Goal: Communication & Community: Answer question/provide support

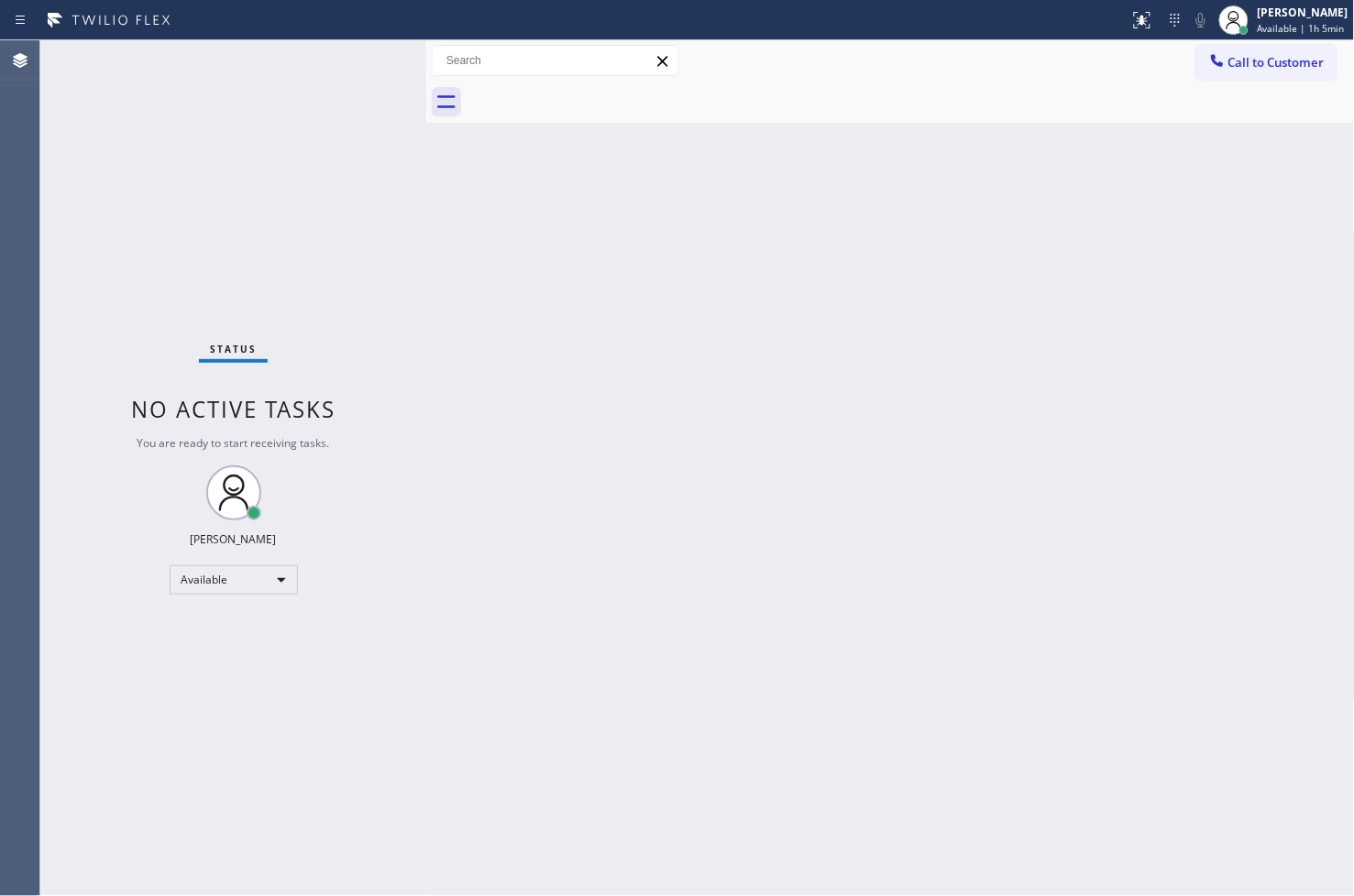
click at [269, 205] on div "Status No active tasks You are ready to start receiving tasks. [PERSON_NAME]" at bounding box center [233, 468] width 385 height 855
click at [342, 155] on div "Status No active tasks You are ready to start receiving tasks. [PERSON_NAME]" at bounding box center [233, 468] width 385 height 855
click at [346, 99] on div "Status No active tasks You are ready to start receiving tasks. [PERSON_NAME]" at bounding box center [233, 468] width 385 height 855
drag, startPoint x: 351, startPoint y: 66, endPoint x: 351, endPoint y: 81, distance: 15.0
click at [351, 81] on div "Status No active tasks You are ready to start receiving tasks. [PERSON_NAME]" at bounding box center [233, 468] width 385 height 855
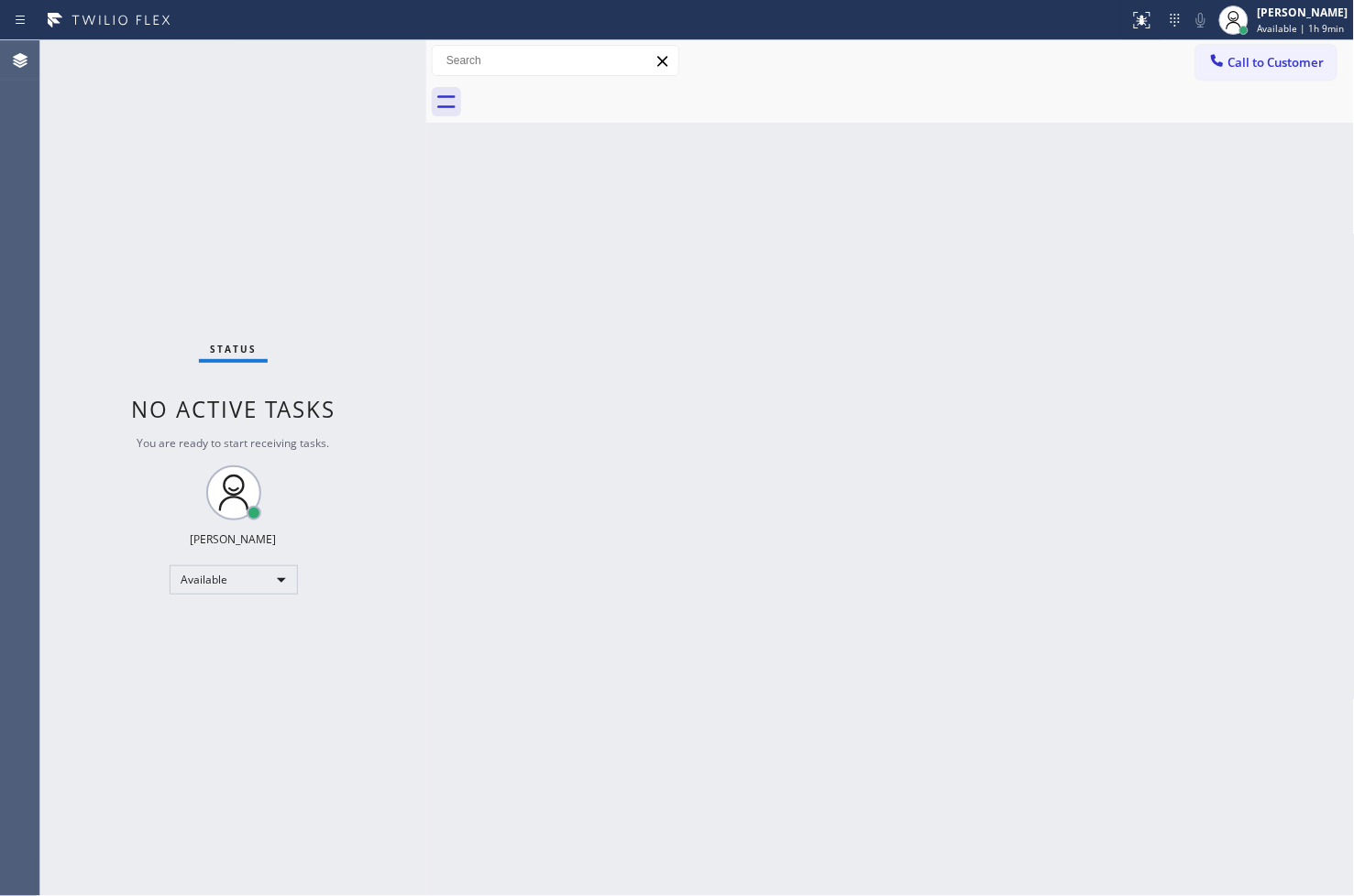
click at [358, 66] on div "Status No active tasks You are ready to start receiving tasks. [PERSON_NAME]" at bounding box center [233, 468] width 385 height 855
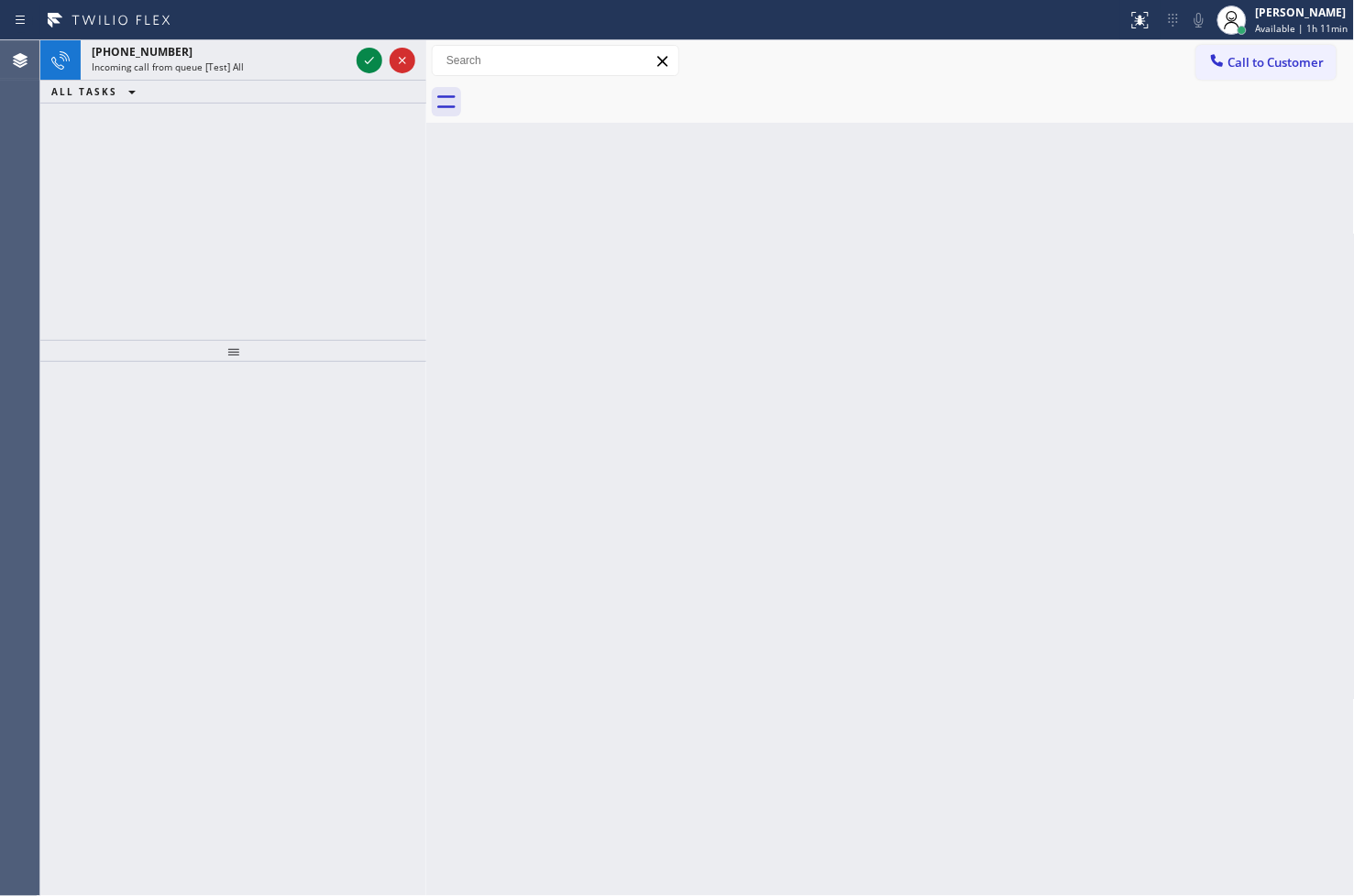
click at [371, 55] on icon at bounding box center [368, 60] width 22 height 22
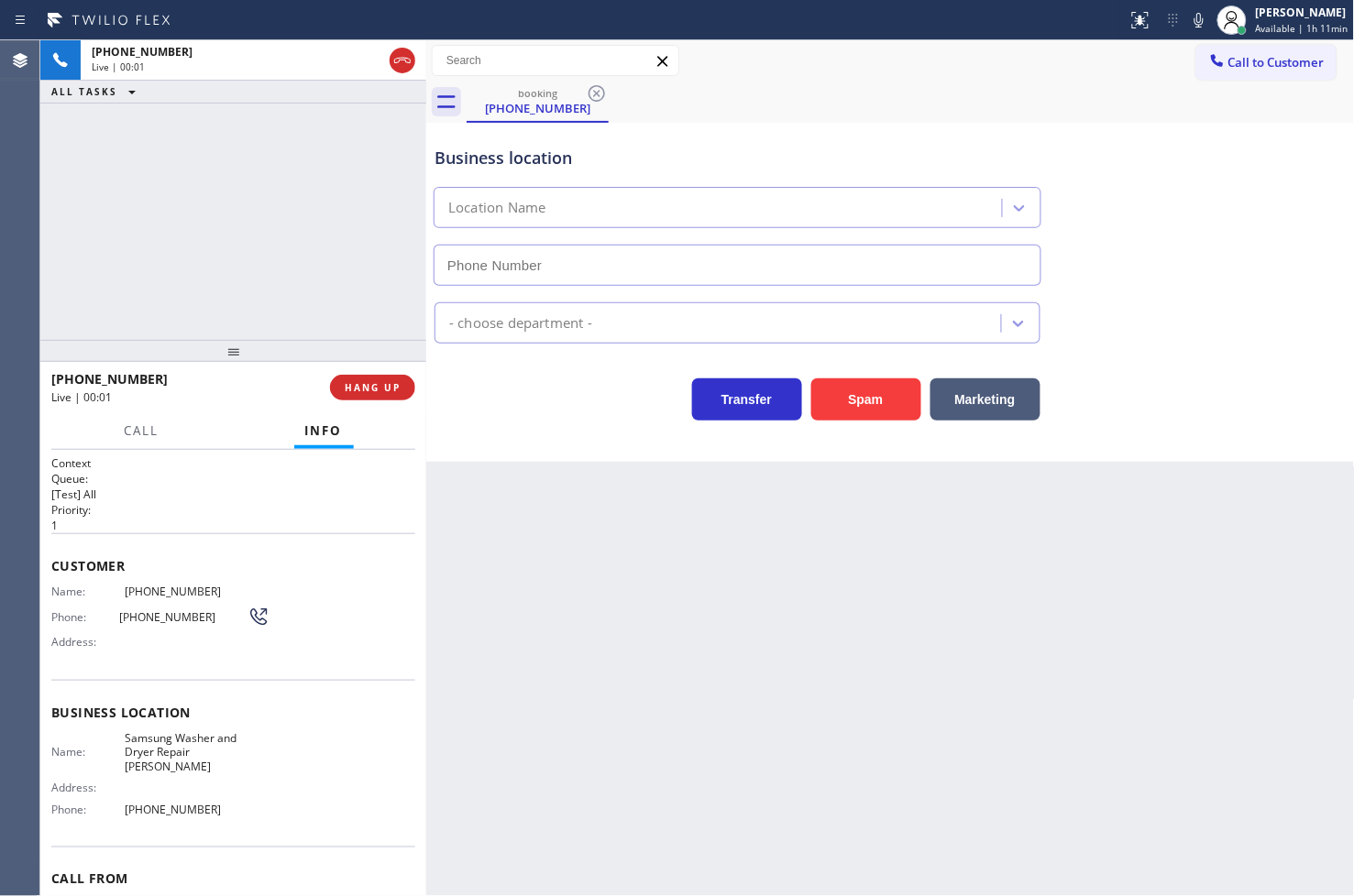
type input "[PHONE_NUMBER]"
click at [548, 422] on div "Business location Samsung Washer & Dryer Repair [PERSON_NAME] [PHONE_NUMBER] Ap…" at bounding box center [889, 292] width 928 height 339
click at [294, 282] on div "[PHONE_NUMBER] Live | 00:05 ALL TASKS ALL TASKS ACTIVE TASKS TASKS IN WRAP UP" at bounding box center [233, 190] width 385 height 300
click at [562, 425] on div "Business location Samsung Washer & Dryer Repair [PERSON_NAME] [PHONE_NUMBER] Ap…" at bounding box center [889, 292] width 928 height 339
click at [151, 435] on span "Call" at bounding box center [141, 431] width 35 height 17
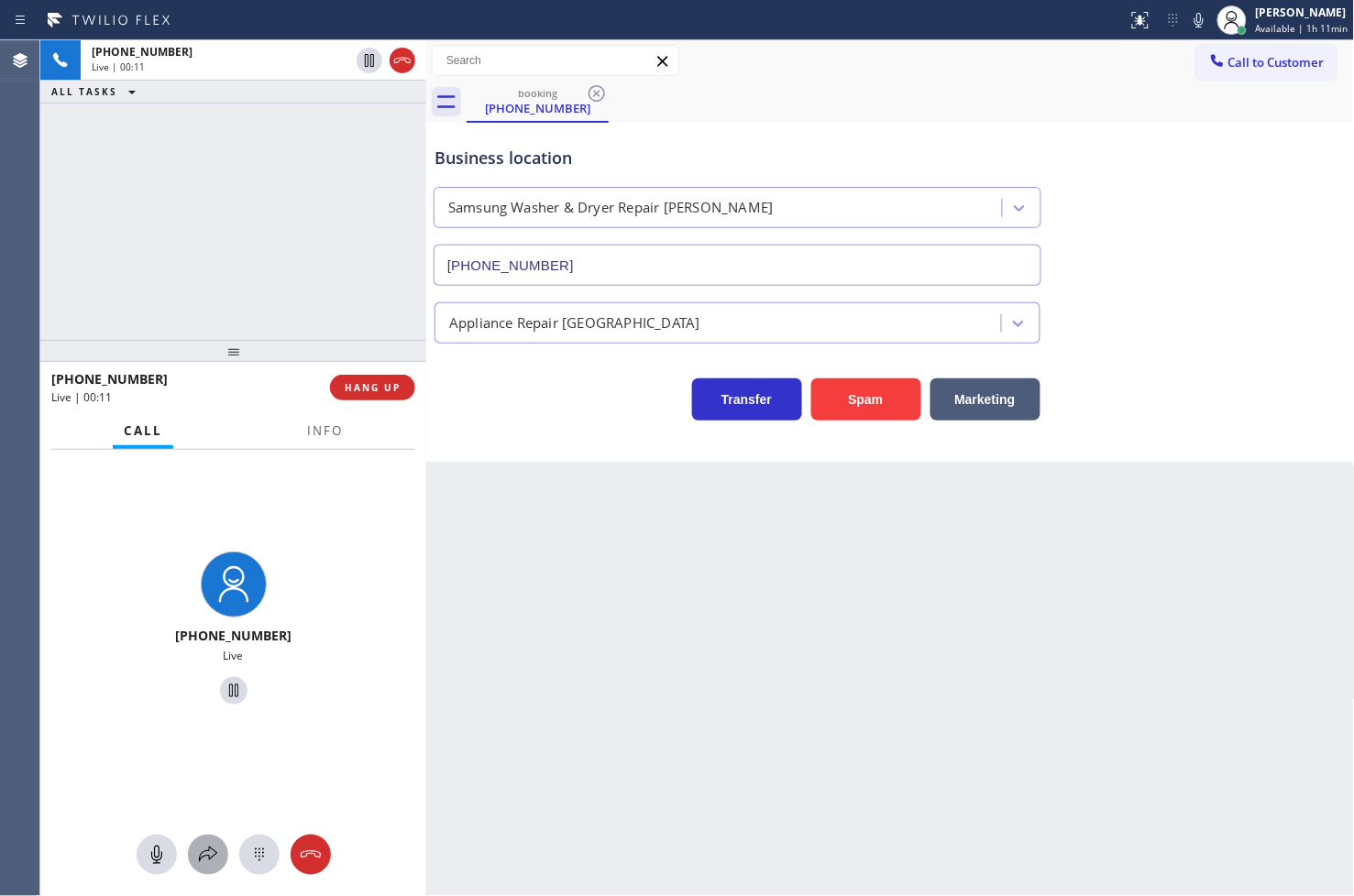
click at [205, 850] on icon at bounding box center [207, 855] width 22 height 22
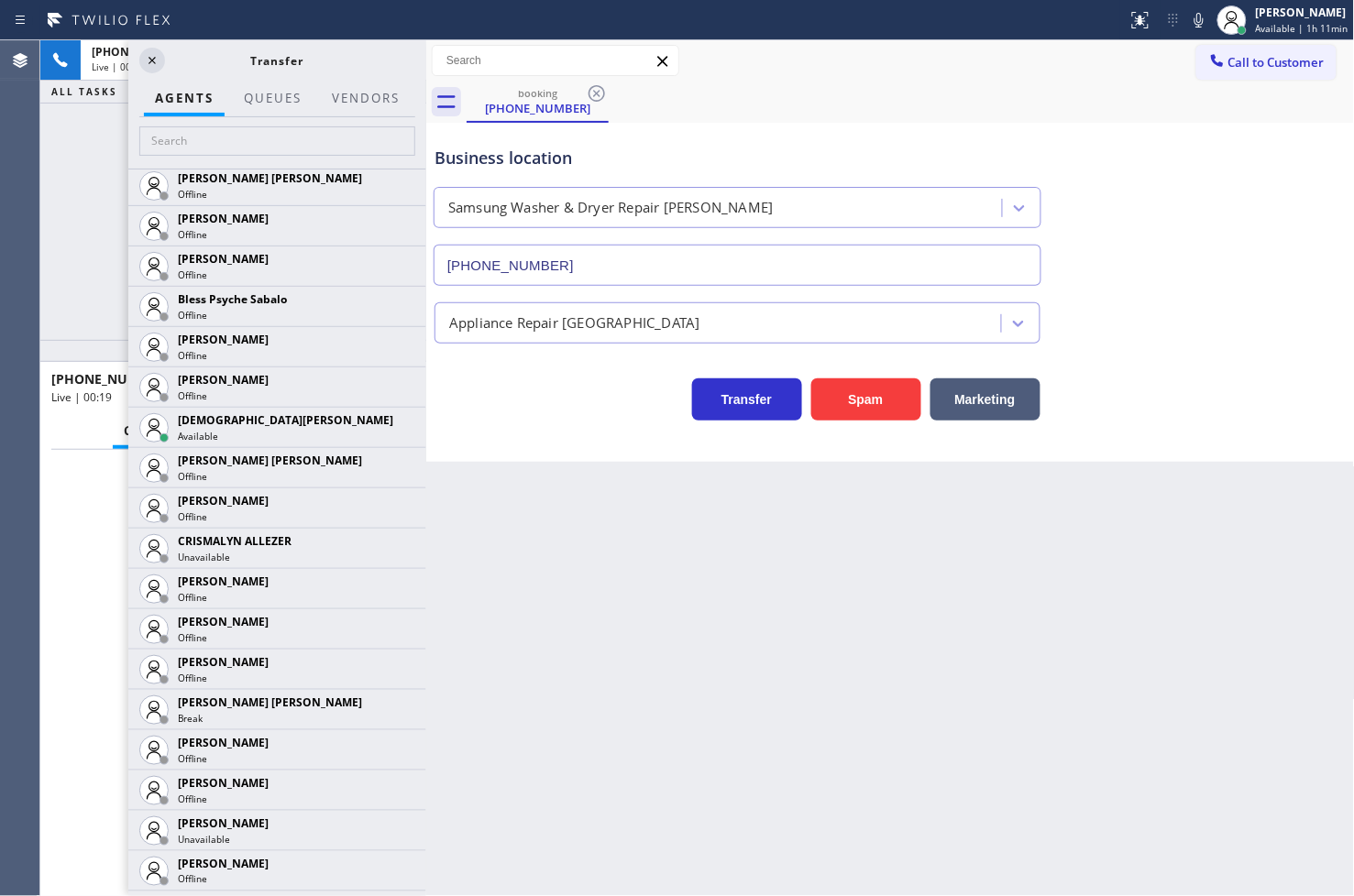
scroll to position [611, 0]
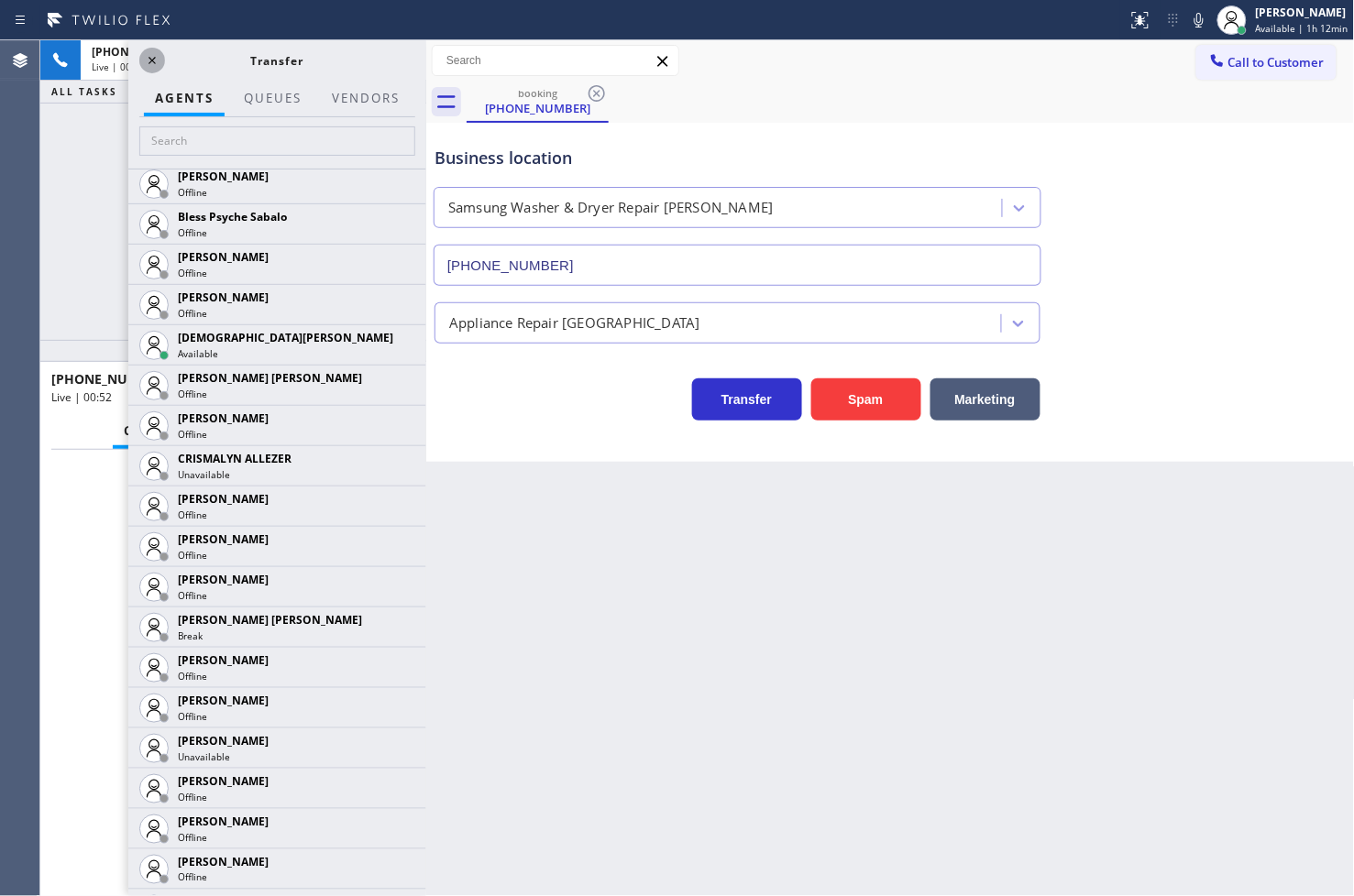
click at [156, 58] on icon at bounding box center [152, 60] width 22 height 22
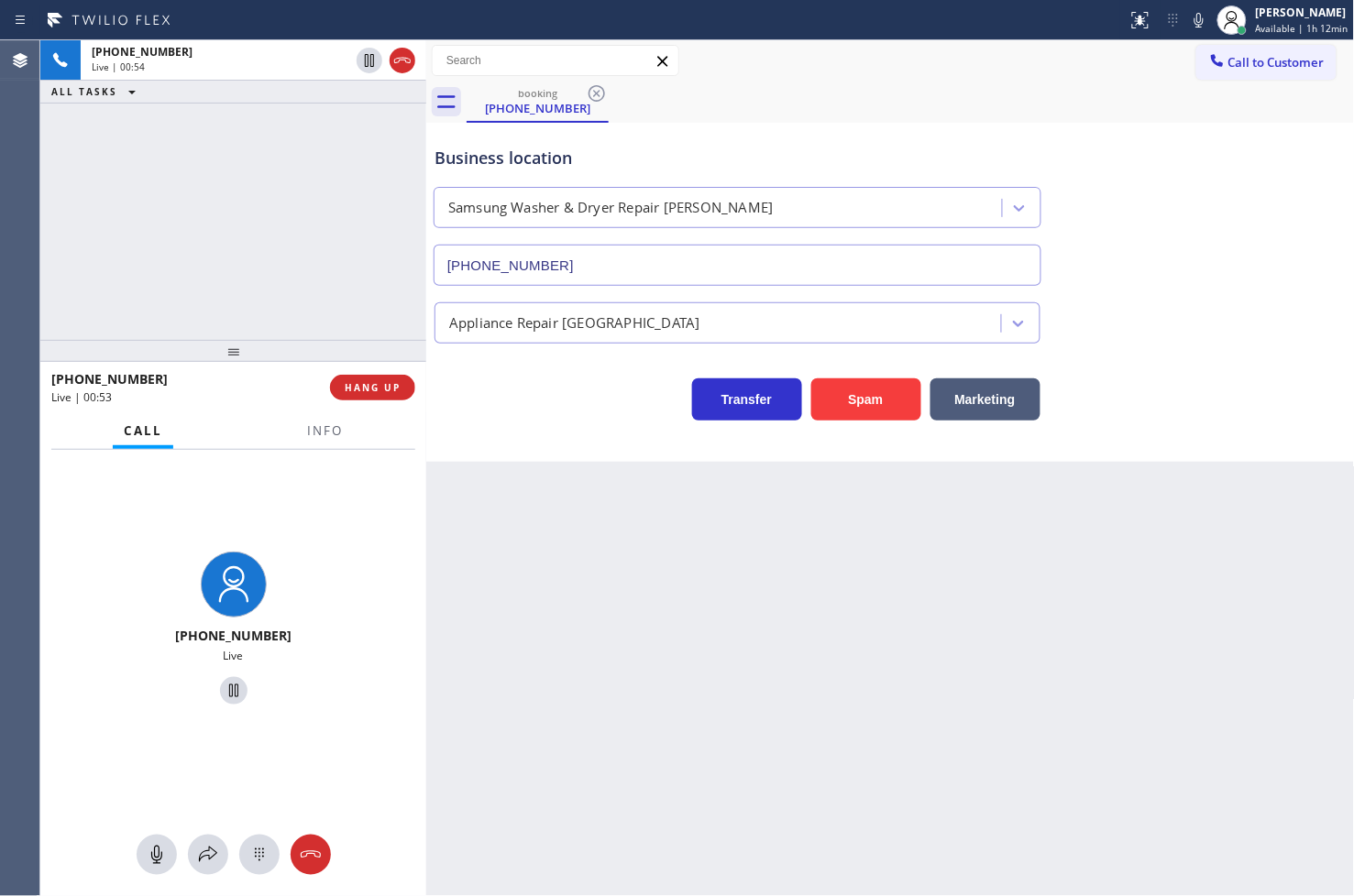
click at [260, 318] on div "[PHONE_NUMBER] Live | 00:54 ALL TASKS ALL TASKS ACTIVE TASKS TASKS IN WRAP UP" at bounding box center [233, 190] width 385 height 300
click at [306, 478] on div "[PHONE_NUMBER] Live" at bounding box center [233, 631] width 385 height 363
click at [200, 854] on icon at bounding box center [207, 855] width 22 height 22
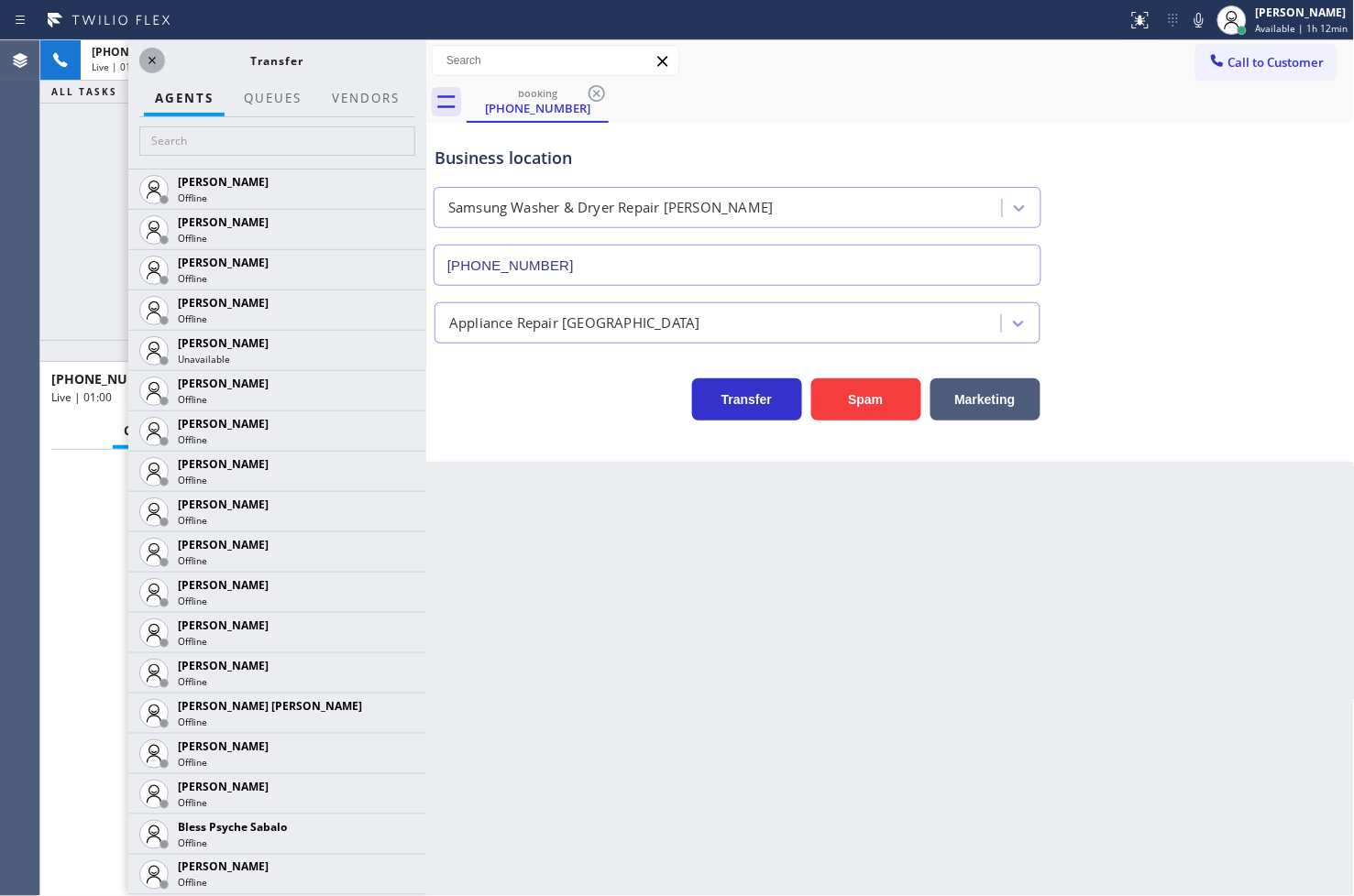
click at [158, 60] on icon at bounding box center [152, 60] width 22 height 22
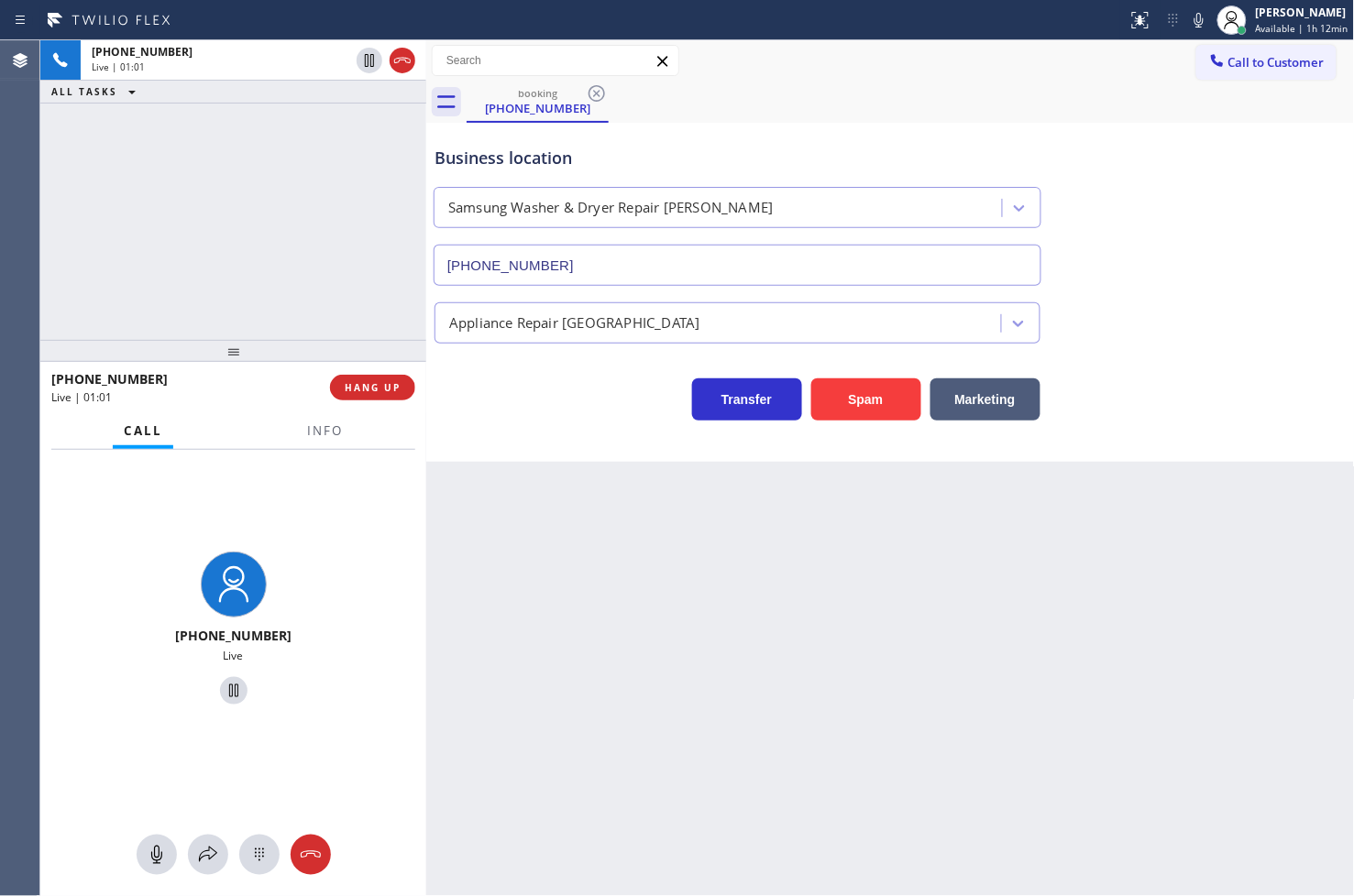
click at [197, 269] on div "[PHONE_NUMBER] Live | 01:01 ALL TASKS ALL TASKS ACTIVE TASKS TASKS IN WRAP UP" at bounding box center [233, 190] width 385 height 300
click at [465, 419] on div "Transfer Spam Marketing" at bounding box center [737, 395] width 613 height 51
click at [301, 485] on div "[PHONE_NUMBER] Live" at bounding box center [233, 631] width 385 height 363
click at [307, 429] on span "Info" at bounding box center [325, 431] width 36 height 17
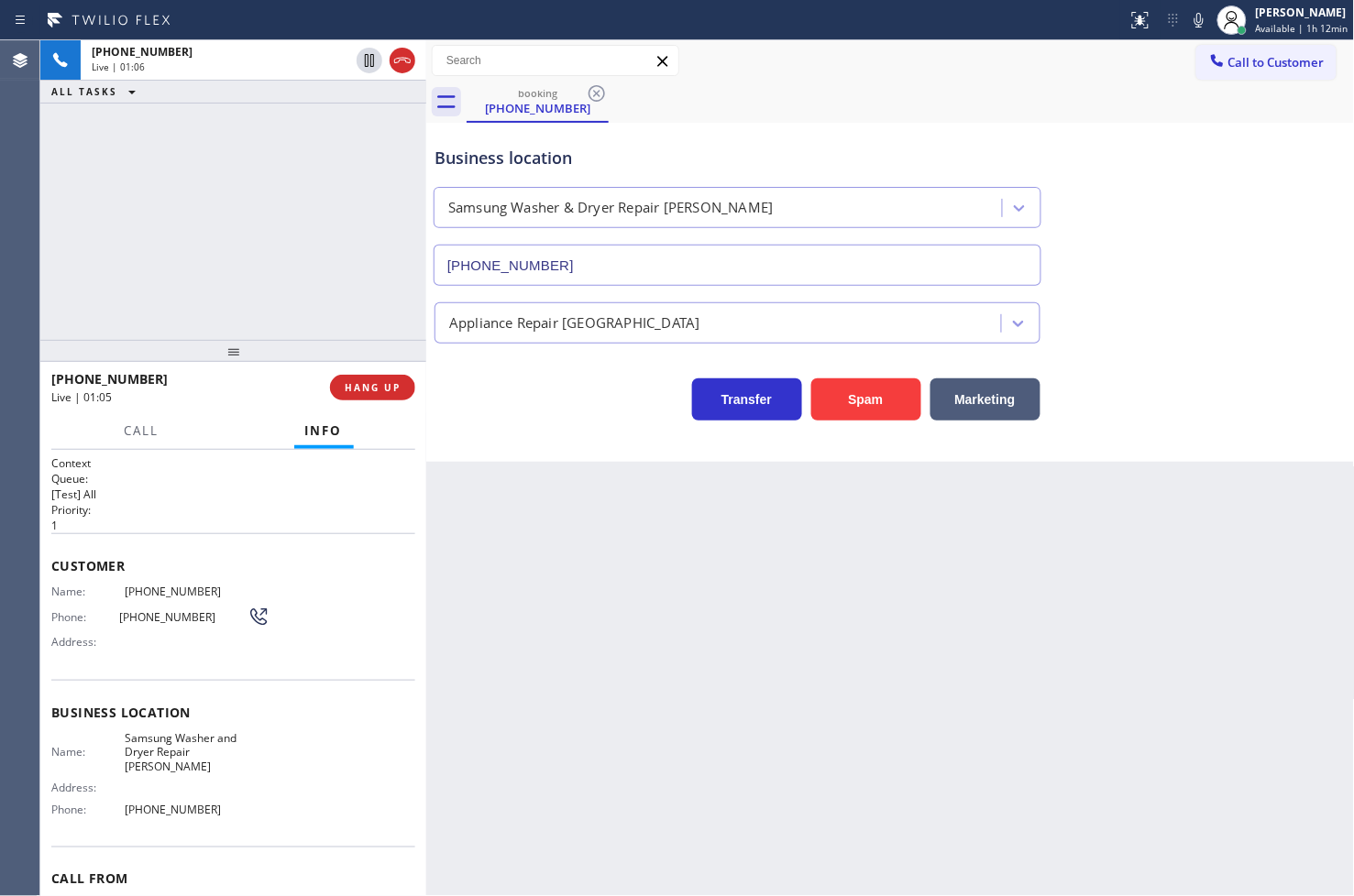
click at [498, 404] on div "Transfer Spam Marketing" at bounding box center [737, 395] width 613 height 51
click at [293, 269] on div "[PHONE_NUMBER] Live | 01:06 ALL TASKS ALL TASKS ACTIVE TASKS TASKS IN WRAP UP" at bounding box center [233, 190] width 385 height 300
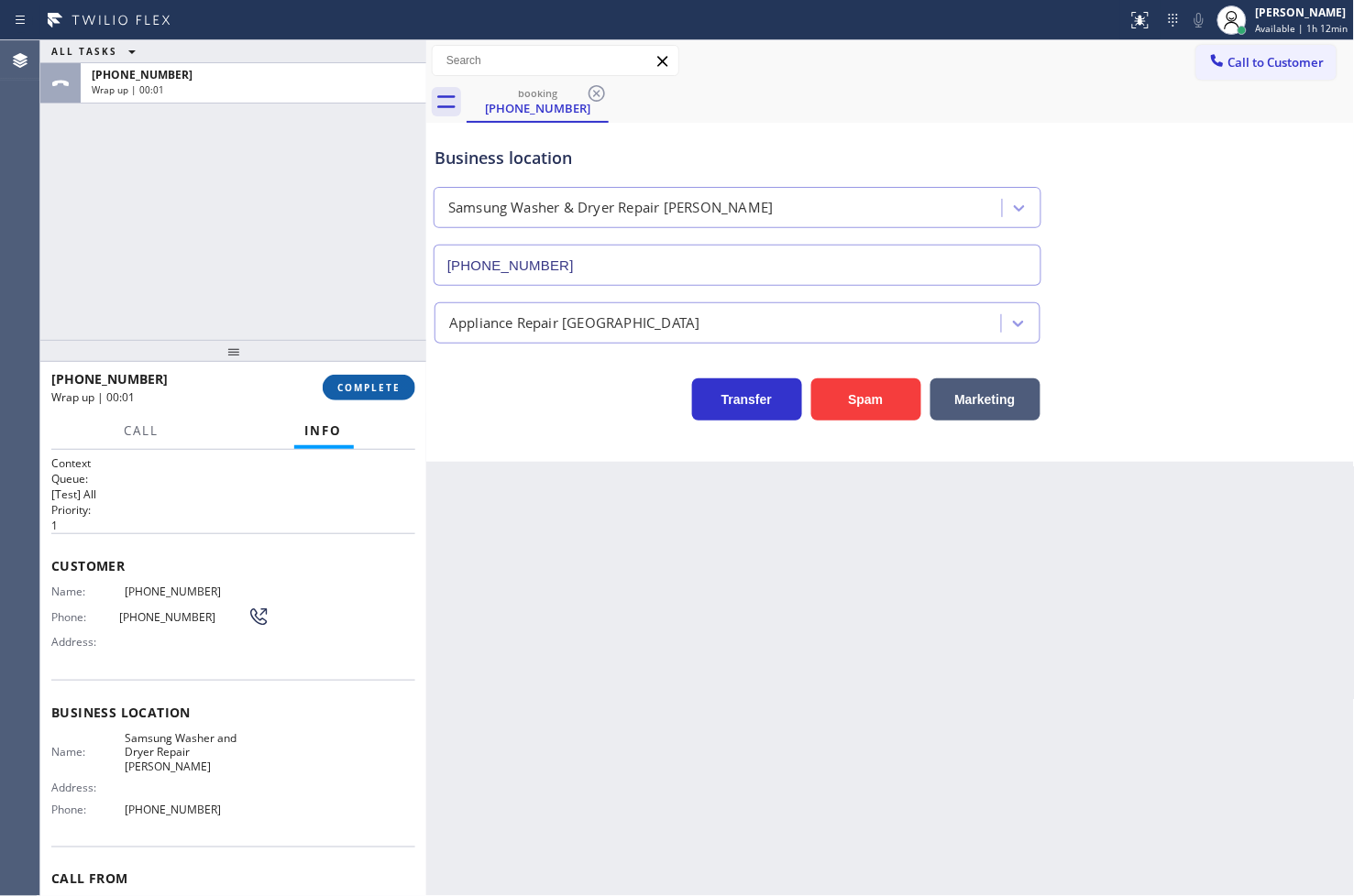
click at [373, 383] on span "COMPLETE" at bounding box center [368, 388] width 63 height 13
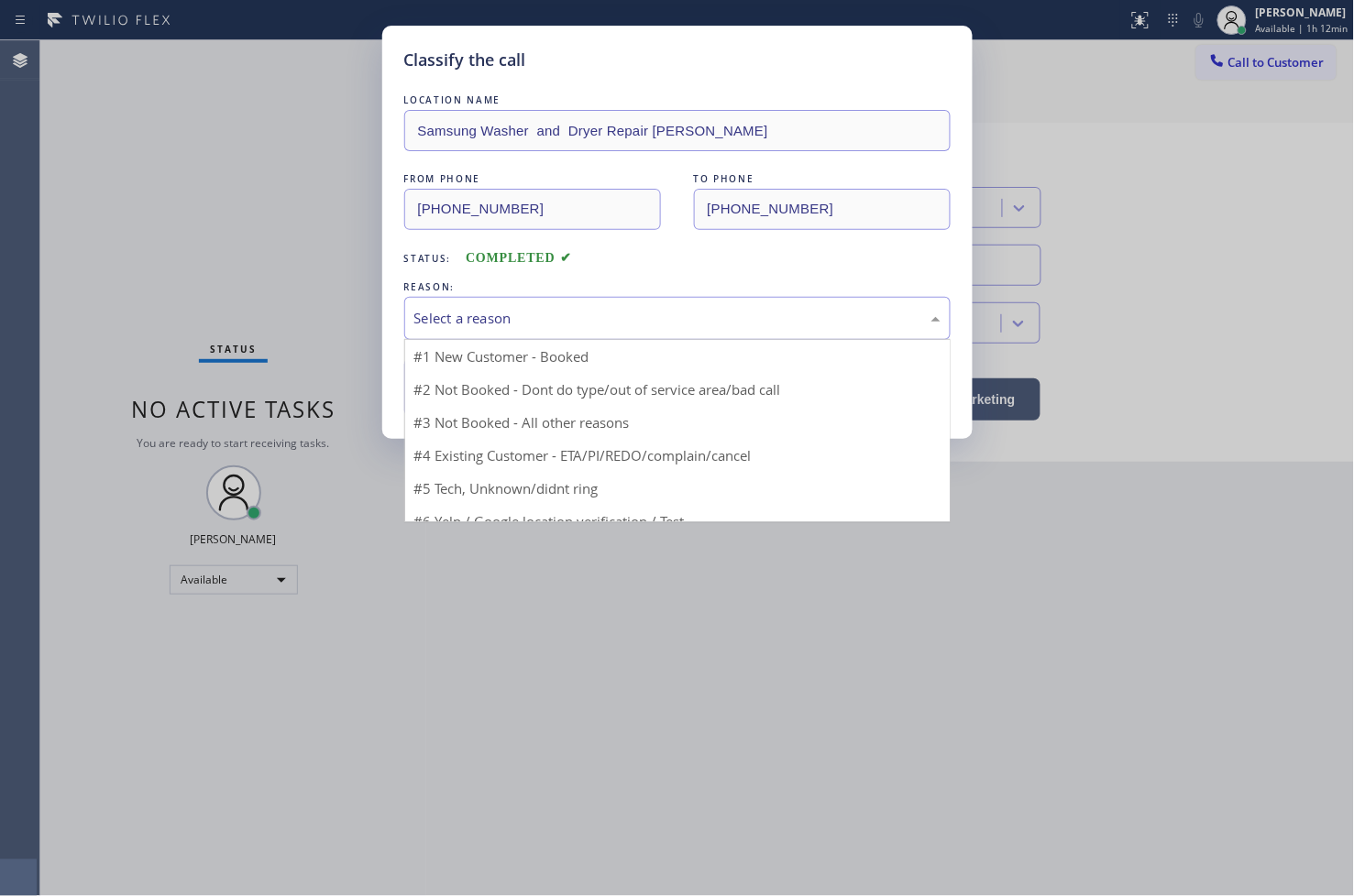
click at [473, 315] on div "Select a reason" at bounding box center [677, 318] width 526 height 21
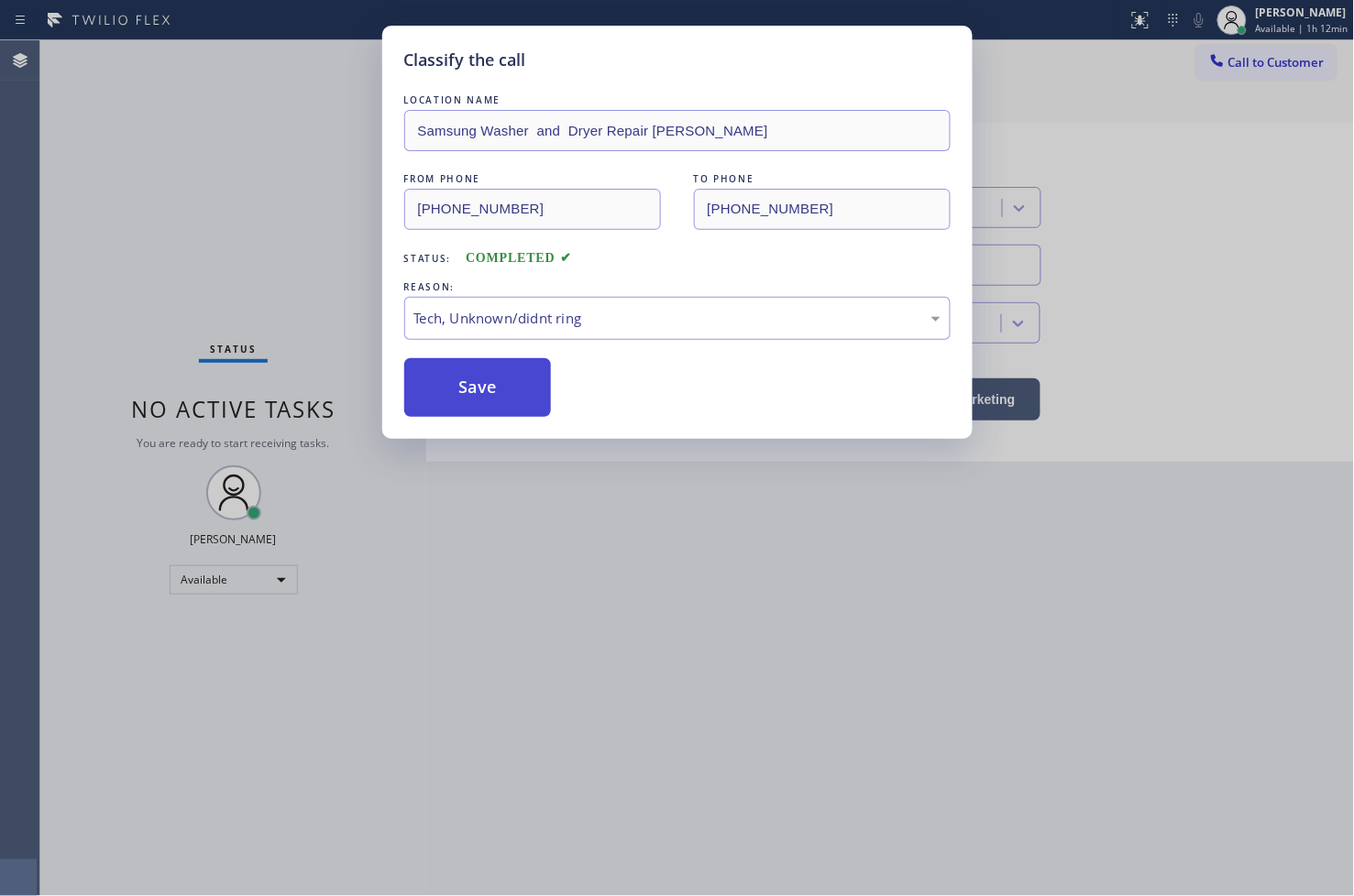
click at [499, 405] on button "Save" at bounding box center [478, 387] width 148 height 58
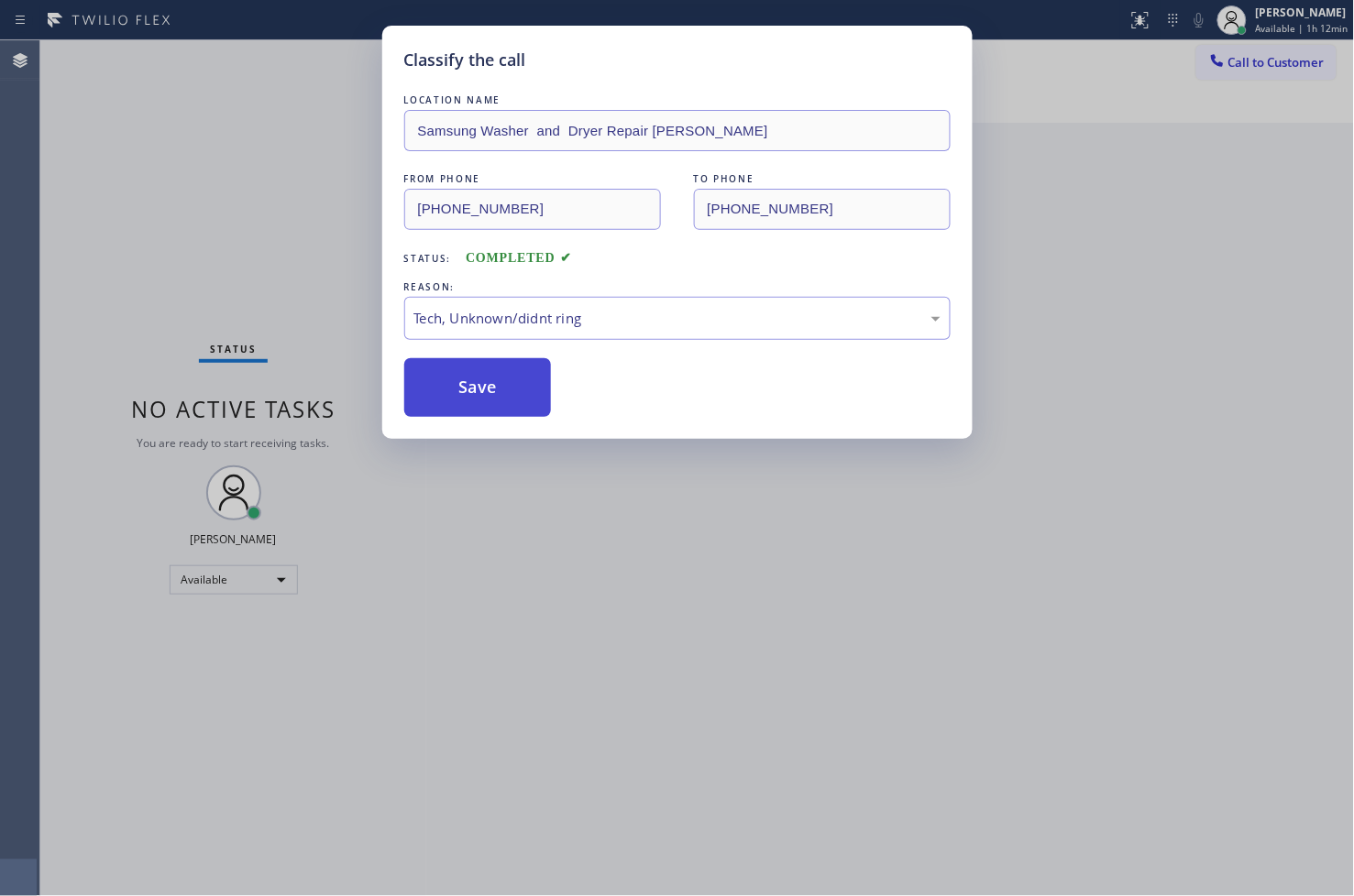
click at [499, 405] on button "Save" at bounding box center [478, 387] width 148 height 58
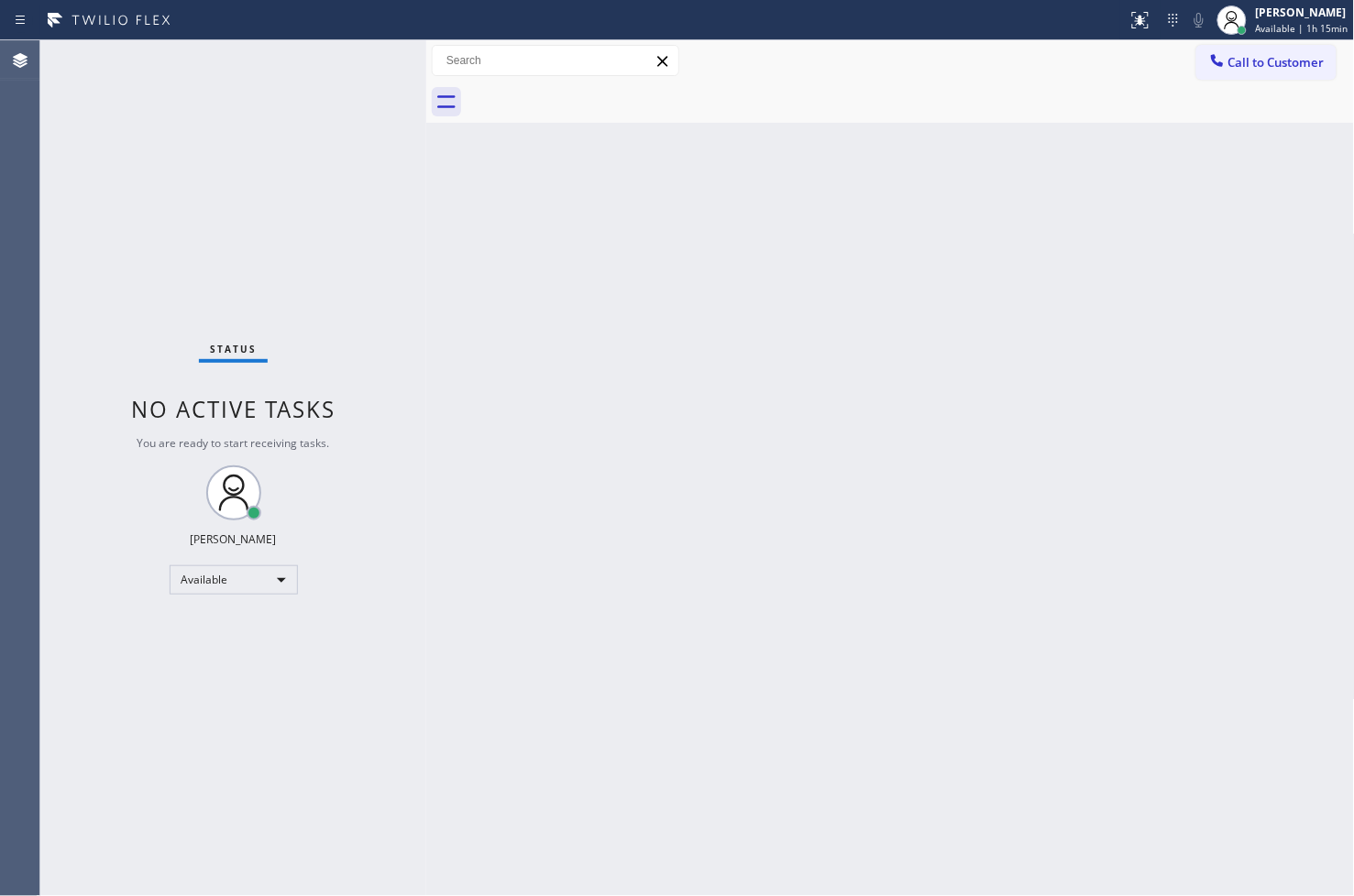
click at [367, 58] on div "Status No active tasks You are ready to start receiving tasks. [PERSON_NAME]" at bounding box center [233, 468] width 385 height 855
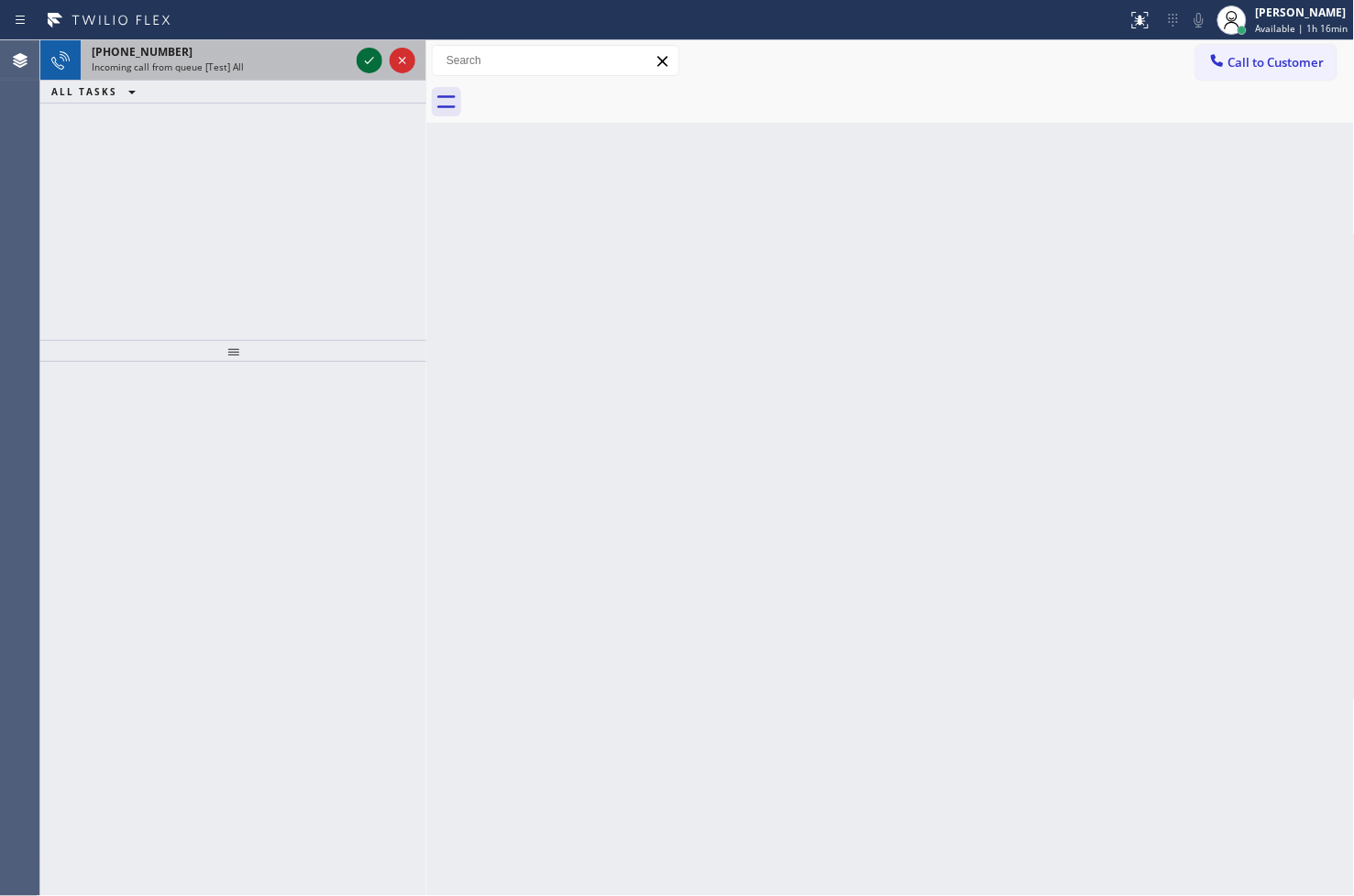
click at [367, 58] on icon at bounding box center [368, 60] width 22 height 22
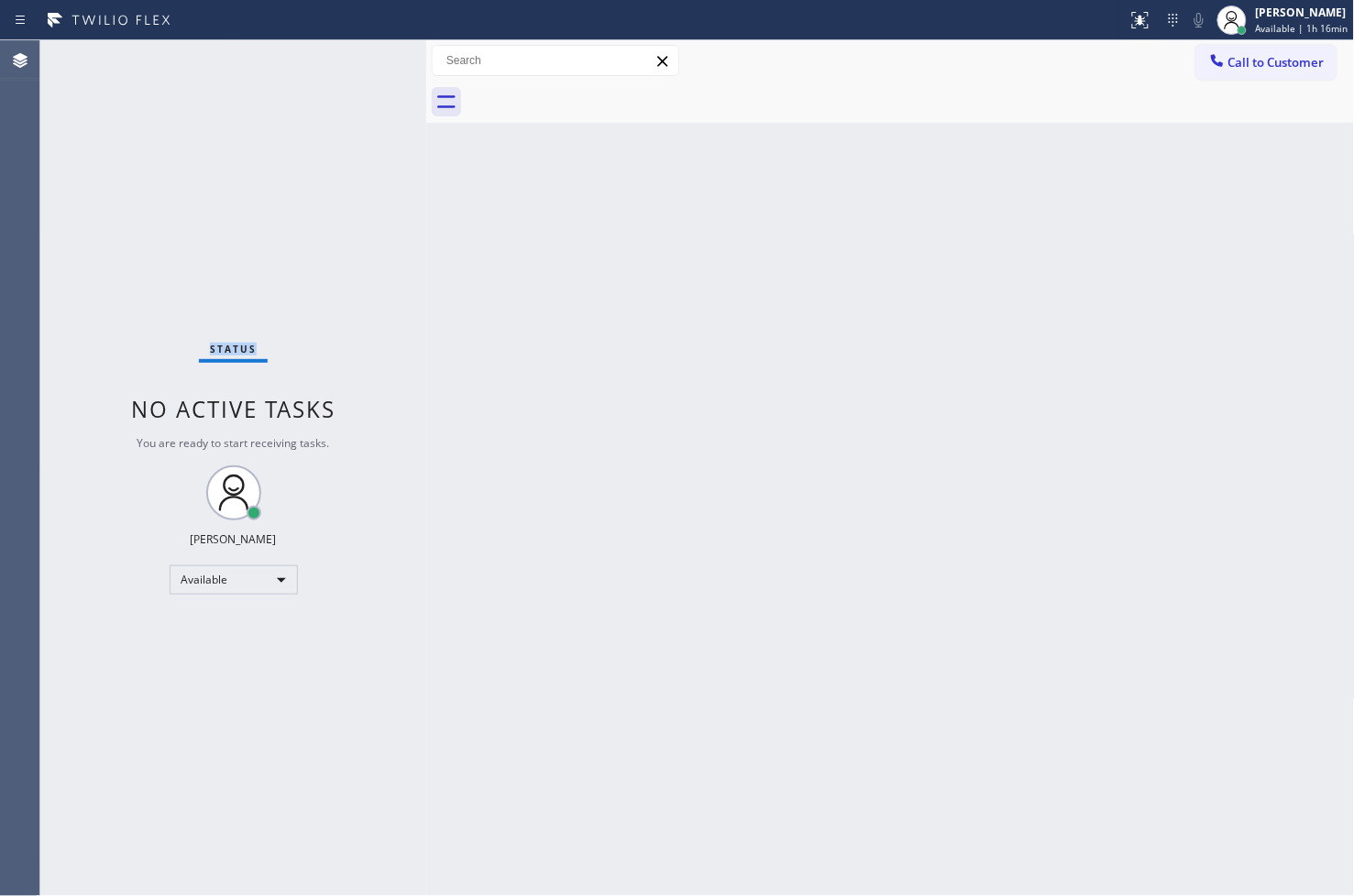
click at [368, 58] on div "Status No active tasks You are ready to start receiving tasks. [PERSON_NAME]" at bounding box center [233, 468] width 385 height 855
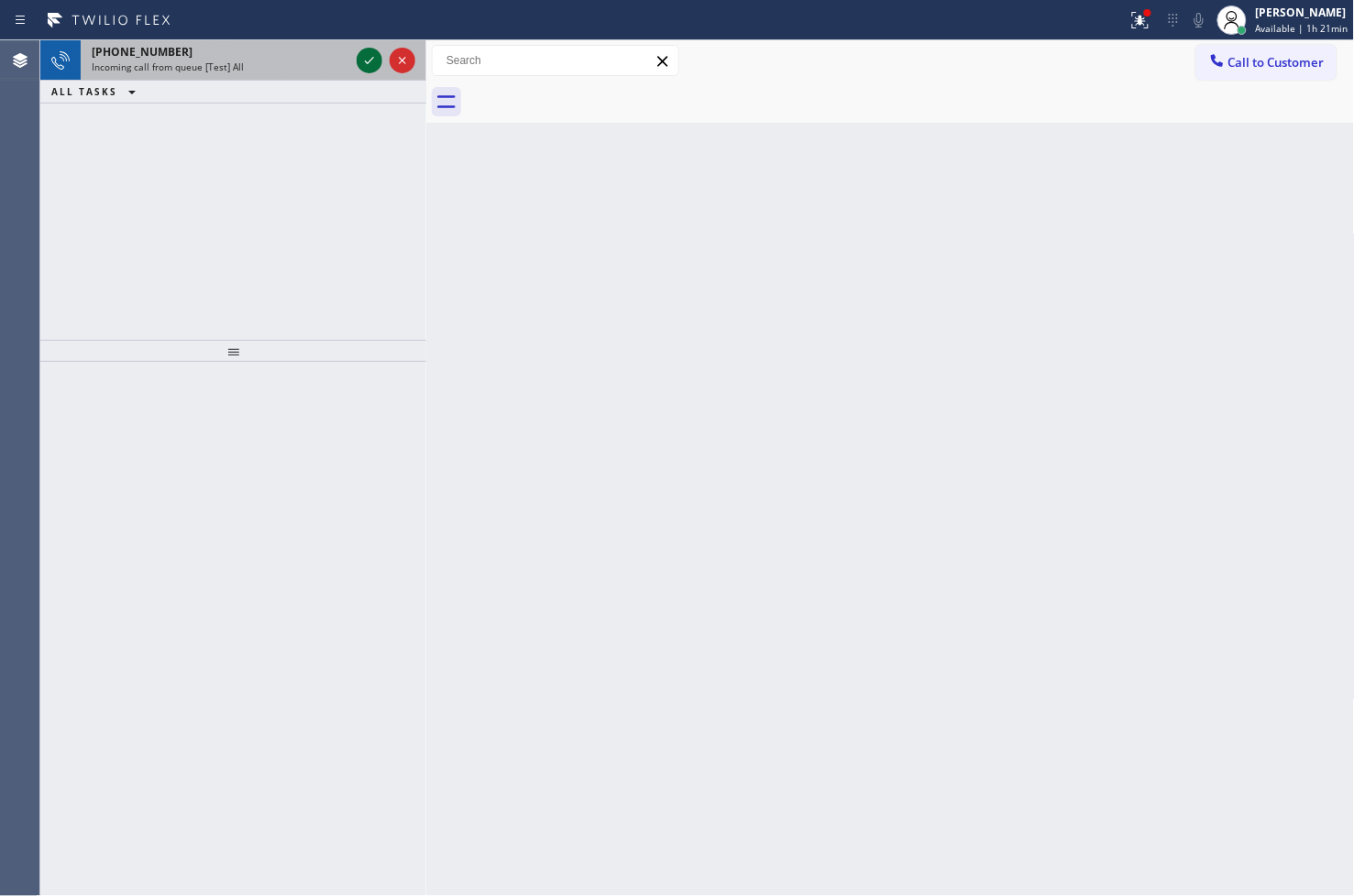
click at [368, 58] on icon at bounding box center [368, 60] width 22 height 22
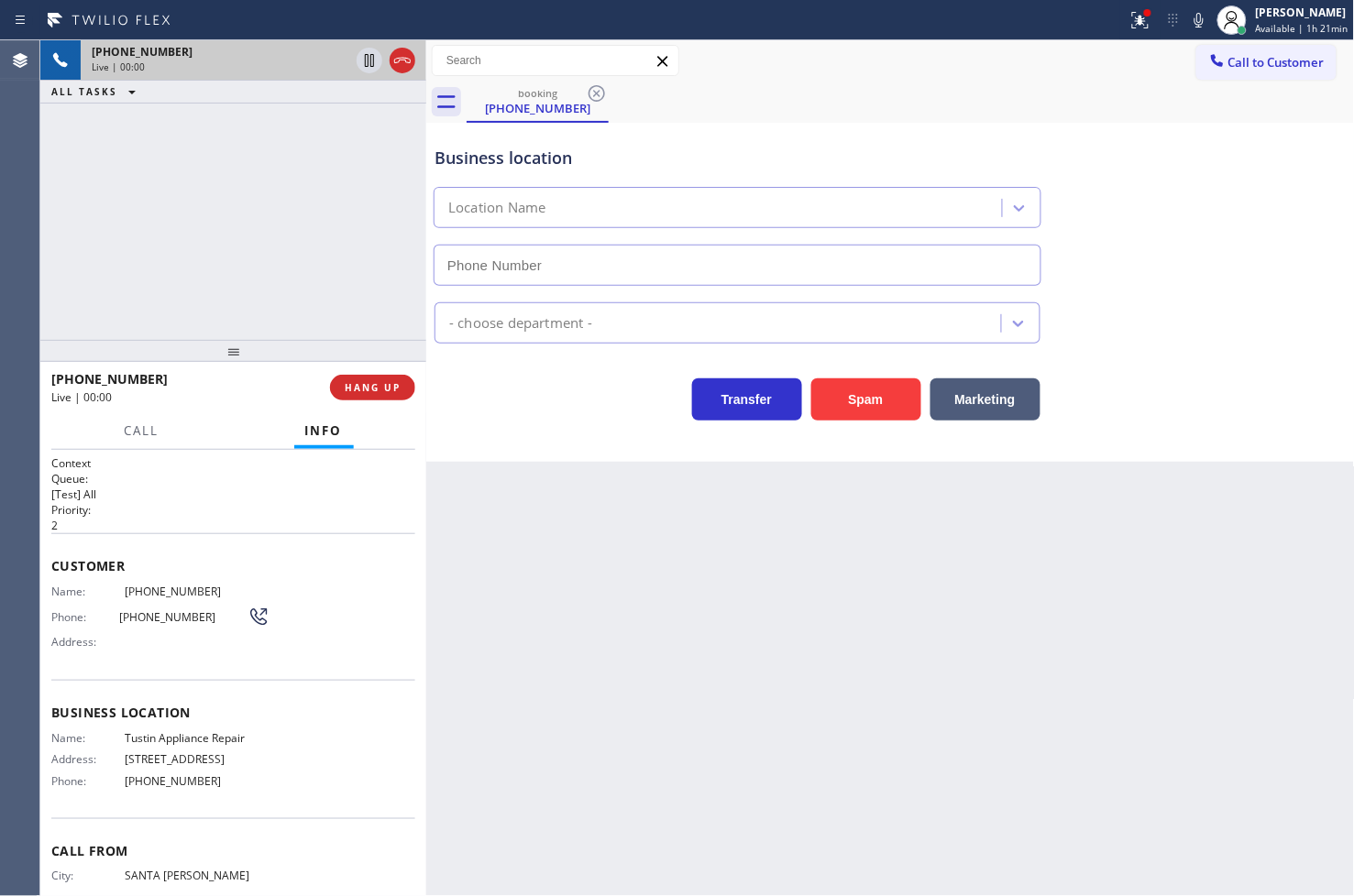
type input "[PHONE_NUMBER]"
drag, startPoint x: 224, startPoint y: 220, endPoint x: 225, endPoint y: 195, distance: 25.0
click at [224, 220] on div "[PHONE_NUMBER] Live | 00:38 ALL TASKS ALL TASKS ACTIVE TASKS TASKS IN WRAP UP" at bounding box center [233, 190] width 385 height 300
click at [166, 437] on button "Call" at bounding box center [142, 432] width 57 height 36
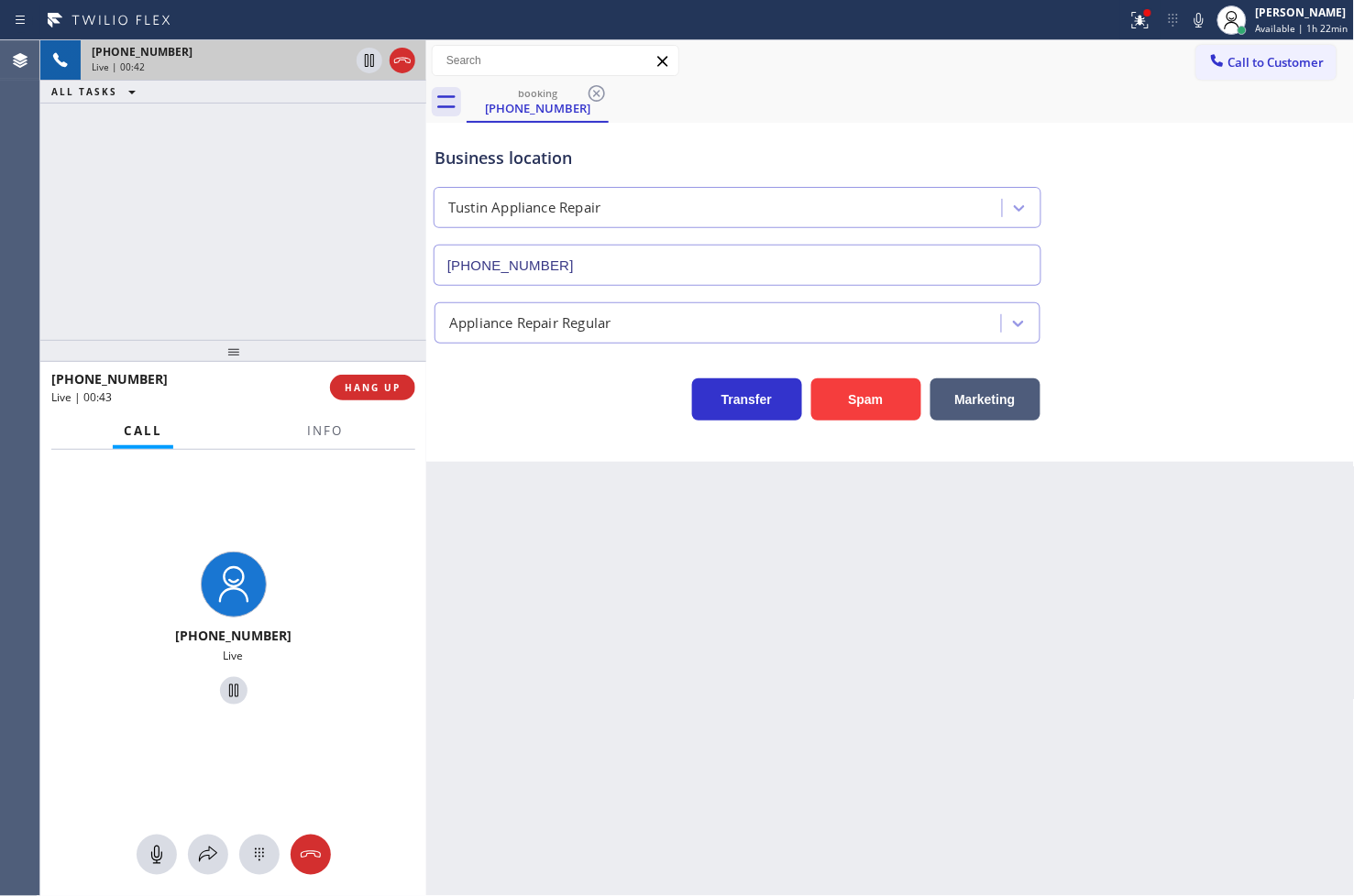
click at [537, 406] on div "Transfer Spam Marketing" at bounding box center [737, 395] width 613 height 51
click at [303, 256] on div "[PHONE_NUMBER] Live | 00:42 ALL TASKS ALL TASKS ACTIVE TASKS TASKS IN WRAP UP" at bounding box center [233, 190] width 385 height 300
click at [510, 383] on div "Transfer Spam Marketing" at bounding box center [737, 395] width 613 height 51
click at [239, 242] on div "[PHONE_NUMBER] Live | 00:43 ALL TASKS ALL TASKS ACTIVE TASKS TASKS IN WRAP UP" at bounding box center [233, 190] width 385 height 300
click at [580, 417] on div "Transfer Spam Marketing" at bounding box center [737, 395] width 613 height 51
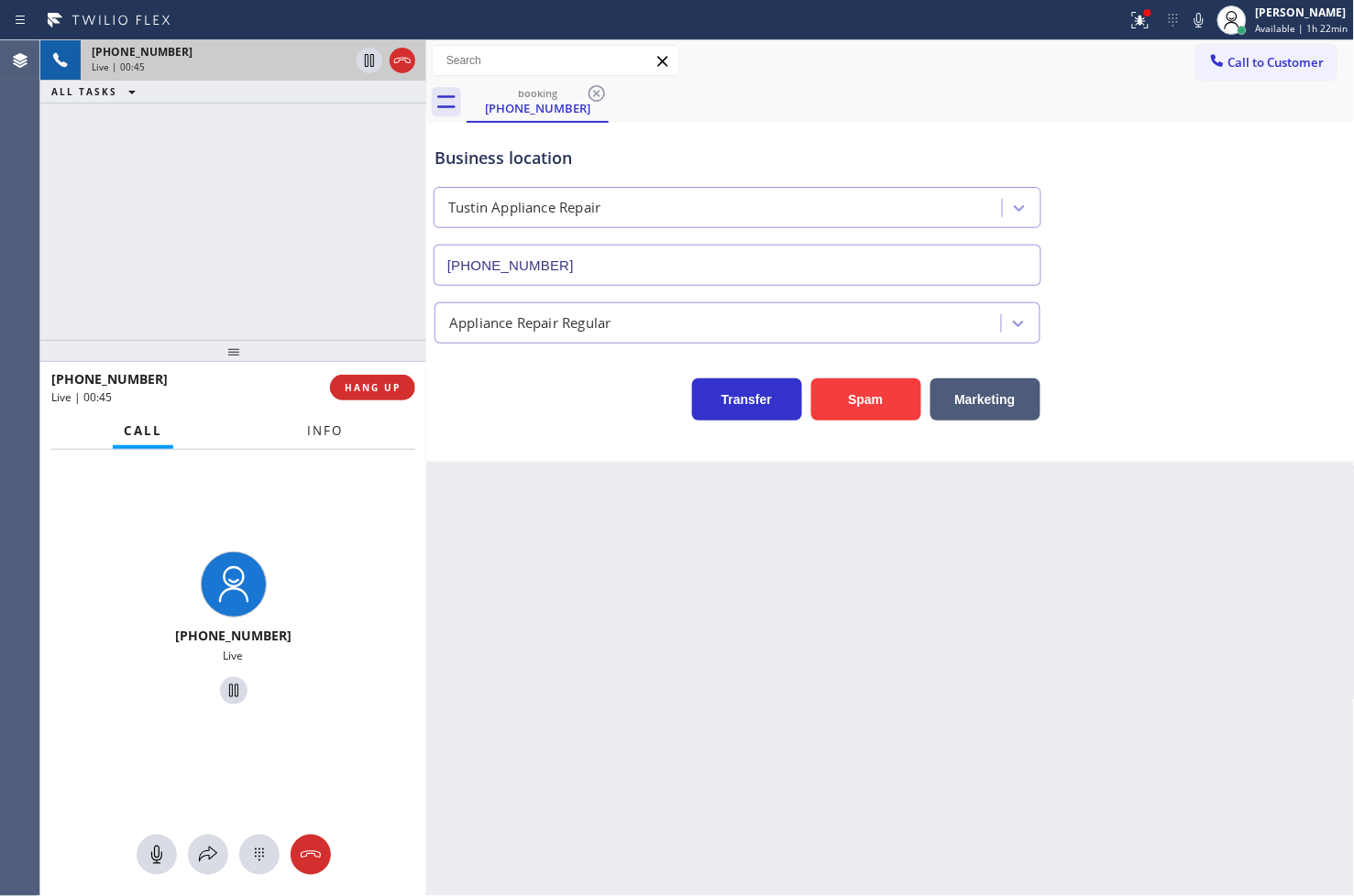
click at [307, 432] on span "Info" at bounding box center [325, 431] width 36 height 17
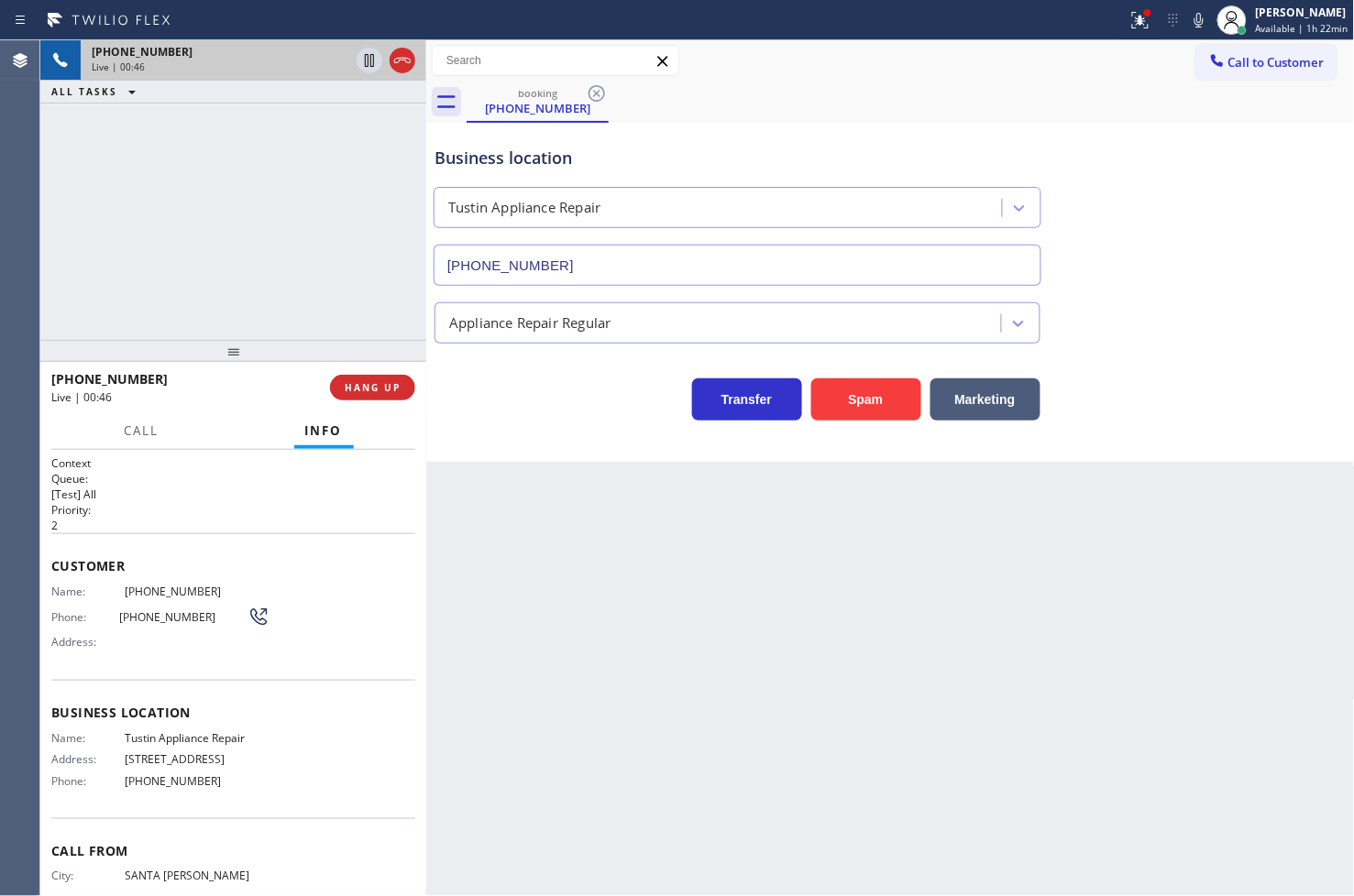
click at [190, 168] on div "[PHONE_NUMBER] Live | 00:46 ALL TASKS ALL TASKS ACTIVE TASKS TASKS IN WRAP UP" at bounding box center [233, 190] width 385 height 300
click at [364, 55] on icon at bounding box center [368, 60] width 22 height 22
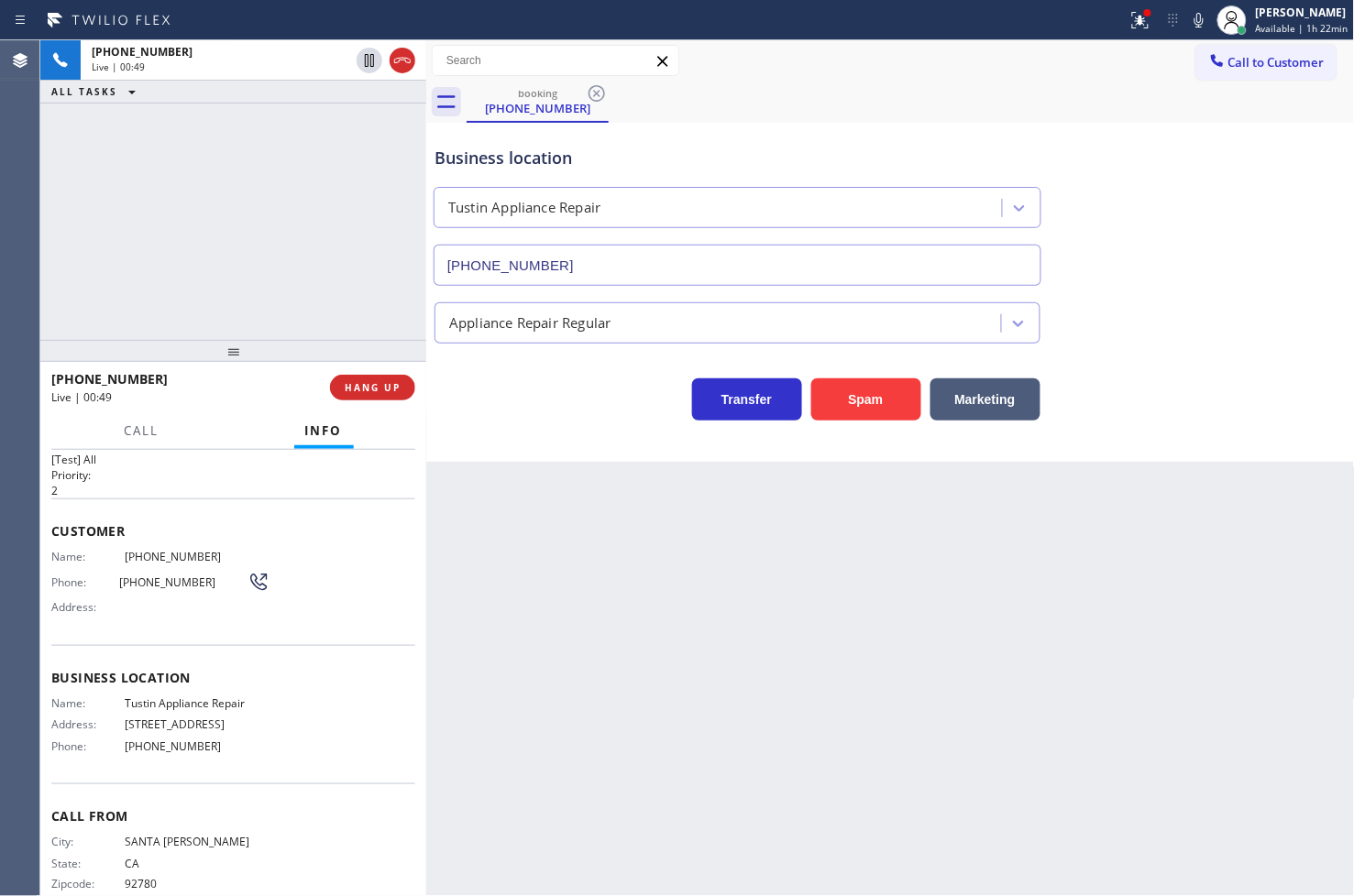
scroll to position [64, 0]
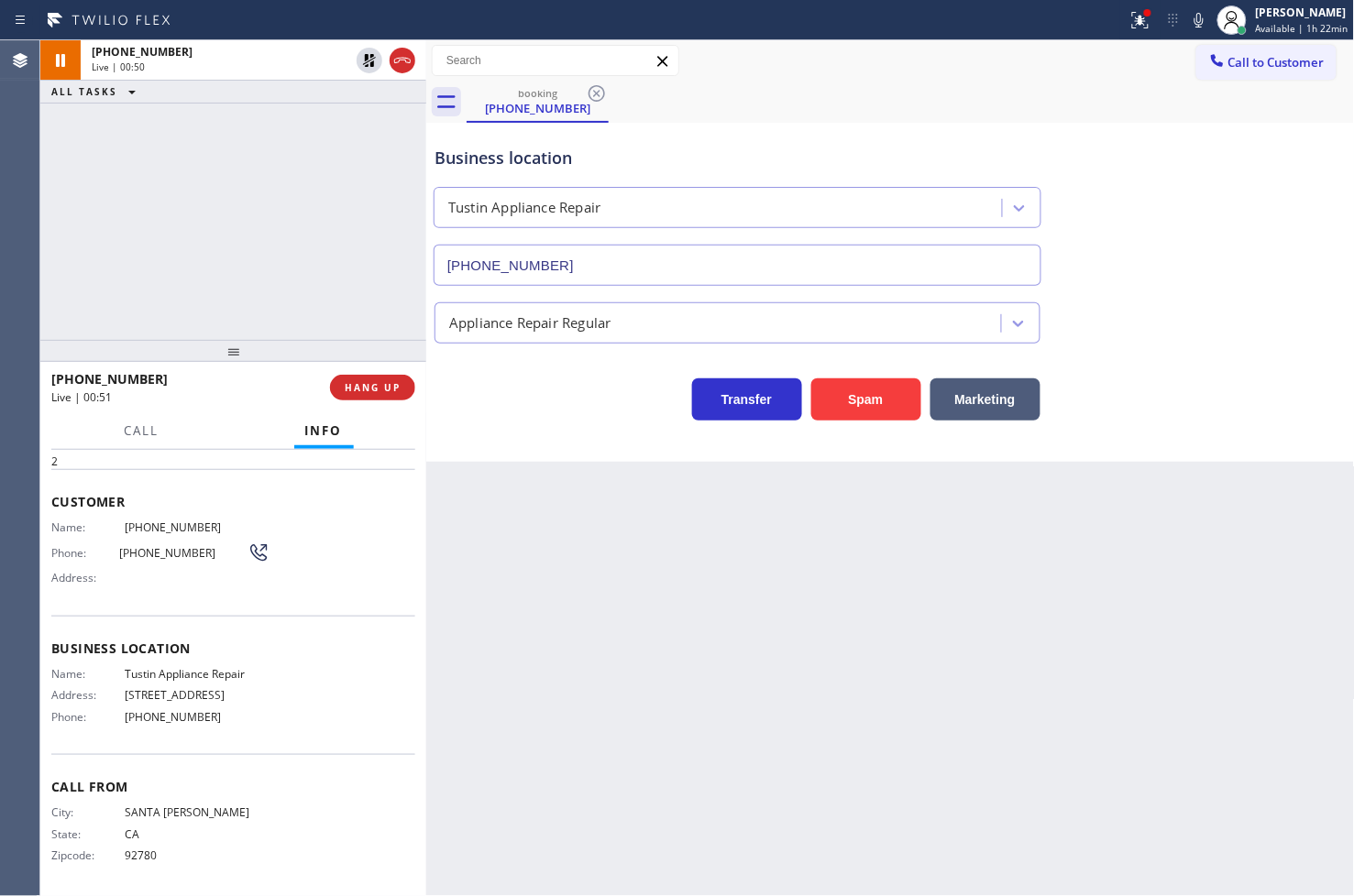
click at [148, 410] on div "[PHONE_NUMBER] Live | 00:51" at bounding box center [190, 387] width 279 height 48
click at [148, 424] on span "Call" at bounding box center [141, 431] width 35 height 17
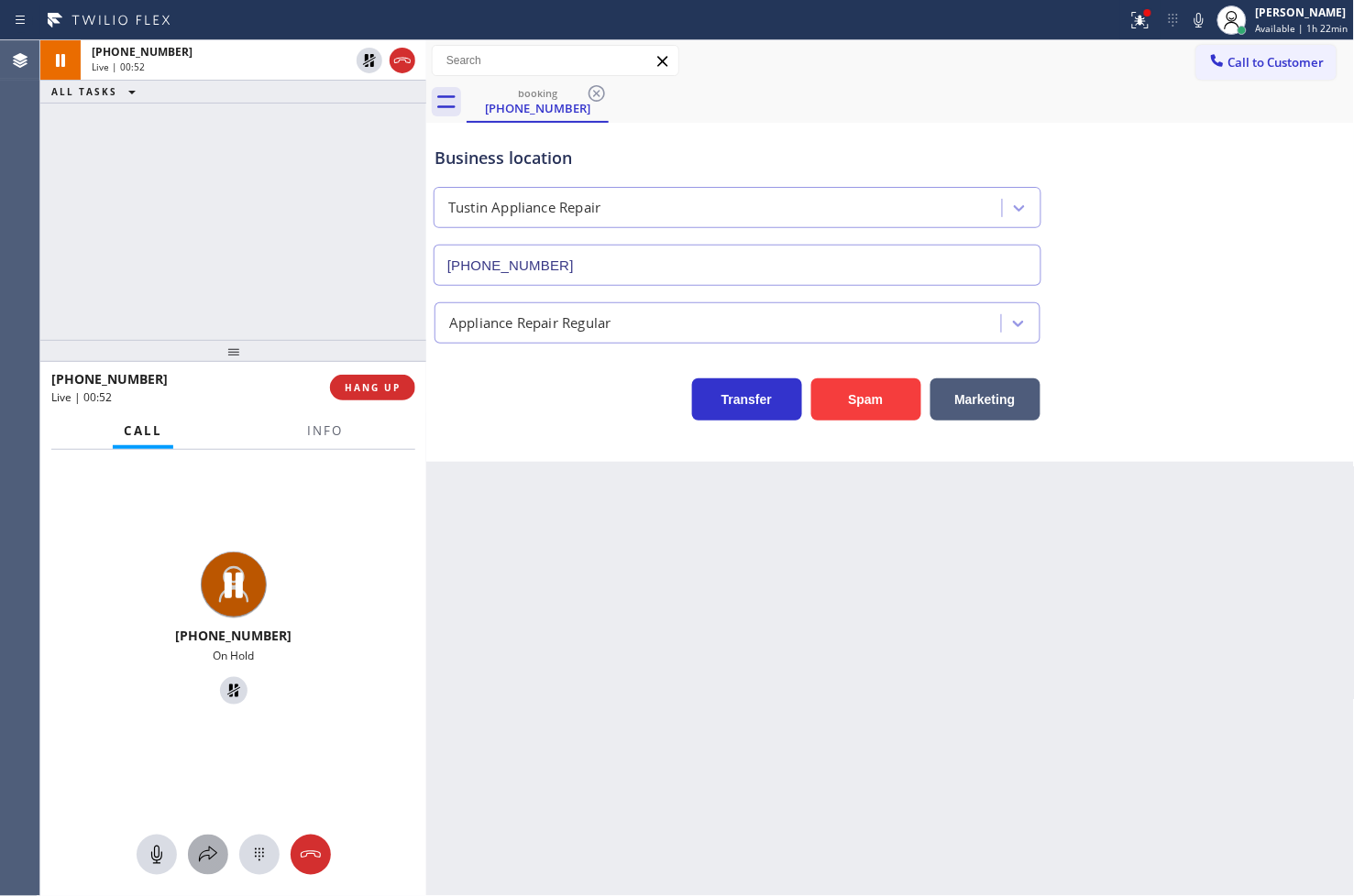
click at [220, 859] on div at bounding box center [207, 855] width 41 height 22
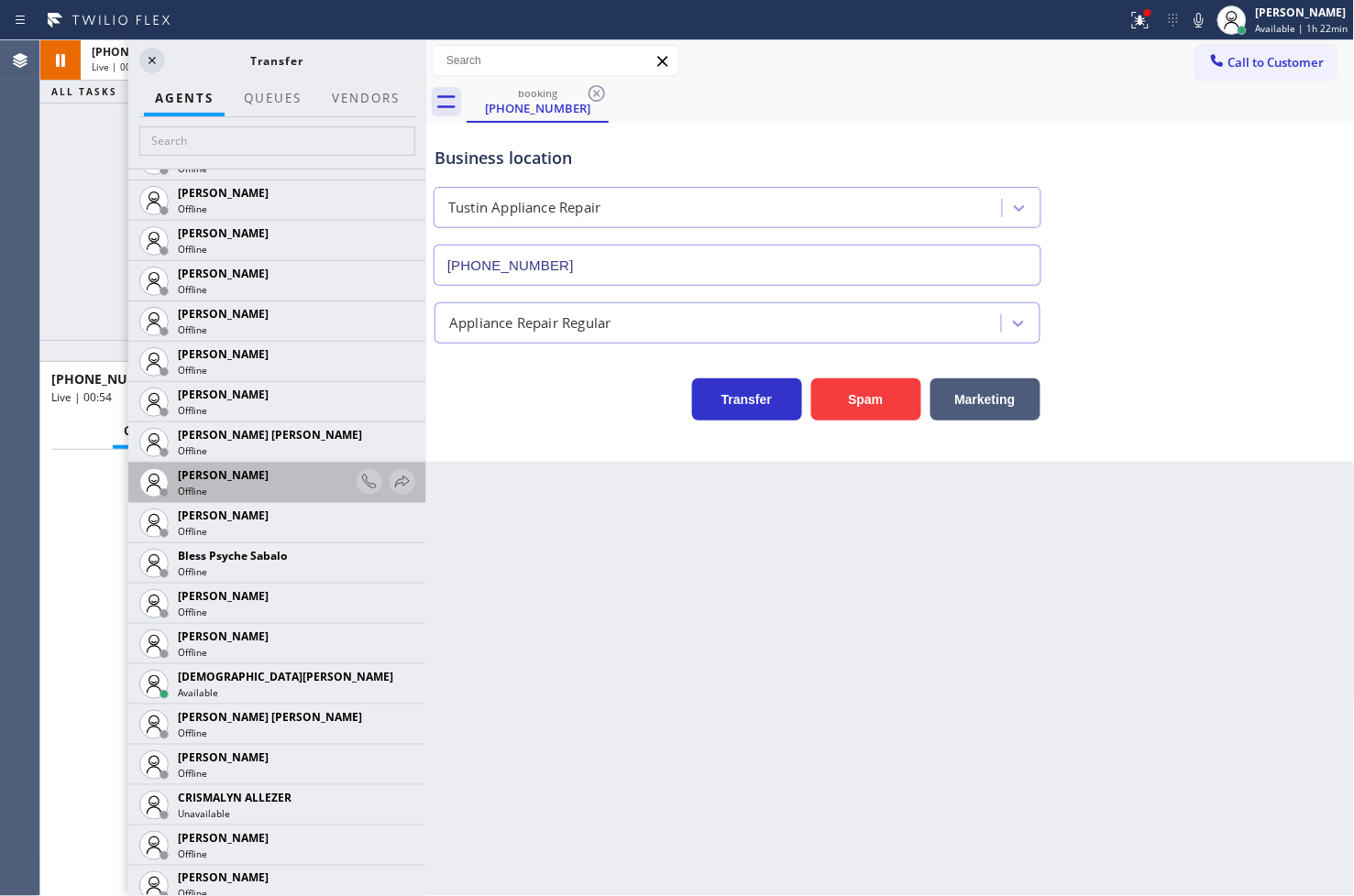
scroll to position [407, 0]
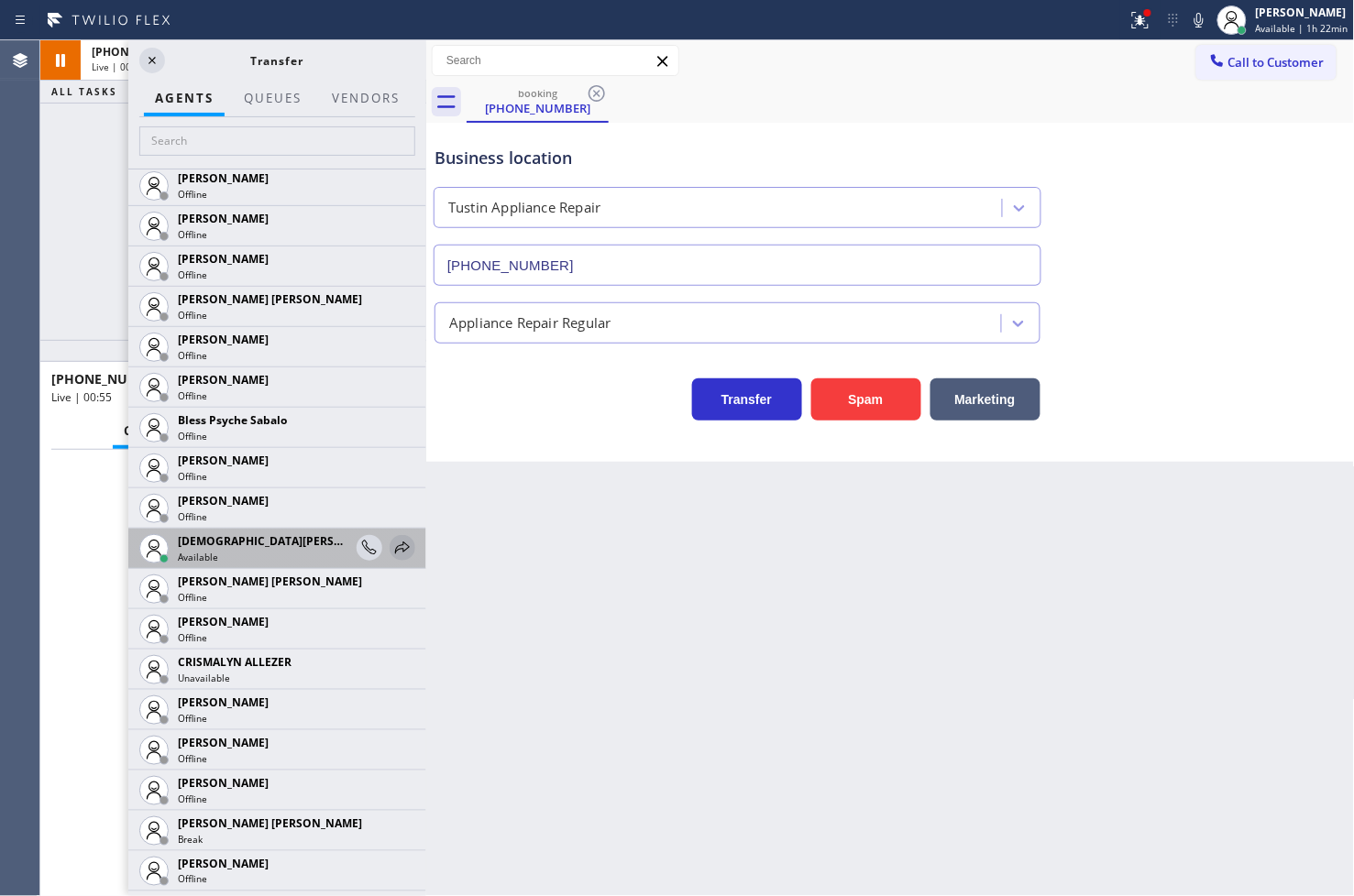
click at [391, 545] on icon at bounding box center [401, 547] width 22 height 22
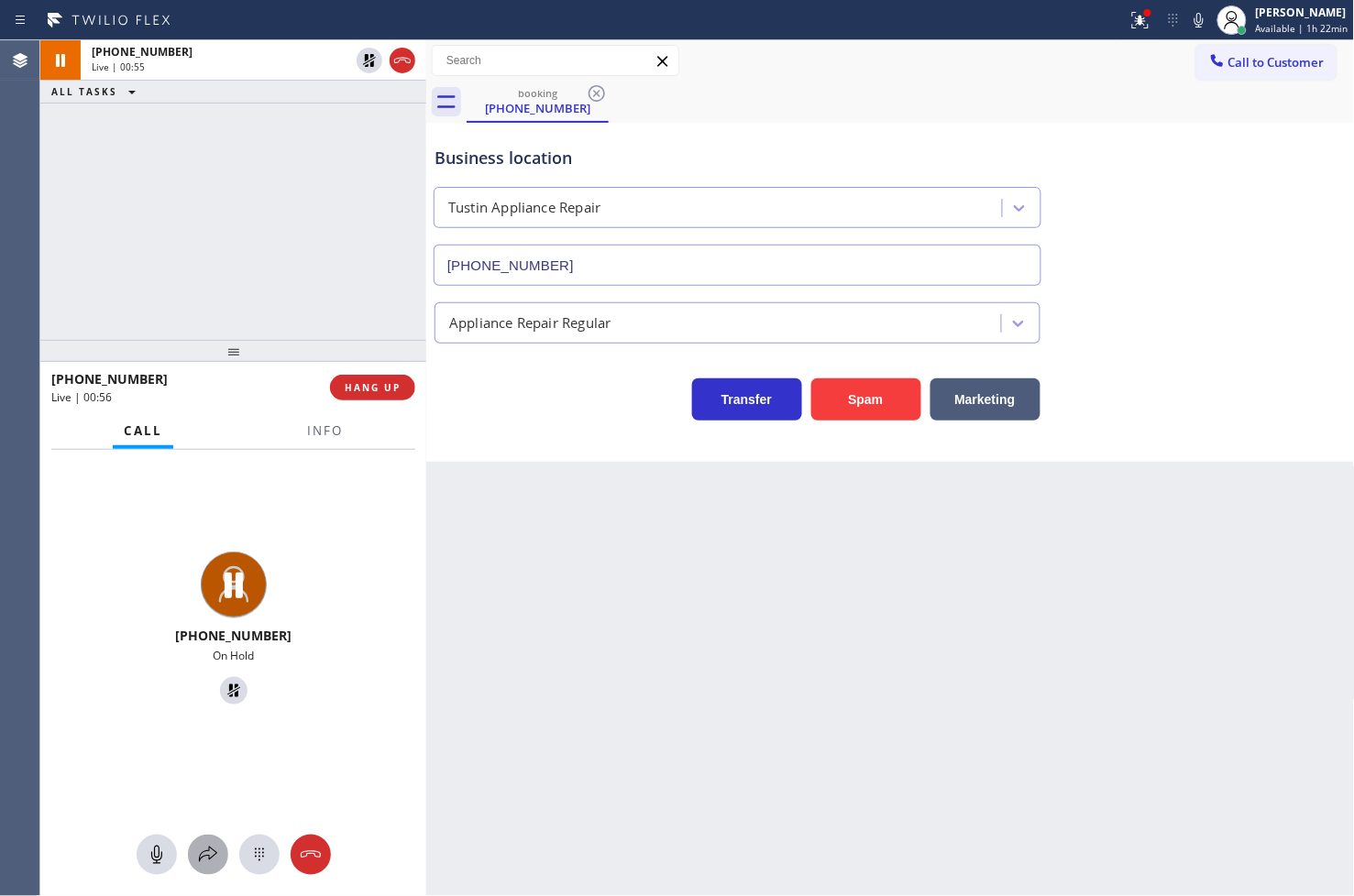
click at [200, 864] on icon at bounding box center [207, 855] width 22 height 22
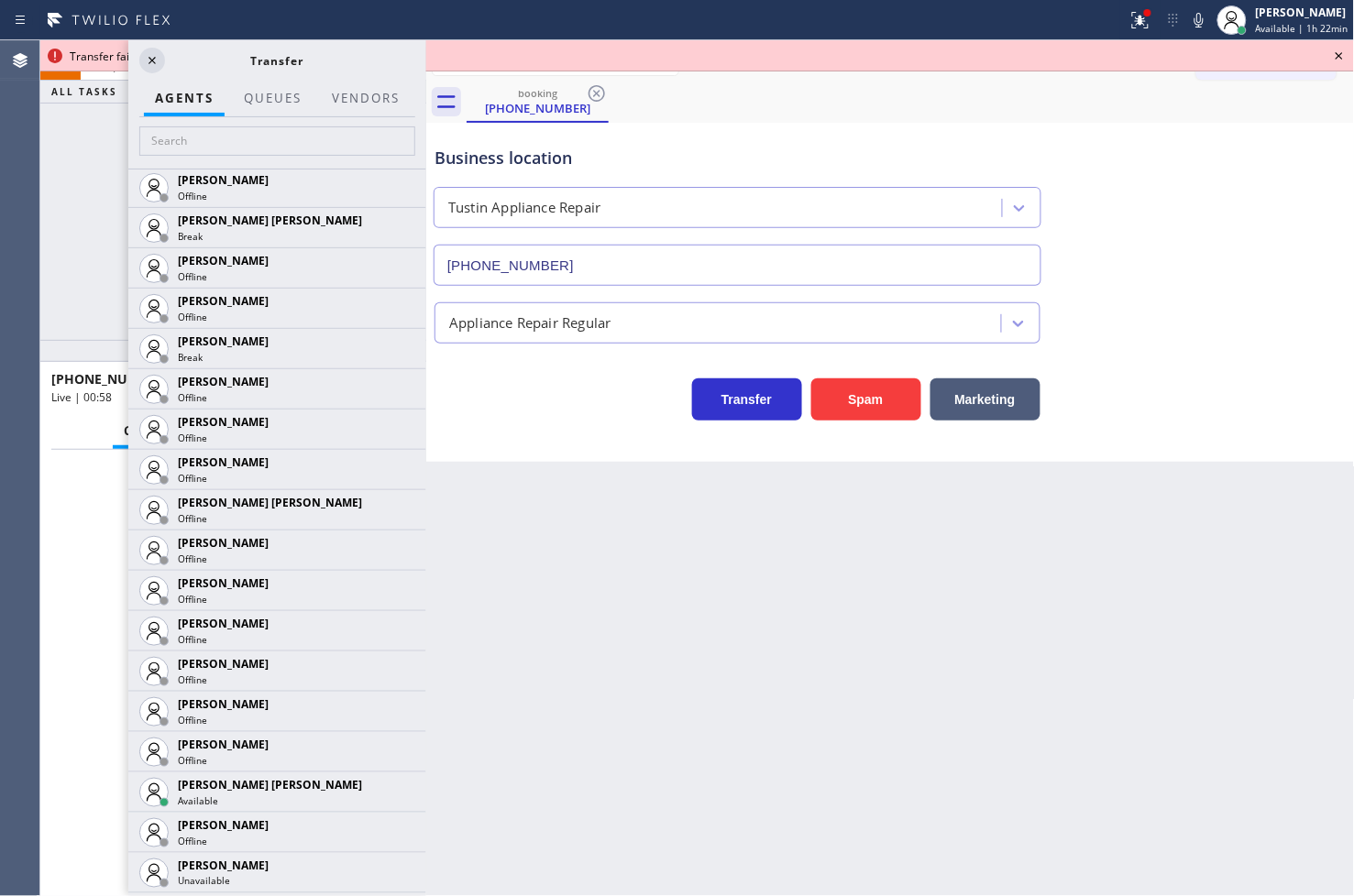
scroll to position [1221, 0]
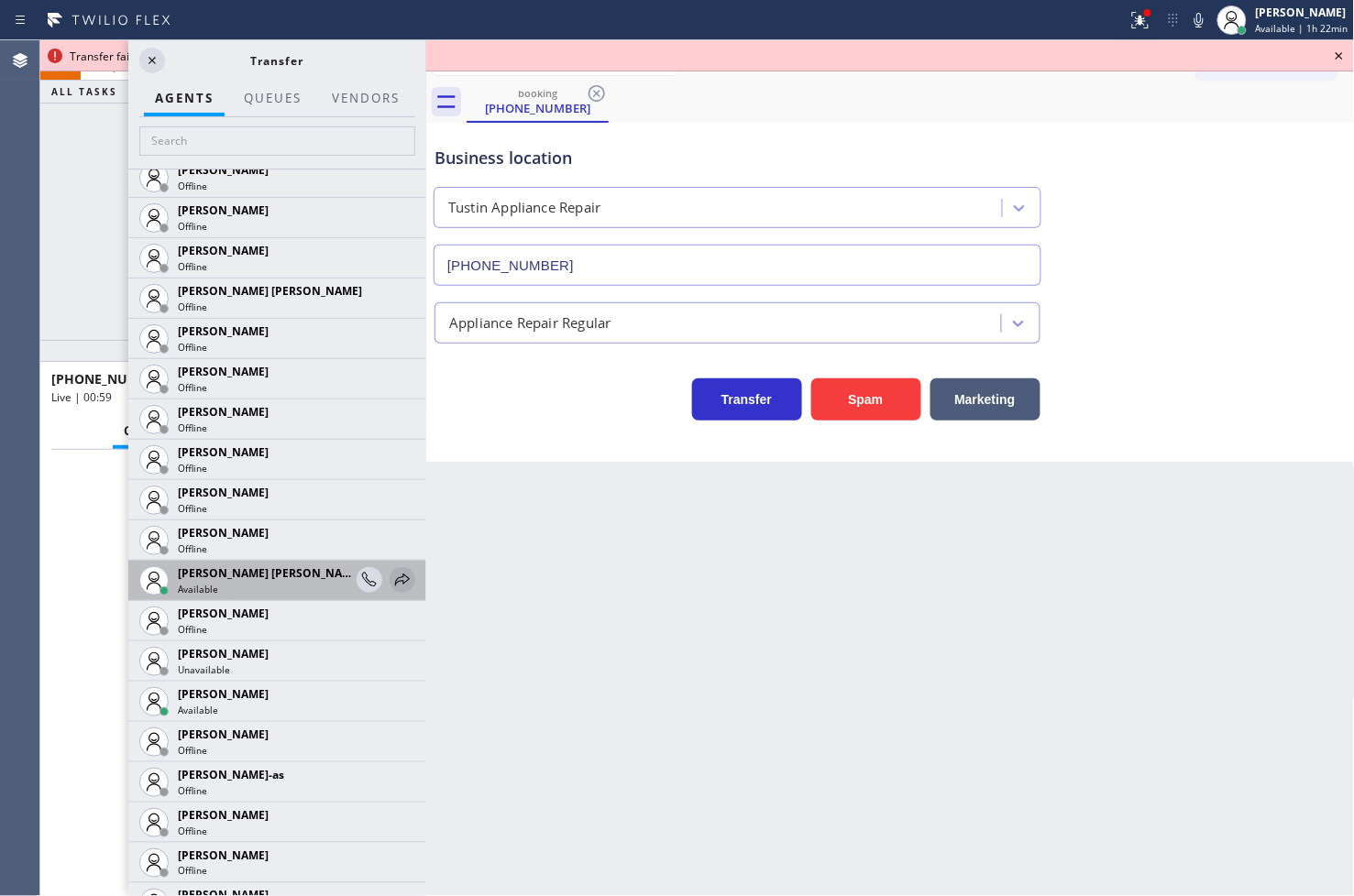
click at [394, 576] on icon at bounding box center [401, 579] width 22 height 22
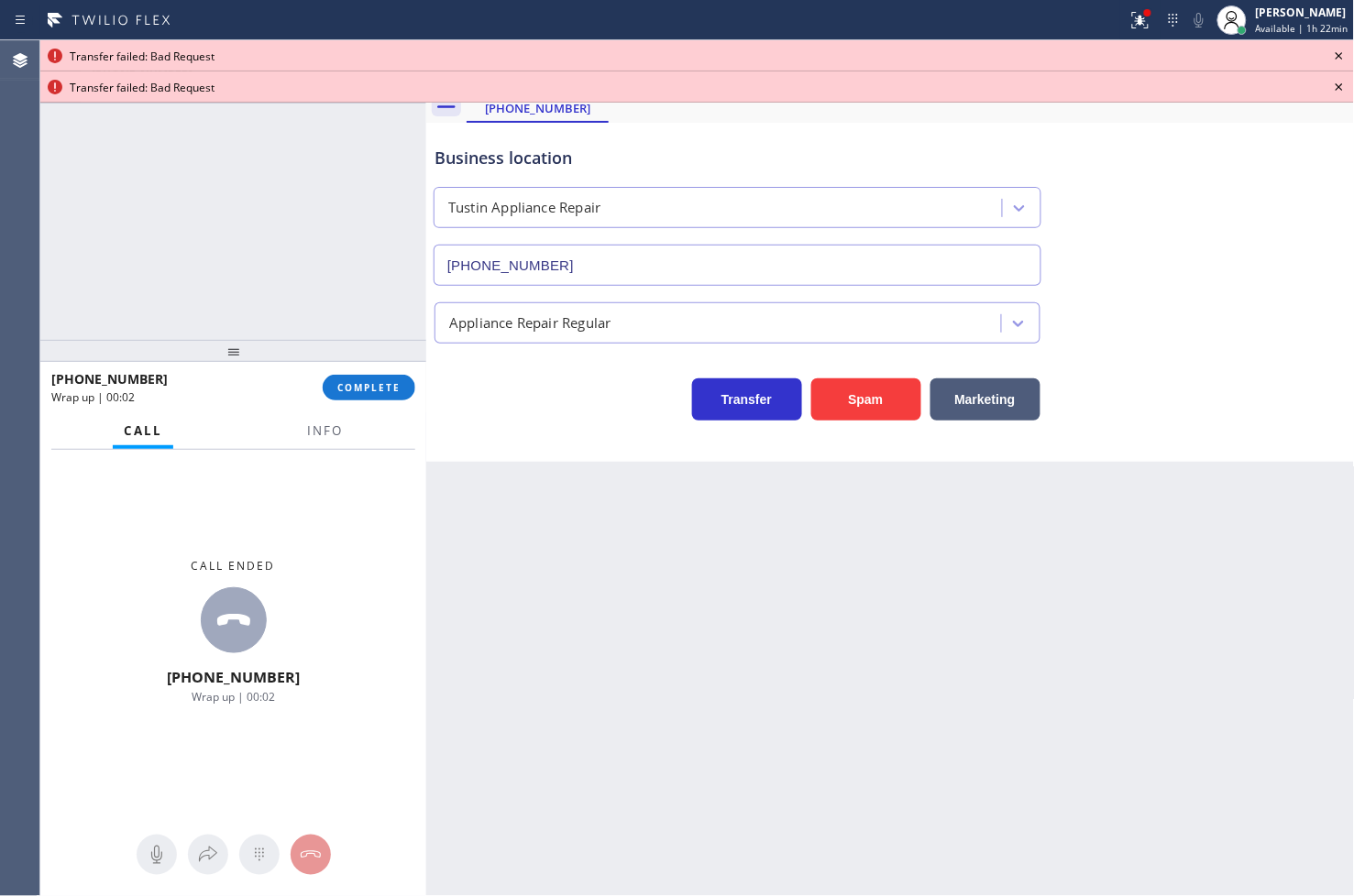
click at [1335, 53] on icon at bounding box center [1338, 56] width 22 height 22
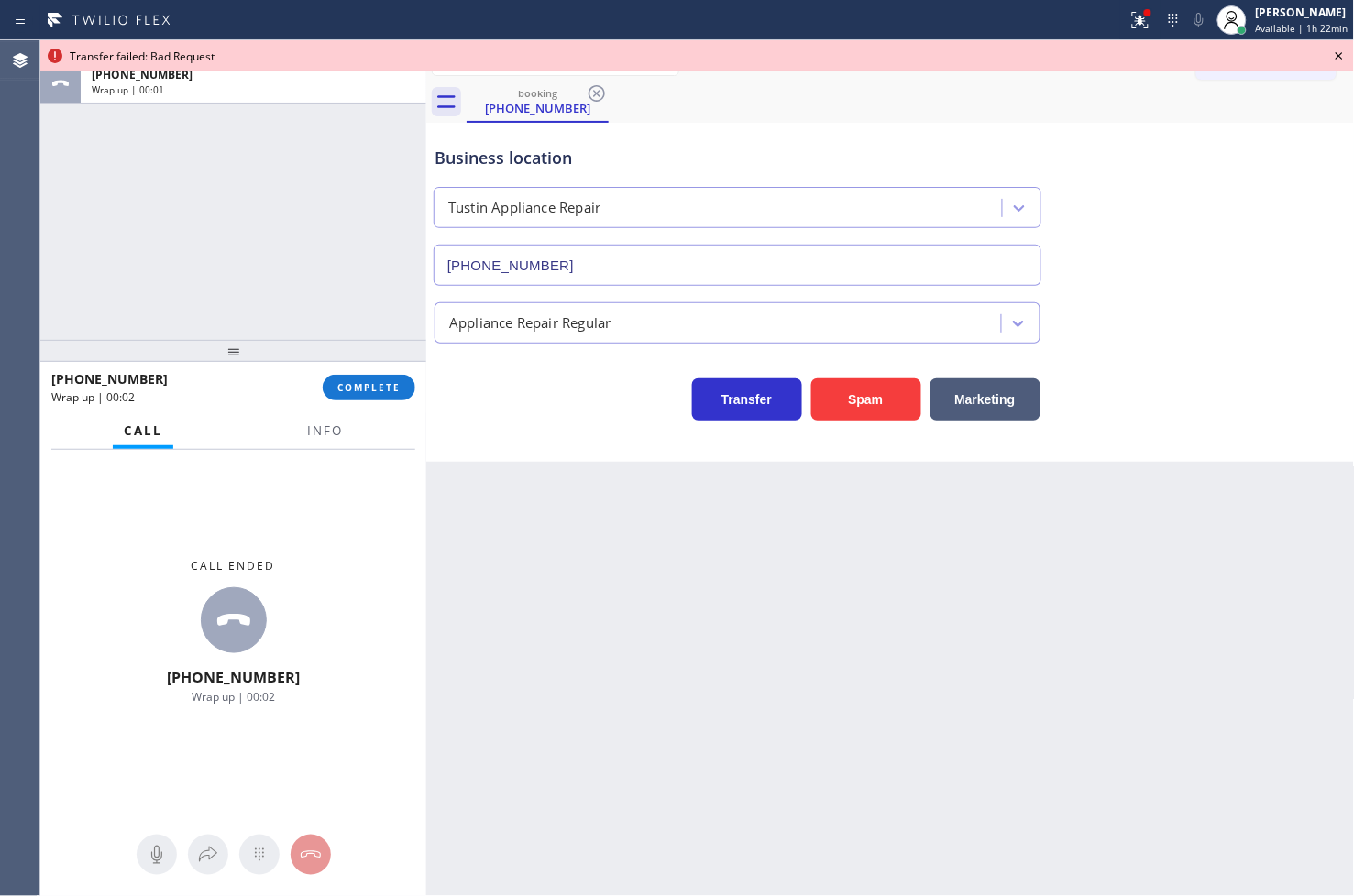
click at [1335, 53] on icon at bounding box center [1338, 56] width 22 height 22
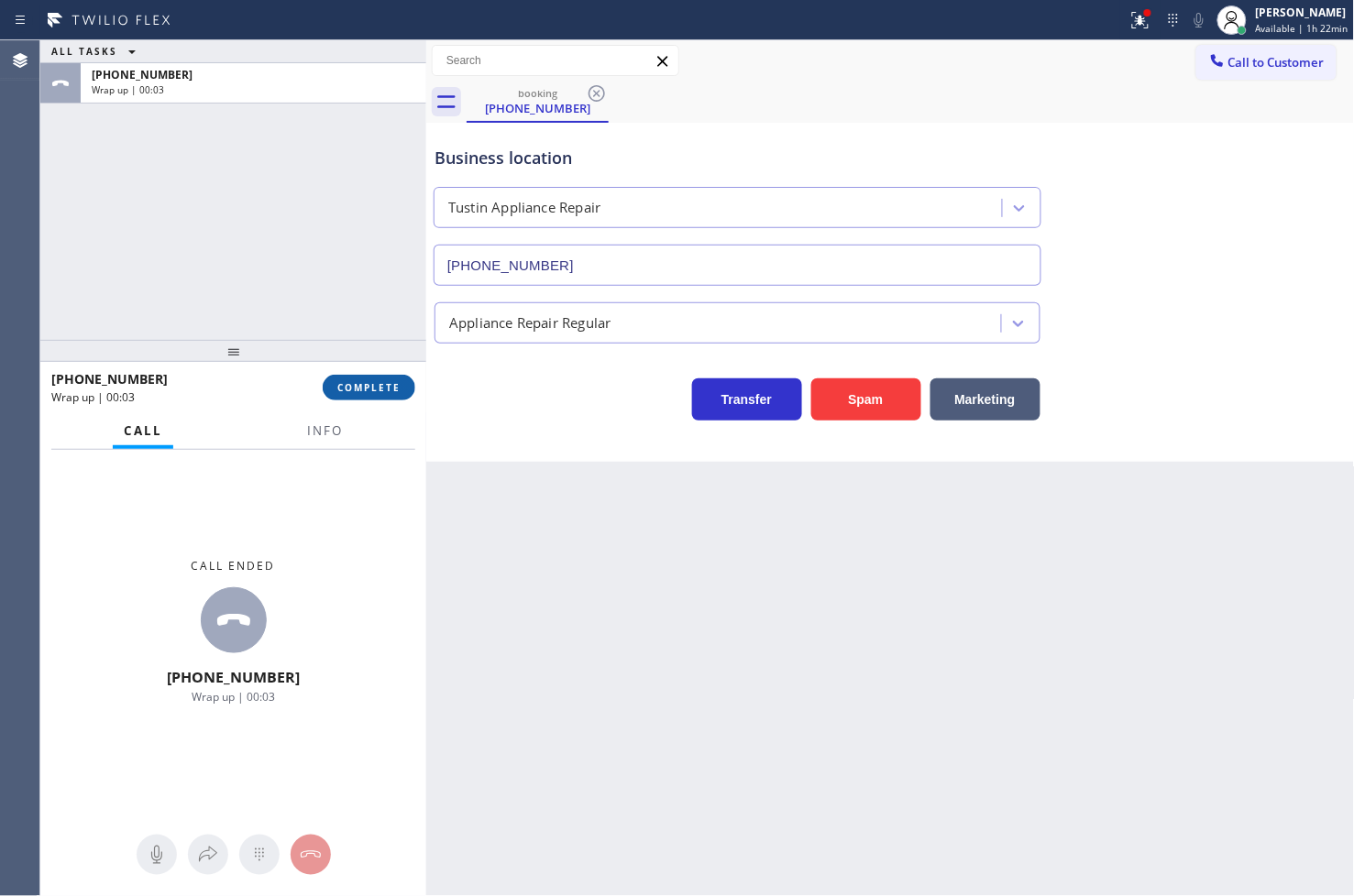
click at [349, 377] on button "COMPLETE" at bounding box center [368, 387] width 92 height 25
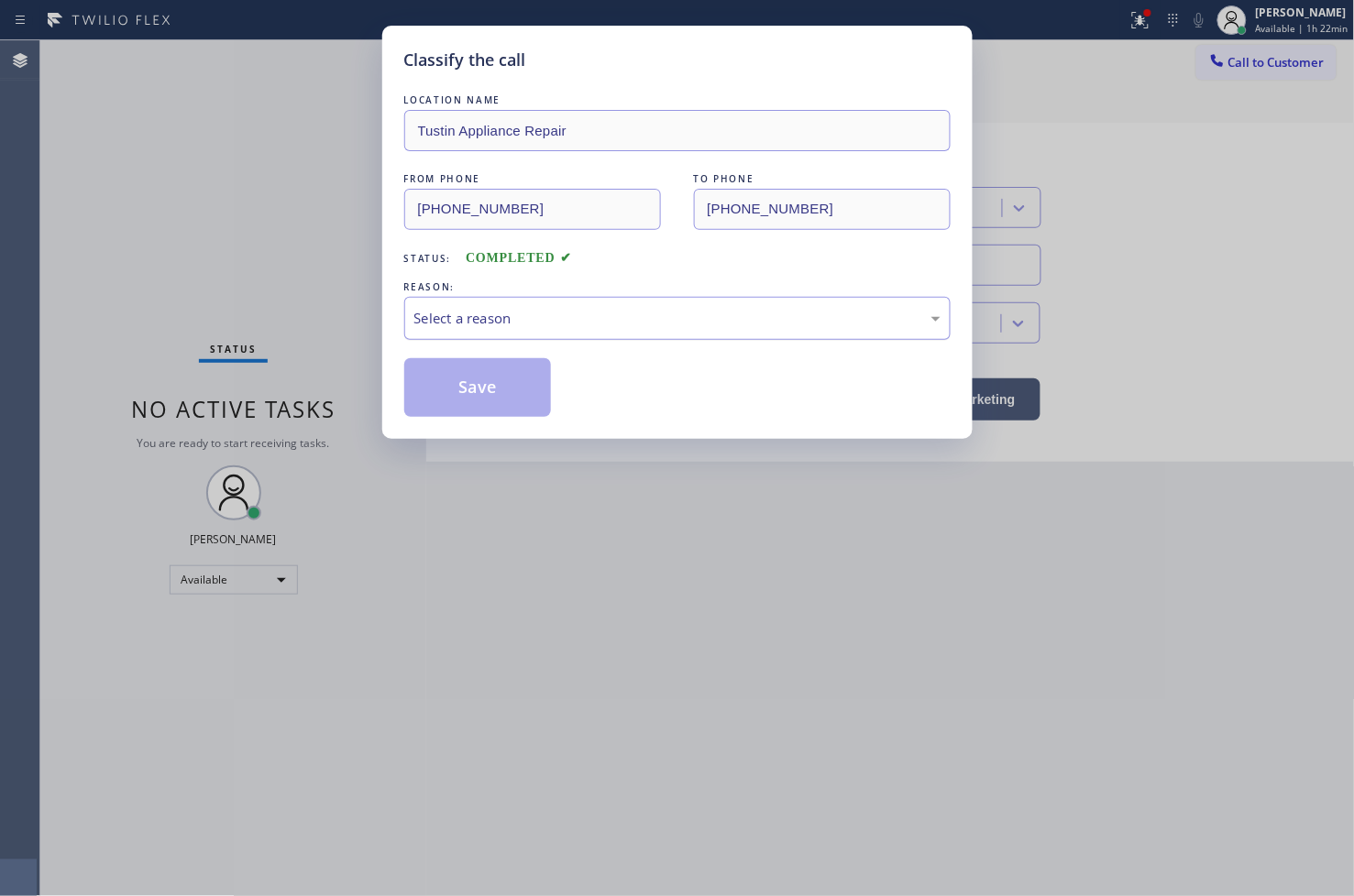
click at [556, 324] on div "Select a reason" at bounding box center [677, 318] width 526 height 21
click at [536, 361] on button "Save" at bounding box center [478, 387] width 148 height 58
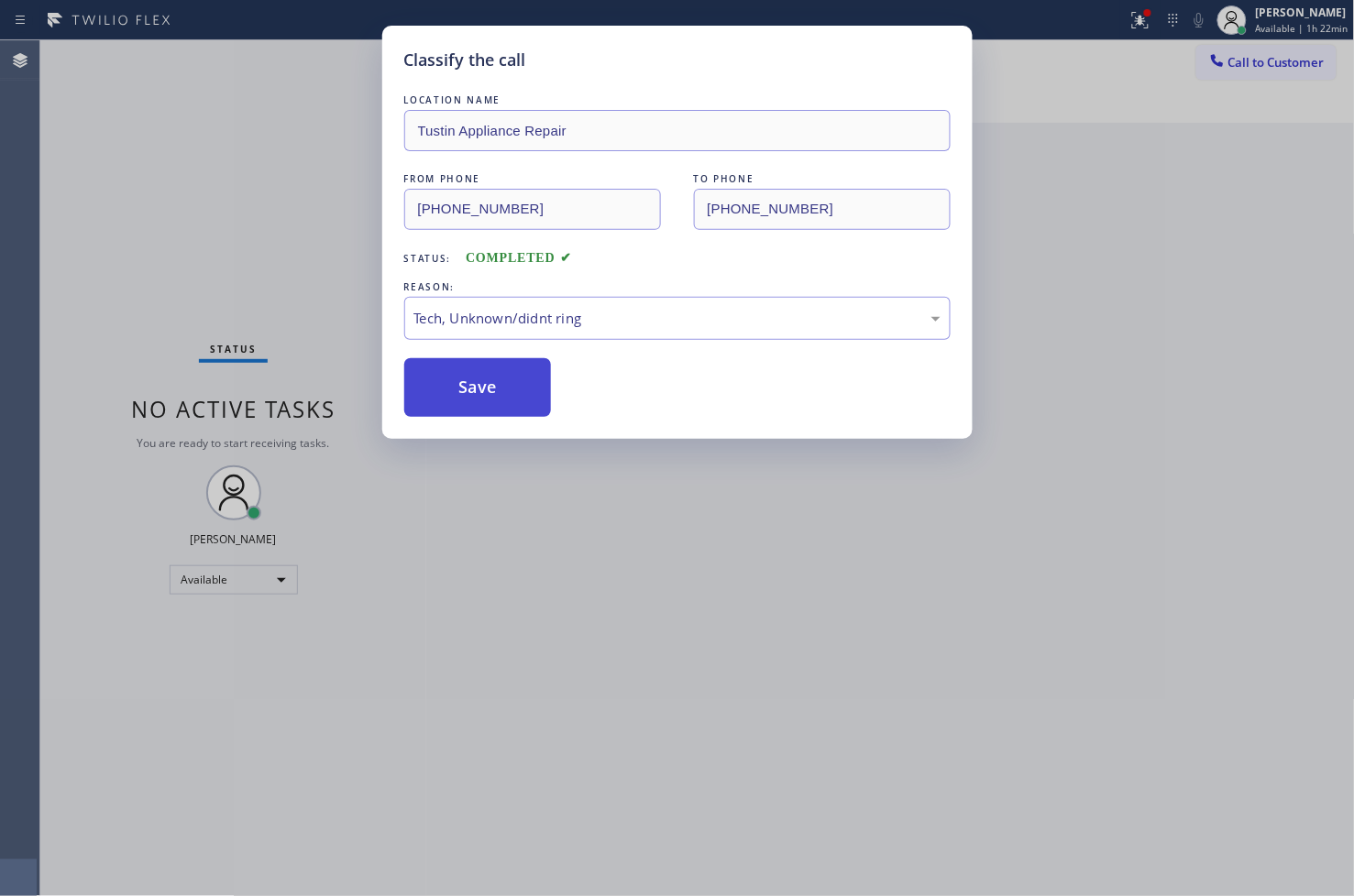
click at [525, 379] on button "Save" at bounding box center [478, 387] width 148 height 58
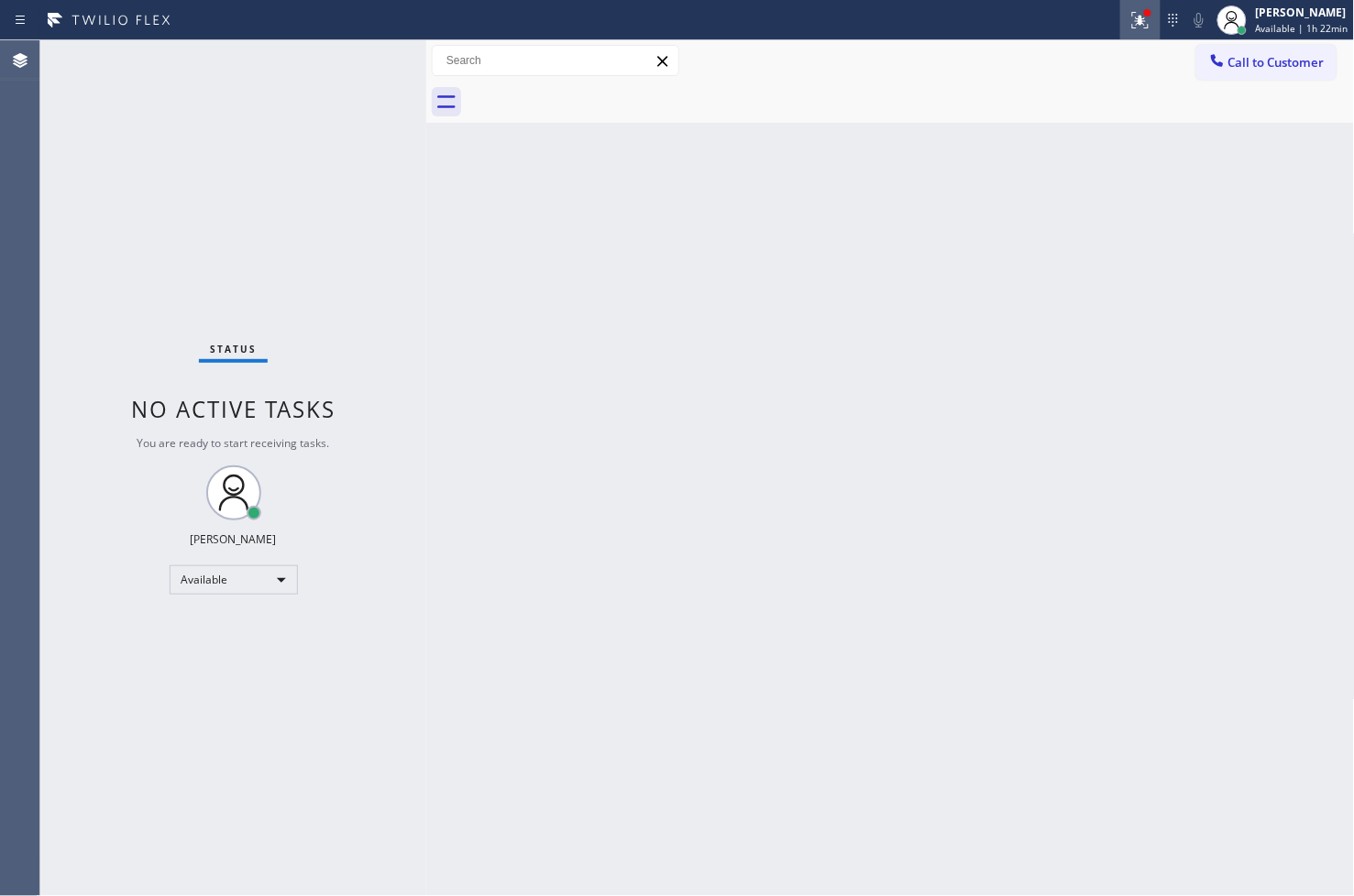
click at [1134, 16] on icon at bounding box center [1140, 18] width 11 height 7
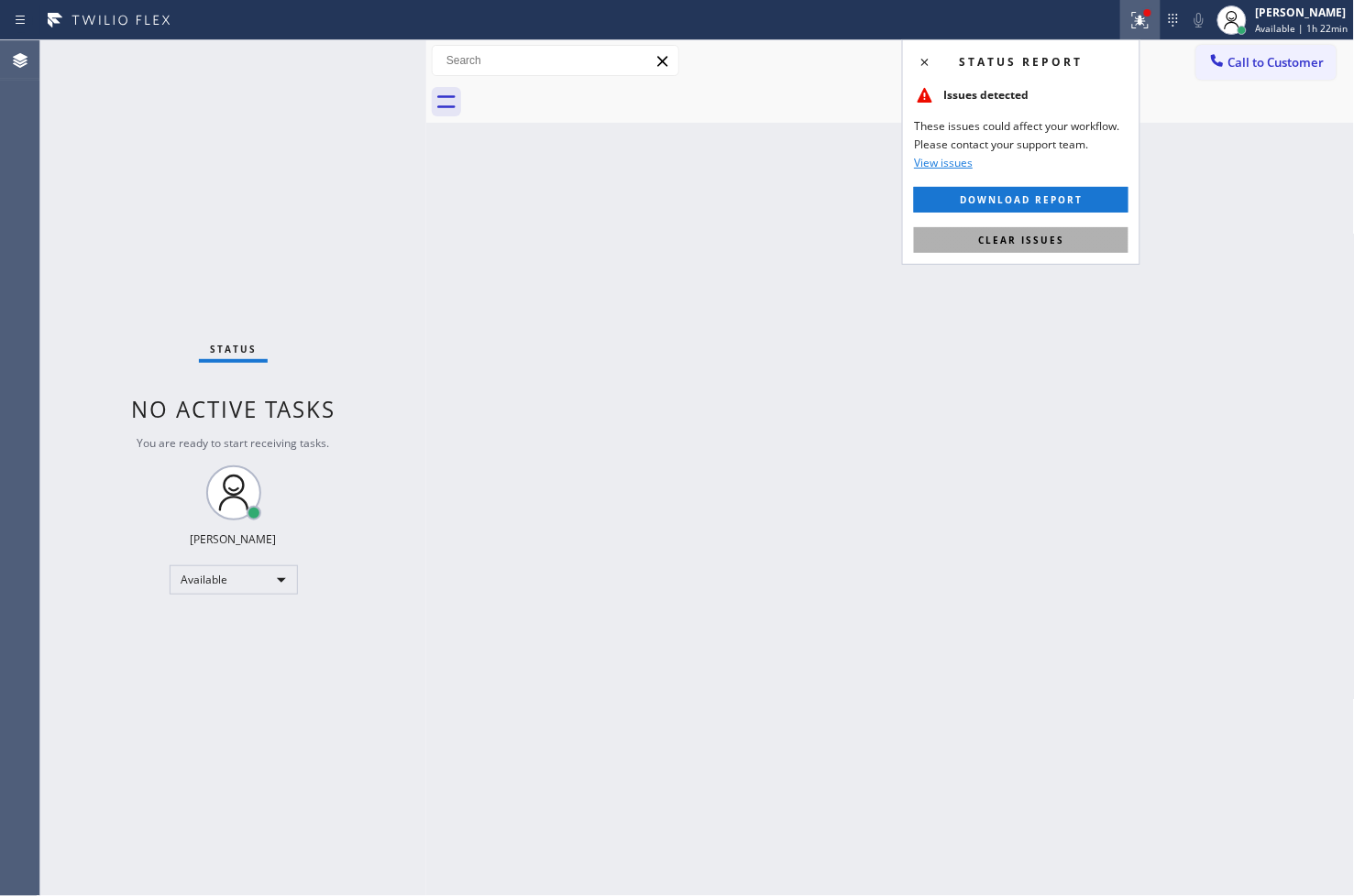
click at [1061, 234] on span "Clear issues" at bounding box center [1020, 240] width 86 height 13
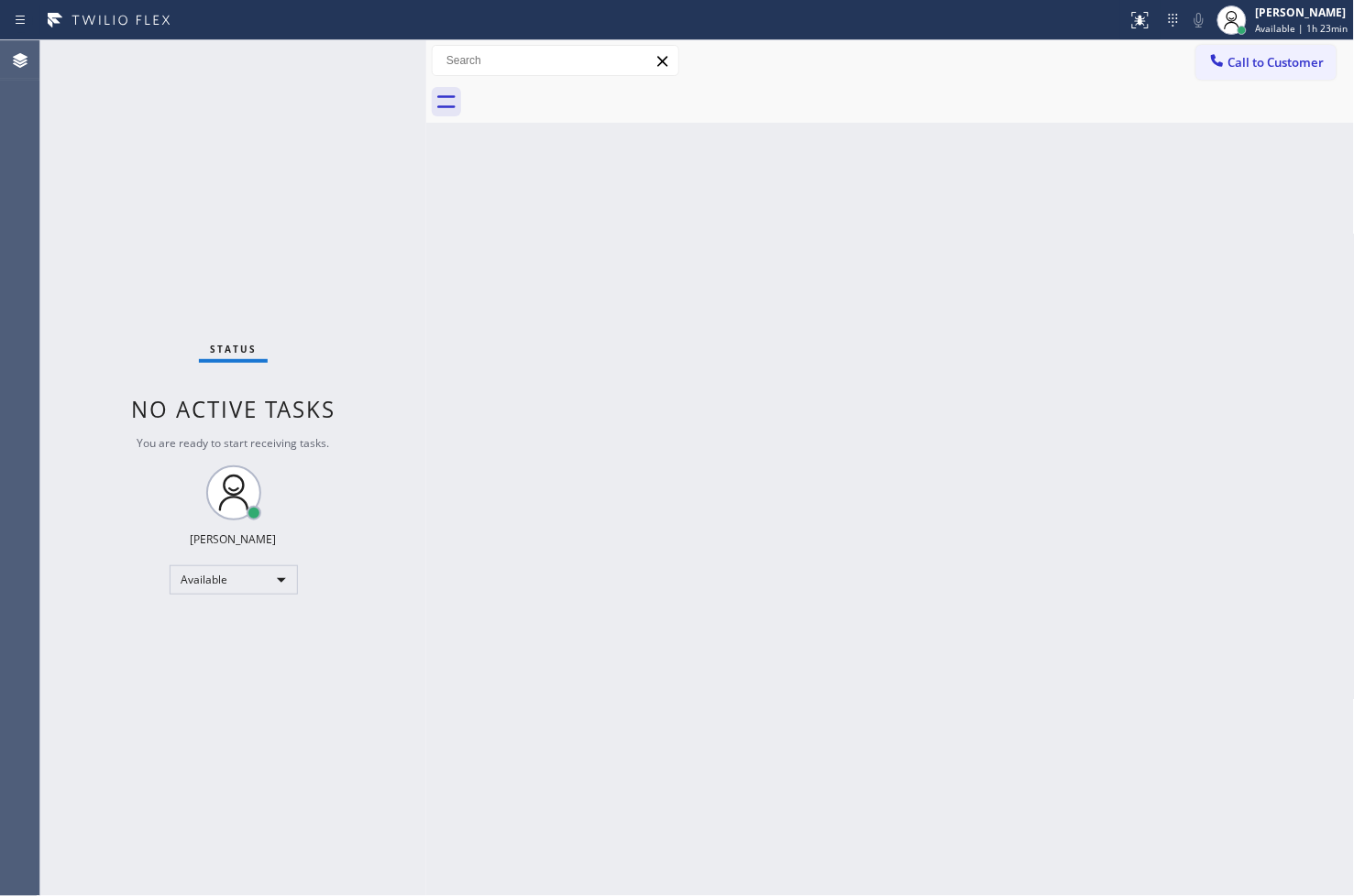
click at [410, 296] on div "Status No active tasks You are ready to start receiving tasks. [PERSON_NAME]" at bounding box center [233, 468] width 385 height 855
click at [344, 86] on div "Status No active tasks You are ready to start receiving tasks. [PERSON_NAME]" at bounding box center [233, 468] width 385 height 855
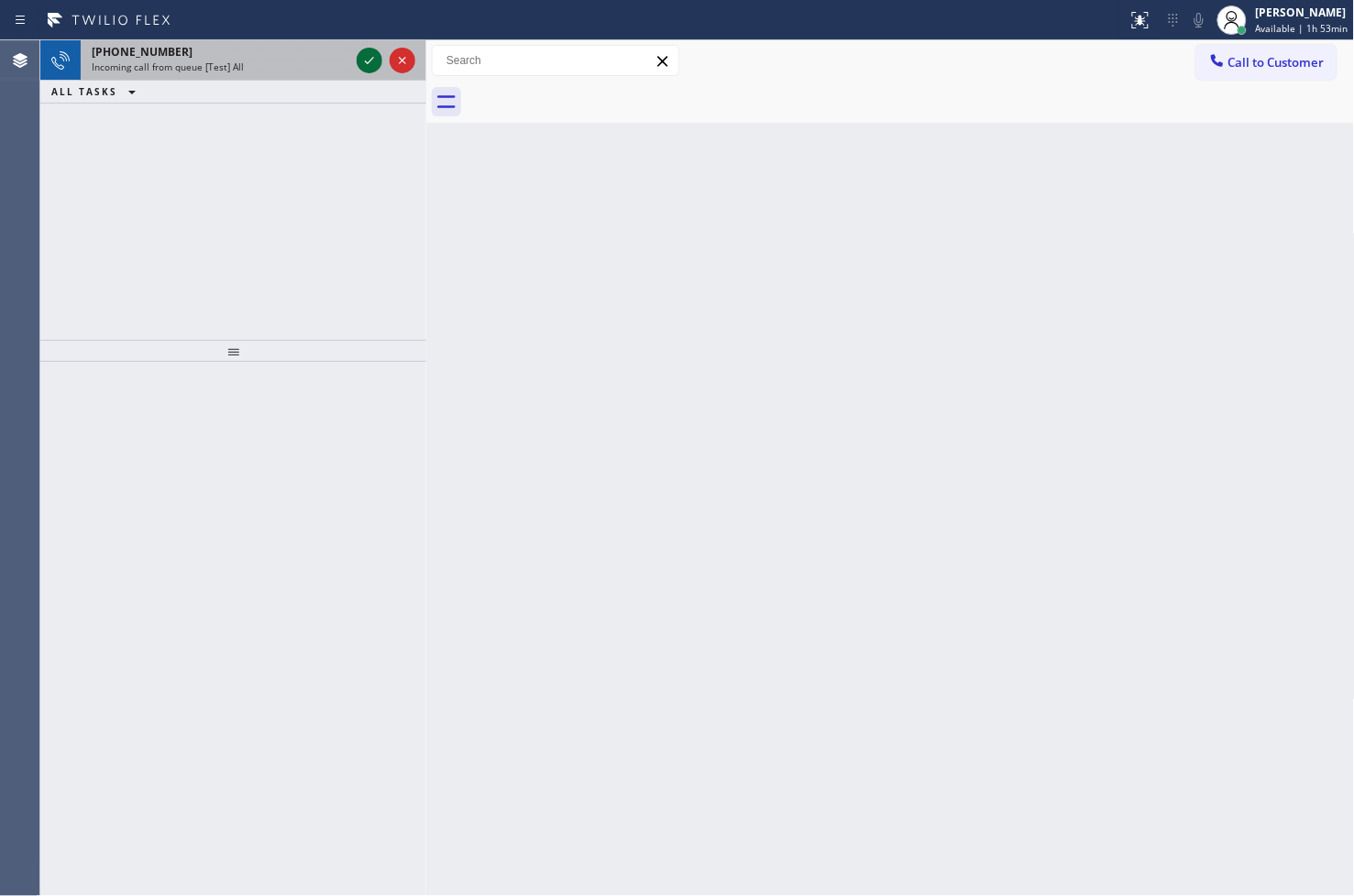
click at [372, 57] on icon at bounding box center [368, 60] width 22 height 22
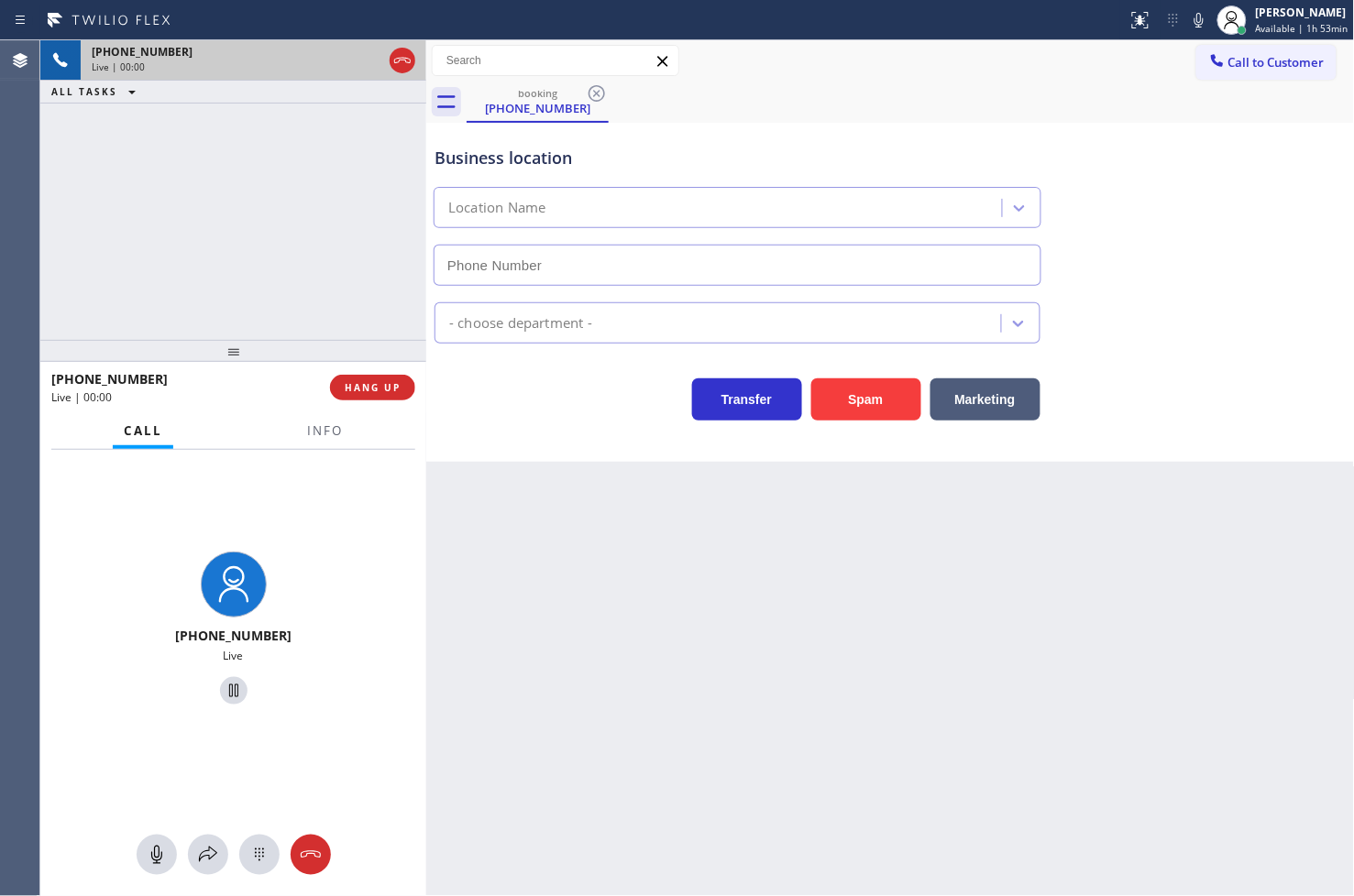
type input "[PHONE_NUMBER]"
drag, startPoint x: 305, startPoint y: 429, endPoint x: 330, endPoint y: 270, distance: 161.0
click at [313, 422] on button "Info" at bounding box center [324, 432] width 57 height 36
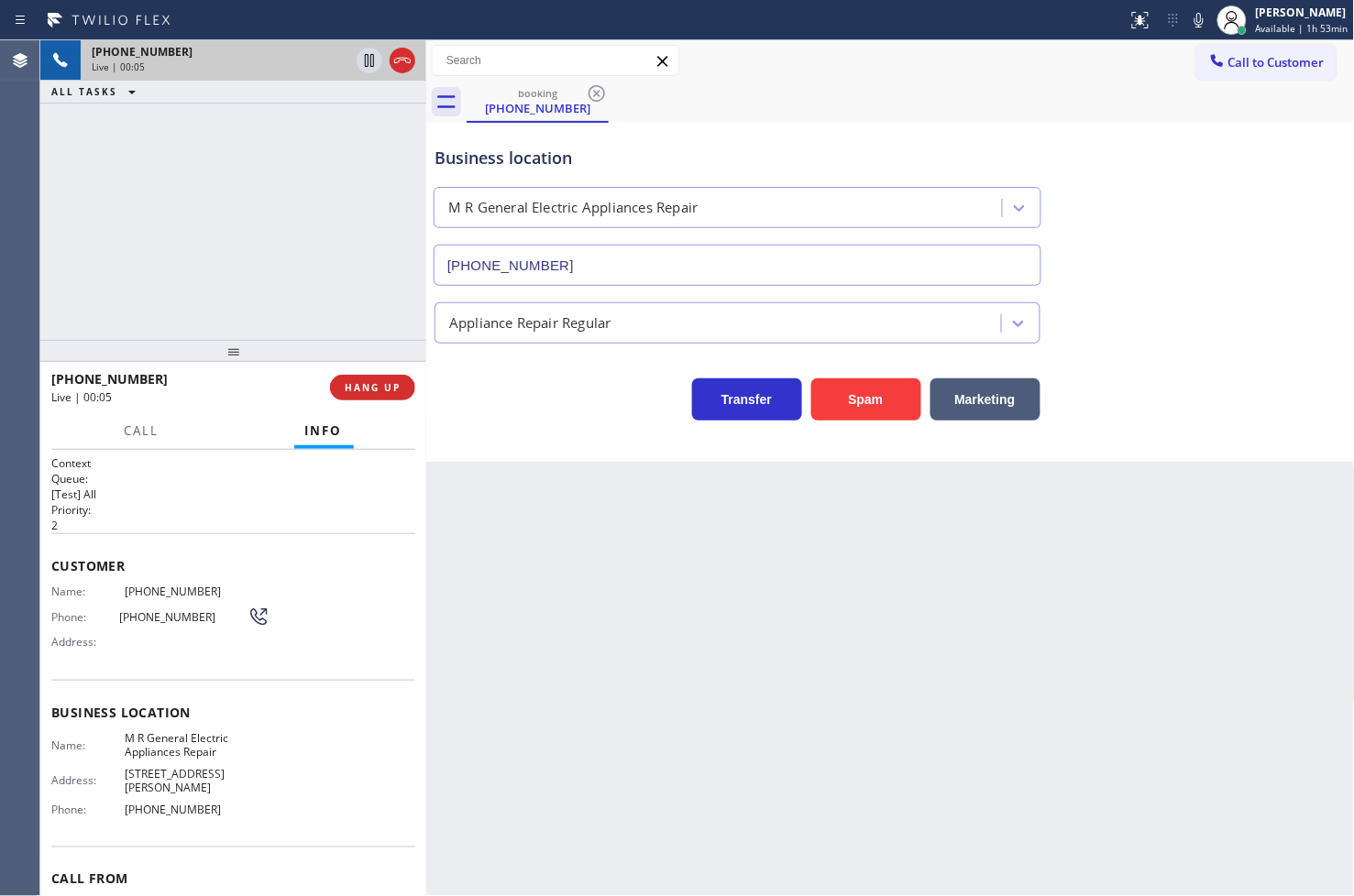
click at [324, 199] on div "[PHONE_NUMBER] Live | 00:05 ALL TASKS ALL TASKS ACTIVE TASKS TASKS IN WRAP UP" at bounding box center [233, 190] width 385 height 300
click at [97, 422] on div "Call Info" at bounding box center [233, 432] width 364 height 37
click at [144, 438] on span "Call" at bounding box center [141, 431] width 35 height 17
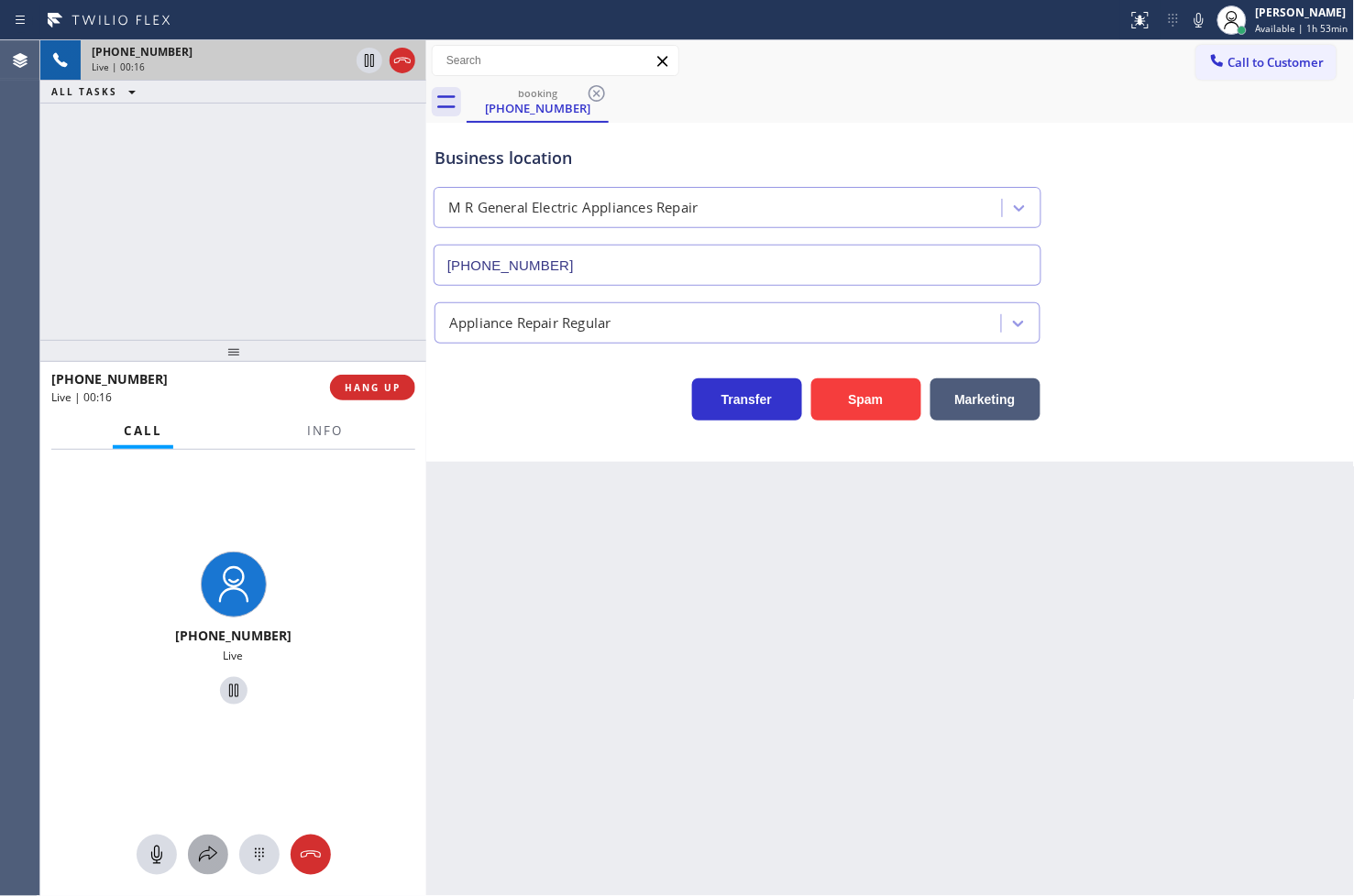
click at [203, 847] on icon at bounding box center [207, 855] width 22 height 22
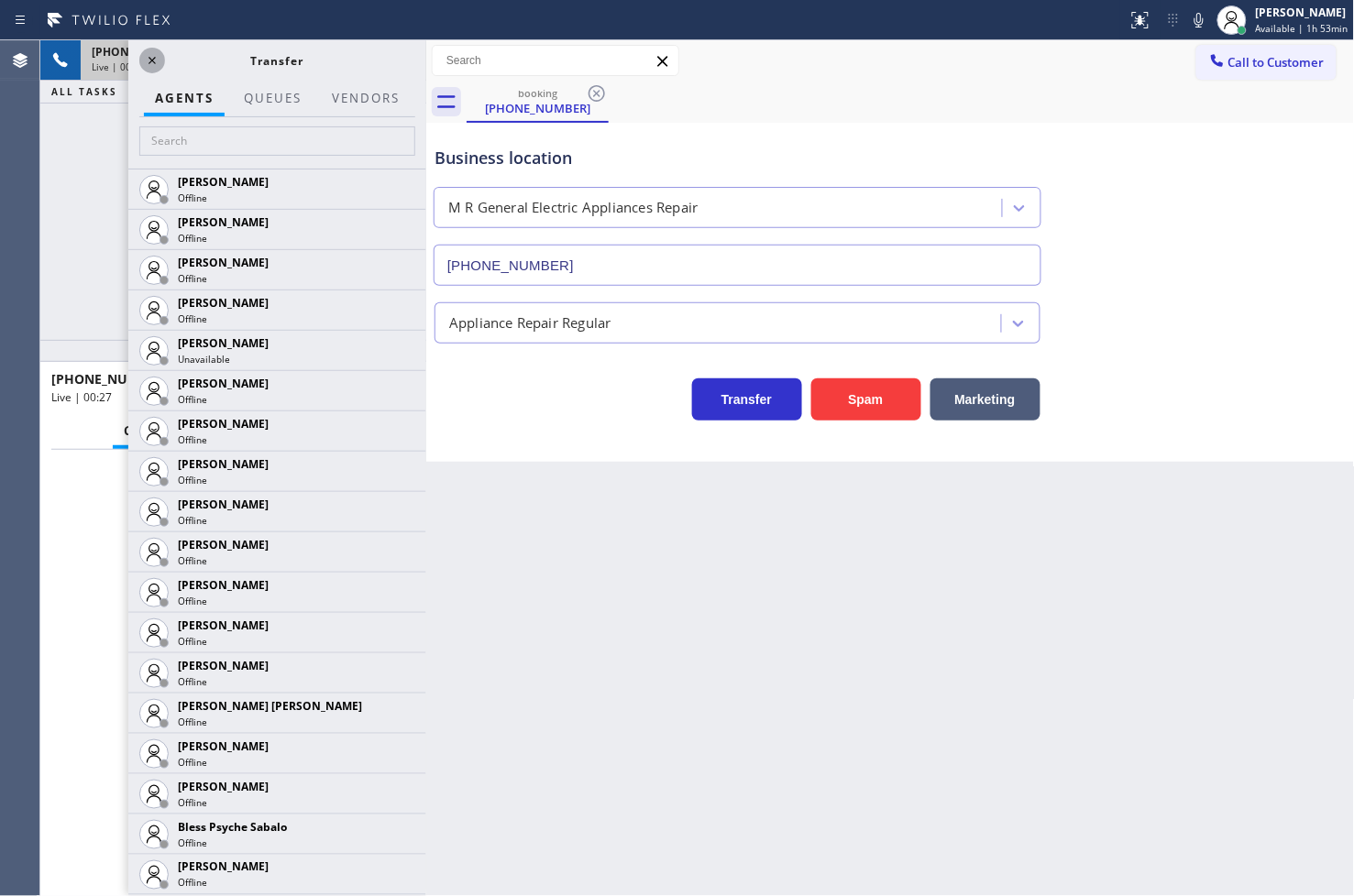
click at [152, 48] on button at bounding box center [152, 60] width 25 height 25
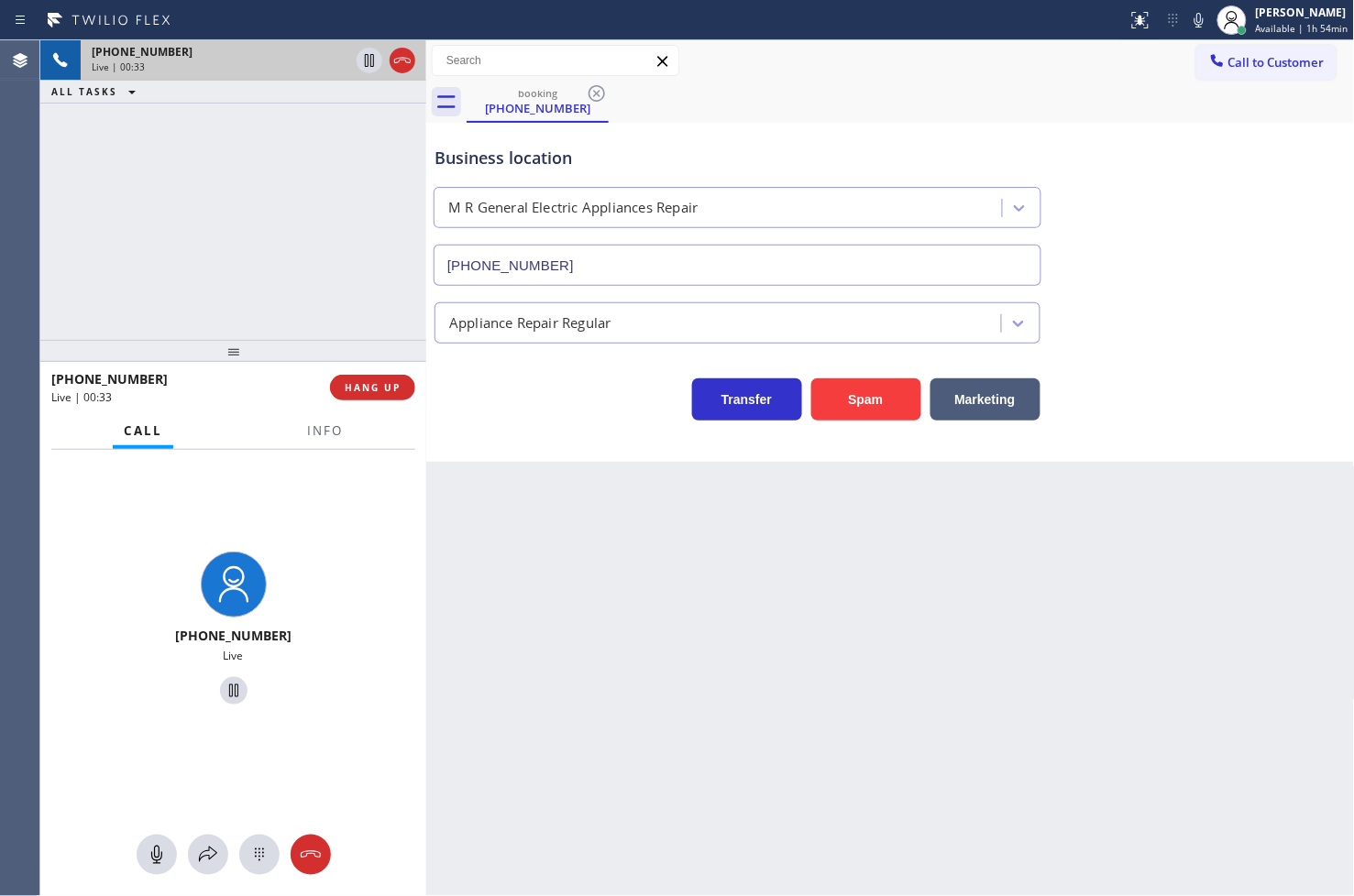
click at [482, 406] on div "Transfer Spam Marketing" at bounding box center [737, 395] width 613 height 51
click at [367, 270] on div "[PHONE_NUMBER] Live | 00:33 ALL TASKS ALL TASKS ACTIVE TASKS TASKS IN WRAP UP" at bounding box center [233, 190] width 385 height 300
click at [206, 861] on icon at bounding box center [207, 855] width 22 height 22
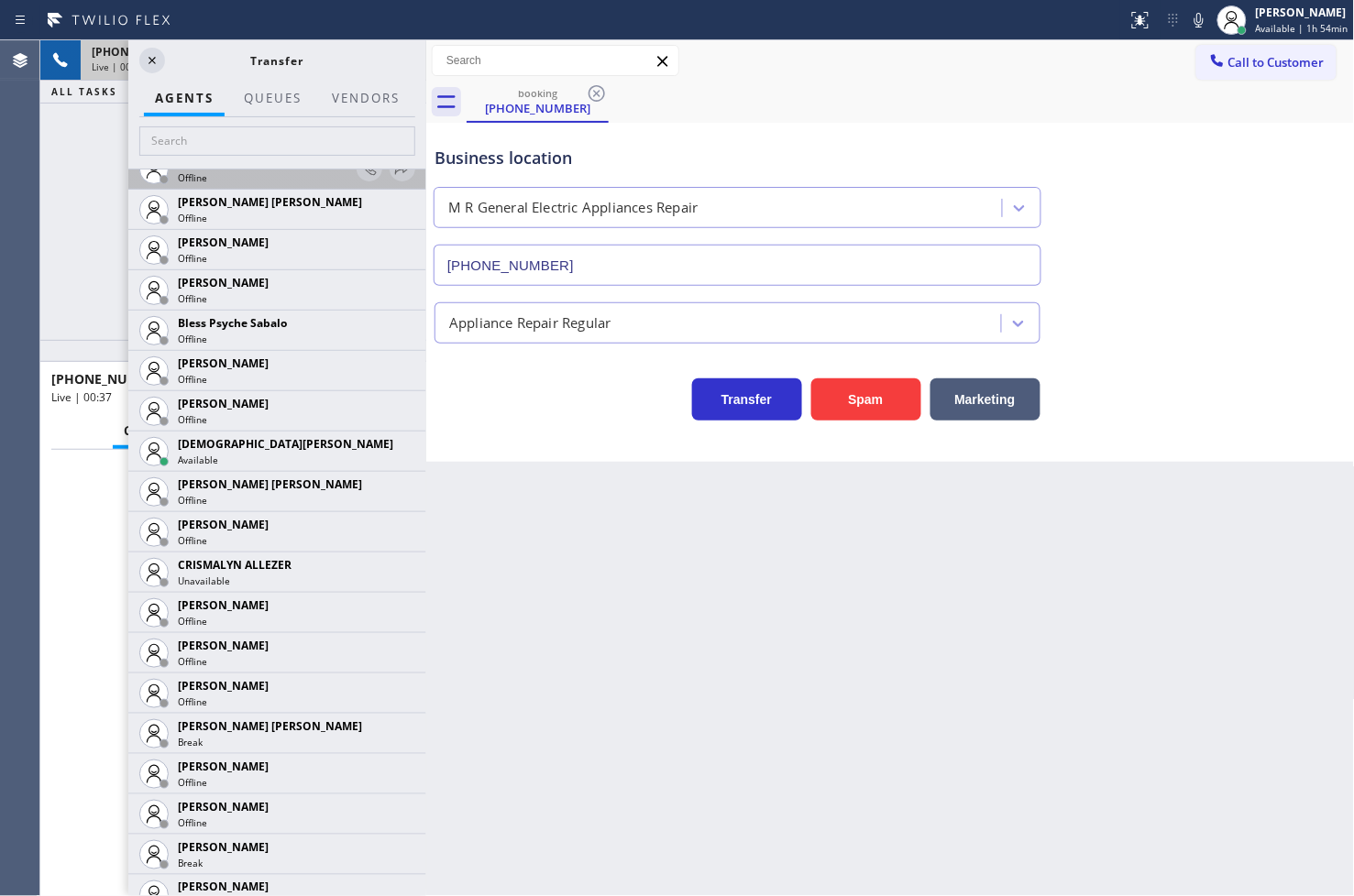
scroll to position [509, 0]
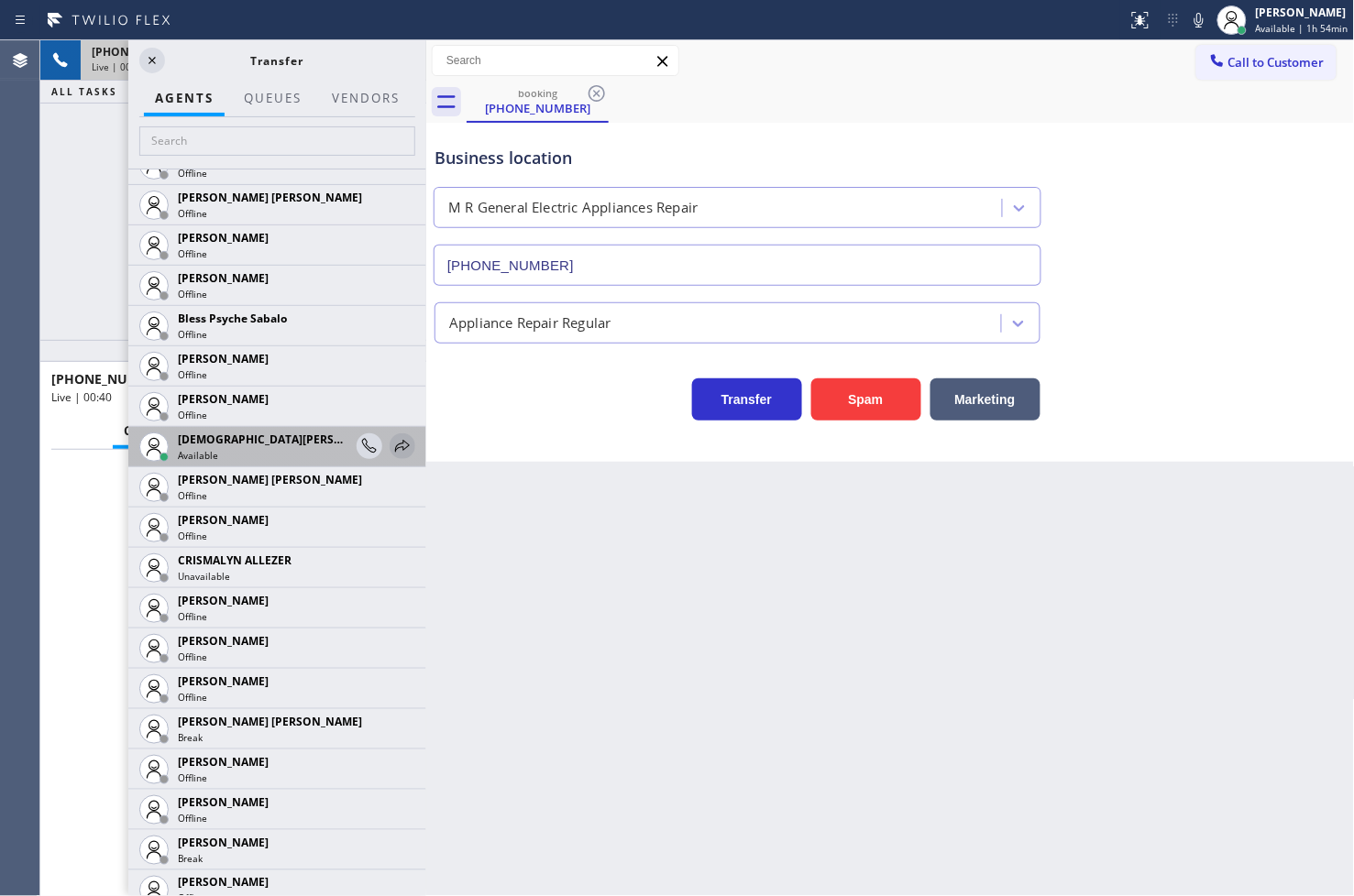
click at [391, 442] on icon at bounding box center [401, 446] width 22 height 22
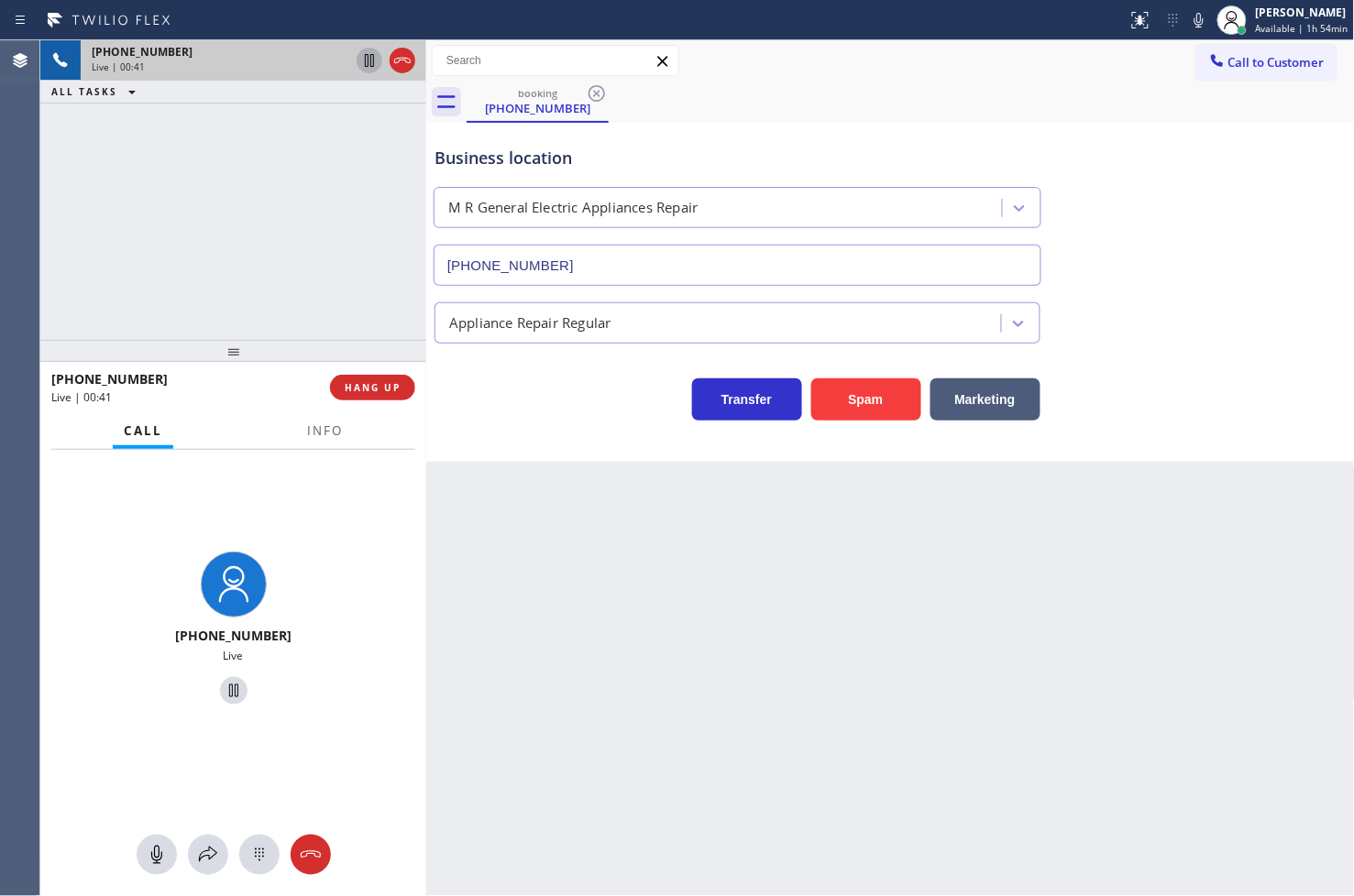
click at [370, 59] on div "Classify the call LOCATION NAME [MEDICAL_DATA] Electrical Santa [PERSON_NAME] F…" at bounding box center [697, 468] width 1313 height 855
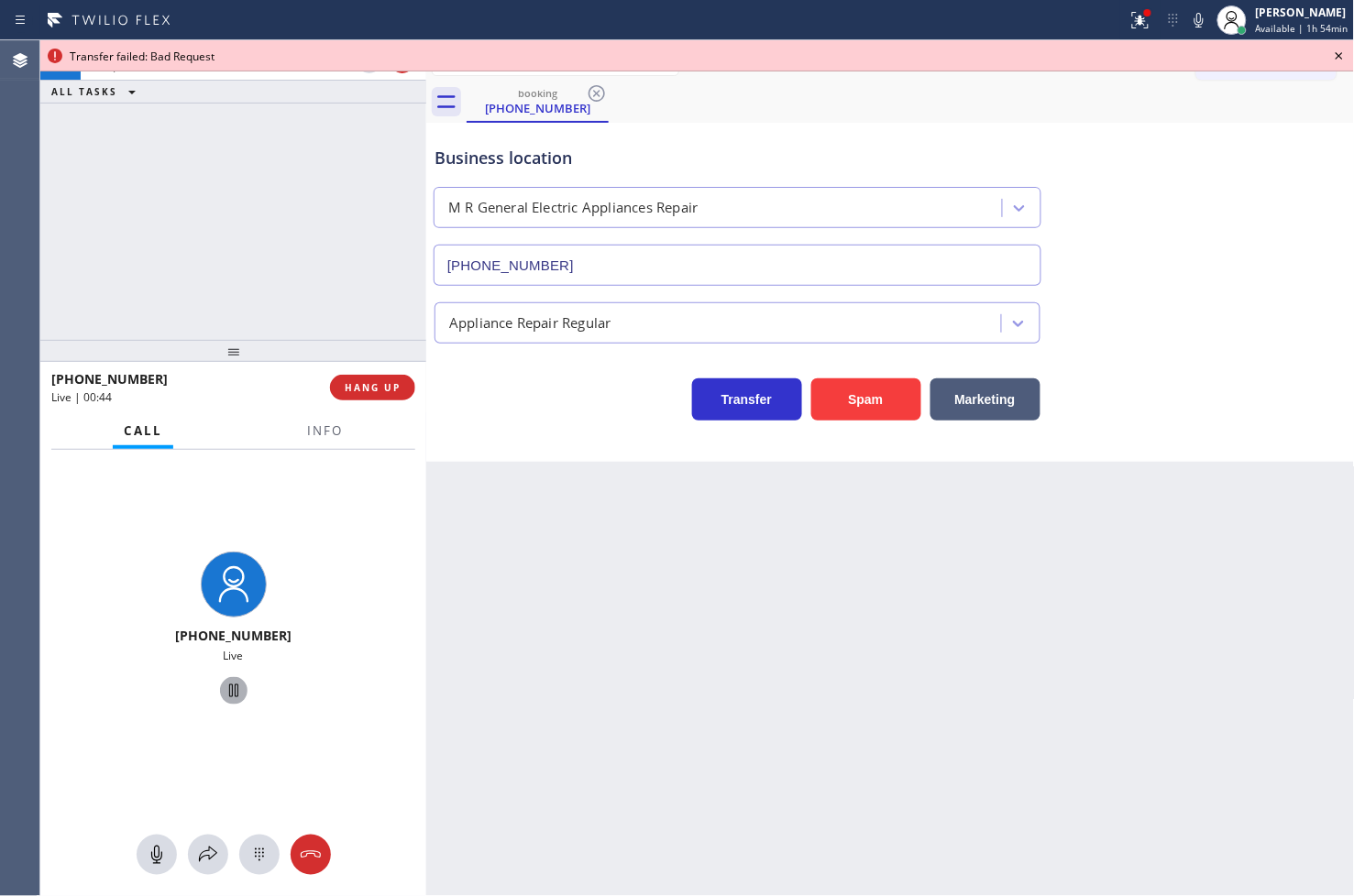
click at [222, 685] on icon at bounding box center [233, 691] width 22 height 22
click at [200, 855] on icon at bounding box center [207, 855] width 22 height 22
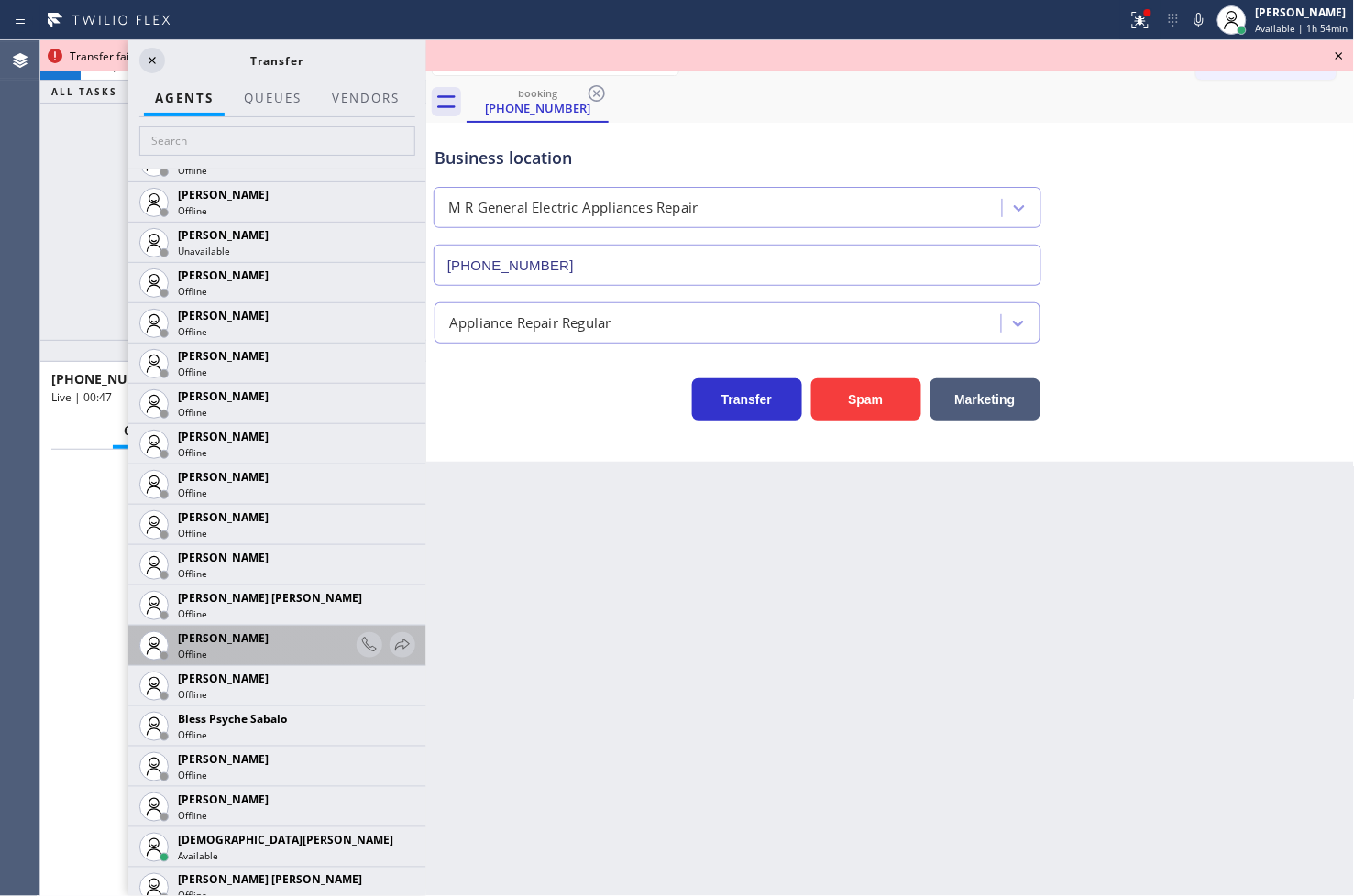
scroll to position [407, 0]
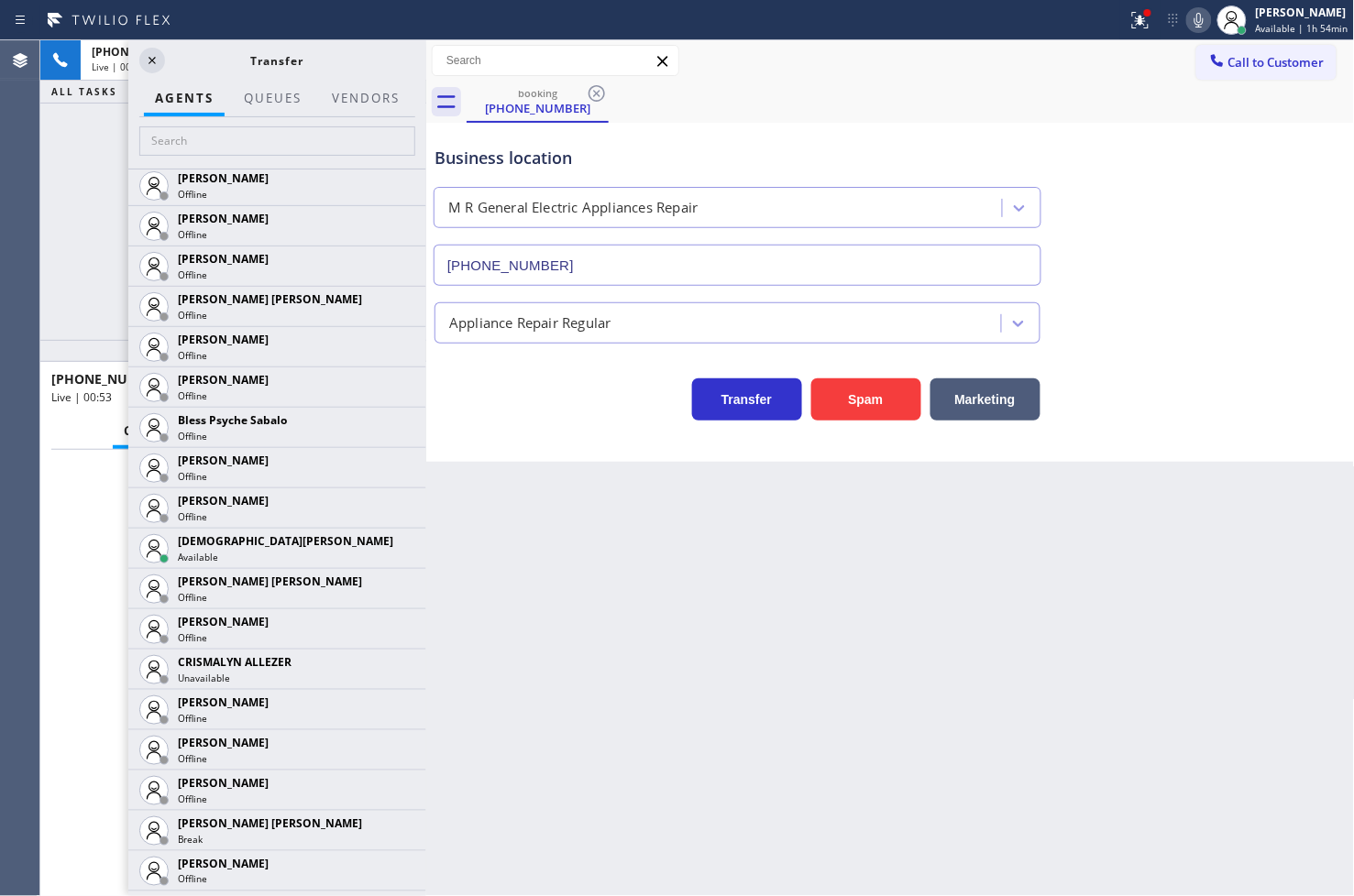
click at [1187, 15] on icon at bounding box center [1198, 20] width 22 height 22
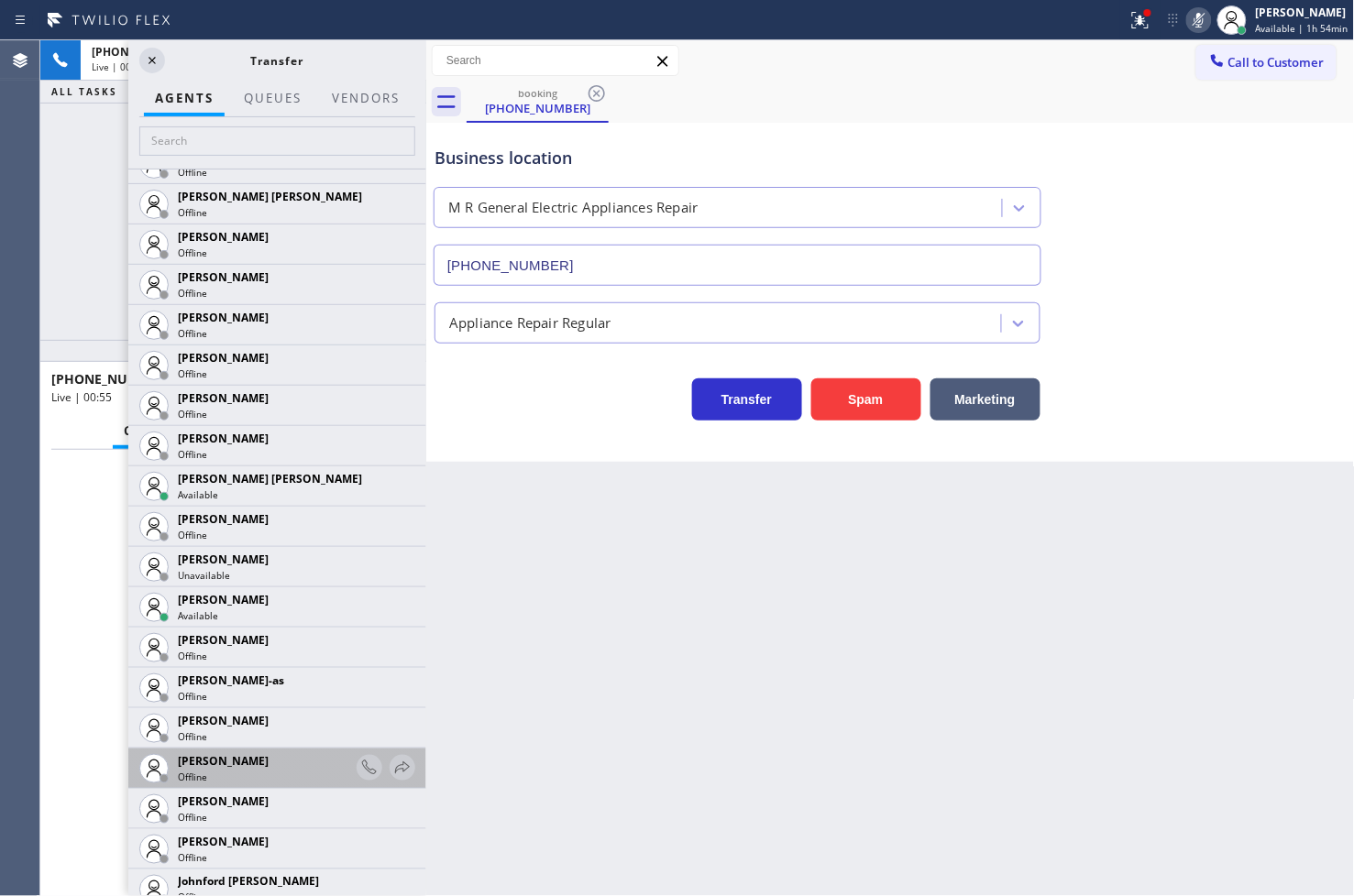
scroll to position [1323, 0]
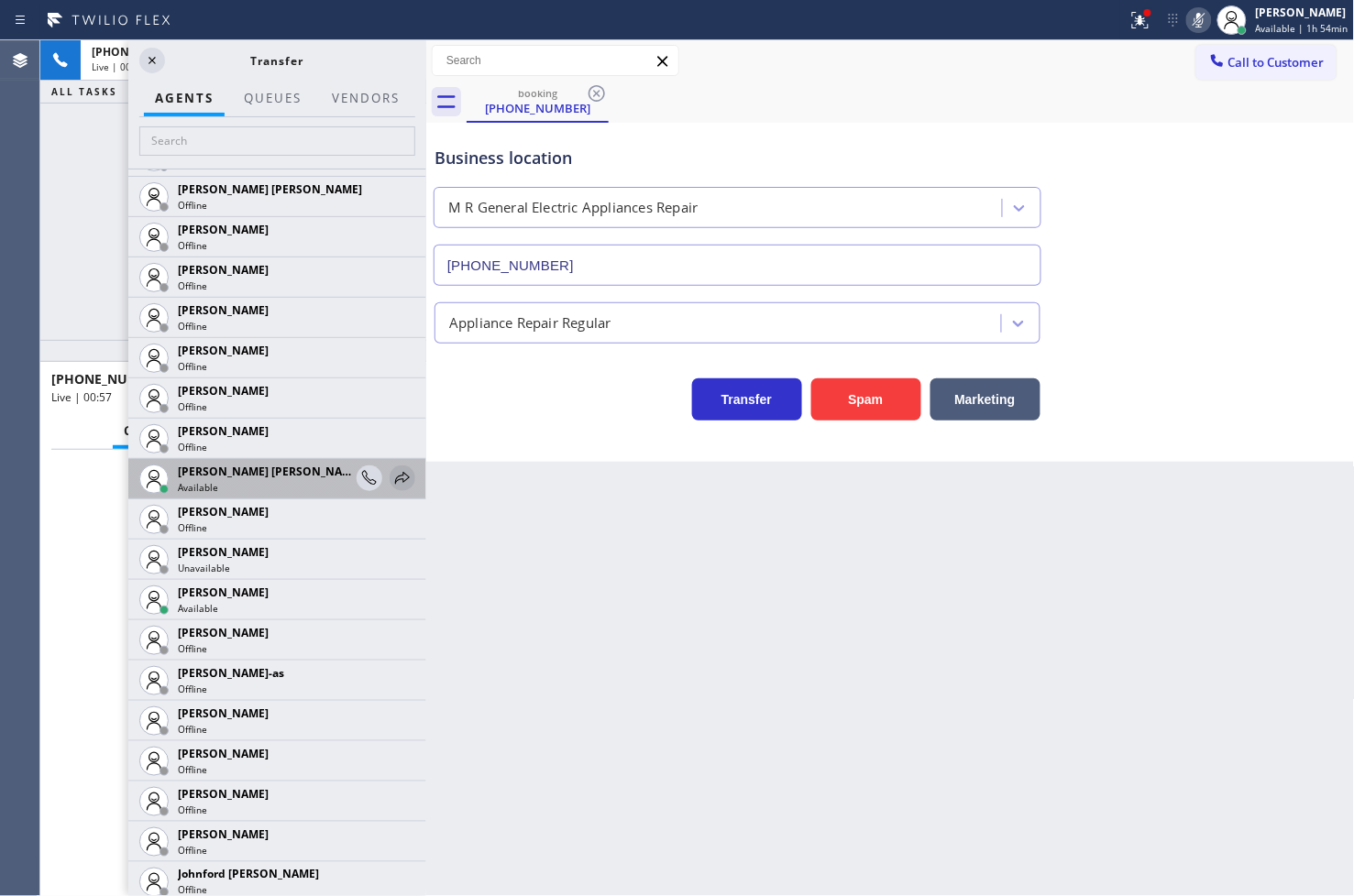
click at [394, 470] on icon at bounding box center [401, 478] width 22 height 22
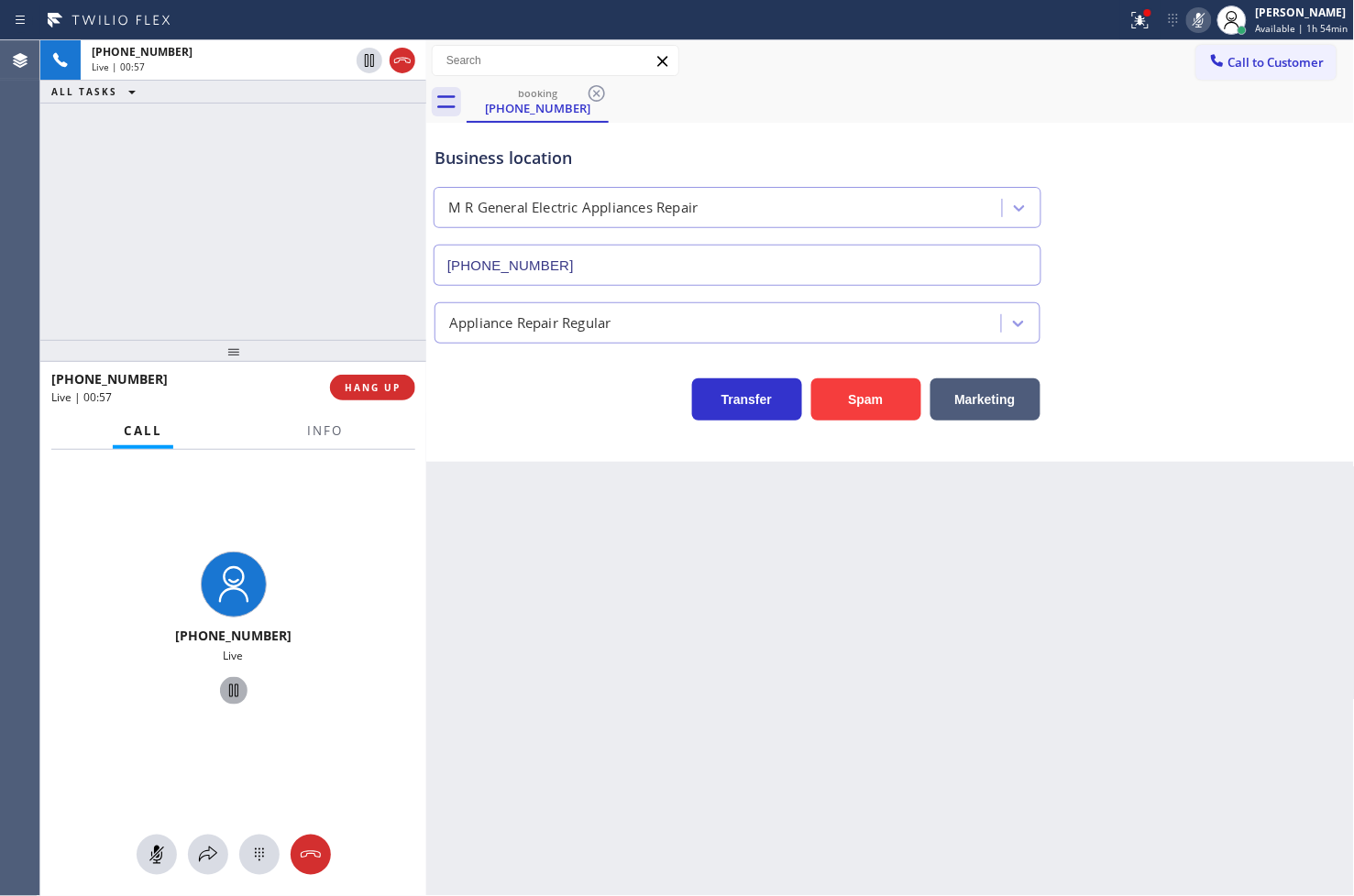
click at [229, 681] on icon at bounding box center [233, 691] width 22 height 22
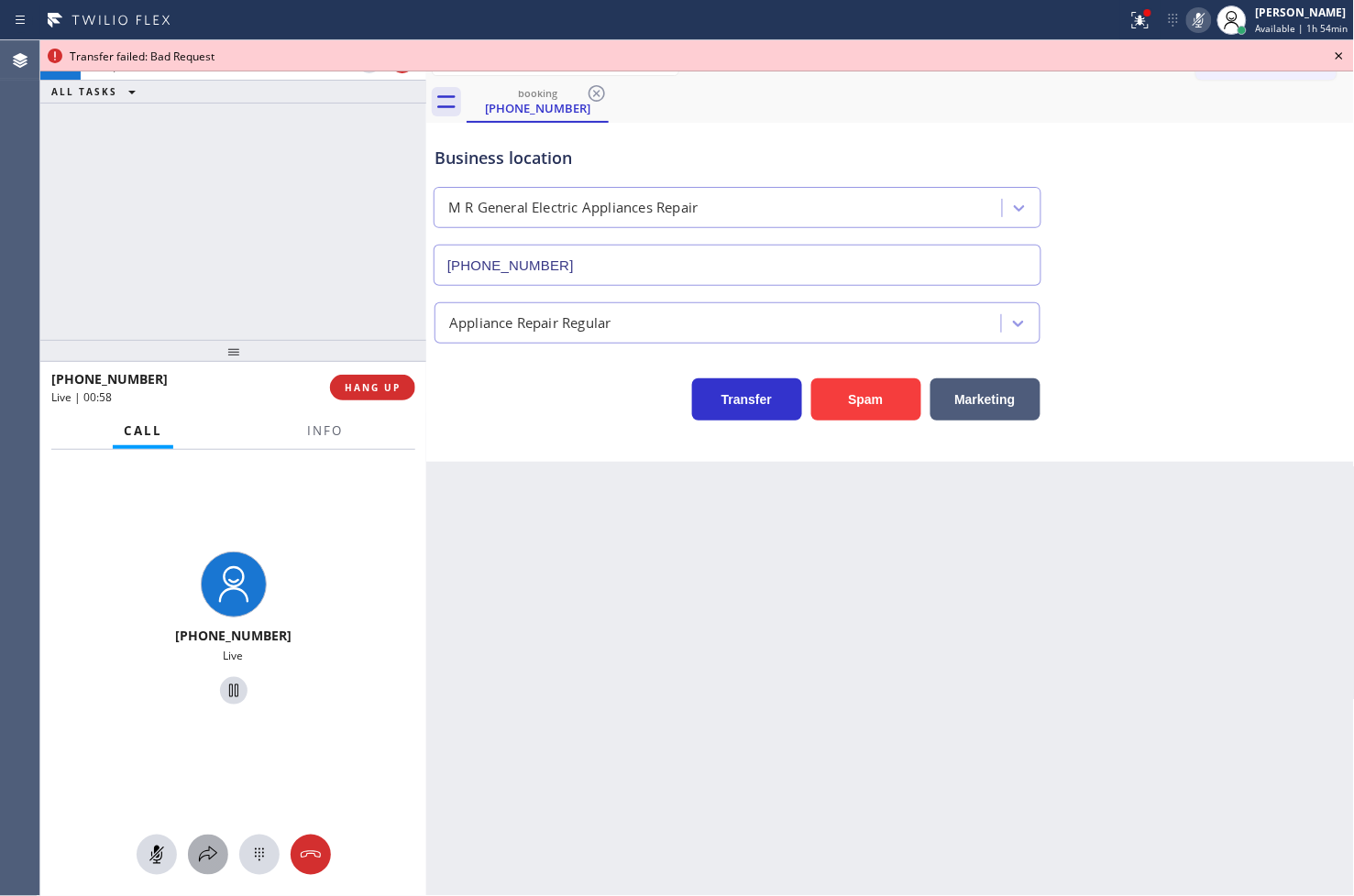
click at [203, 853] on icon at bounding box center [207, 855] width 22 height 22
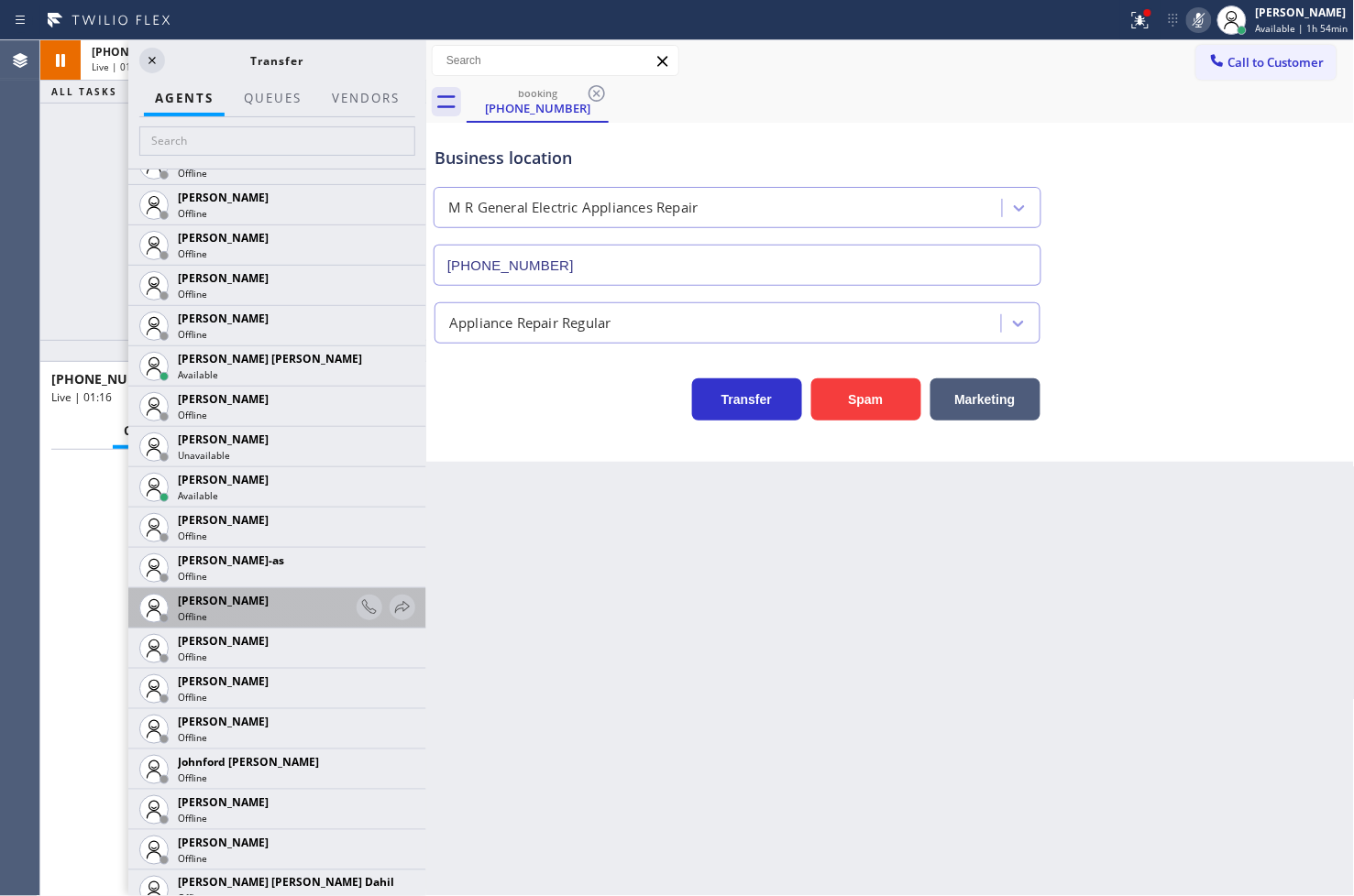
scroll to position [1386, 0]
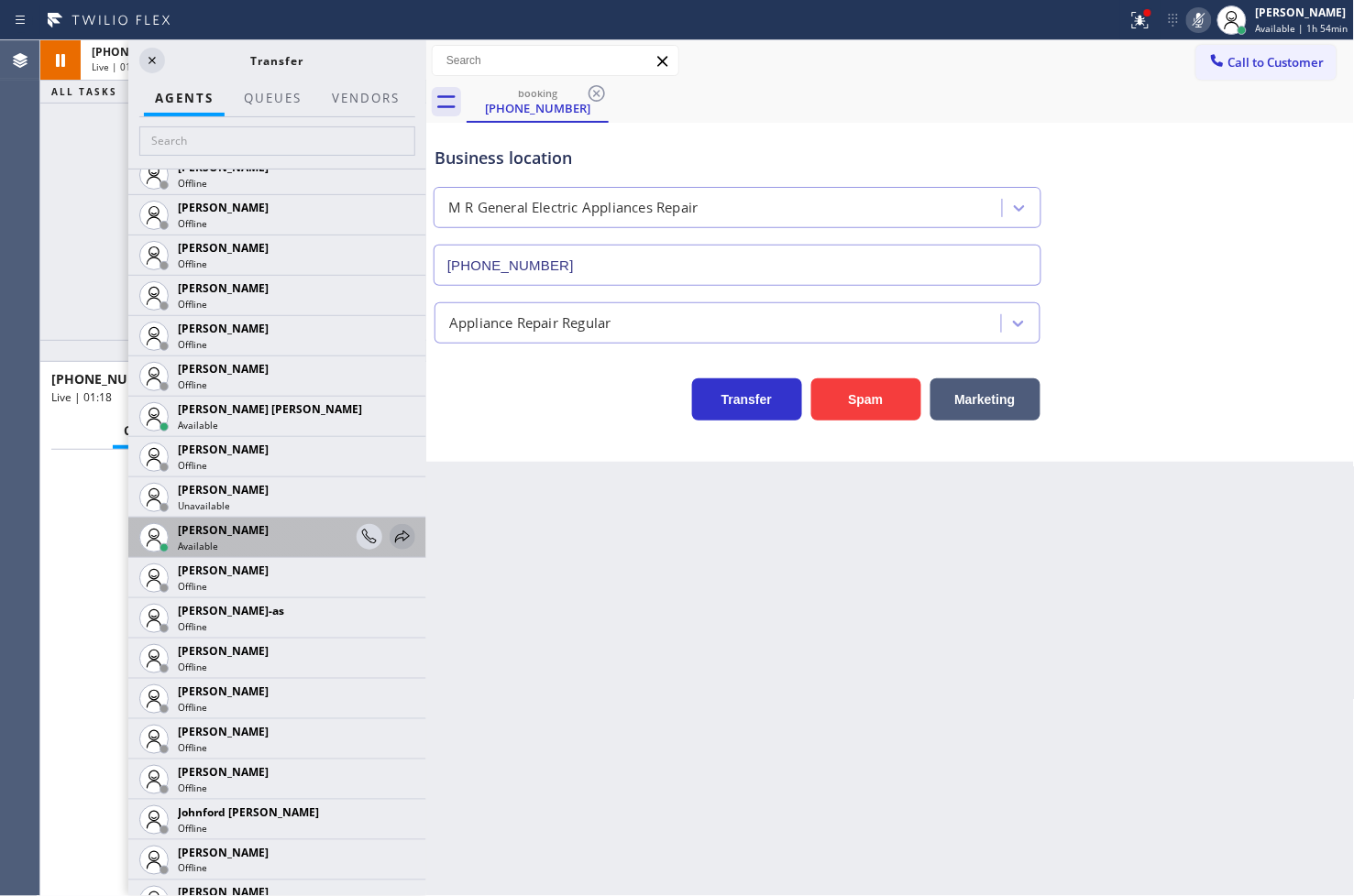
click at [391, 529] on icon at bounding box center [401, 536] width 22 height 22
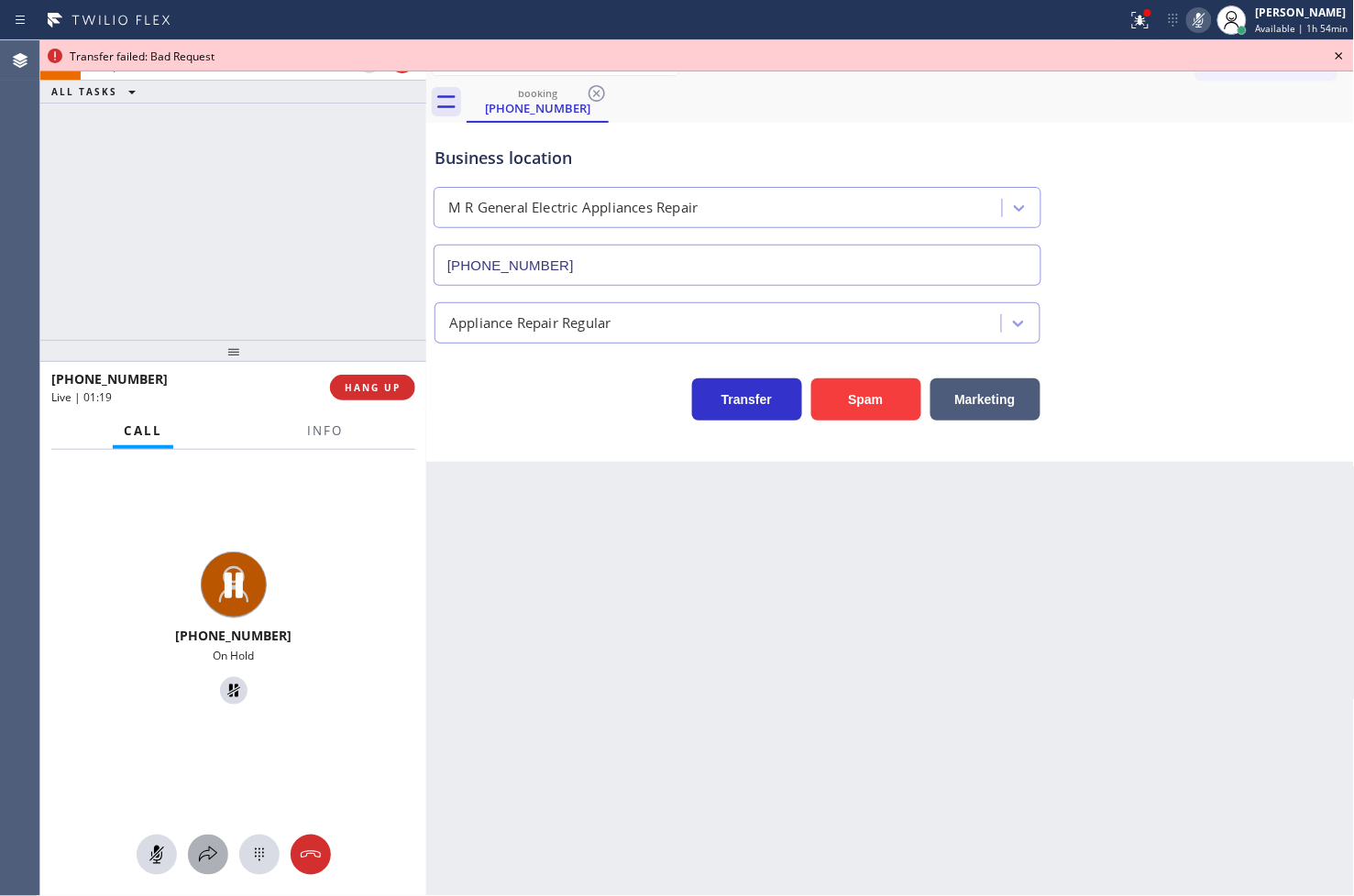
click at [202, 856] on icon at bounding box center [207, 855] width 18 height 16
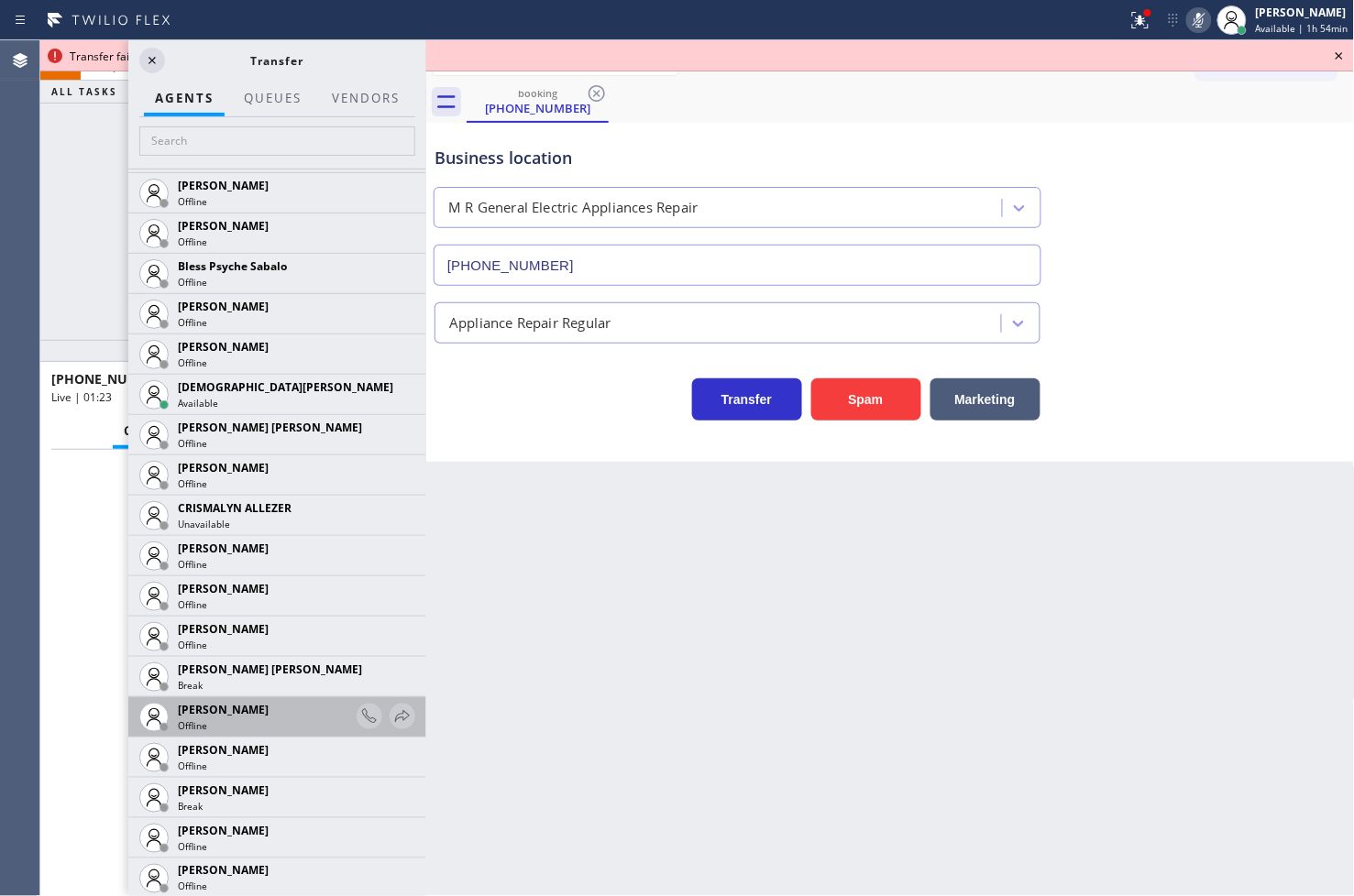
scroll to position [509, 0]
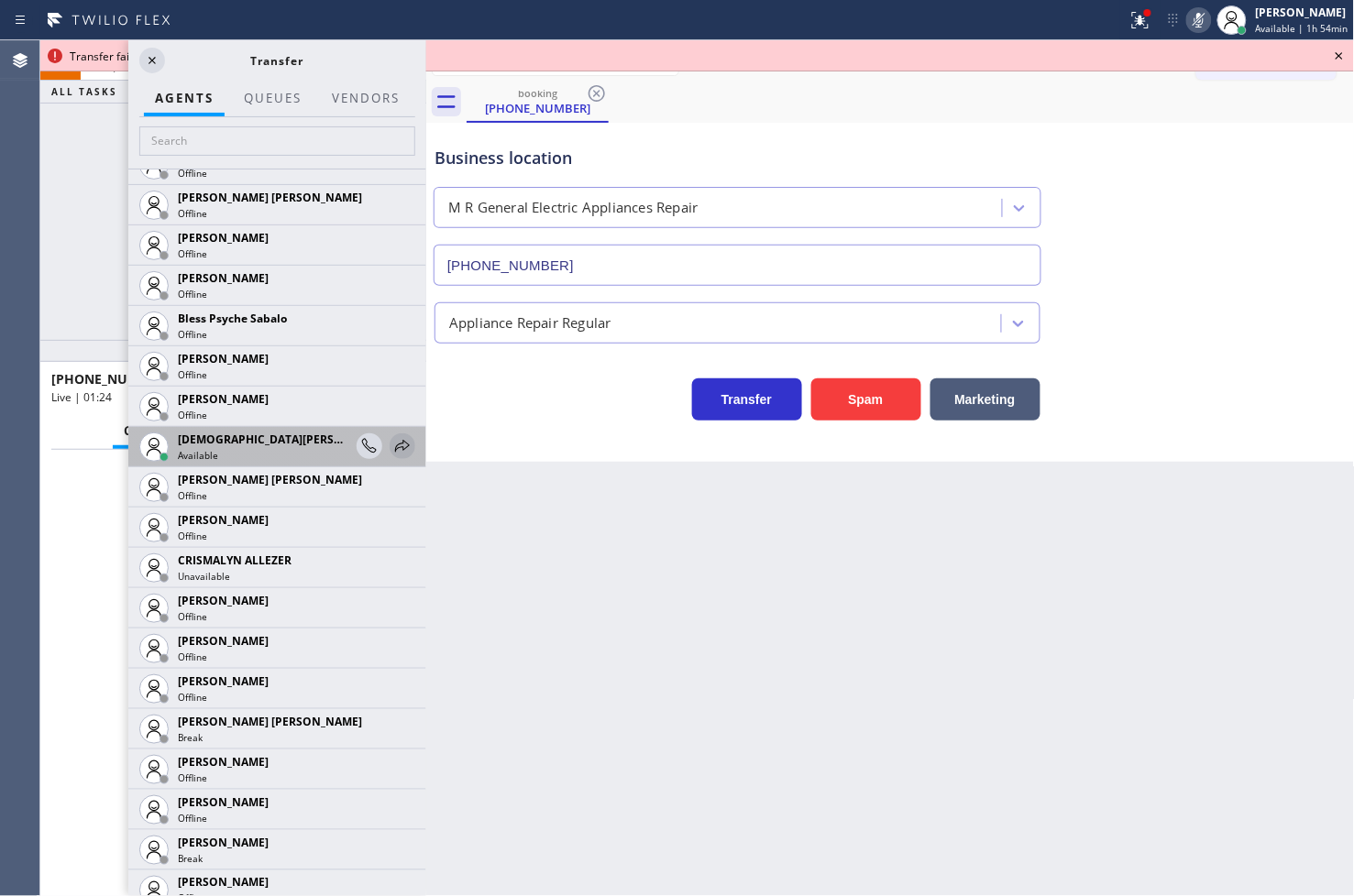
click at [392, 453] on icon at bounding box center [401, 446] width 22 height 22
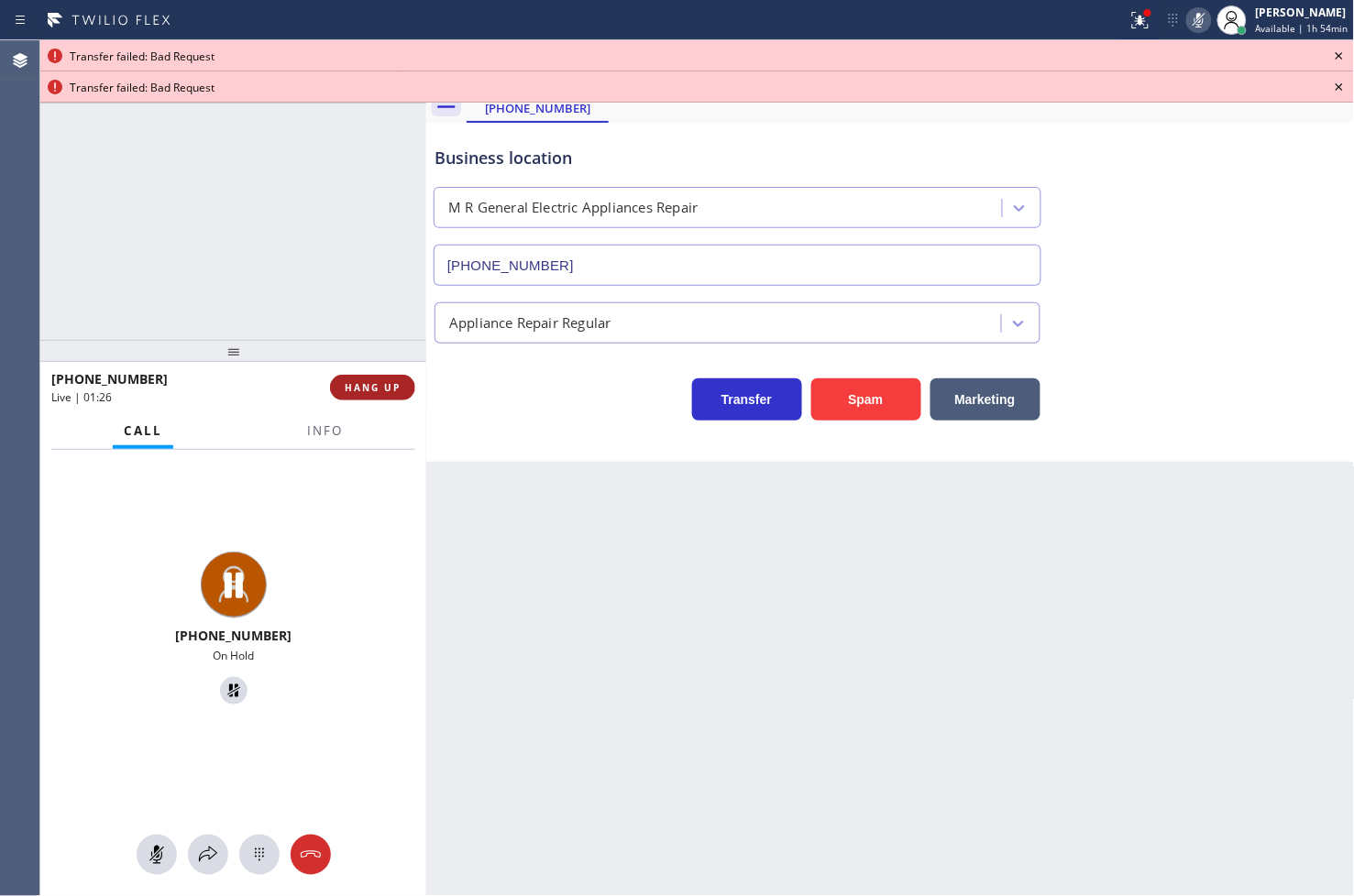
click at [399, 390] on span "HANG UP" at bounding box center [372, 388] width 56 height 13
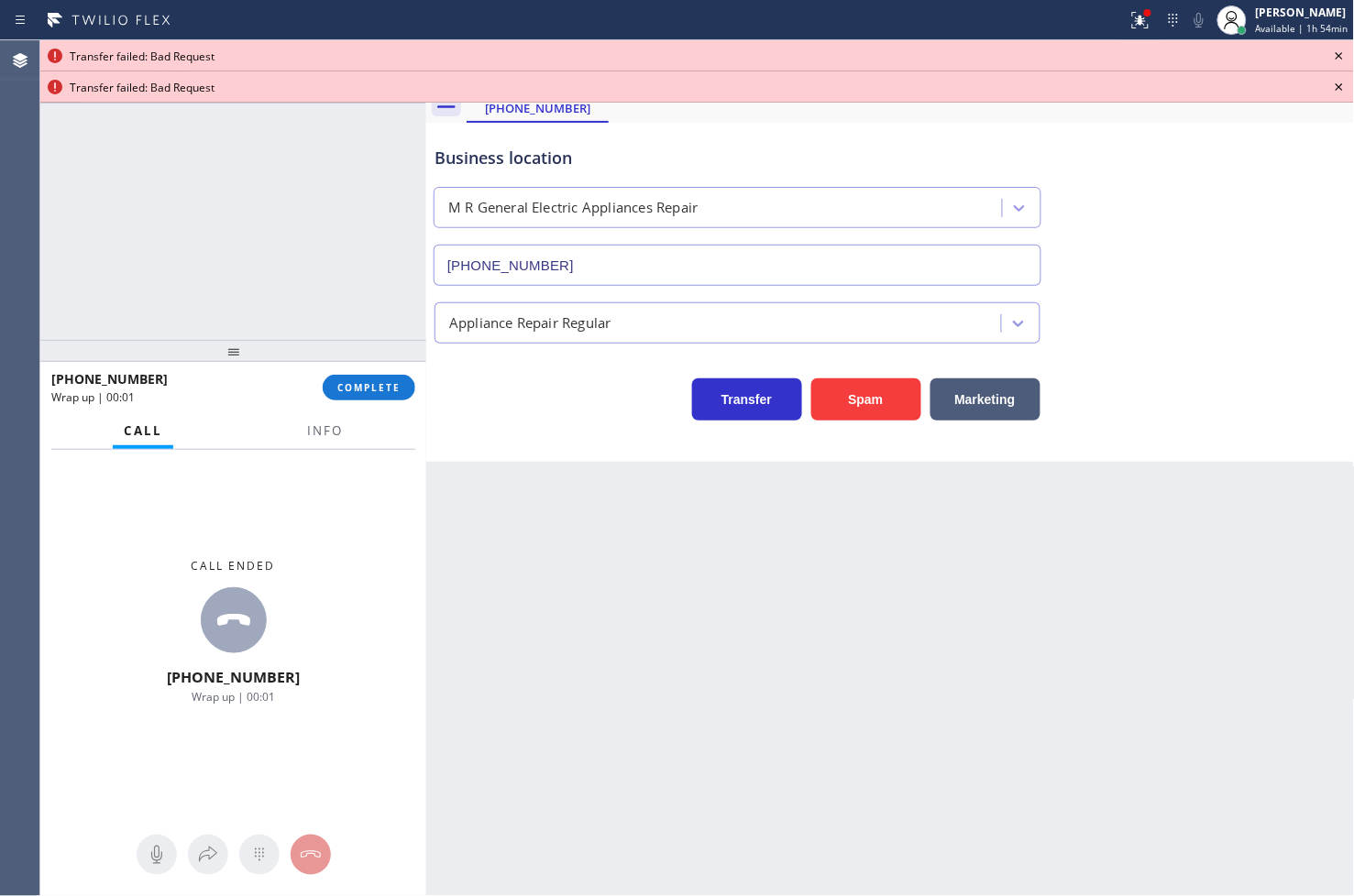
click at [1338, 48] on icon at bounding box center [1338, 56] width 22 height 22
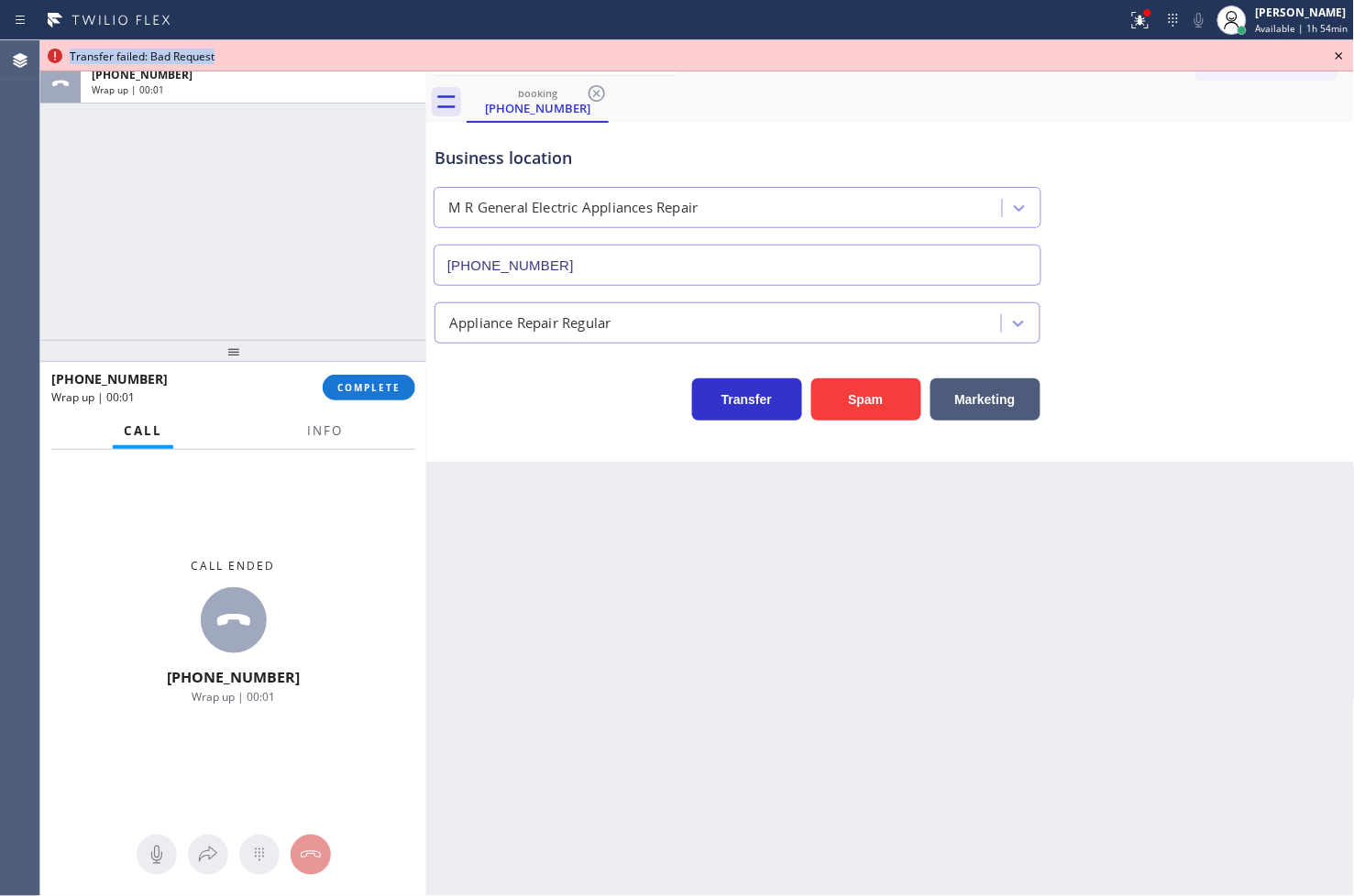
click at [1338, 48] on icon at bounding box center [1338, 56] width 22 height 22
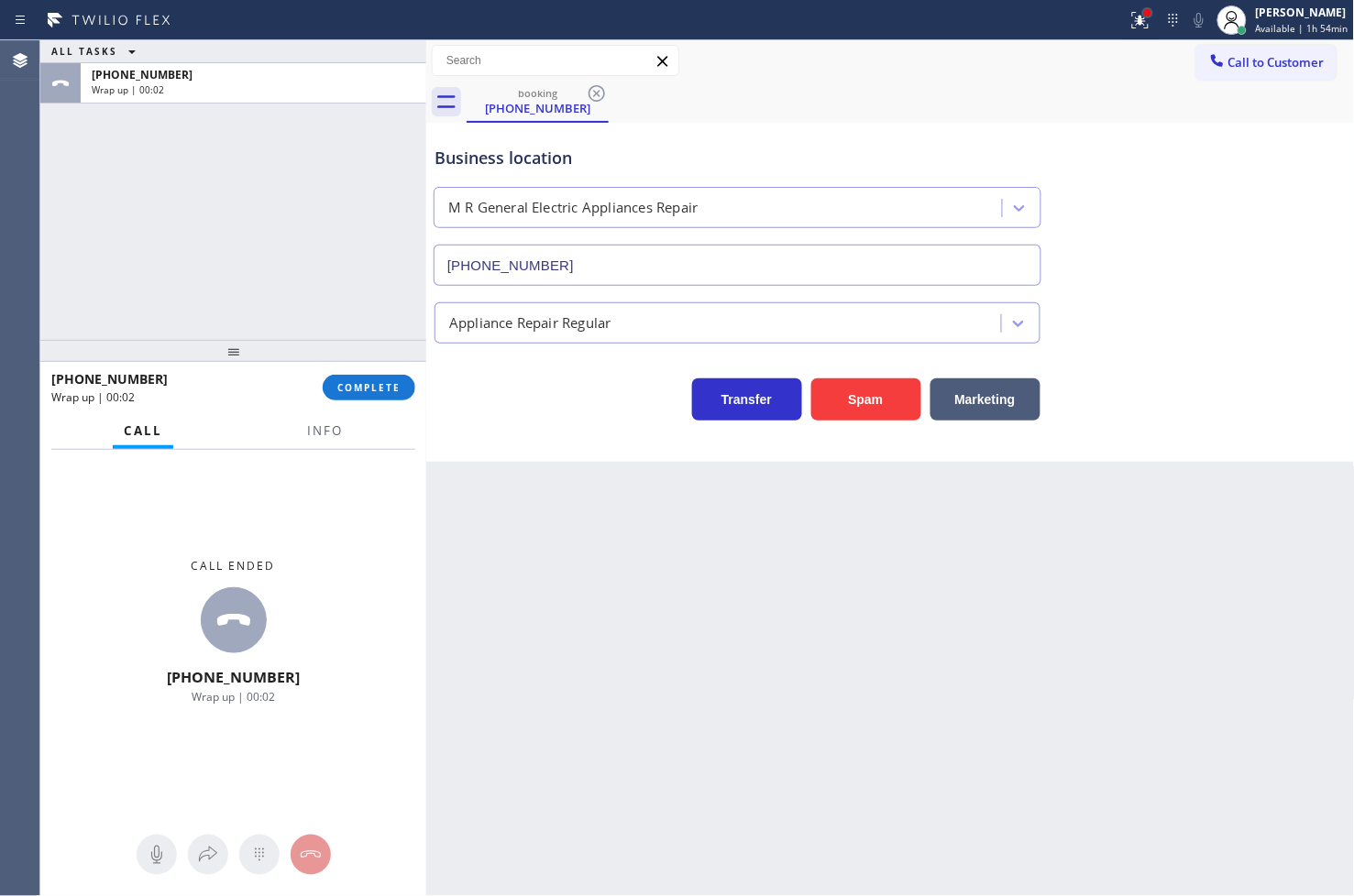
click at [1144, 9] on div at bounding box center [1148, 13] width 8 height 8
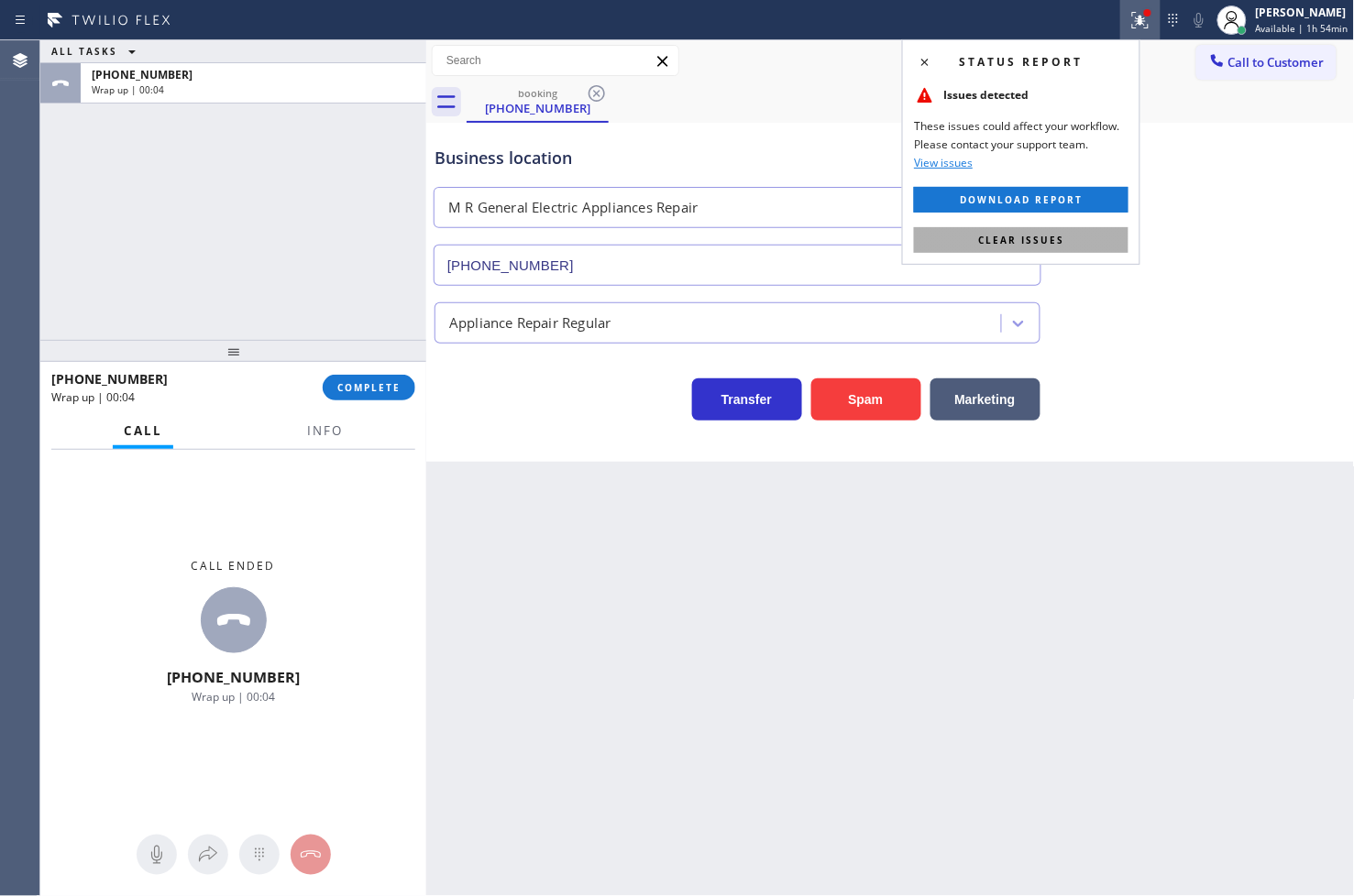
click at [1065, 236] on button "Clear issues" at bounding box center [1021, 239] width 215 height 25
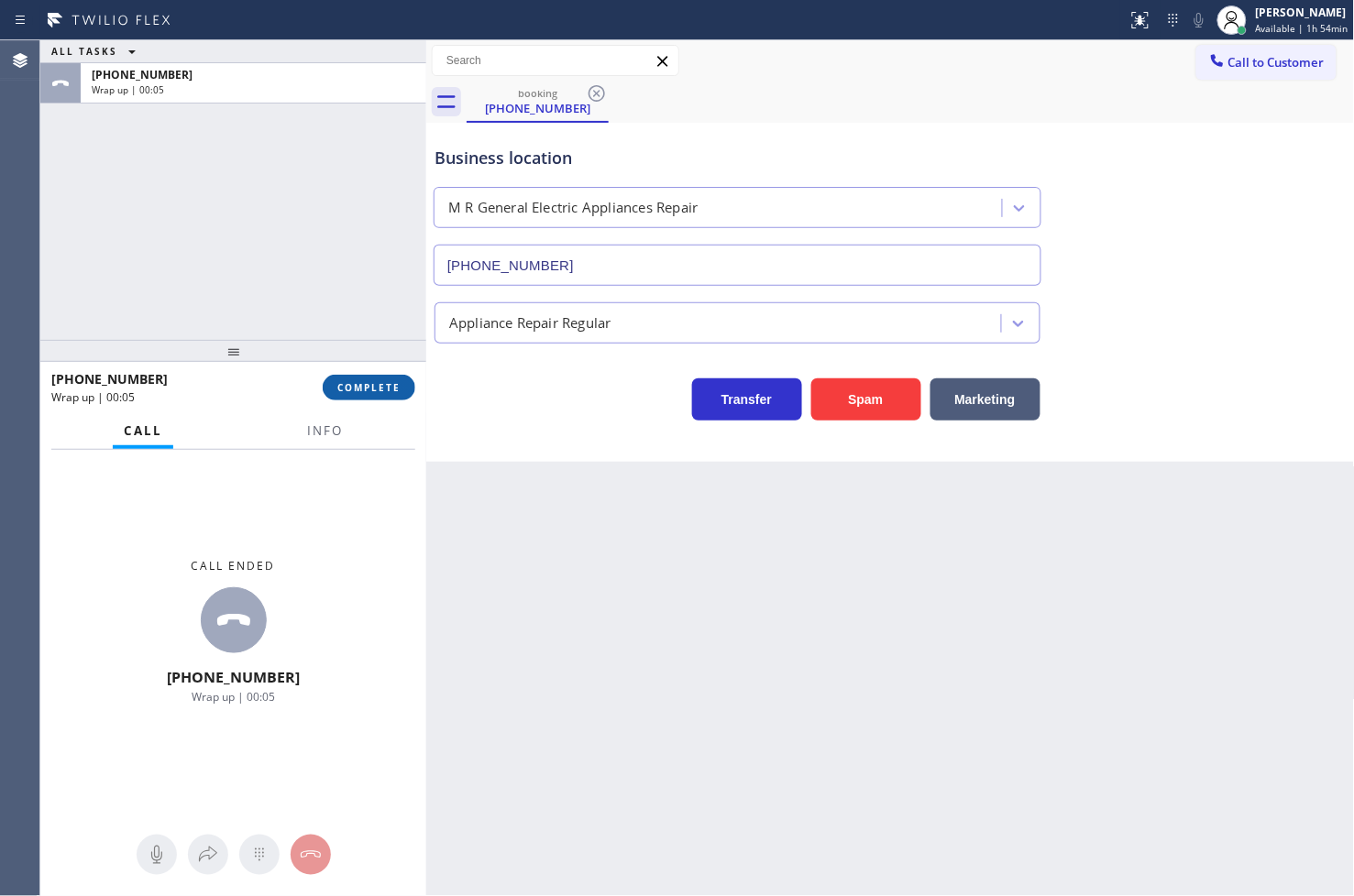
click at [377, 382] on span "COMPLETE" at bounding box center [368, 388] width 63 height 13
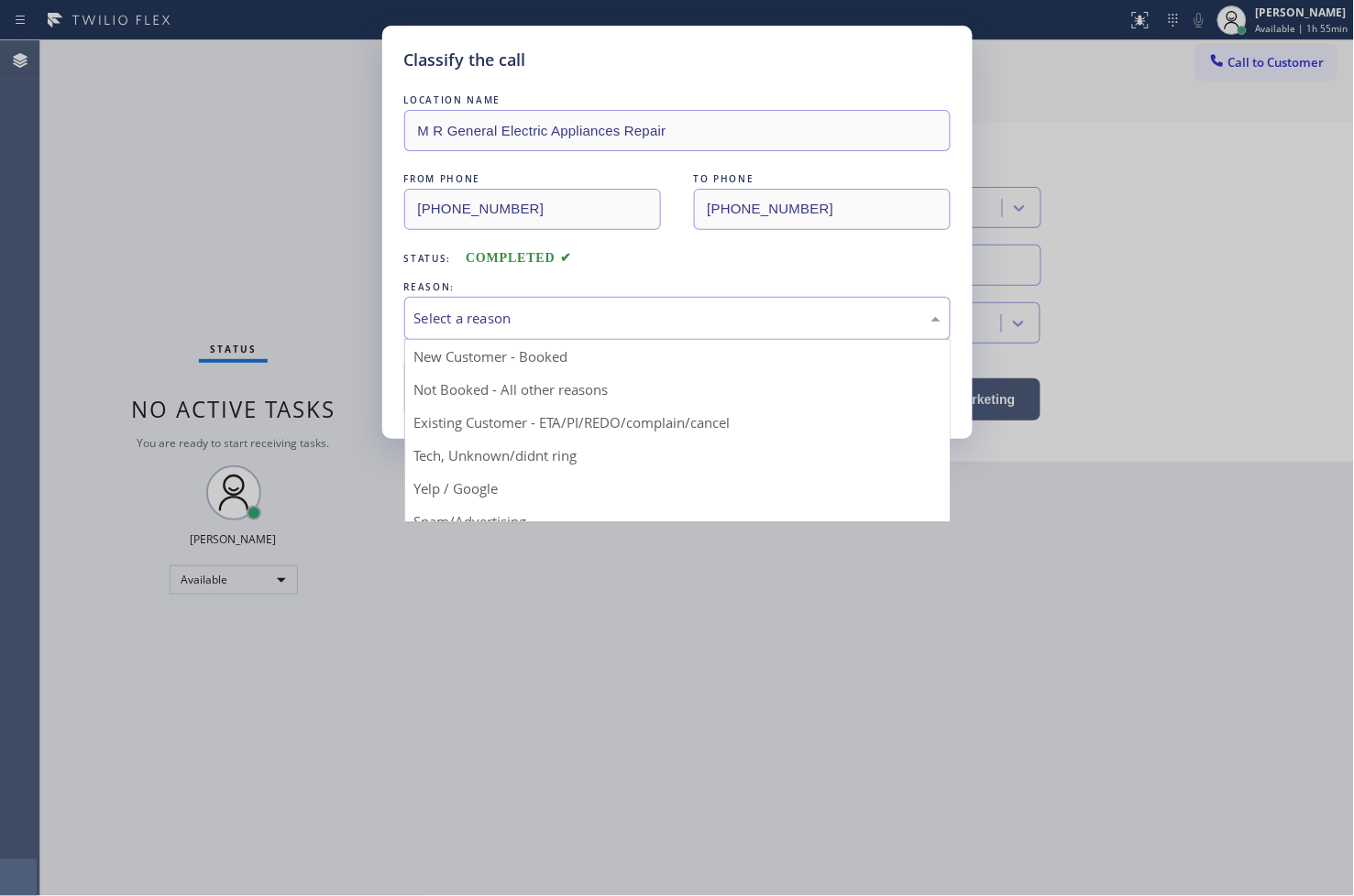
click at [506, 306] on div "Select a reason" at bounding box center [677, 318] width 546 height 43
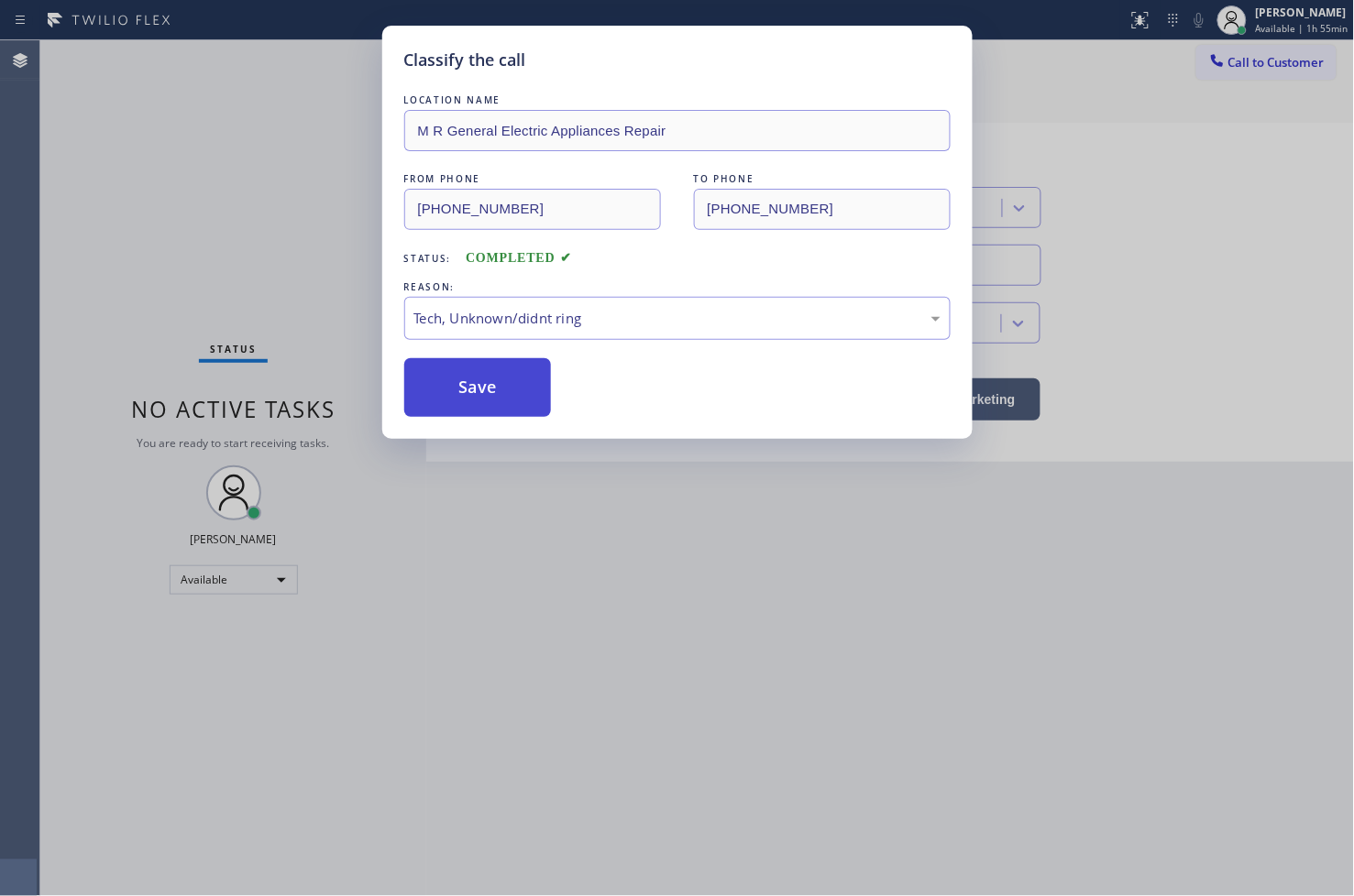
click at [531, 390] on button "Save" at bounding box center [478, 387] width 148 height 58
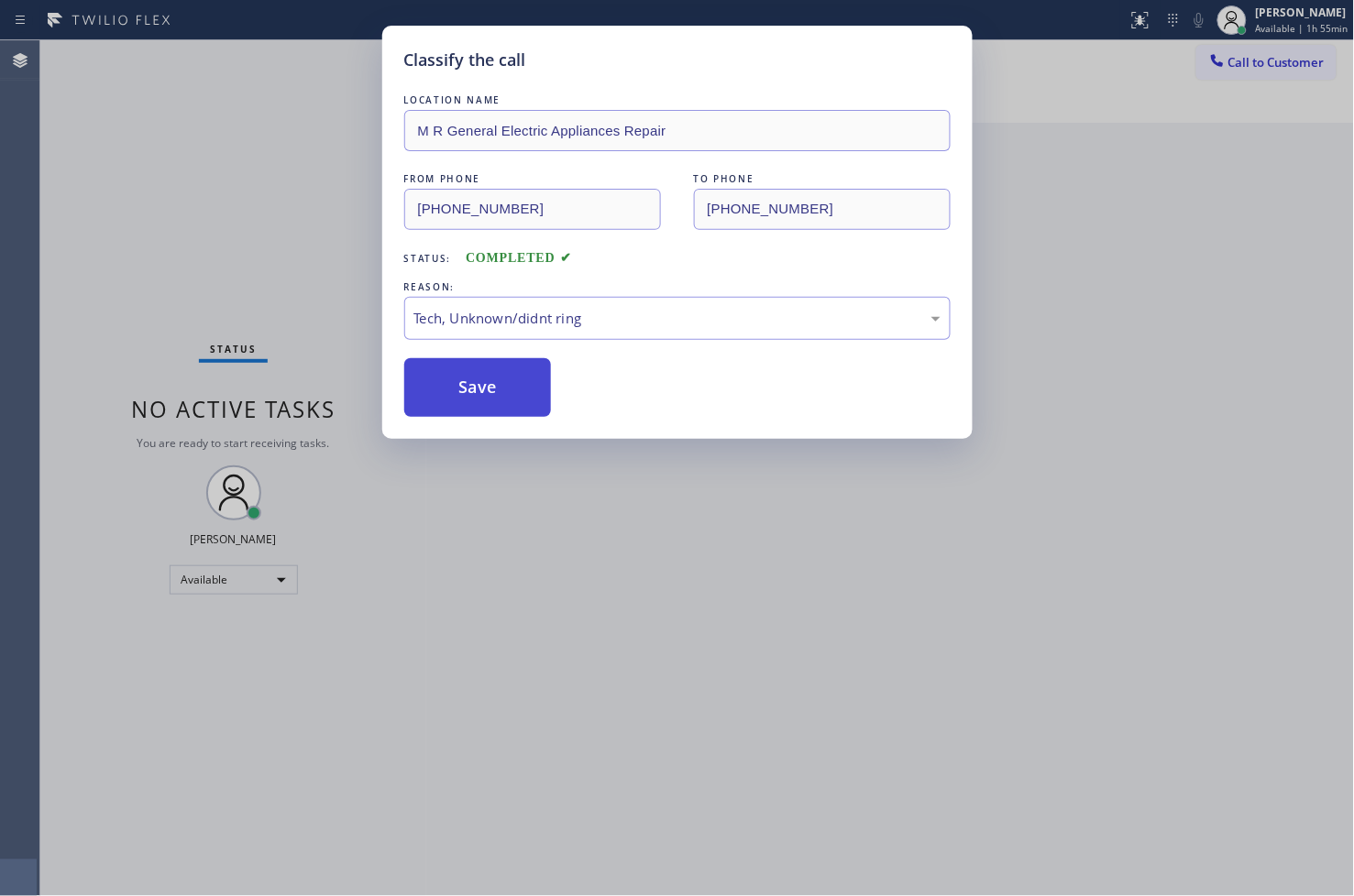
click at [531, 390] on button "Save" at bounding box center [478, 387] width 148 height 58
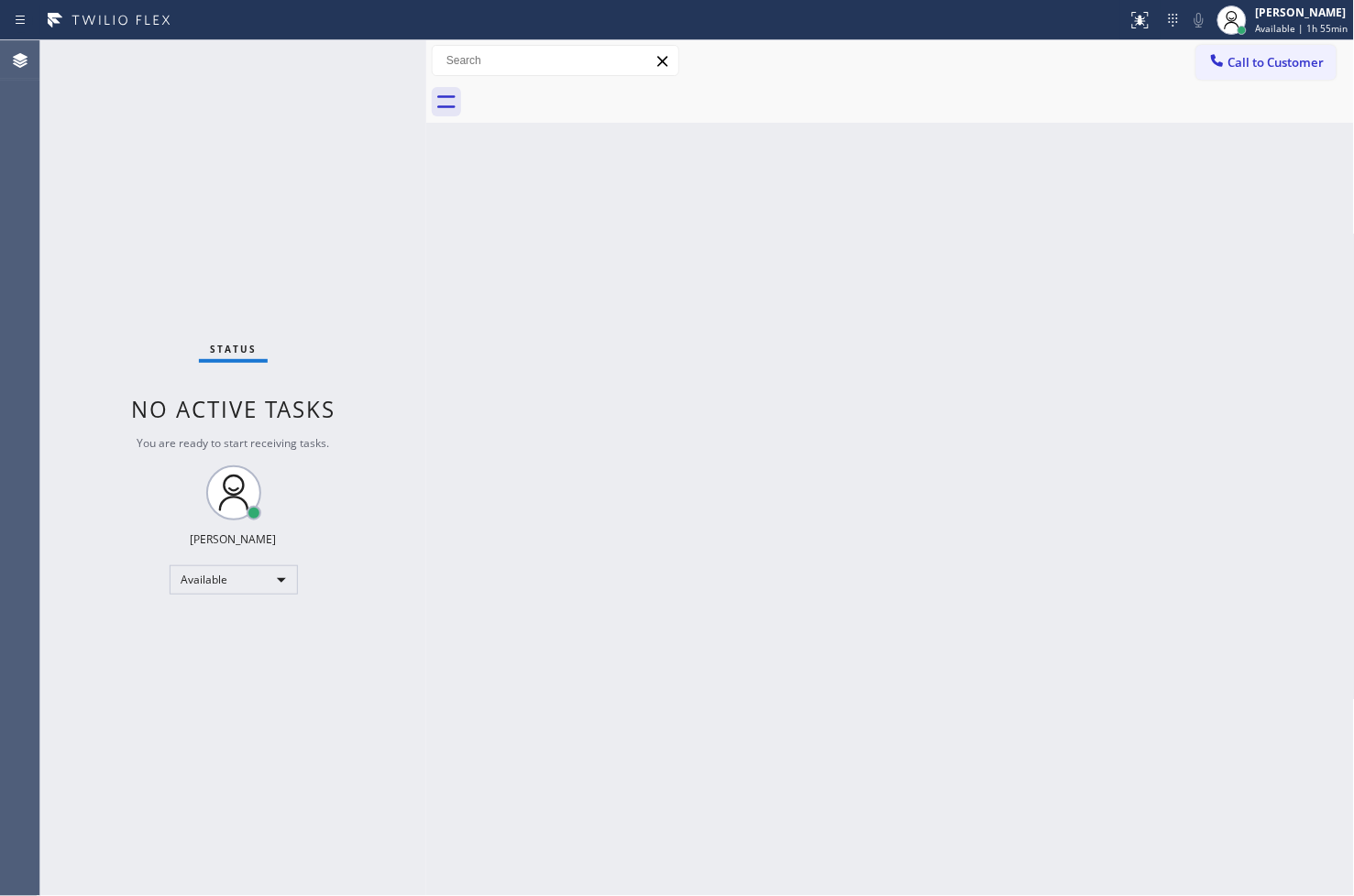
click at [1100, 264] on div "Back to Dashboard Change Sender ID Customers Technicians Select a contact Outbo…" at bounding box center [889, 468] width 928 height 855
click at [372, 200] on div "Status No active tasks You are ready to start receiving tasks. [PERSON_NAME]" at bounding box center [233, 468] width 385 height 855
drag, startPoint x: 298, startPoint y: 159, endPoint x: 322, endPoint y: 111, distance: 53.7
click at [298, 158] on div "Status No active tasks You are ready to start receiving tasks. [PERSON_NAME]" at bounding box center [233, 468] width 385 height 855
click at [328, 99] on div "Status No active tasks You are ready to start receiving tasks. [PERSON_NAME]" at bounding box center [233, 468] width 385 height 855
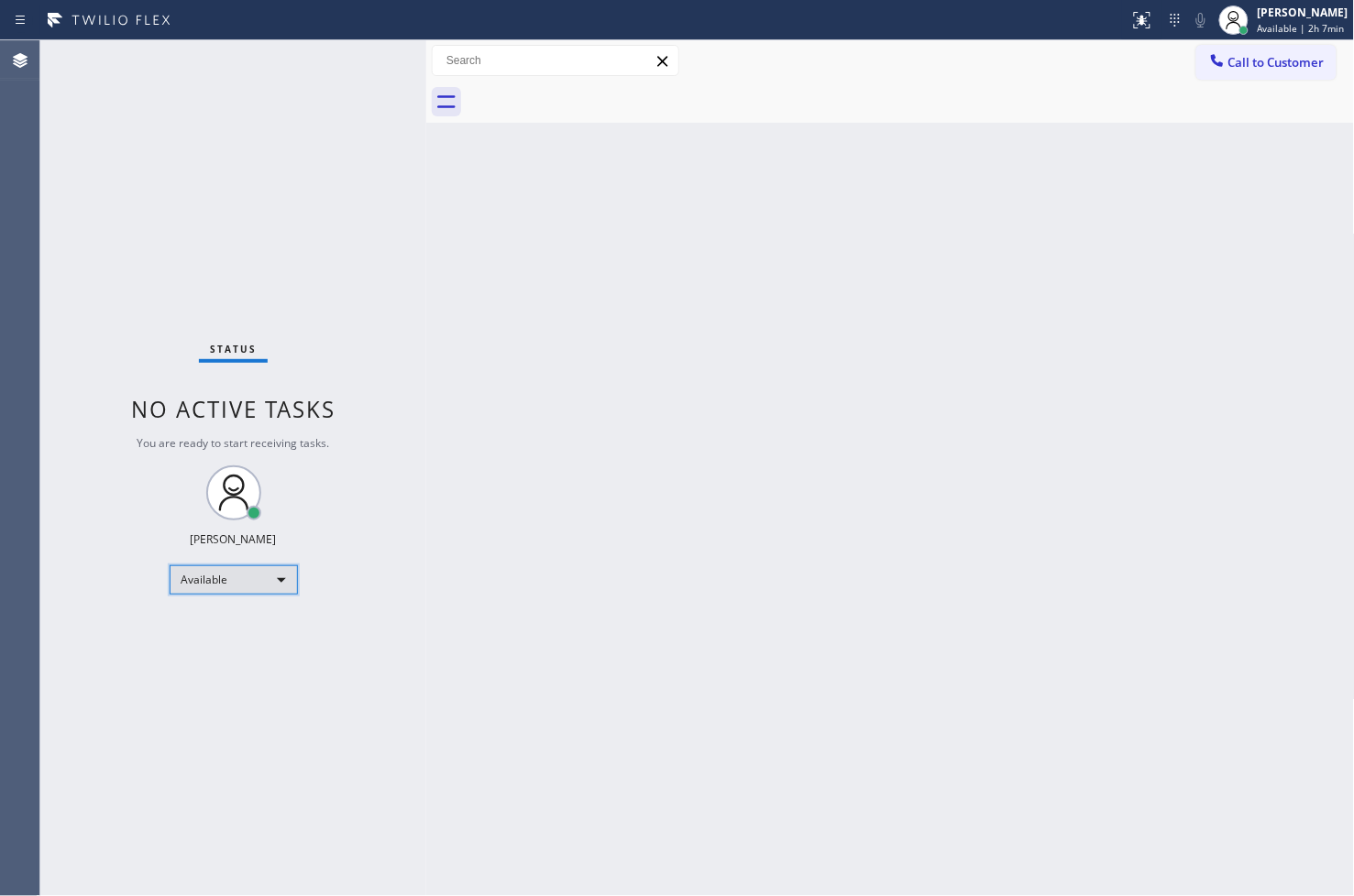
click at [281, 571] on div "Available" at bounding box center [234, 579] width 128 height 29
click at [250, 665] on li "Break" at bounding box center [232, 673] width 124 height 22
click at [283, 576] on div "Break" at bounding box center [234, 579] width 128 height 29
click at [270, 626] on li "Available" at bounding box center [232, 627] width 124 height 22
drag, startPoint x: 666, startPoint y: 365, endPoint x: 655, endPoint y: 344, distance: 23.7
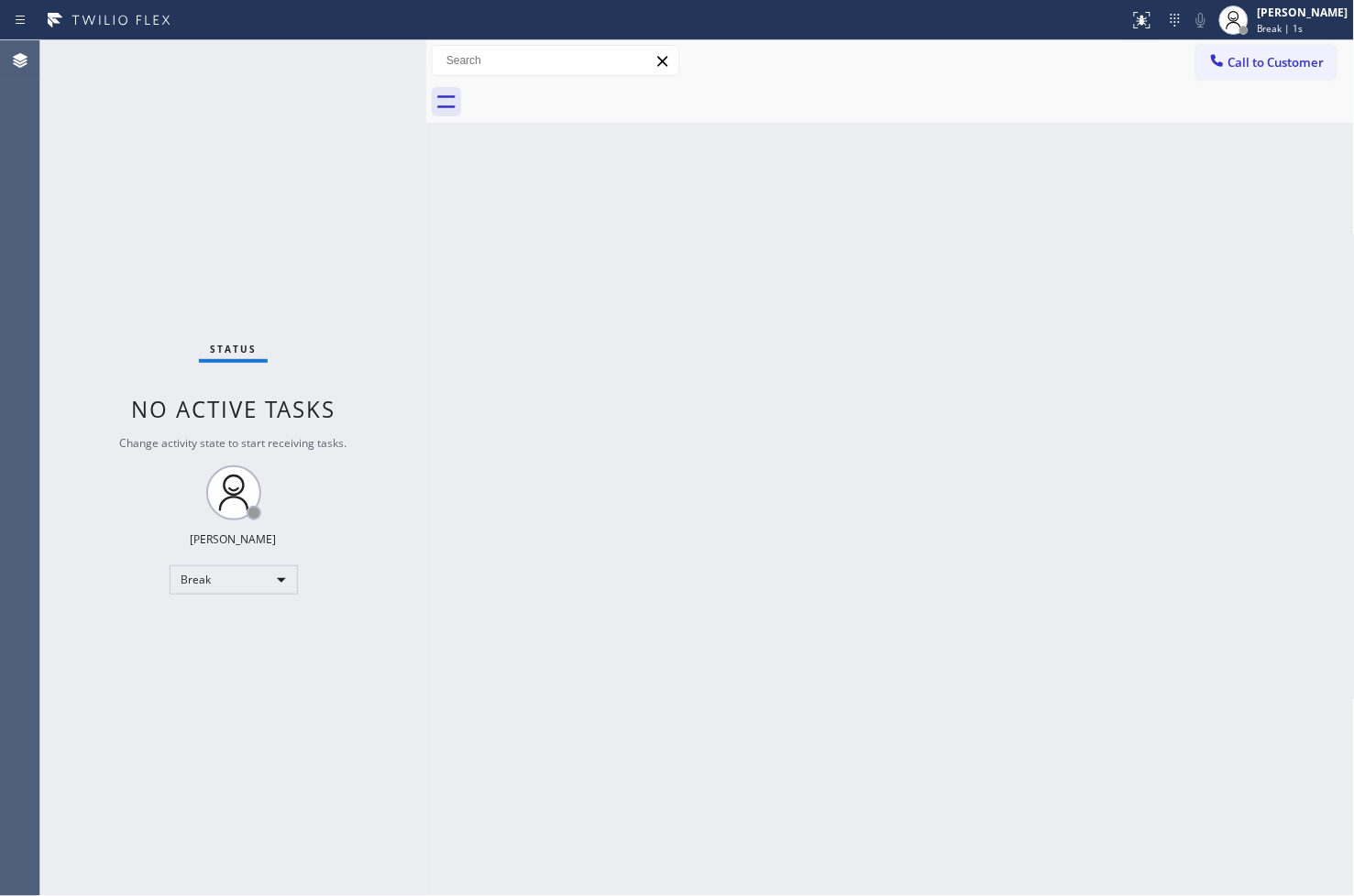
click at [678, 365] on div "Back to Dashboard Change Sender ID Customers Technicians Select a contact Outbo…" at bounding box center [889, 468] width 928 height 855
drag, startPoint x: 400, startPoint y: 232, endPoint x: 403, endPoint y: 220, distance: 12.4
click at [400, 230] on div "Status No active tasks You are ready to start receiving tasks. [PERSON_NAME]" at bounding box center [233, 468] width 385 height 855
click at [397, 85] on div "Status No active tasks You are ready to start receiving tasks. [PERSON_NAME]" at bounding box center [233, 468] width 385 height 855
click at [376, 61] on div "Status No active tasks You are ready to start receiving tasks. [PERSON_NAME]" at bounding box center [233, 468] width 385 height 855
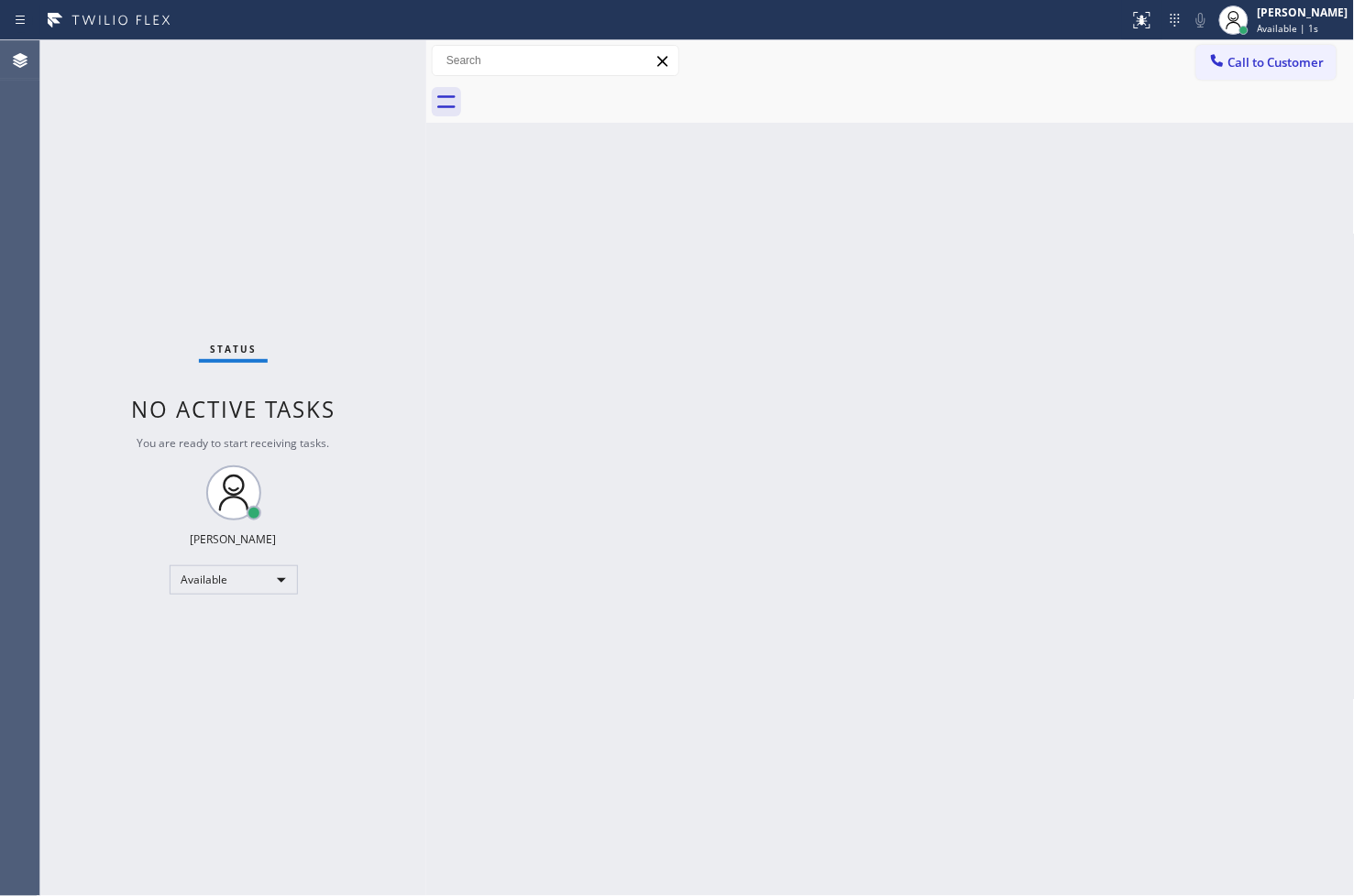
click at [354, 57] on div "Status No active tasks You are ready to start receiving tasks. [PERSON_NAME]" at bounding box center [233, 468] width 385 height 855
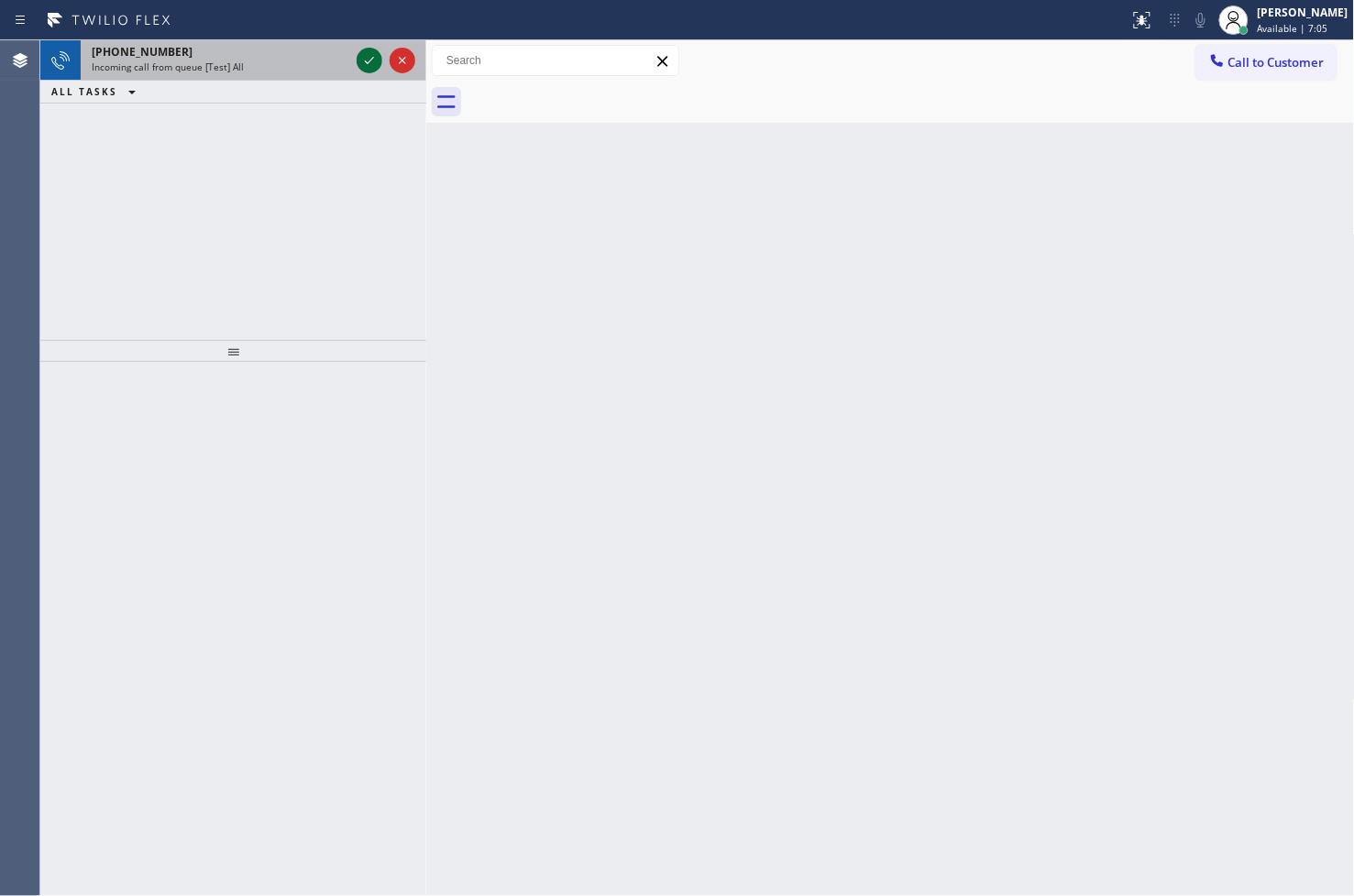
click at [362, 57] on icon at bounding box center [368, 60] width 22 height 22
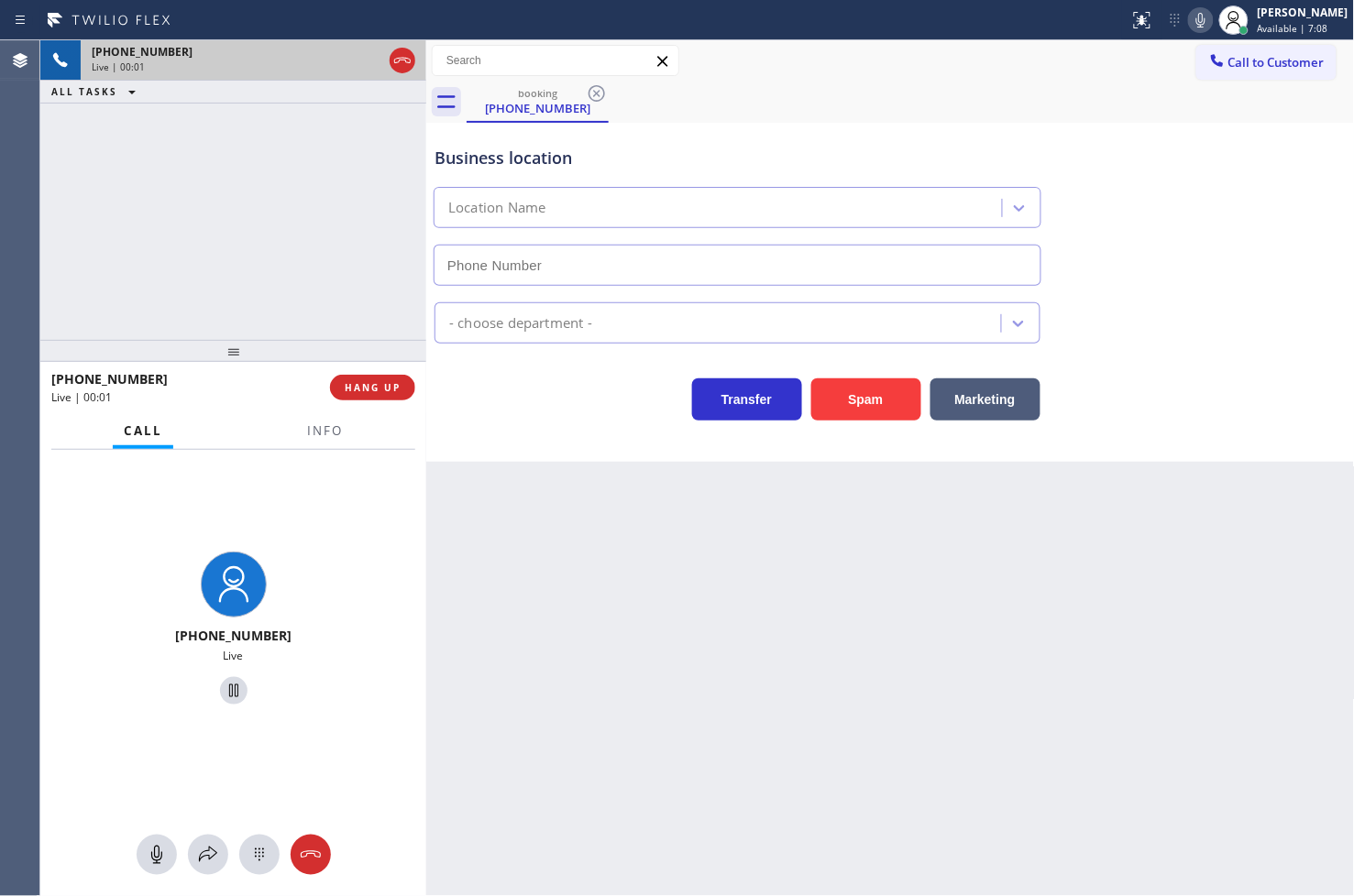
type input "[PHONE_NUMBER]"
click at [318, 437] on span "Info" at bounding box center [325, 431] width 36 height 17
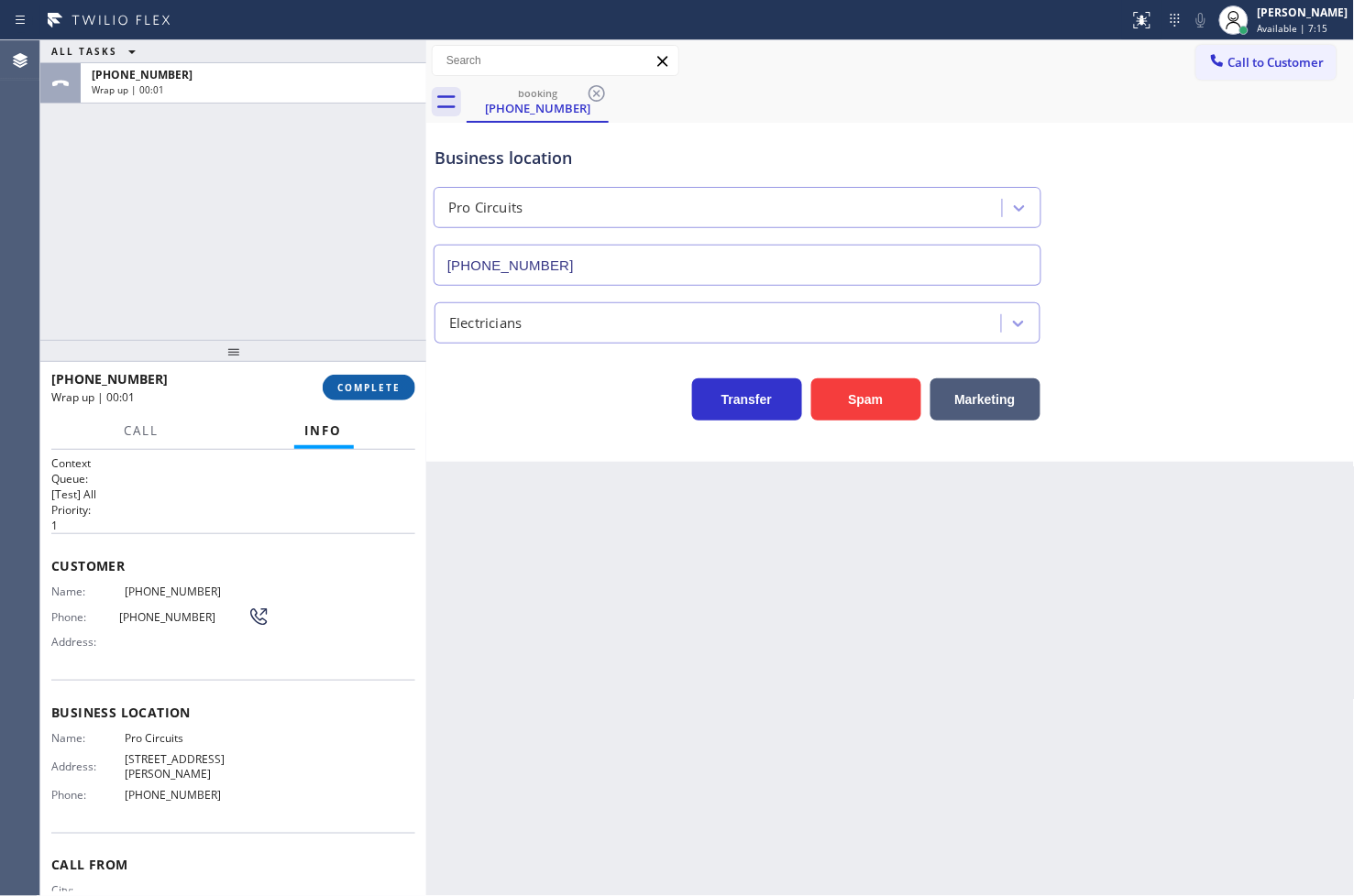
click at [389, 383] on span "COMPLETE" at bounding box center [368, 388] width 63 height 13
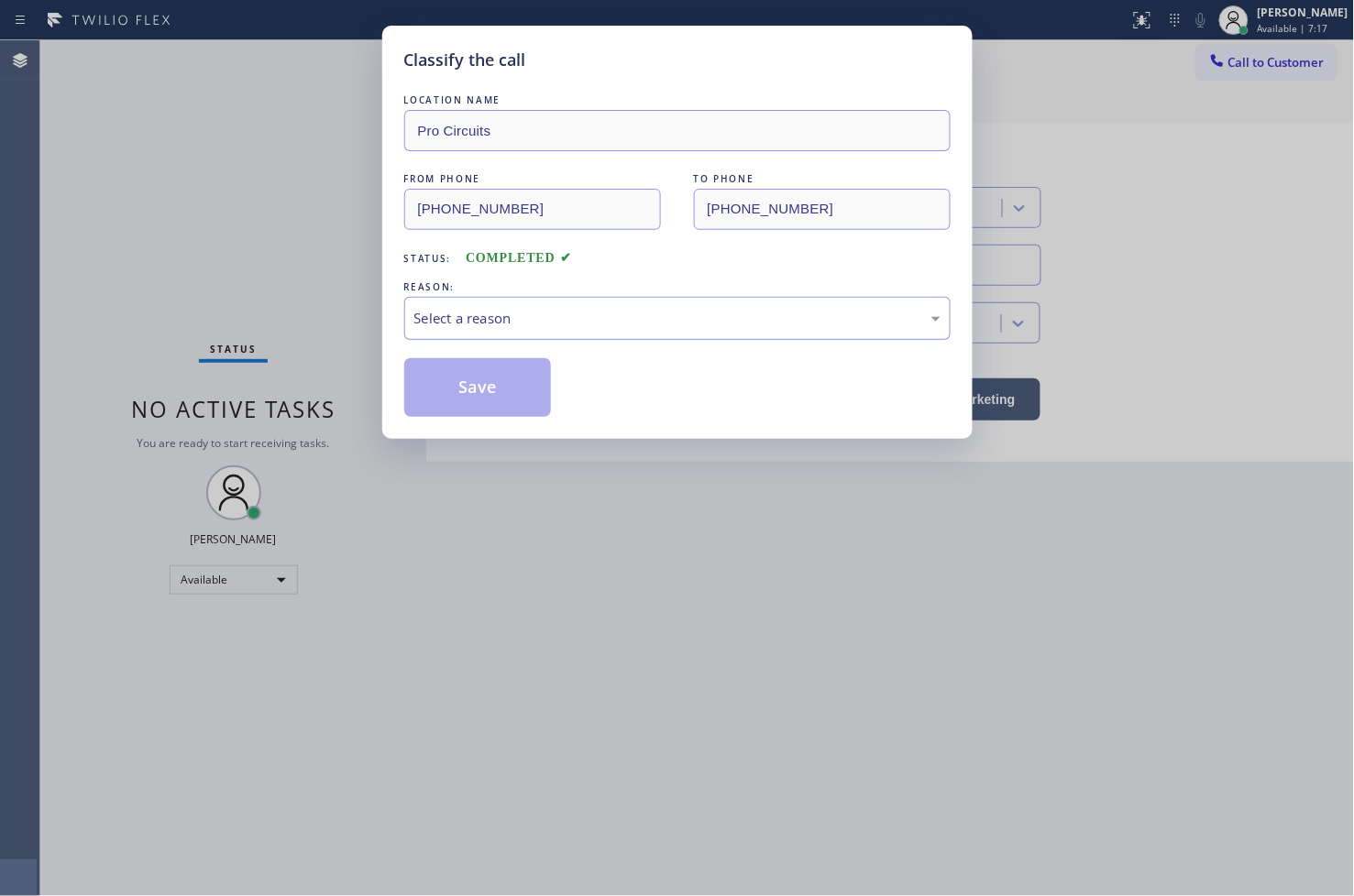
click at [516, 316] on div "Select a reason" at bounding box center [677, 318] width 526 height 21
click at [486, 386] on button "Save" at bounding box center [478, 387] width 148 height 58
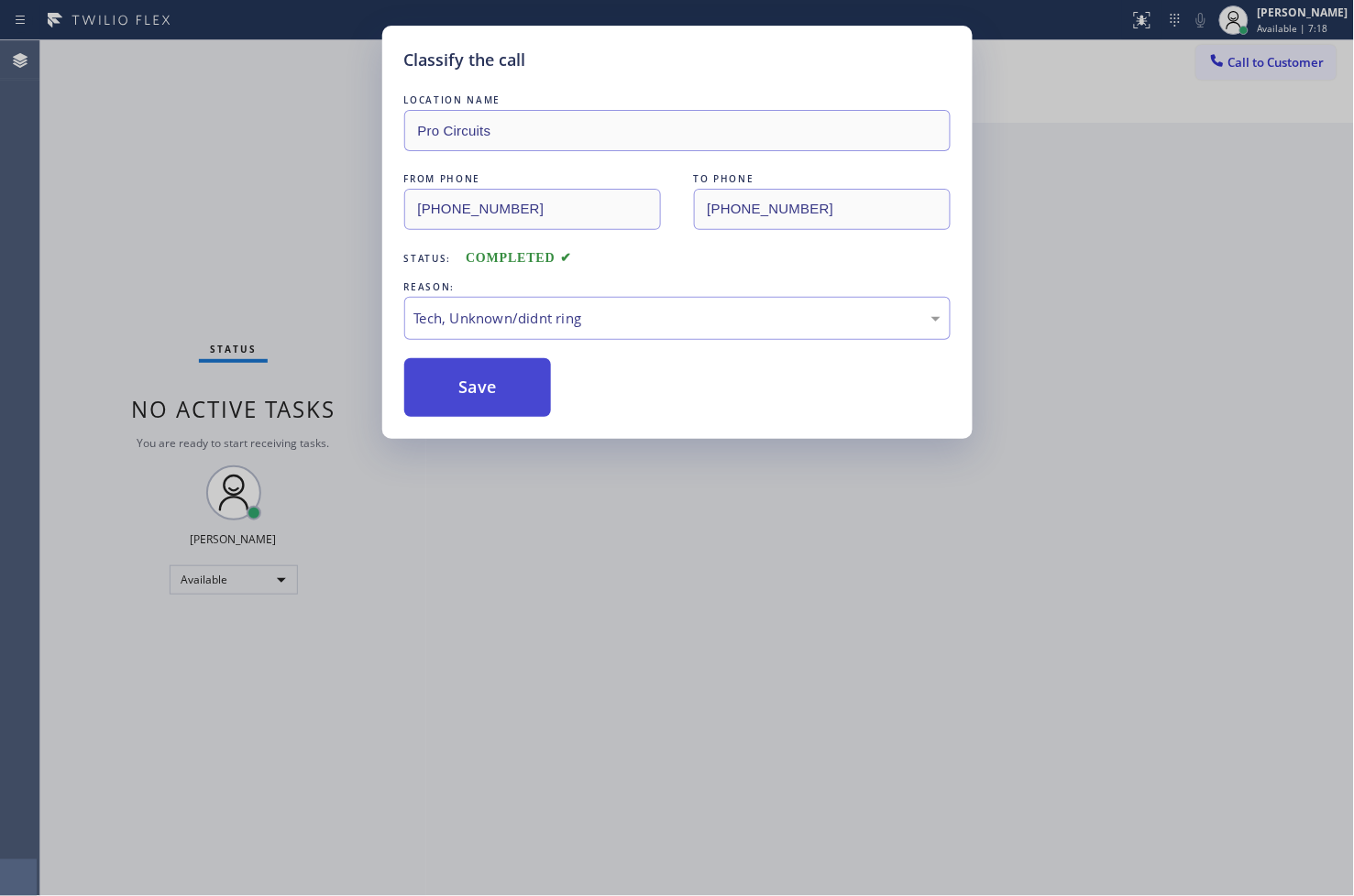
click at [486, 385] on button "Save" at bounding box center [478, 387] width 148 height 58
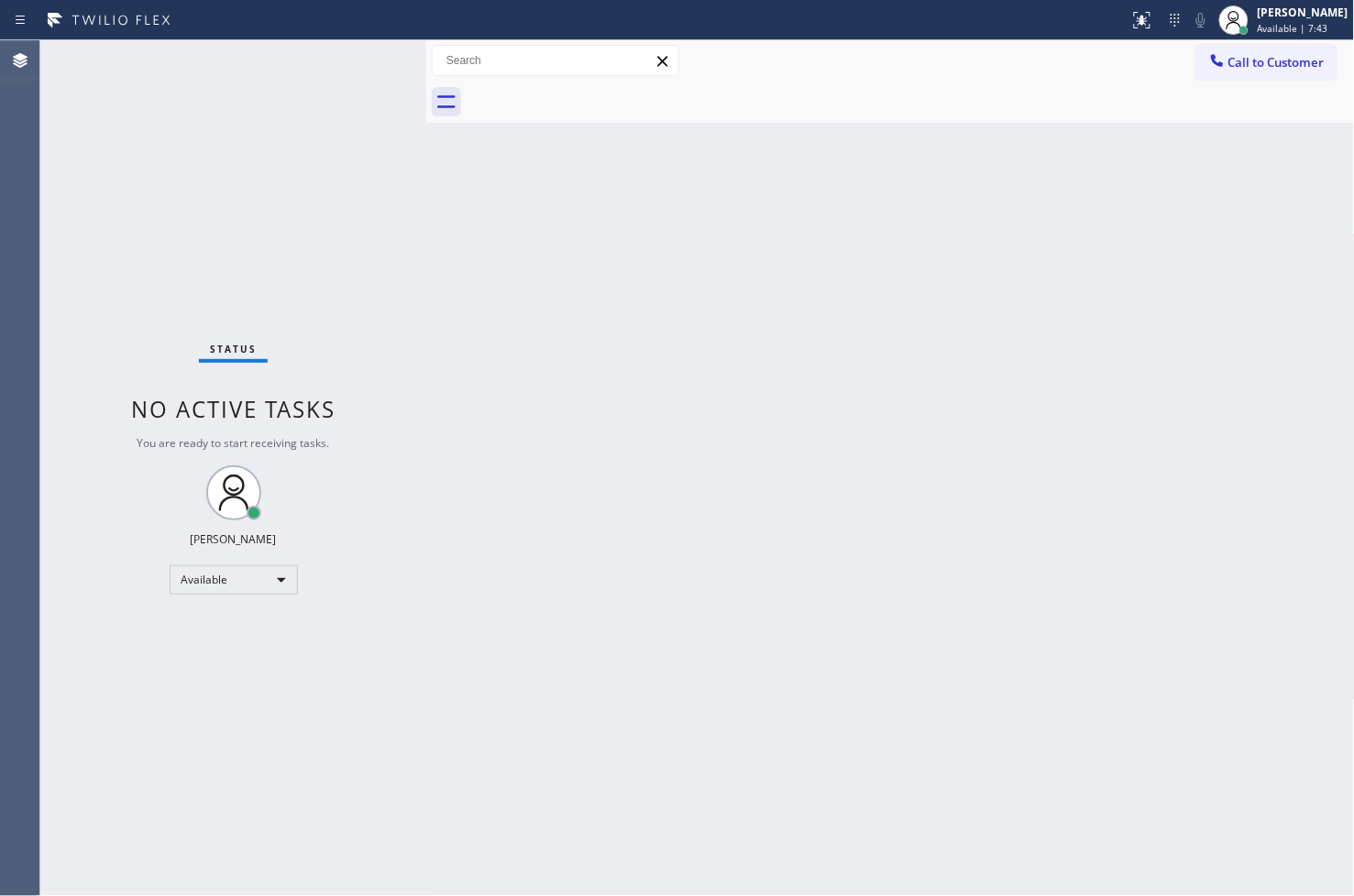
drag, startPoint x: 434, startPoint y: 250, endPoint x: 432, endPoint y: 225, distance: 25.1
click at [434, 250] on div "Back to Dashboard Change Sender ID Customers Technicians Select a contact Outbo…" at bounding box center [889, 468] width 928 height 855
click at [361, 62] on div "Status No active tasks You are ready to start receiving tasks. [PERSON_NAME]" at bounding box center [233, 468] width 385 height 855
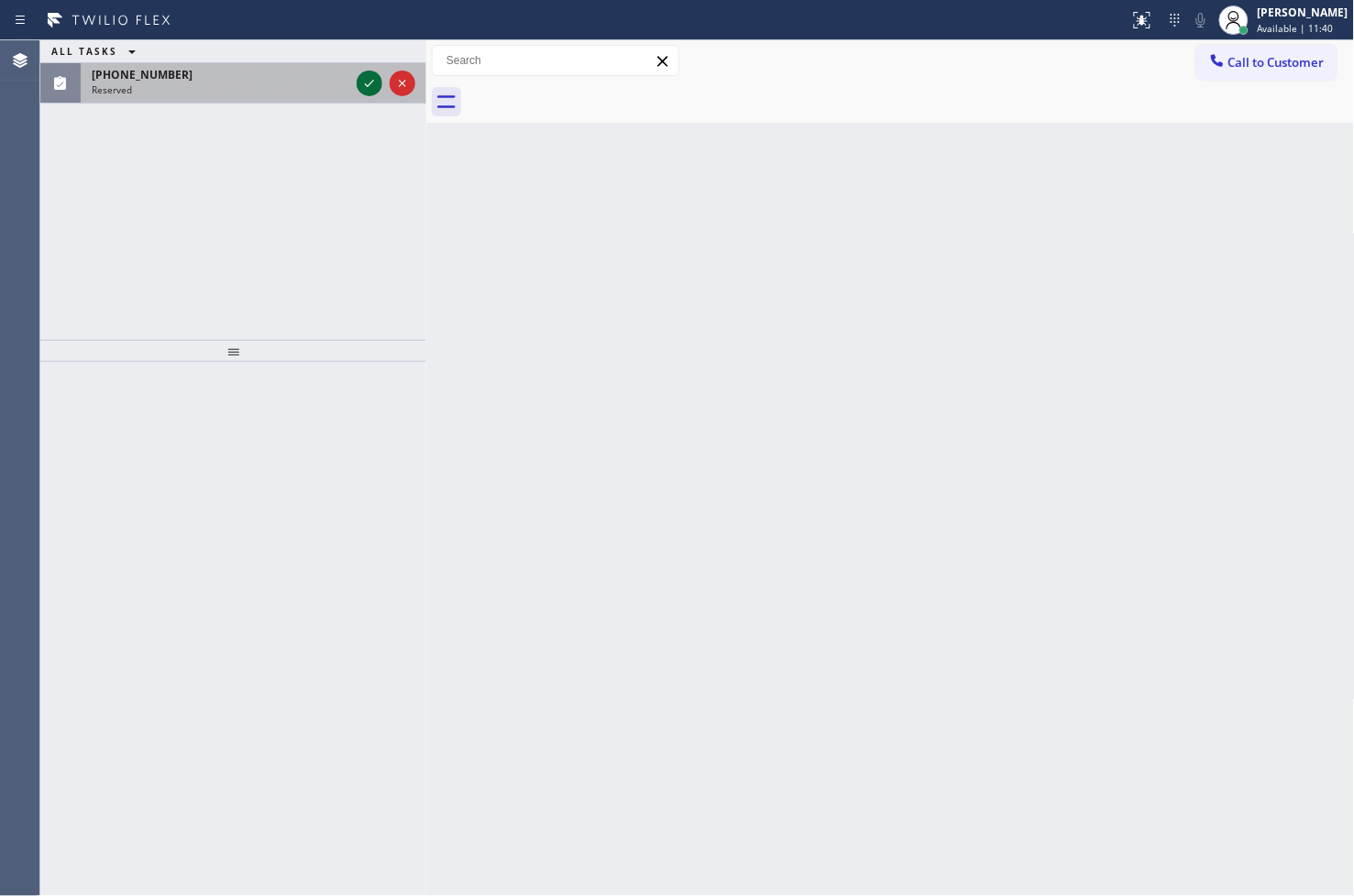
click at [368, 75] on icon at bounding box center [368, 83] width 22 height 22
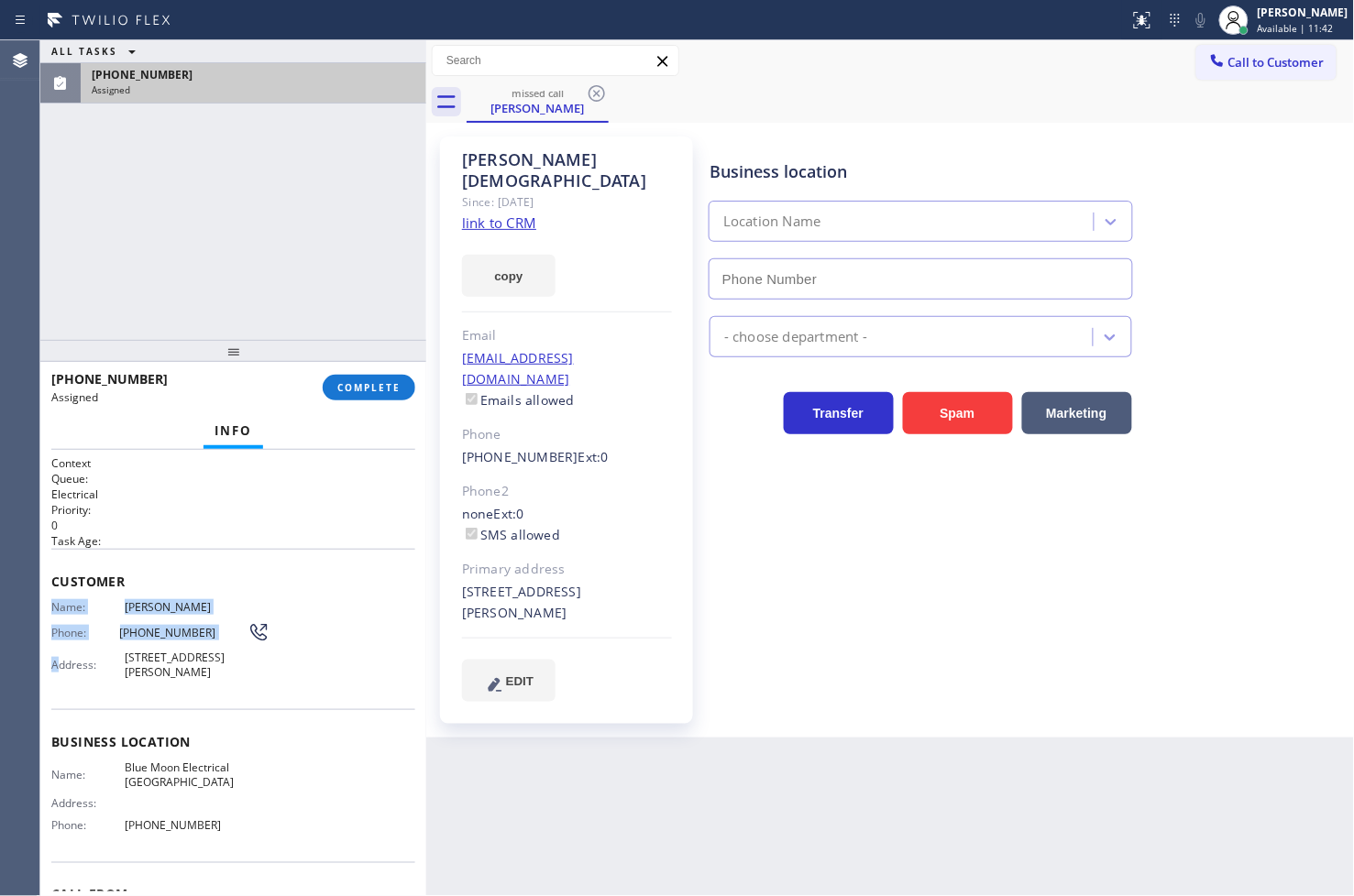
type input "[PHONE_NUMBER]"
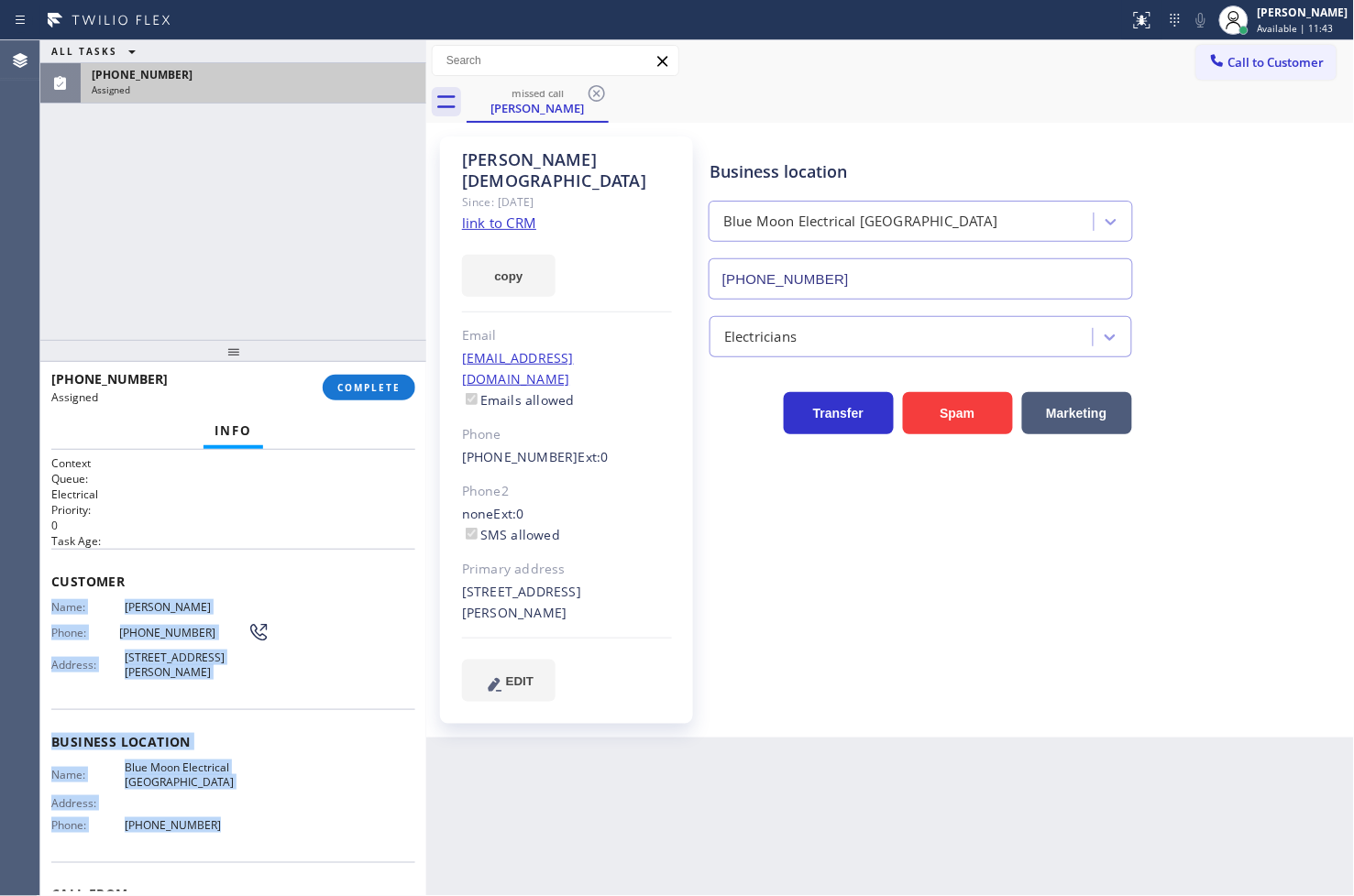
drag, startPoint x: 49, startPoint y: 608, endPoint x: 244, endPoint y: 838, distance: 301.5
click at [244, 838] on div "Context Queue: Electrical Priority: 0 Task Age: Customer Name: [PERSON_NAME] Ph…" at bounding box center [233, 674] width 385 height 448
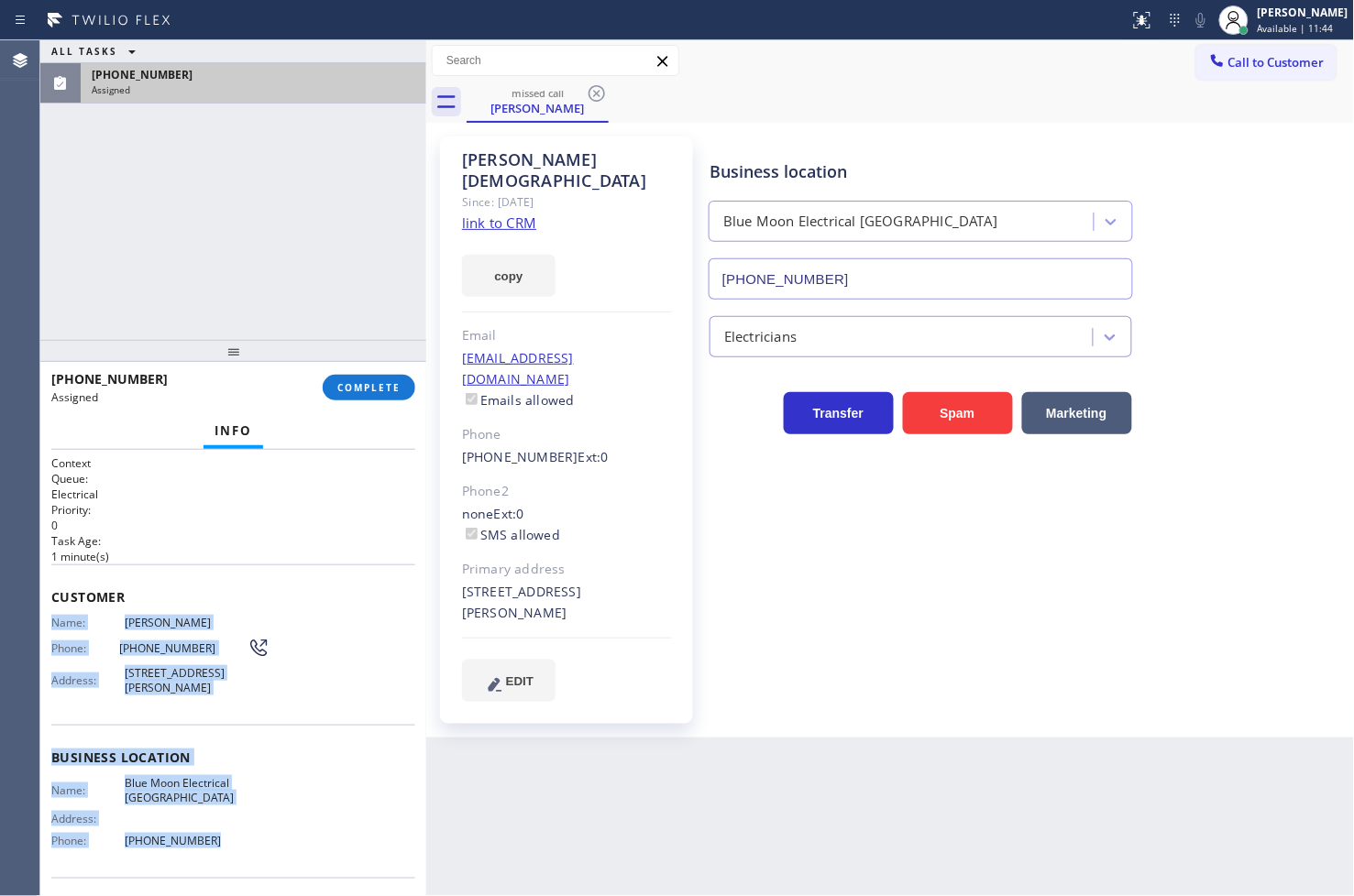
copy div "Name: [PERSON_NAME] Phone: [PHONE_NUMBER] Address: [STREET_ADDRESS][PERSON_NAME…"
click at [369, 392] on span "COMPLETE" at bounding box center [368, 388] width 63 height 13
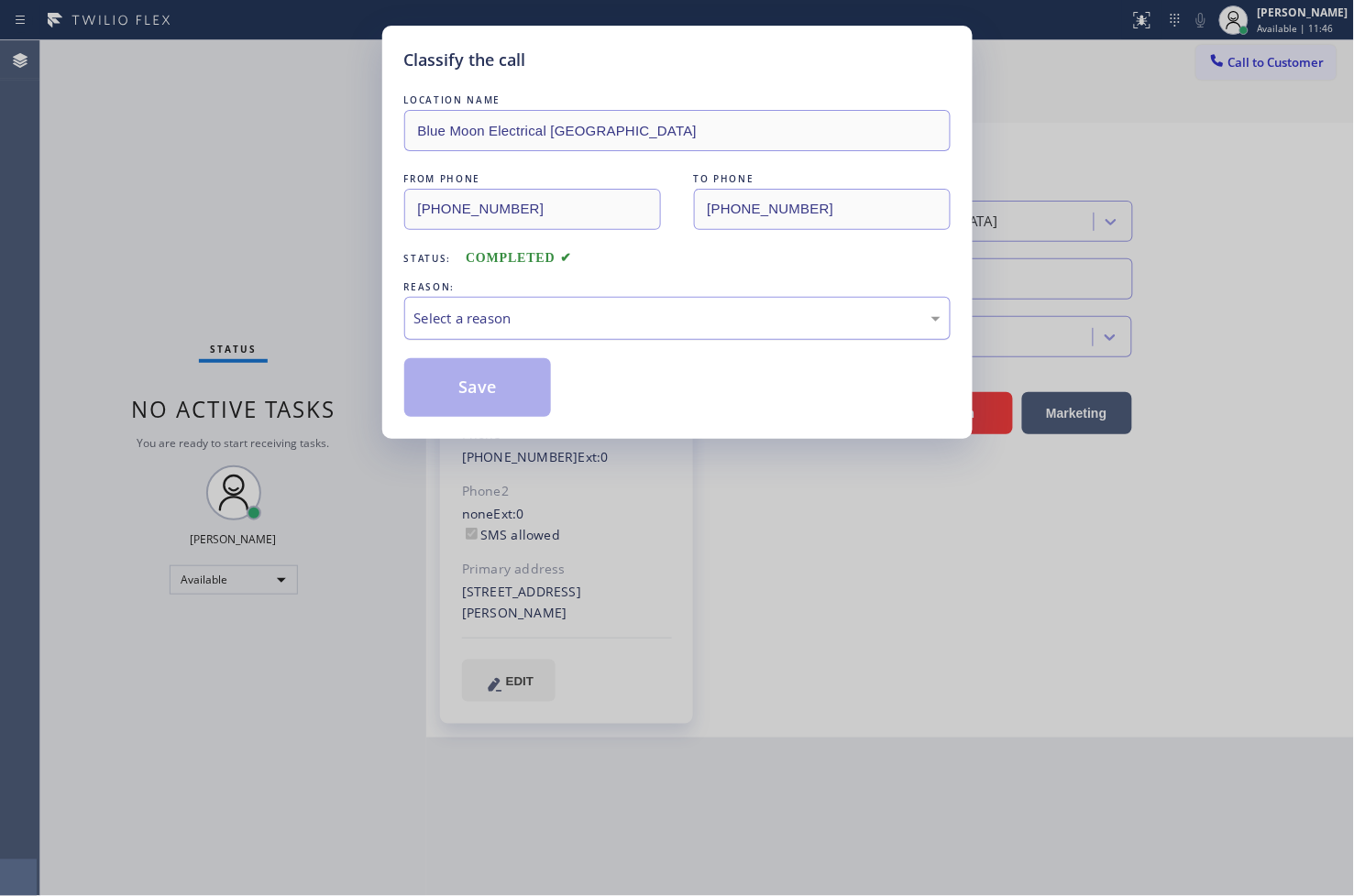
click at [485, 317] on div "Select a reason" at bounding box center [677, 318] width 526 height 21
click at [506, 404] on button "Save" at bounding box center [478, 387] width 148 height 58
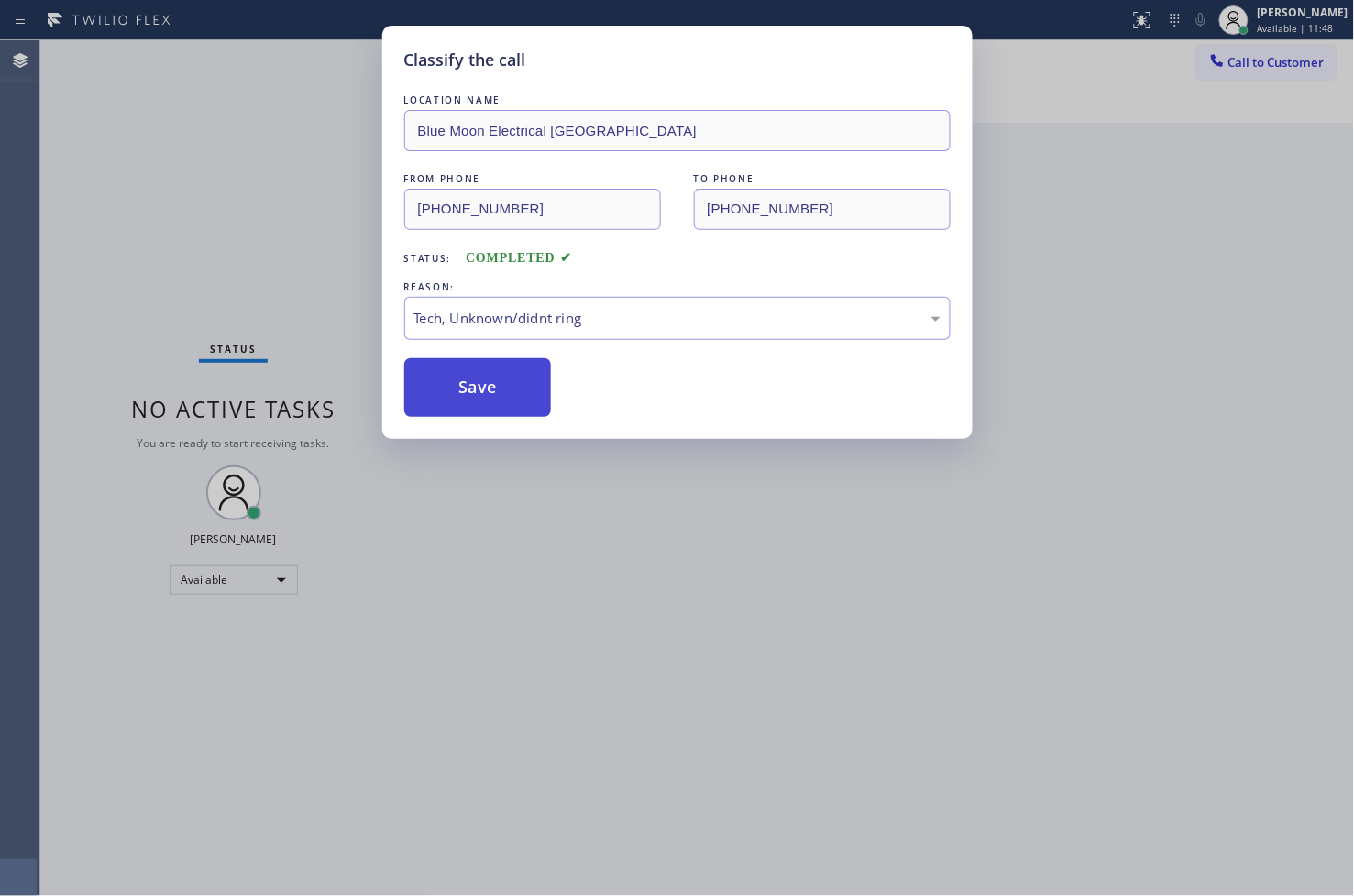
click at [506, 404] on button "Save" at bounding box center [478, 387] width 148 height 58
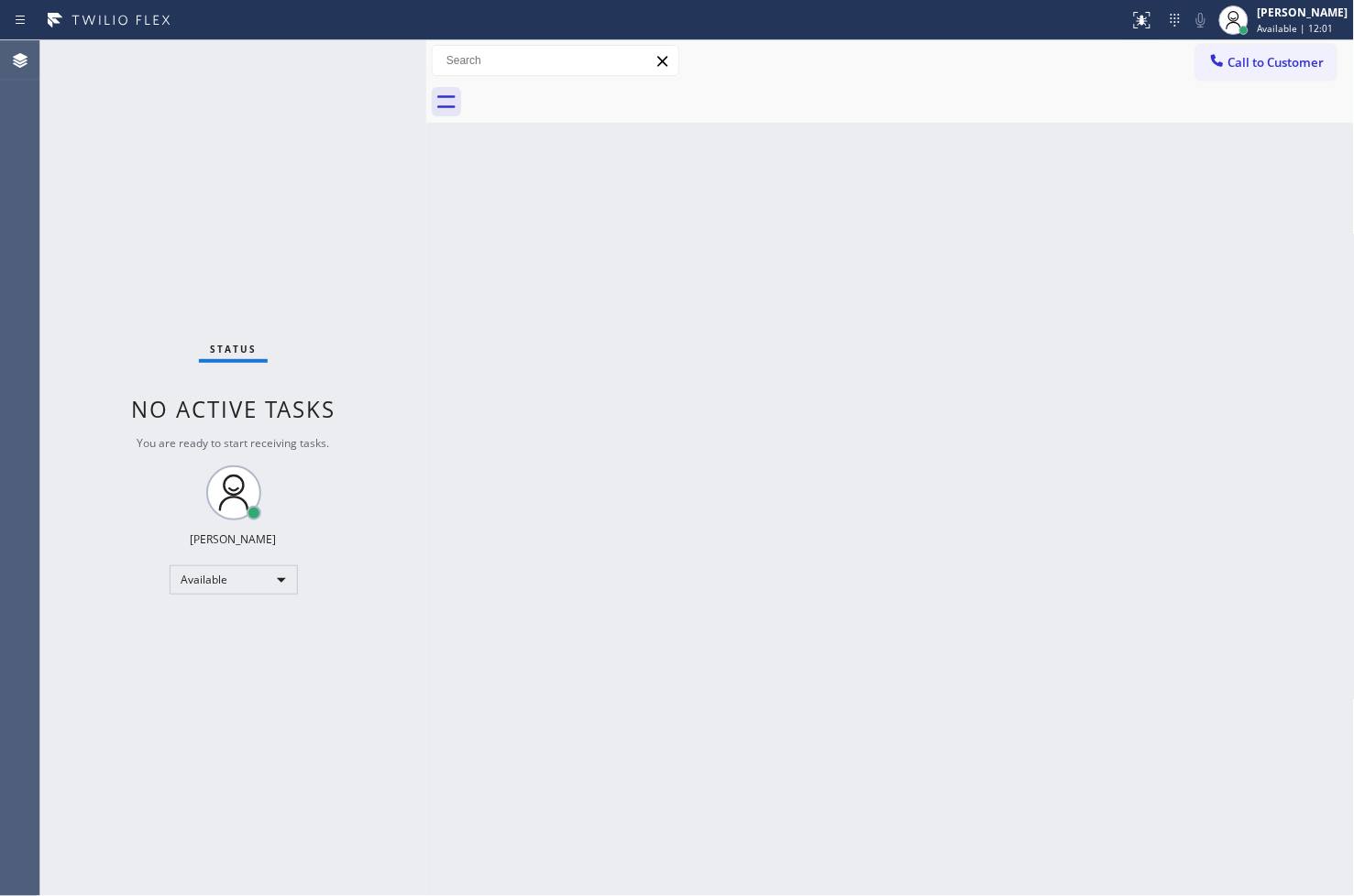
drag, startPoint x: 336, startPoint y: 185, endPoint x: 345, endPoint y: 167, distance: 20.1
click at [342, 174] on div "Status No active tasks You are ready to start receiving tasks. [PERSON_NAME]" at bounding box center [233, 468] width 385 height 855
click at [365, 57] on div "Status No active tasks You are ready to start receiving tasks. [PERSON_NAME]" at bounding box center [233, 468] width 385 height 855
click at [357, 59] on div "Status No active tasks You are ready to start receiving tasks. [PERSON_NAME]" at bounding box center [233, 468] width 385 height 855
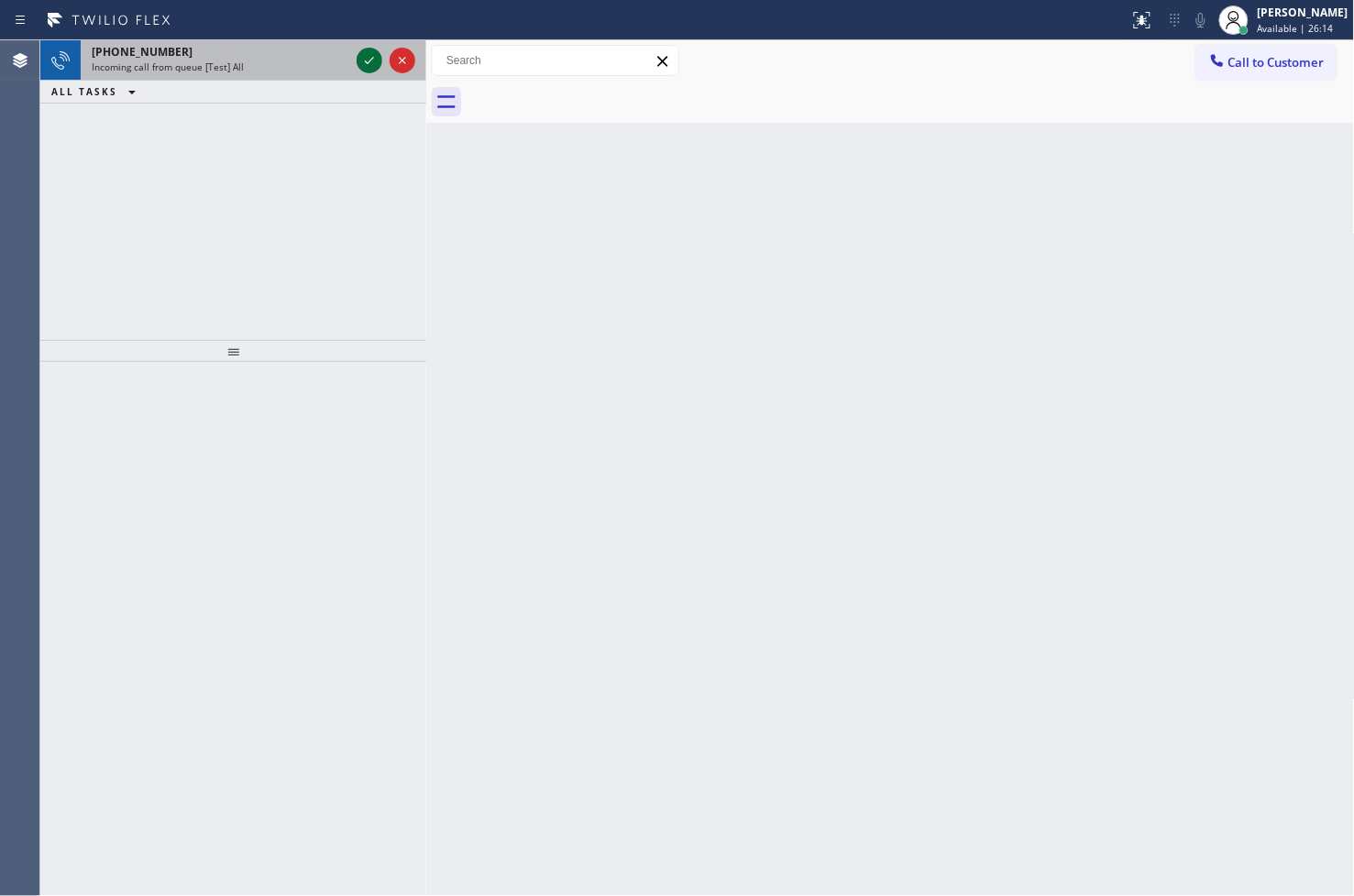
click at [369, 57] on icon at bounding box center [368, 60] width 22 height 22
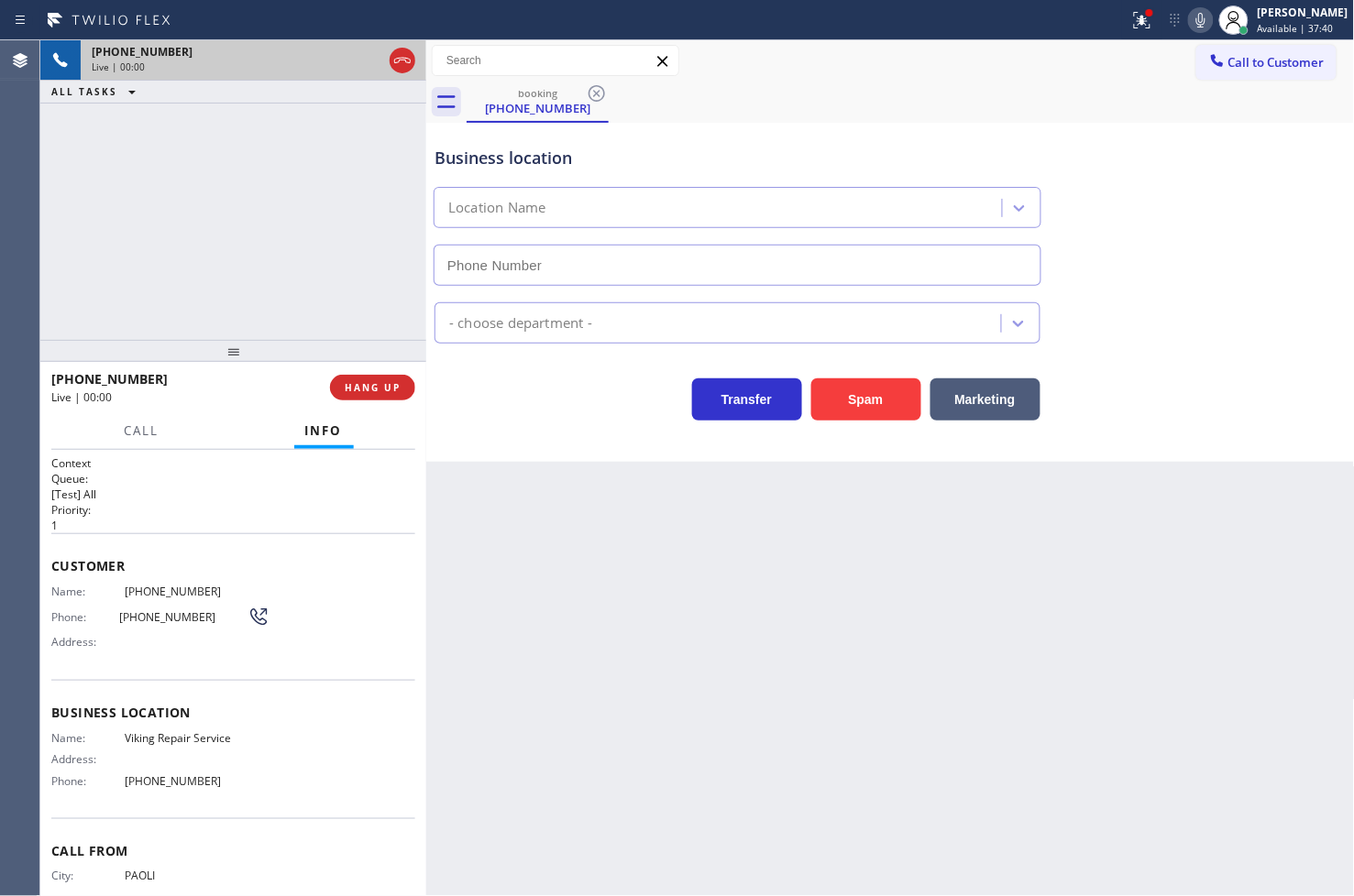
type input "[PHONE_NUMBER]"
click at [487, 383] on div "Transfer Spam Marketing" at bounding box center [737, 395] width 613 height 51
click at [1131, 18] on icon at bounding box center [1141, 20] width 22 height 22
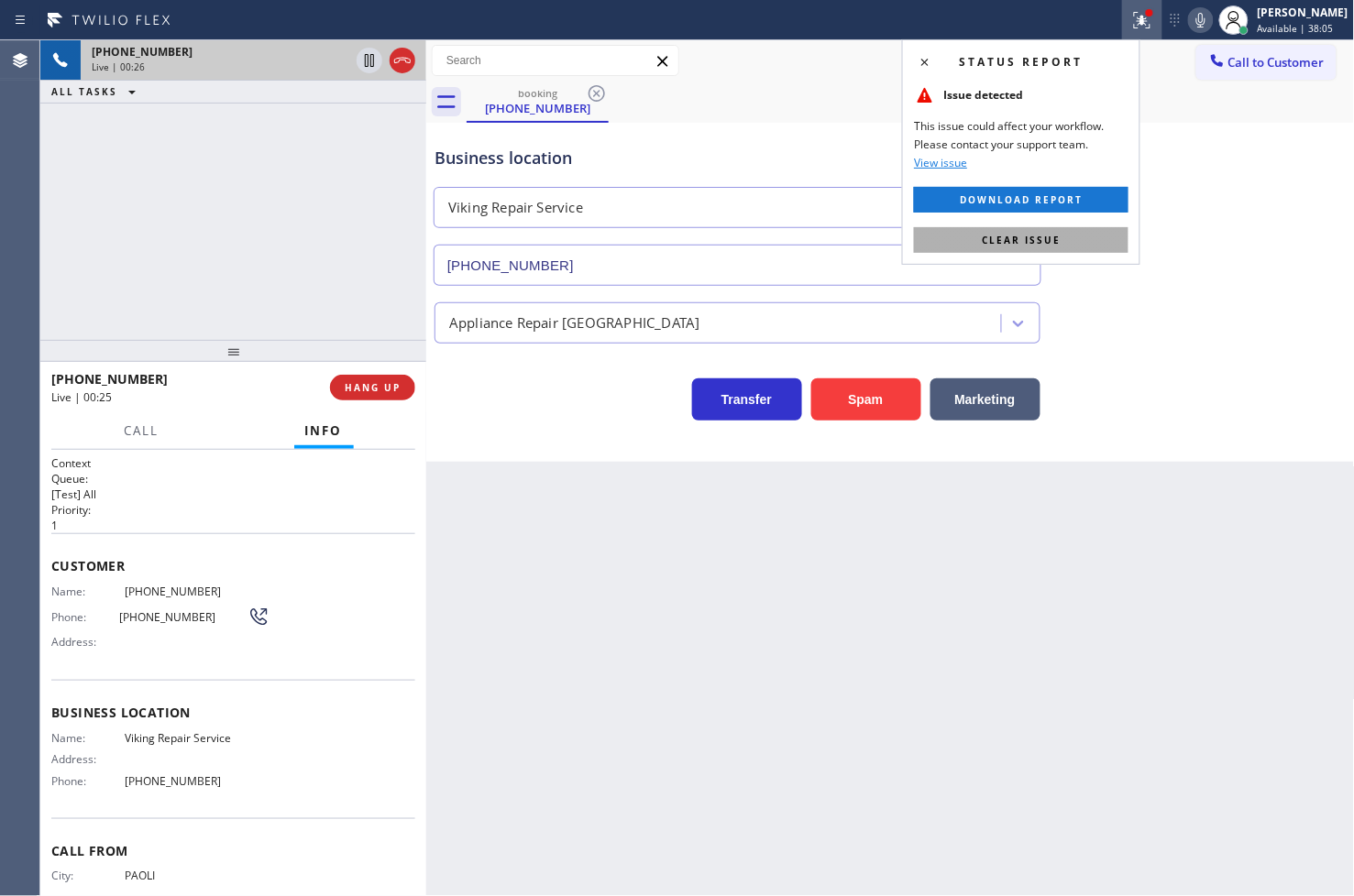
click at [1069, 234] on button "Clear issue" at bounding box center [1021, 239] width 215 height 25
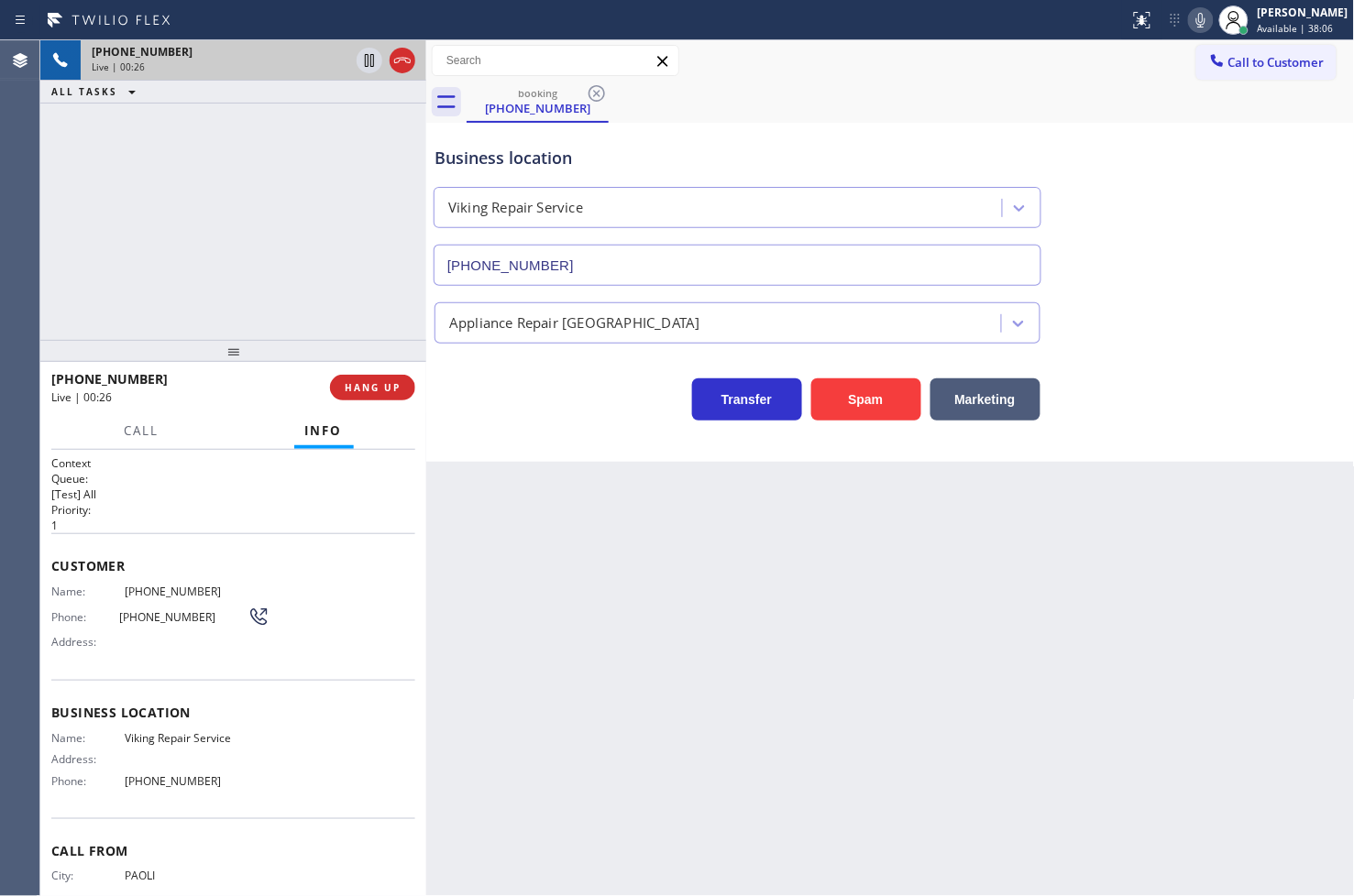
click at [203, 217] on div "[PHONE_NUMBER] Live | 00:26 ALL TASKS ALL TASKS ACTIVE TASKS TASKS IN WRAP UP" at bounding box center [233, 190] width 385 height 300
click at [106, 432] on div "Call Info" at bounding box center [233, 432] width 364 height 37
click at [132, 419] on button "Call" at bounding box center [142, 432] width 57 height 36
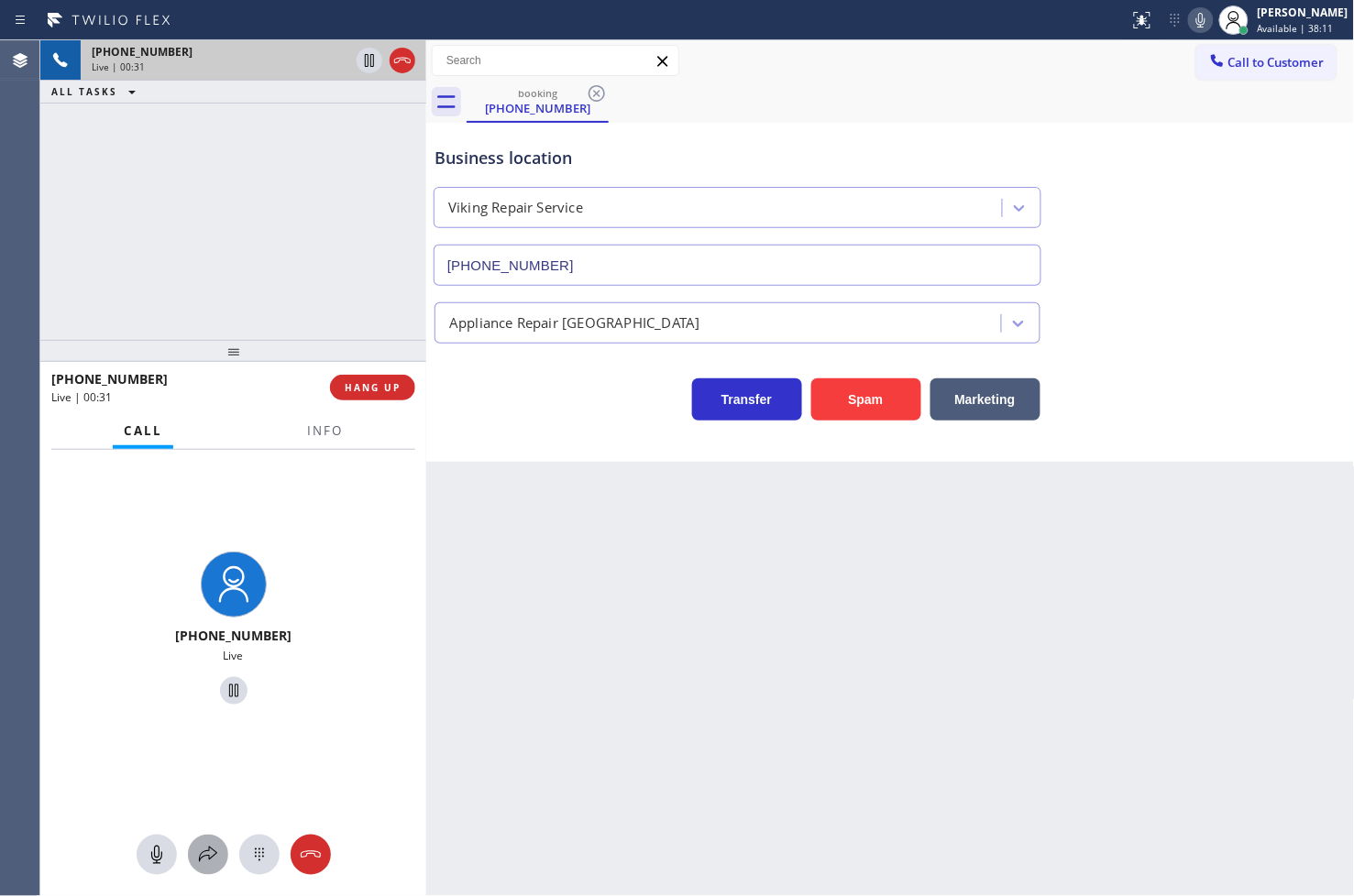
click at [204, 853] on icon at bounding box center [207, 855] width 22 height 22
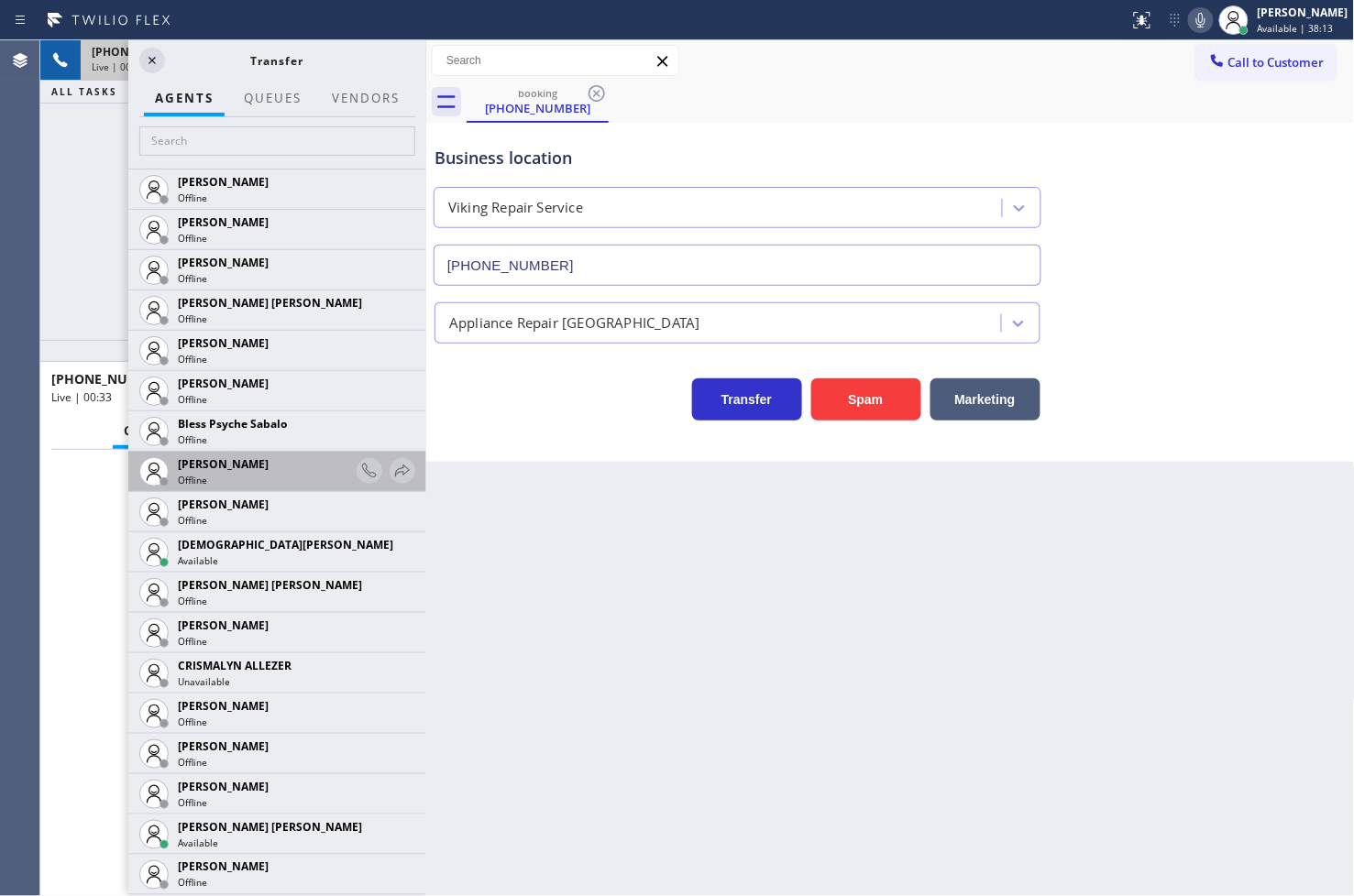
scroll to position [407, 0]
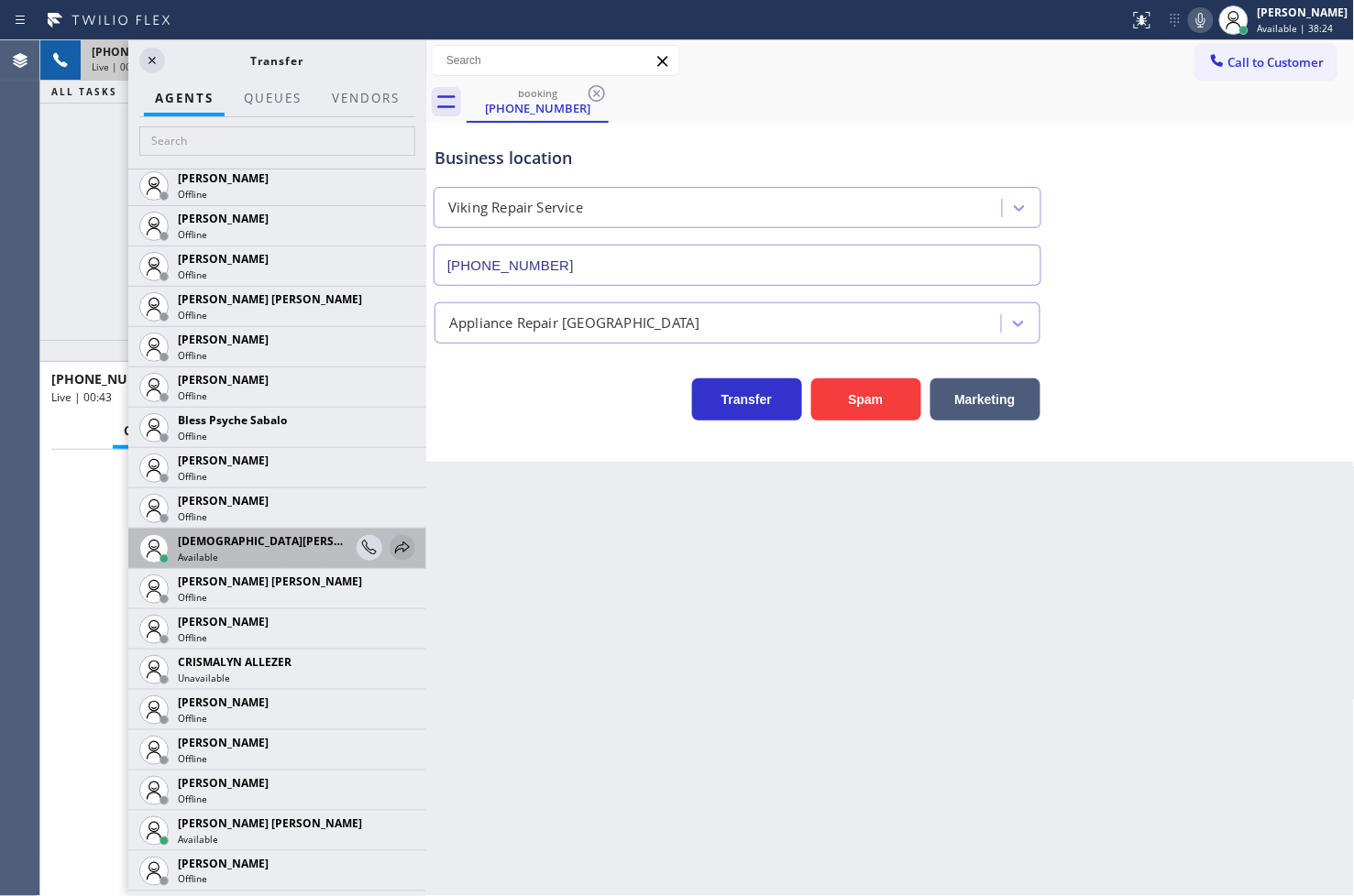
click at [391, 545] on icon at bounding box center [401, 547] width 22 height 22
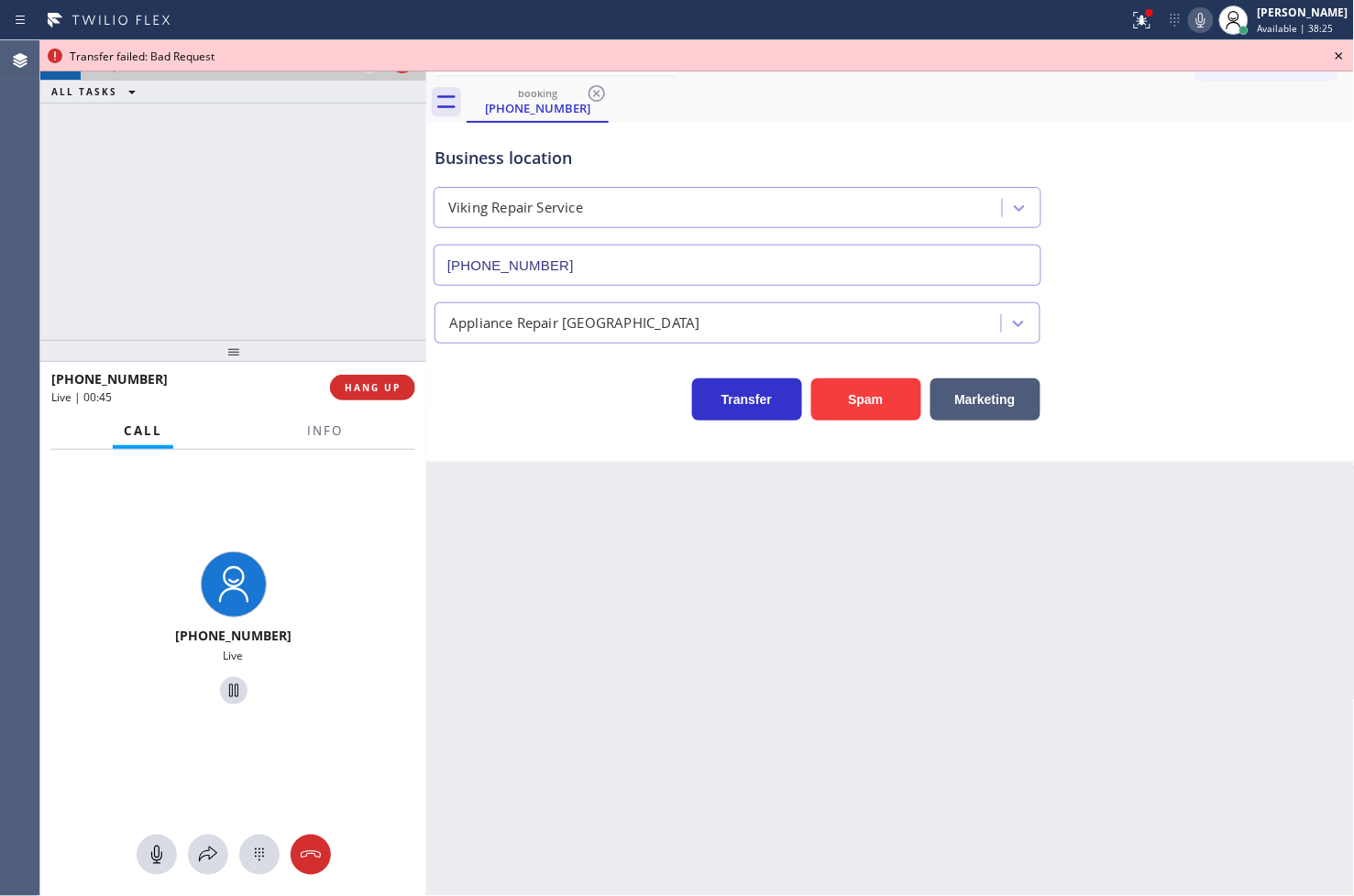
click at [372, 65] on div "Transfer failed: Bad Request" at bounding box center [697, 56] width 1313 height 31
click at [204, 859] on icon at bounding box center [207, 855] width 22 height 22
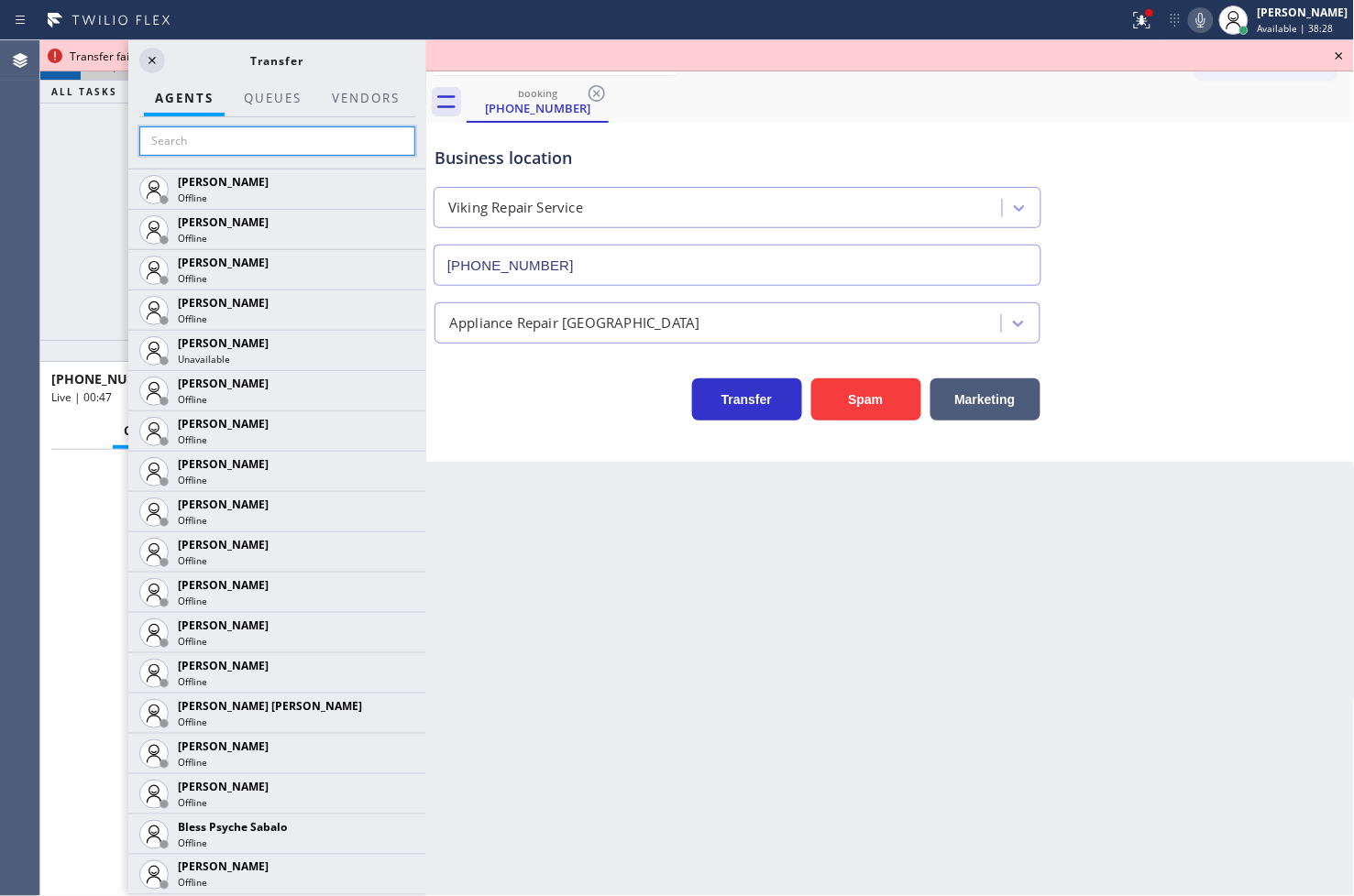
click at [205, 143] on input "text" at bounding box center [277, 140] width 276 height 29
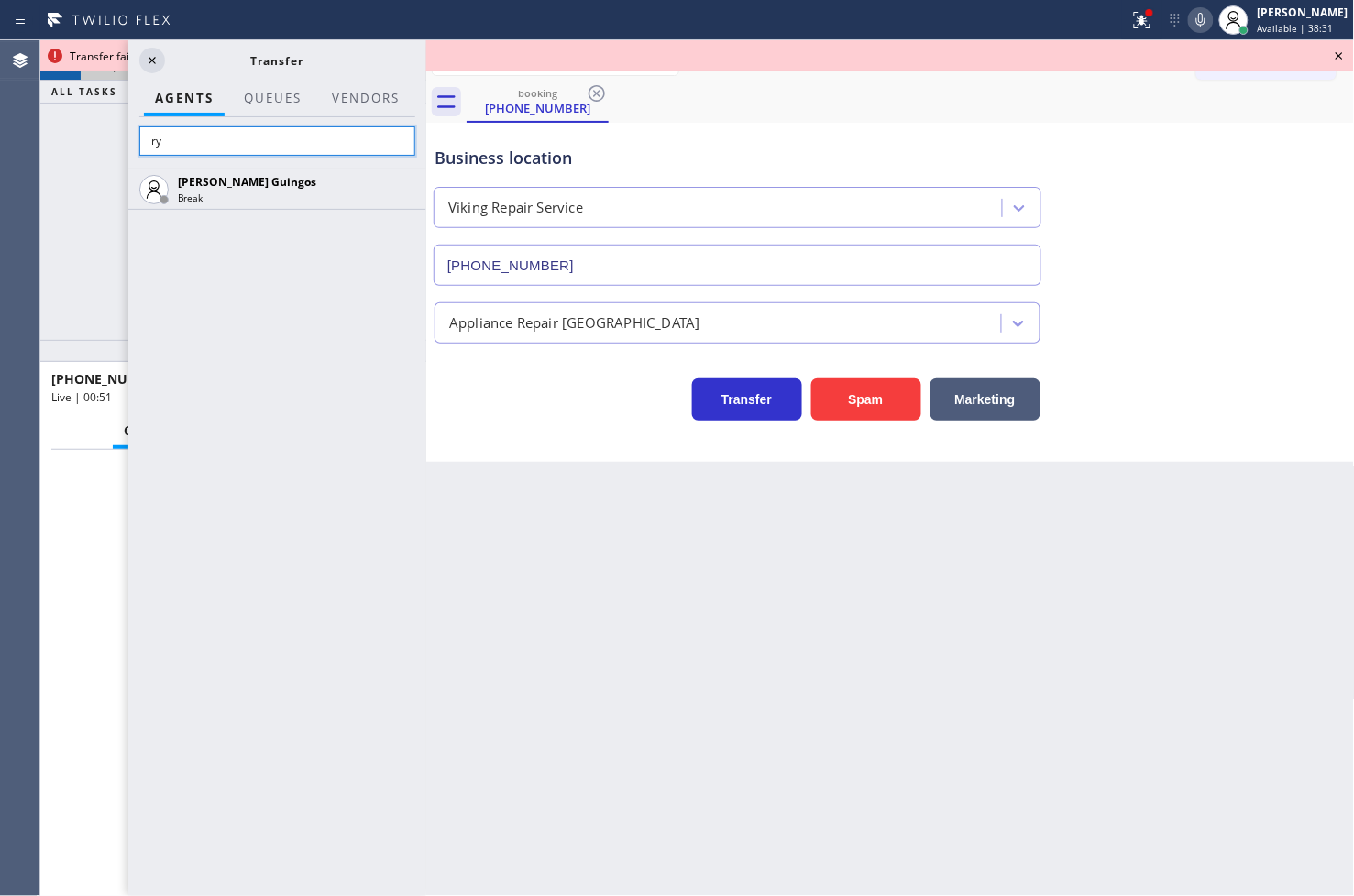
type input "r"
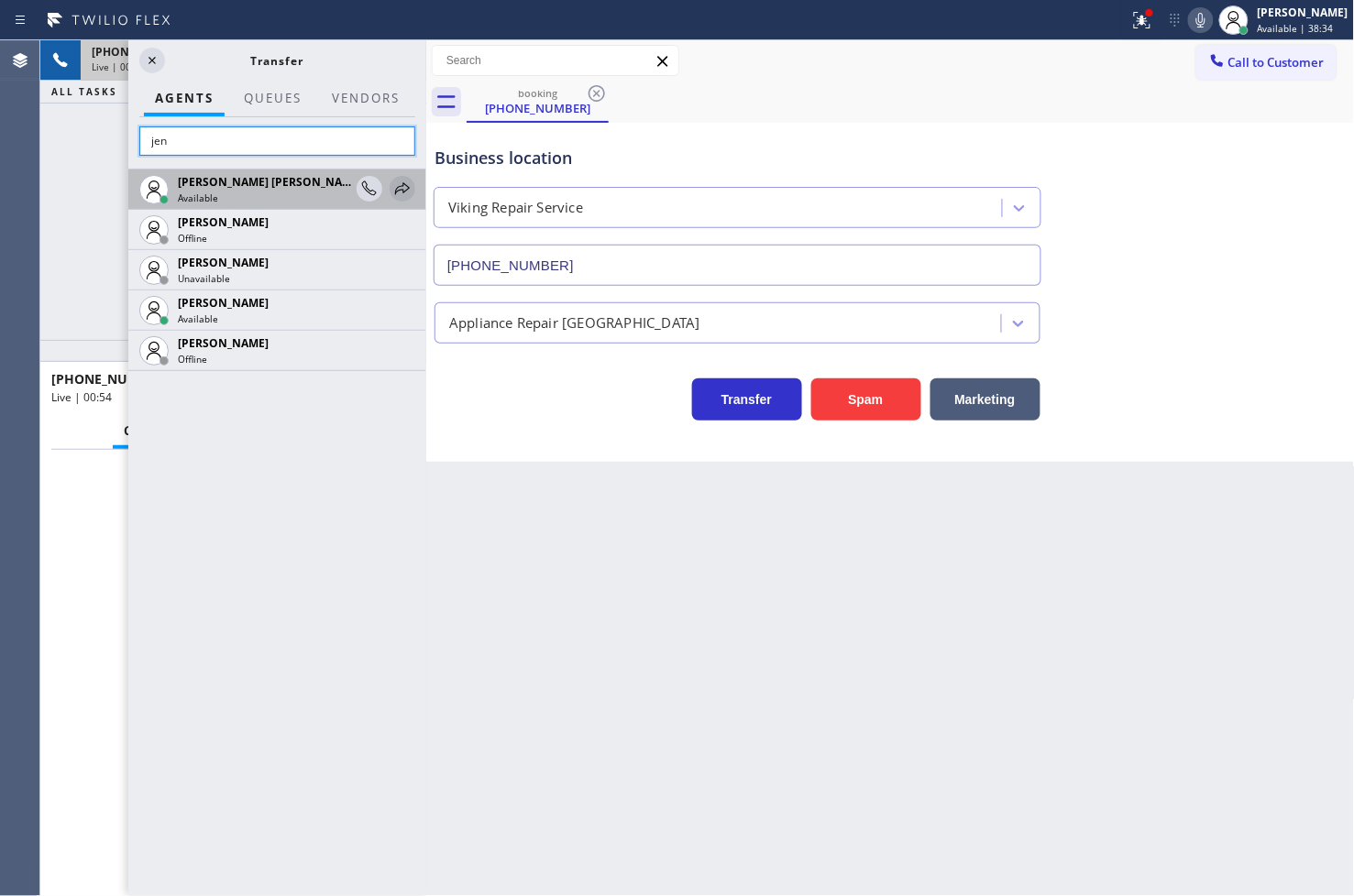
type input "jen"
click at [403, 184] on icon at bounding box center [402, 188] width 15 height 12
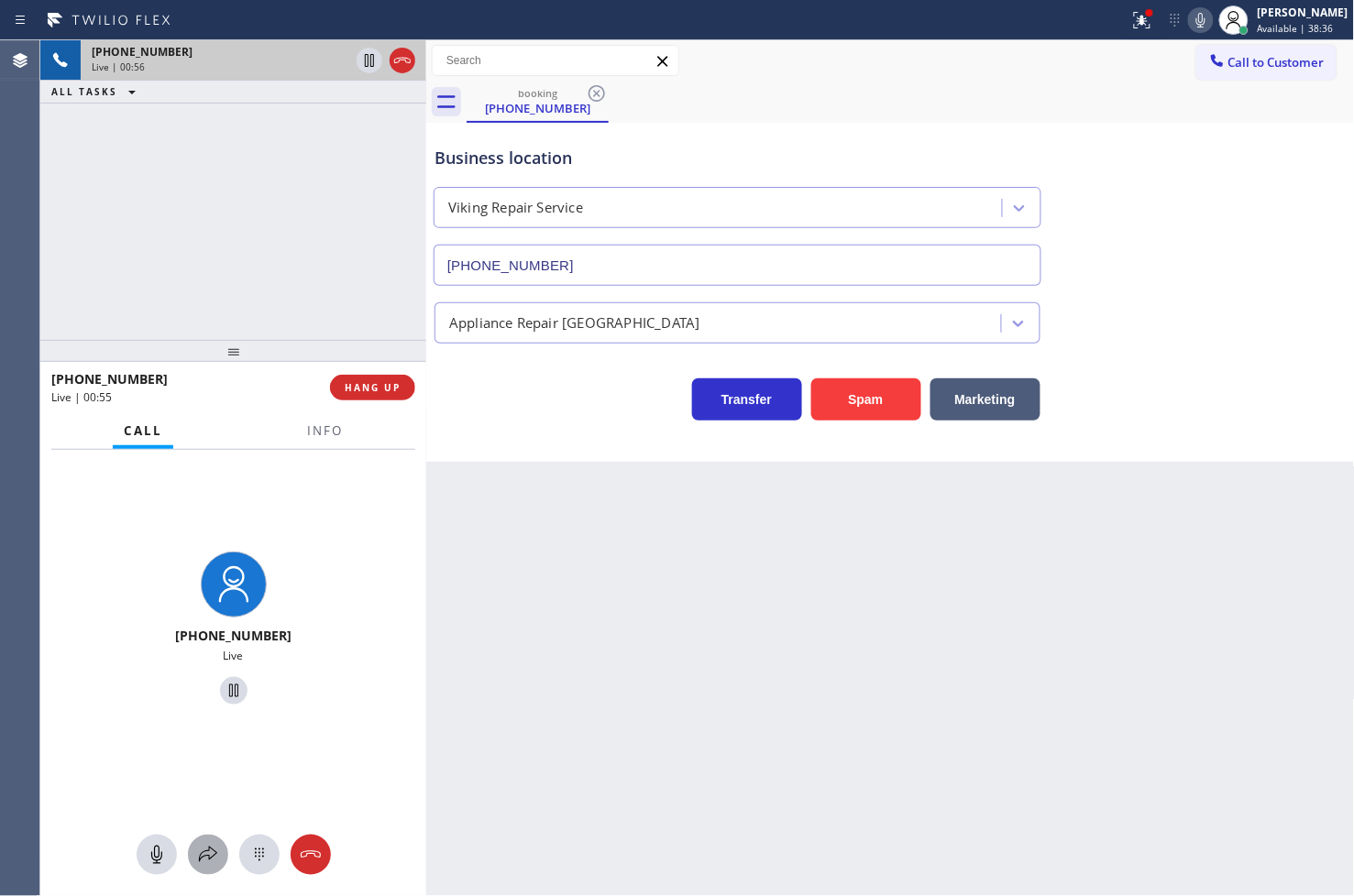
click at [209, 865] on icon at bounding box center [207, 855] width 22 height 22
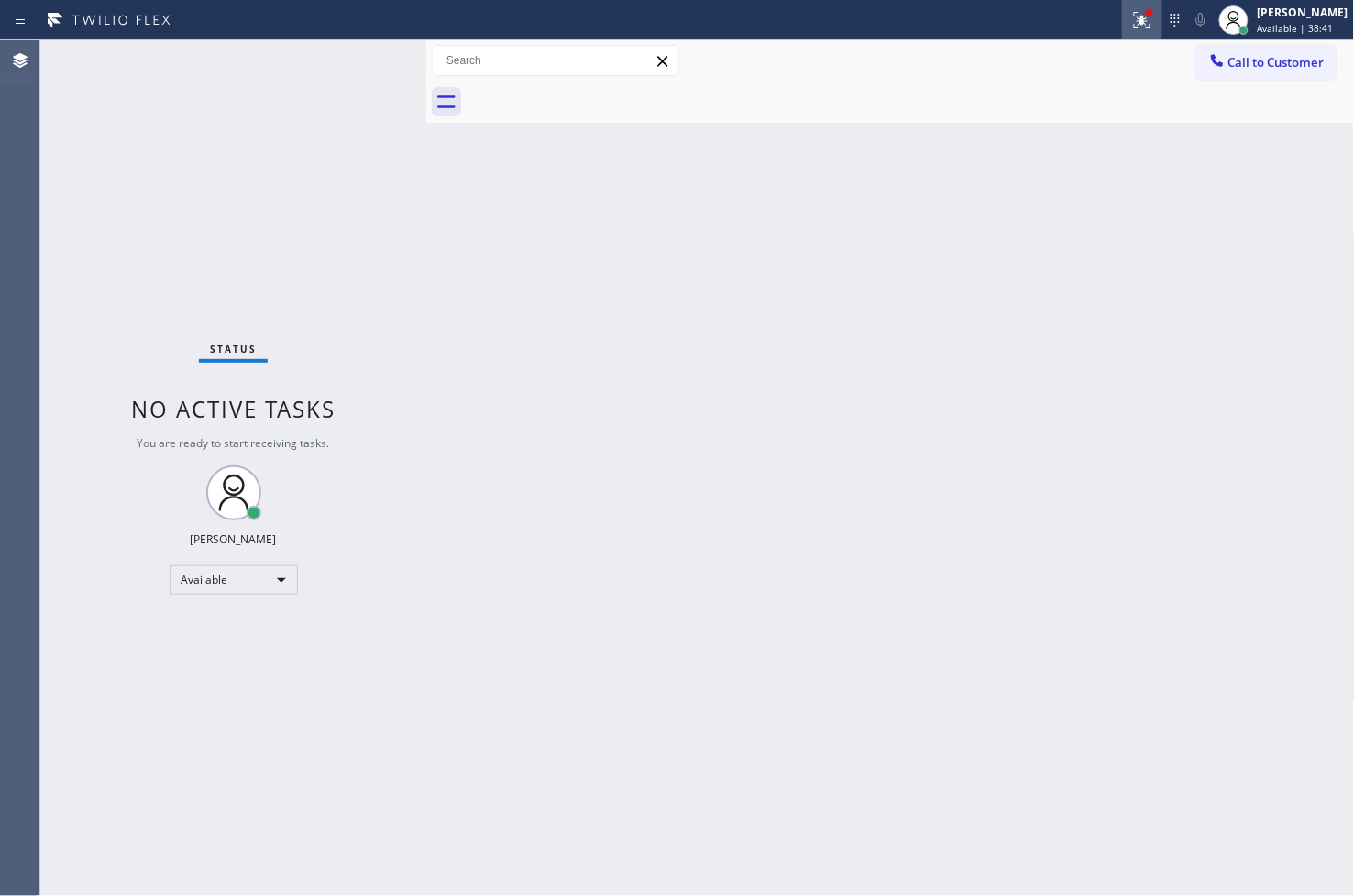
click at [1131, 19] on icon at bounding box center [1141, 20] width 22 height 22
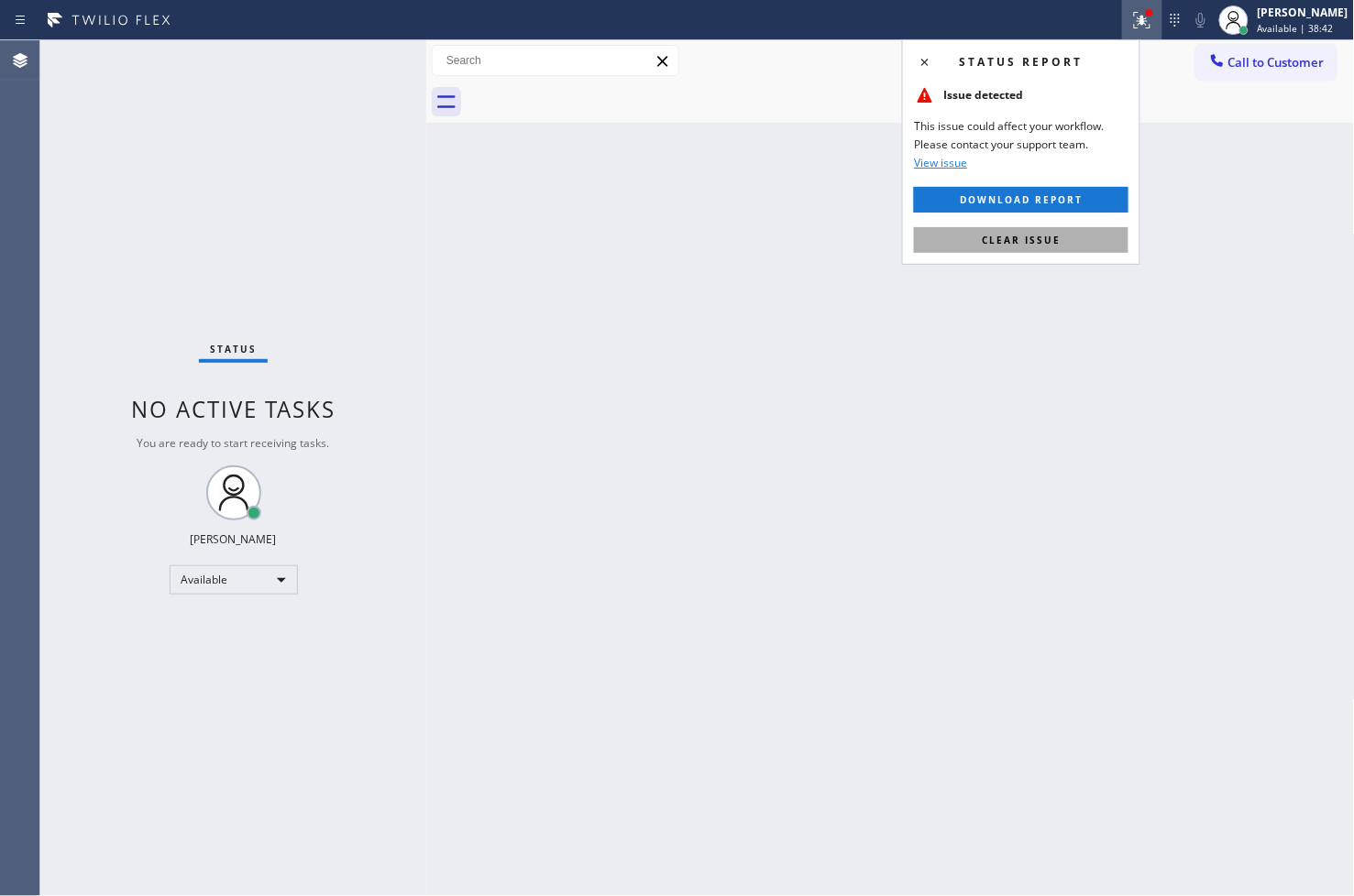
click at [1033, 243] on span "Clear issue" at bounding box center [1021, 240] width 79 height 13
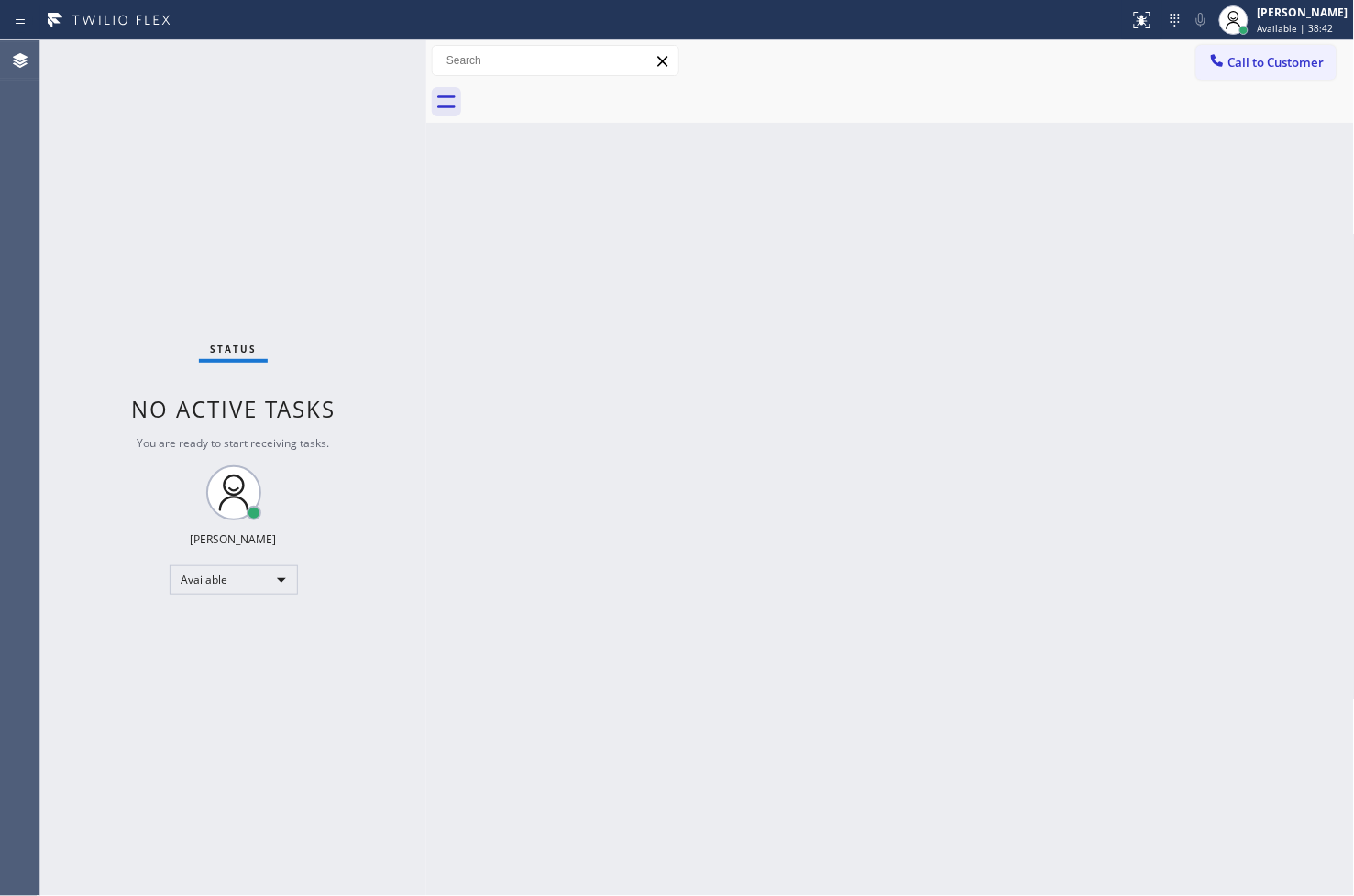
drag, startPoint x: 179, startPoint y: 251, endPoint x: 275, endPoint y: 58, distance: 215.6
click at [184, 216] on div "Status No active tasks You are ready to start receiving tasks. [PERSON_NAME]" at bounding box center [233, 468] width 385 height 855
click at [351, 67] on div "Status No active tasks You are ready to start receiving tasks. [PERSON_NAME]" at bounding box center [233, 468] width 385 height 855
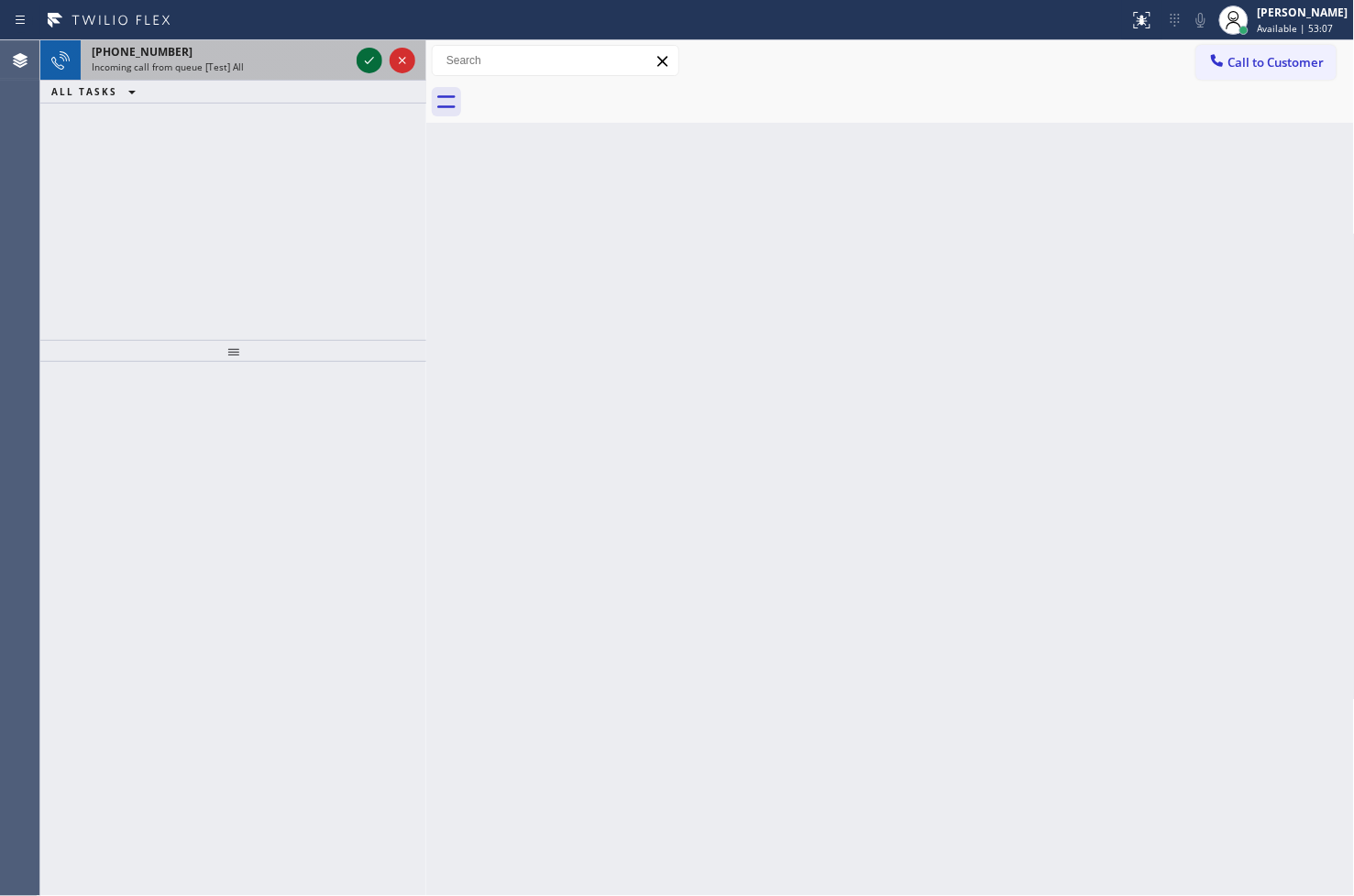
click at [368, 60] on icon at bounding box center [368, 60] width 22 height 22
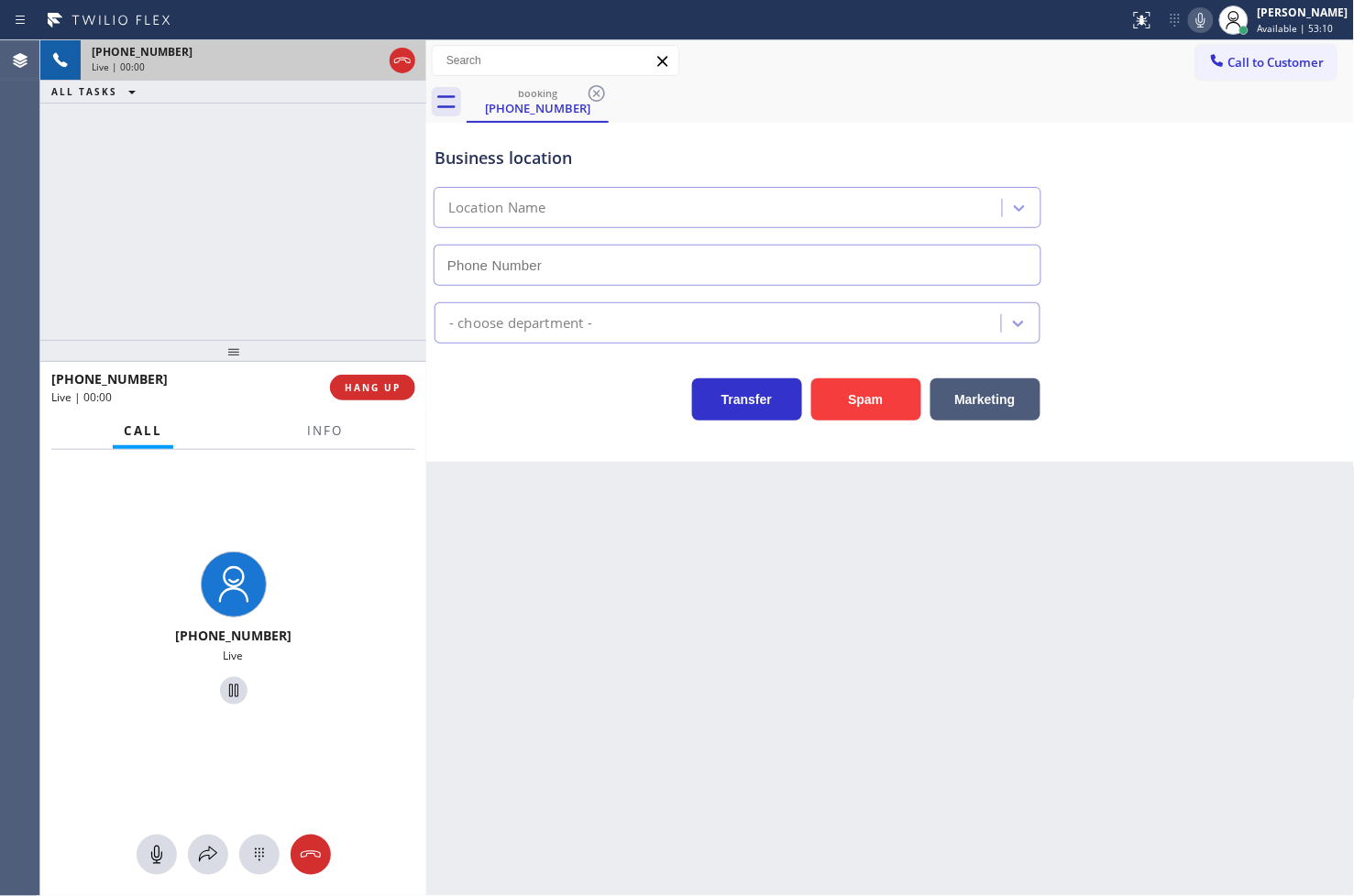
type input "[PHONE_NUMBER]"
click at [492, 390] on div "Transfer Spam Marketing" at bounding box center [737, 395] width 613 height 51
click at [331, 427] on span "Info" at bounding box center [325, 431] width 36 height 17
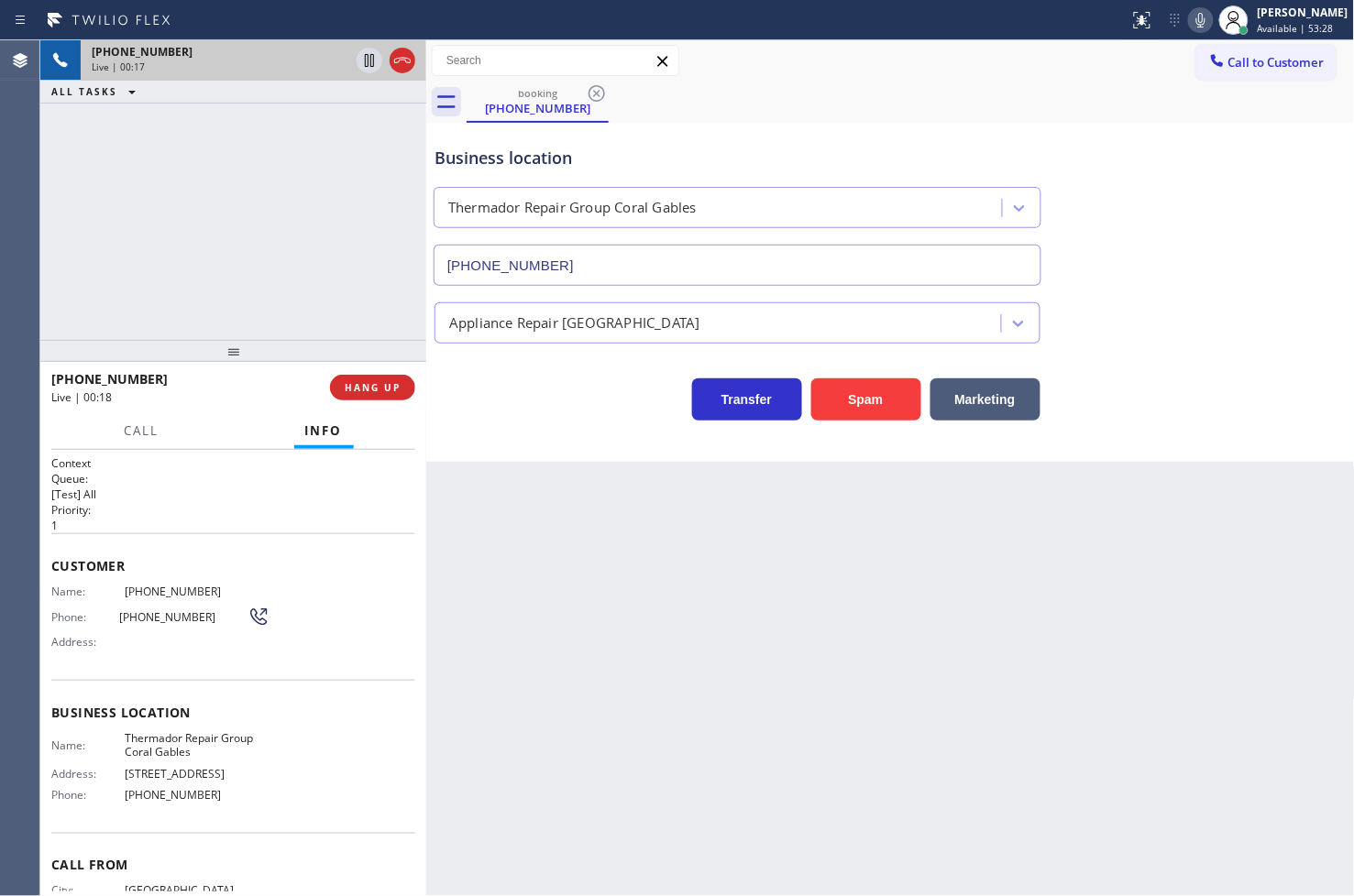
click at [479, 384] on div "Transfer Spam Marketing" at bounding box center [737, 395] width 613 height 51
click at [386, 283] on div "[PHONE_NUMBER] Live | 00:18 ALL TASKS ALL TASKS ACTIVE TASKS TASKS IN WRAP UP" at bounding box center [233, 190] width 385 height 300
click at [533, 398] on div "Transfer Spam Marketing" at bounding box center [737, 395] width 613 height 51
click at [382, 386] on span "HANG UP" at bounding box center [372, 388] width 56 height 13
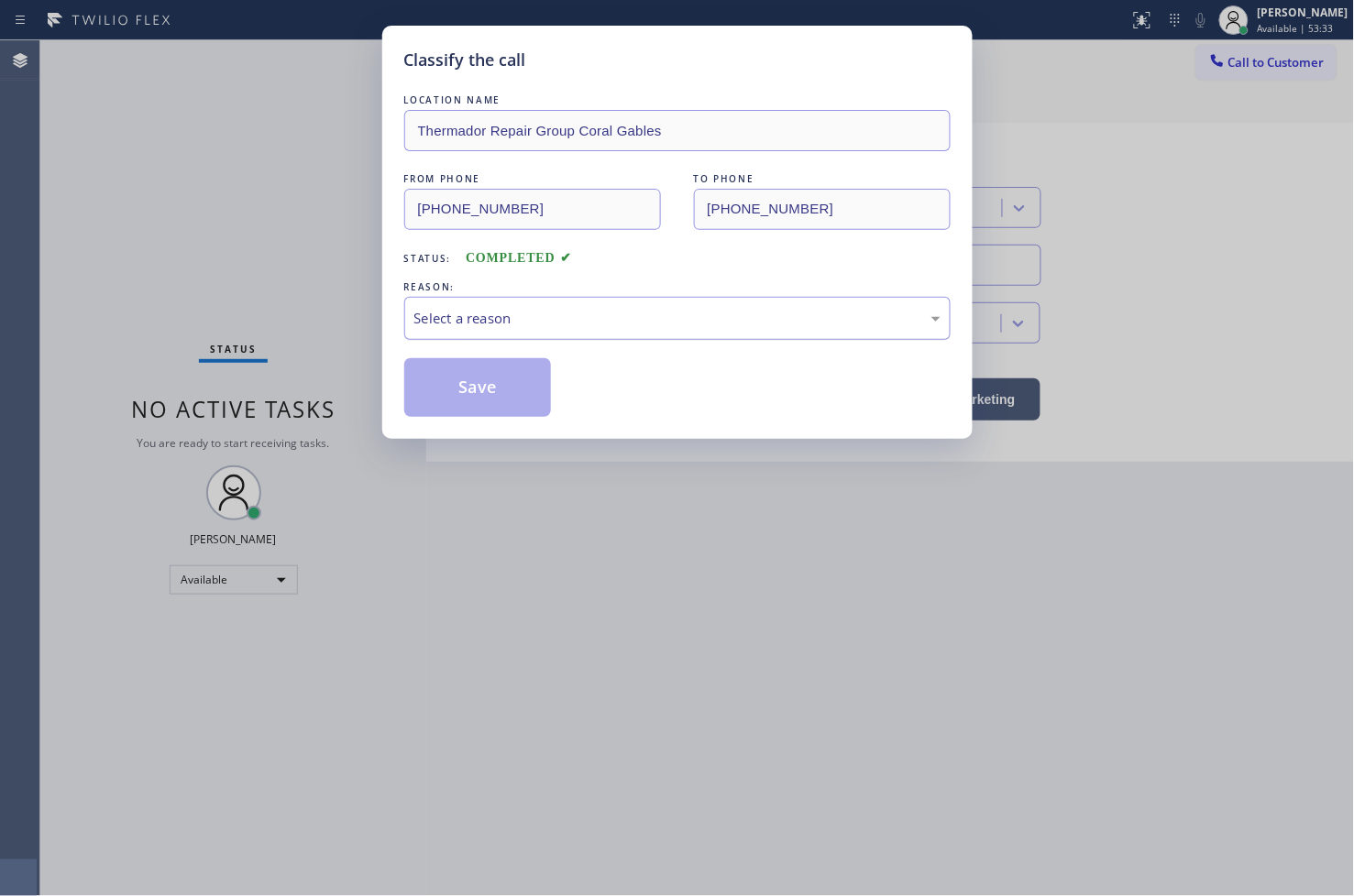
click at [444, 320] on div "Select a reason" at bounding box center [677, 318] width 526 height 21
click at [492, 394] on button "Save" at bounding box center [478, 387] width 148 height 58
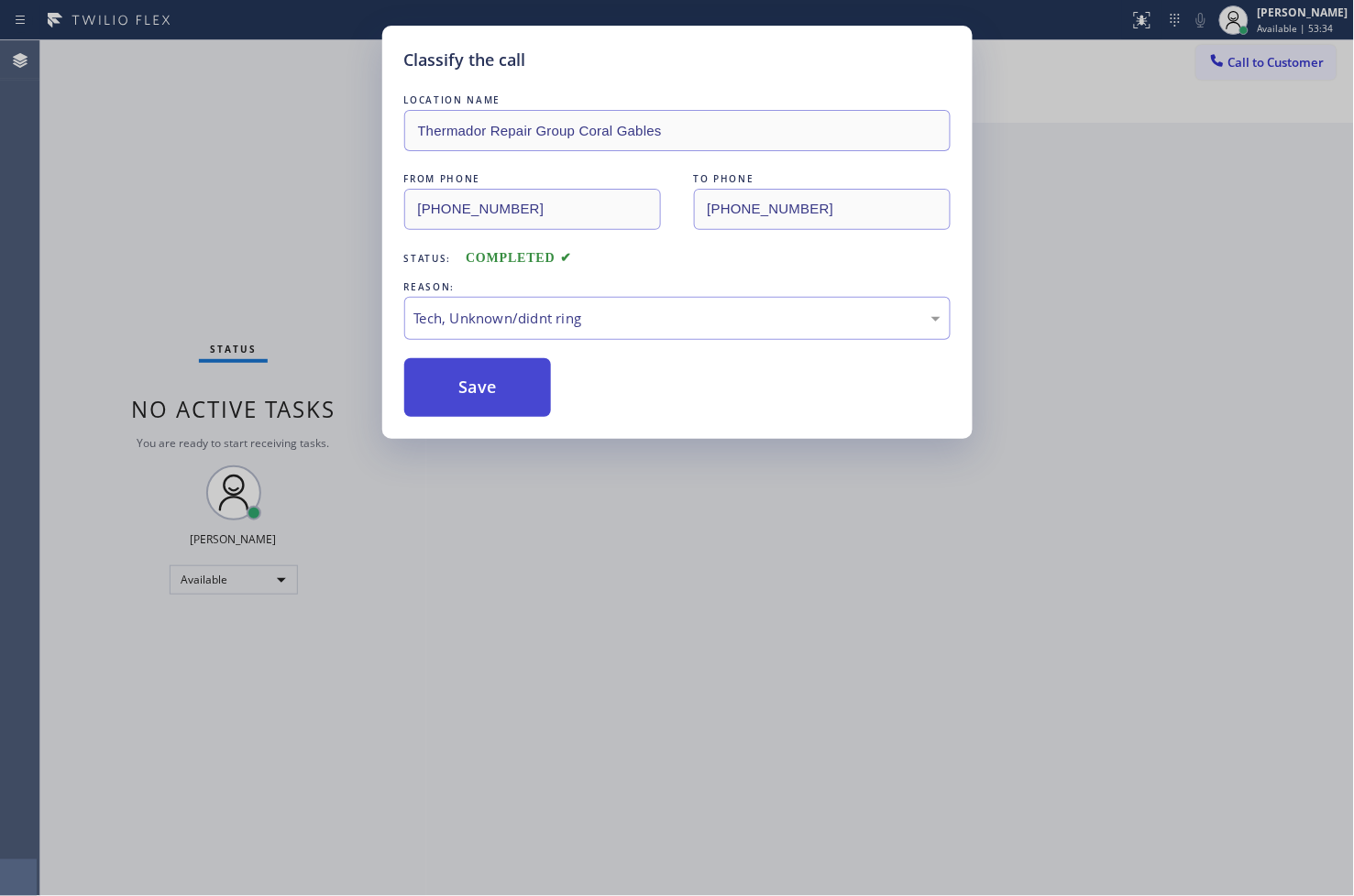
click at [492, 394] on button "Save" at bounding box center [478, 387] width 148 height 58
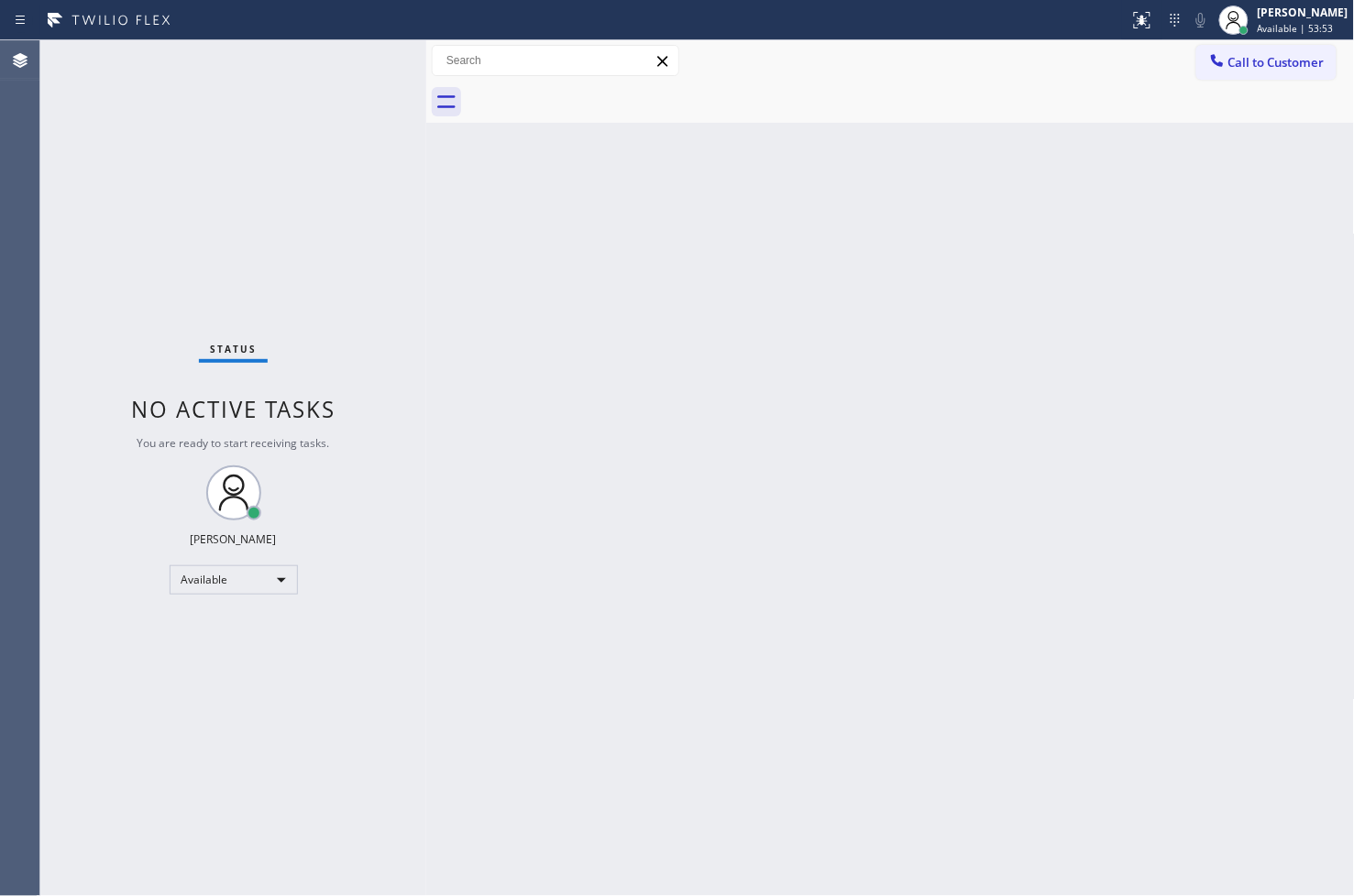
drag, startPoint x: 294, startPoint y: 178, endPoint x: 316, endPoint y: 171, distance: 23.1
click at [295, 178] on div "Status No active tasks You are ready to start receiving tasks. [PERSON_NAME]" at bounding box center [233, 468] width 385 height 855
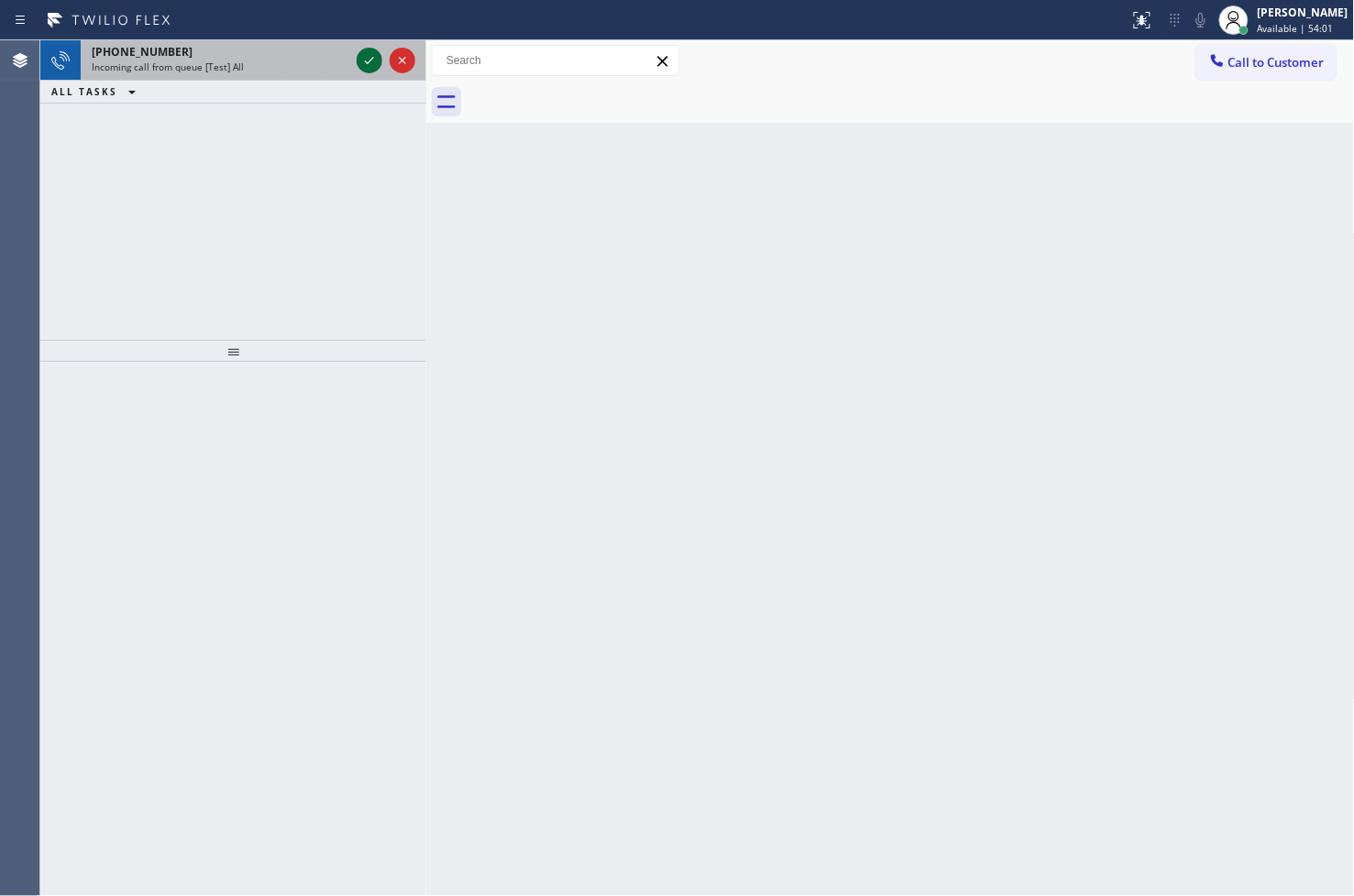
click at [361, 55] on icon at bounding box center [368, 60] width 22 height 22
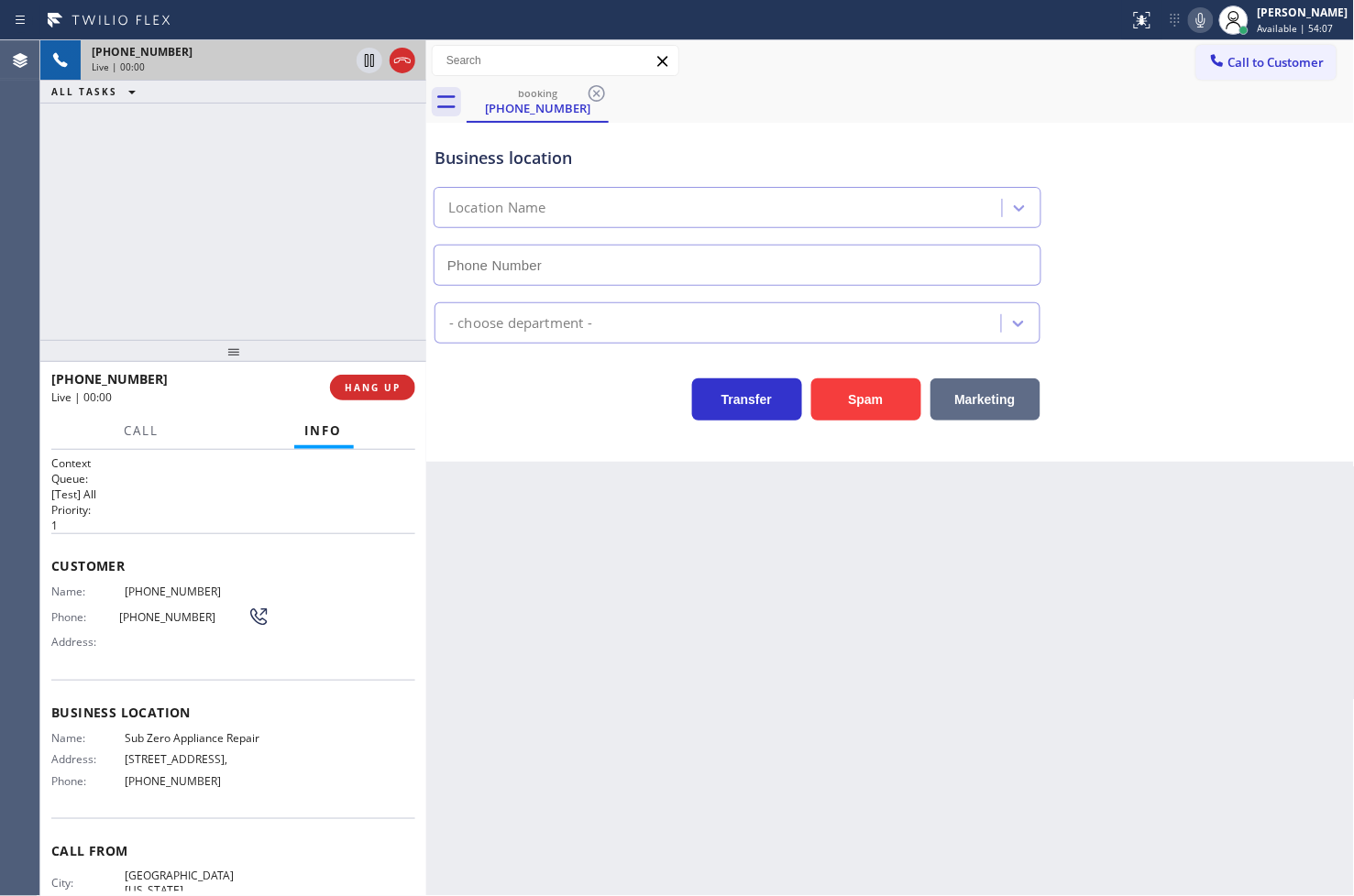
type input "[PHONE_NUMBER]"
click at [204, 241] on div "[PHONE_NUMBER] Live | 00:06 ALL TASKS ALL TASKS ACTIVE TASKS TASKS IN WRAP UP" at bounding box center [233, 190] width 385 height 300
click at [531, 654] on div "Back to Dashboard Change Sender ID Customers Technicians Select a contact Outbo…" at bounding box center [889, 468] width 928 height 855
click at [471, 444] on div "Business location Sub Zero Appliance Repair [PHONE_NUMBER] Appliance Repair Hig…" at bounding box center [889, 292] width 928 height 339
click at [209, 291] on div "[PHONE_NUMBER] Live | 00:33 ALL TASKS ALL TASKS ACTIVE TASKS TASKS IN WRAP UP" at bounding box center [233, 190] width 385 height 300
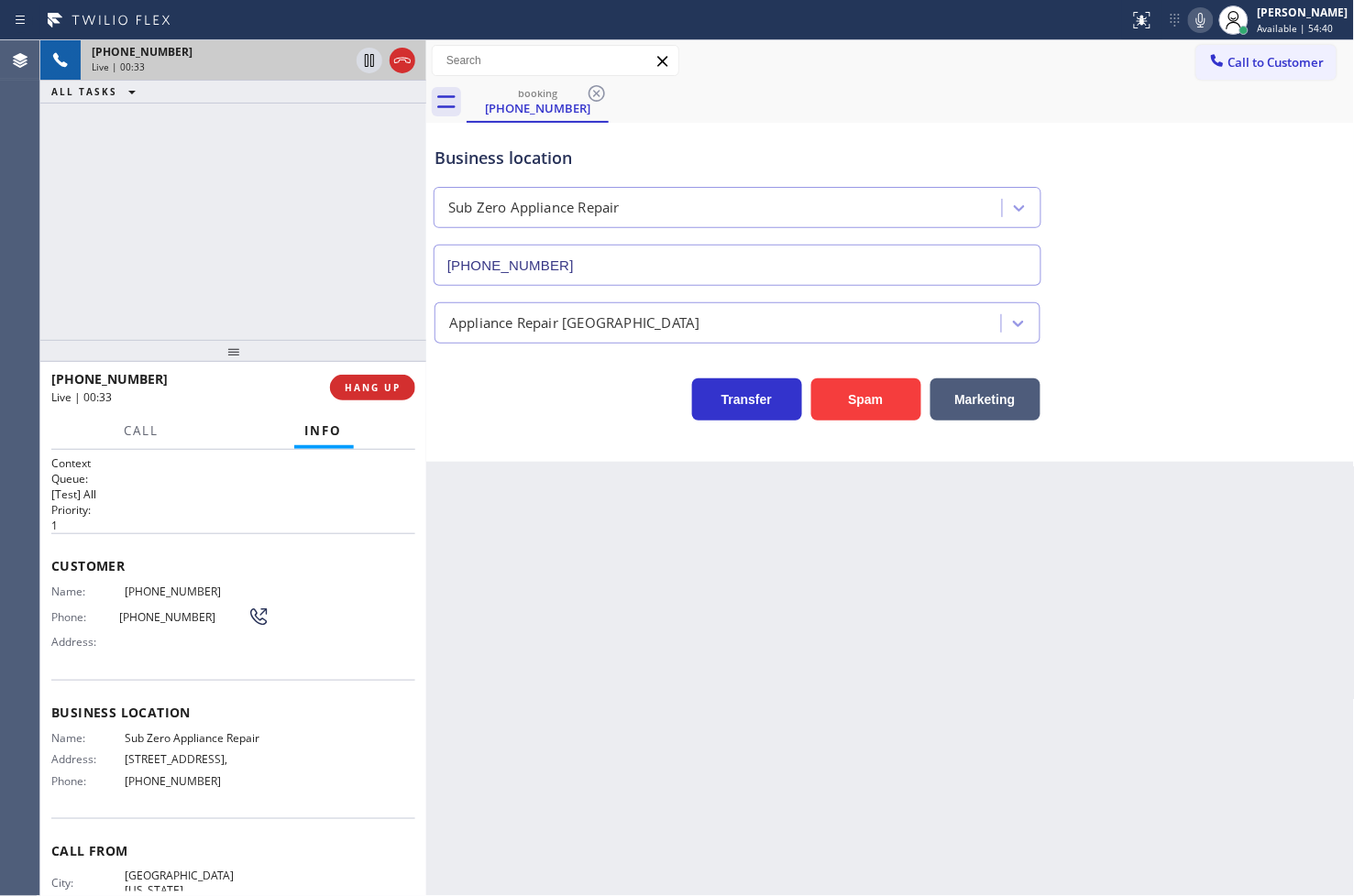
click at [199, 465] on h1 "Context" at bounding box center [233, 463] width 364 height 16
click at [206, 318] on div "[PHONE_NUMBER] Live | 00:34 ALL TASKS ALL TASKS ACTIVE TASKS TASKS IN WRAP UP" at bounding box center [233, 190] width 385 height 300
click at [242, 276] on div "[PHONE_NUMBER] Live | 00:35 ALL TASKS ALL TASKS ACTIVE TASKS TASKS IN WRAP UP" at bounding box center [233, 190] width 385 height 300
drag, startPoint x: 569, startPoint y: 411, endPoint x: 222, endPoint y: 234, distance: 389.5
click at [548, 400] on div "Transfer Spam Marketing" at bounding box center [737, 395] width 613 height 51
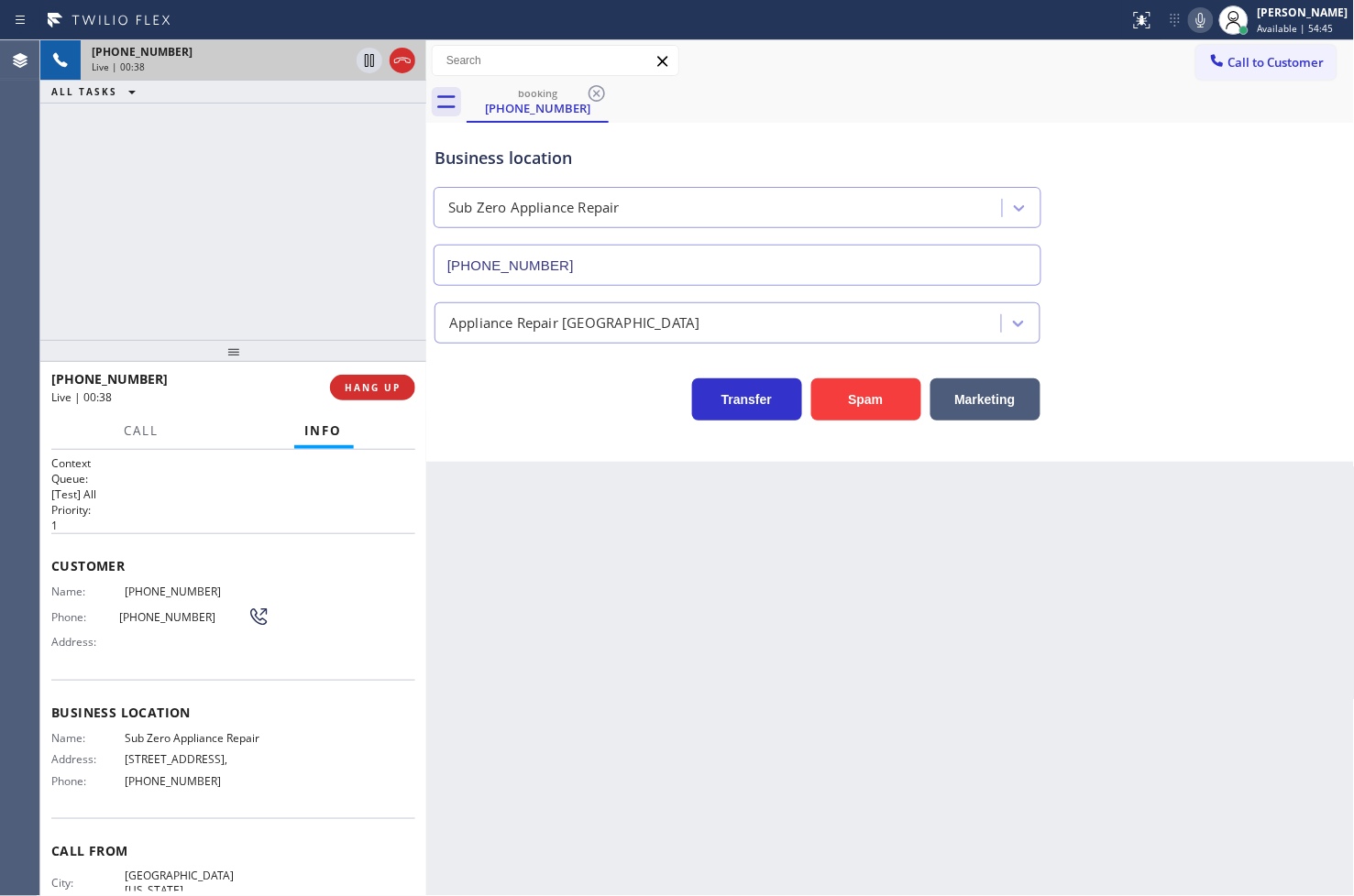
click at [224, 205] on div "[PHONE_NUMBER] Live | 00:38 ALL TASKS ALL TASKS ACTIVE TASKS TASKS IN WRAP UP" at bounding box center [233, 190] width 385 height 300
click at [518, 399] on div "Transfer Spam Marketing" at bounding box center [737, 395] width 613 height 51
click at [318, 277] on div "[PHONE_NUMBER] Live | 00:39 ALL TASKS ALL TASKS ACTIVE TASKS TASKS IN WRAP UP" at bounding box center [233, 190] width 385 height 300
click at [294, 640] on div "Name: [PHONE_NUMBER] Phone: [PHONE_NUMBER] Address:" at bounding box center [233, 621] width 364 height 73
drag, startPoint x: 253, startPoint y: 212, endPoint x: 307, endPoint y: 138, distance: 91.6
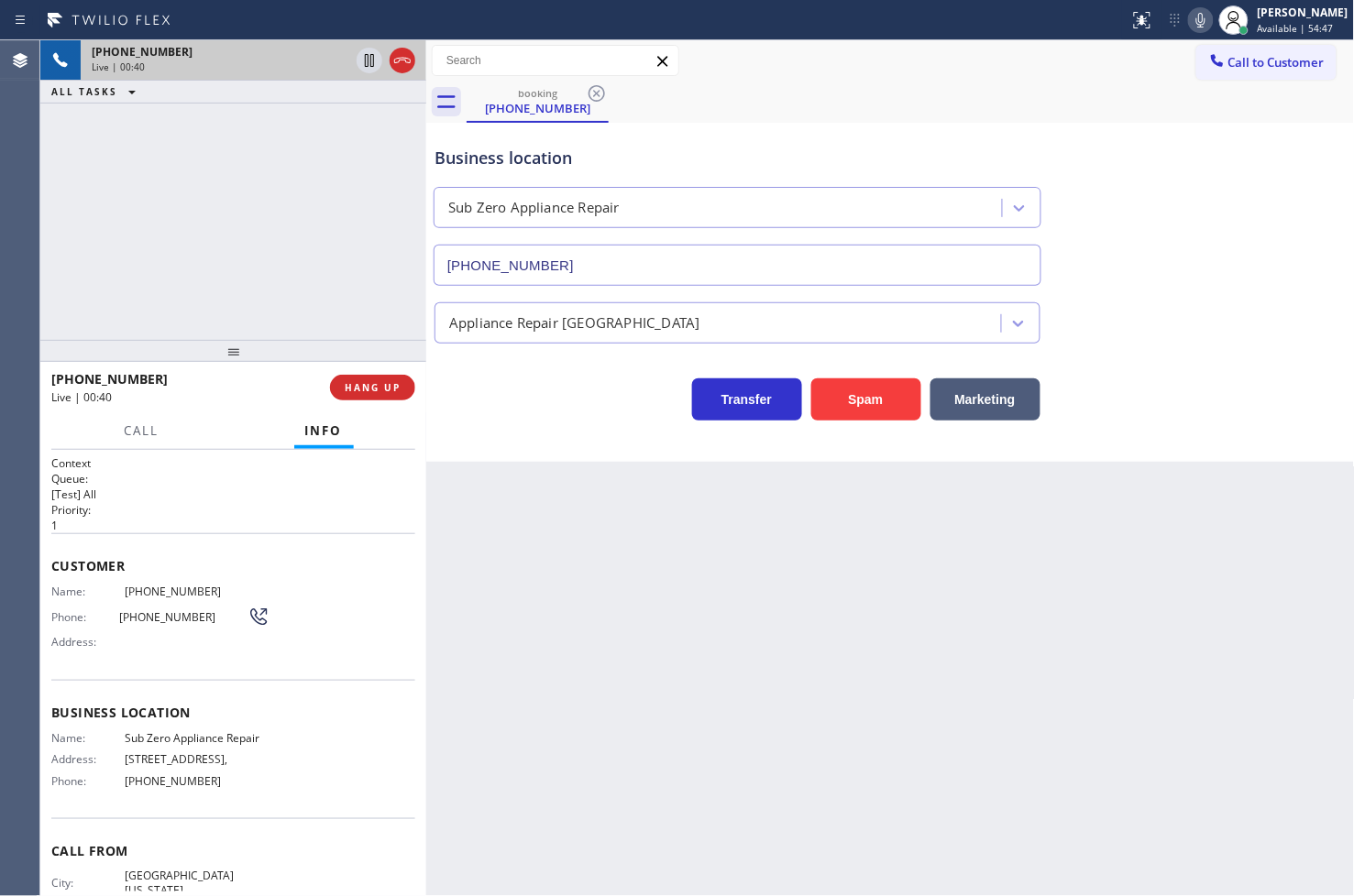
click at [259, 206] on div "[PHONE_NUMBER] Live | 00:40 ALL TASKS ALL TASKS ACTIVE TASKS TASKS IN WRAP UP" at bounding box center [233, 190] width 385 height 300
click at [364, 57] on icon at bounding box center [368, 60] width 22 height 22
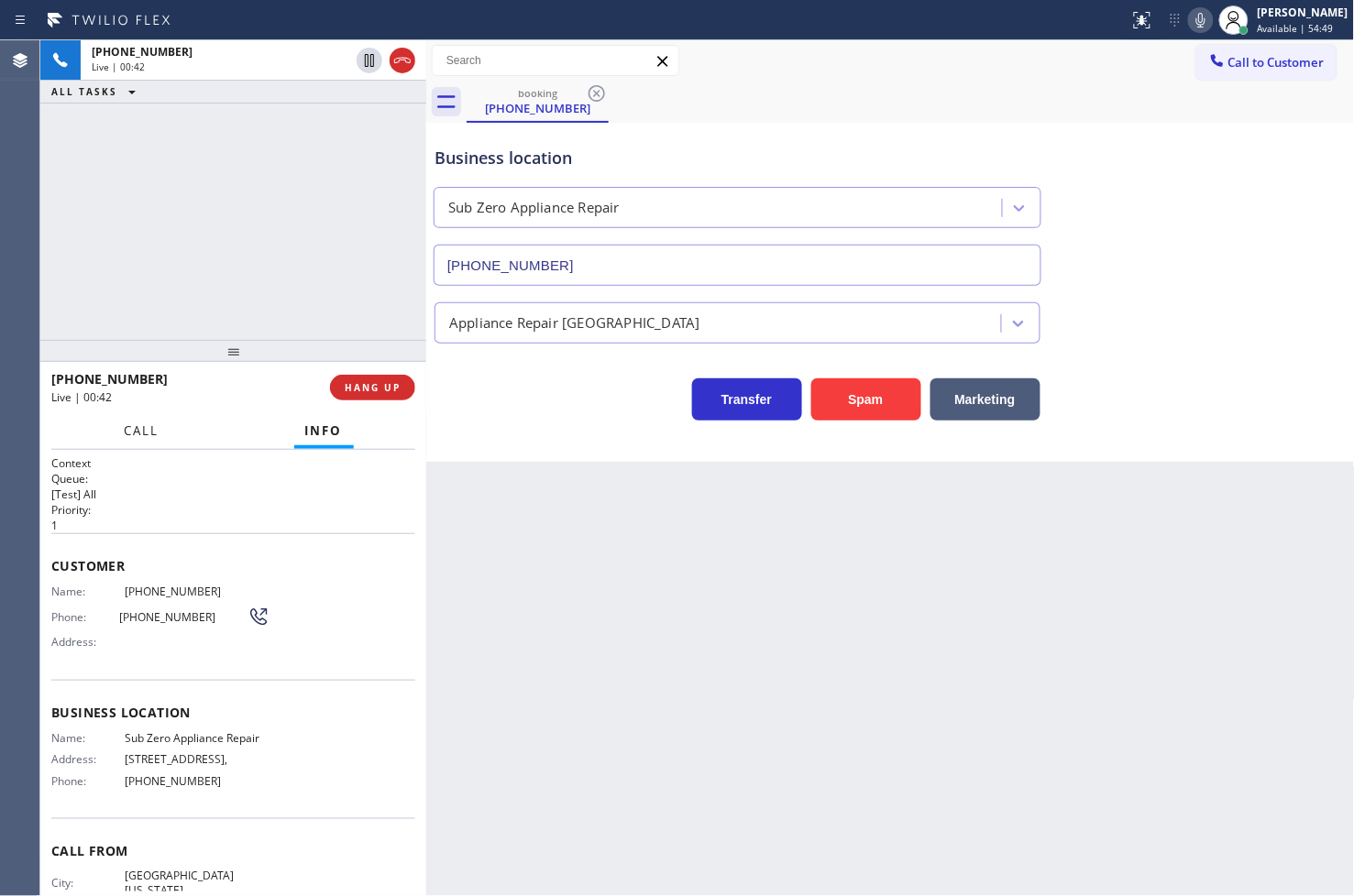
click at [141, 429] on span "Call" at bounding box center [141, 431] width 35 height 17
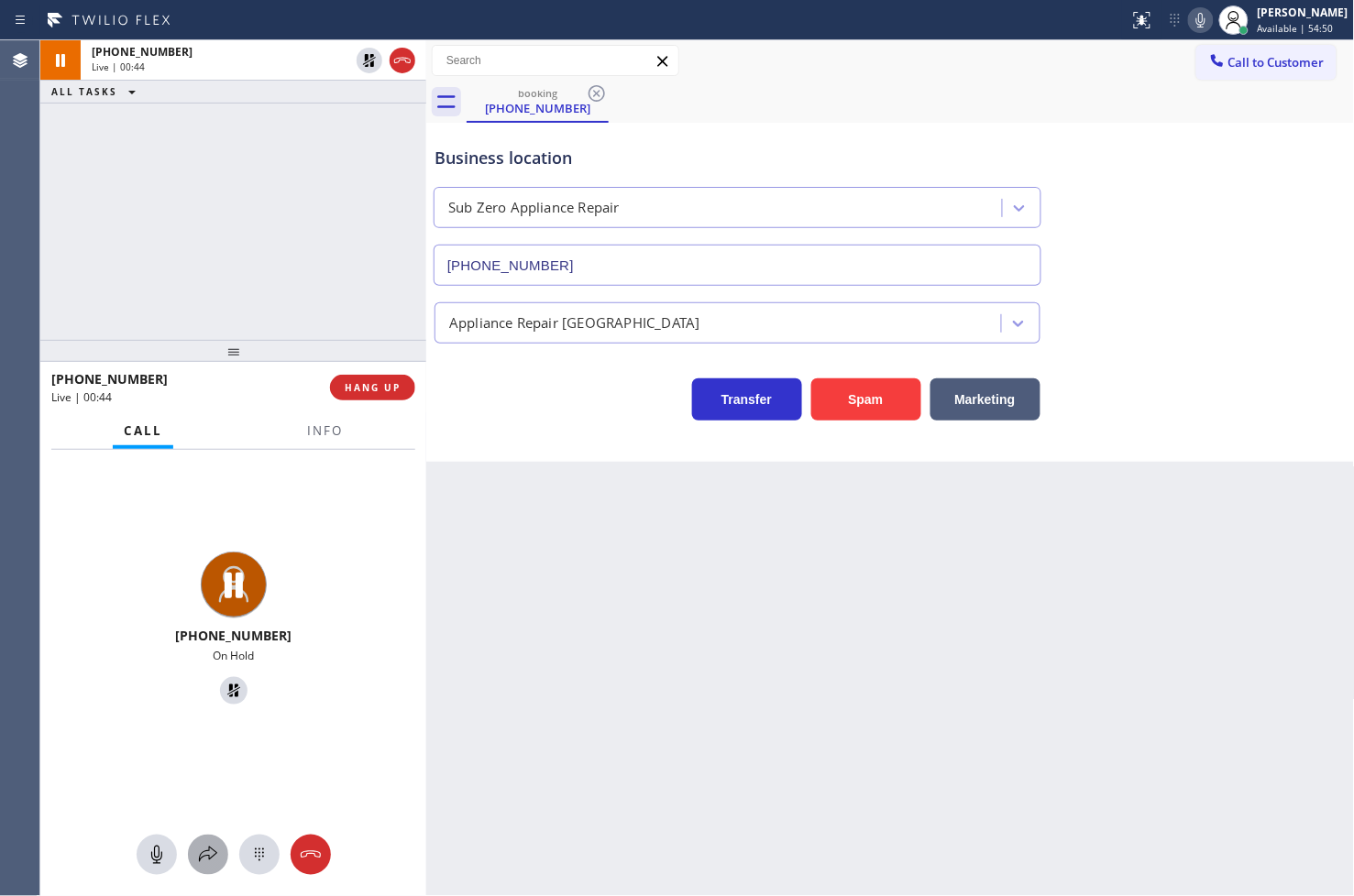
click at [215, 855] on icon at bounding box center [207, 855] width 22 height 22
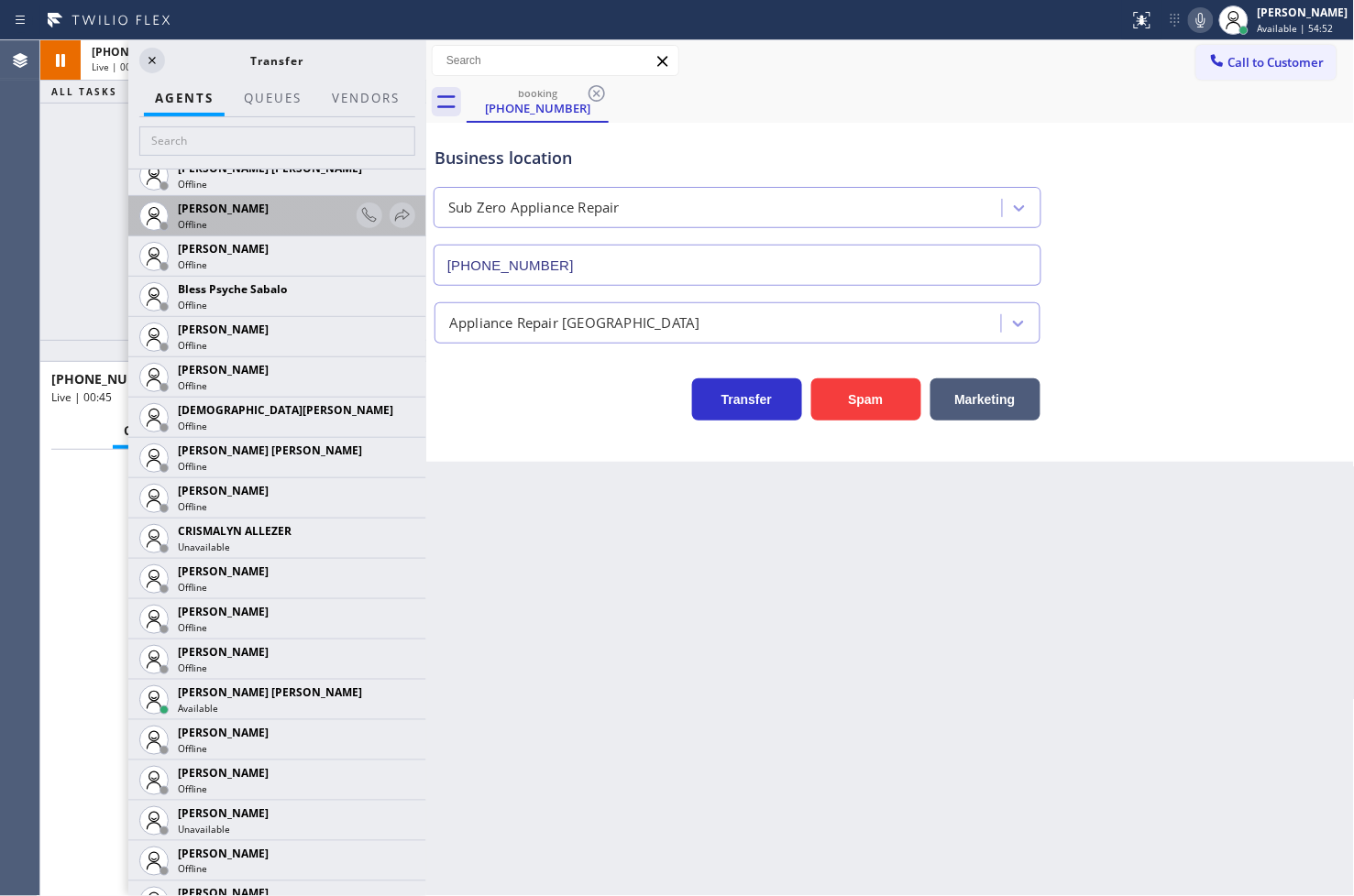
scroll to position [611, 0]
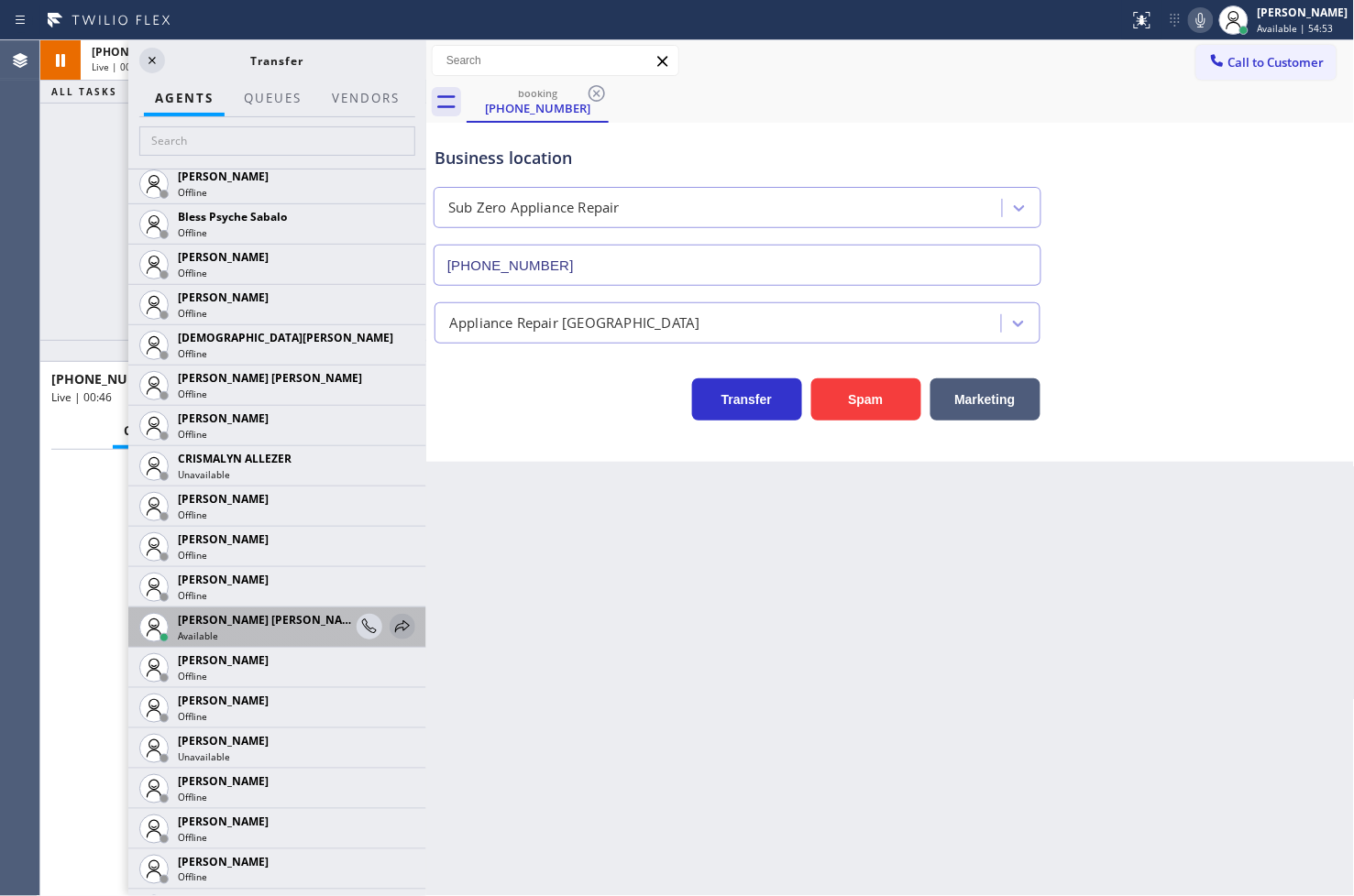
click at [391, 616] on icon at bounding box center [401, 627] width 22 height 22
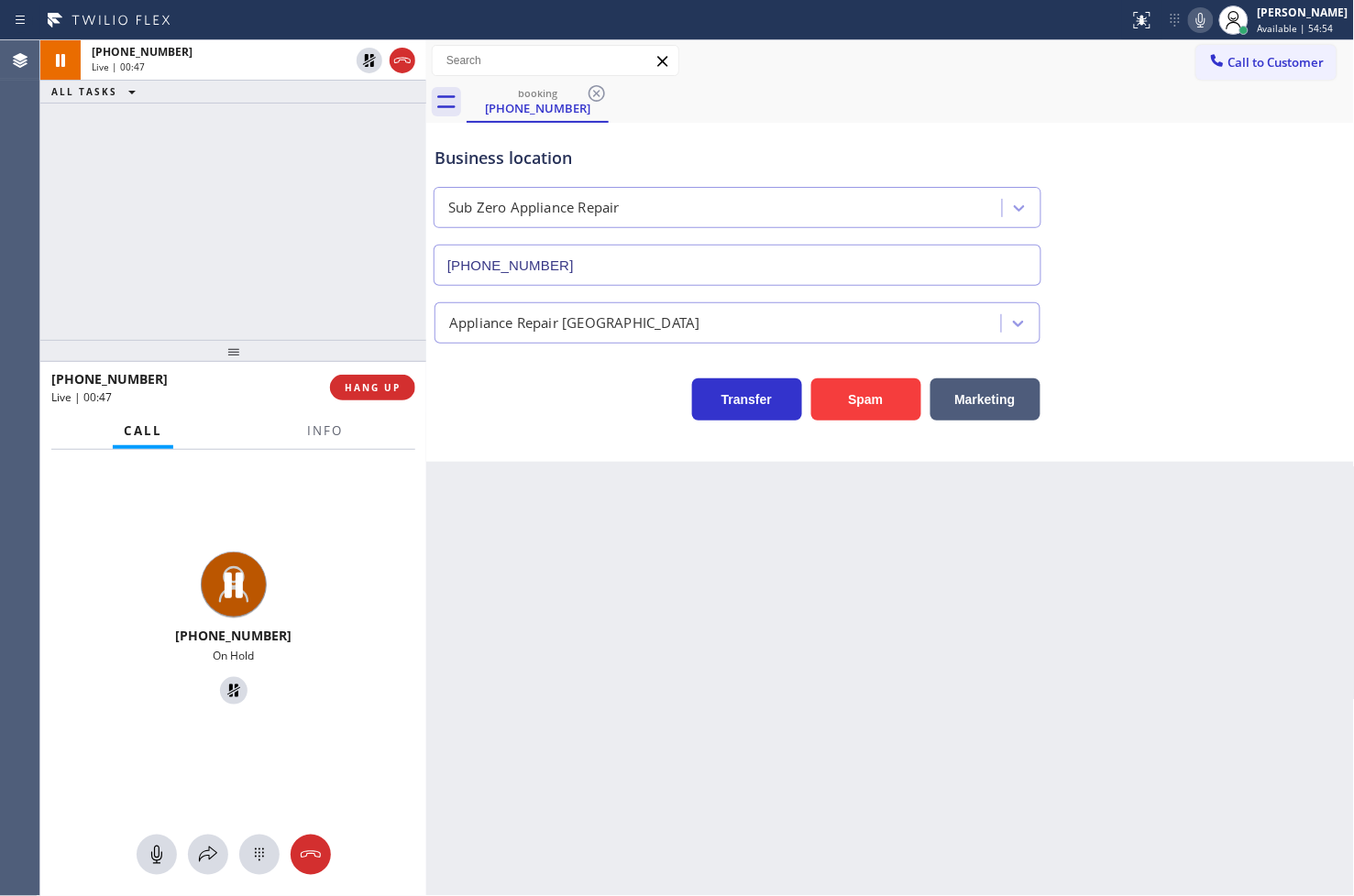
drag, startPoint x: 200, startPoint y: 841, endPoint x: 273, endPoint y: 259, distance: 586.6
click at [205, 828] on div "[PHONE_NUMBER] On Hold" at bounding box center [233, 674] width 385 height 448
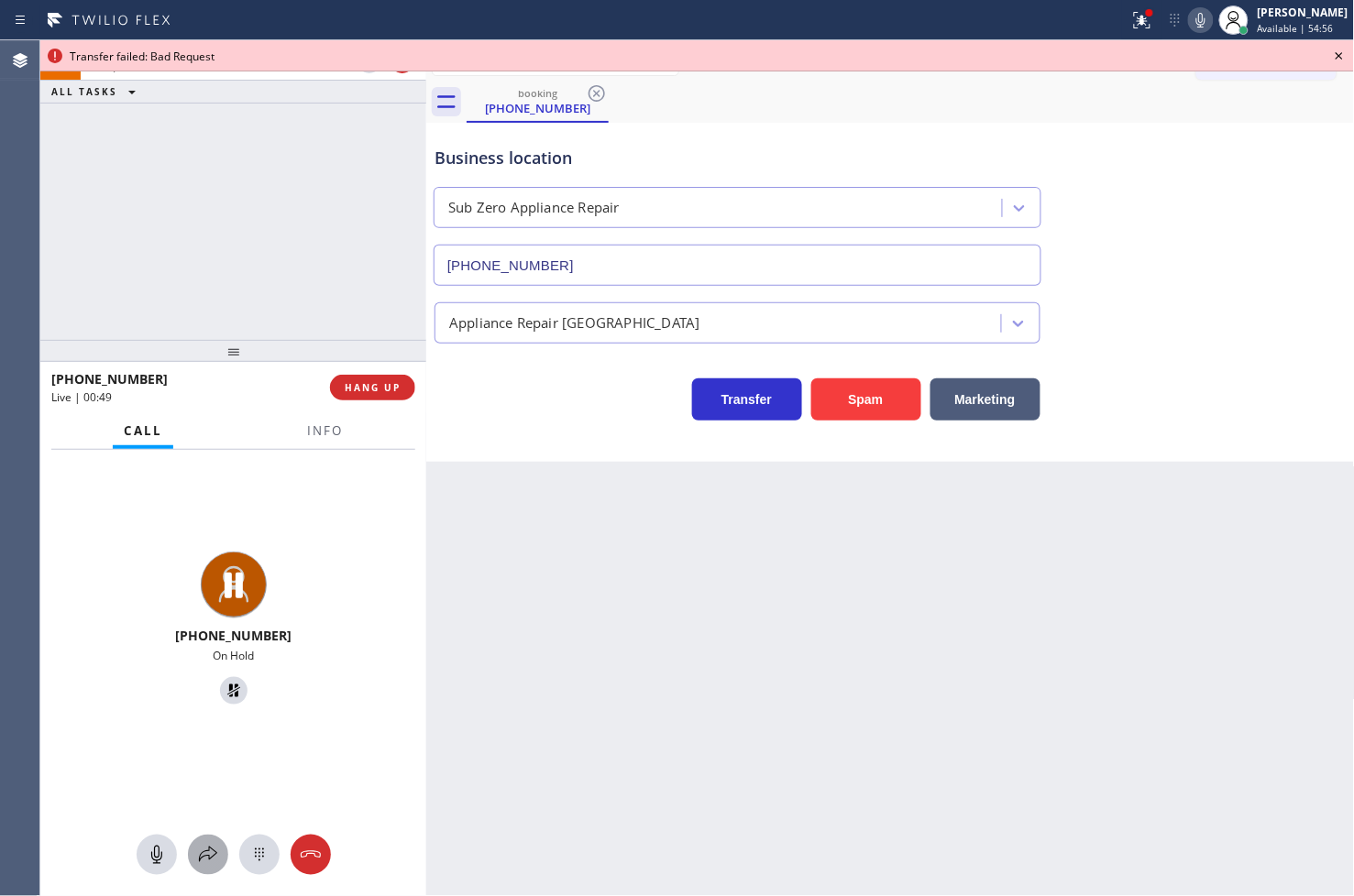
click at [211, 835] on button at bounding box center [207, 855] width 41 height 41
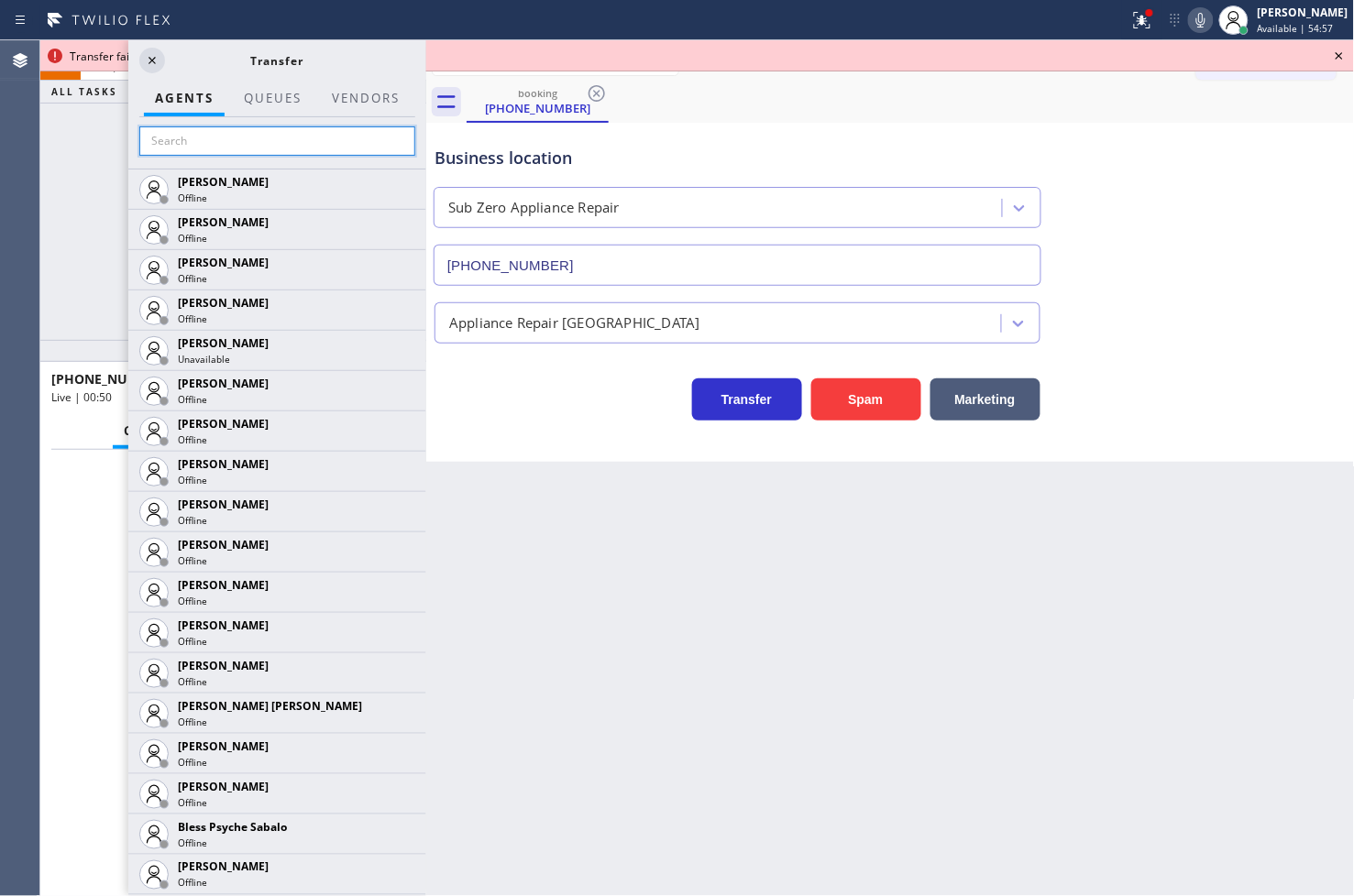
click at [203, 136] on input "text" at bounding box center [277, 140] width 276 height 29
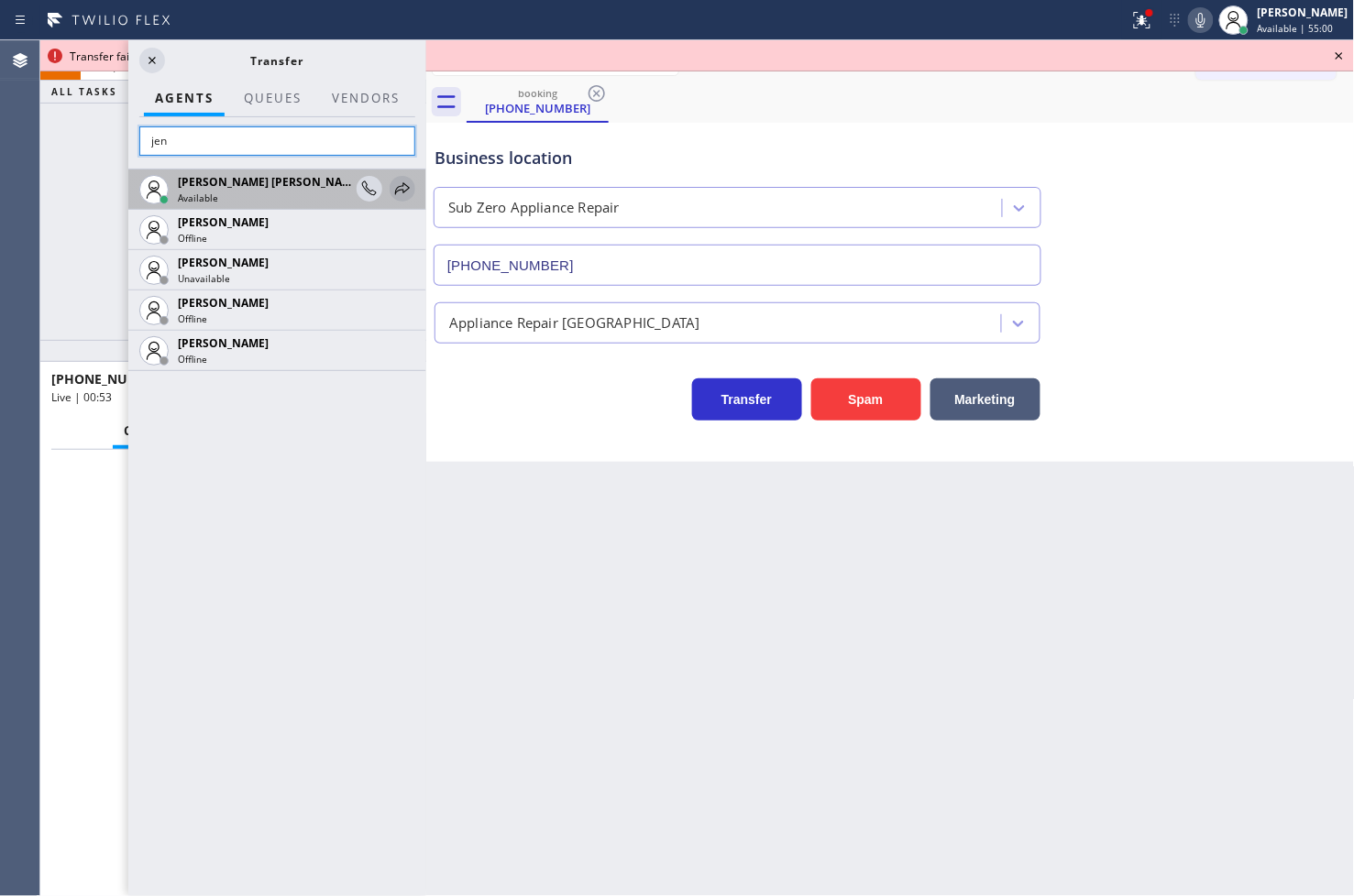
type input "jen"
click at [400, 184] on icon at bounding box center [401, 188] width 22 height 22
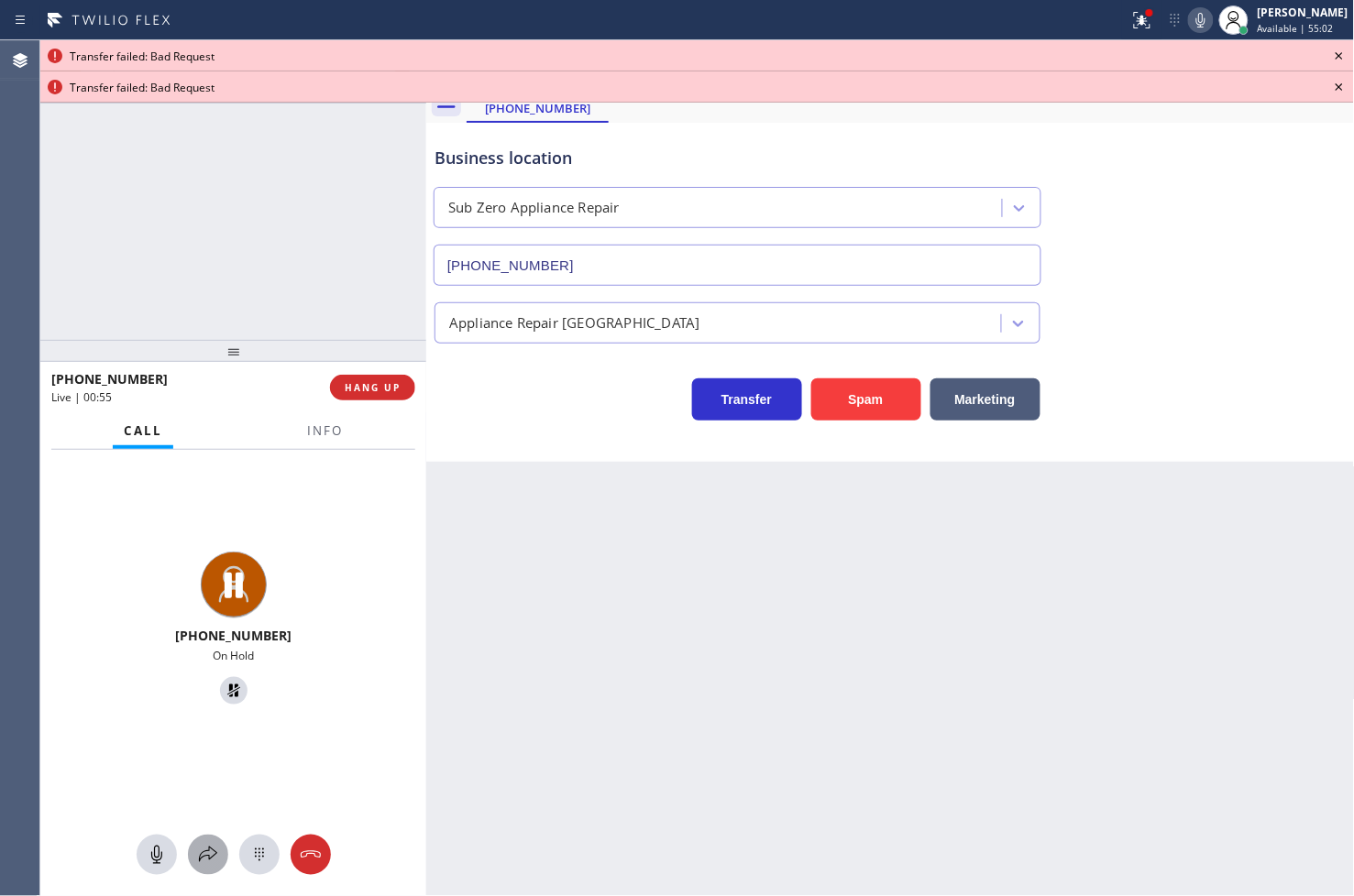
click at [200, 853] on icon at bounding box center [207, 855] width 22 height 22
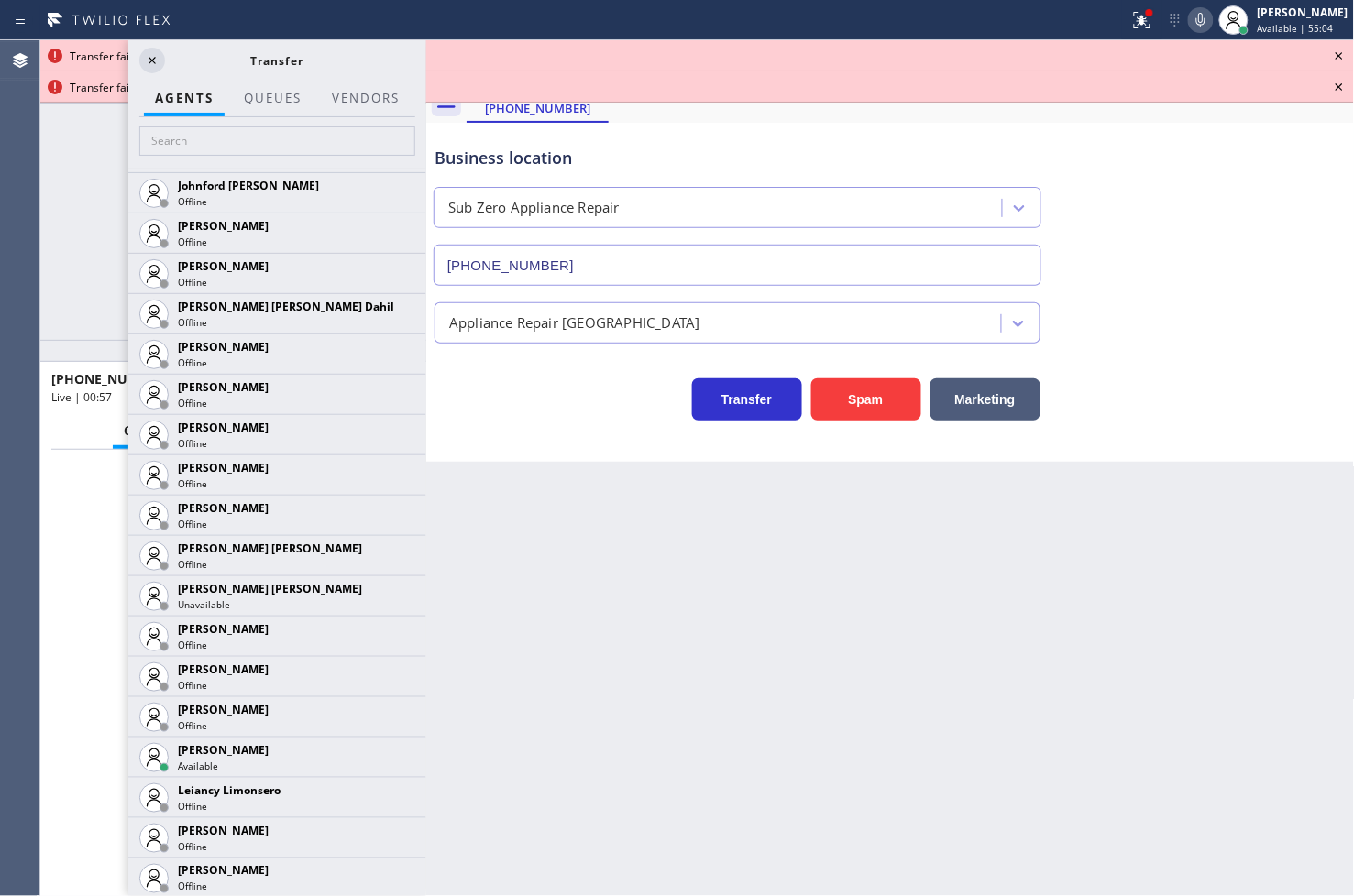
scroll to position [2036, 0]
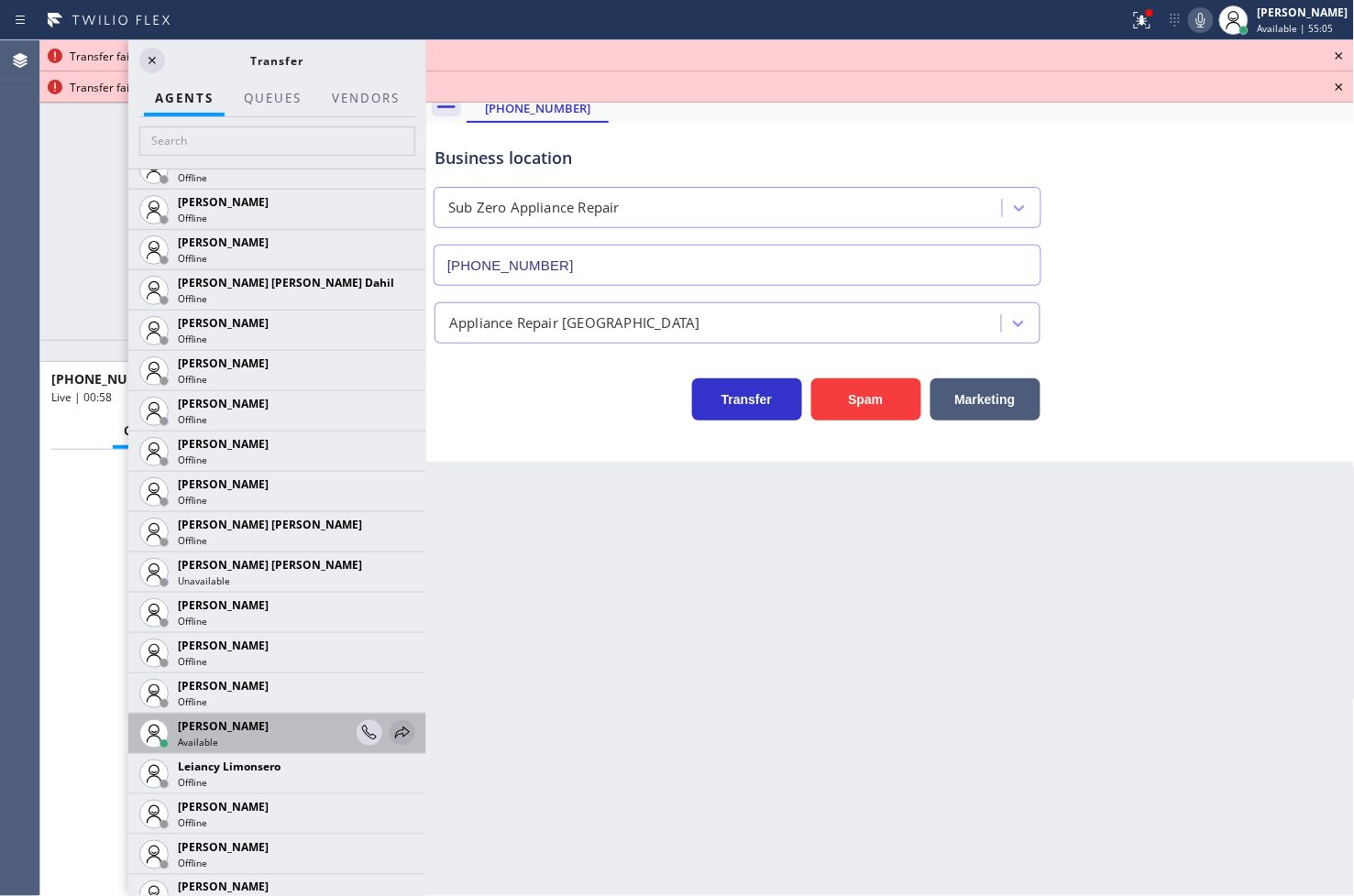
click at [391, 726] on icon at bounding box center [401, 732] width 22 height 22
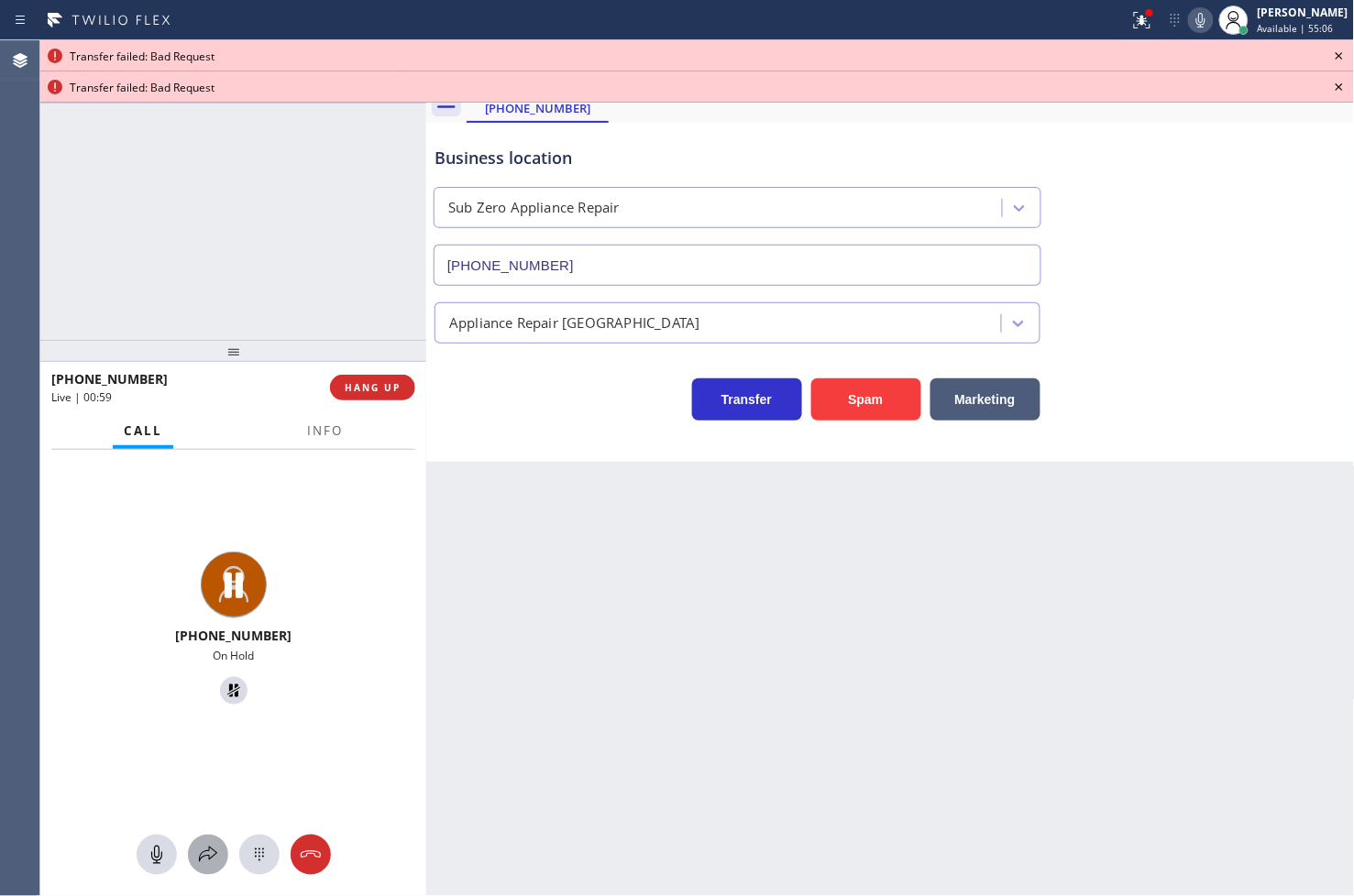
click at [217, 857] on icon at bounding box center [207, 855] width 22 height 22
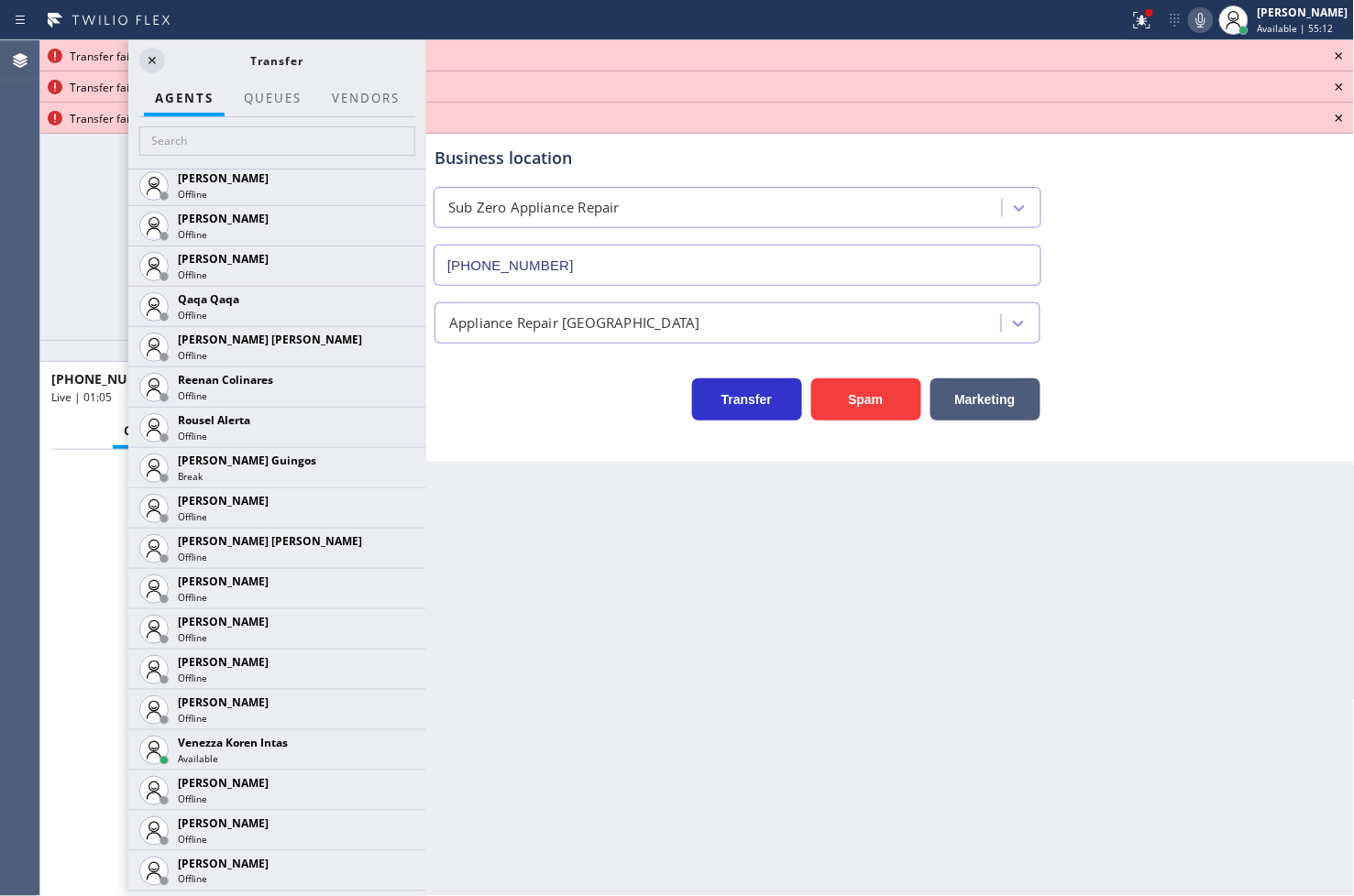
scroll to position [3562, 0]
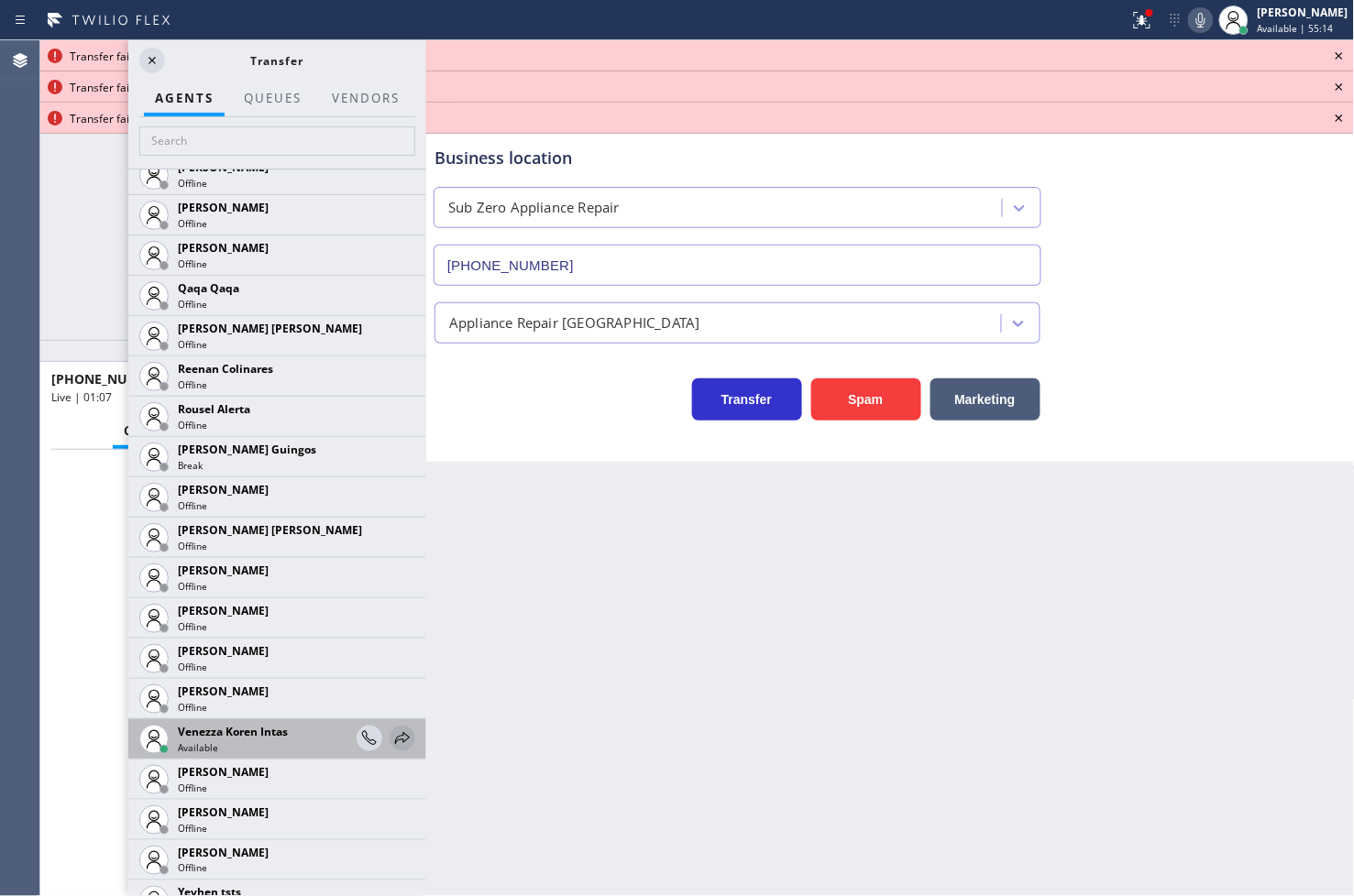
click at [391, 731] on icon at bounding box center [401, 738] width 22 height 22
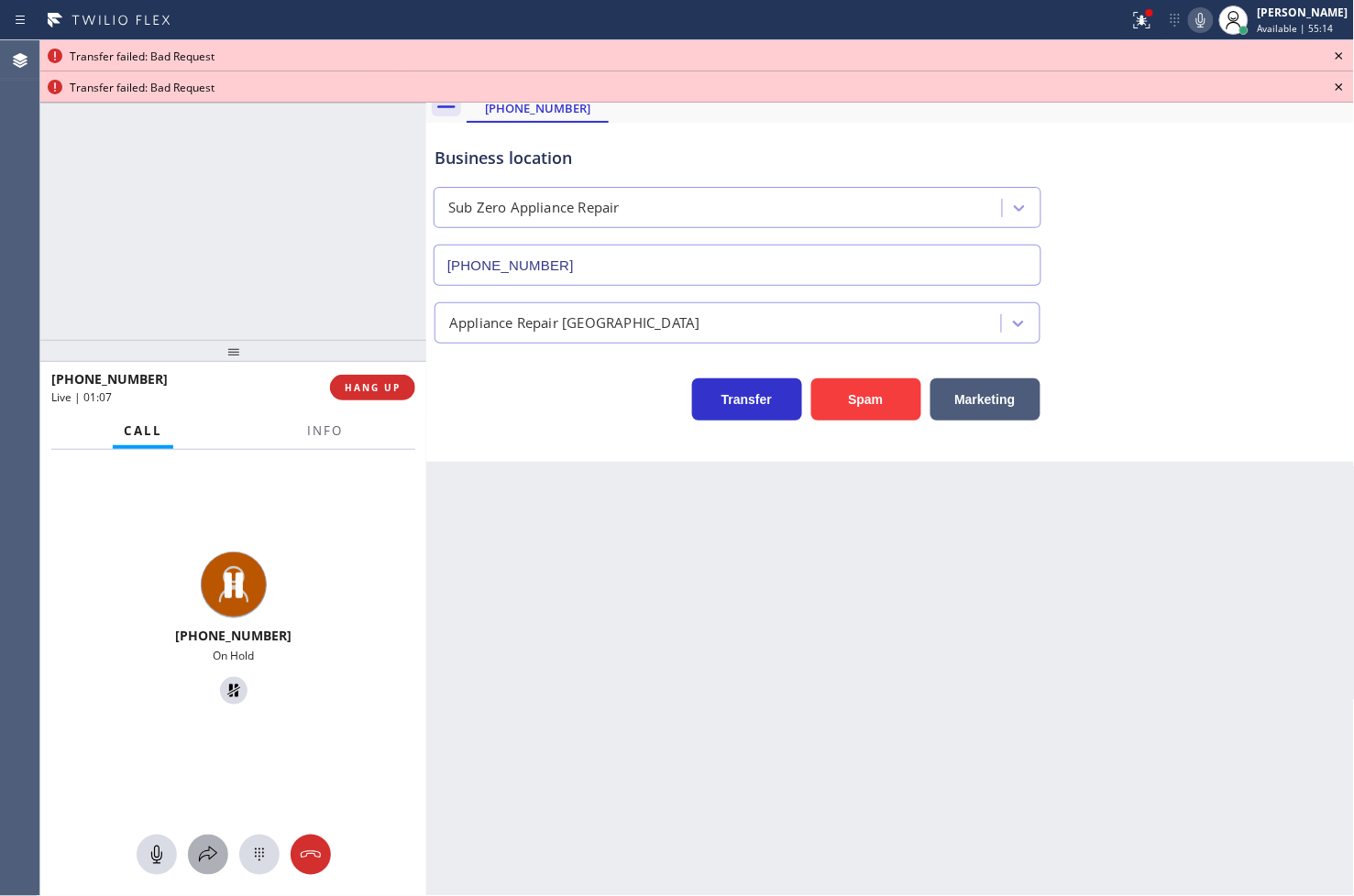
click at [194, 856] on div at bounding box center [207, 855] width 41 height 22
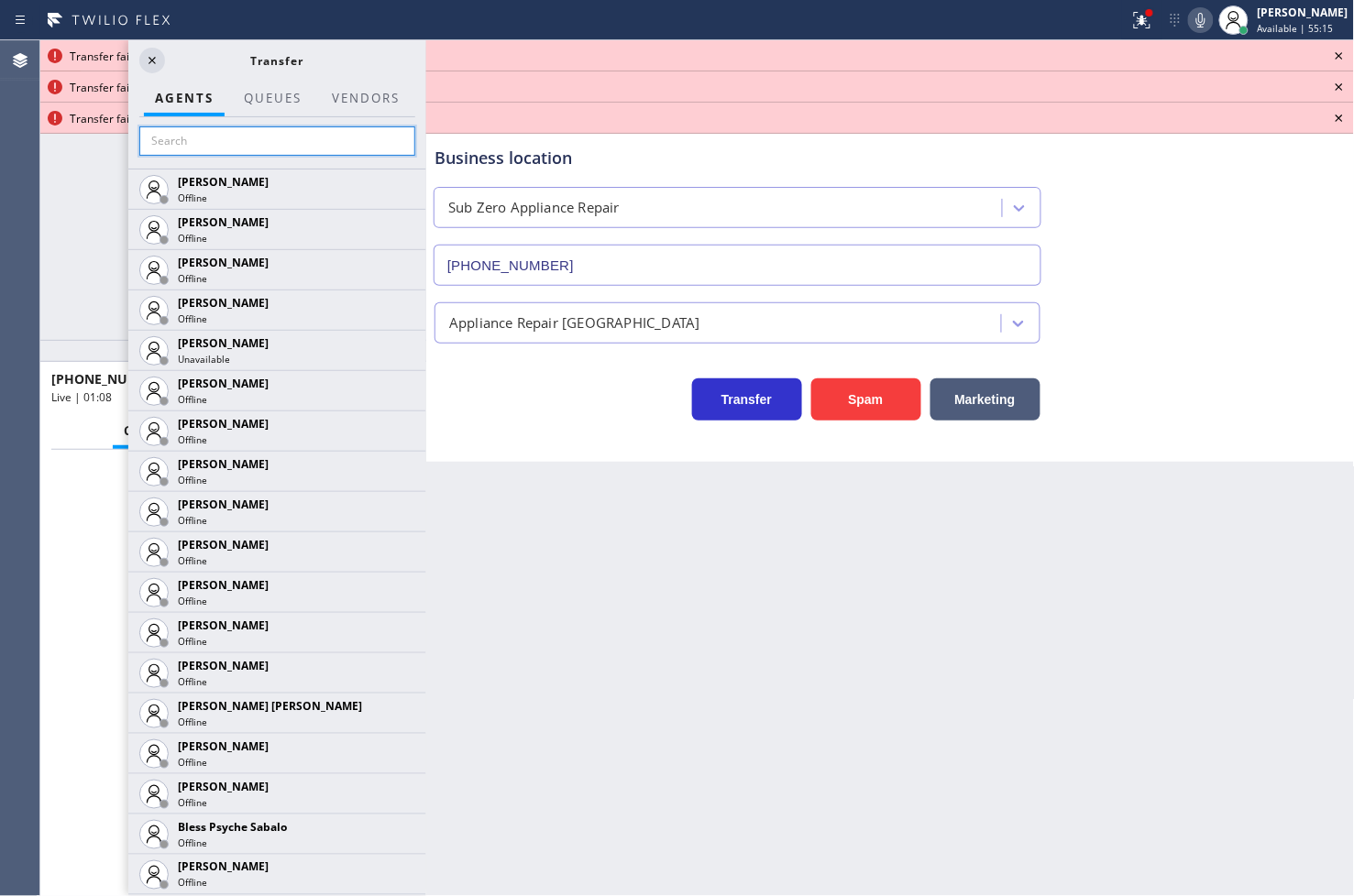
click at [221, 130] on input "text" at bounding box center [277, 140] width 276 height 29
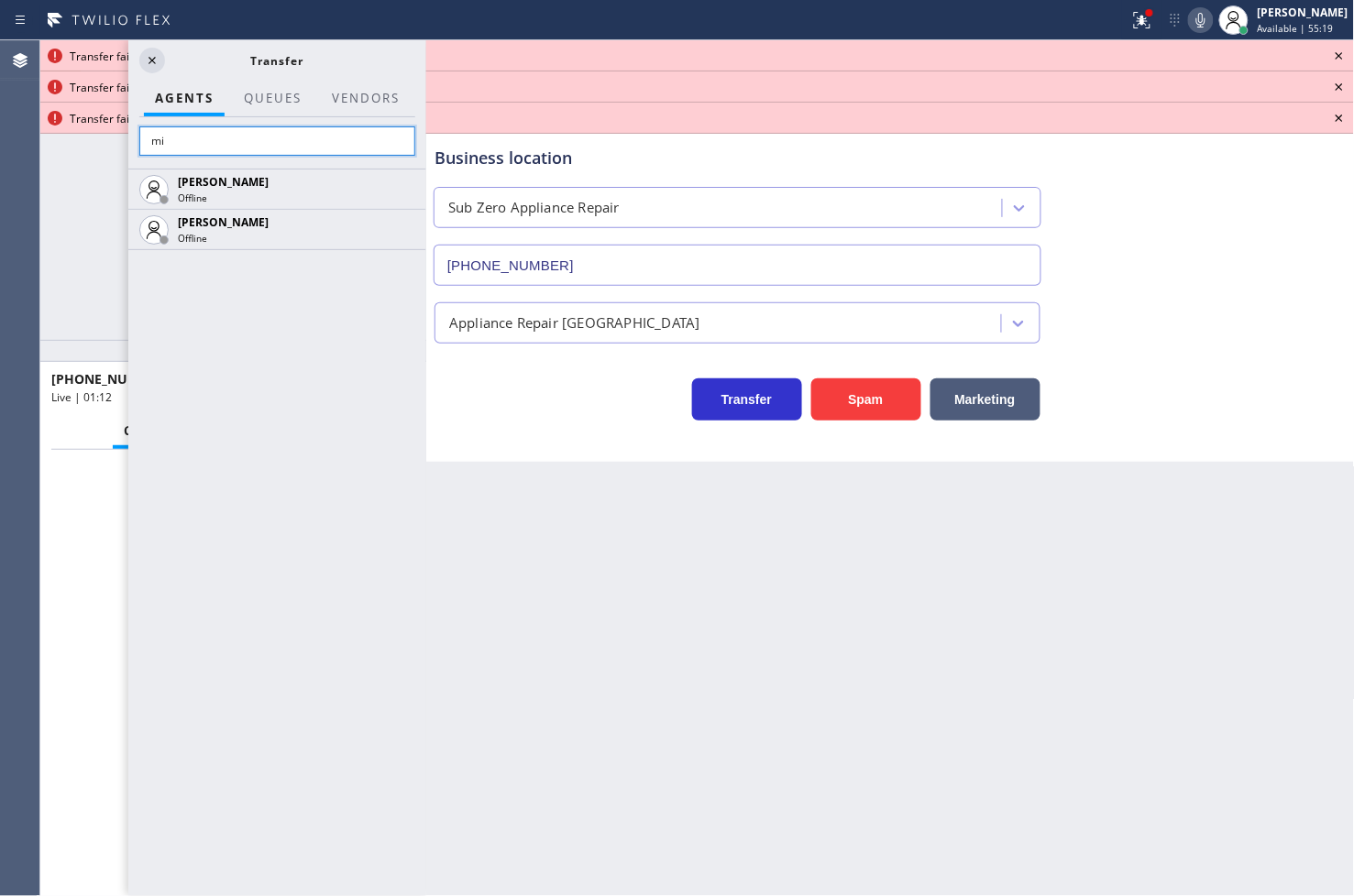
type input "m"
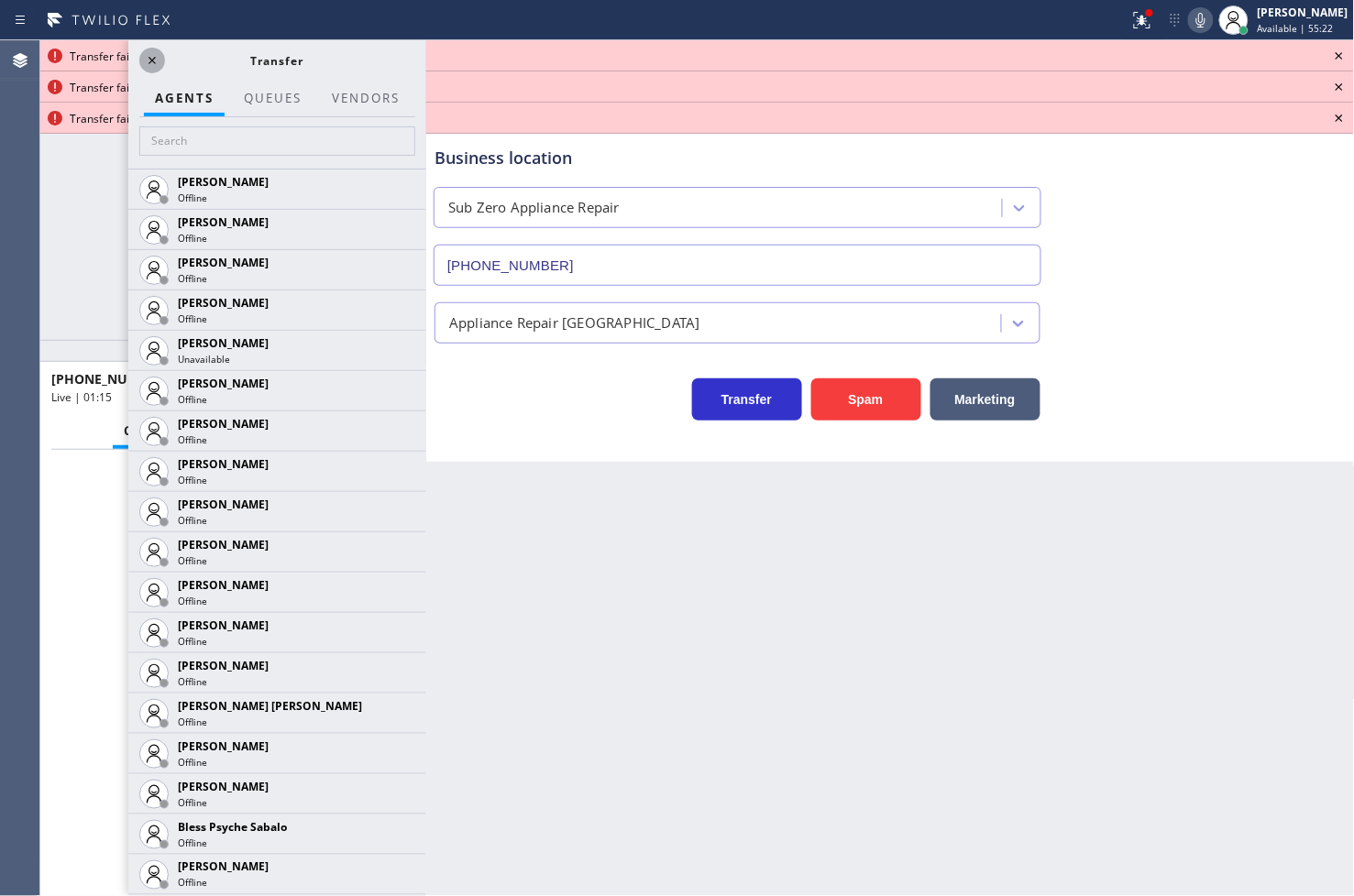
click at [149, 51] on icon at bounding box center [152, 60] width 22 height 22
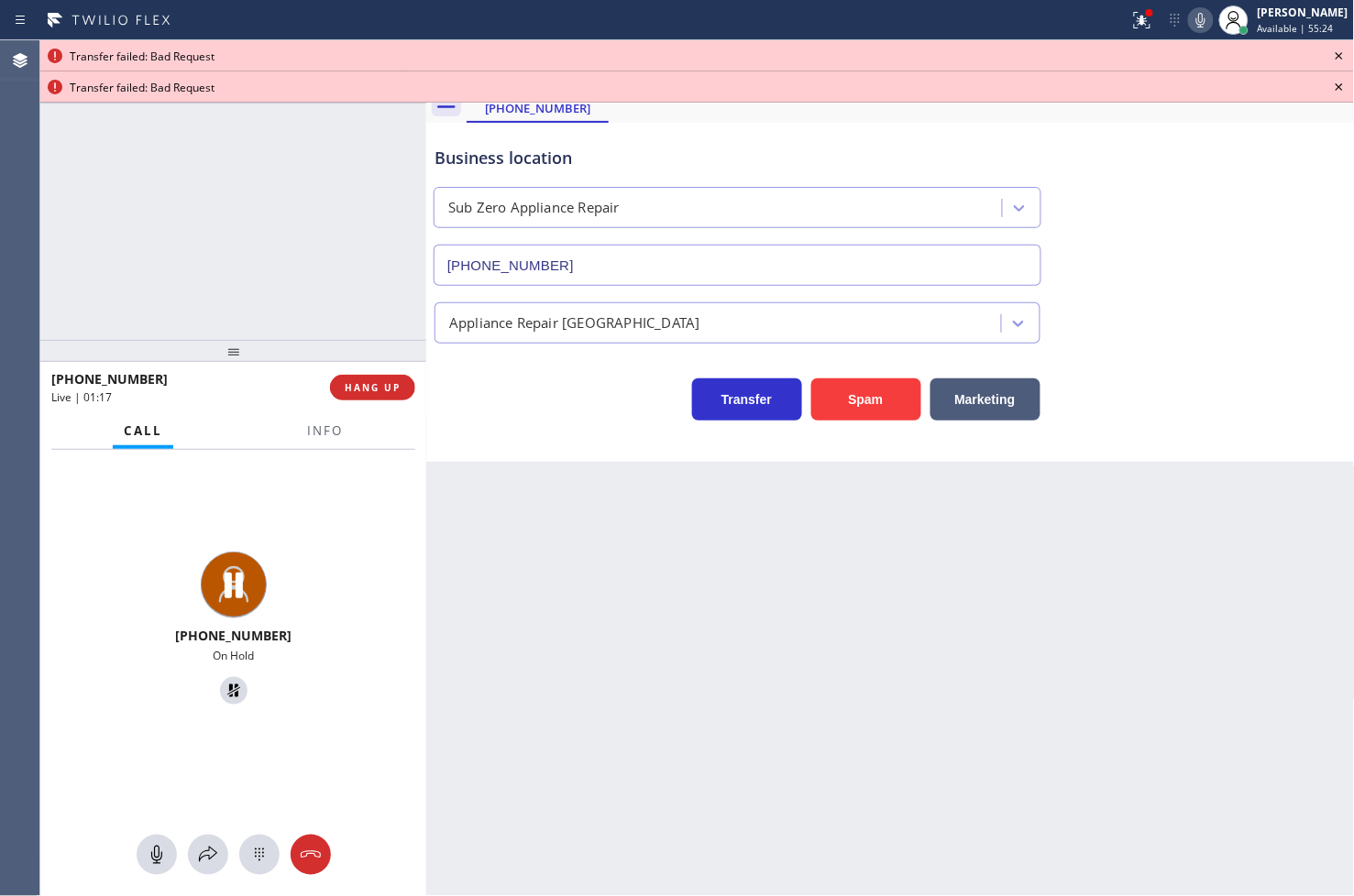
click at [1342, 52] on icon at bounding box center [1339, 56] width 8 height 8
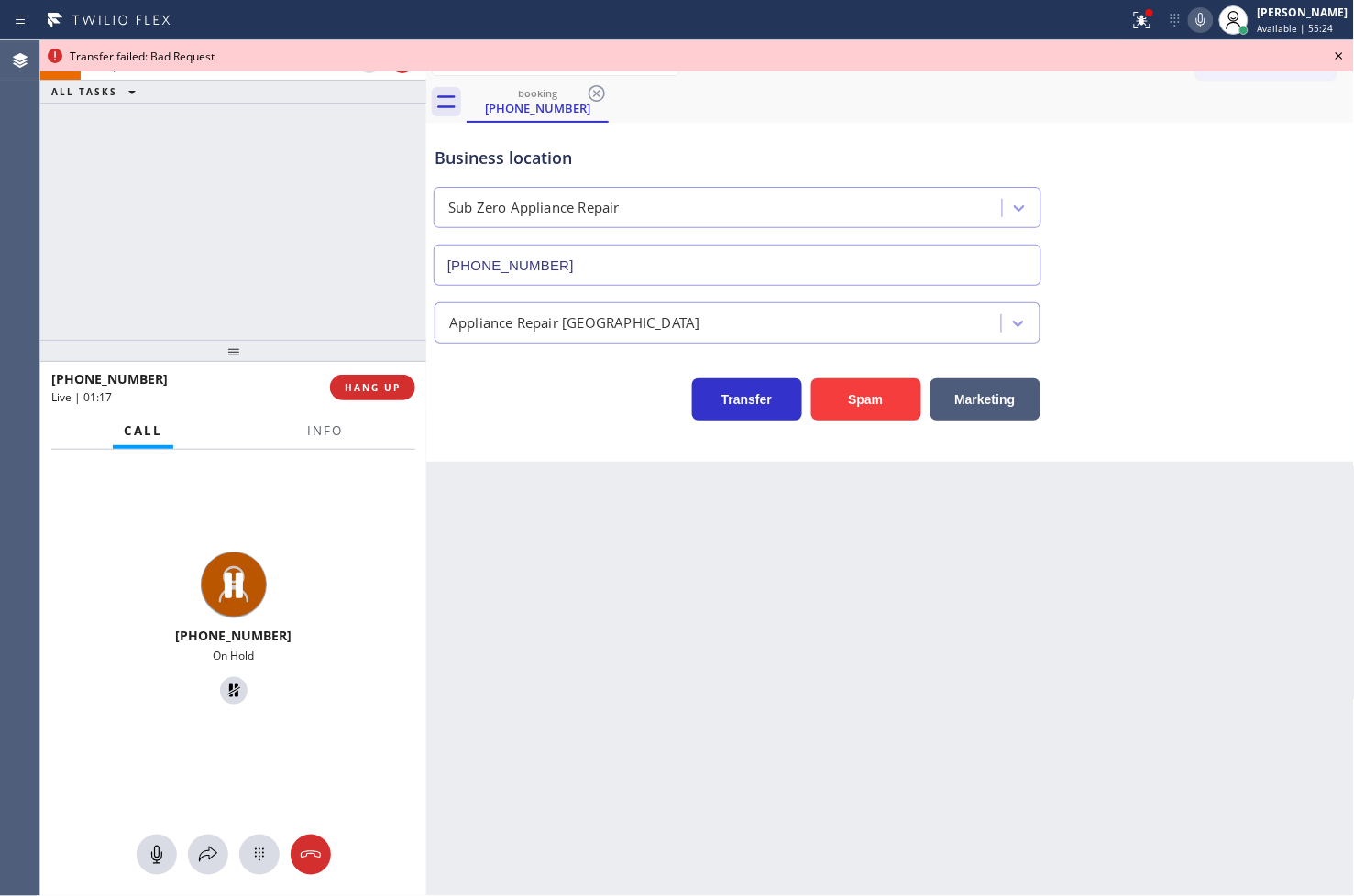
click at [1342, 52] on icon at bounding box center [1339, 56] width 8 height 8
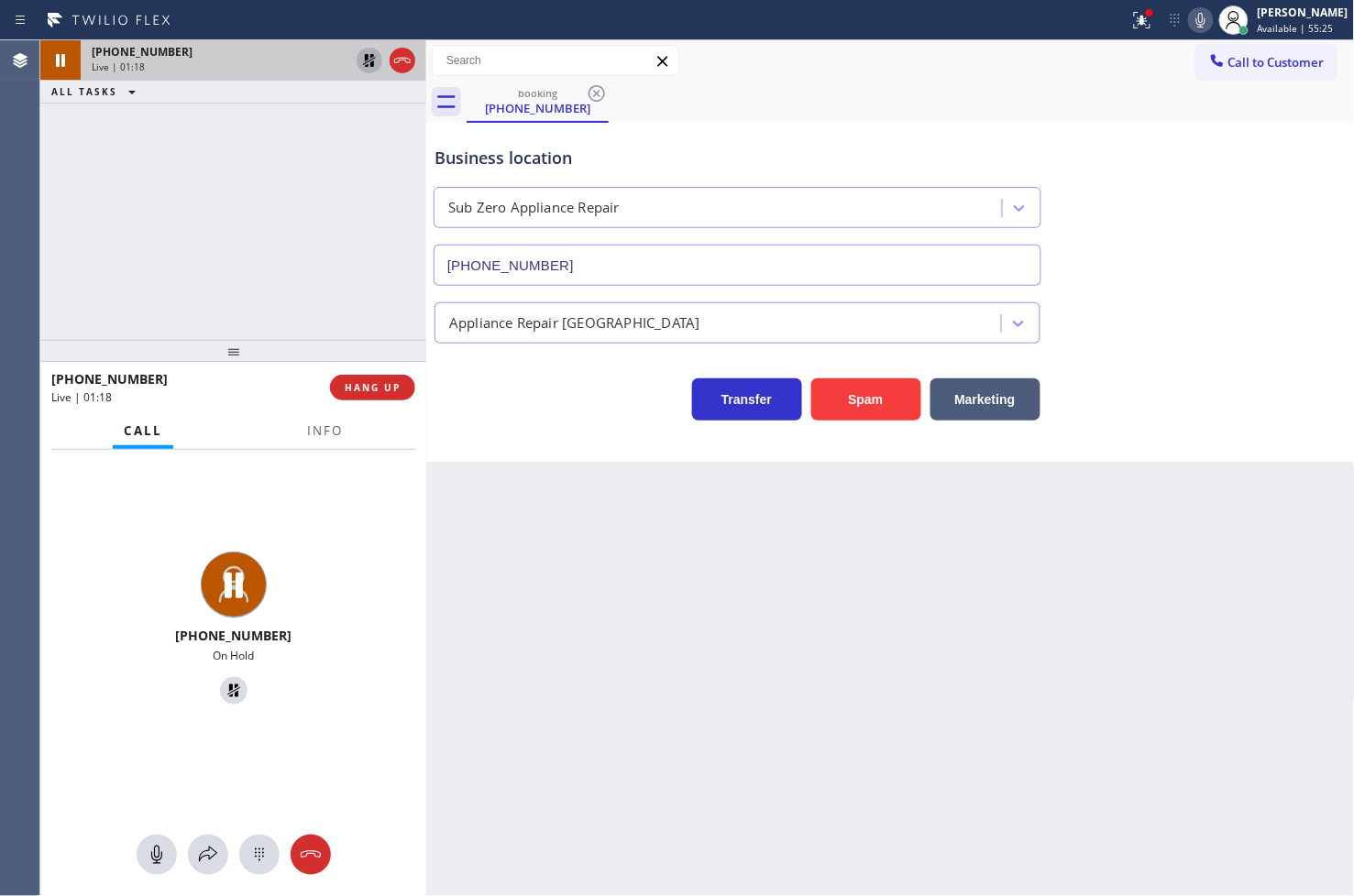
click at [368, 65] on icon at bounding box center [368, 60] width 22 height 22
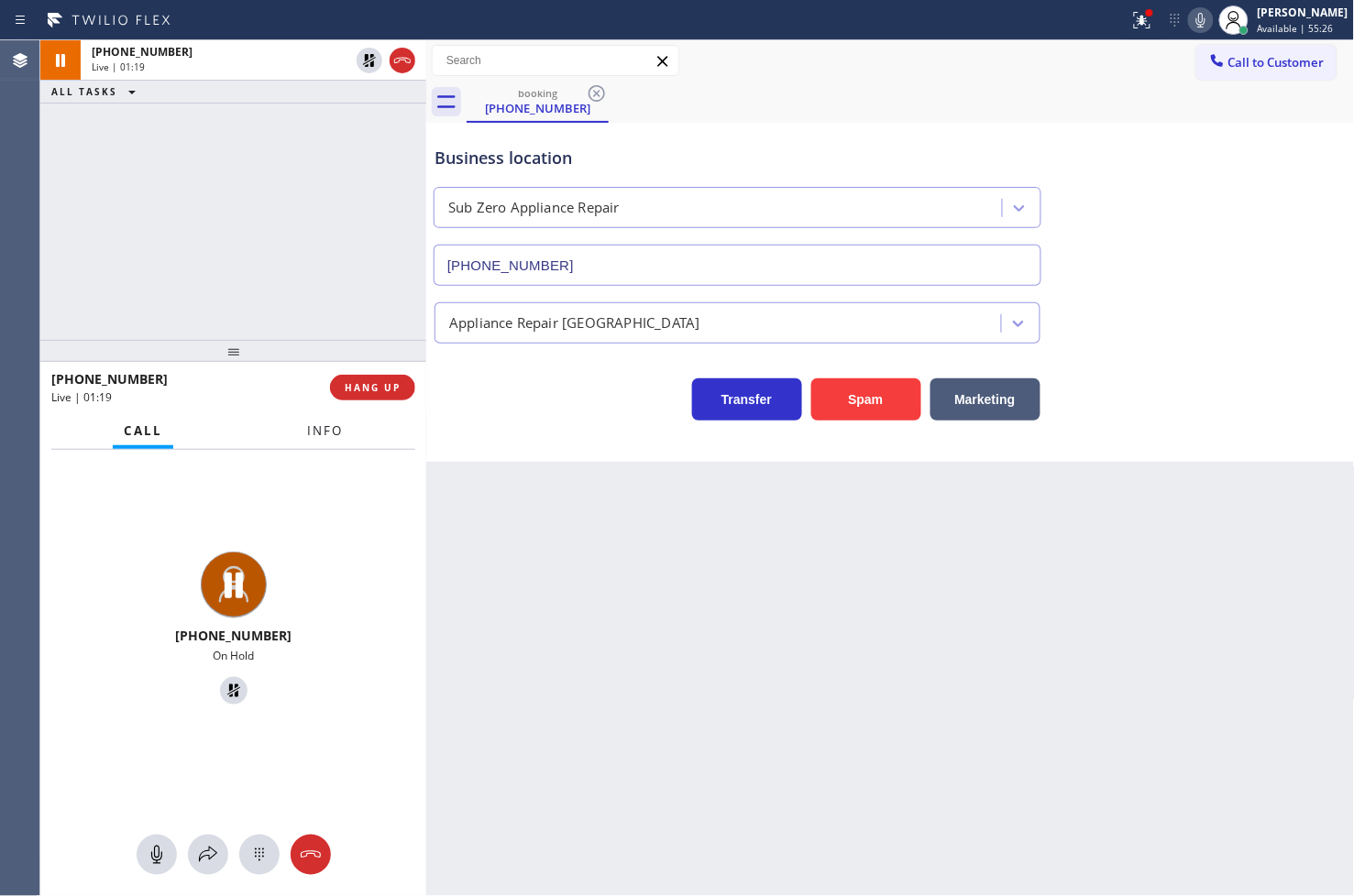
click at [324, 436] on span "Info" at bounding box center [325, 431] width 36 height 17
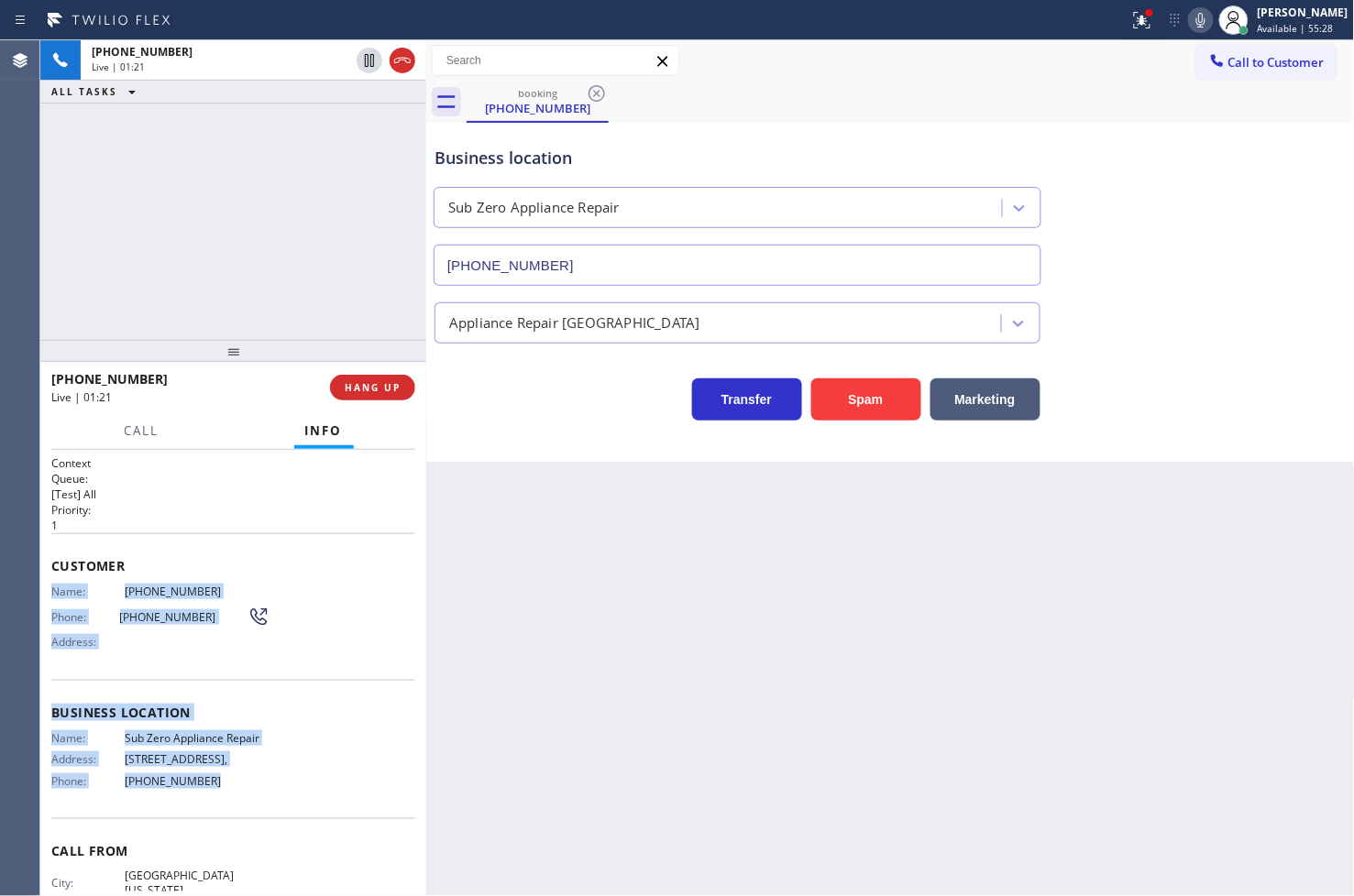
drag, startPoint x: 49, startPoint y: 593, endPoint x: 237, endPoint y: 785, distance: 268.7
click at [237, 785] on div "Context Queue: [Test] All Priority: 1 Customer Name: [PHONE_NUMBER] Phone: [PHO…" at bounding box center [233, 674] width 385 height 448
copy div "Name: [PHONE_NUMBER] Phone: [PHONE_NUMBER] Address: Business location Name: Sub…"
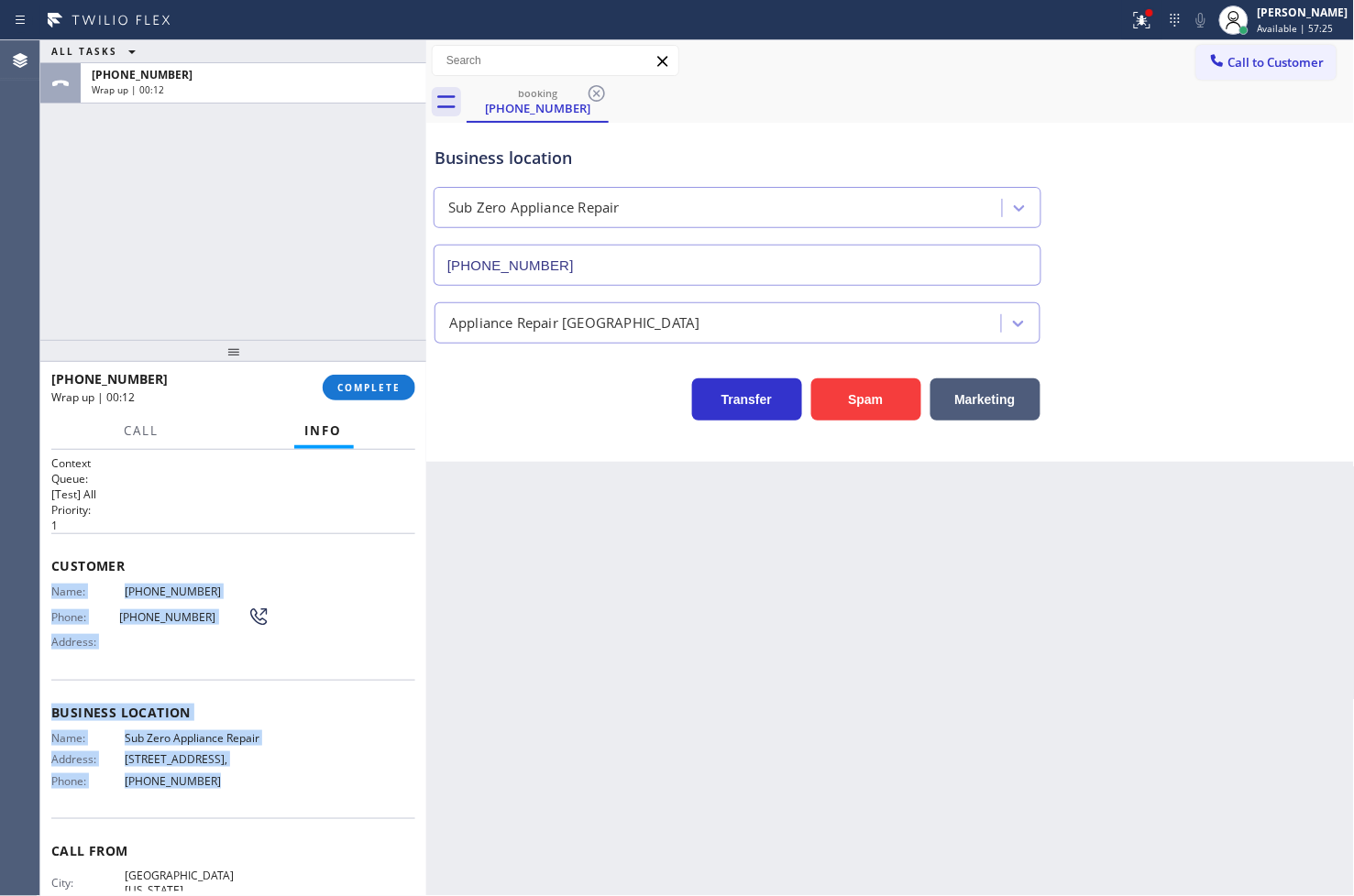
scroll to position [77, 0]
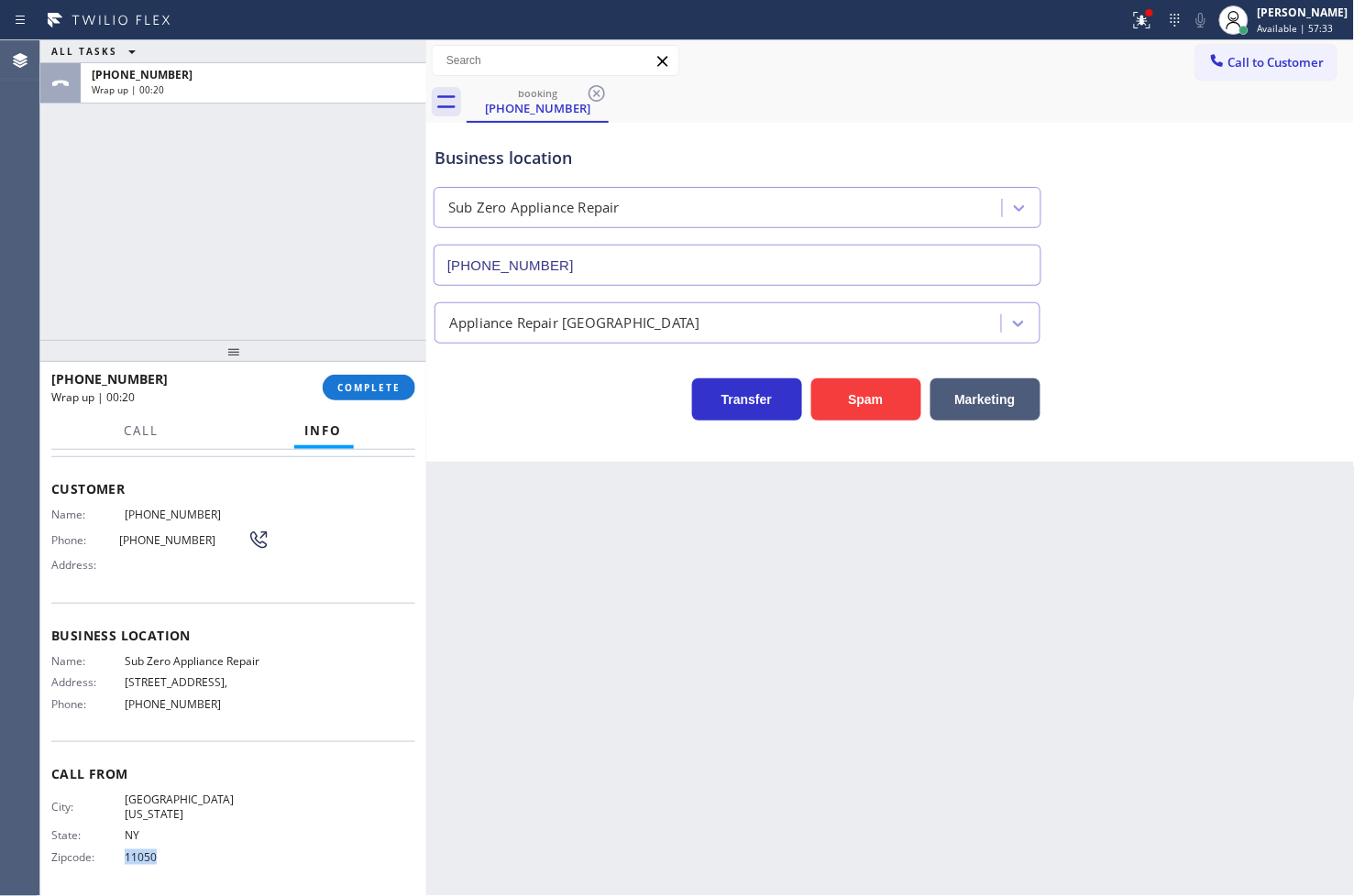
drag, startPoint x: 120, startPoint y: 855, endPoint x: 158, endPoint y: 850, distance: 38.3
click at [158, 851] on div "Zipcode: 11050" at bounding box center [156, 857] width 211 height 14
copy div "11050"
click at [376, 397] on button "COMPLETE" at bounding box center [368, 387] width 92 height 25
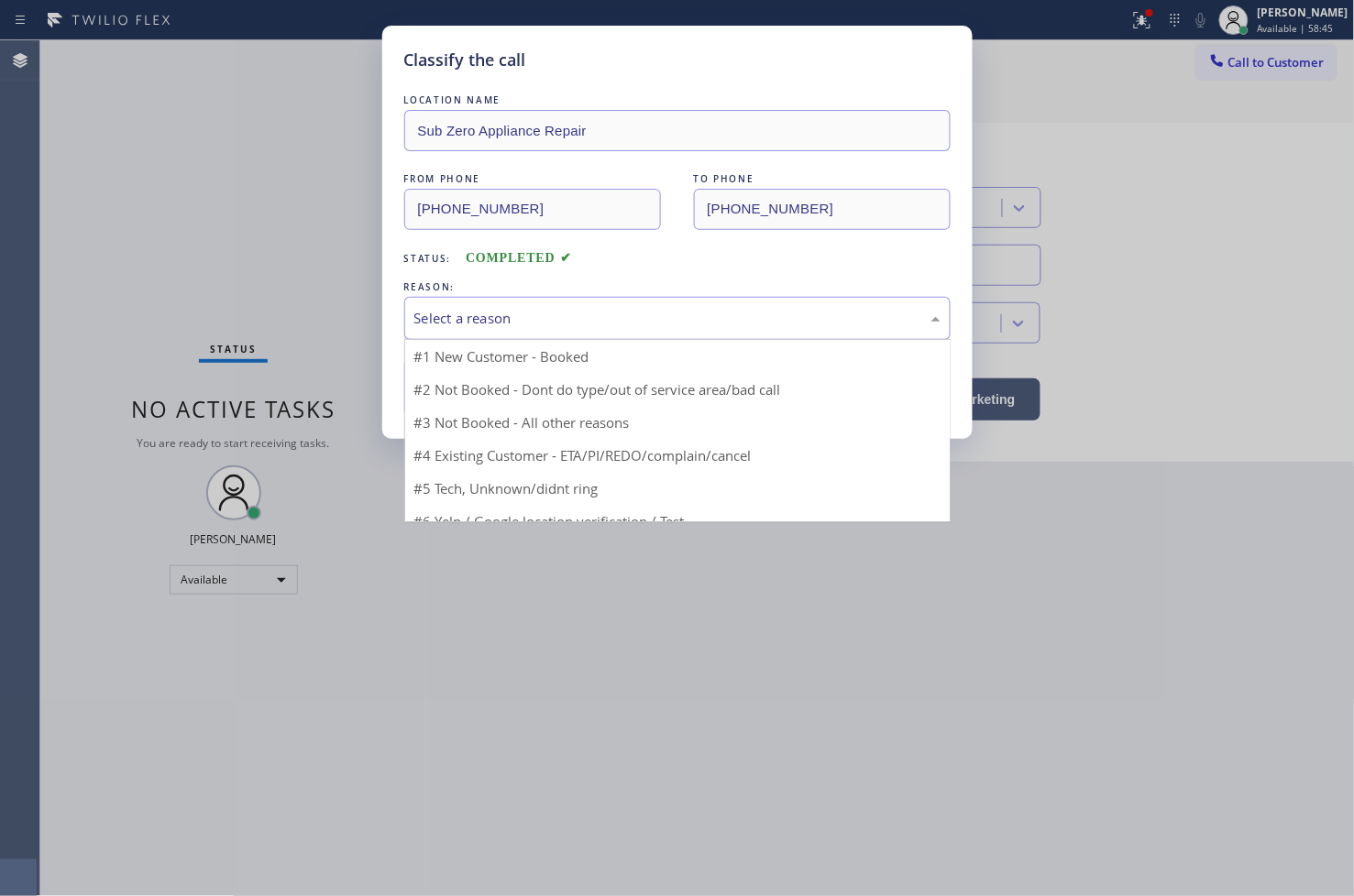
click at [468, 314] on div "Select a reason" at bounding box center [677, 318] width 526 height 21
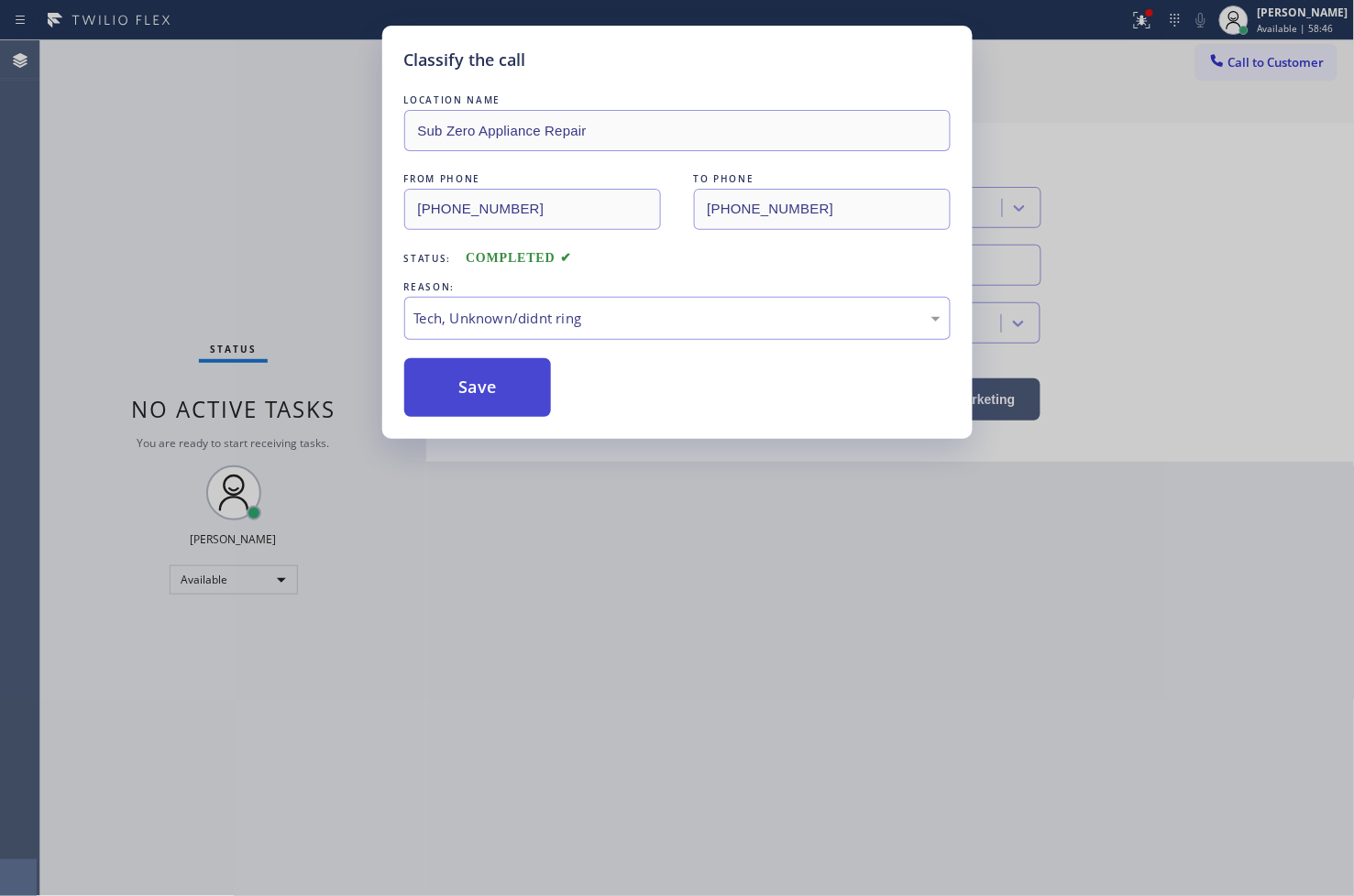
click at [467, 399] on button "Save" at bounding box center [478, 387] width 148 height 58
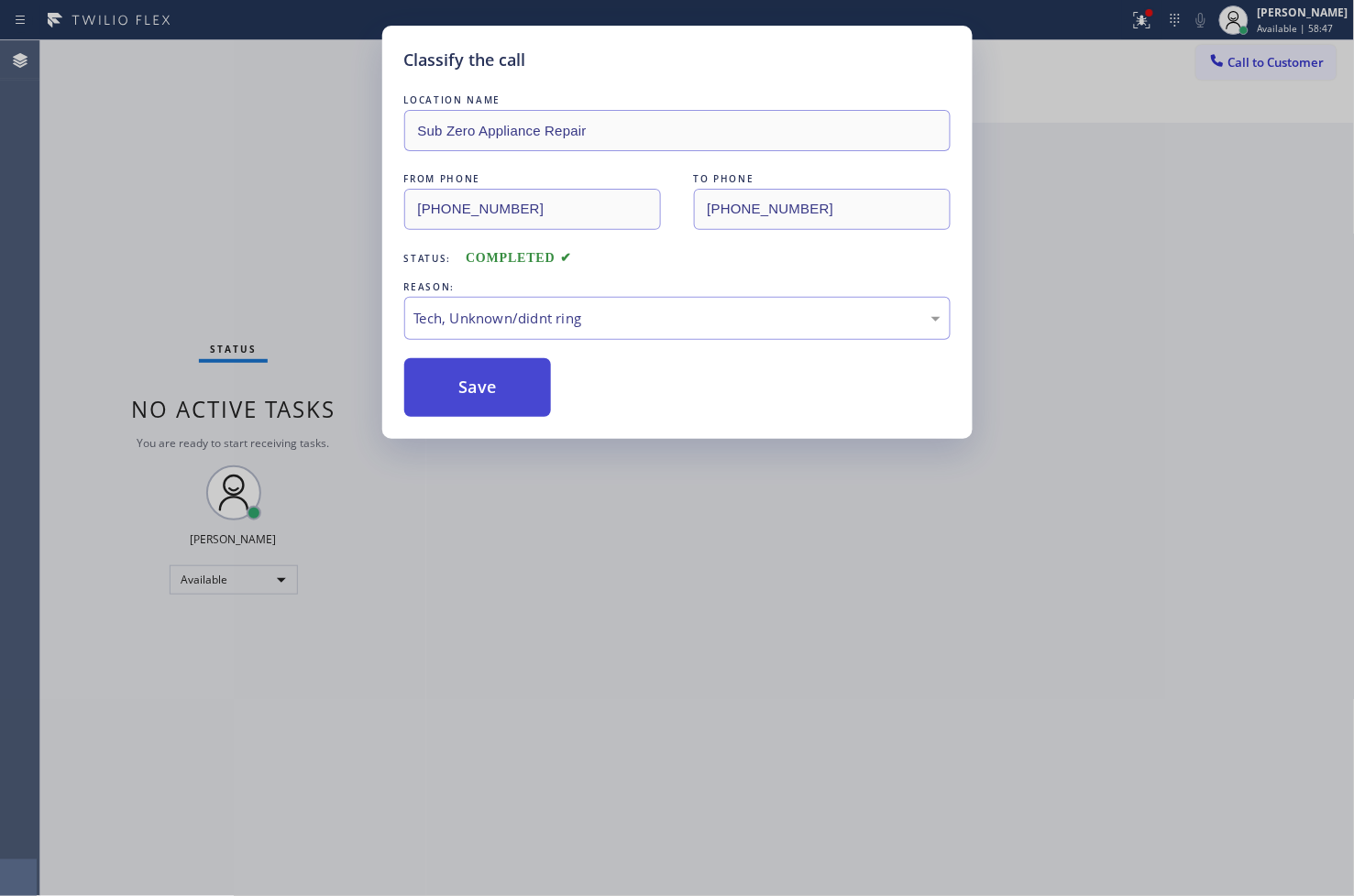
click at [467, 399] on button "Save" at bounding box center [478, 387] width 148 height 58
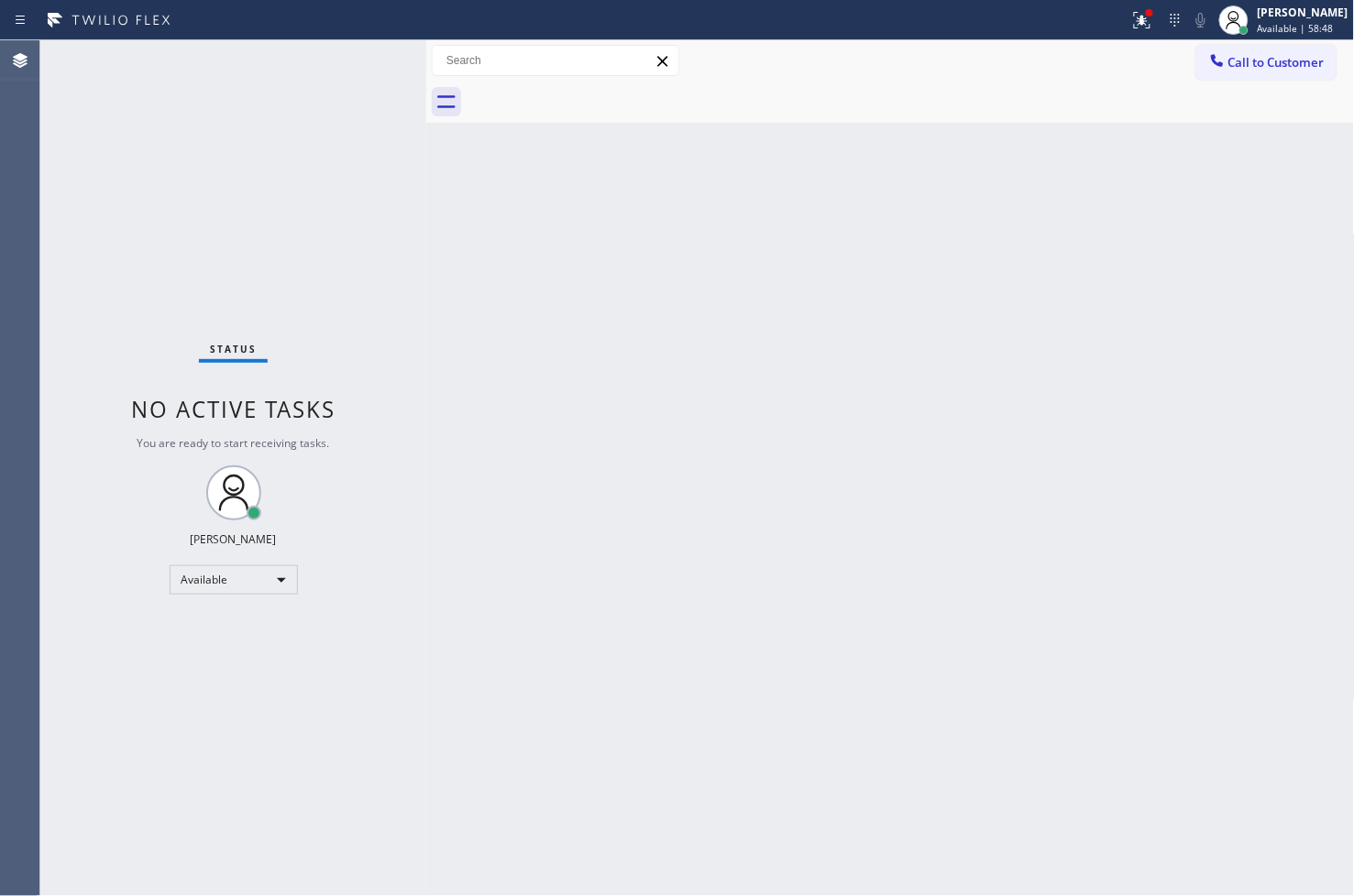
click at [351, 64] on div "Status No active tasks You are ready to start receiving tasks. [PERSON_NAME]" at bounding box center [233, 468] width 385 height 855
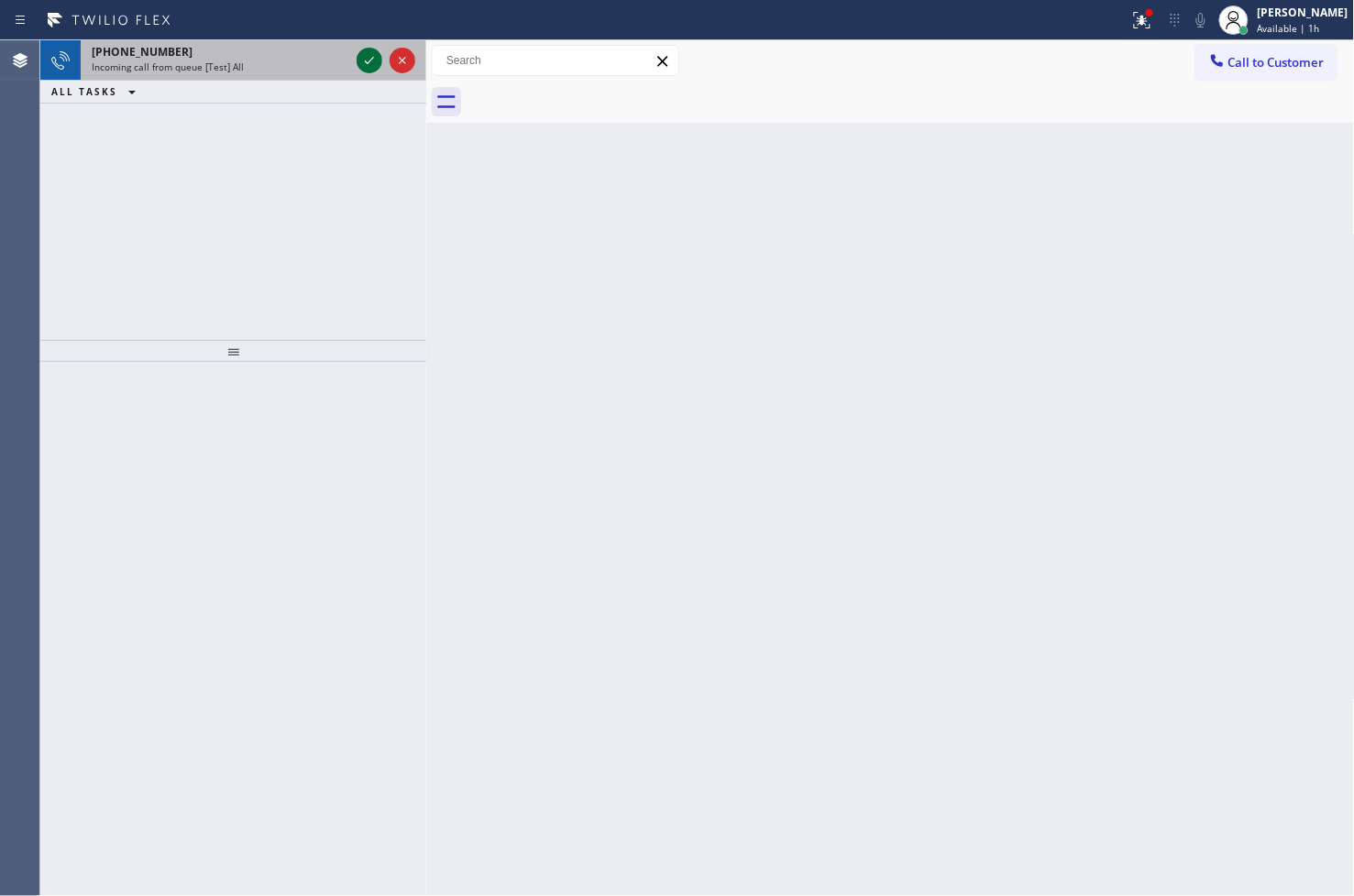
click at [370, 68] on icon at bounding box center [368, 60] width 22 height 22
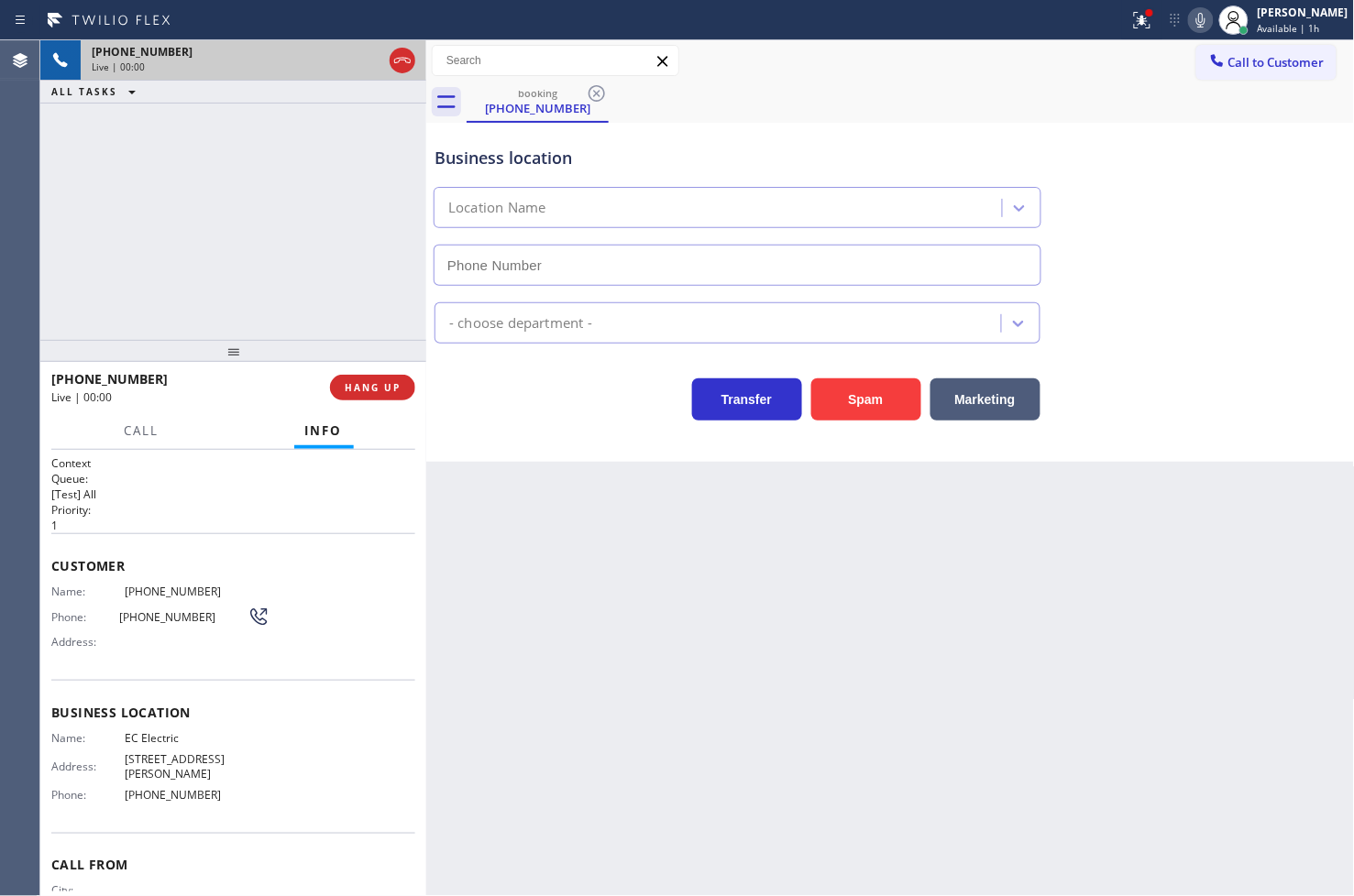
type input "[PHONE_NUMBER]"
click at [1131, 9] on icon at bounding box center [1141, 20] width 22 height 22
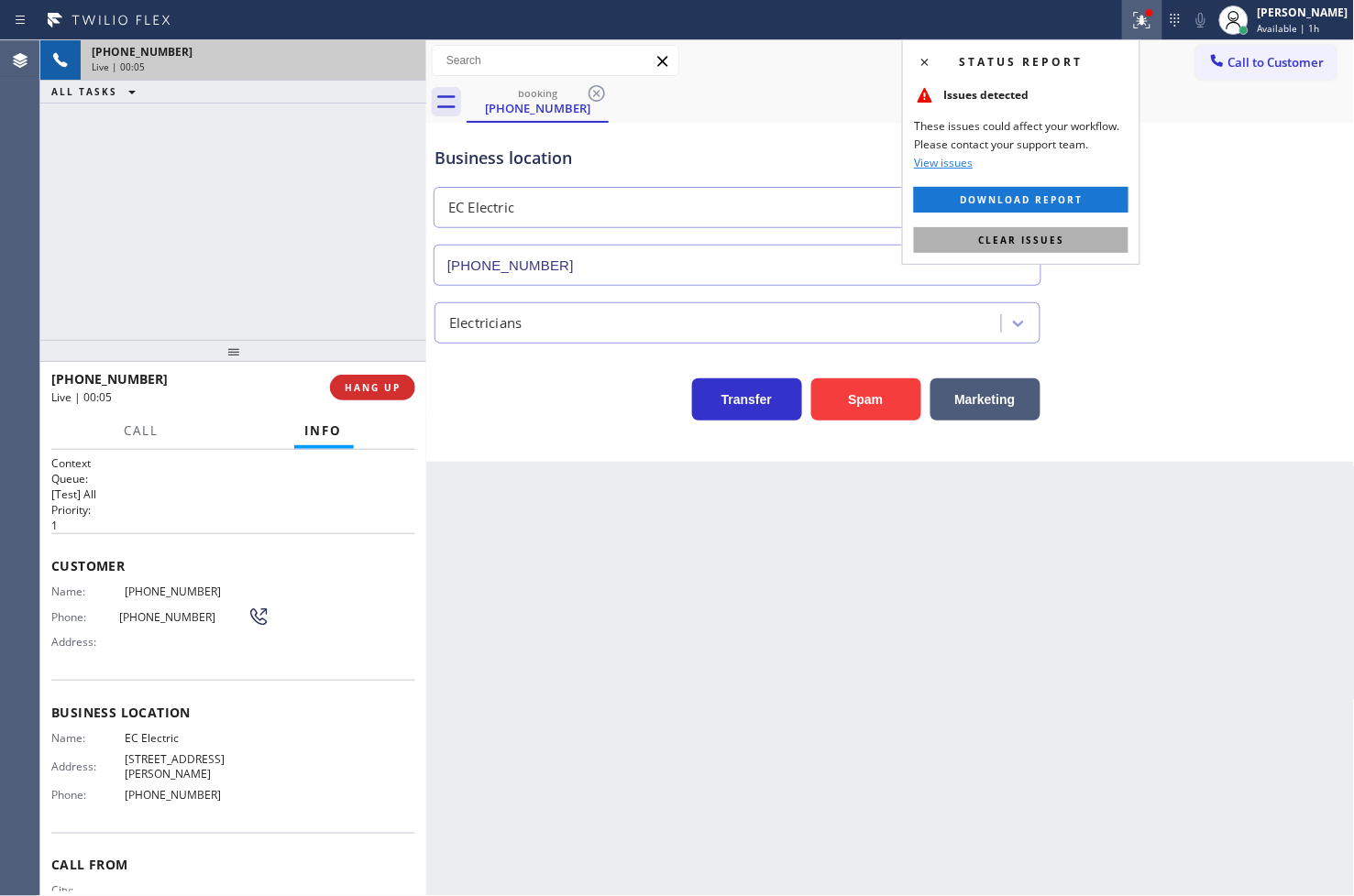
click at [1115, 240] on button "Clear issues" at bounding box center [1021, 239] width 215 height 25
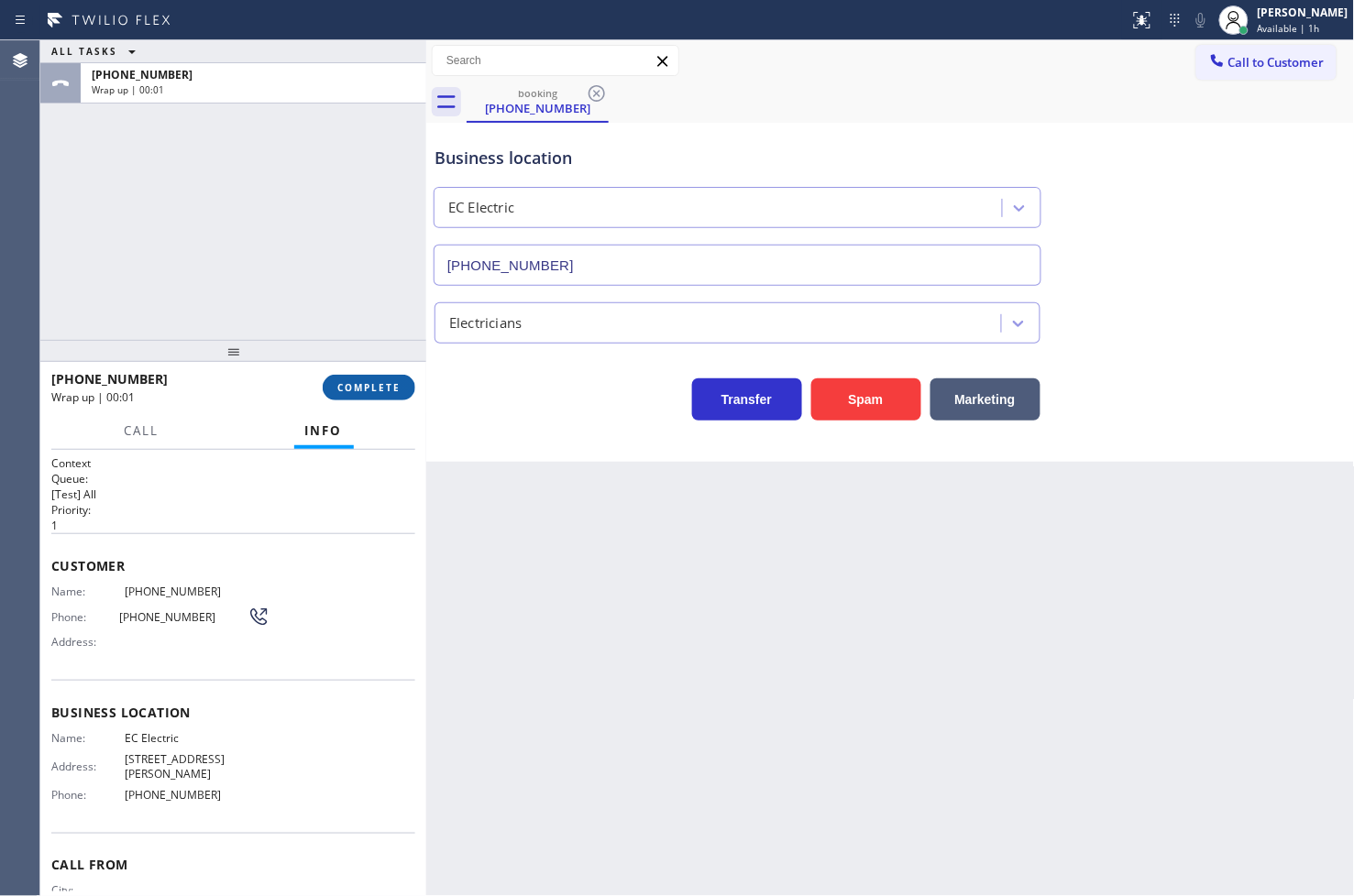
click at [379, 389] on span "COMPLETE" at bounding box center [368, 388] width 63 height 13
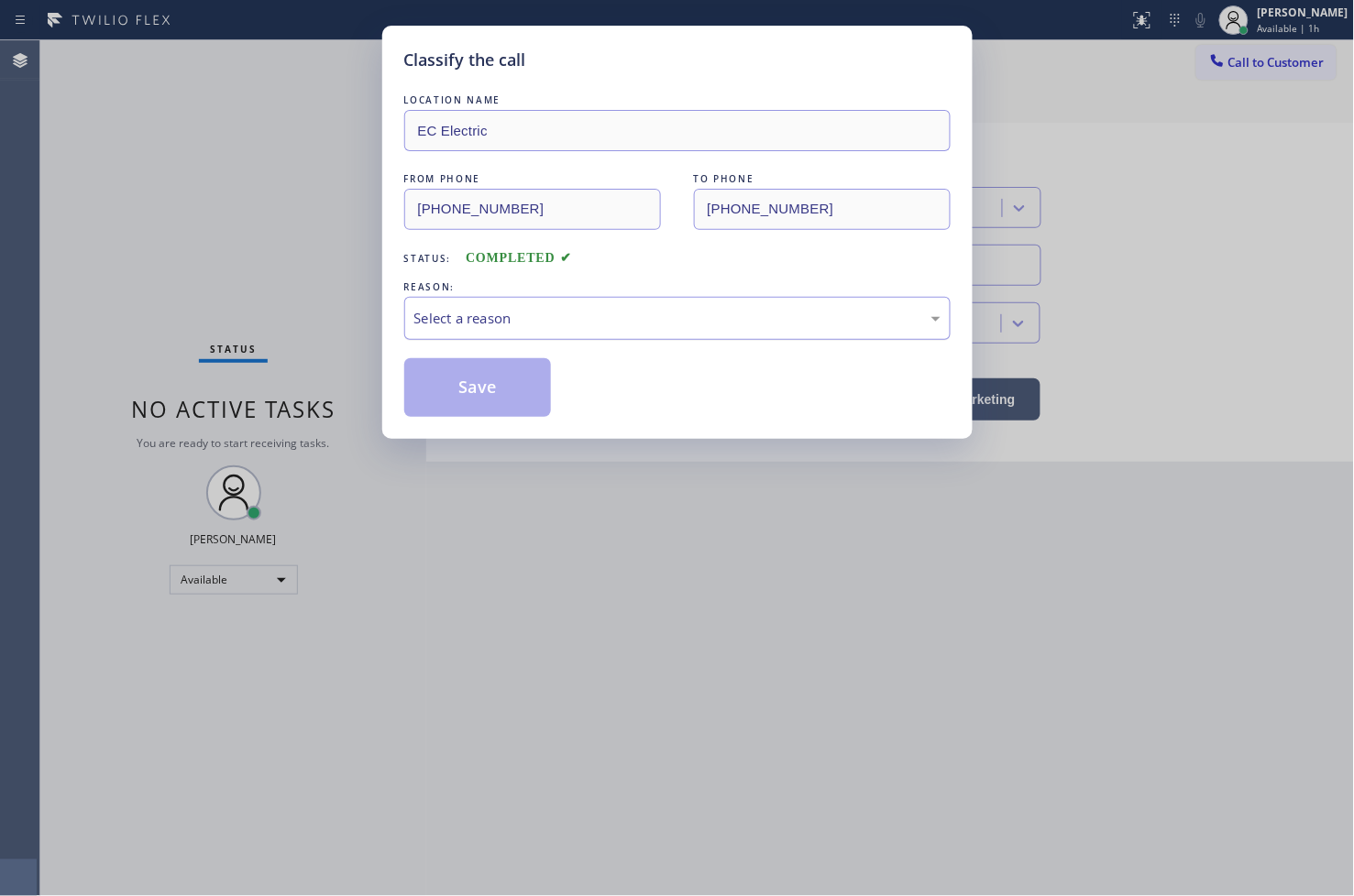
click at [508, 315] on div "Select a reason" at bounding box center [677, 318] width 526 height 21
click at [479, 398] on button "Save" at bounding box center [478, 387] width 148 height 58
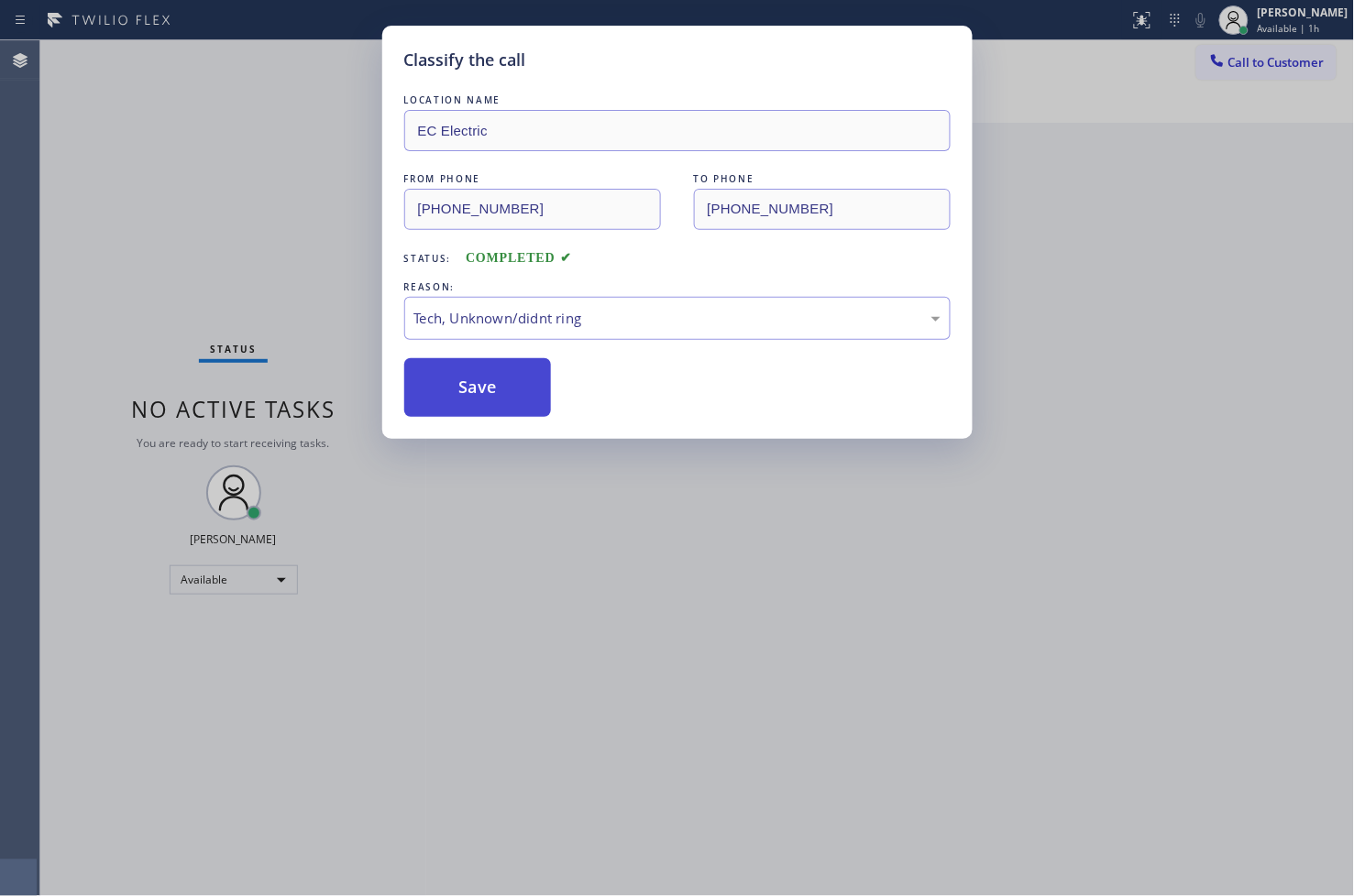
click at [479, 398] on button "Save" at bounding box center [478, 387] width 148 height 58
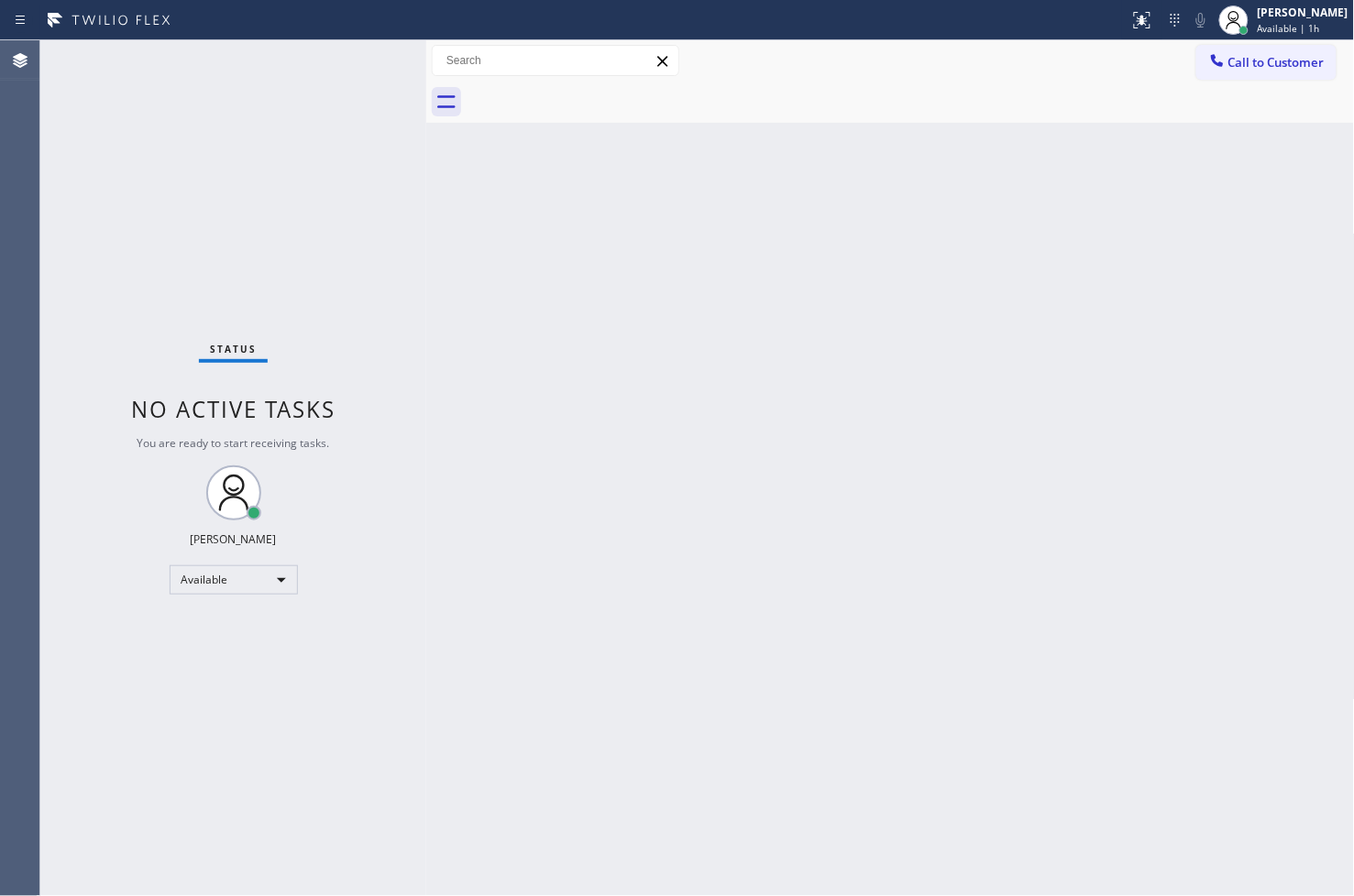
click at [266, 206] on div "Status No active tasks You are ready to start receiving tasks. [PERSON_NAME]" at bounding box center [233, 468] width 385 height 855
click at [360, 48] on div "Status No active tasks You are ready to start receiving tasks. [PERSON_NAME]" at bounding box center [233, 468] width 385 height 855
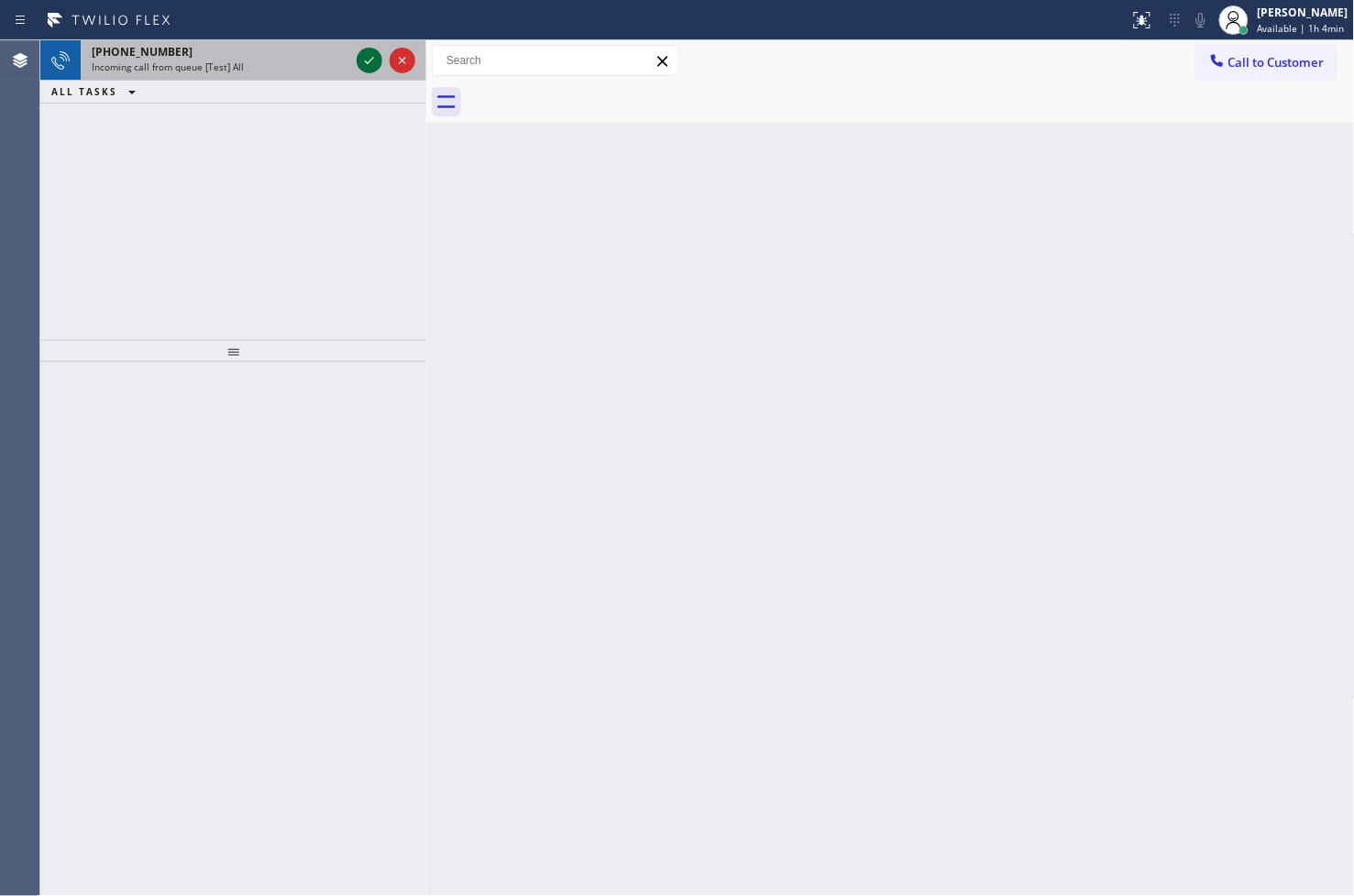
click at [367, 62] on icon at bounding box center [369, 60] width 9 height 8
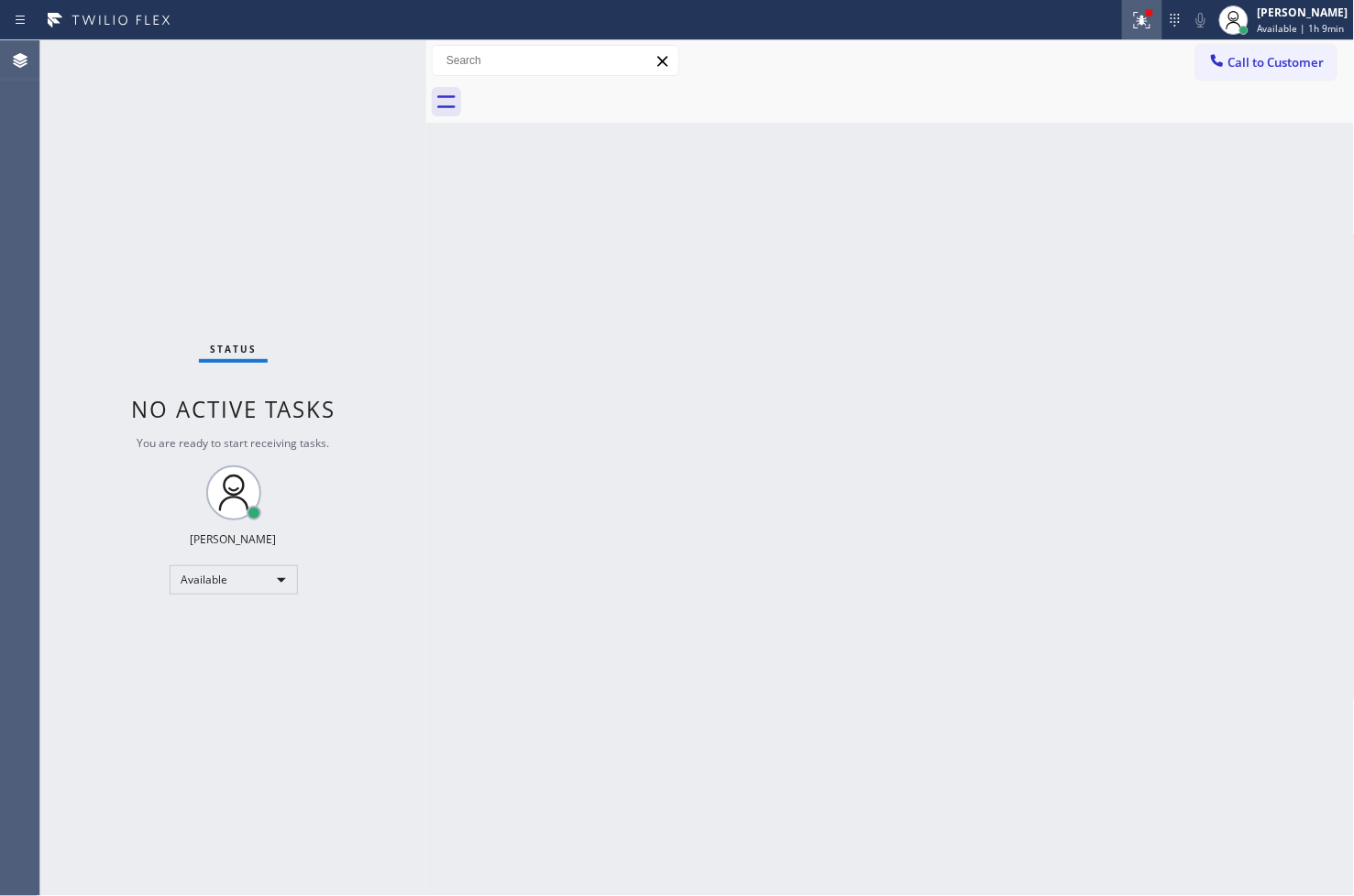
click at [1121, 2] on button at bounding box center [1141, 20] width 41 height 41
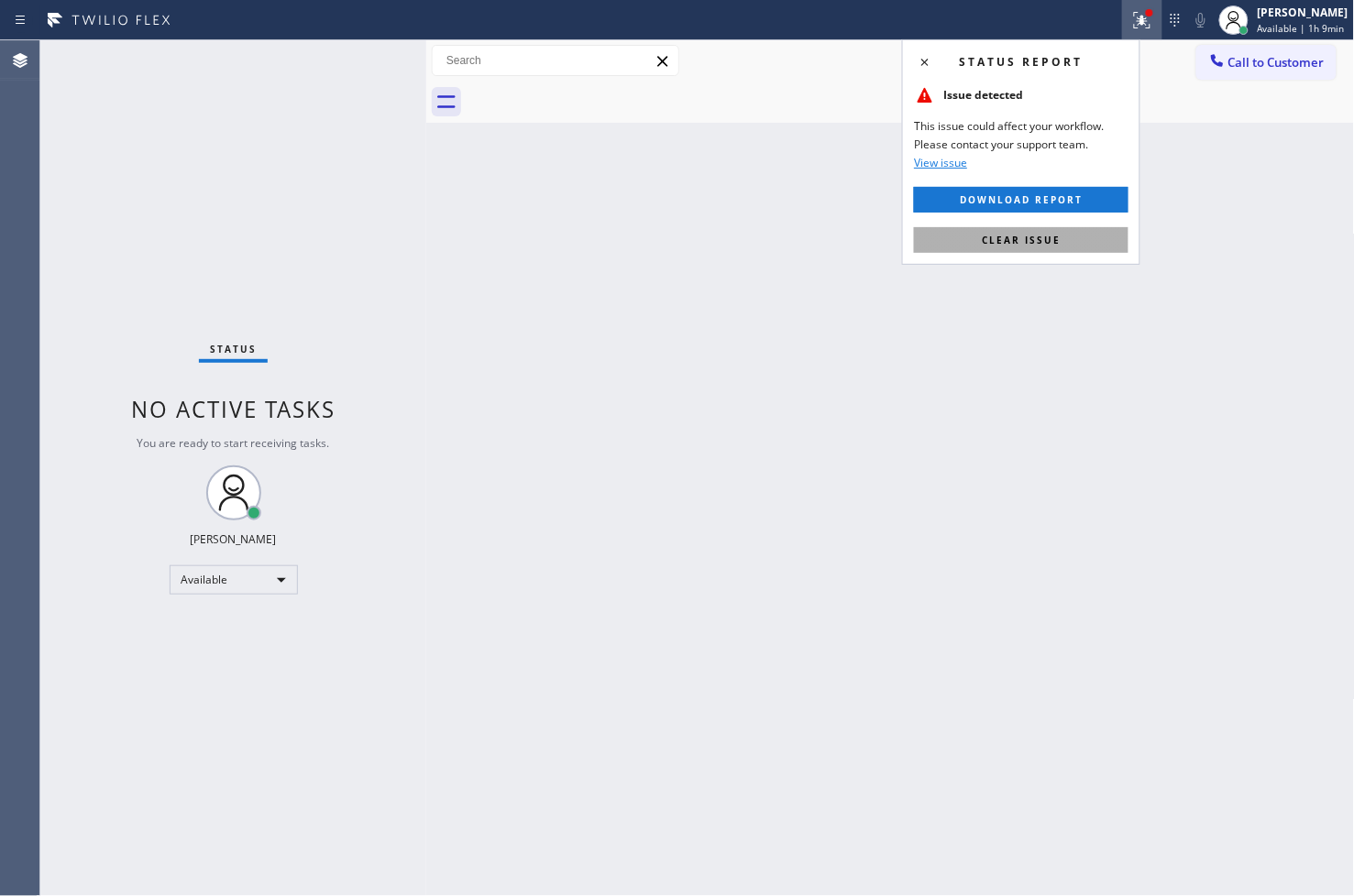
click at [1041, 240] on span "Clear issue" at bounding box center [1021, 240] width 79 height 13
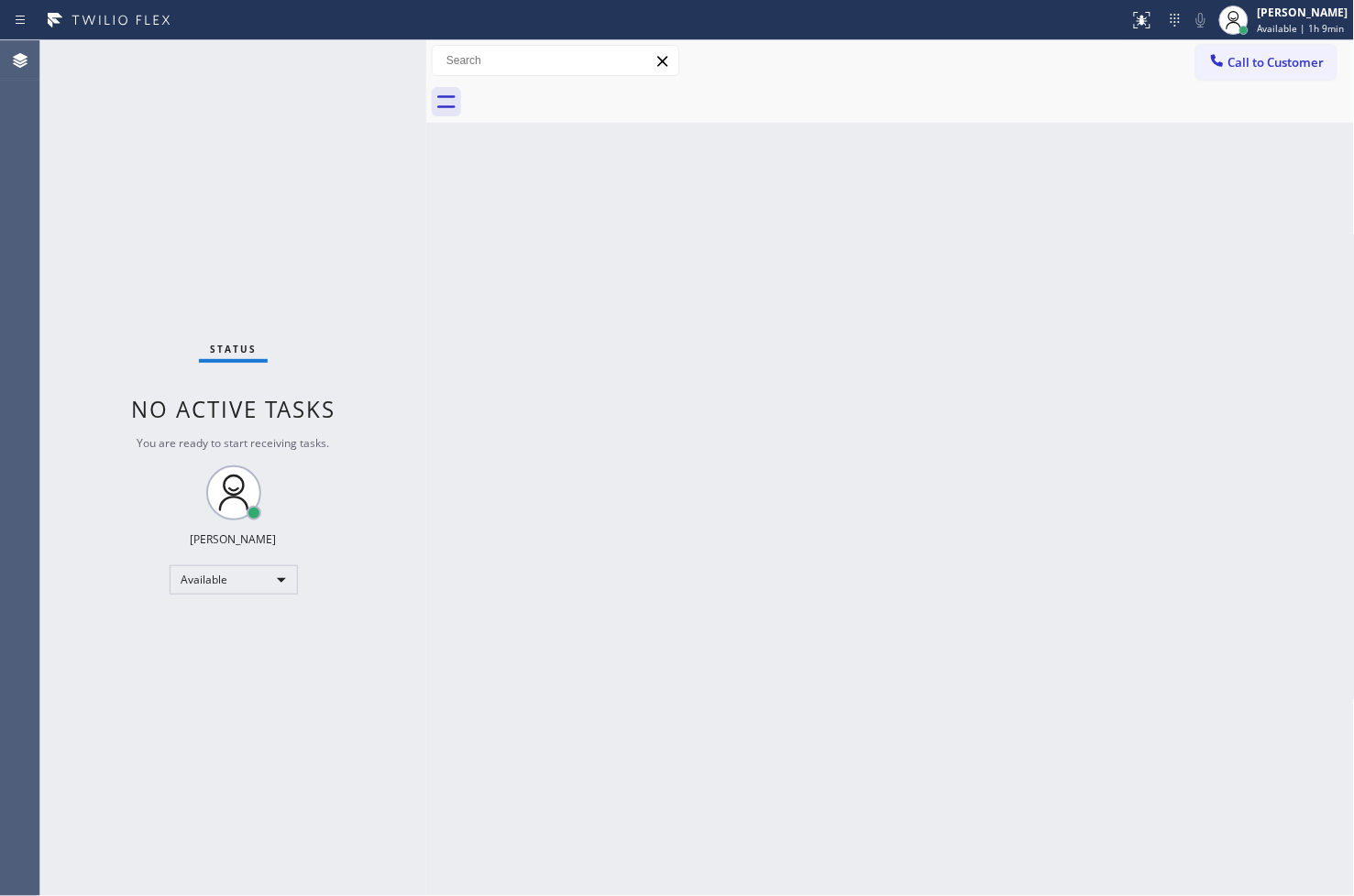
drag, startPoint x: 364, startPoint y: 267, endPoint x: 287, endPoint y: 141, distance: 147.7
click at [363, 262] on div "Status No active tasks You are ready to start receiving tasks. [PERSON_NAME]" at bounding box center [233, 468] width 385 height 855
click at [355, 61] on div "Status No active tasks You are ready to start receiving tasks. [PERSON_NAME]" at bounding box center [233, 468] width 385 height 855
click at [788, 493] on div "Back to Dashboard Change Sender ID Customers Technicians Select a contact Outbo…" at bounding box center [889, 468] width 928 height 855
click at [367, 57] on div "Status No active tasks You are ready to start receiving tasks. [PERSON_NAME]" at bounding box center [233, 468] width 385 height 855
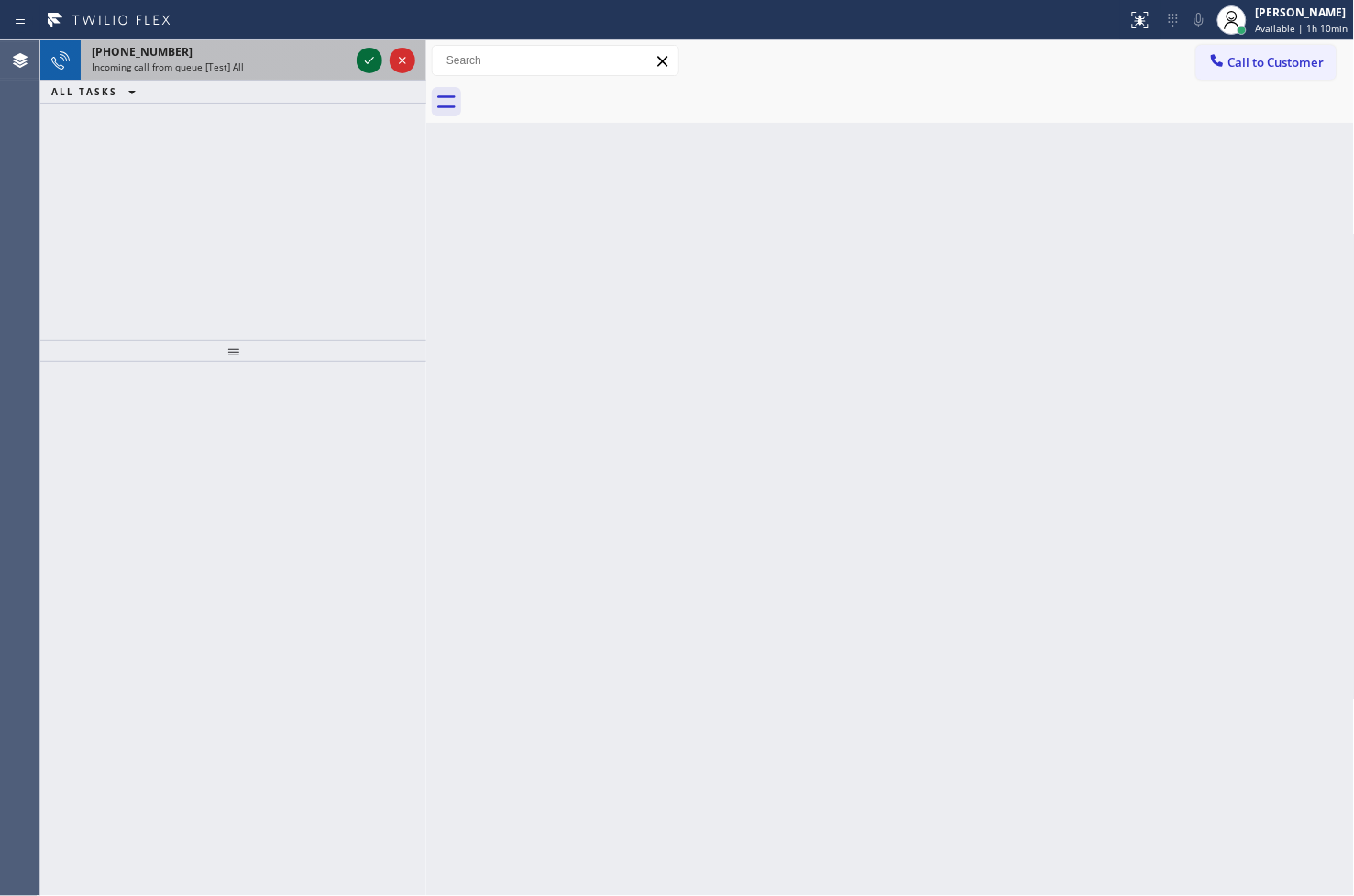
click at [368, 57] on icon at bounding box center [368, 60] width 22 height 22
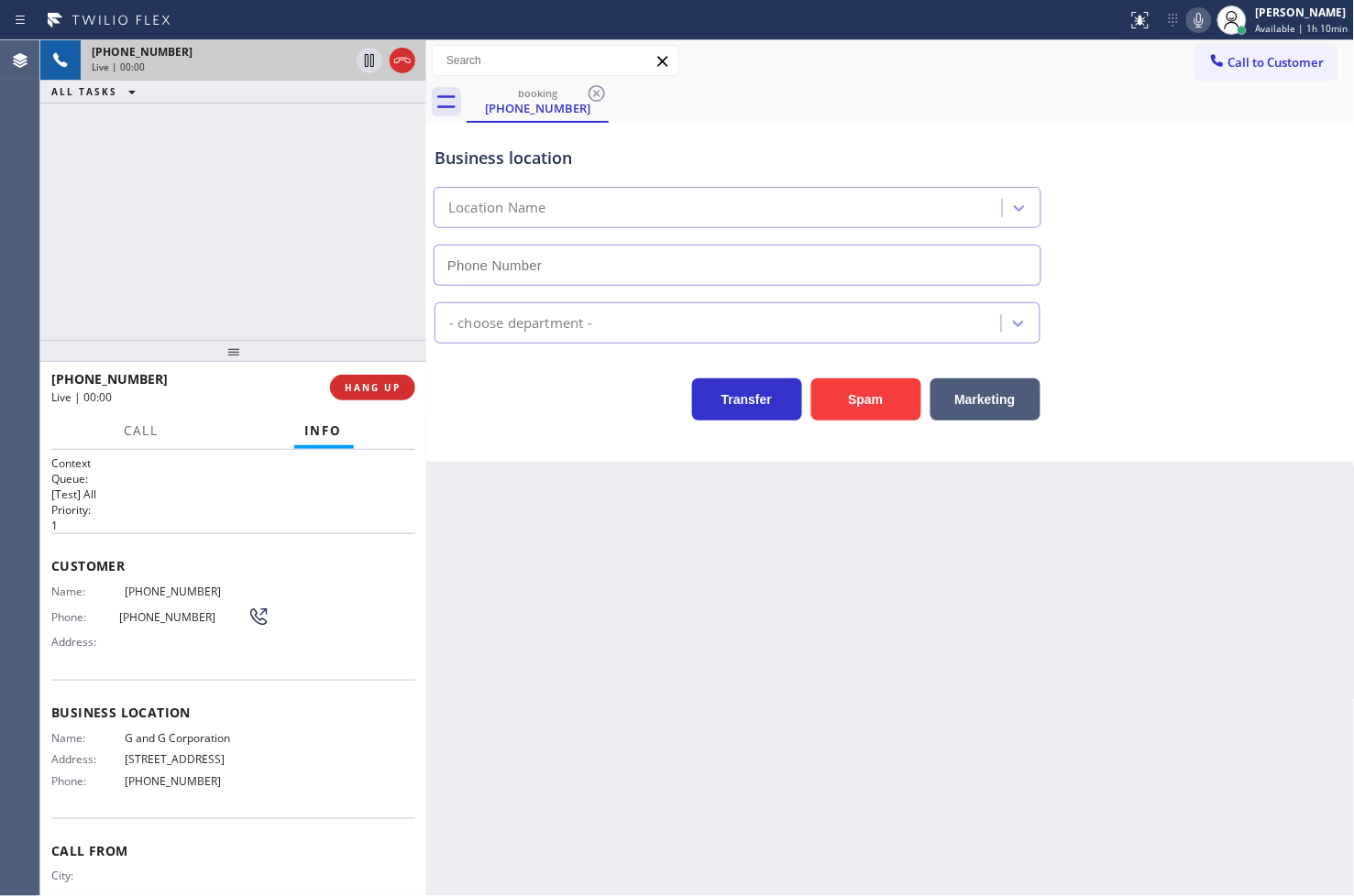
type input "[PHONE_NUMBER]"
click at [139, 424] on span "Call" at bounding box center [141, 431] width 35 height 17
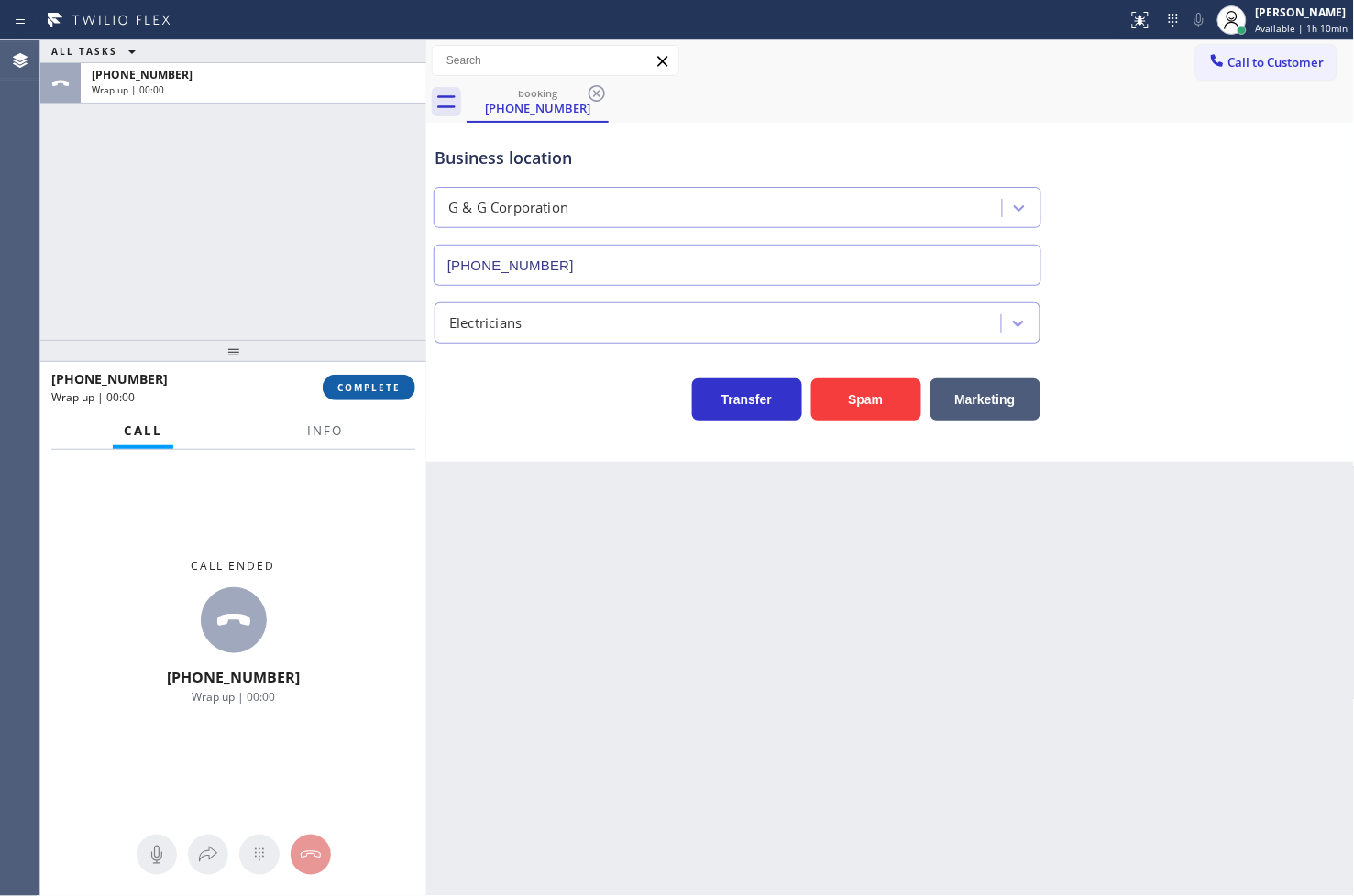
click at [396, 390] on span "COMPLETE" at bounding box center [368, 388] width 63 height 13
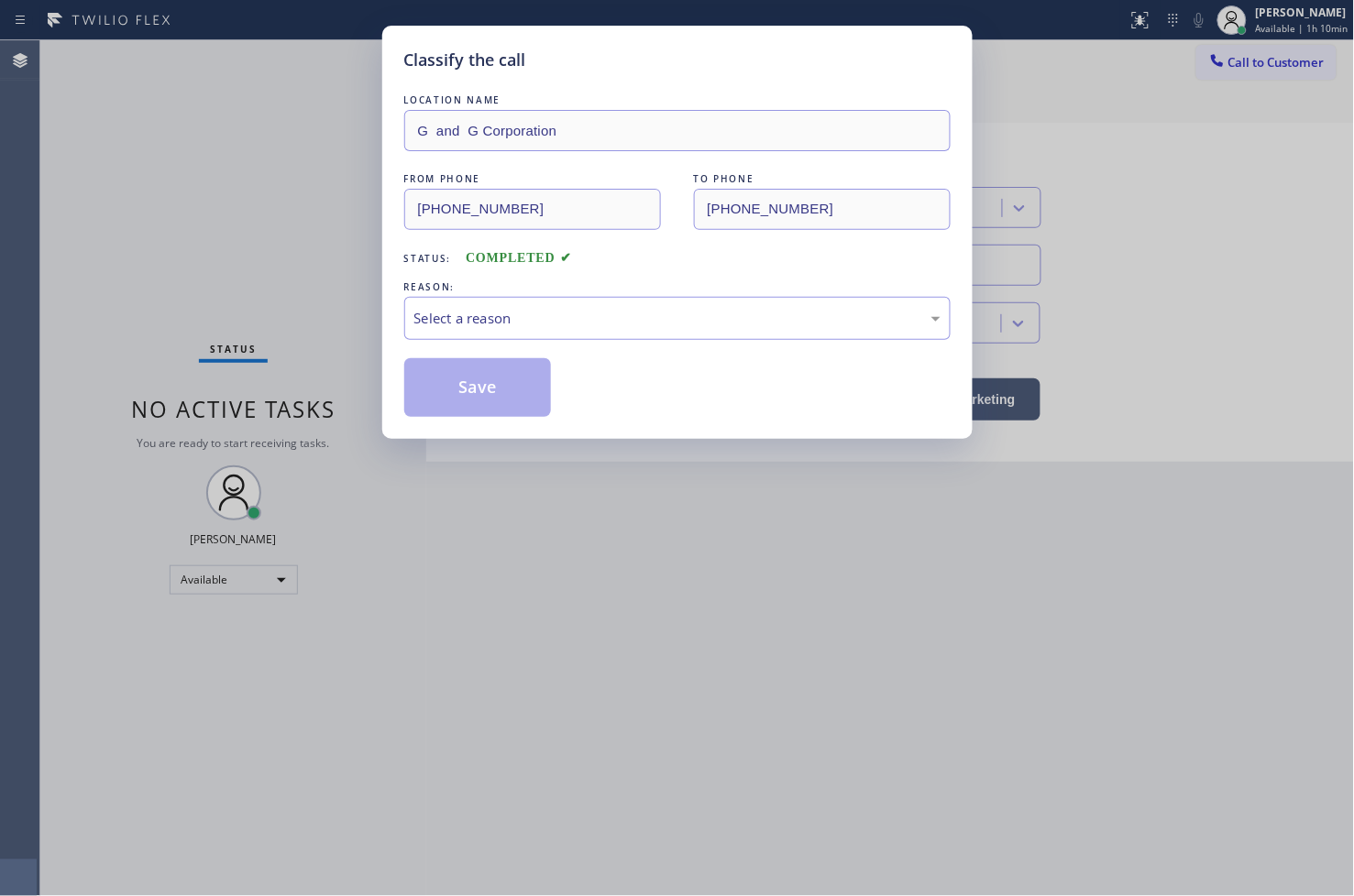
click at [532, 317] on div "Select a reason" at bounding box center [677, 318] width 526 height 21
click at [496, 391] on button "Save" at bounding box center [478, 387] width 148 height 58
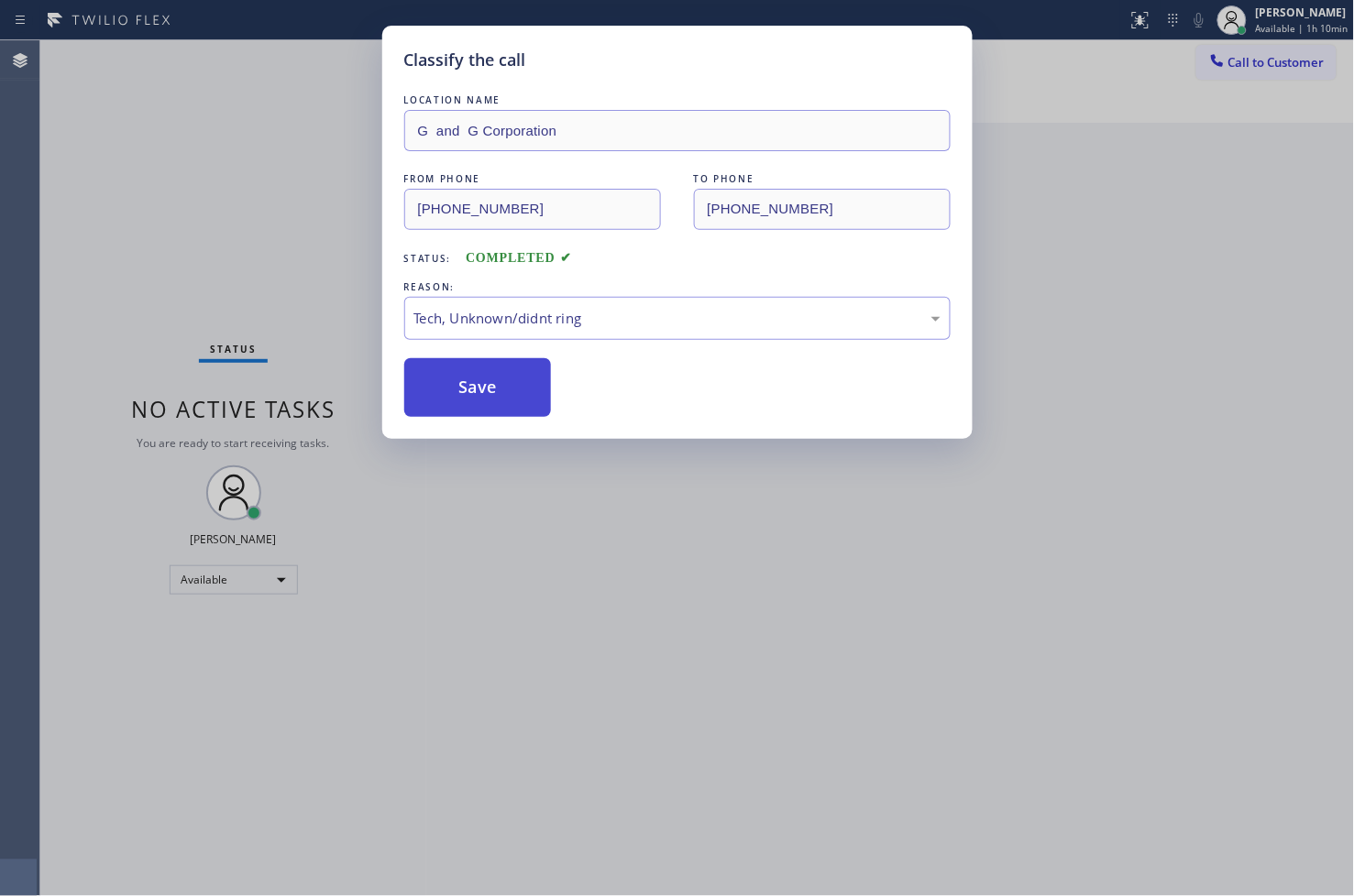
drag, startPoint x: 489, startPoint y: 383, endPoint x: 489, endPoint y: 403, distance: 20.0
click at [489, 403] on button "Save" at bounding box center [478, 387] width 148 height 58
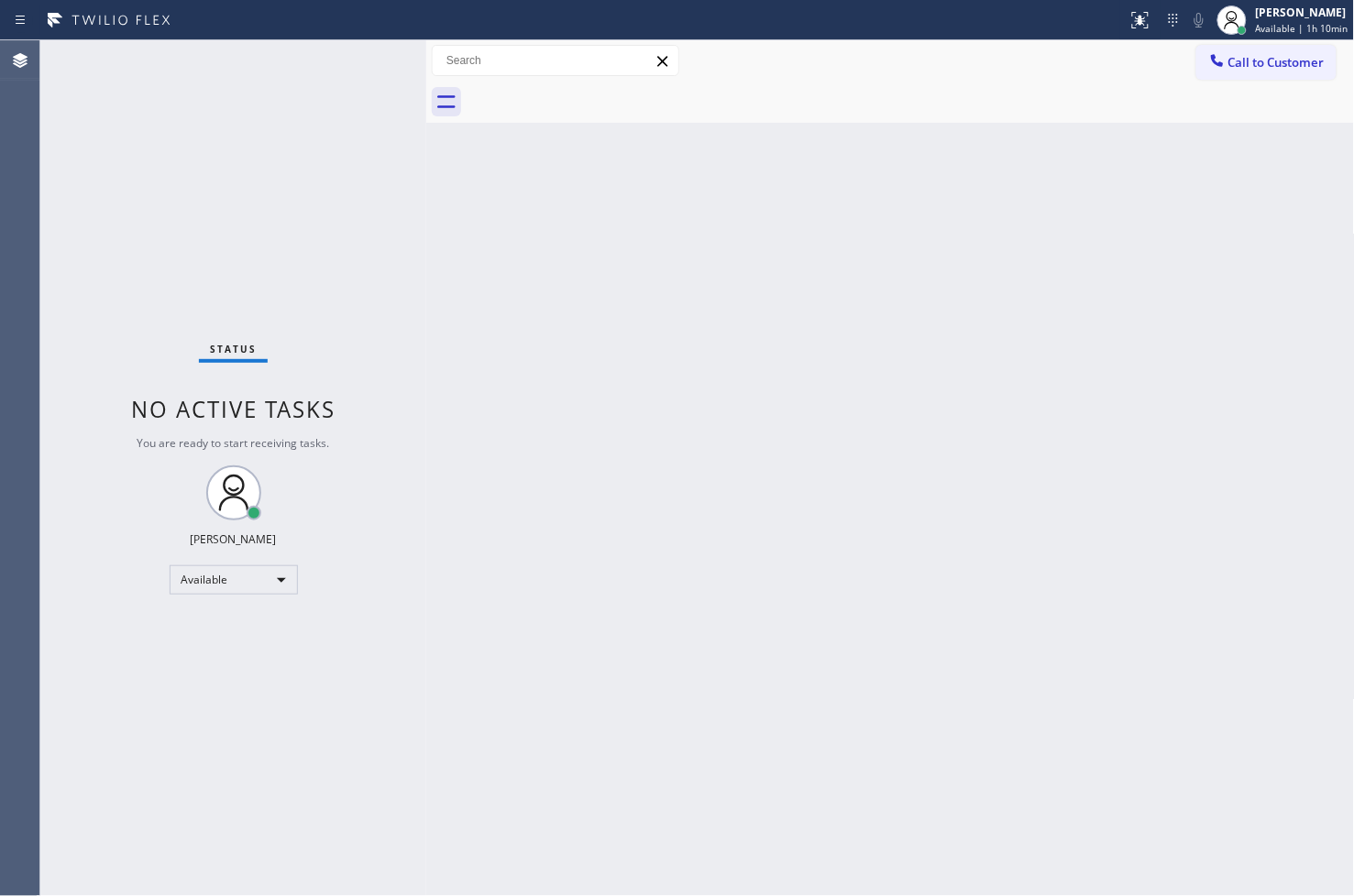
drag, startPoint x: 324, startPoint y: 151, endPoint x: 335, endPoint y: 112, distance: 40.5
click at [323, 151] on div "Status No active tasks You are ready to start receiving tasks. [PERSON_NAME]" at bounding box center [233, 468] width 385 height 855
click at [364, 53] on div "Status No active tasks You are ready to start receiving tasks. [PERSON_NAME]" at bounding box center [233, 468] width 385 height 855
click at [373, 67] on div "Status No active tasks You are ready to start receiving tasks. [PERSON_NAME]" at bounding box center [233, 468] width 385 height 855
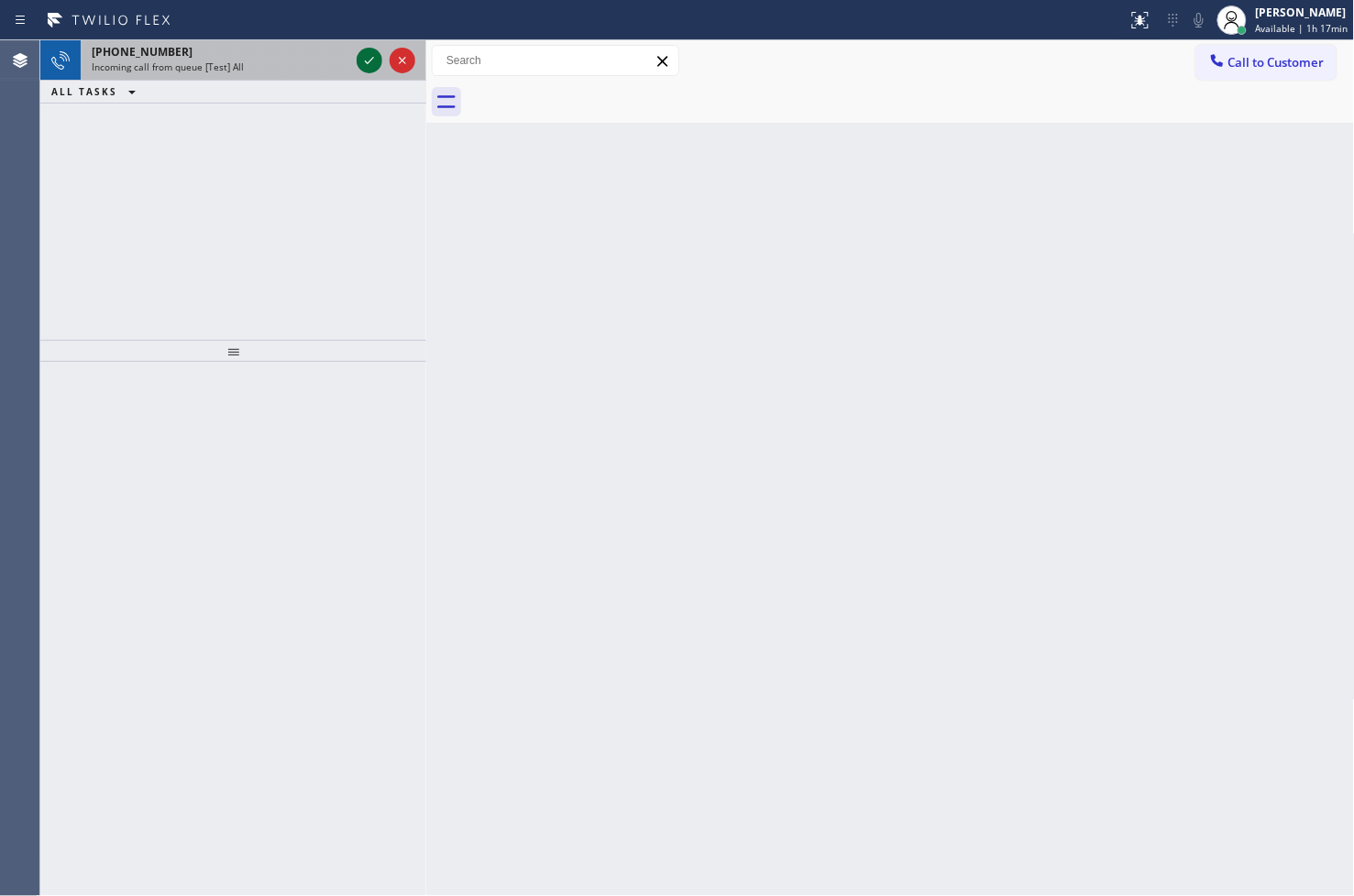
click at [374, 62] on icon at bounding box center [368, 60] width 22 height 22
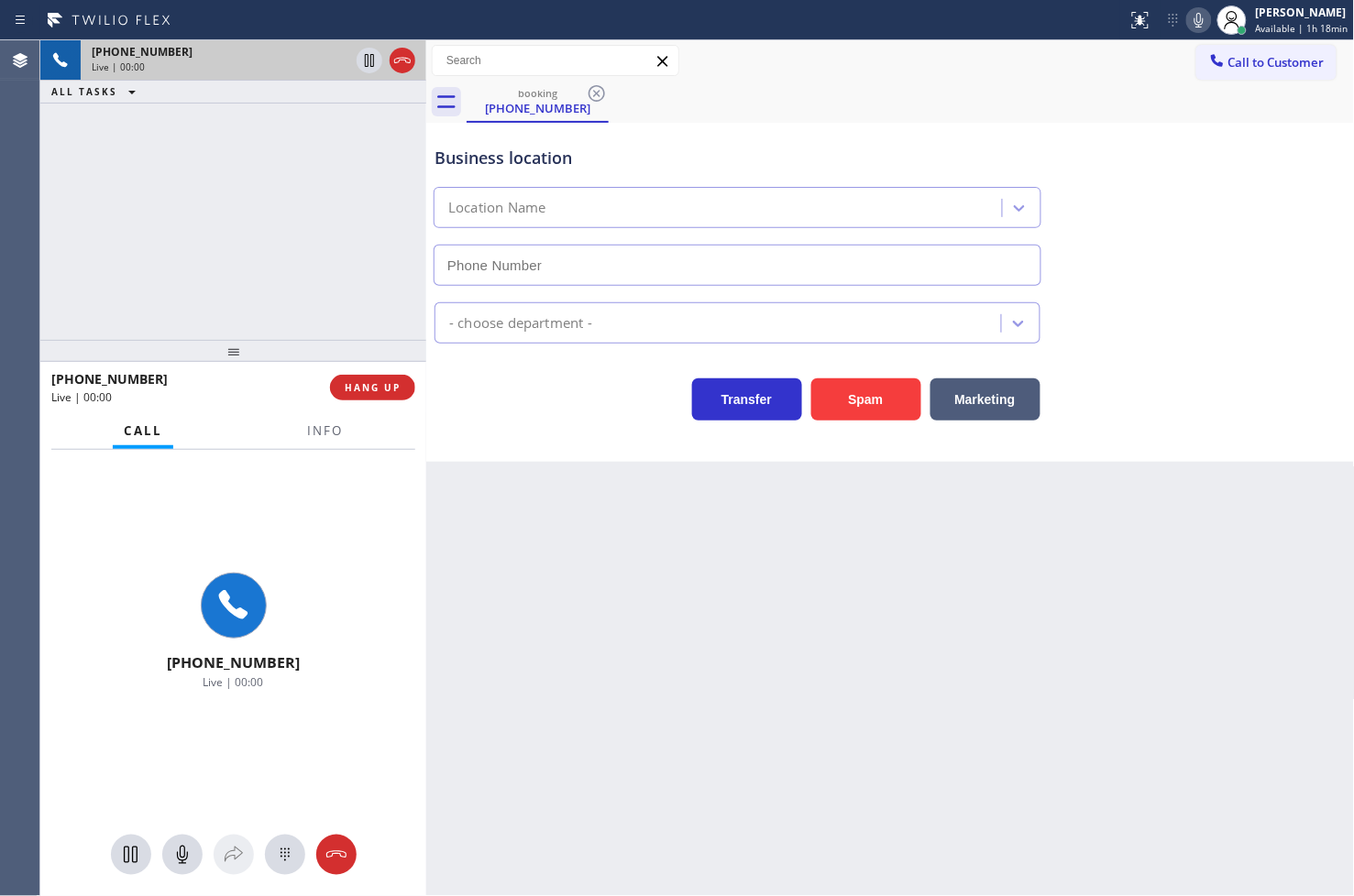
click at [663, 431] on div "Business location Location Name - choose department - Transfer Spam Marketing" at bounding box center [889, 292] width 928 height 339
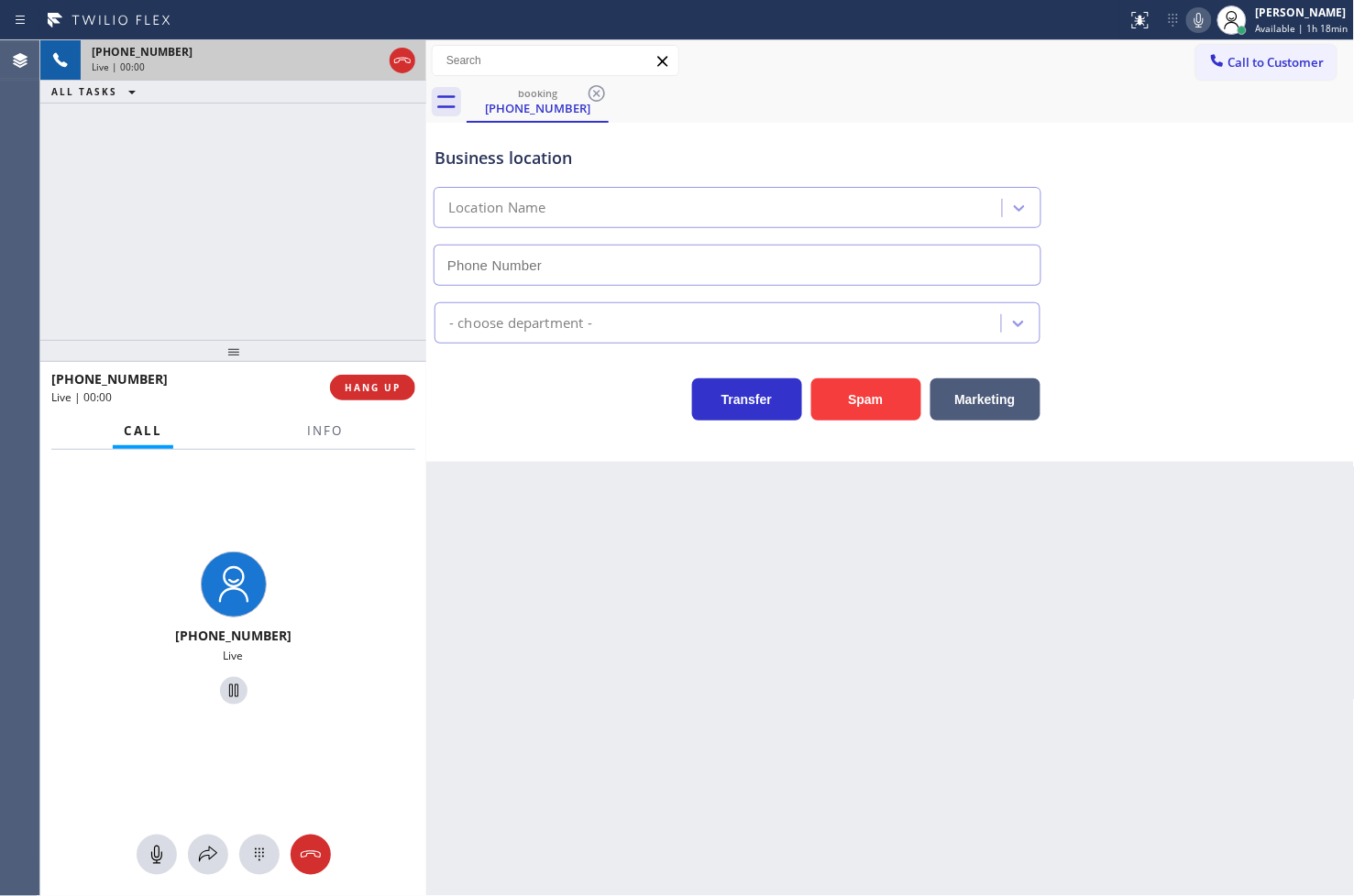
type input "[PHONE_NUMBER]"
click at [184, 271] on div "[PHONE_NUMBER] Live | 00:09 ALL TASKS ALL TASKS ACTIVE TASKS TASKS IN WRAP UP" at bounding box center [233, 190] width 385 height 300
click at [474, 391] on div "Transfer Spam Marketing" at bounding box center [737, 395] width 613 height 51
click at [325, 438] on span "Info" at bounding box center [325, 431] width 36 height 17
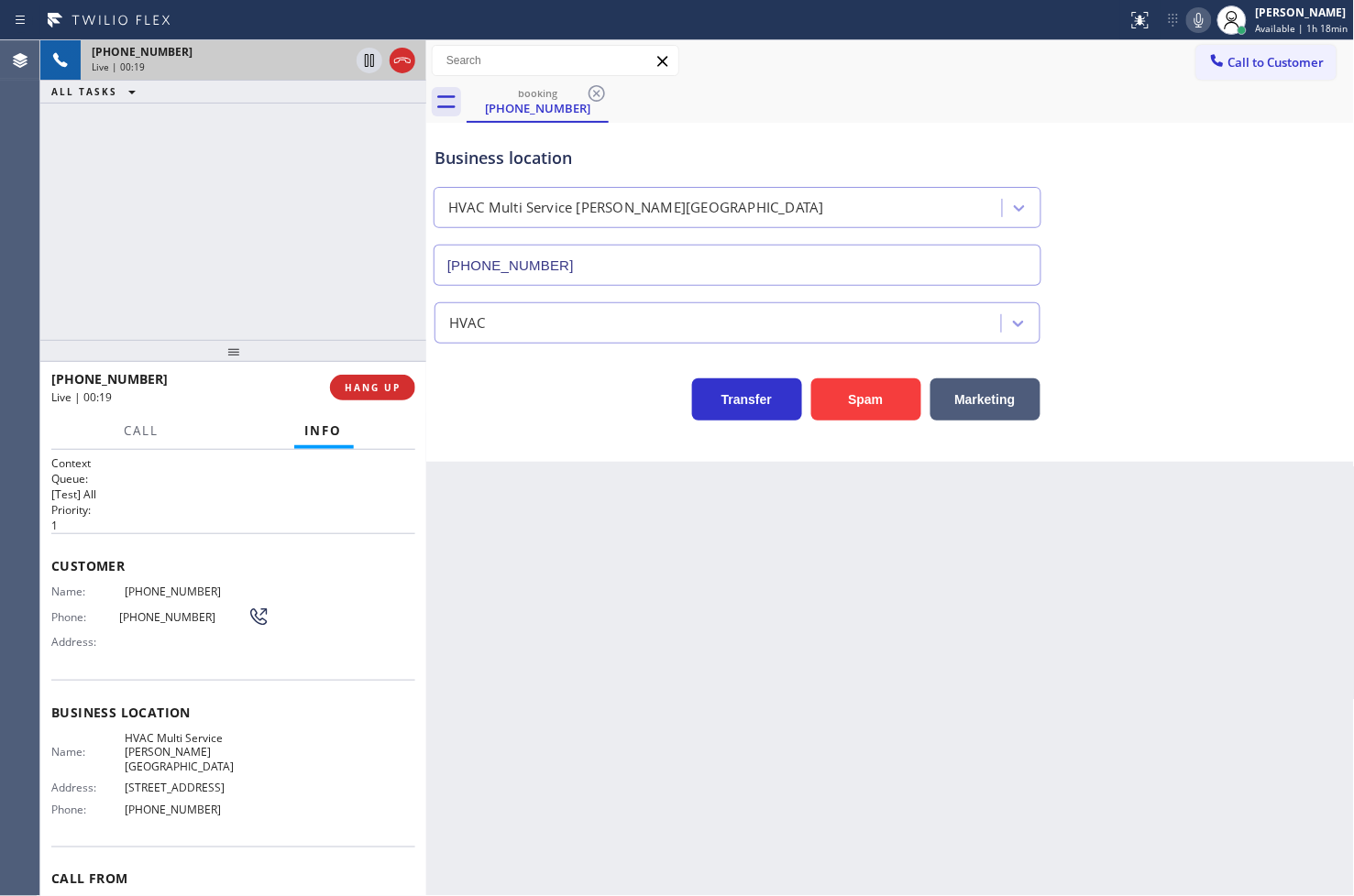
click at [584, 419] on div "Transfer Spam Marketing" at bounding box center [737, 395] width 613 height 51
click at [508, 396] on div "Transfer Spam Marketing" at bounding box center [737, 395] width 613 height 51
click at [287, 300] on div "[PHONE_NUMBER] Live | 00:23 ALL TASKS ALL TASKS ACTIVE TASKS TASKS IN WRAP UP" at bounding box center [233, 190] width 385 height 300
click at [241, 298] on div "[PHONE_NUMBER] Live | 00:25 ALL TASKS ALL TASKS ACTIVE TASKS TASKS IN WRAP UP" at bounding box center [233, 190] width 385 height 300
click at [496, 410] on div "Transfer Spam Marketing" at bounding box center [737, 395] width 613 height 51
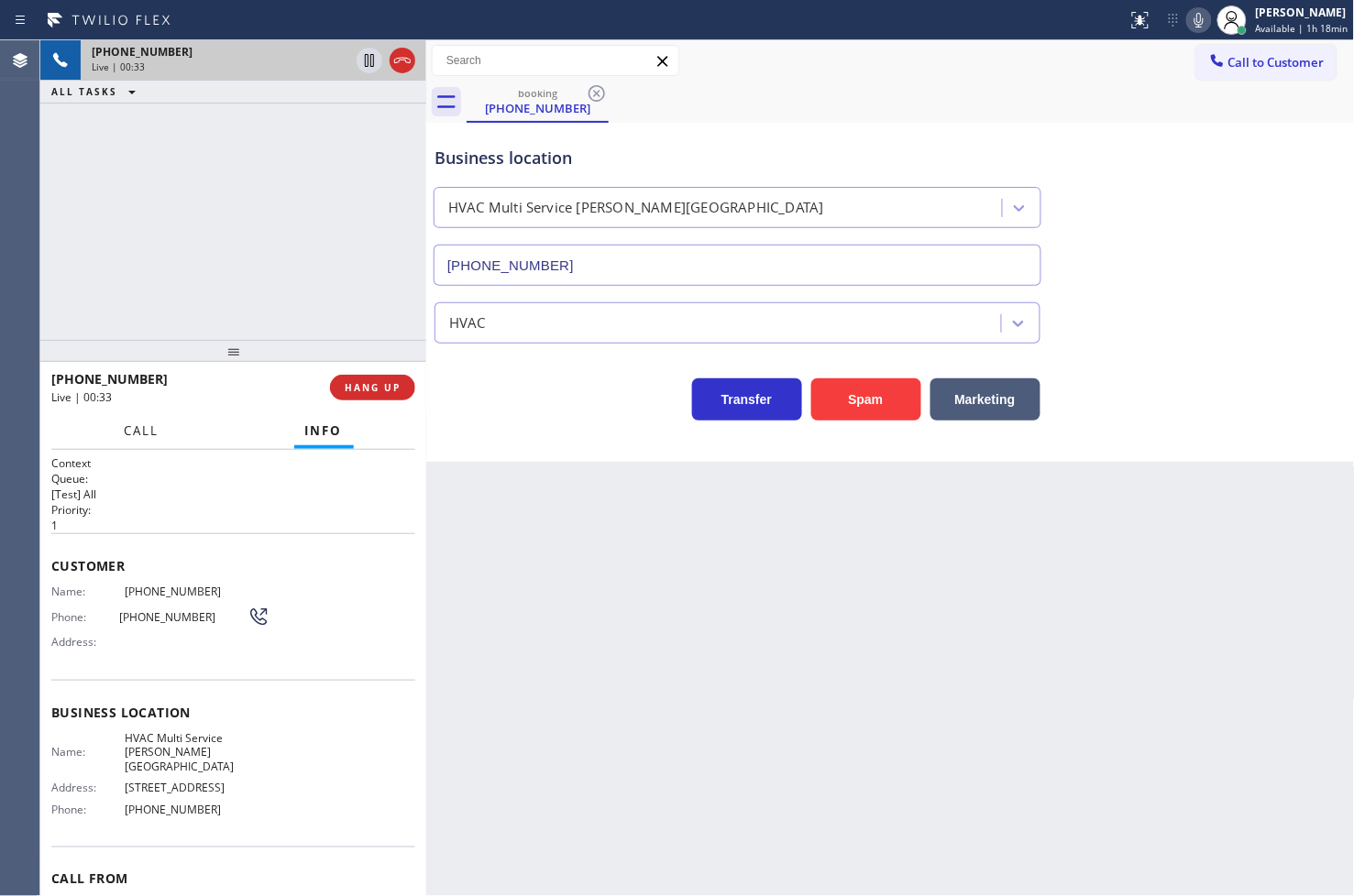
click at [124, 432] on span "Call" at bounding box center [141, 431] width 35 height 17
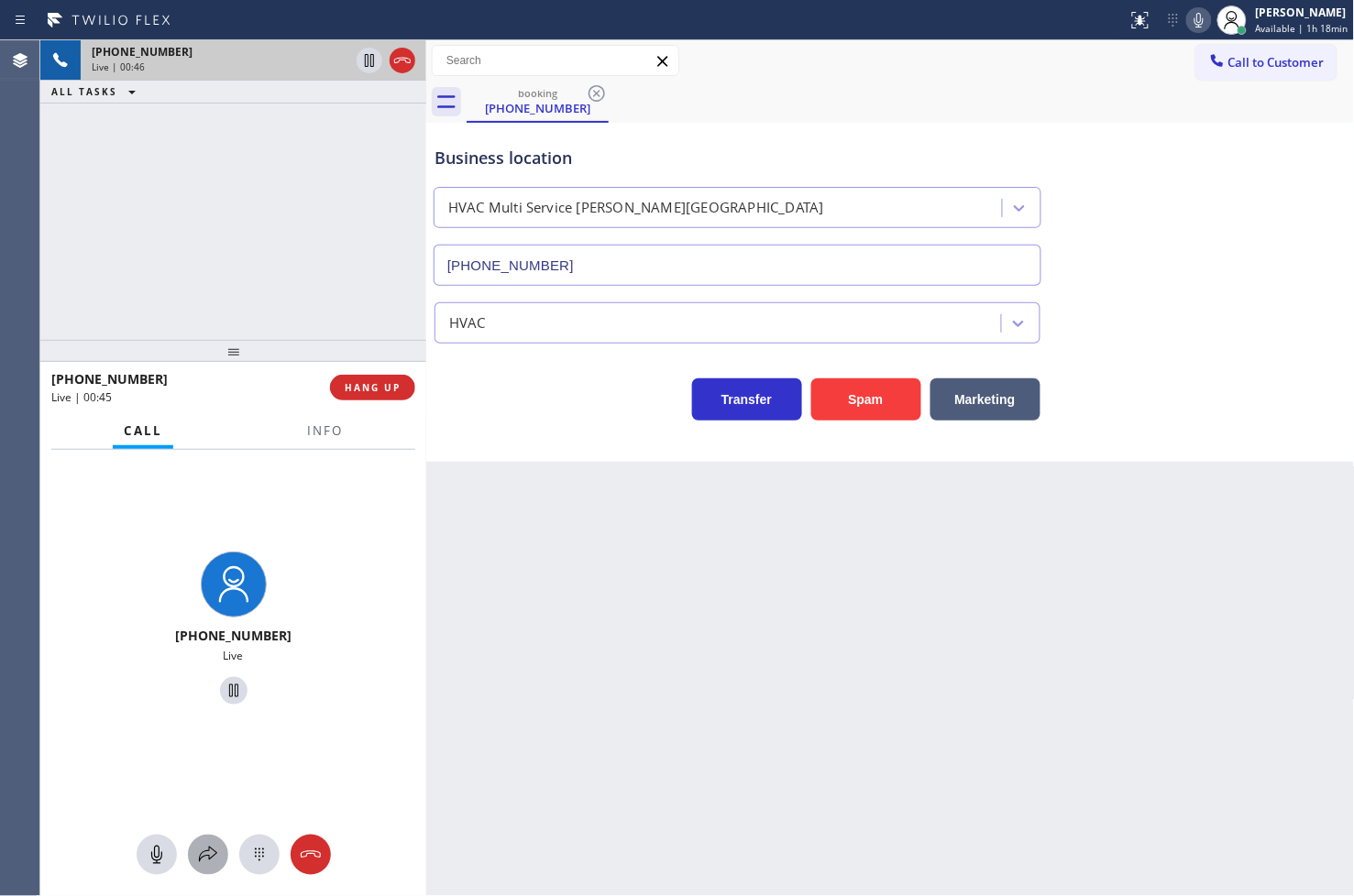
click at [214, 855] on icon at bounding box center [207, 855] width 18 height 16
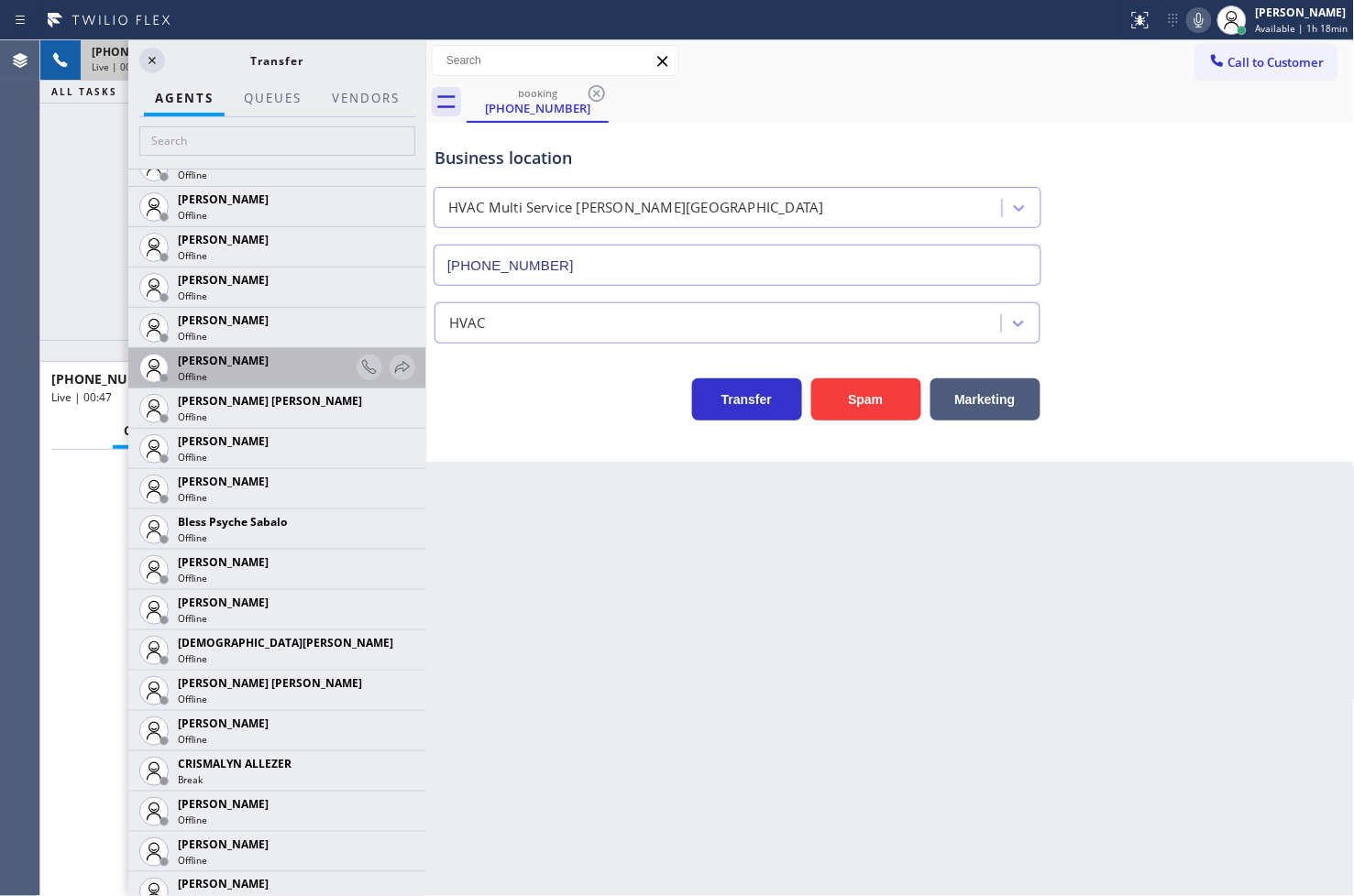
scroll to position [407, 0]
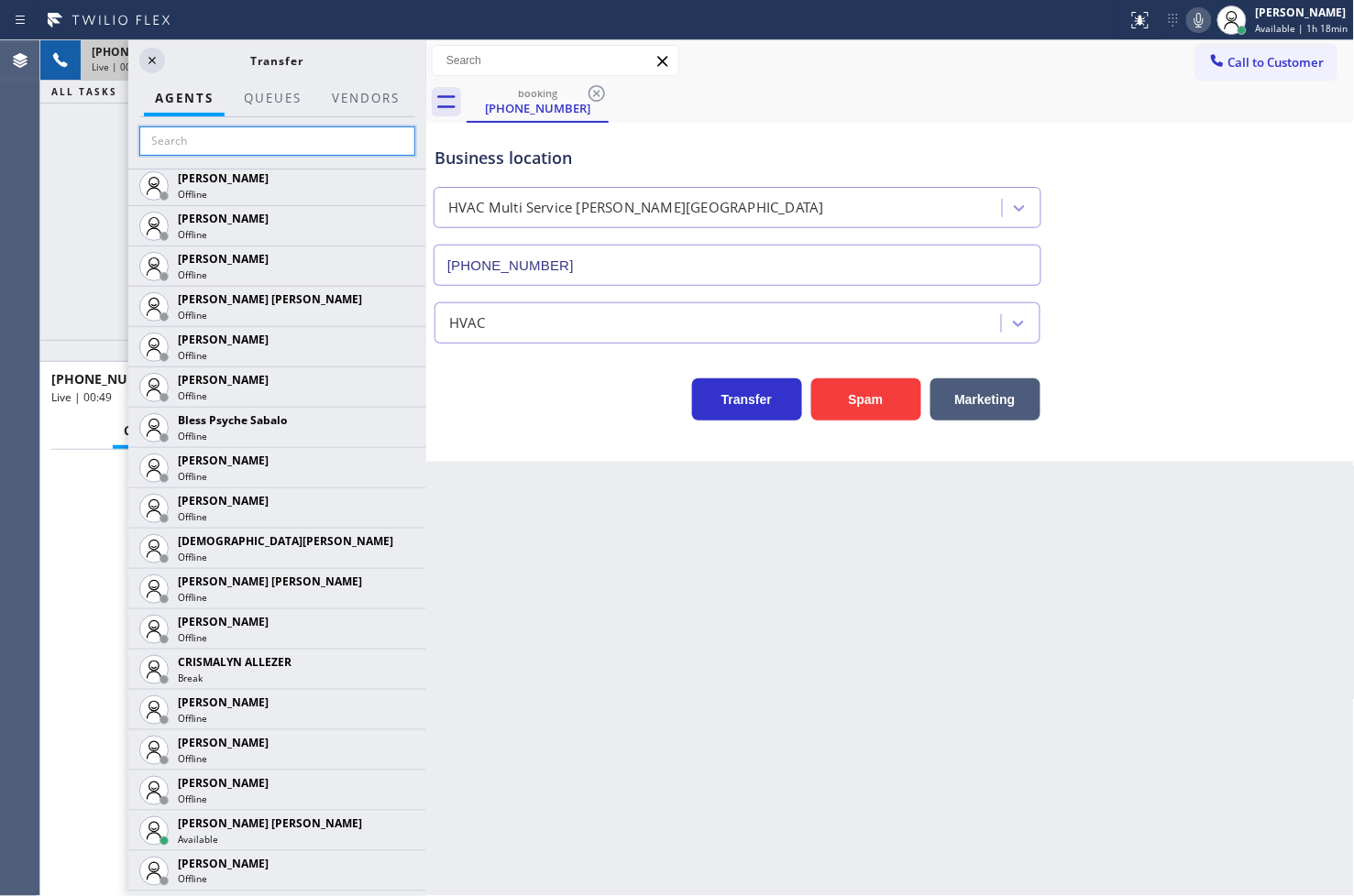
click at [200, 145] on input "text" at bounding box center [277, 140] width 276 height 29
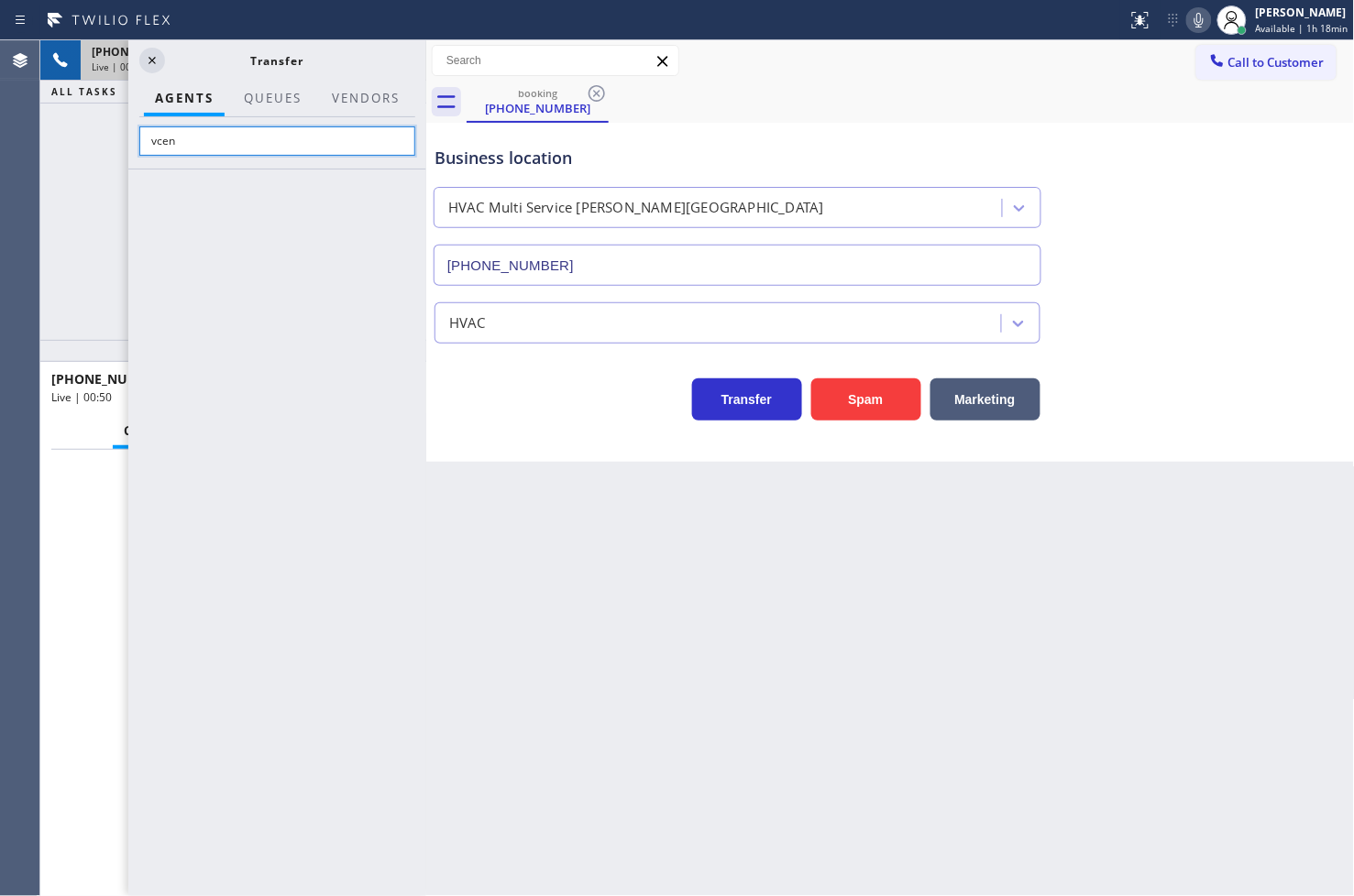
scroll to position [0, 0]
type input "ven"
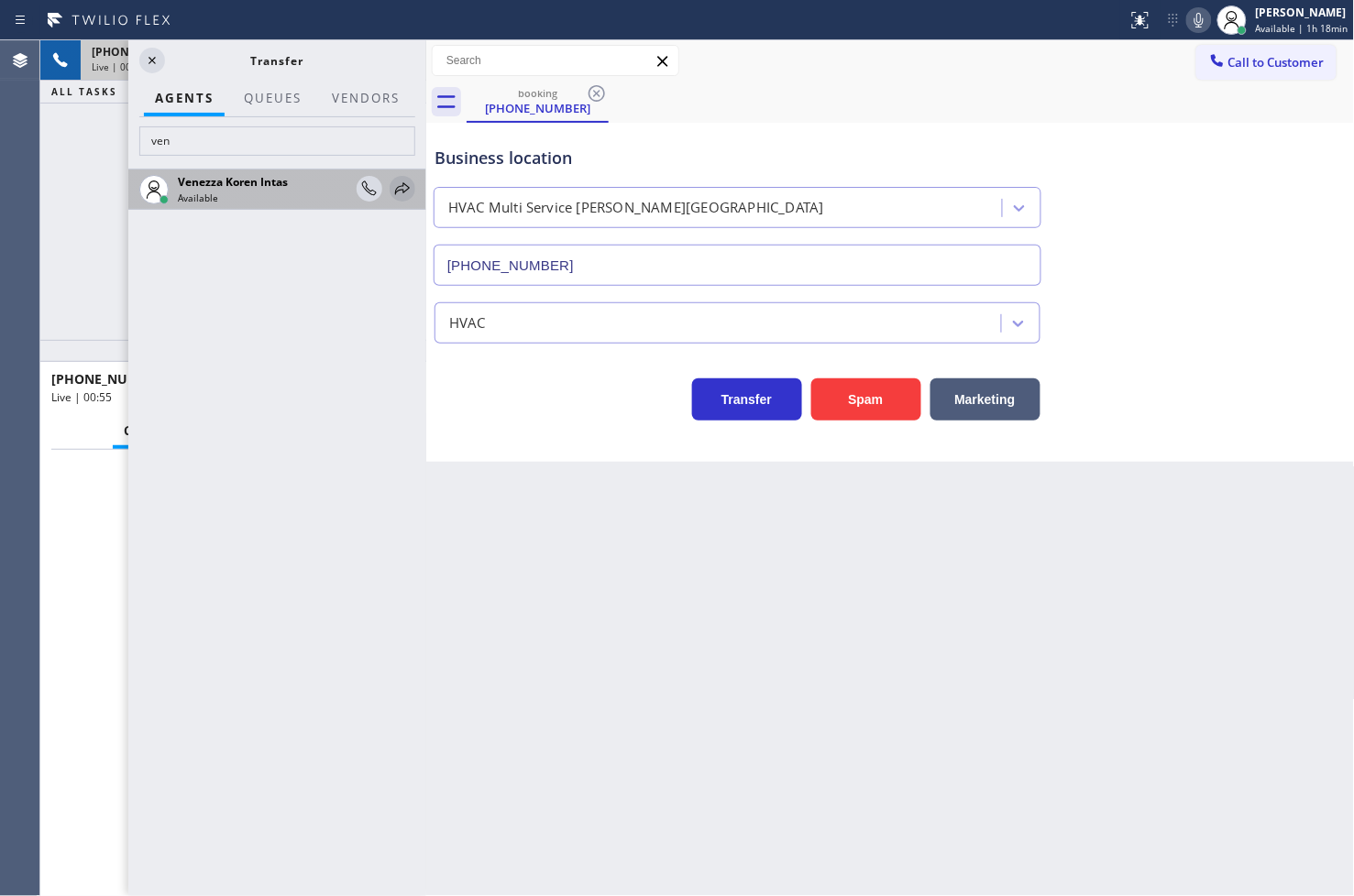
click at [404, 189] on icon at bounding box center [401, 188] width 22 height 22
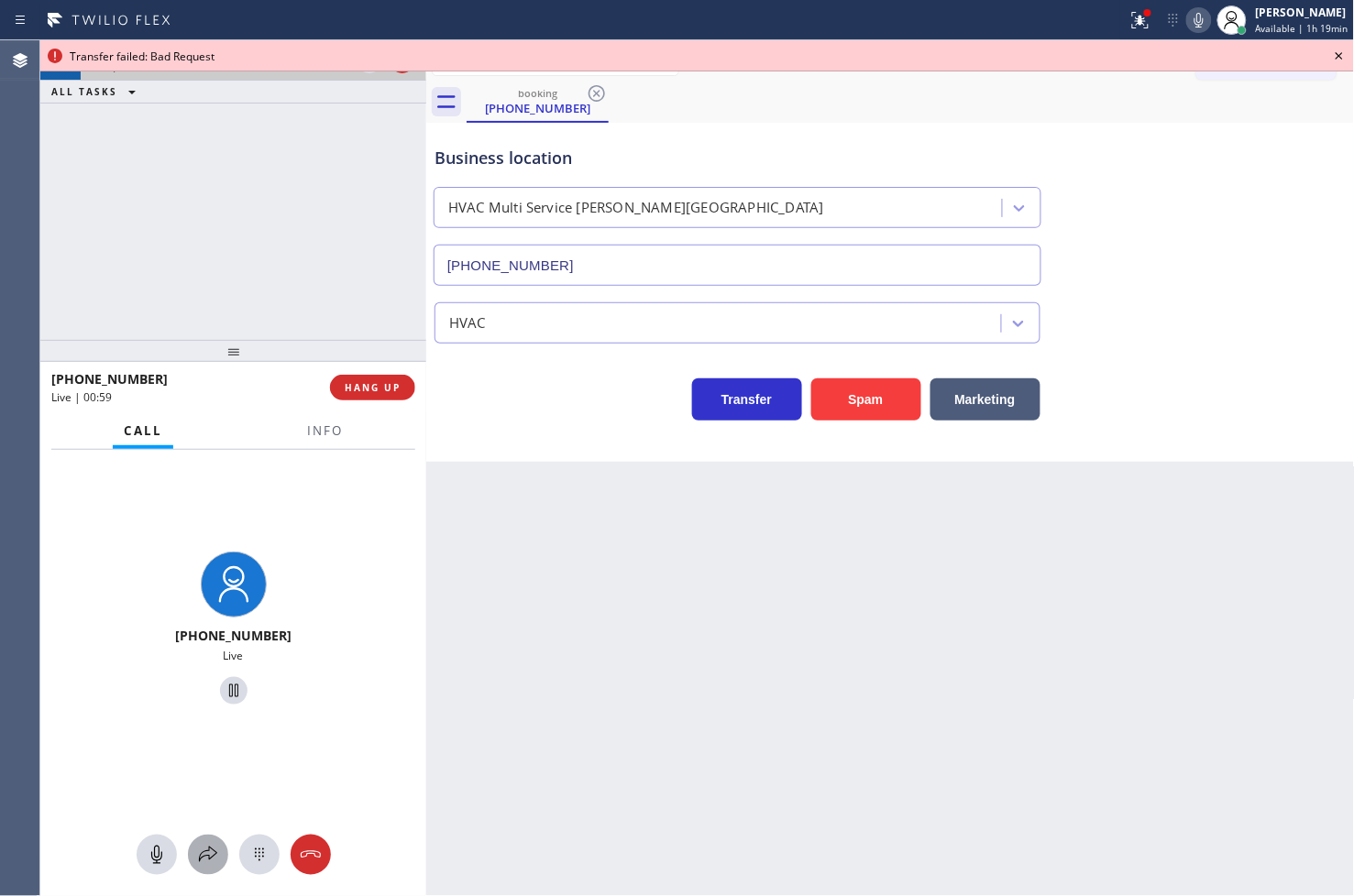
click at [208, 853] on icon at bounding box center [207, 855] width 22 height 22
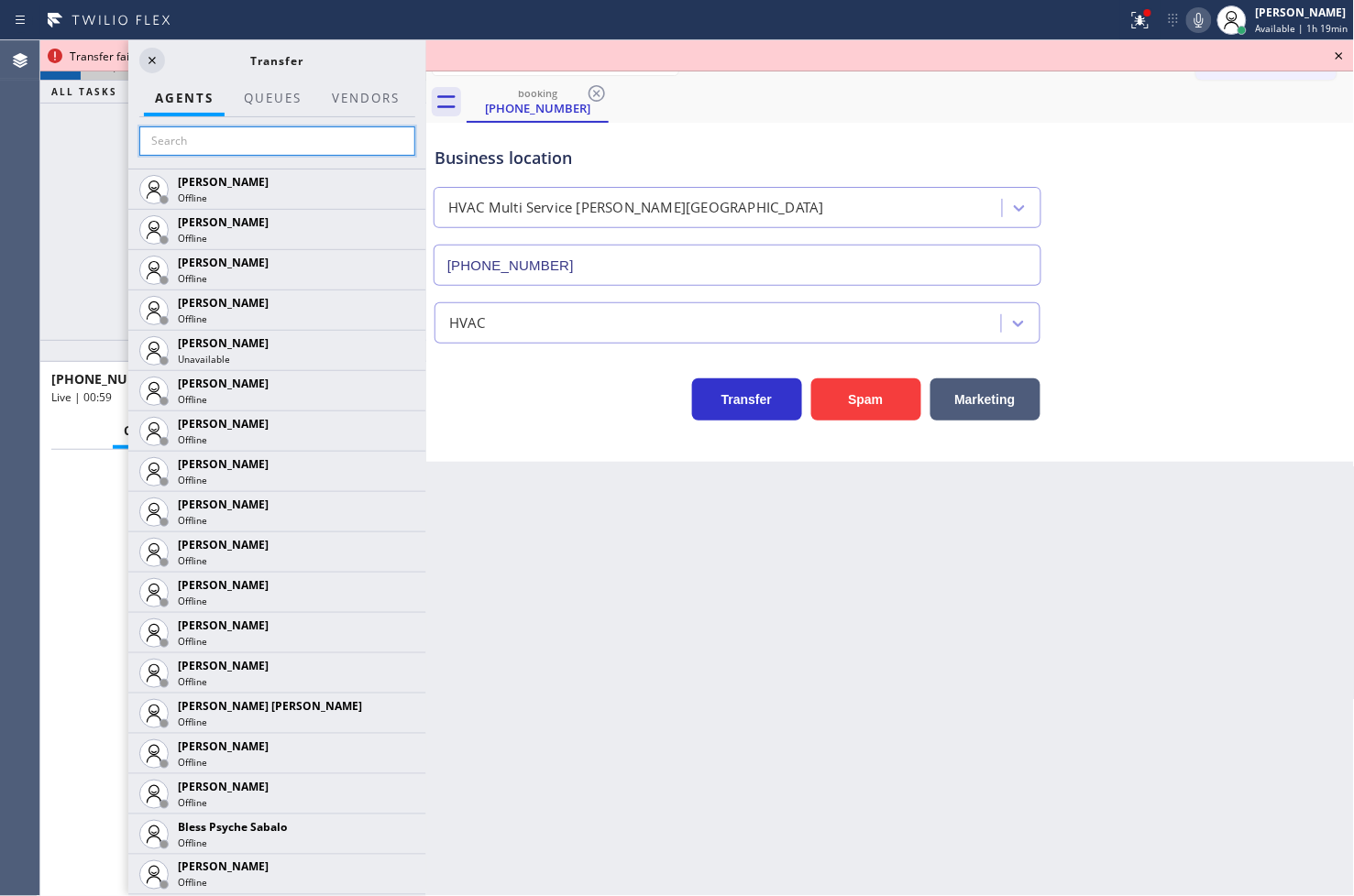
click at [224, 130] on input "text" at bounding box center [277, 140] width 276 height 29
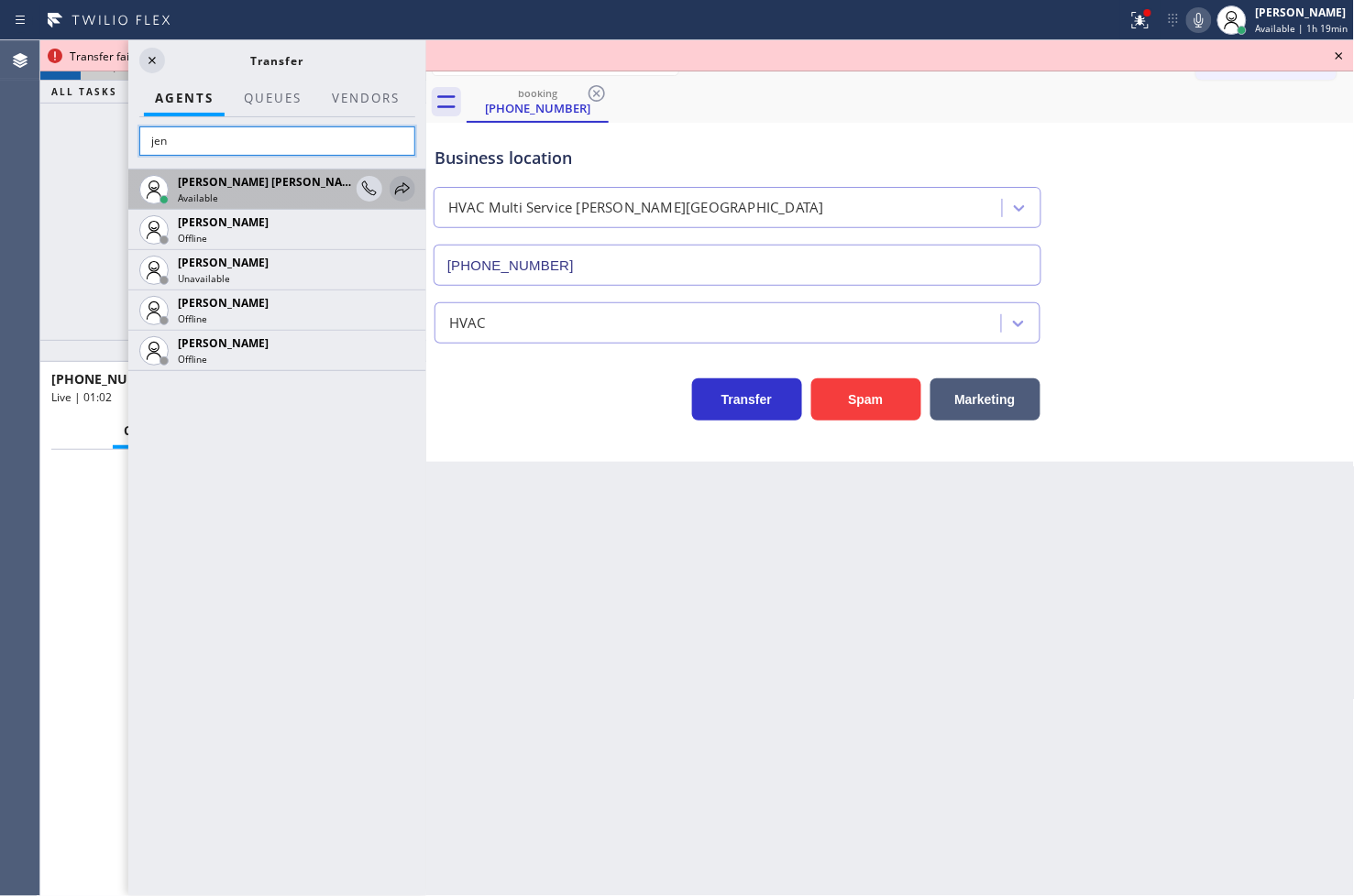
type input "jen"
click at [406, 184] on icon at bounding box center [401, 188] width 22 height 22
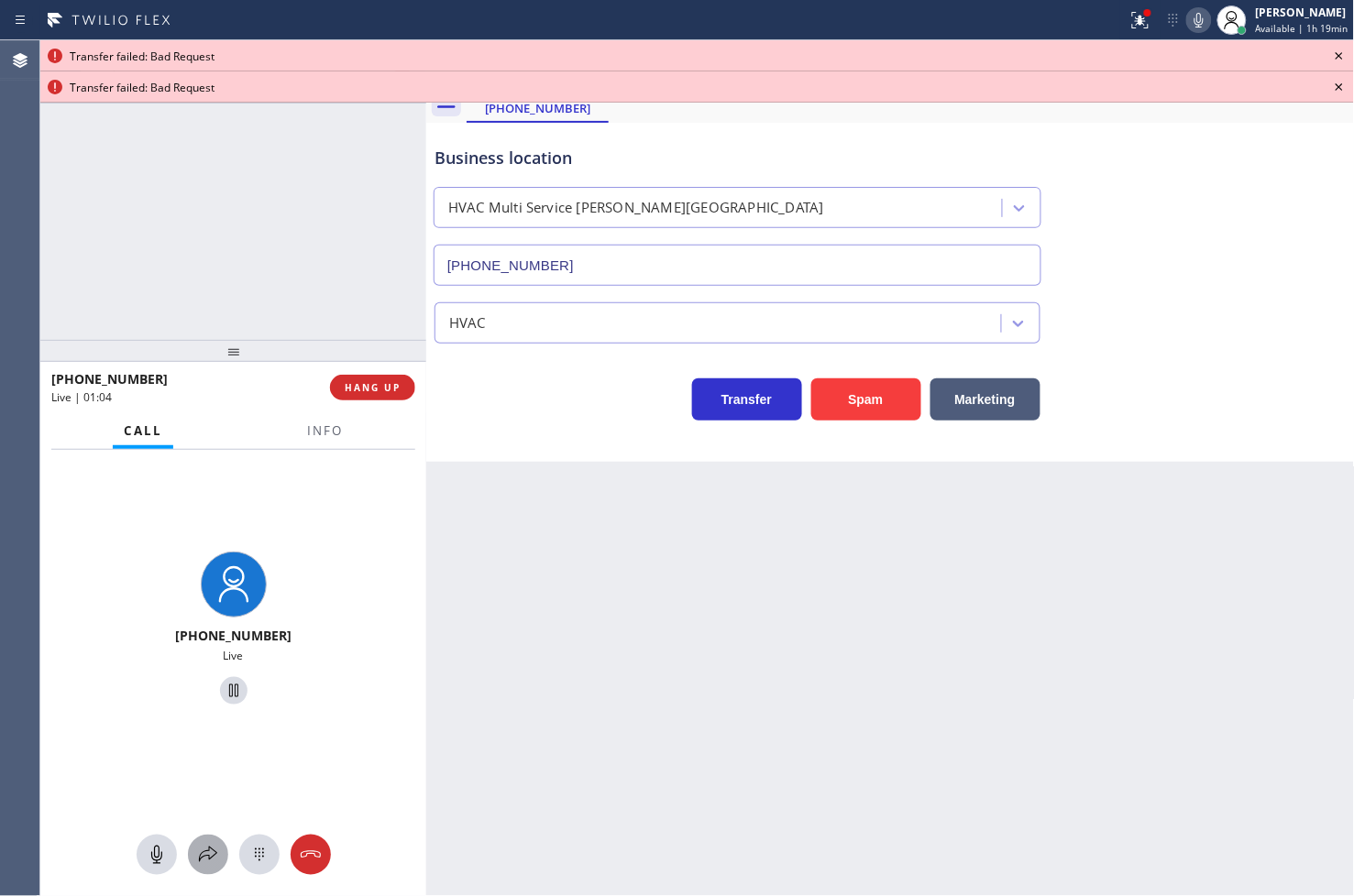
click at [206, 862] on icon at bounding box center [207, 855] width 22 height 22
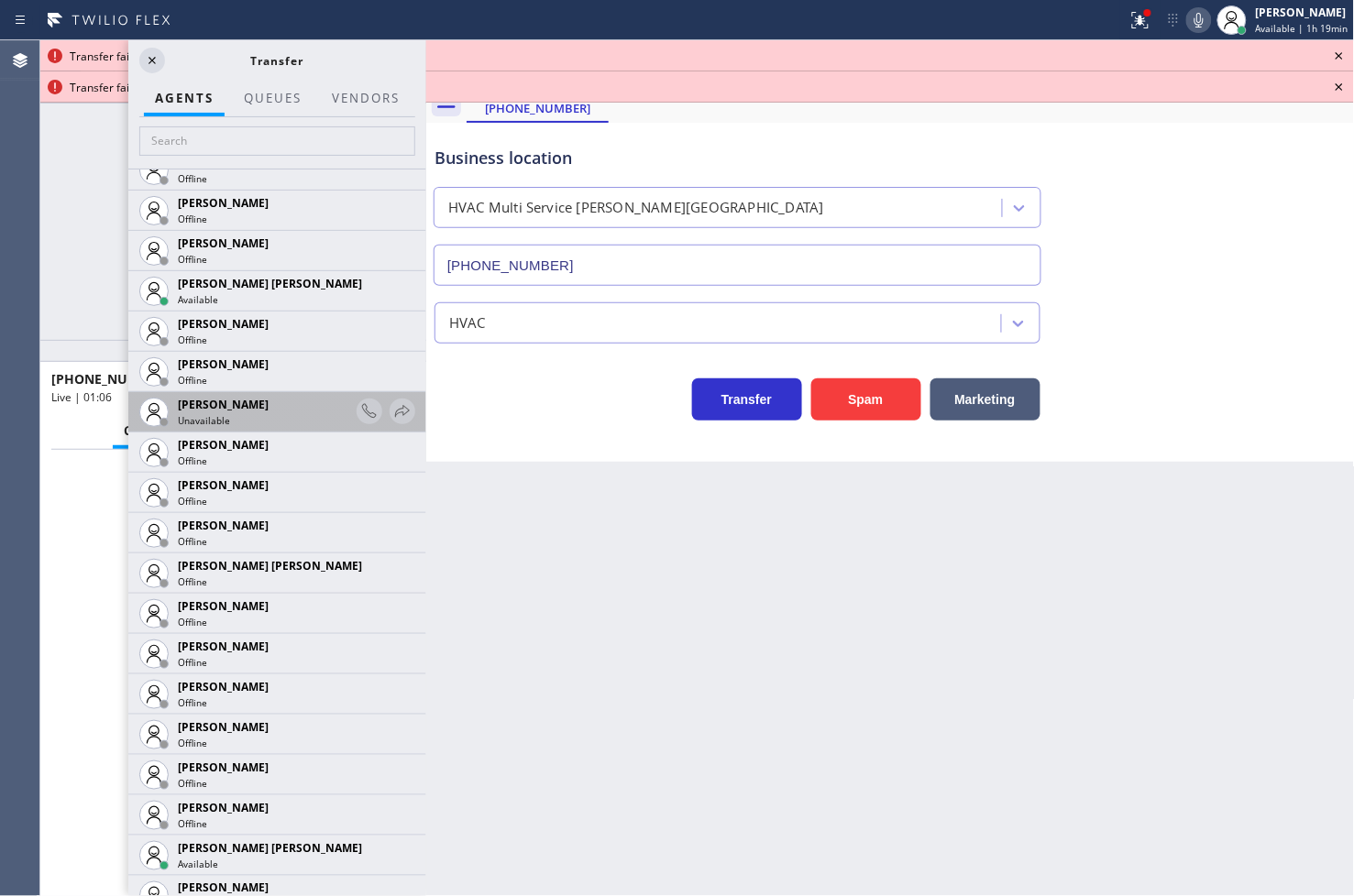
scroll to position [814, 0]
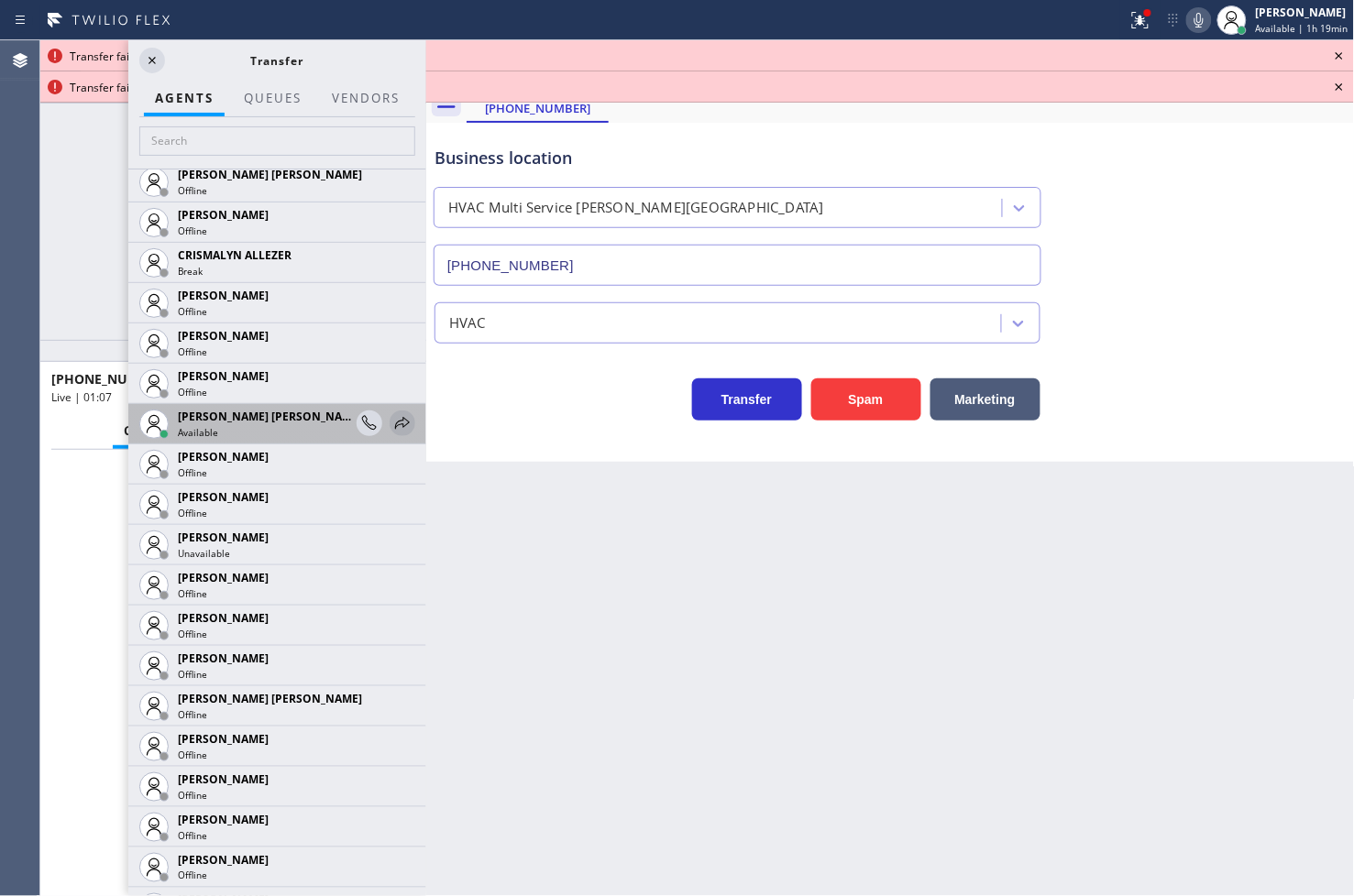
click at [391, 423] on icon at bounding box center [401, 423] width 22 height 22
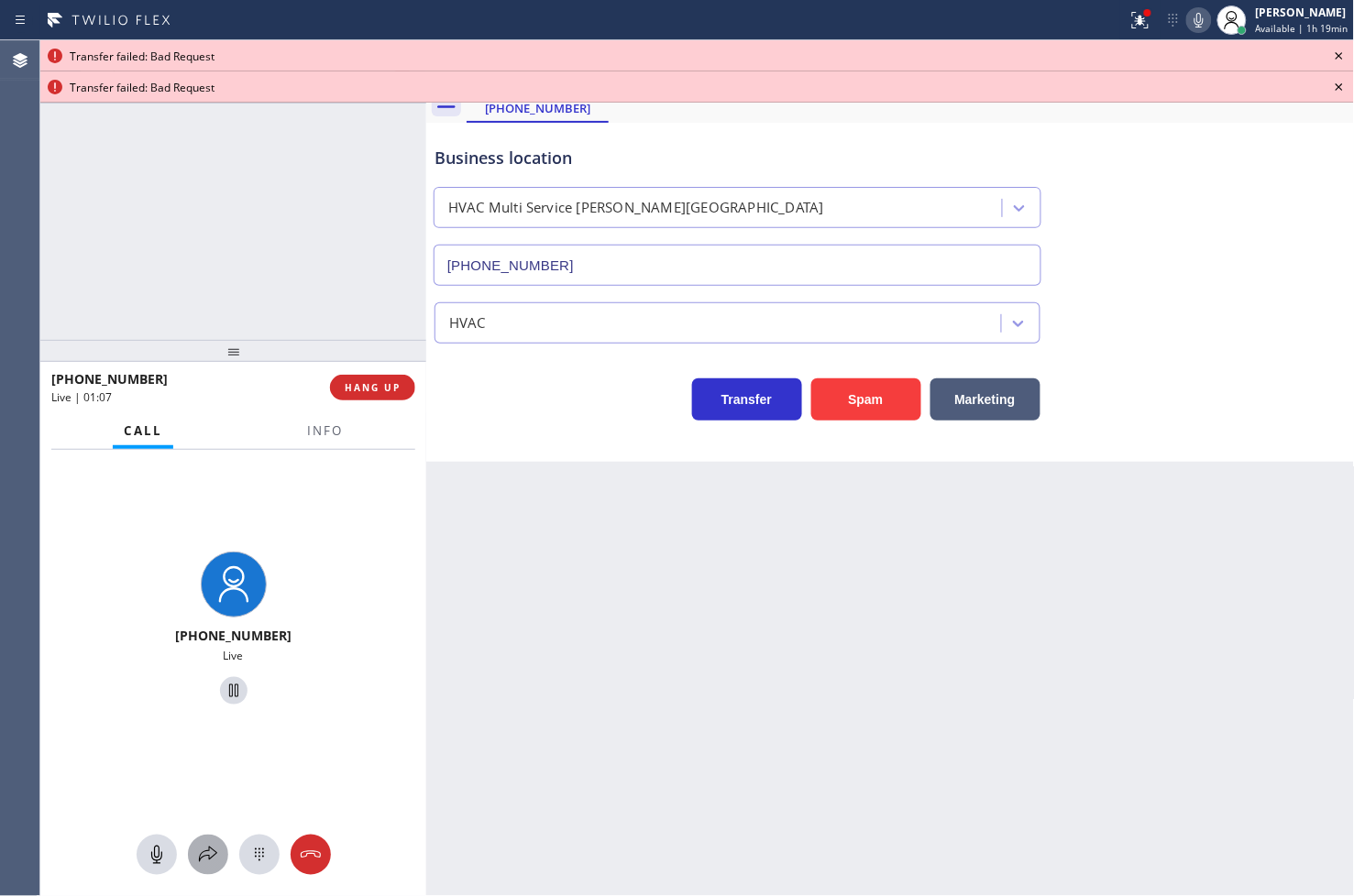
click at [209, 858] on icon at bounding box center [207, 855] width 18 height 16
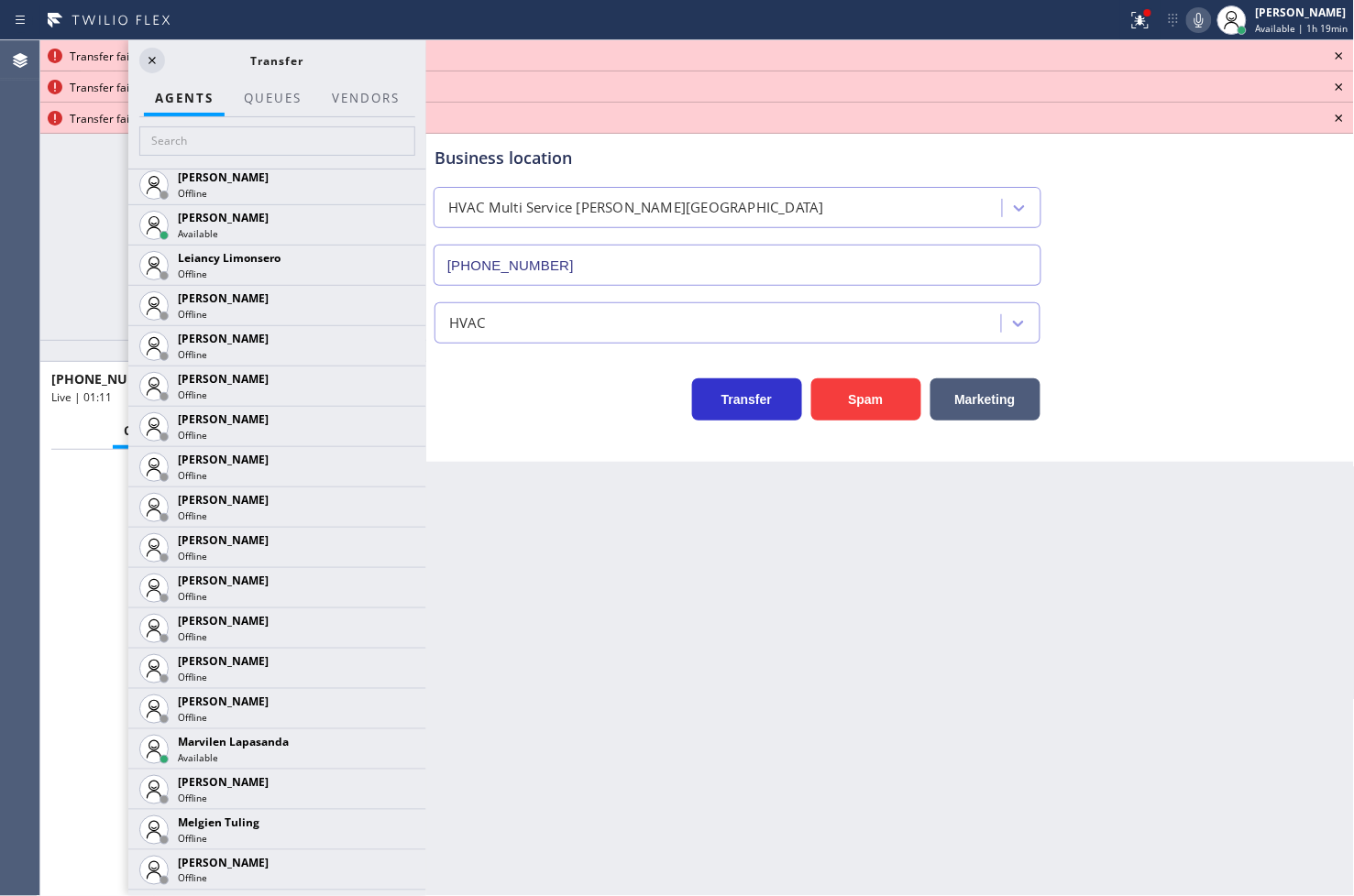
scroll to position [2443, 0]
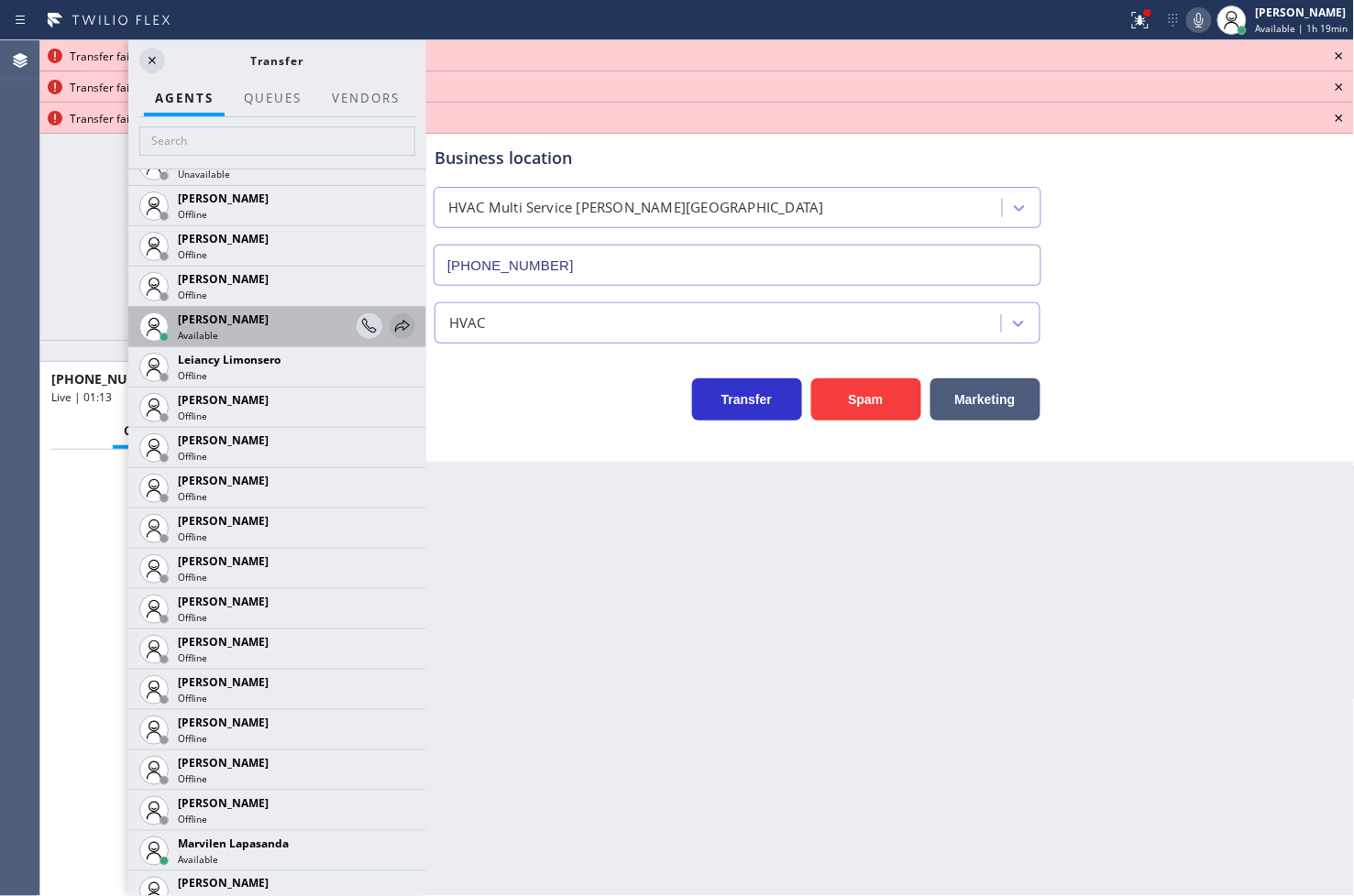
click at [391, 318] on icon at bounding box center [401, 326] width 22 height 22
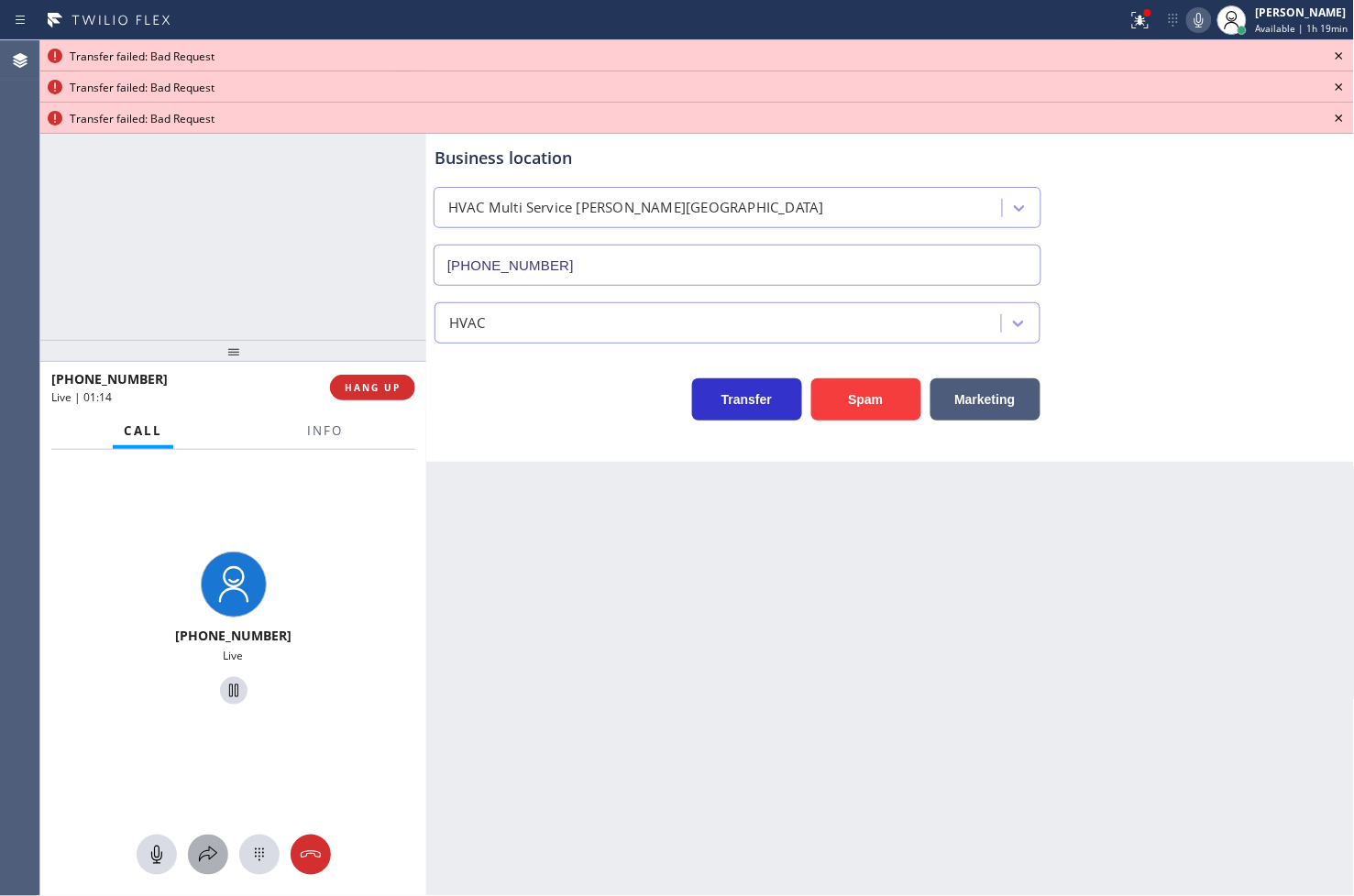
click at [208, 858] on icon at bounding box center [207, 855] width 22 height 22
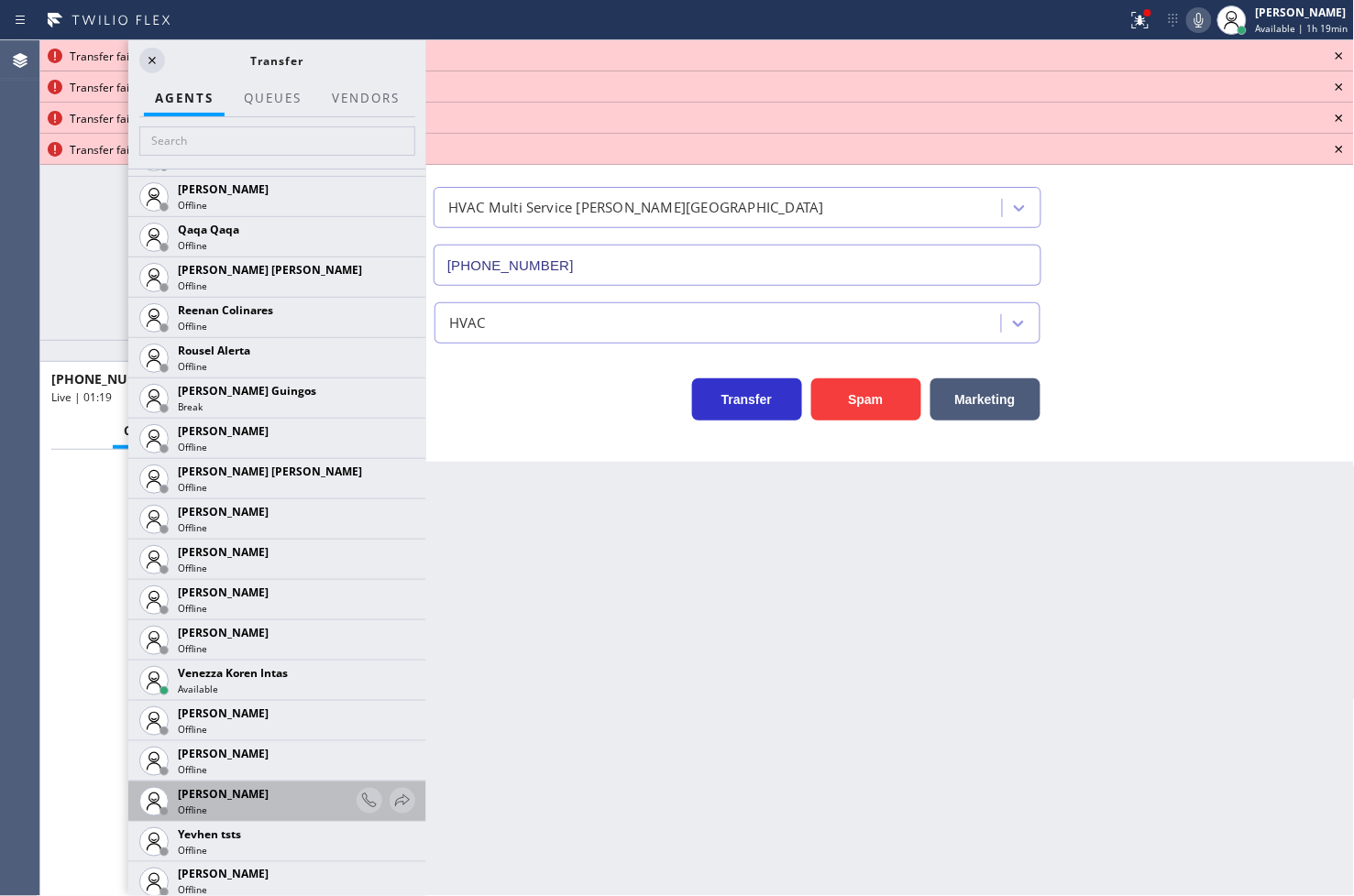
scroll to position [3625, 0]
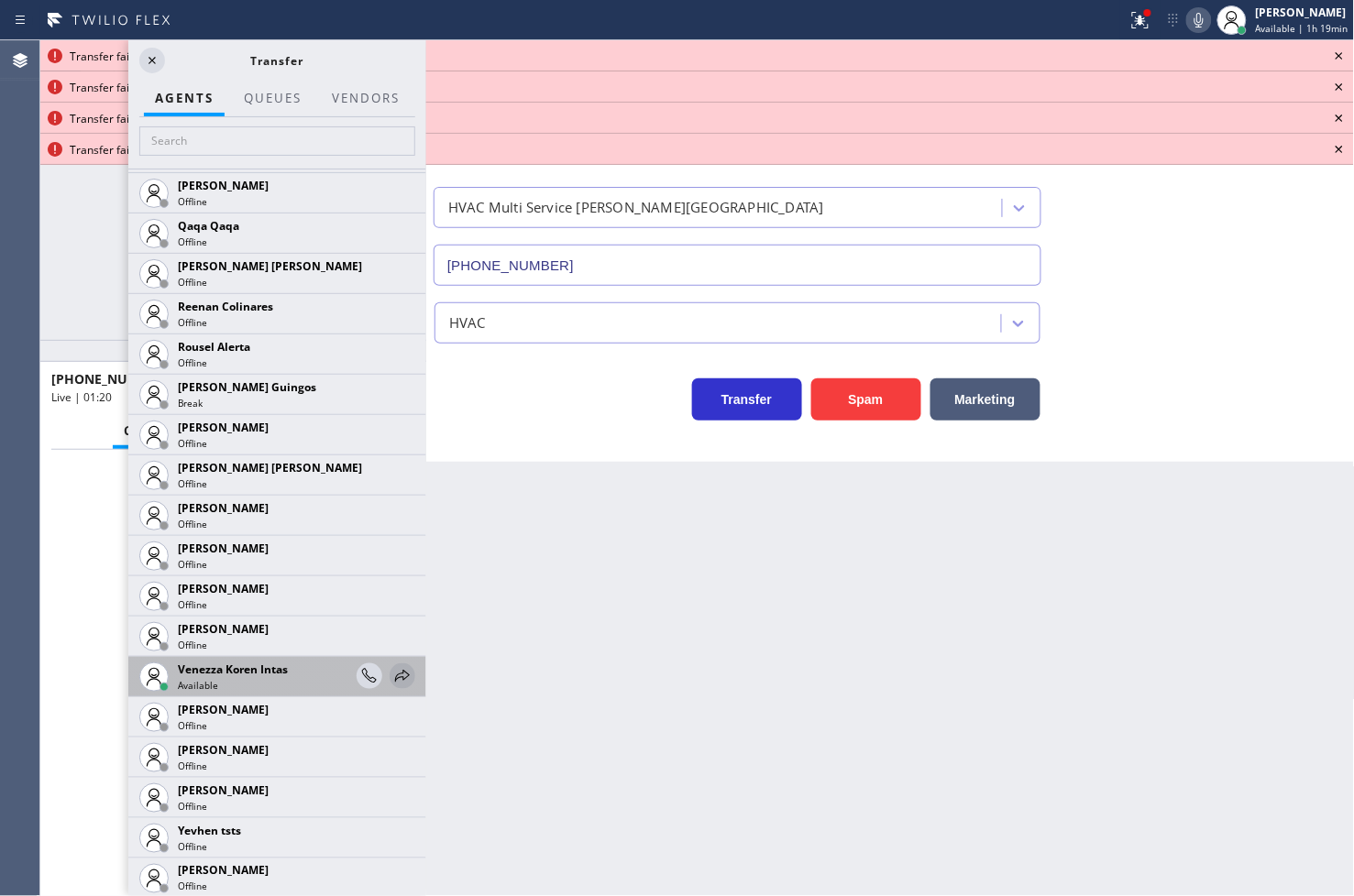
click at [395, 674] on icon at bounding box center [402, 676] width 15 height 12
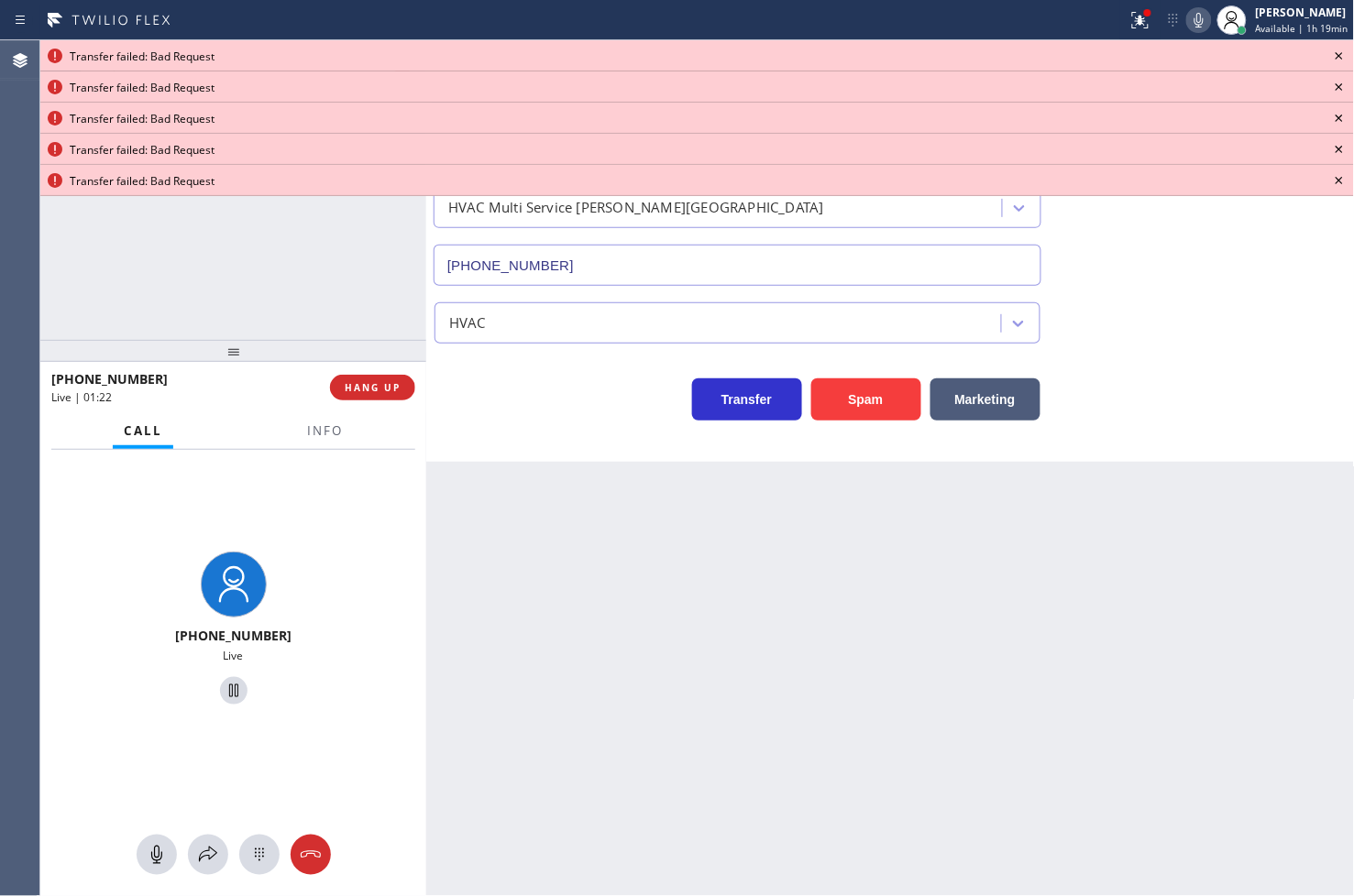
click at [1347, 52] on icon at bounding box center [1338, 56] width 22 height 22
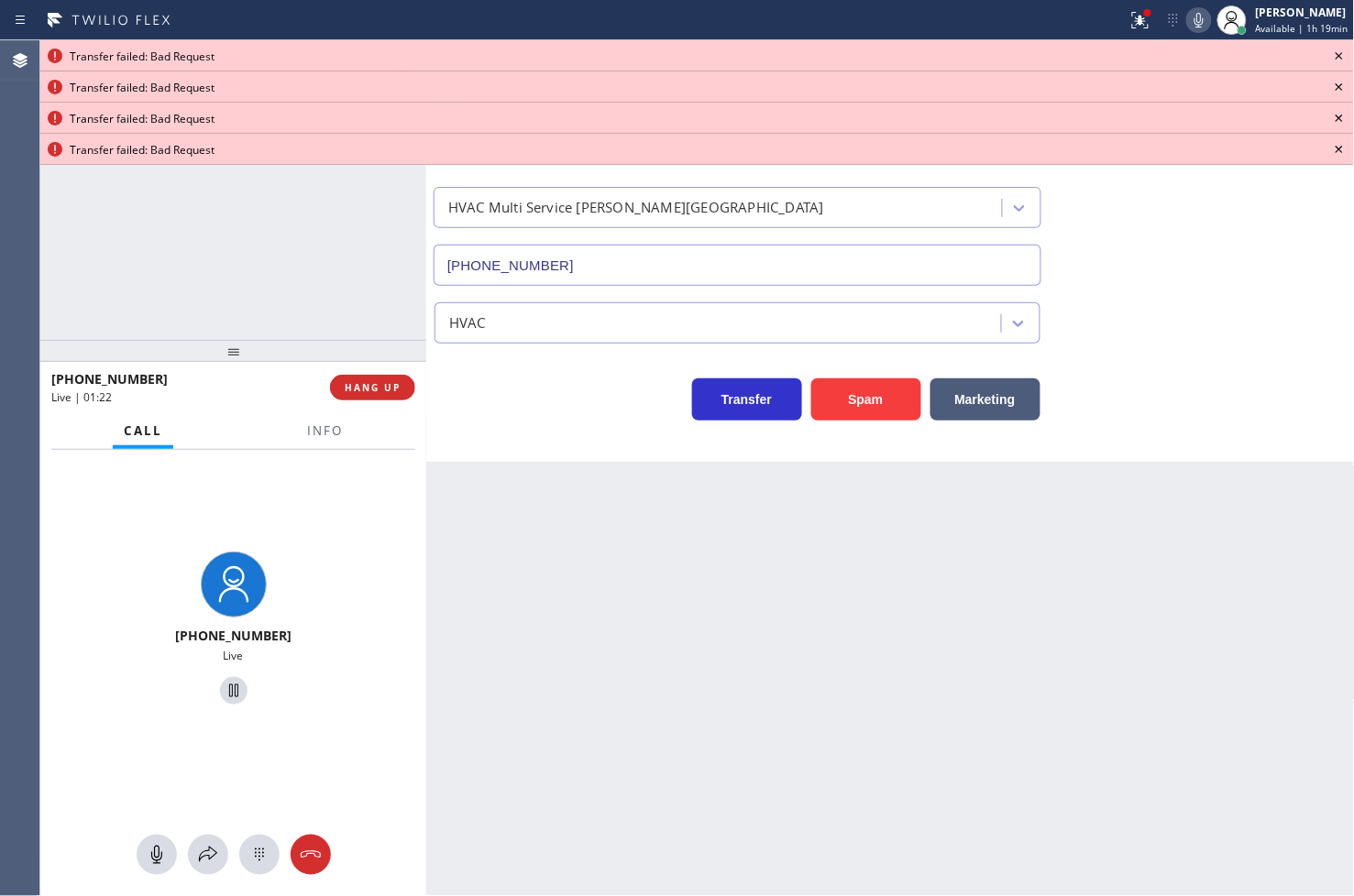
click at [1347, 52] on icon at bounding box center [1338, 56] width 22 height 22
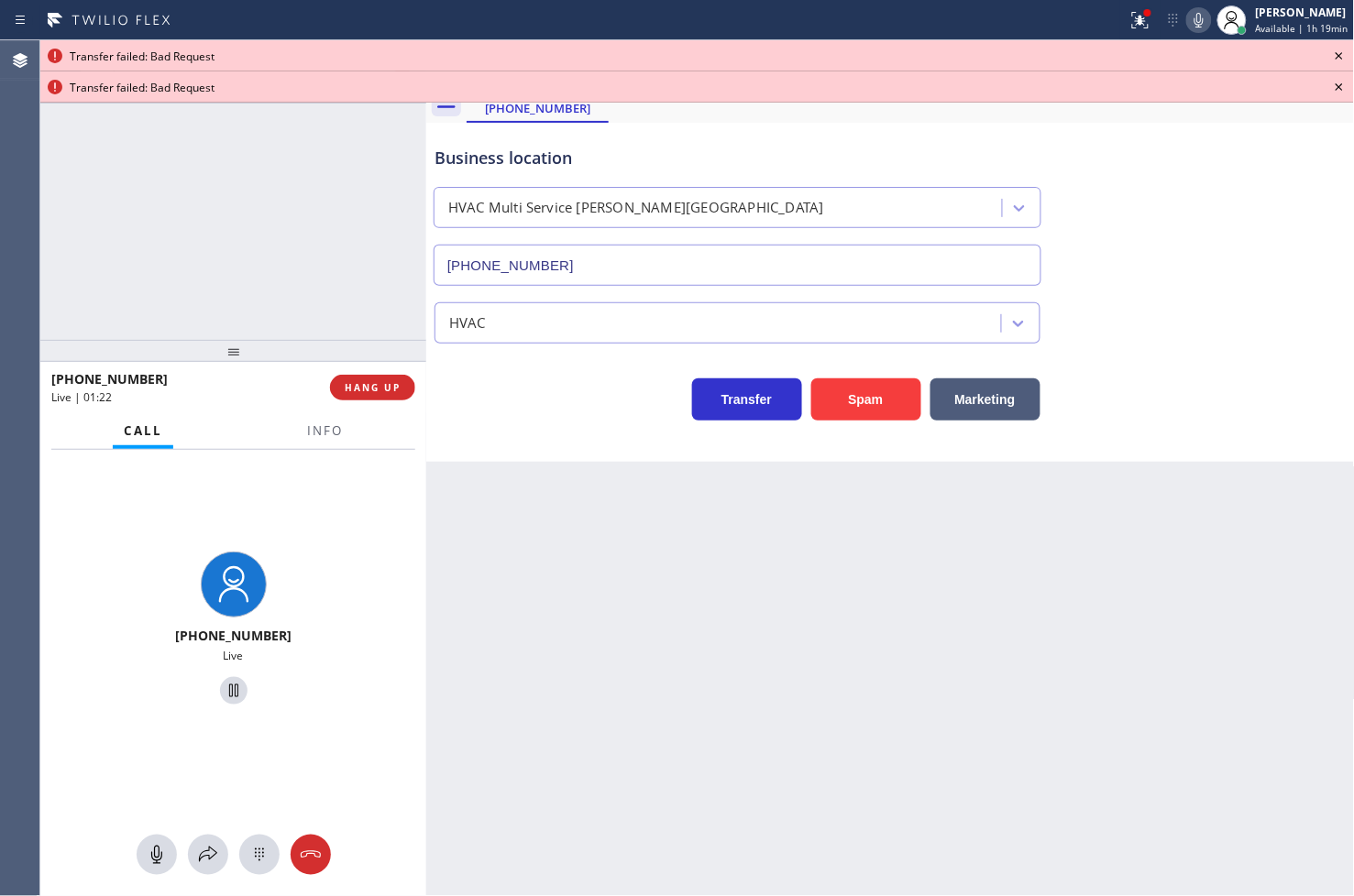
click at [1347, 52] on icon at bounding box center [1338, 56] width 22 height 22
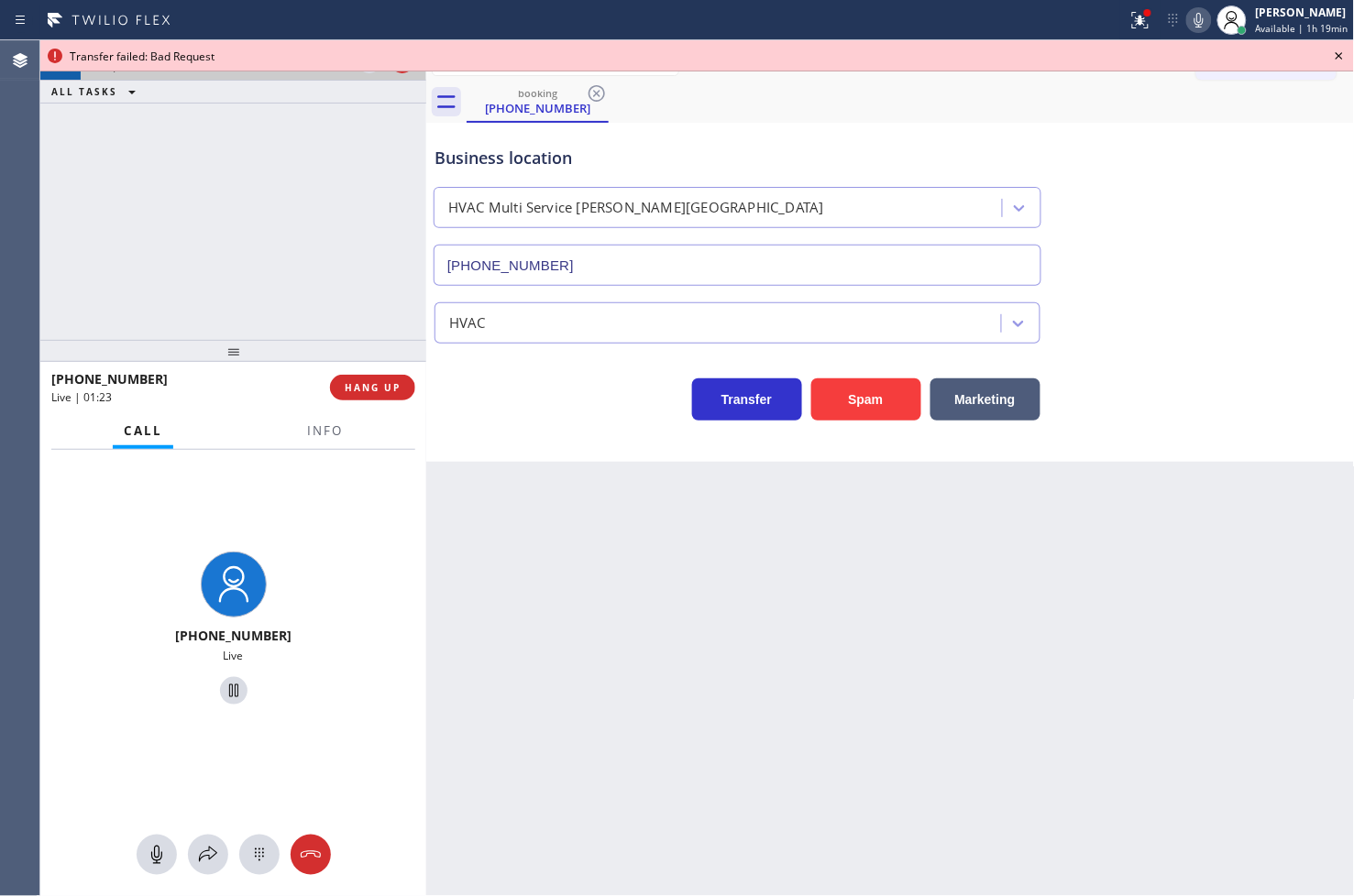
click at [1339, 50] on icon at bounding box center [1338, 56] width 22 height 22
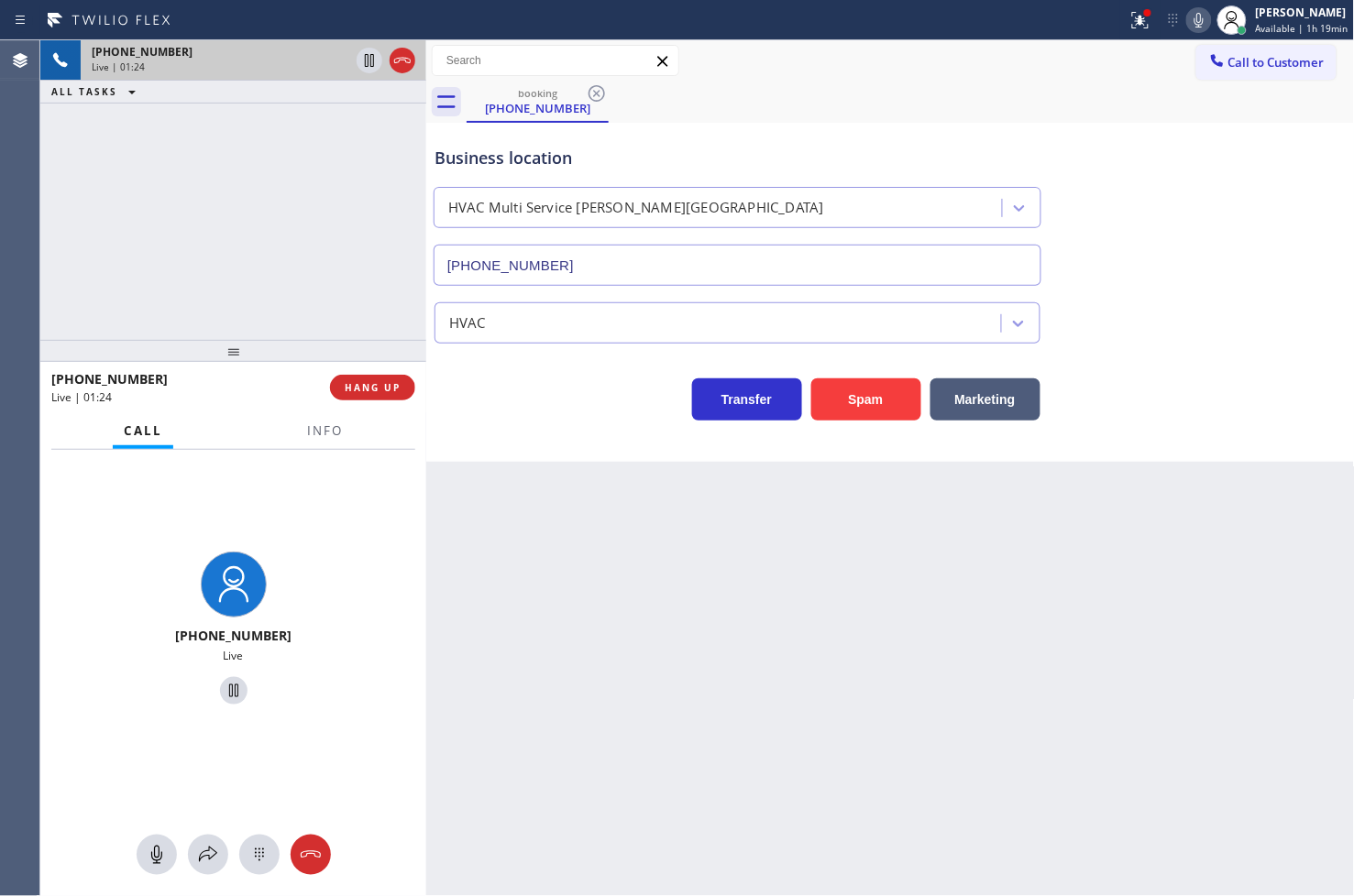
click at [272, 197] on div "[PHONE_NUMBER] Live | 01:24 ALL TASKS ALL TASKS ACTIVE TASKS TASKS IN WRAP UP" at bounding box center [233, 190] width 385 height 300
click at [342, 432] on span "Info" at bounding box center [325, 431] width 36 height 17
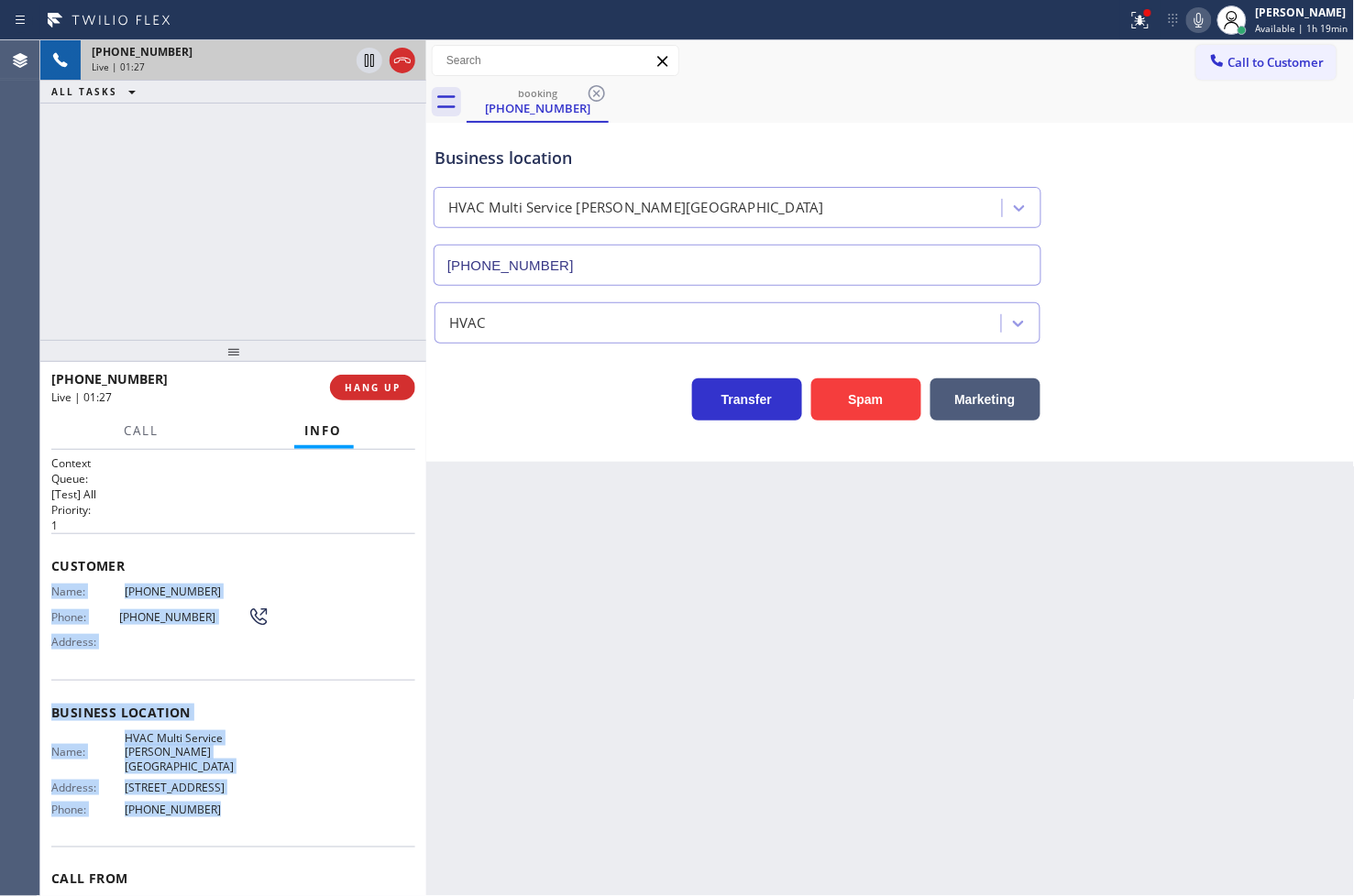
drag, startPoint x: 51, startPoint y: 591, endPoint x: 237, endPoint y: 786, distance: 269.5
click at [237, 786] on div "Context Queue: [Test] All Priority: 1 Customer Name: [PHONE_NUMBER] Phone: [PHO…" at bounding box center [233, 720] width 364 height 530
copy div "Name: [PHONE_NUMBER] Phone: [PHONE_NUMBER] Address: Business location Name: HVA…"
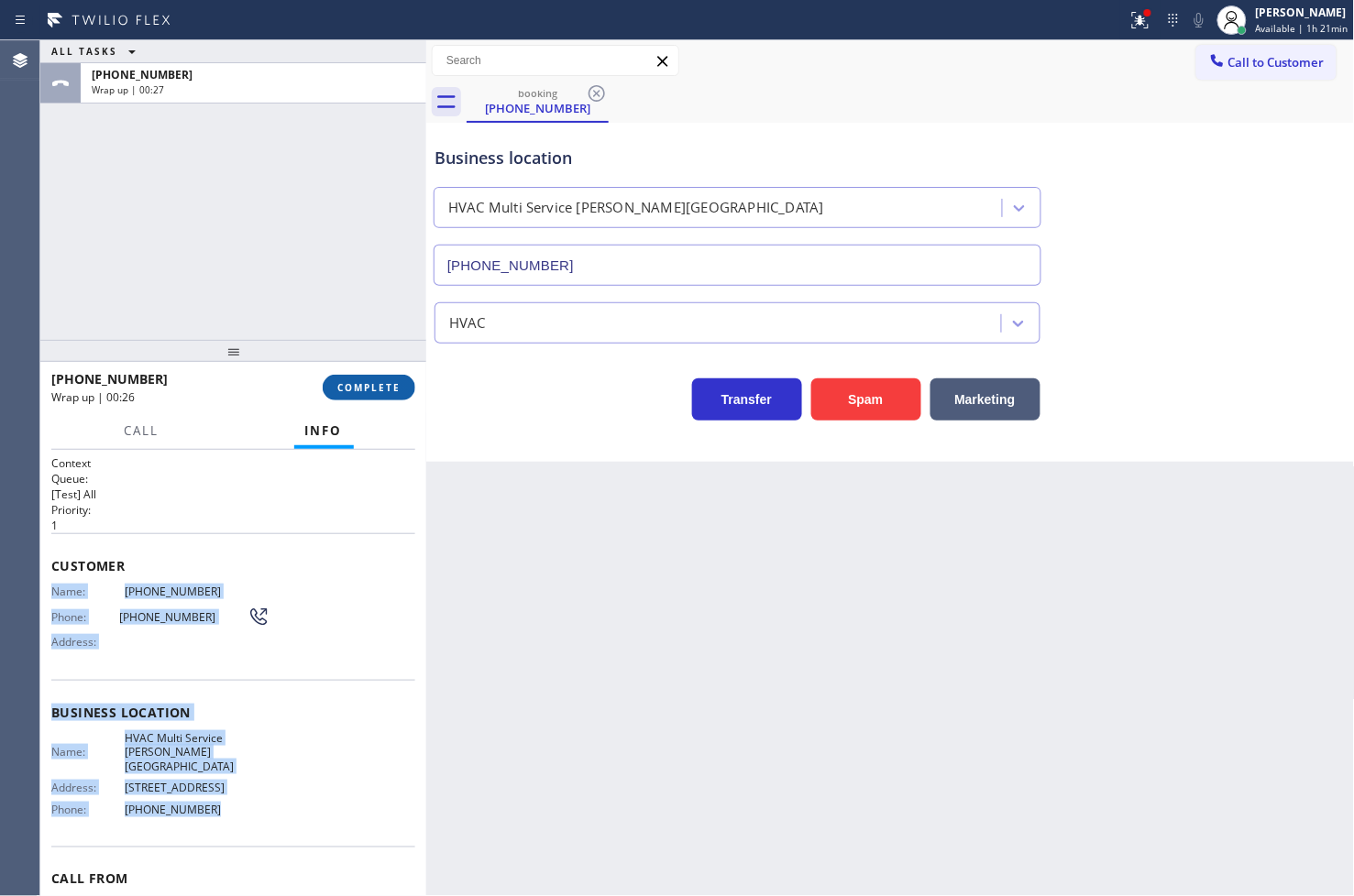
click at [367, 389] on span "COMPLETE" at bounding box center [368, 388] width 63 height 13
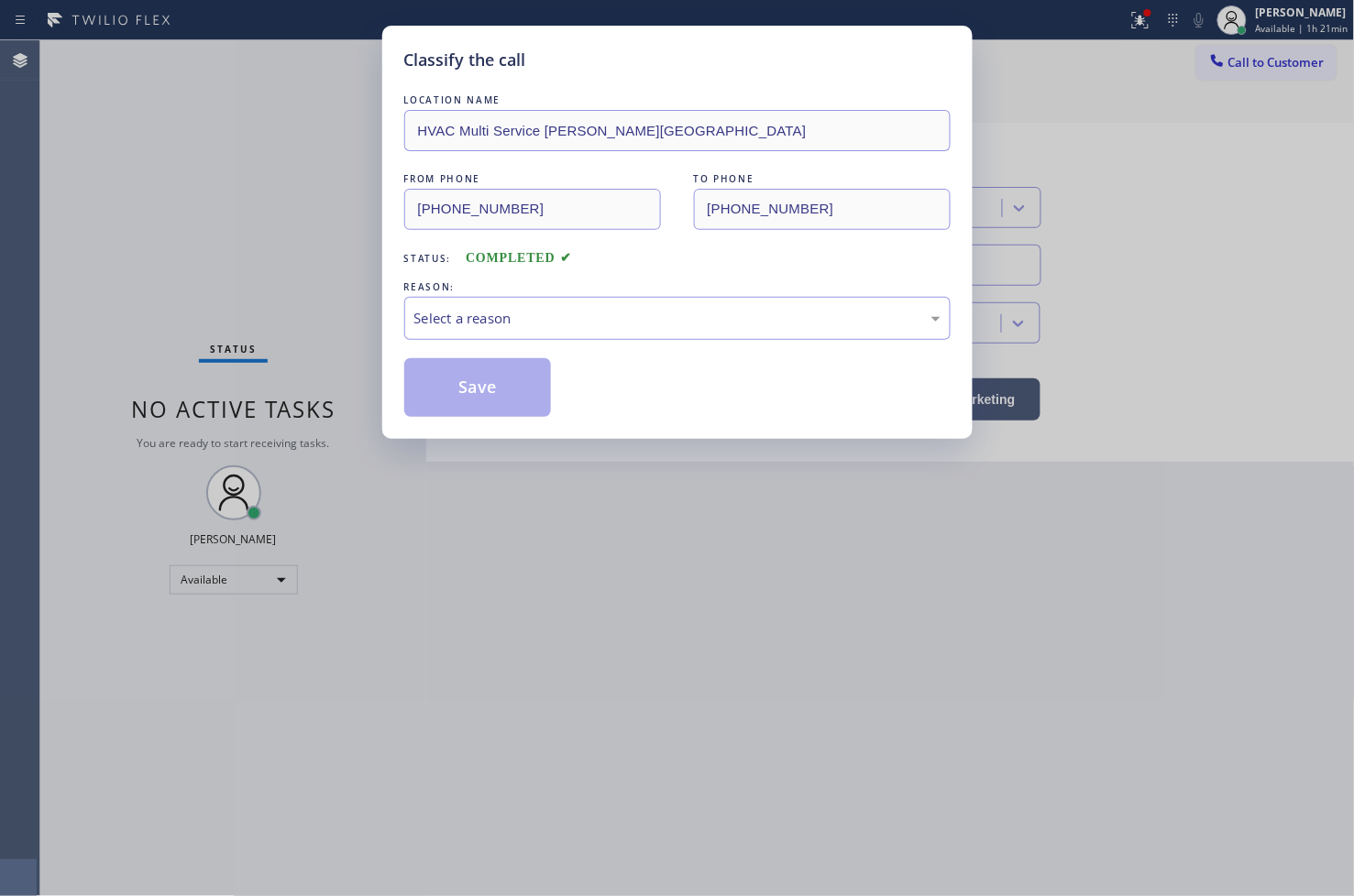
click at [489, 326] on div "Select a reason" at bounding box center [677, 318] width 526 height 21
click at [510, 399] on button "Save" at bounding box center [478, 387] width 148 height 58
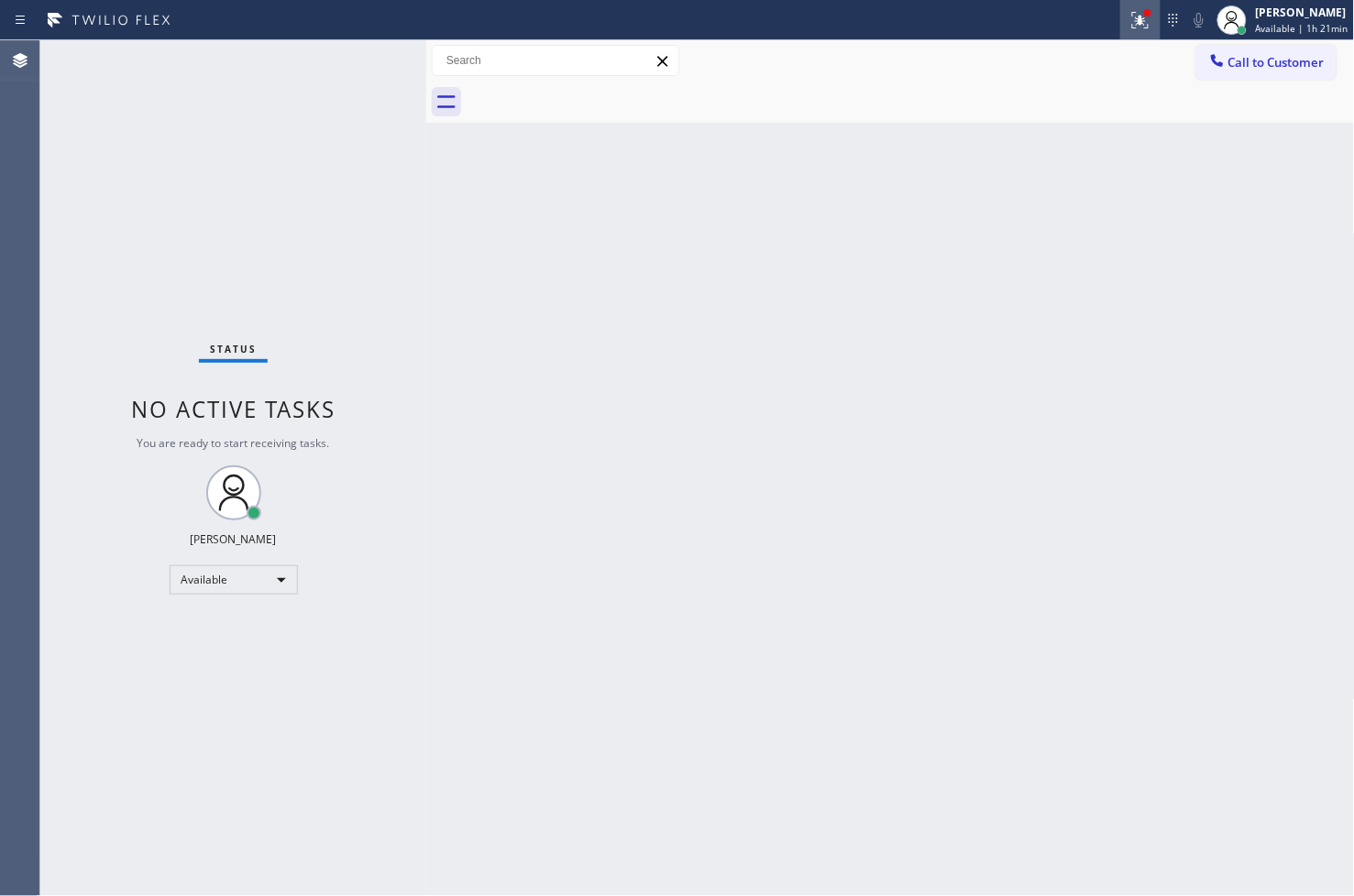
click at [1129, 9] on icon at bounding box center [1139, 20] width 22 height 22
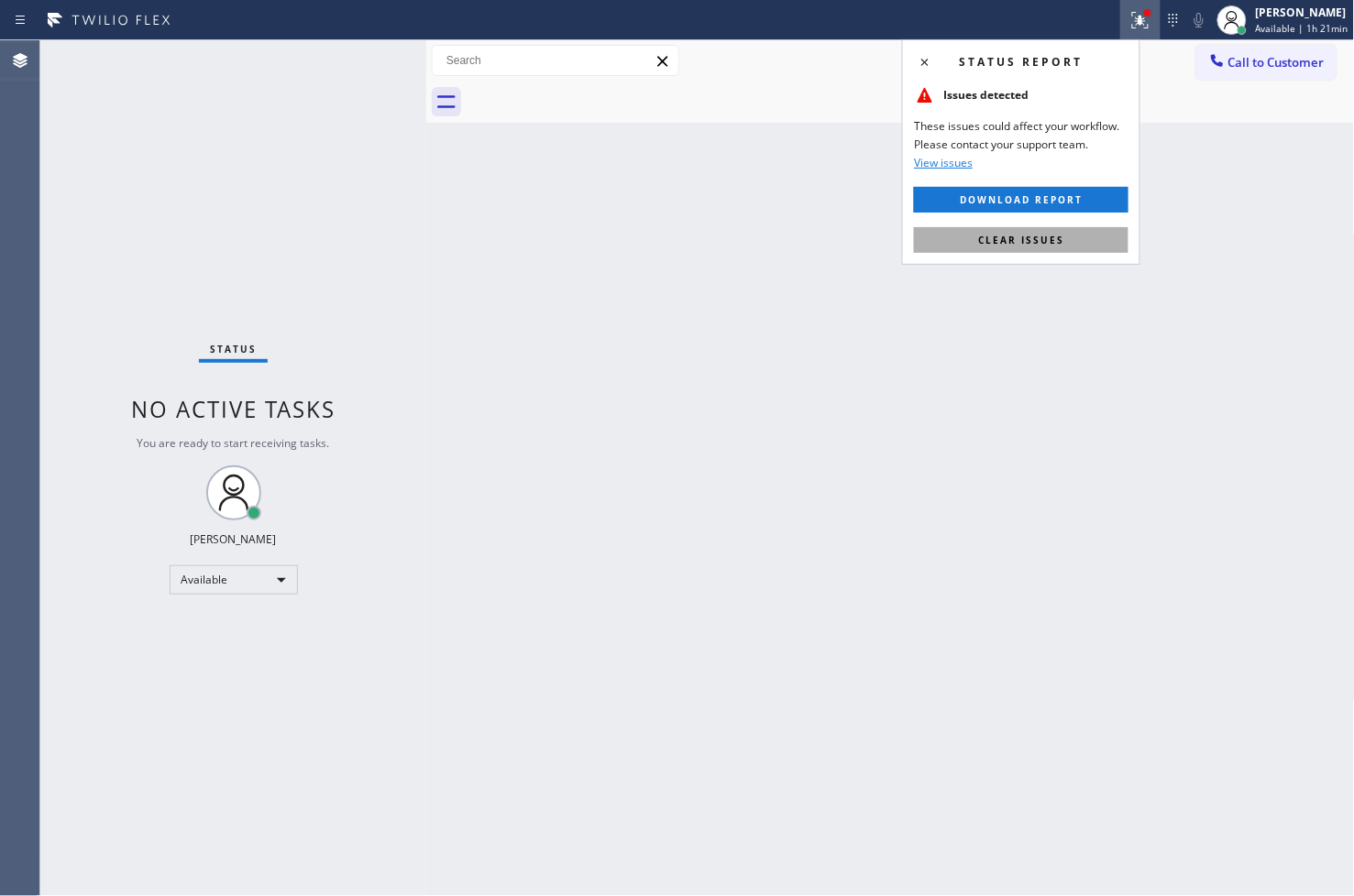
click at [1086, 246] on button "Clear issues" at bounding box center [1021, 239] width 215 height 25
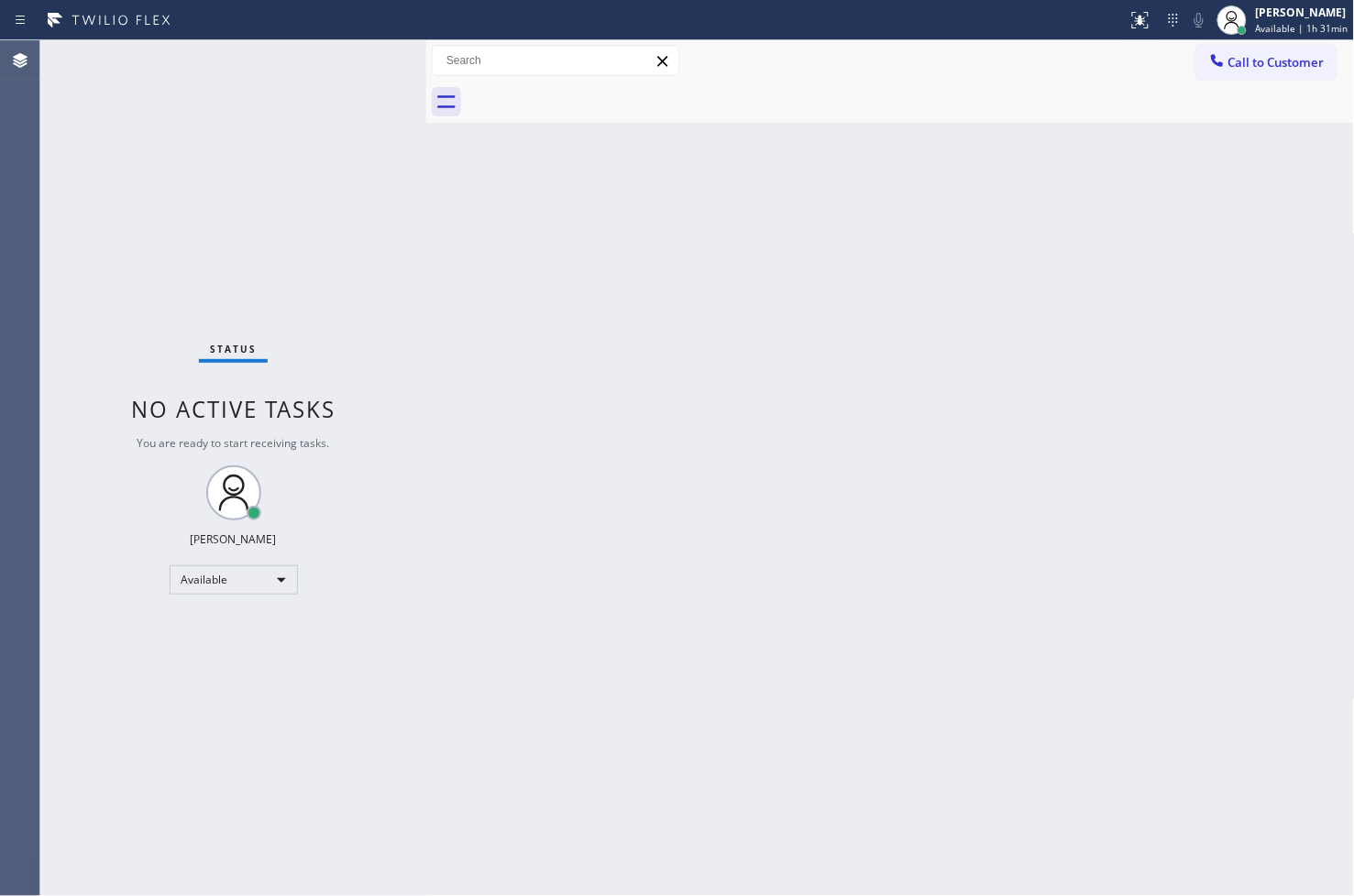
click at [361, 57] on div "Status No active tasks You are ready to start receiving tasks. [PERSON_NAME]" at bounding box center [233, 468] width 385 height 855
click at [939, 617] on div "Back to Dashboard Change Sender ID Customers Technicians Select a contact Outbo…" at bounding box center [889, 468] width 928 height 855
click at [347, 232] on div "Status No active tasks You are ready to start receiving tasks. [PERSON_NAME]" at bounding box center [233, 468] width 385 height 855
click at [351, 46] on div "Status No active tasks You are ready to start receiving tasks. [PERSON_NAME]" at bounding box center [233, 468] width 385 height 855
click at [282, 584] on div "Available" at bounding box center [234, 579] width 128 height 29
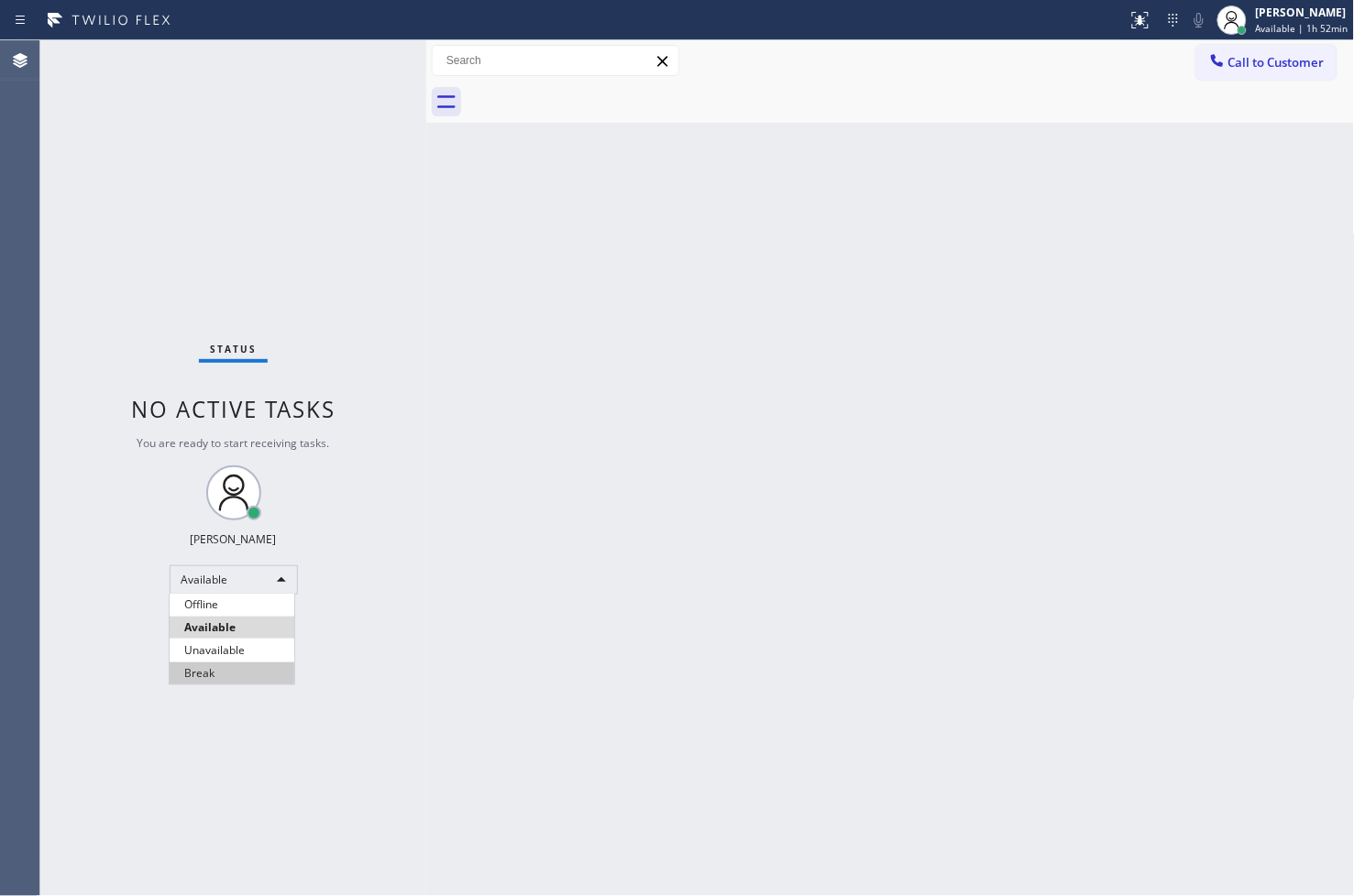
click at [248, 675] on li "Break" at bounding box center [232, 673] width 124 height 22
click at [285, 581] on div "Break" at bounding box center [234, 579] width 128 height 29
click at [262, 628] on li "Available" at bounding box center [232, 627] width 124 height 22
click at [346, 57] on div "Status No active tasks You are ready to start receiving tasks. [PERSON_NAME]" at bounding box center [233, 468] width 385 height 855
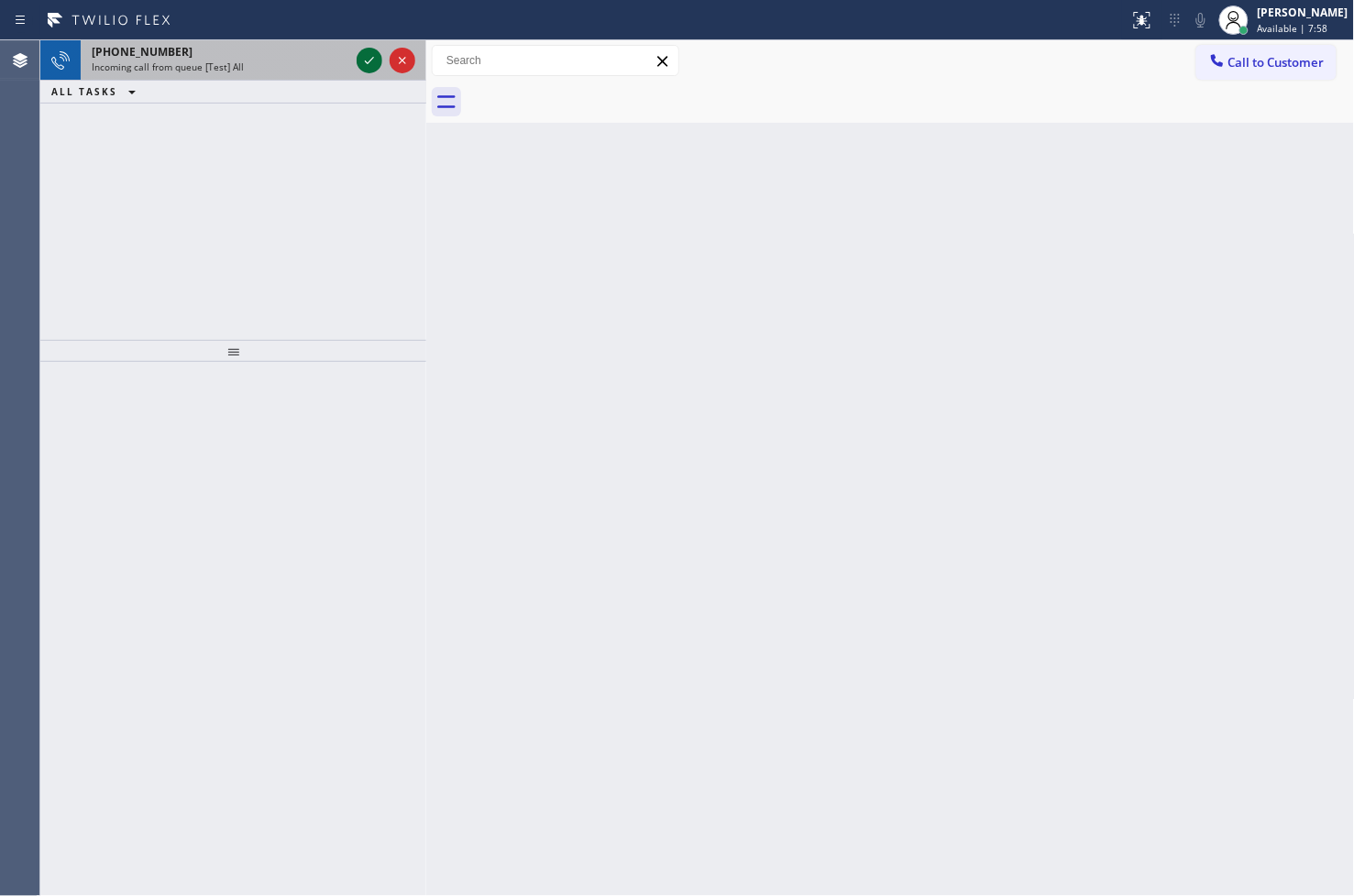
click at [373, 57] on icon at bounding box center [368, 60] width 22 height 22
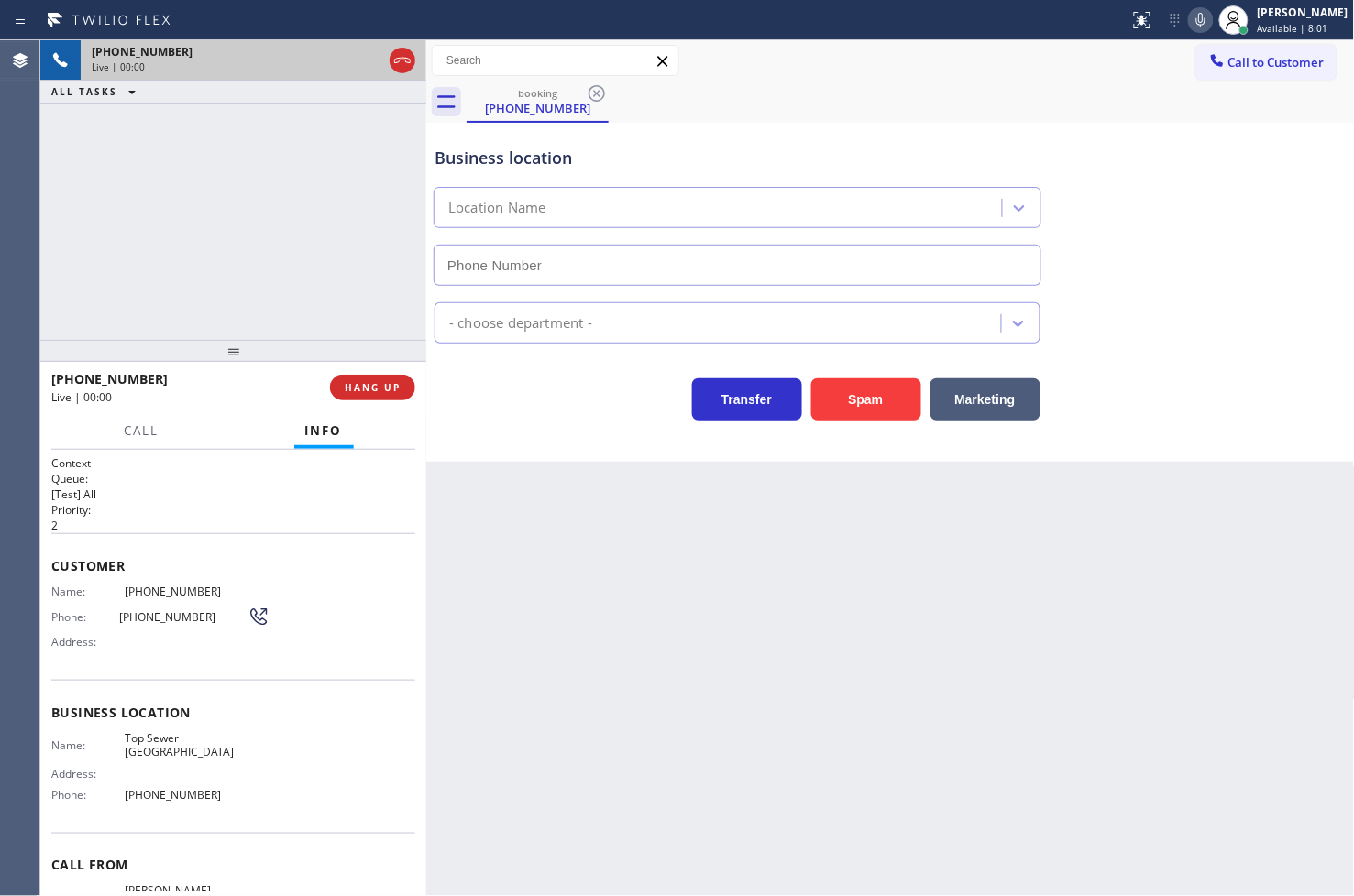
type input "[PHONE_NUMBER]"
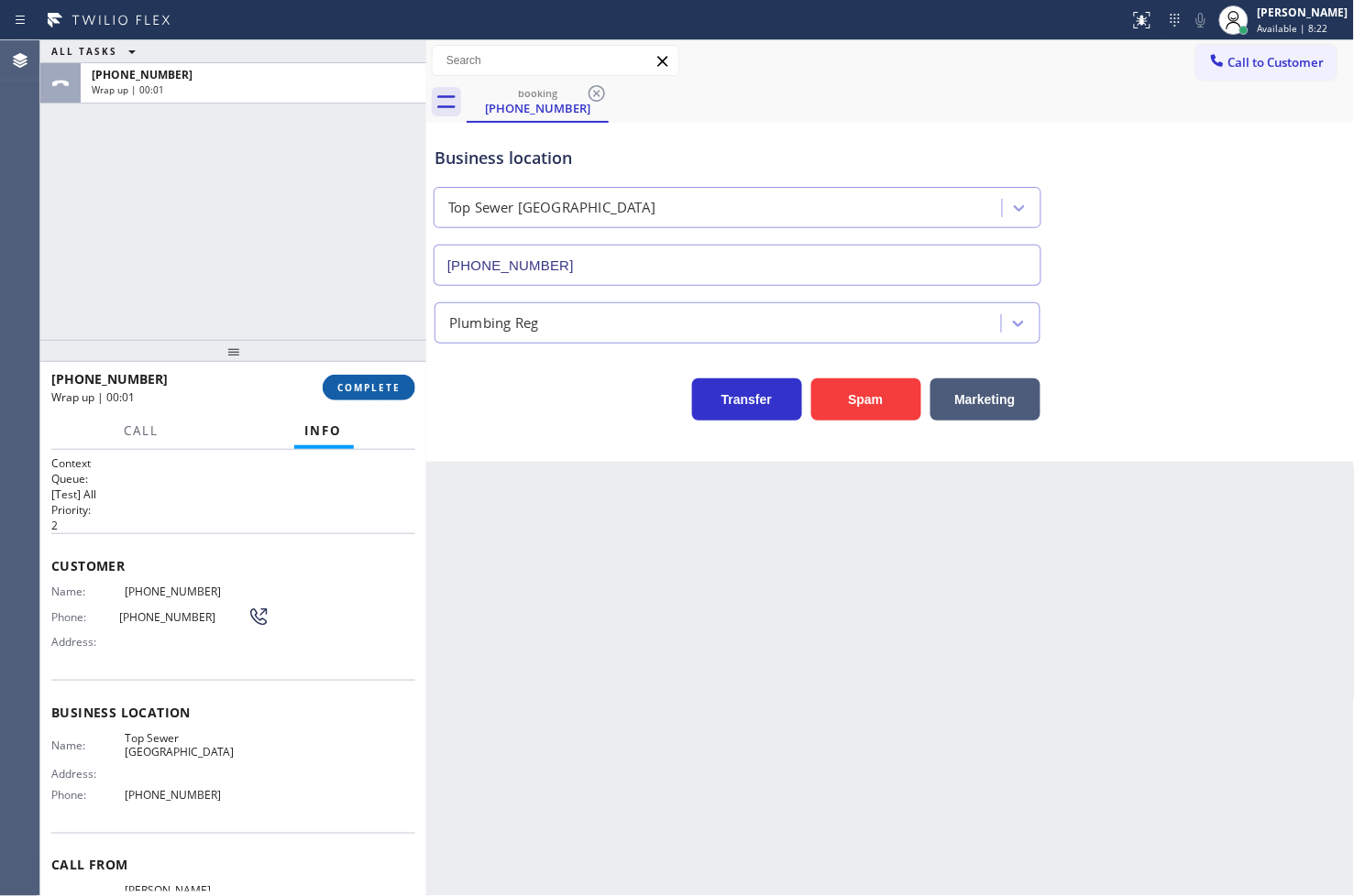
click at [360, 385] on span "COMPLETE" at bounding box center [368, 388] width 63 height 13
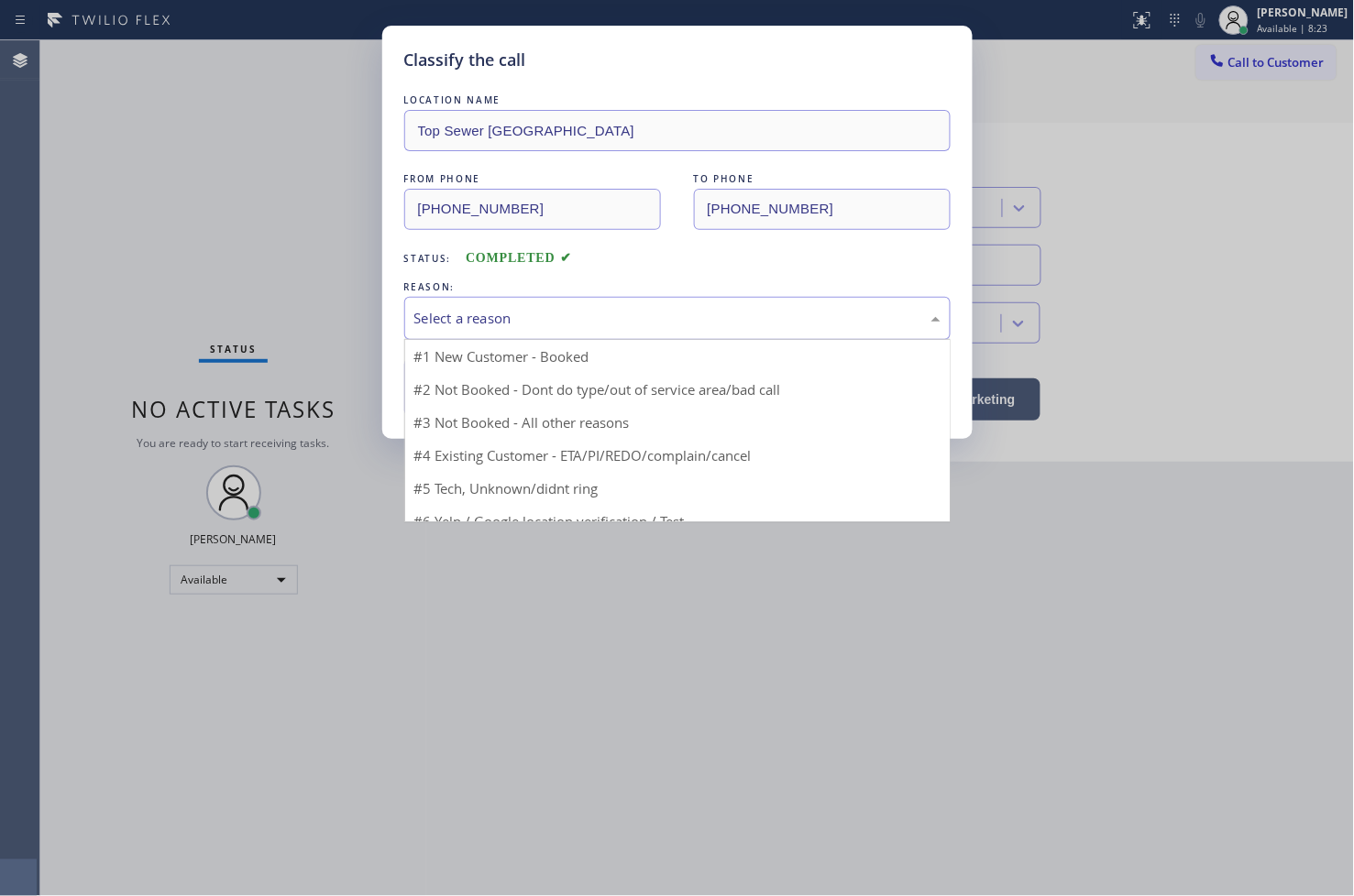
click at [507, 312] on div "Select a reason" at bounding box center [677, 318] width 526 height 21
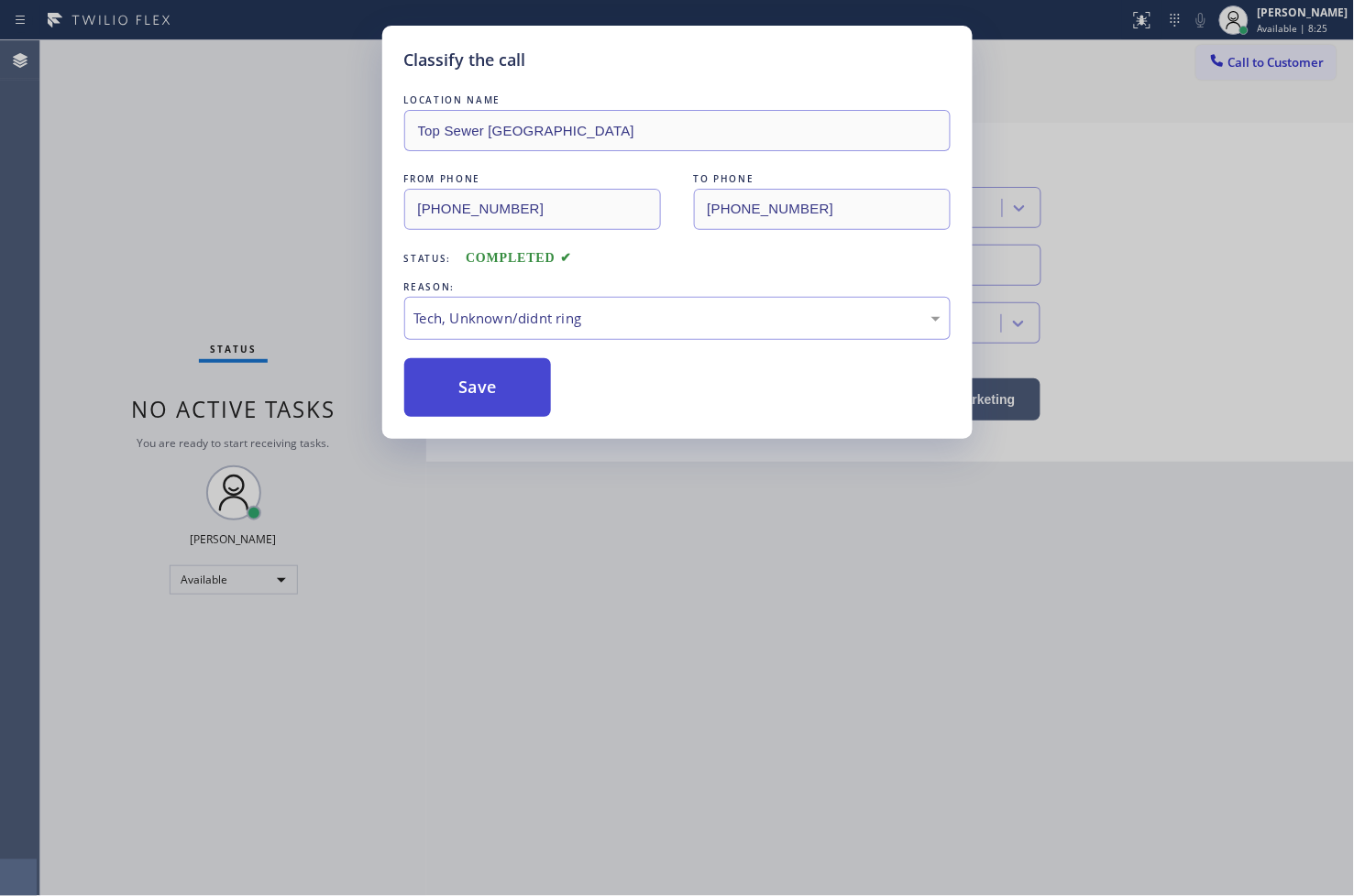
click at [481, 391] on button "Save" at bounding box center [478, 387] width 148 height 58
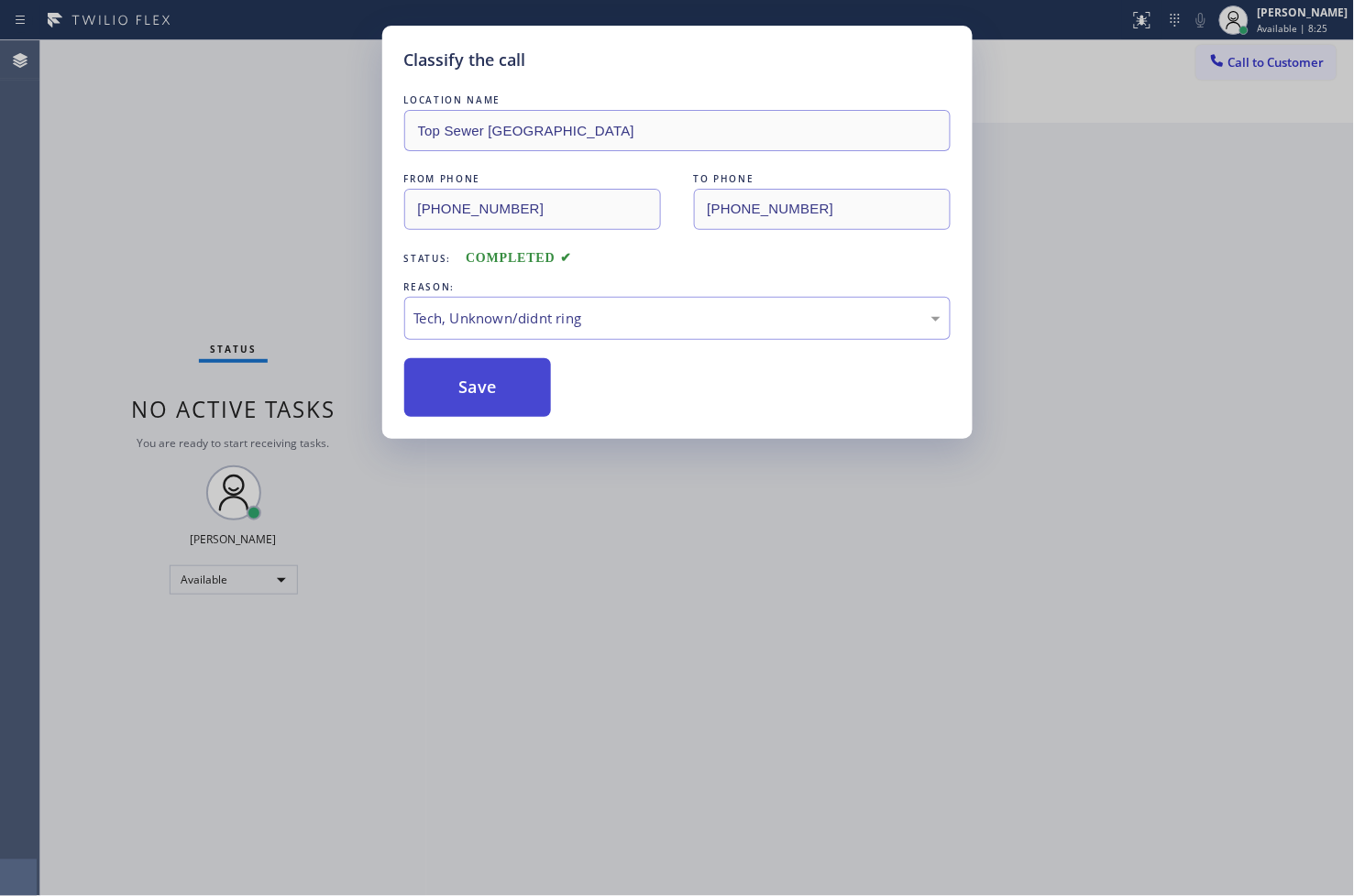
click at [481, 391] on button "Save" at bounding box center [478, 387] width 148 height 58
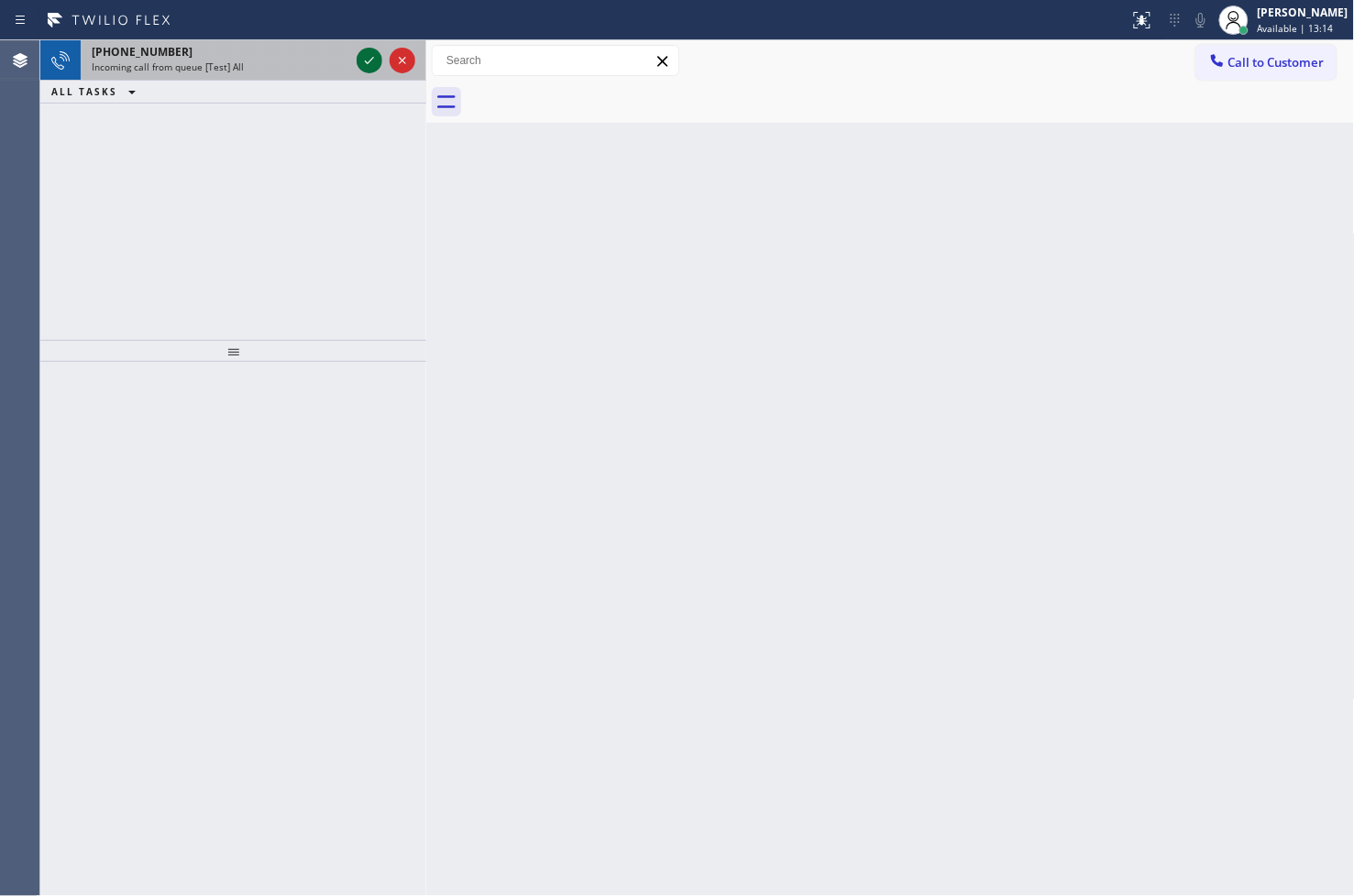
click at [371, 59] on icon at bounding box center [369, 60] width 9 height 8
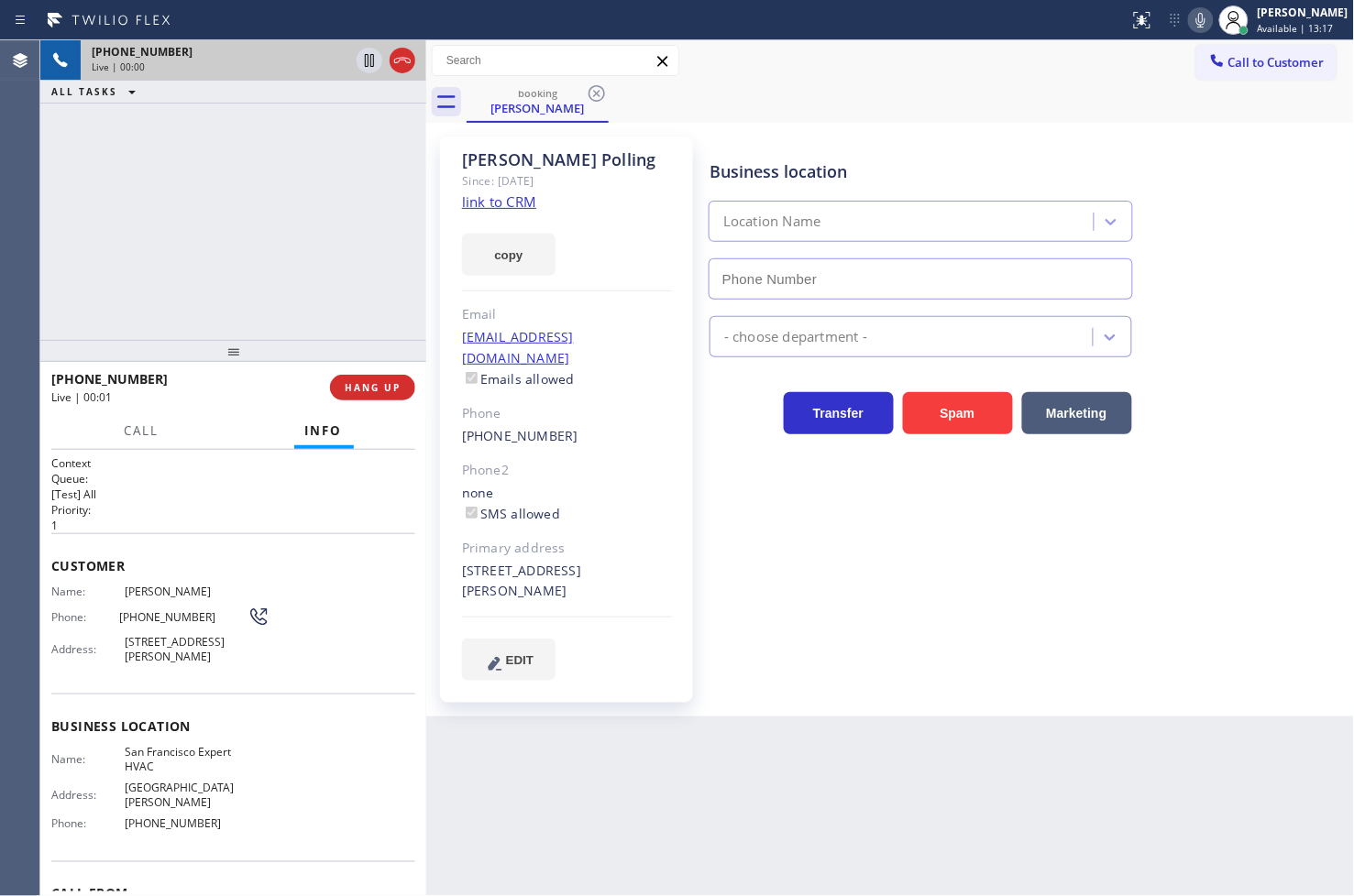
type input "[PHONE_NUMBER]"
click at [492, 199] on link "link to CRM" at bounding box center [498, 201] width 74 height 18
click at [367, 55] on icon at bounding box center [369, 60] width 9 height 13
click at [546, 257] on button "copy" at bounding box center [508, 254] width 93 height 42
click at [194, 343] on div at bounding box center [233, 350] width 385 height 22
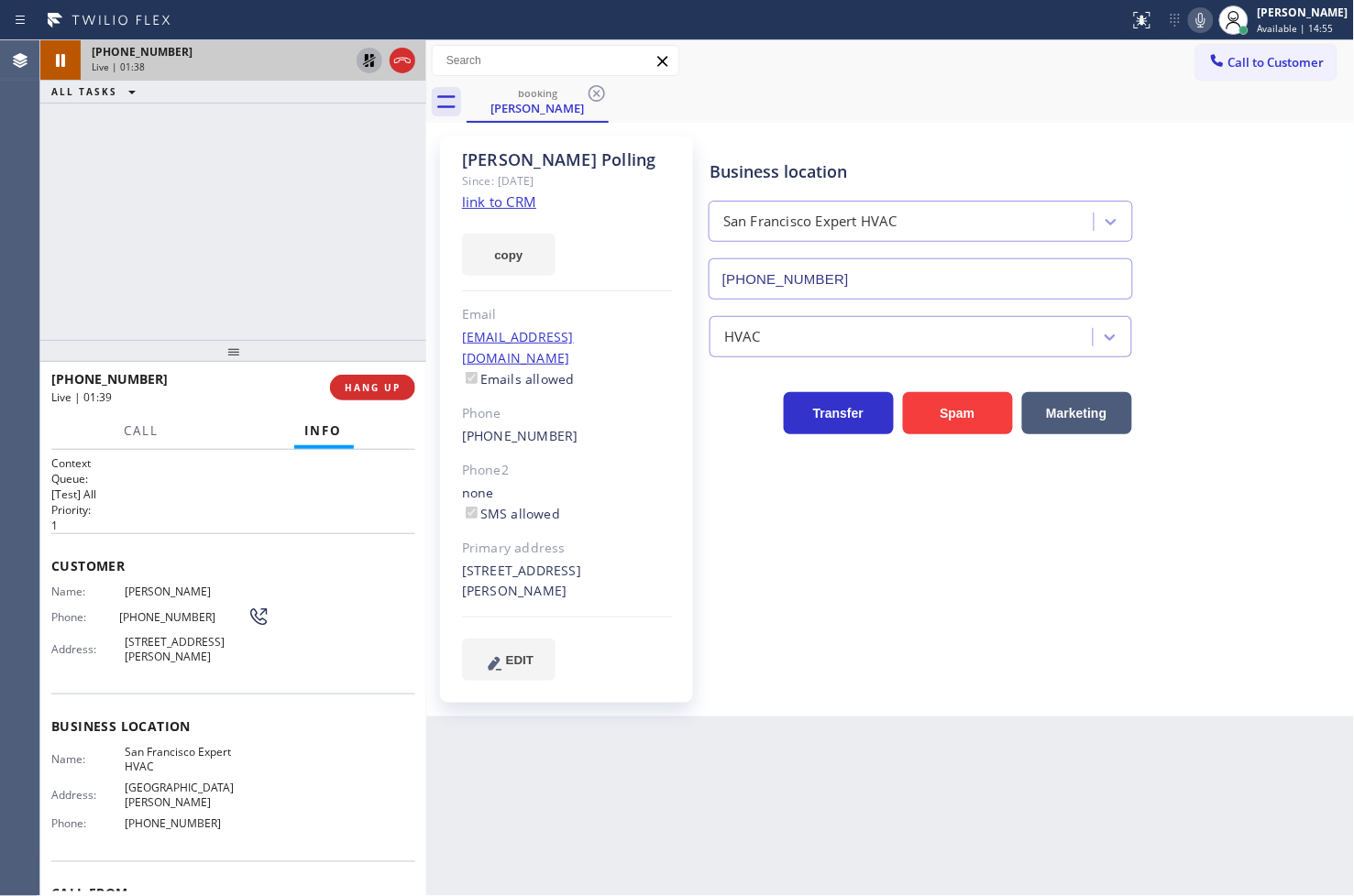
click at [367, 57] on icon at bounding box center [369, 60] width 13 height 13
click at [281, 512] on h2 "Priority:" at bounding box center [233, 510] width 364 height 16
click at [222, 493] on p "[Test] All" at bounding box center [233, 494] width 364 height 16
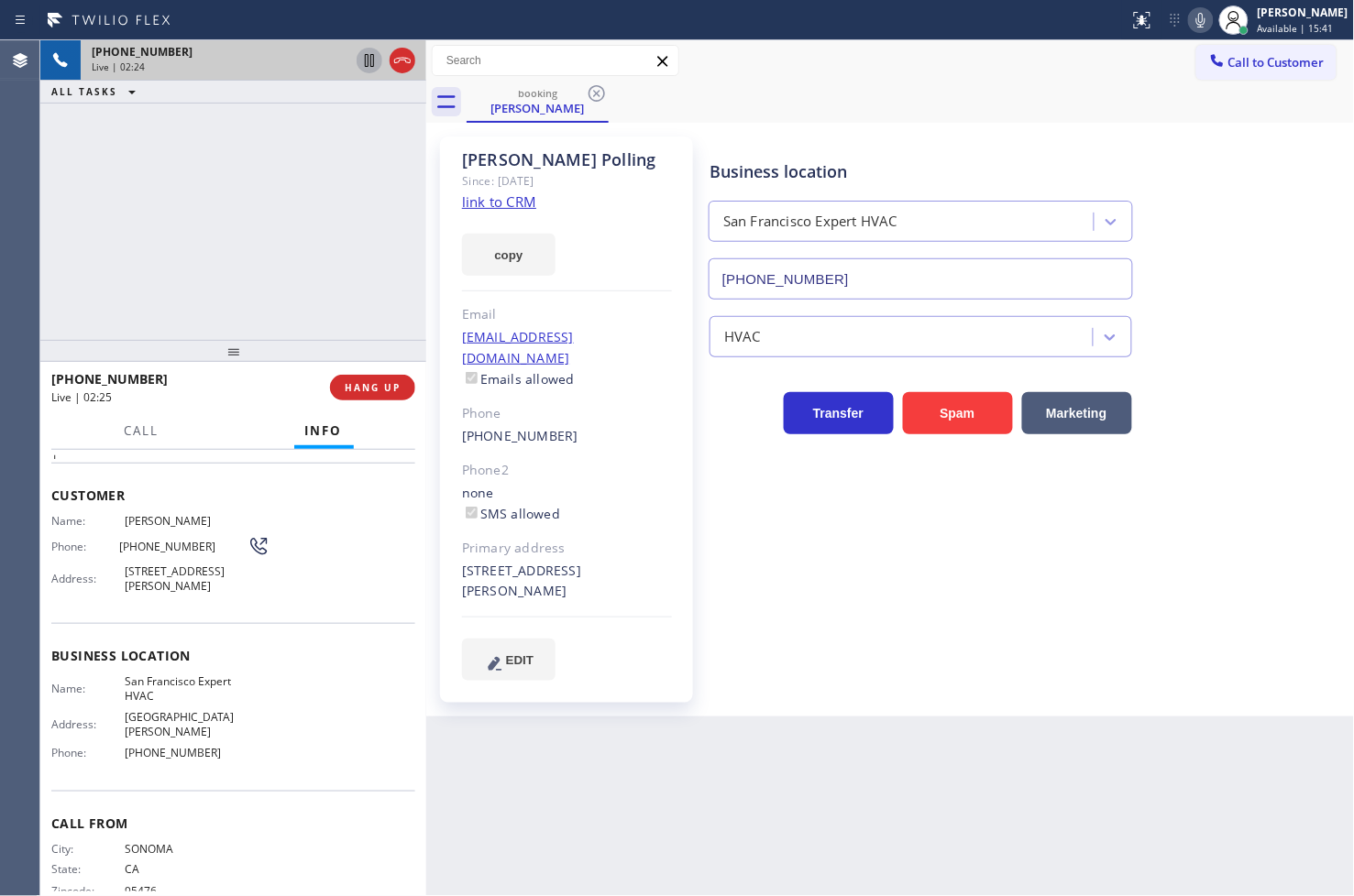
scroll to position [91, 0]
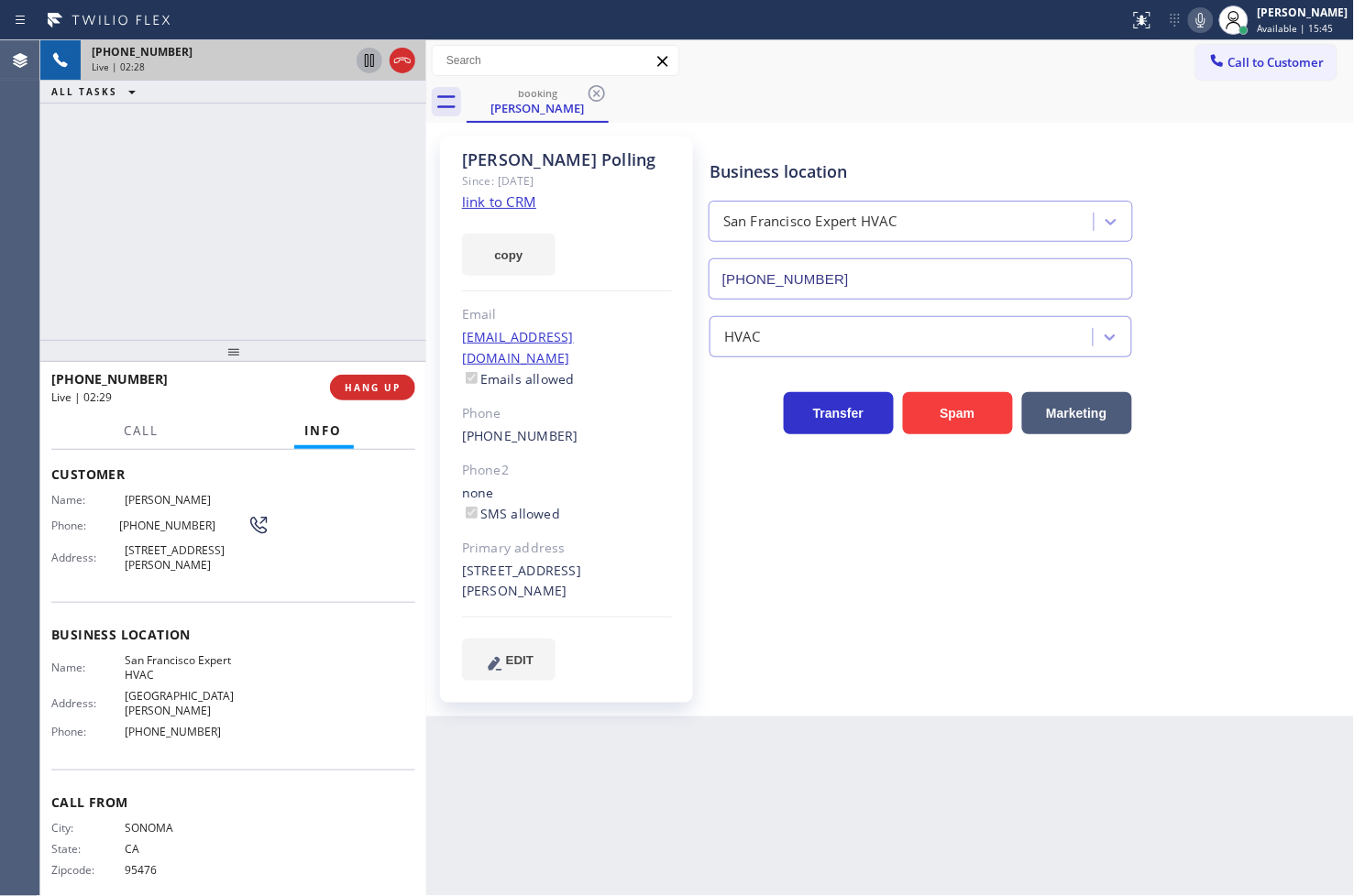
click at [328, 538] on div "Name: [PERSON_NAME] Phone: [PHONE_NUMBER] Address: [STREET_ADDRESS][PERSON_NAME]" at bounding box center [233, 535] width 364 height 86
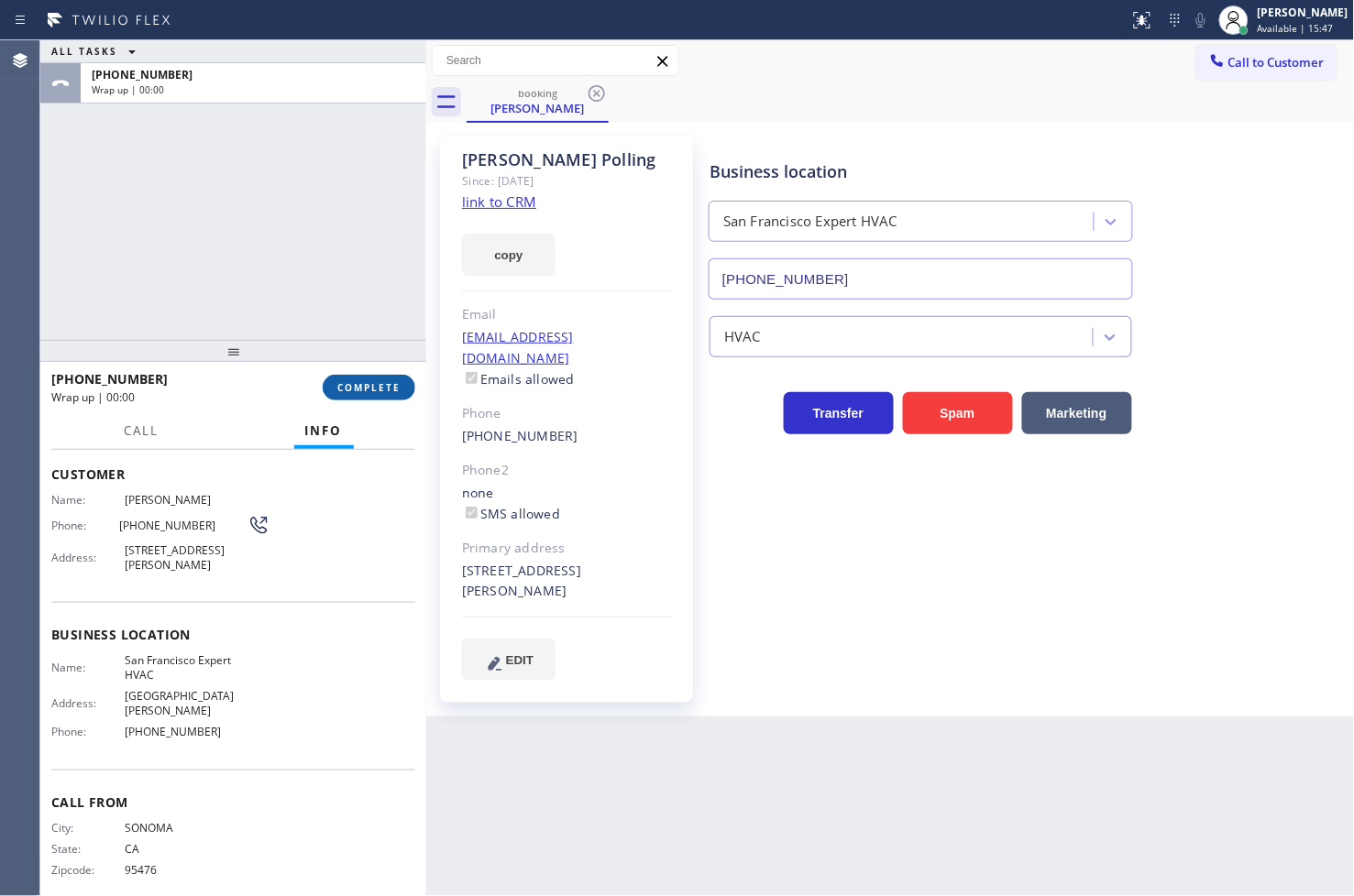
click at [382, 383] on span "COMPLETE" at bounding box center [368, 388] width 63 height 13
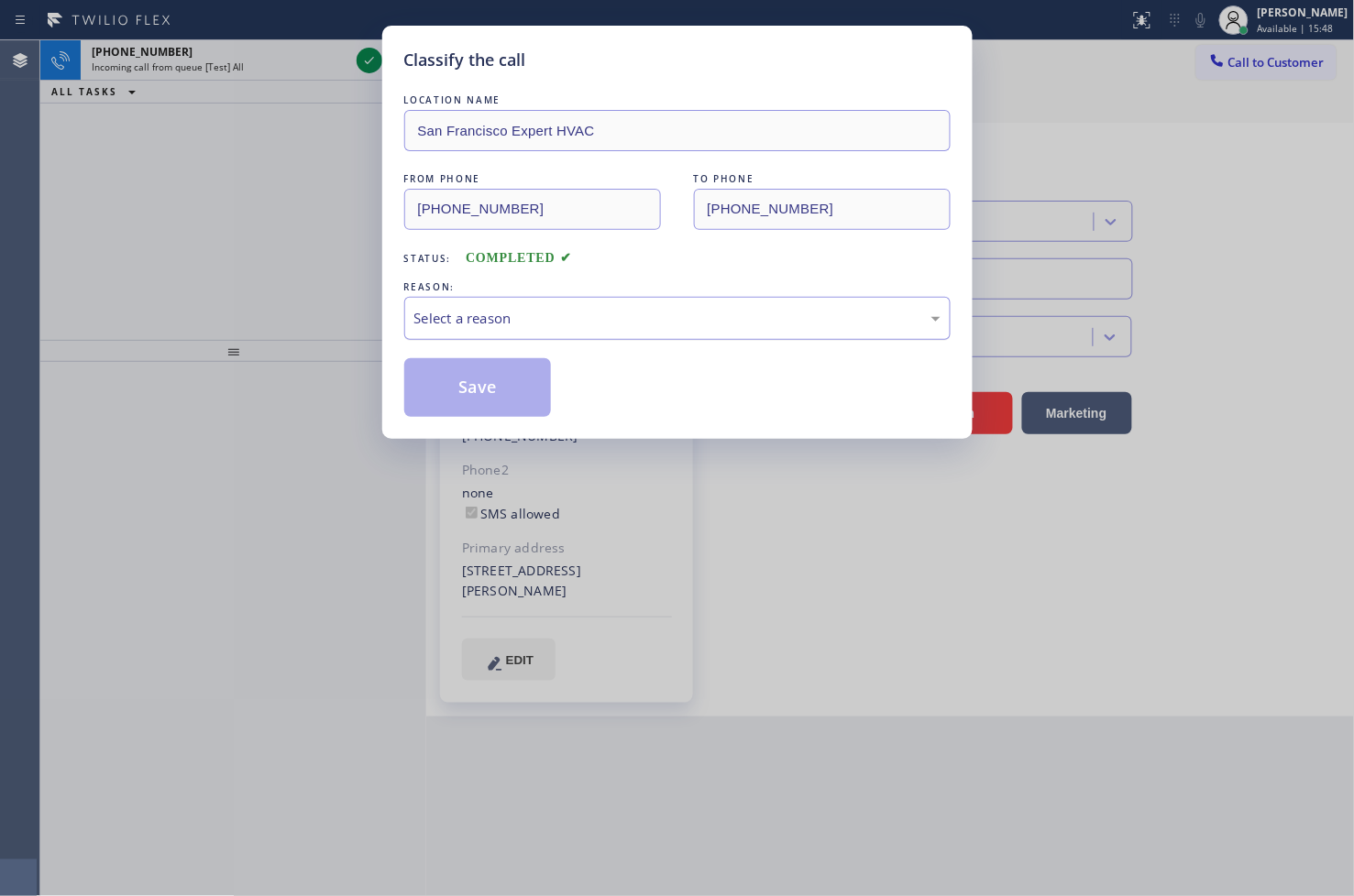
click at [552, 324] on div "Select a reason" at bounding box center [677, 318] width 526 height 21
click at [515, 408] on button "Save" at bounding box center [478, 387] width 148 height 58
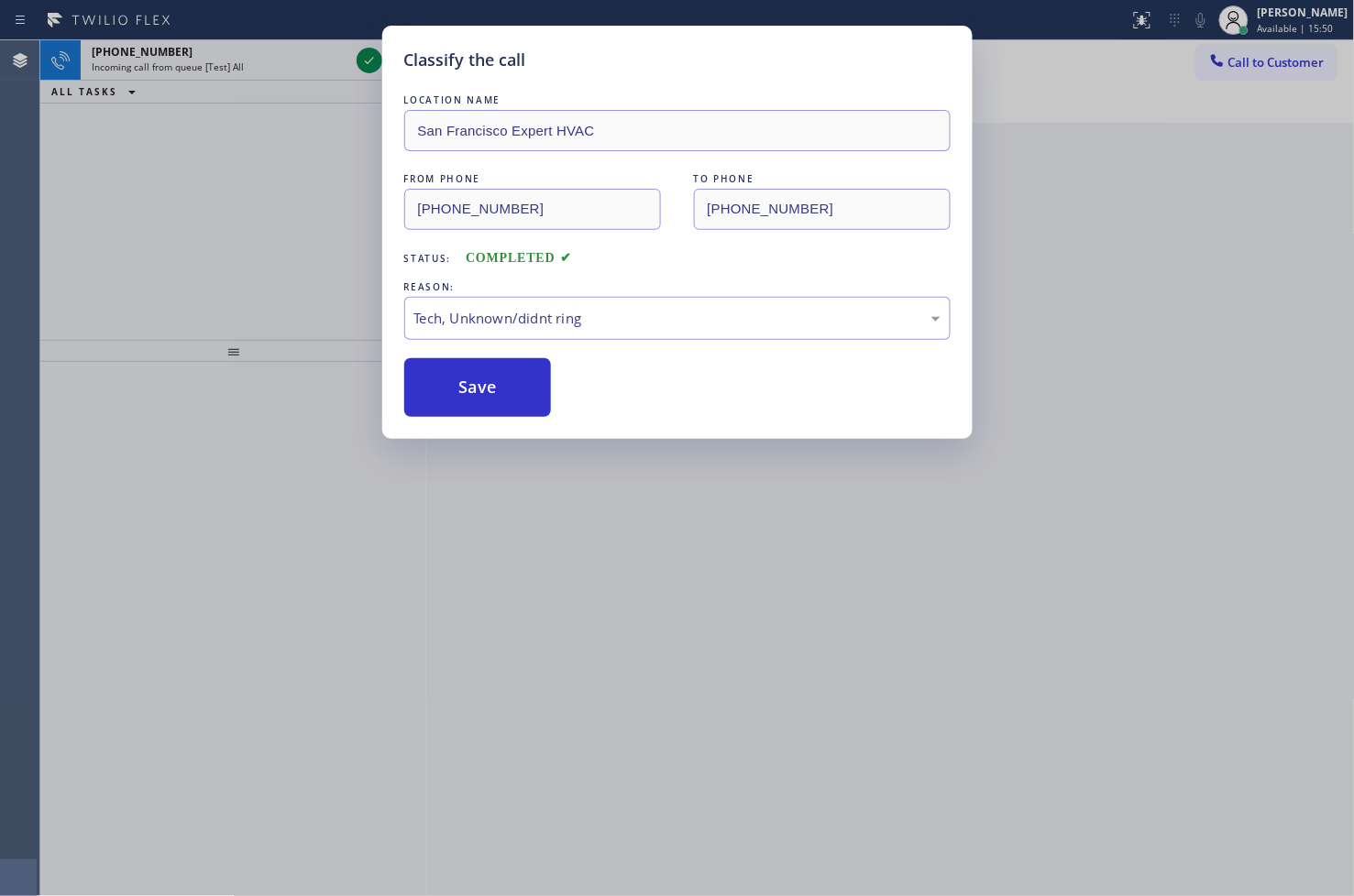
click at [287, 218] on div "Classify the call LOCATION NAME [GEOGRAPHIC_DATA] Expert HVAC FROM PHONE [PHONE…" at bounding box center [677, 448] width 1354 height 896
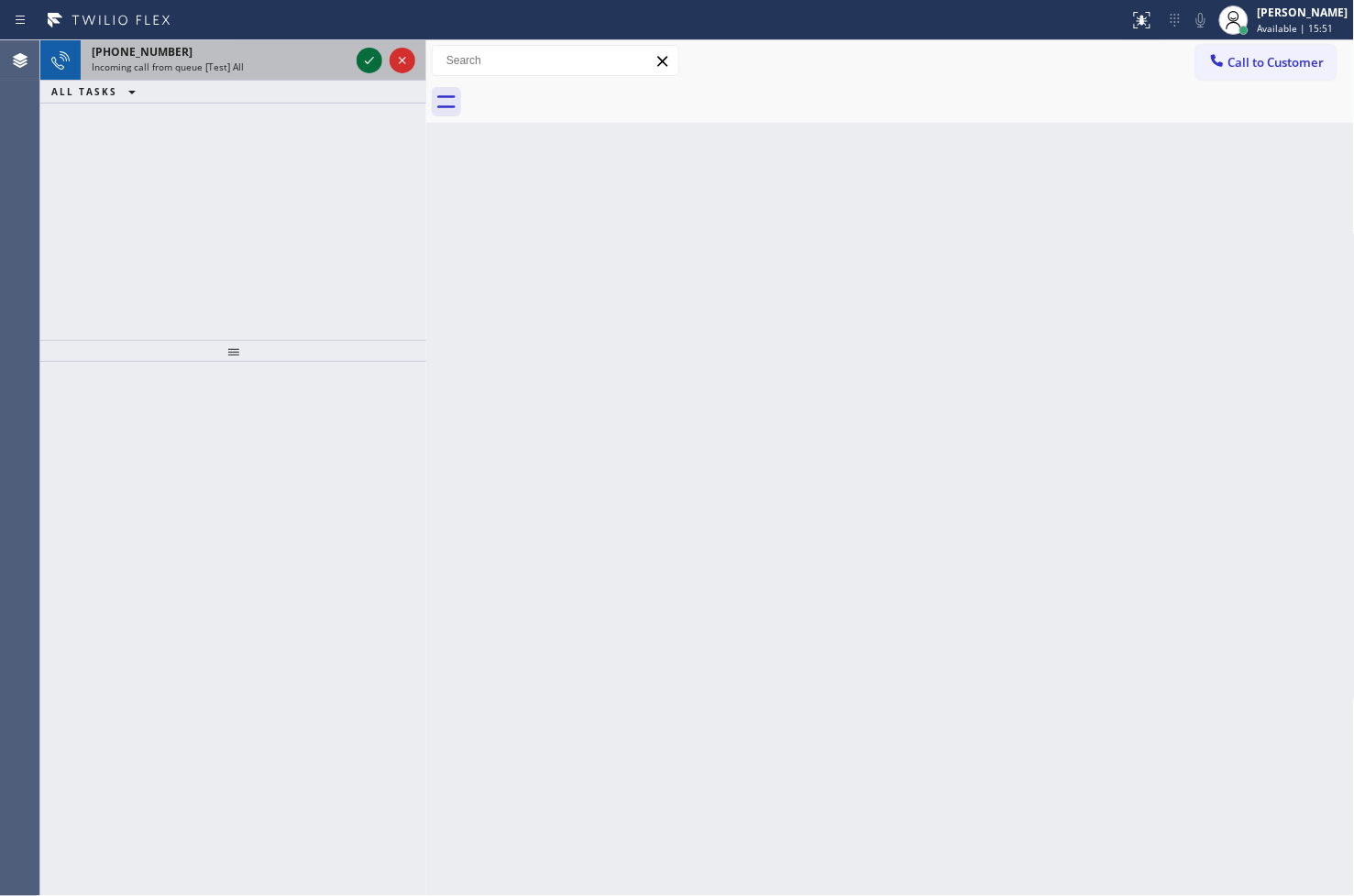
click at [369, 57] on icon at bounding box center [368, 60] width 22 height 22
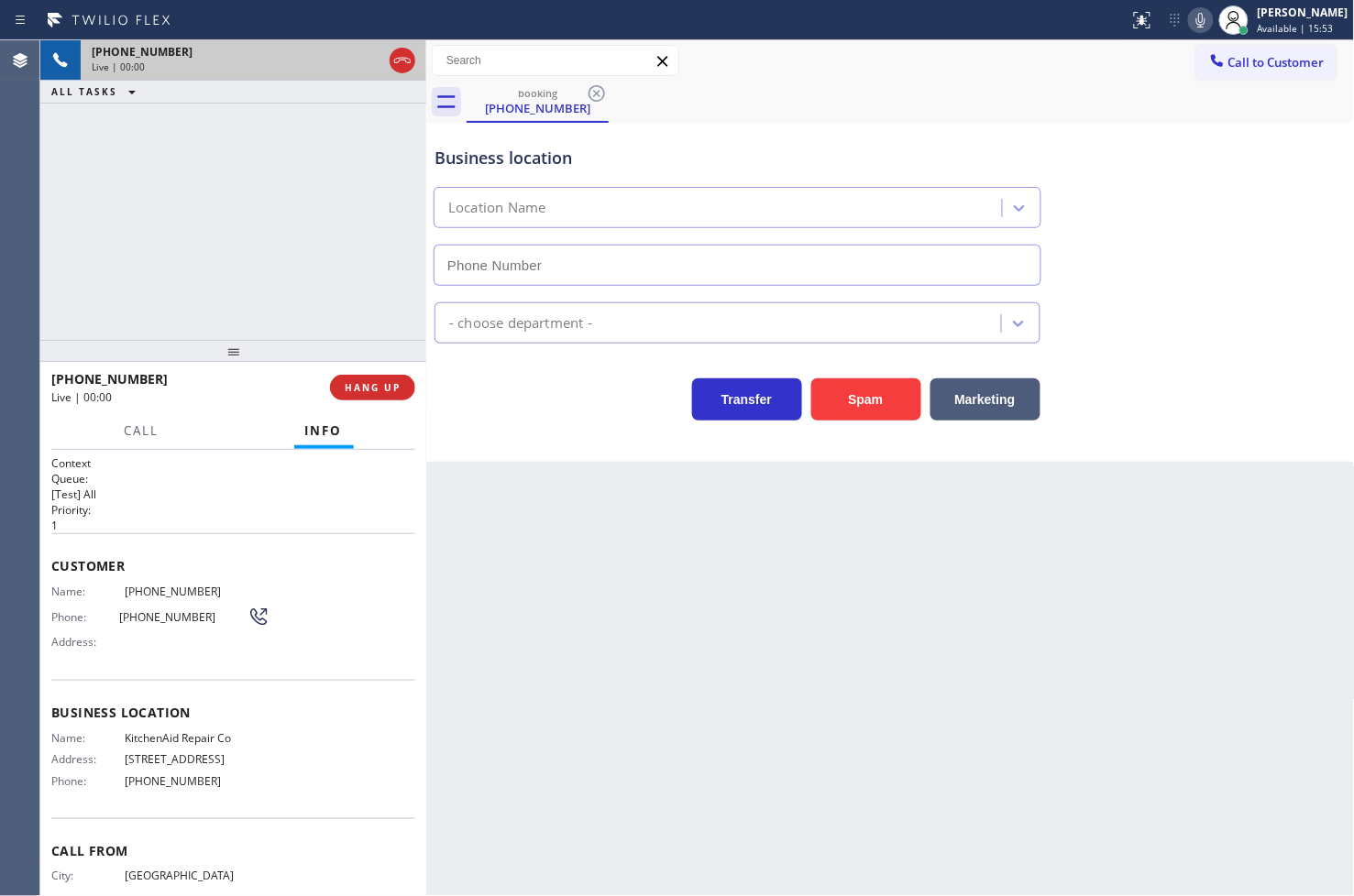
type input "[PHONE_NUMBER]"
click at [269, 281] on div "[PHONE_NUMBER] Live | 00:06 ALL TASKS ALL TASKS ACTIVE TASKS TASKS IN WRAP UP" at bounding box center [233, 190] width 385 height 300
click at [1189, 15] on icon at bounding box center [1199, 20] width 22 height 22
click at [1189, 19] on icon at bounding box center [1199, 20] width 22 height 22
click at [508, 392] on div "Transfer Spam Marketing" at bounding box center [737, 395] width 613 height 51
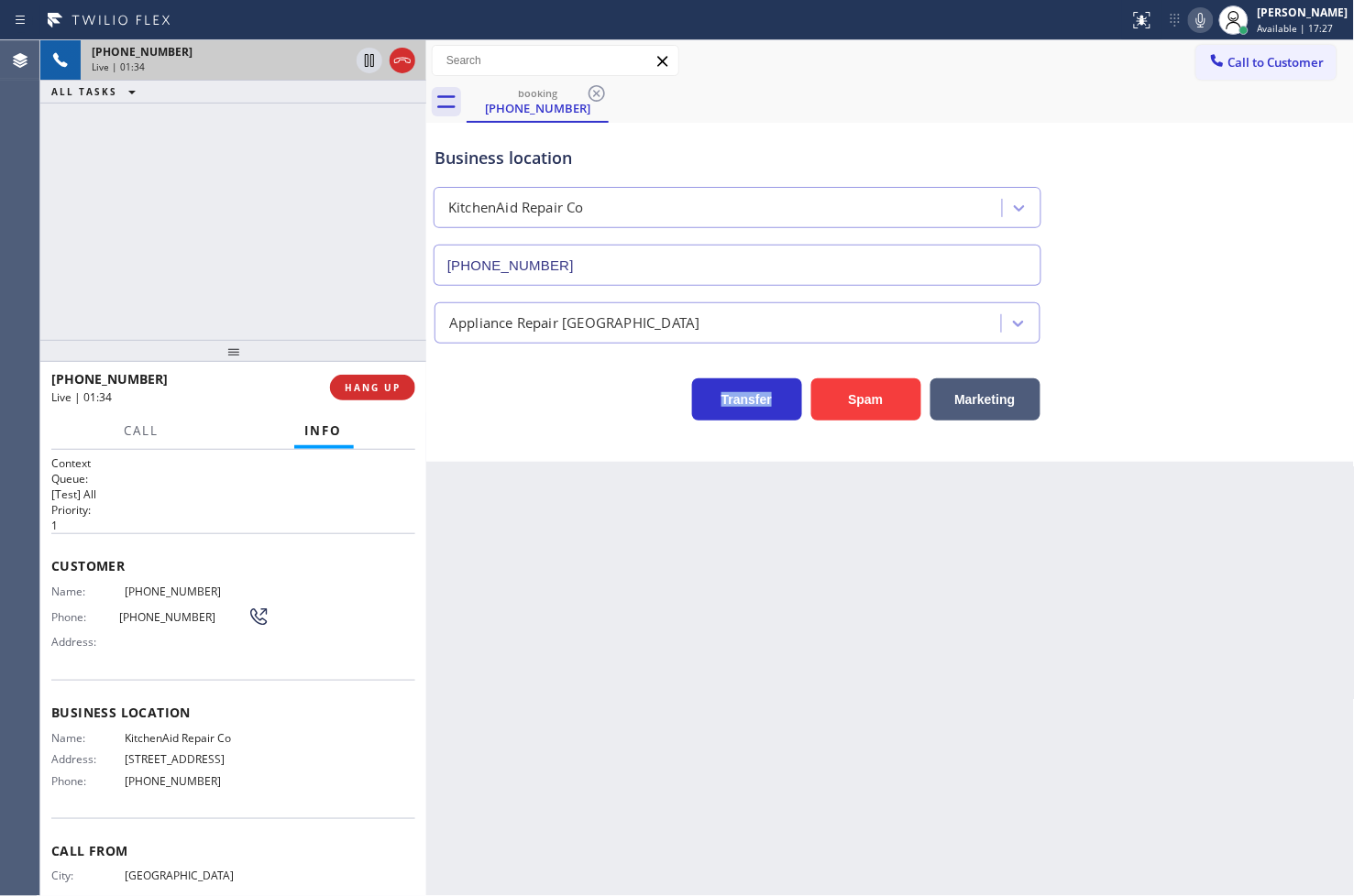
click at [508, 392] on div "Transfer Spam Marketing" at bounding box center [737, 395] width 613 height 51
click at [514, 555] on div "Back to Dashboard Change Sender ID Customers Technicians Select a contact Outbo…" at bounding box center [889, 468] width 928 height 855
click at [385, 391] on span "HANG UP" at bounding box center [372, 388] width 56 height 13
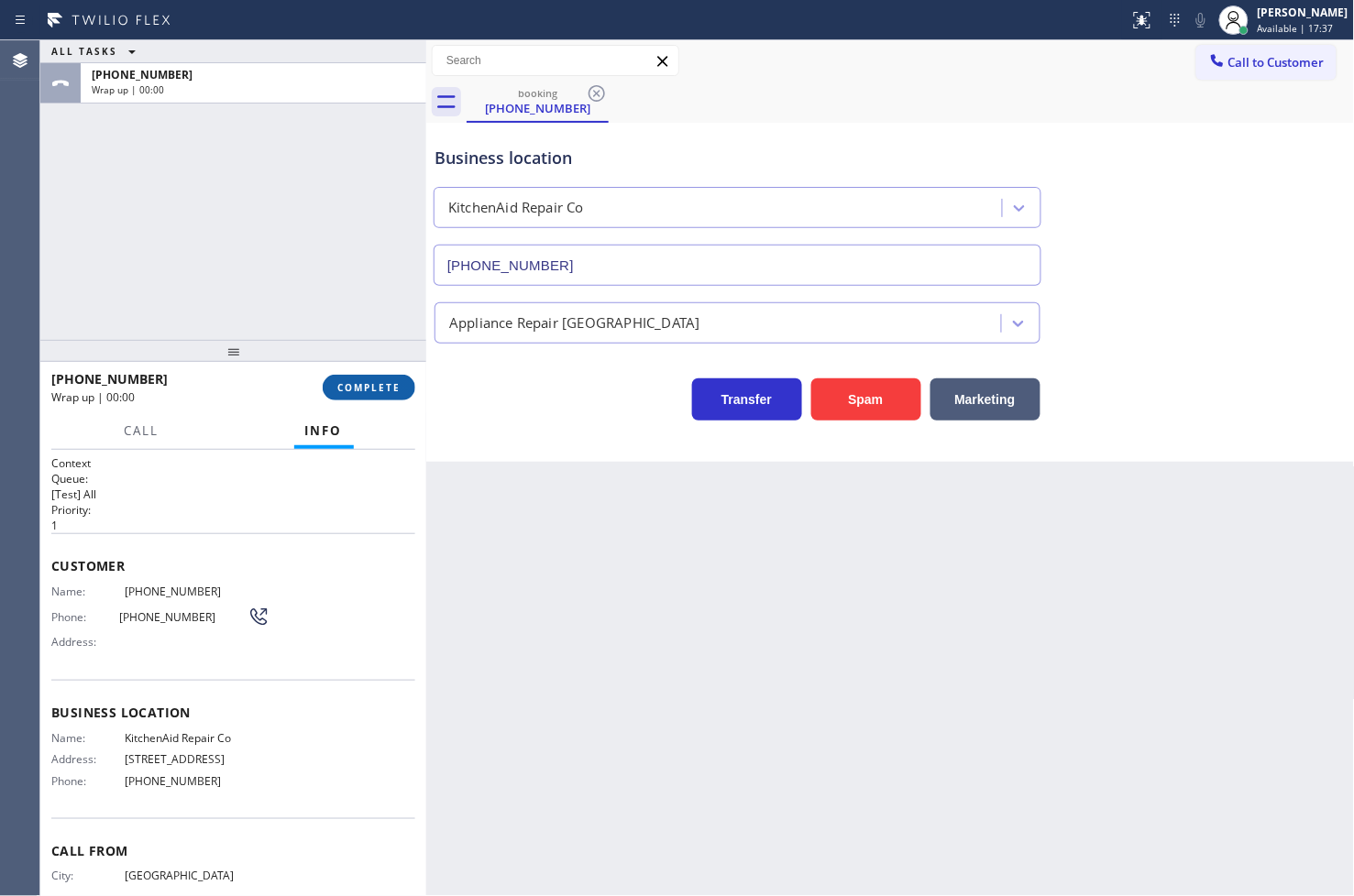
click at [385, 391] on span "COMPLETE" at bounding box center [368, 388] width 63 height 13
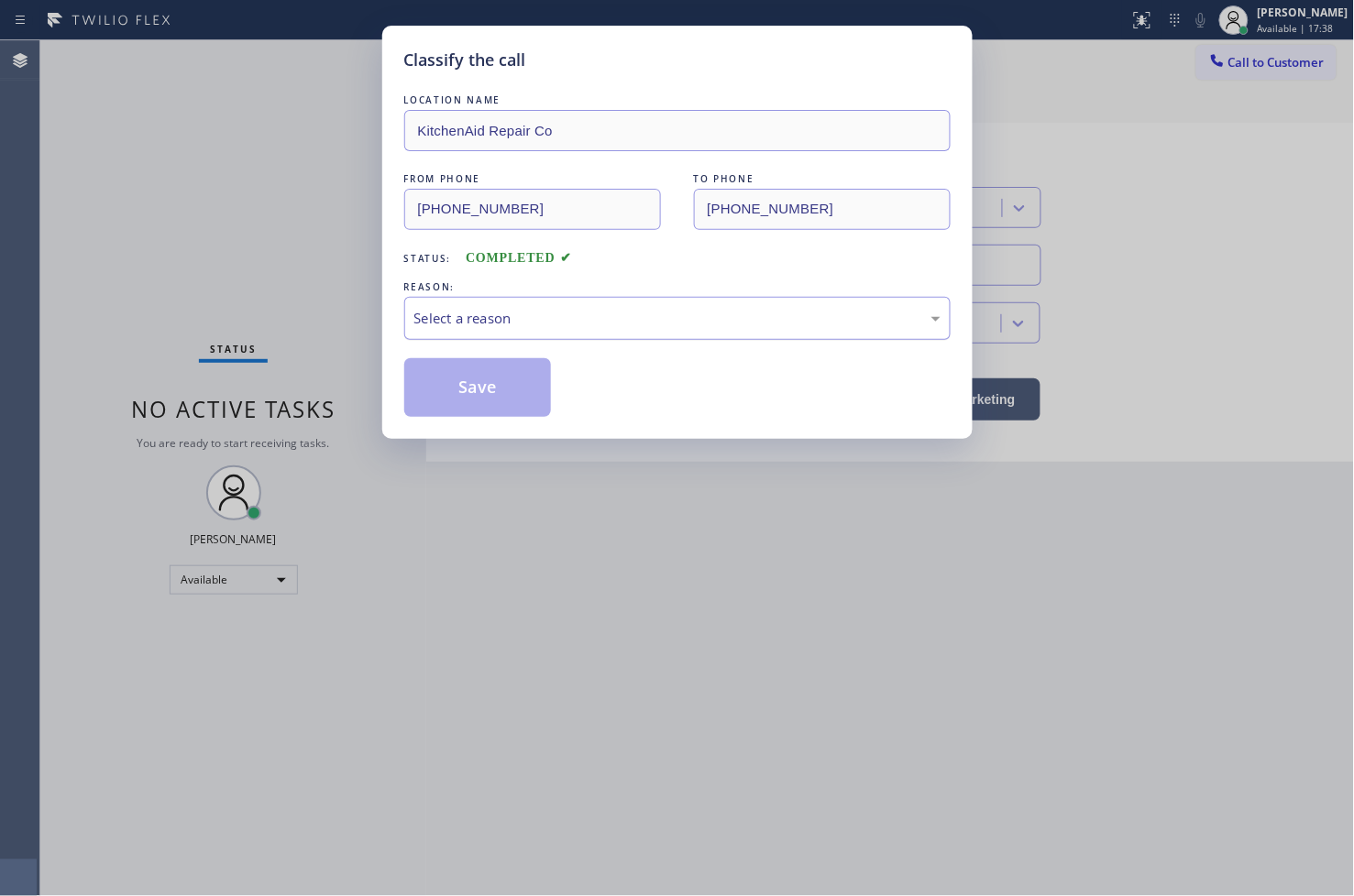
click at [514, 326] on div "Select a reason" at bounding box center [677, 318] width 526 height 21
click at [484, 395] on button "Save" at bounding box center [478, 387] width 148 height 58
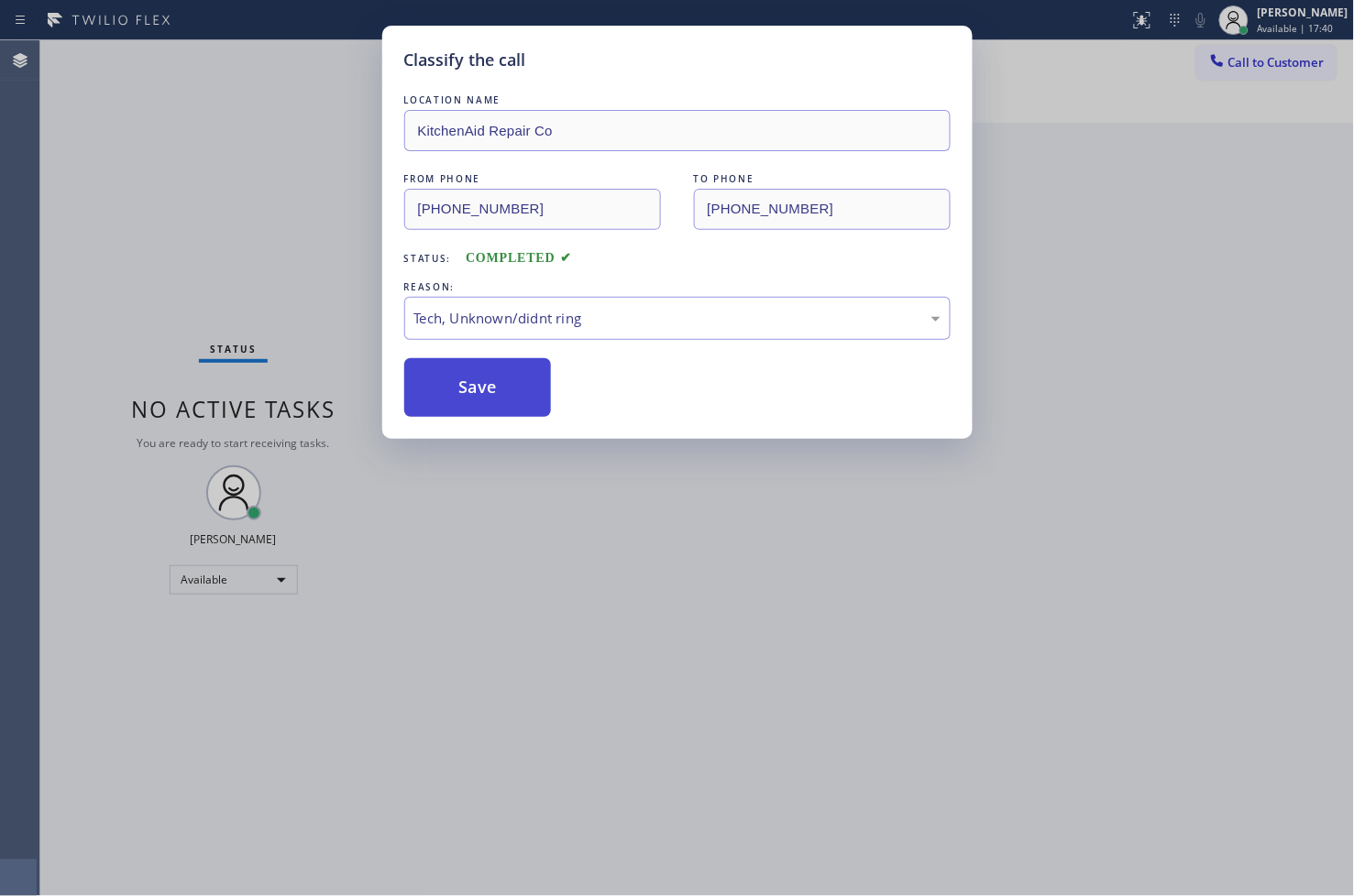
click at [484, 395] on button "Save" at bounding box center [478, 387] width 148 height 58
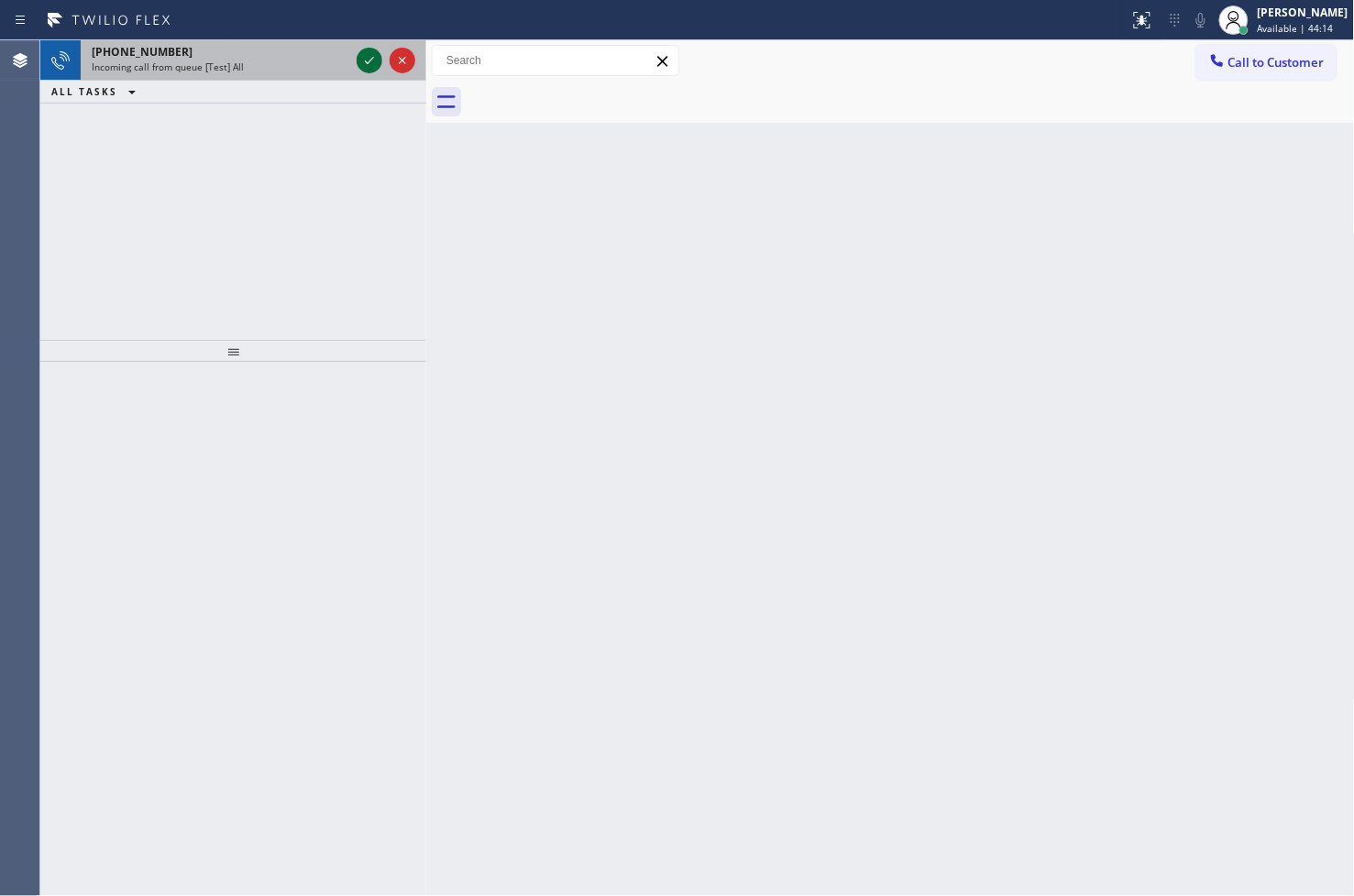
click at [371, 59] on icon at bounding box center [369, 60] width 9 height 8
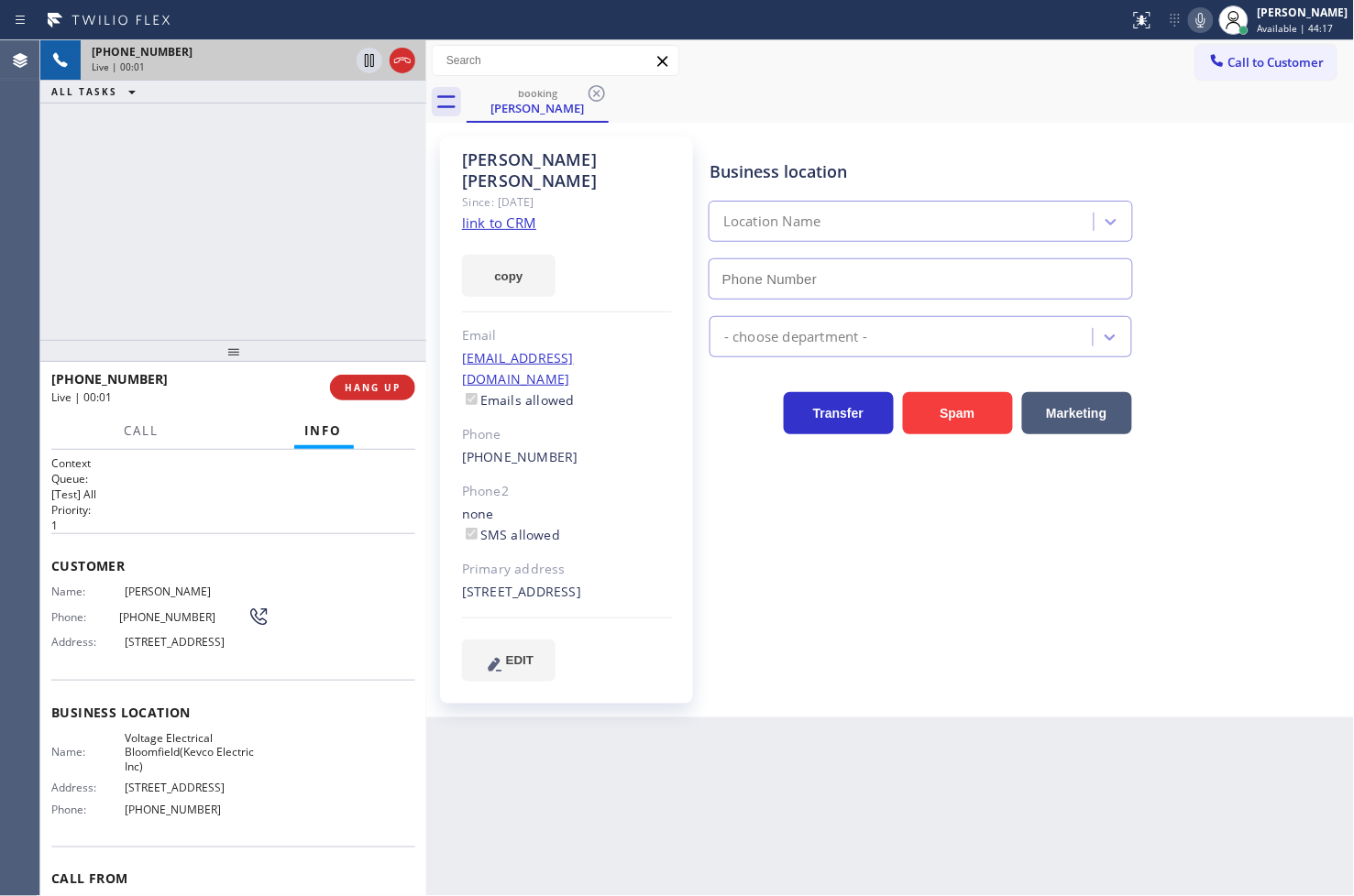
type input "[PHONE_NUMBER]"
click at [498, 214] on link "link to CRM" at bounding box center [498, 222] width 74 height 18
click at [256, 208] on div "[PHONE_NUMBER] Live | 01:21 ALL TASKS ALL TASKS ACTIVE TASKS TASKS IN WRAP UP" at bounding box center [233, 190] width 385 height 300
drag, startPoint x: 490, startPoint y: 248, endPoint x: 522, endPoint y: 236, distance: 34.2
click at [500, 254] on button "copy" at bounding box center [508, 275] width 93 height 42
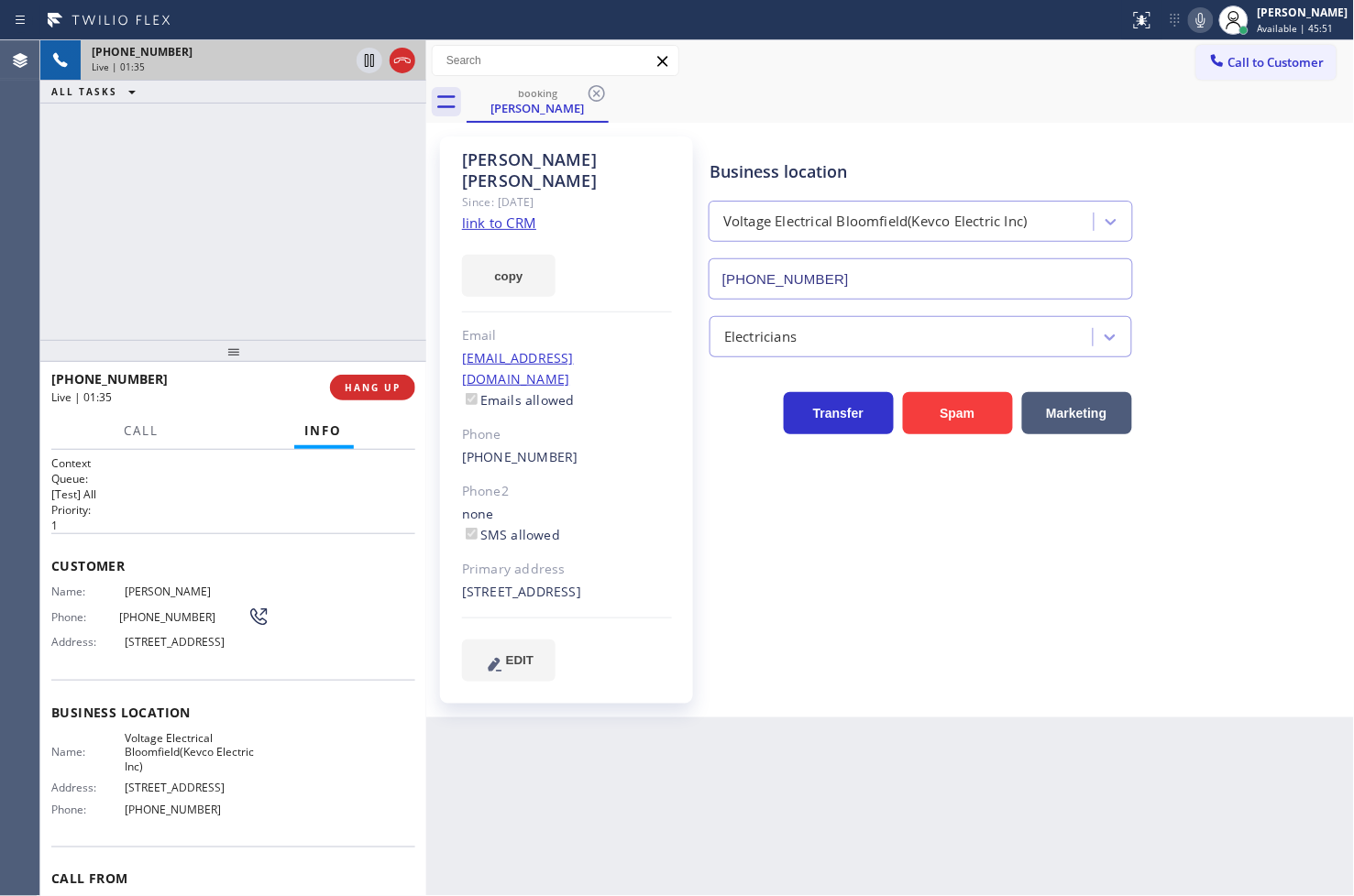
click at [874, 497] on div "Business location Voltage Electrical [GEOGRAPHIC_DATA](Kevco Electric Inc) [PHO…" at bounding box center [1028, 409] width 644 height 535
click at [463, 257] on button "copy" at bounding box center [508, 275] width 93 height 42
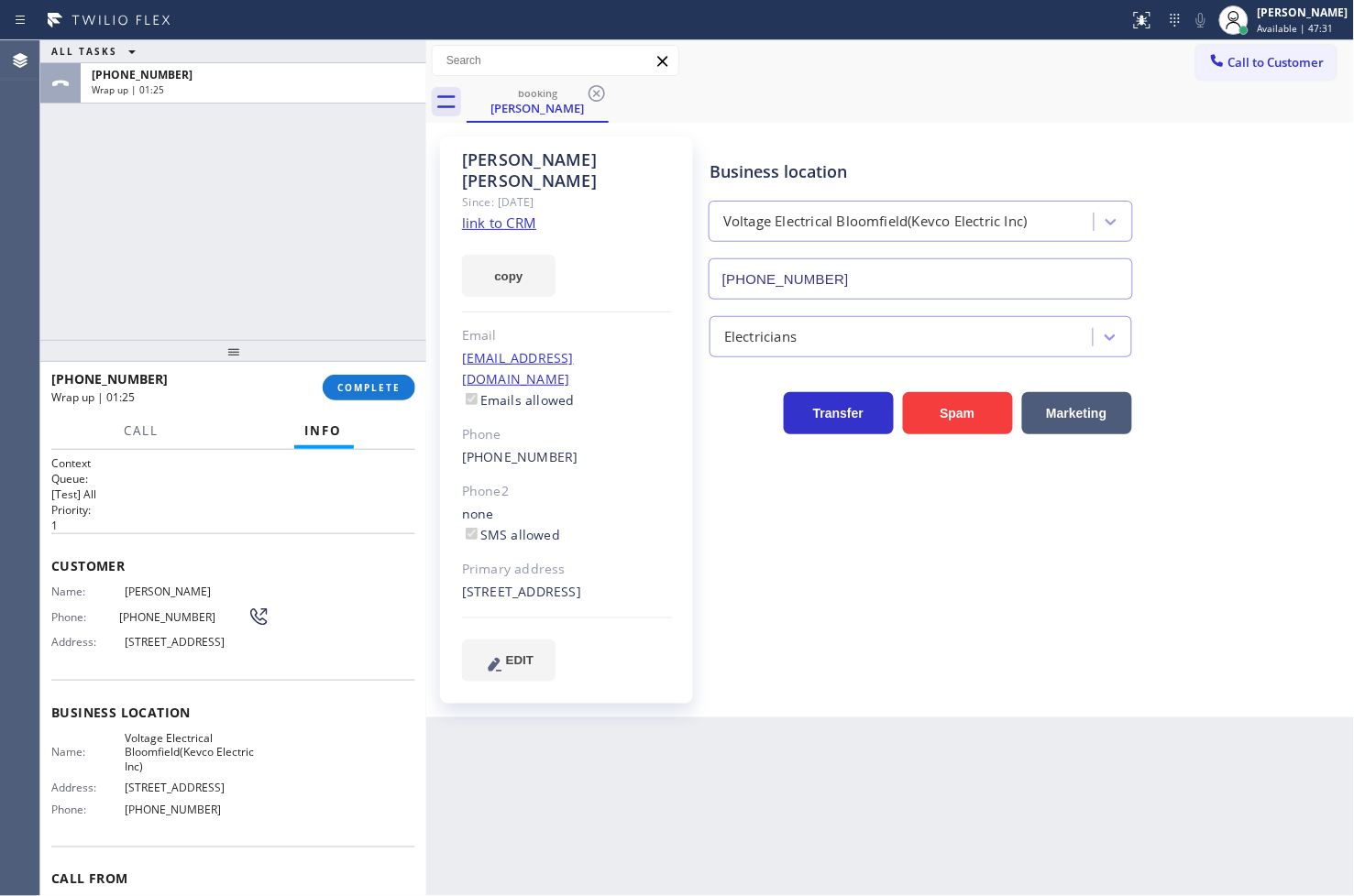
click at [396, 317] on div "ALL TASKS ALL TASKS ACTIVE TASKS TASKS IN WRAP UP [PHONE_NUMBER] Wrap up | 01:25" at bounding box center [233, 190] width 385 height 300
click at [389, 386] on span "COMPLETE" at bounding box center [368, 388] width 63 height 13
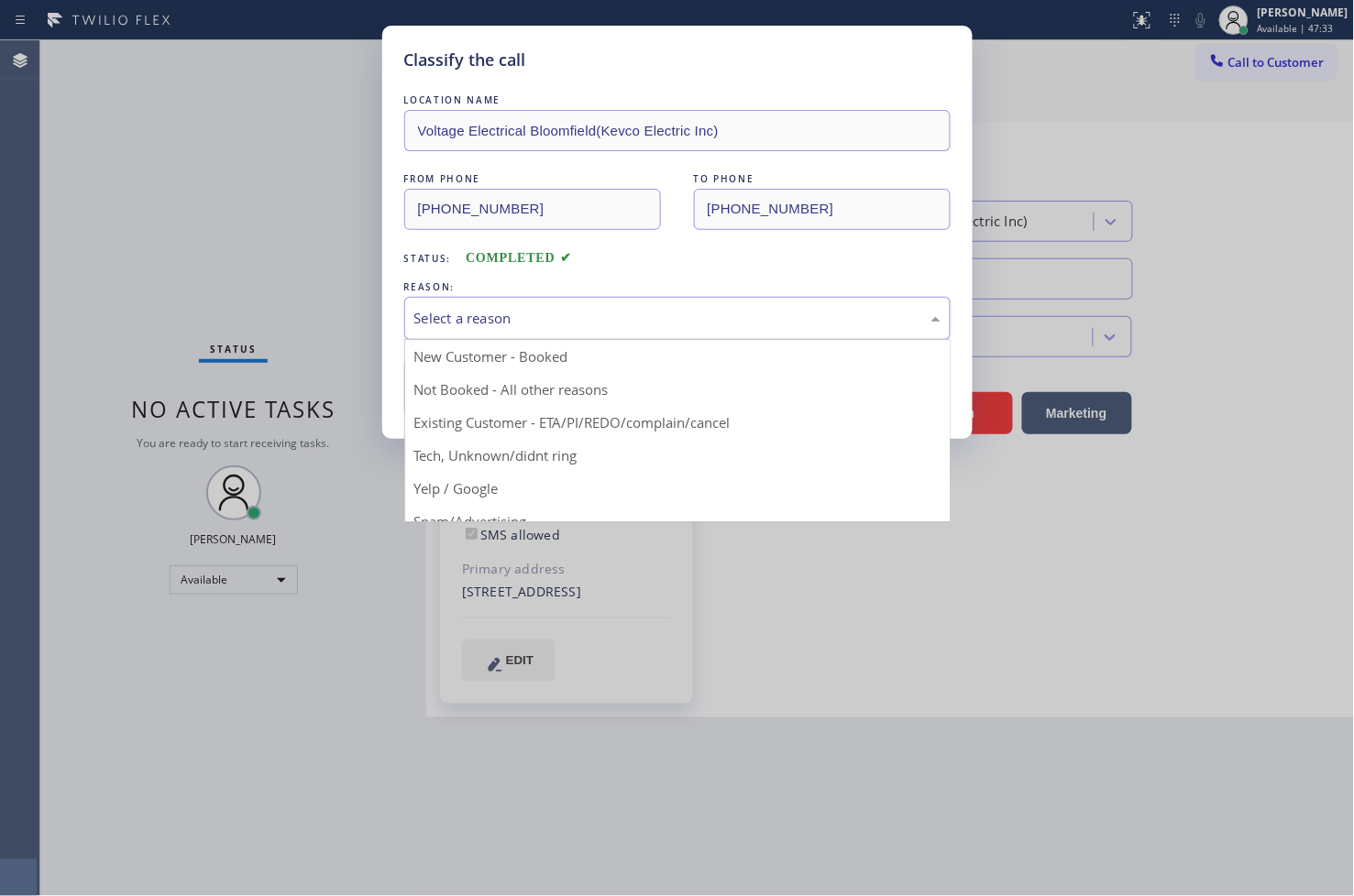
click at [528, 316] on div "Select a reason" at bounding box center [677, 318] width 526 height 21
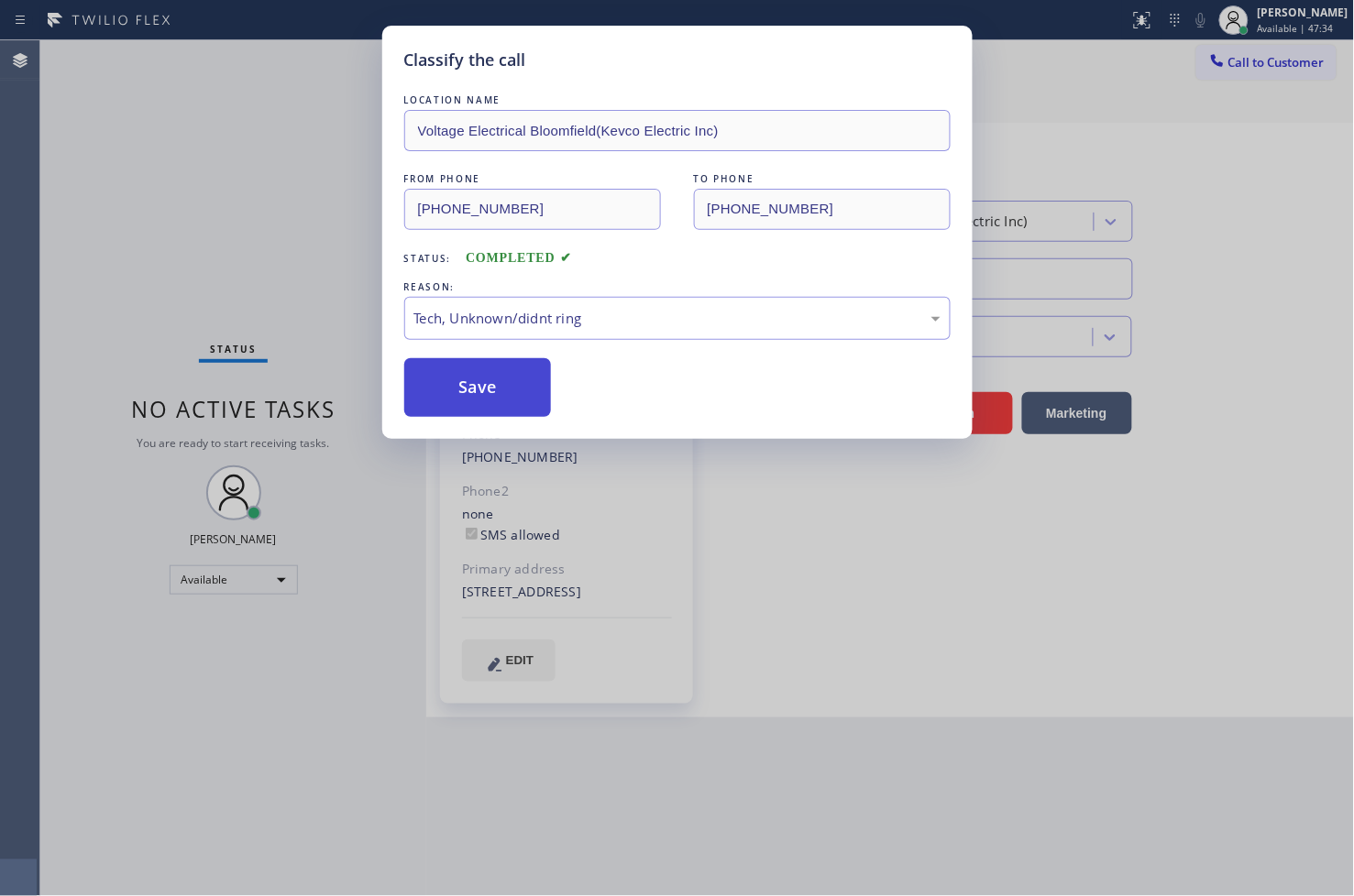
click at [498, 370] on button "Save" at bounding box center [478, 387] width 148 height 58
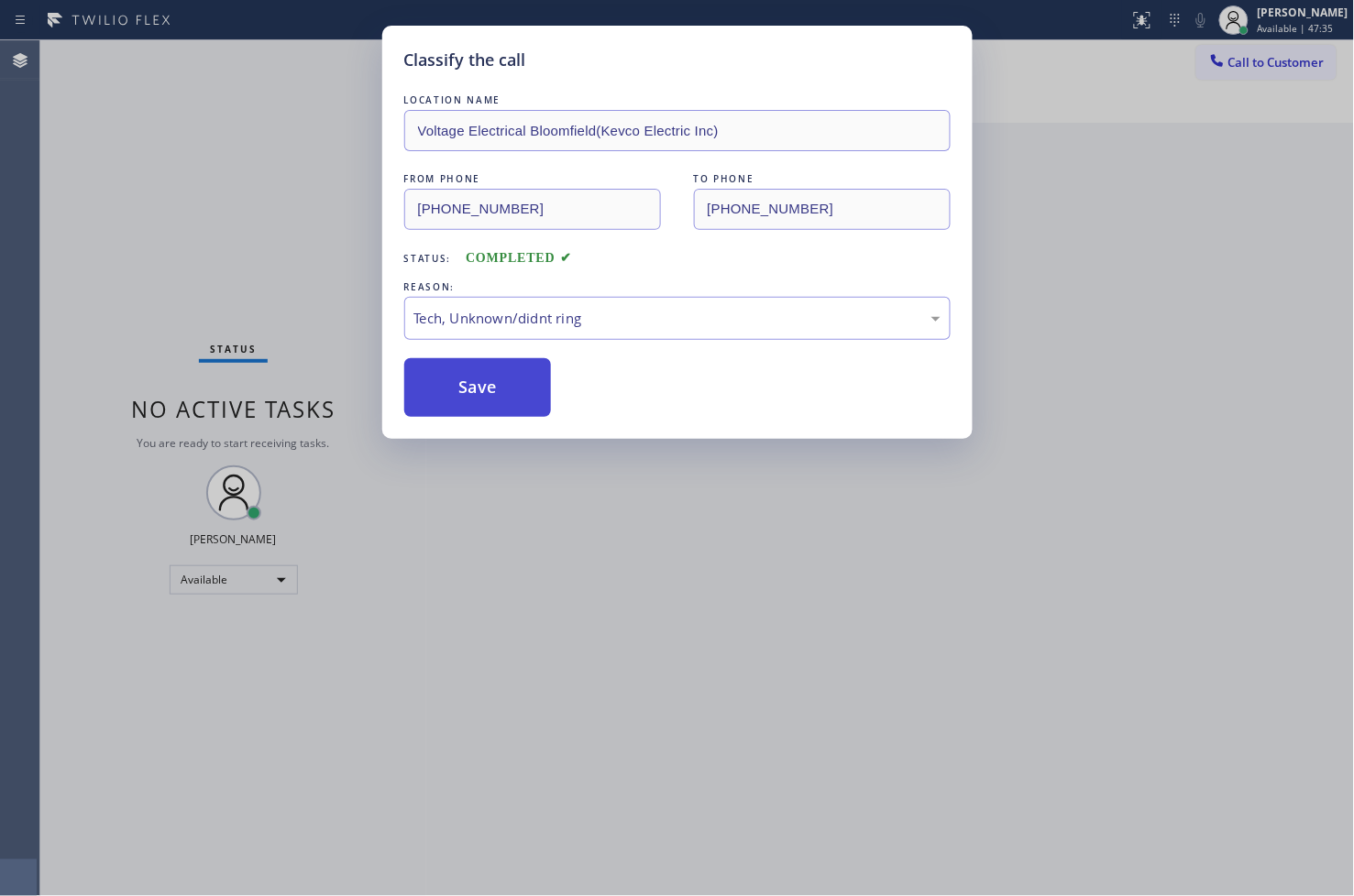
click at [498, 370] on button "Save" at bounding box center [478, 387] width 148 height 58
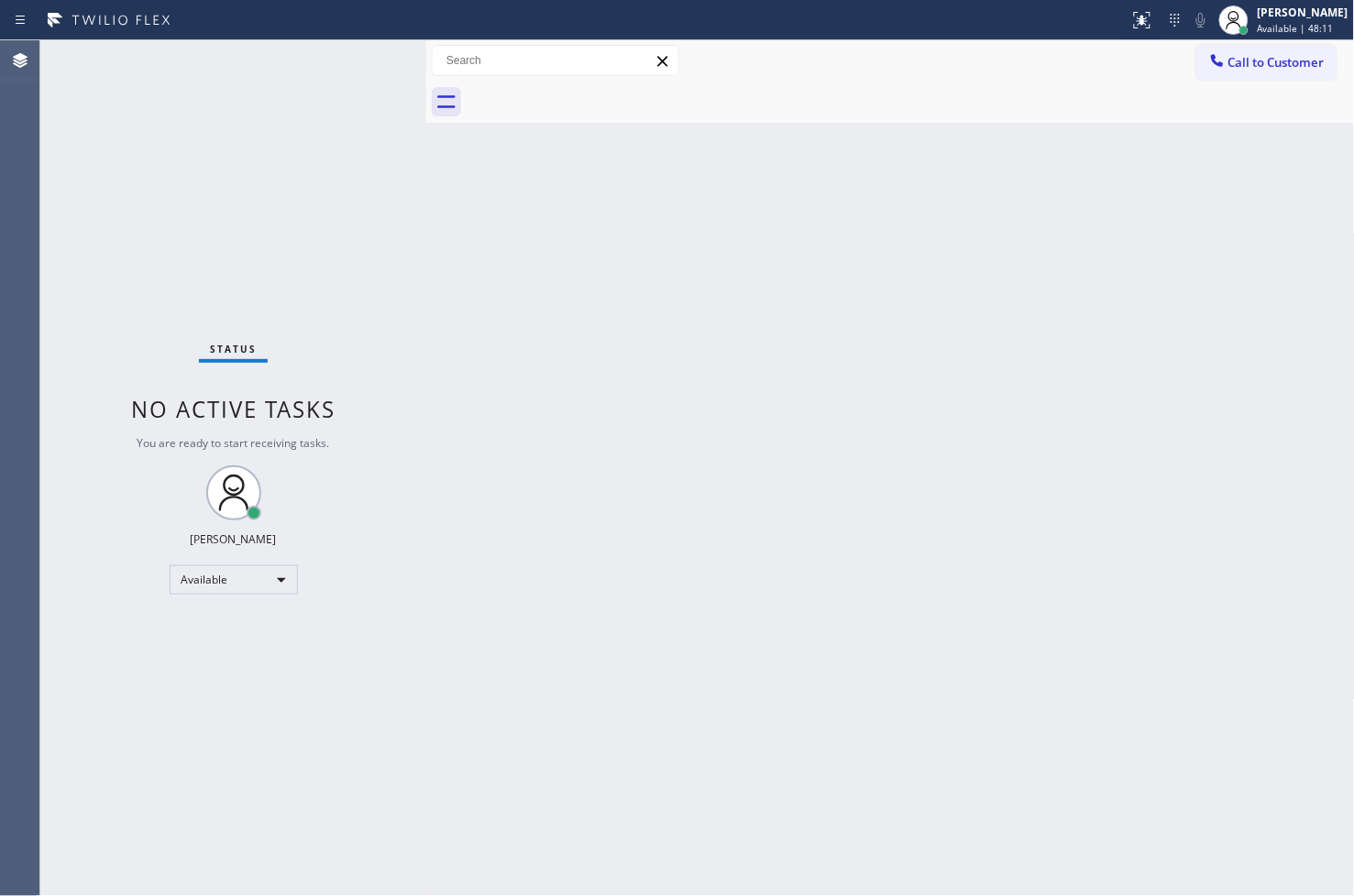
click at [382, 211] on div "Status No active tasks You are ready to start receiving tasks. [PERSON_NAME]" at bounding box center [233, 468] width 385 height 855
click at [354, 78] on div "Status No active tasks You are ready to start receiving tasks. [PERSON_NAME]" at bounding box center [233, 468] width 385 height 855
click at [369, 55] on div "Status No active tasks You are ready to start receiving tasks. [PERSON_NAME]" at bounding box center [233, 468] width 385 height 855
click at [763, 612] on div "Back to Dashboard Change Sender ID Customers Technicians Select a contact Outbo…" at bounding box center [889, 468] width 928 height 855
click at [551, 357] on div "Back to Dashboard Change Sender ID Customers Technicians Select a contact Outbo…" at bounding box center [889, 468] width 928 height 855
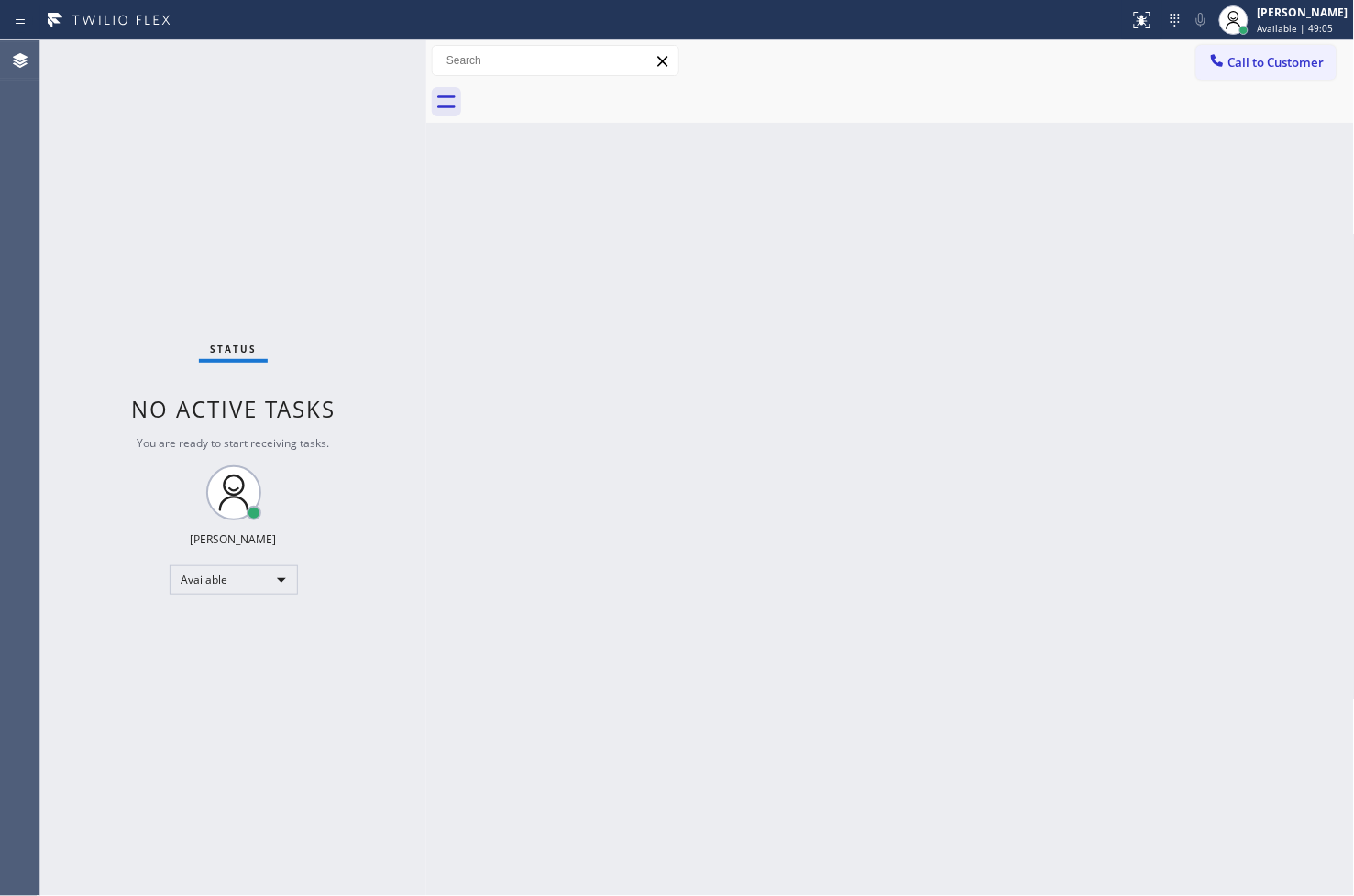
click at [340, 99] on div "Status No active tasks You are ready to start receiving tasks. [PERSON_NAME]" at bounding box center [233, 468] width 385 height 855
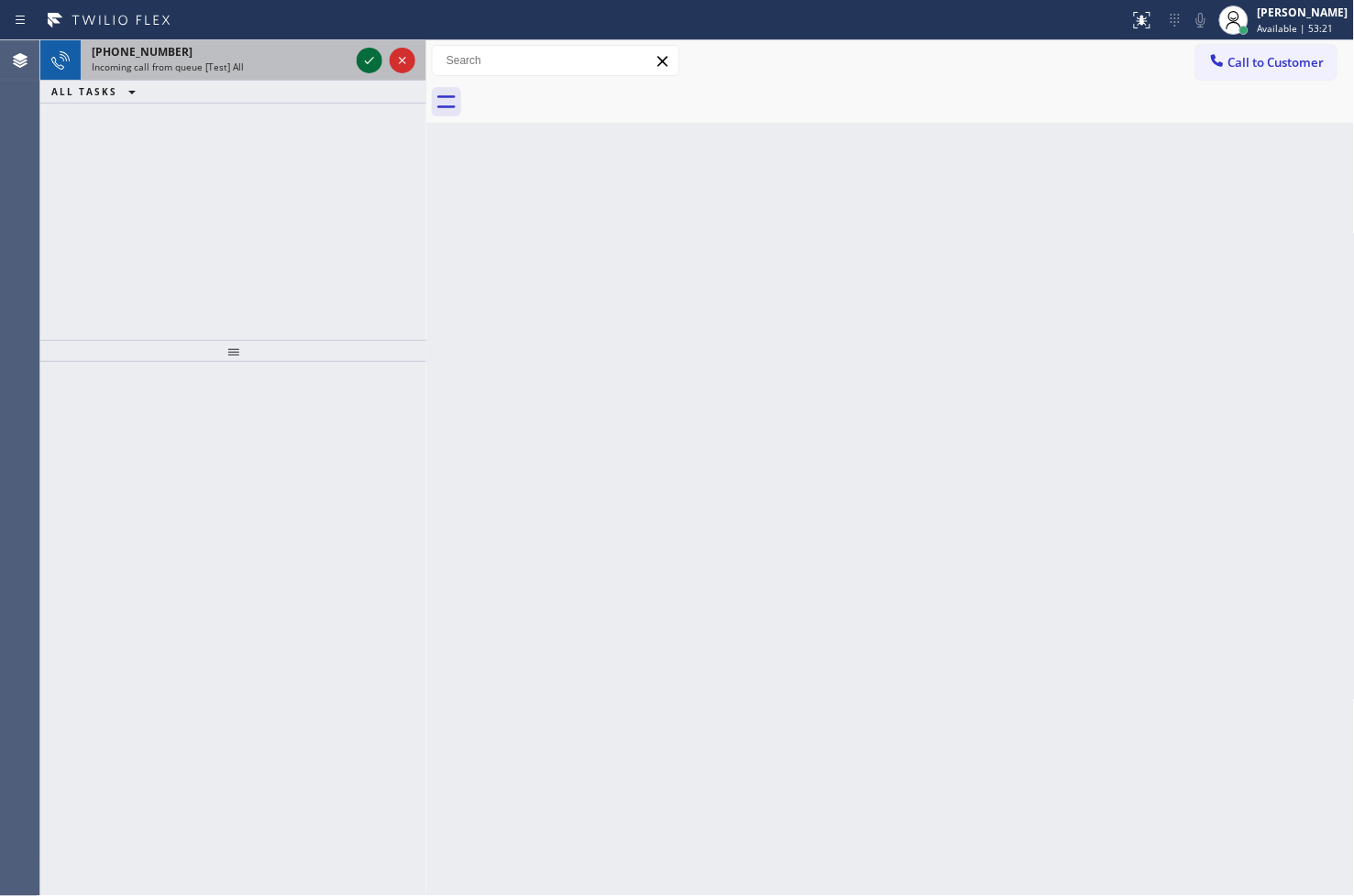
click at [368, 60] on icon at bounding box center [368, 60] width 22 height 22
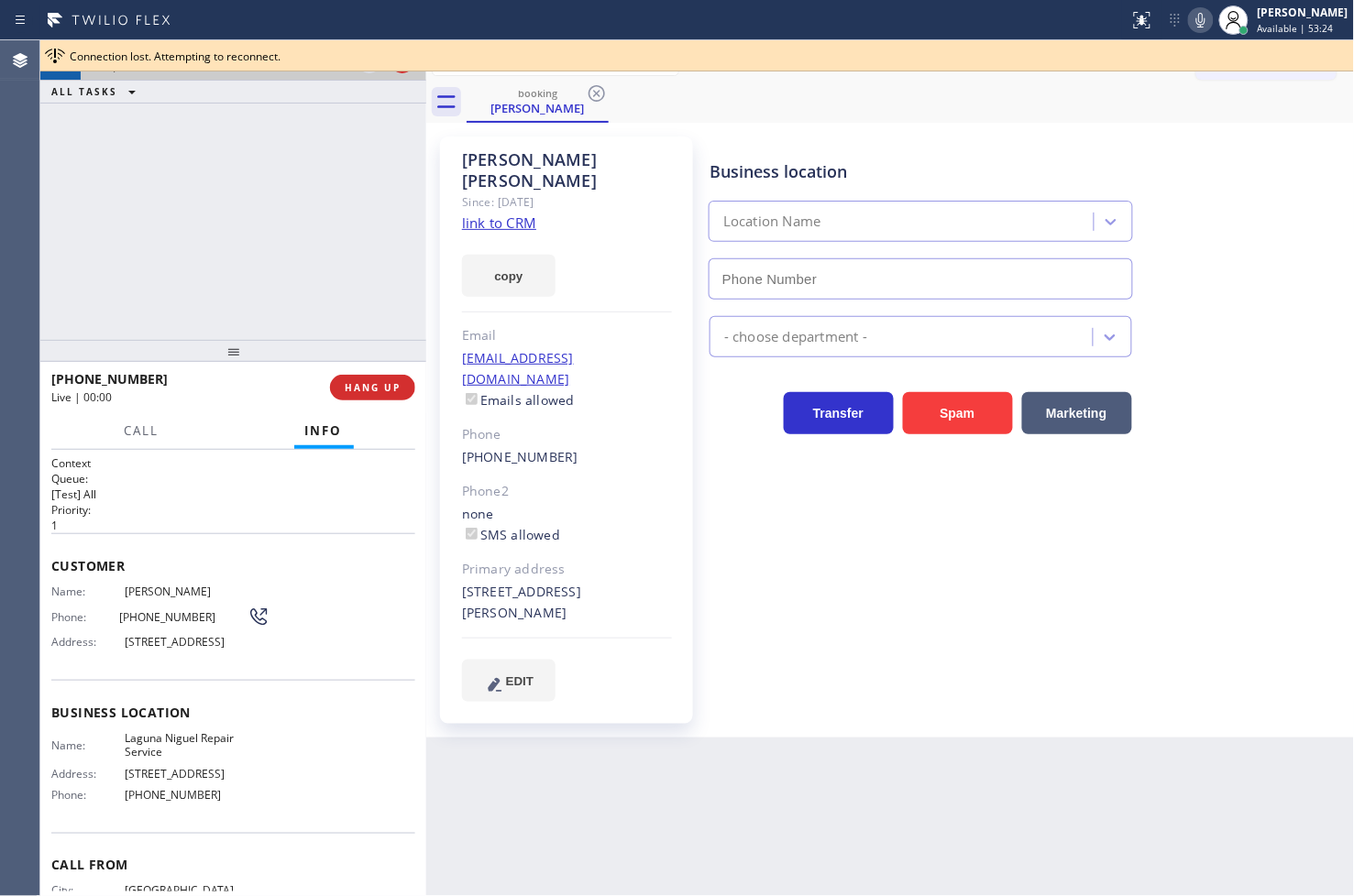
type input "[PHONE_NUMBER]"
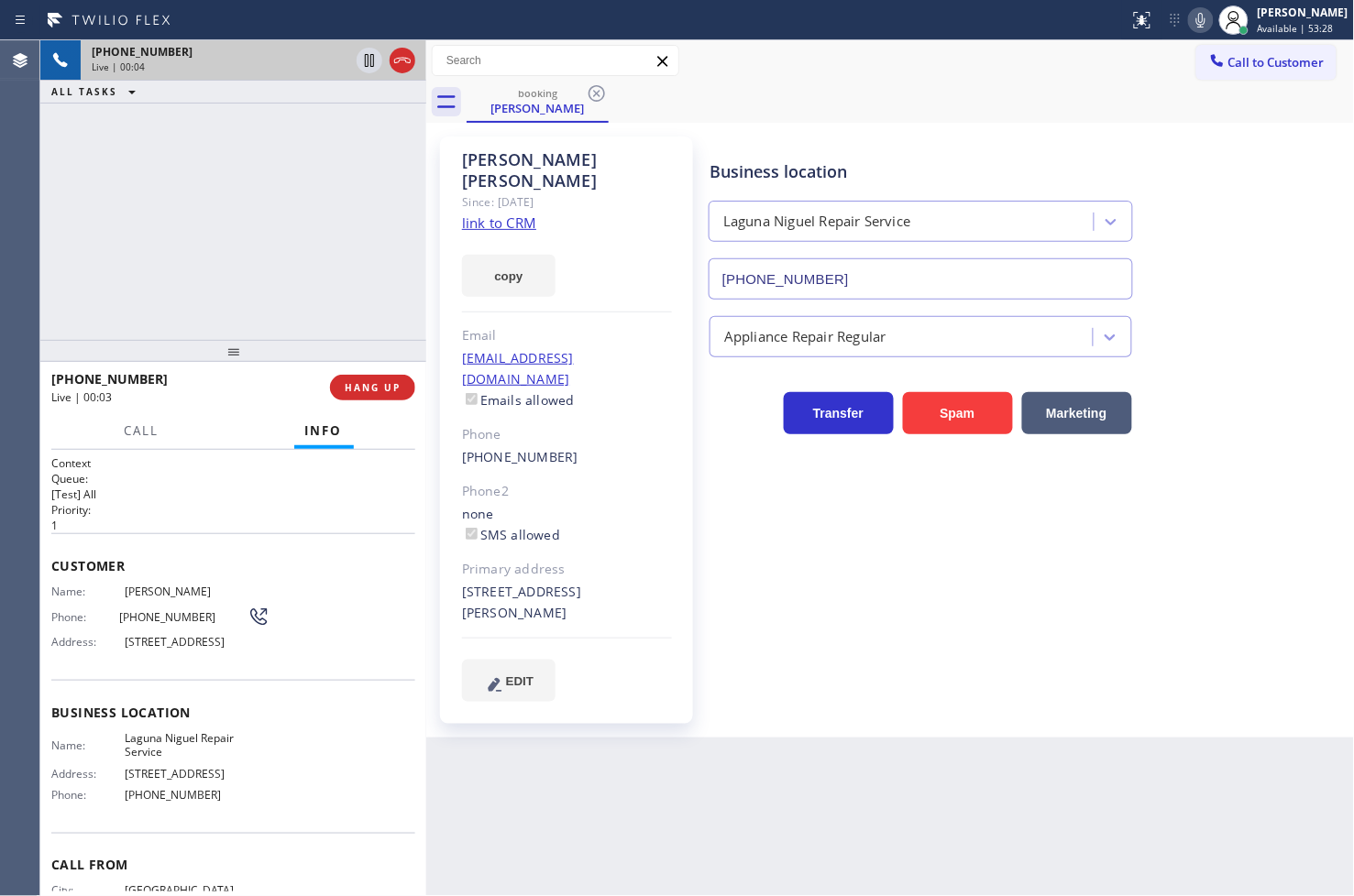
click at [518, 214] on link "link to CRM" at bounding box center [498, 222] width 74 height 18
click at [130, 440] on button "Call" at bounding box center [142, 432] width 57 height 36
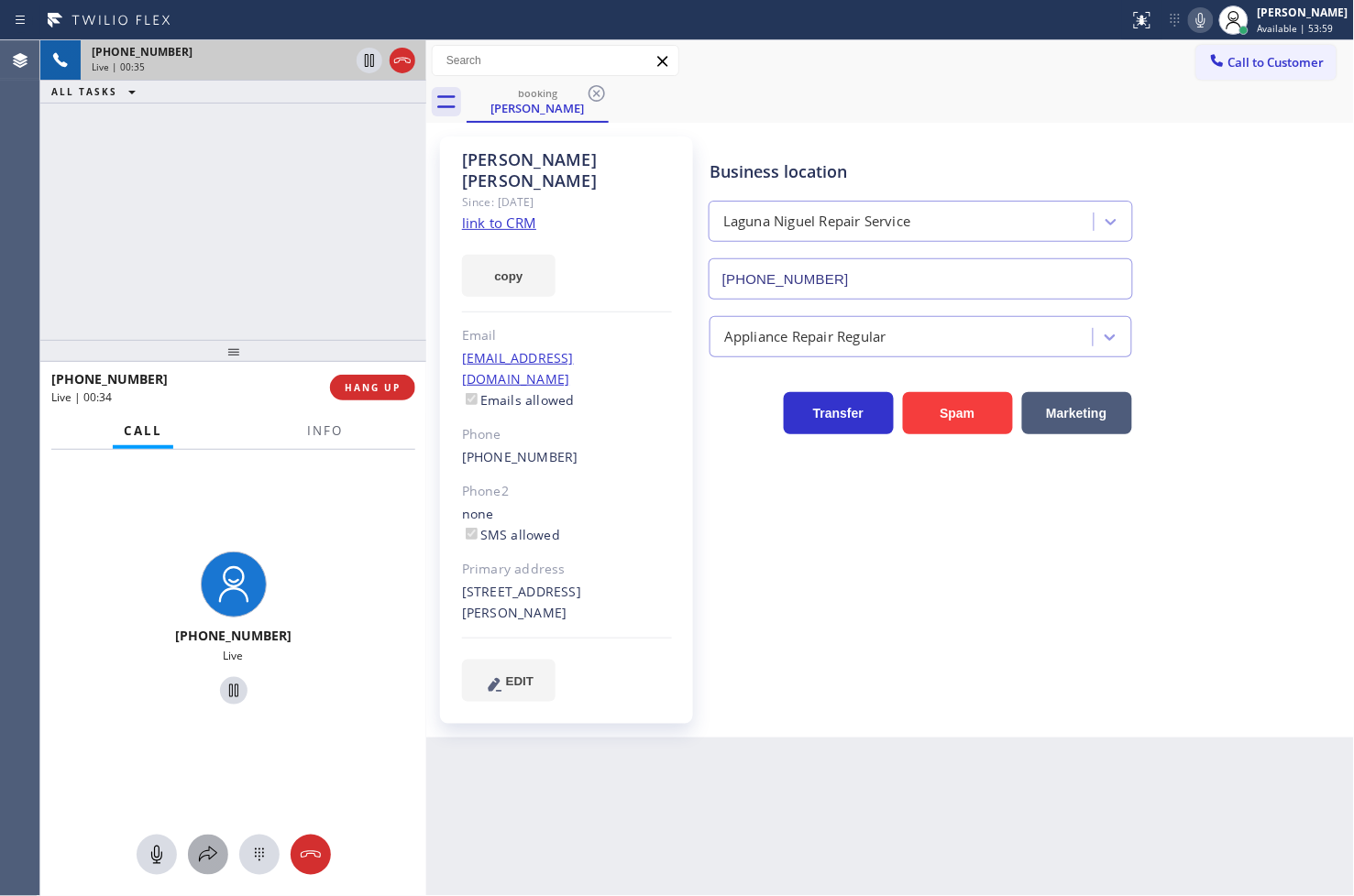
click at [212, 856] on icon at bounding box center [207, 855] width 18 height 16
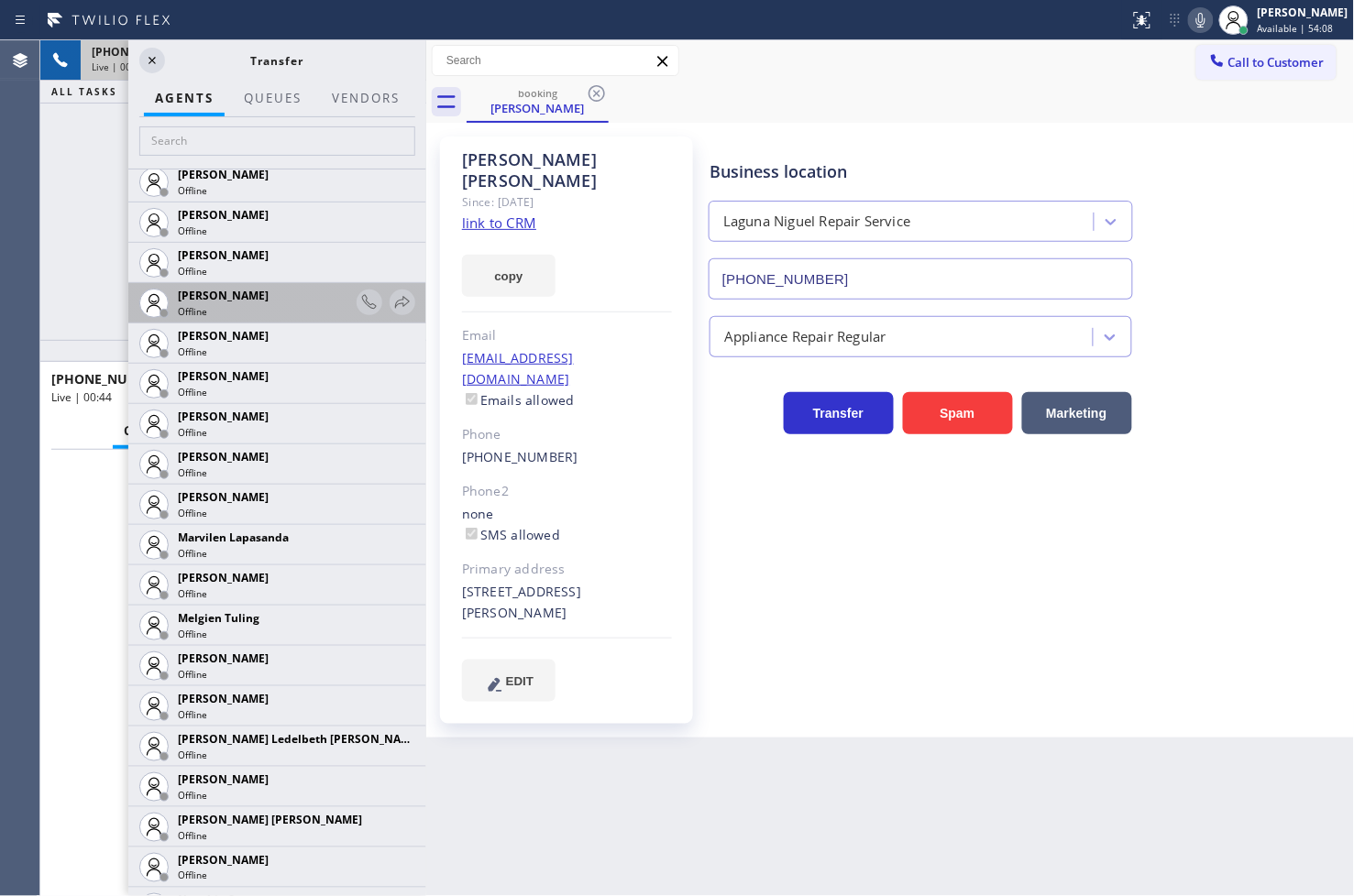
scroll to position [3055, 0]
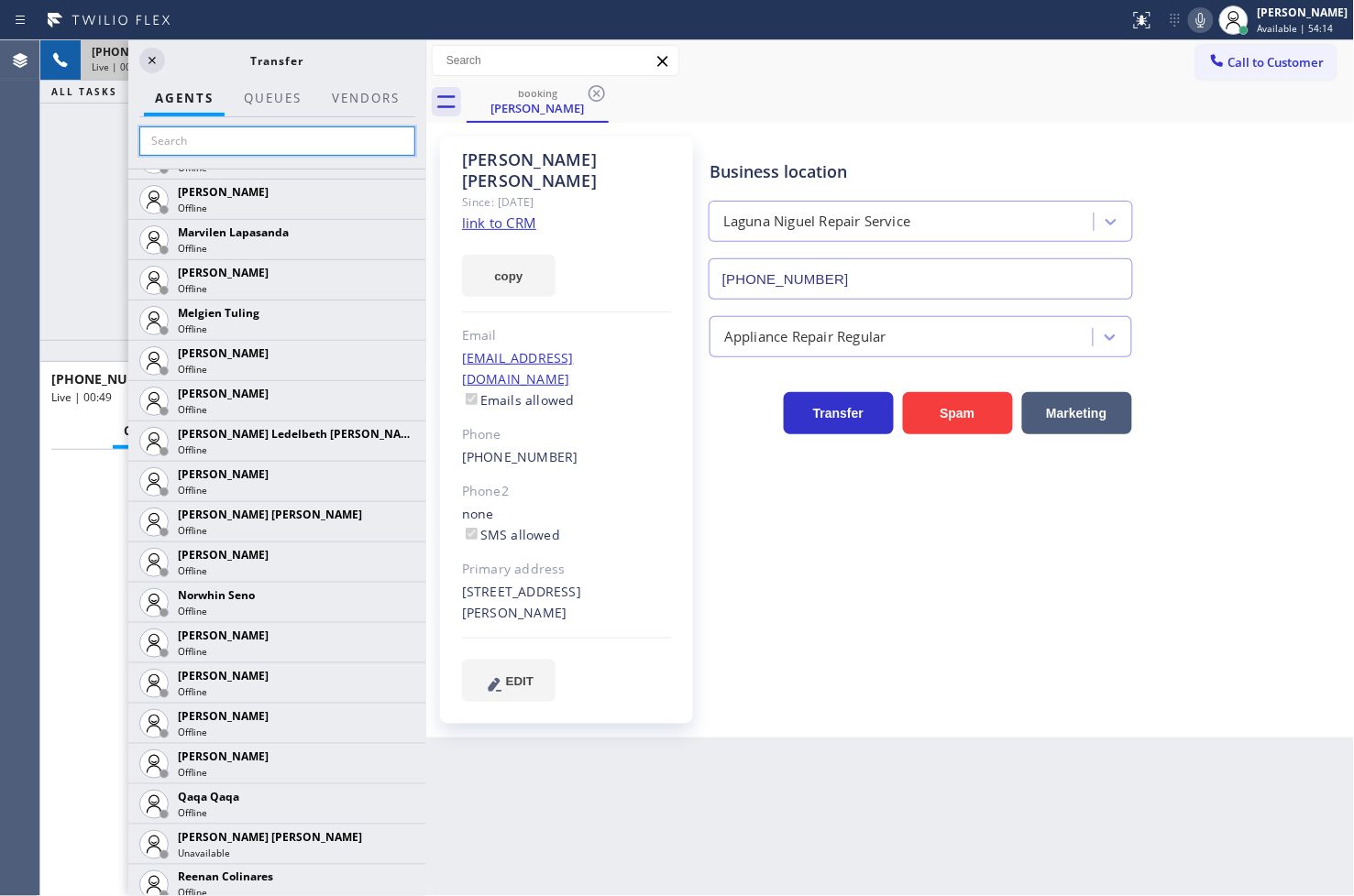
click at [190, 141] on input "text" at bounding box center [277, 140] width 276 height 29
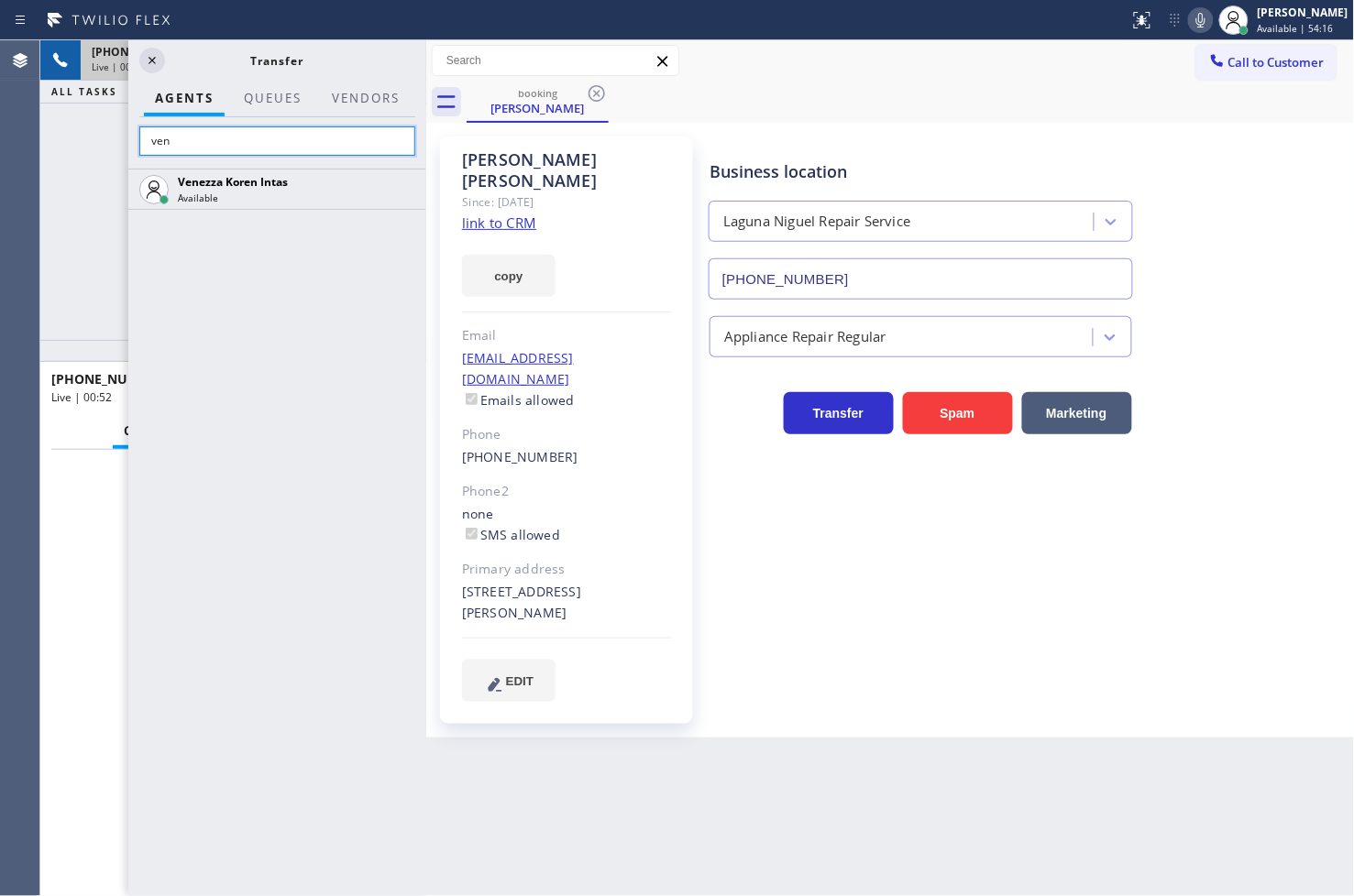
scroll to position [0, 0]
type input "ven"
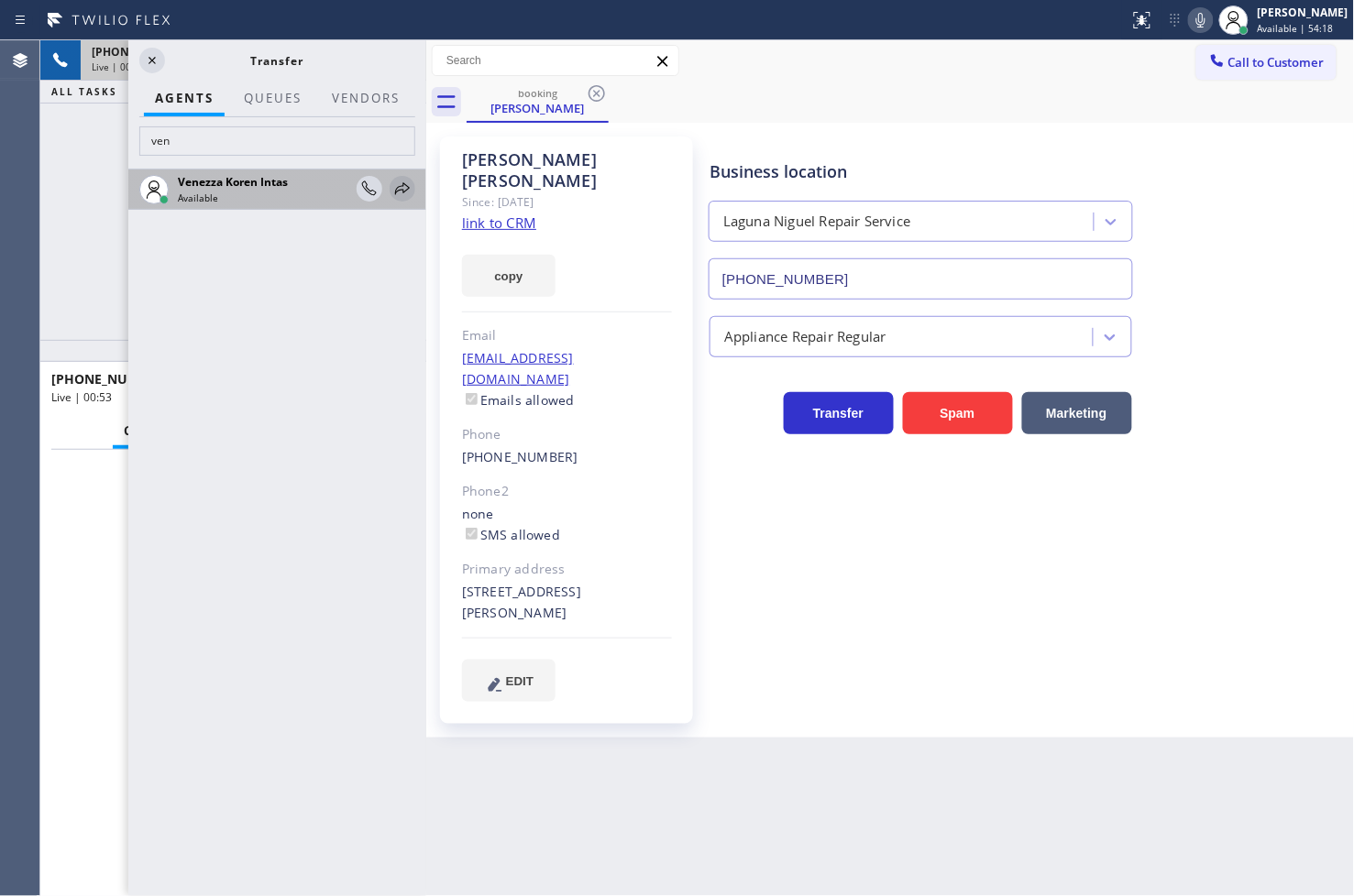
click at [406, 184] on icon at bounding box center [401, 188] width 22 height 22
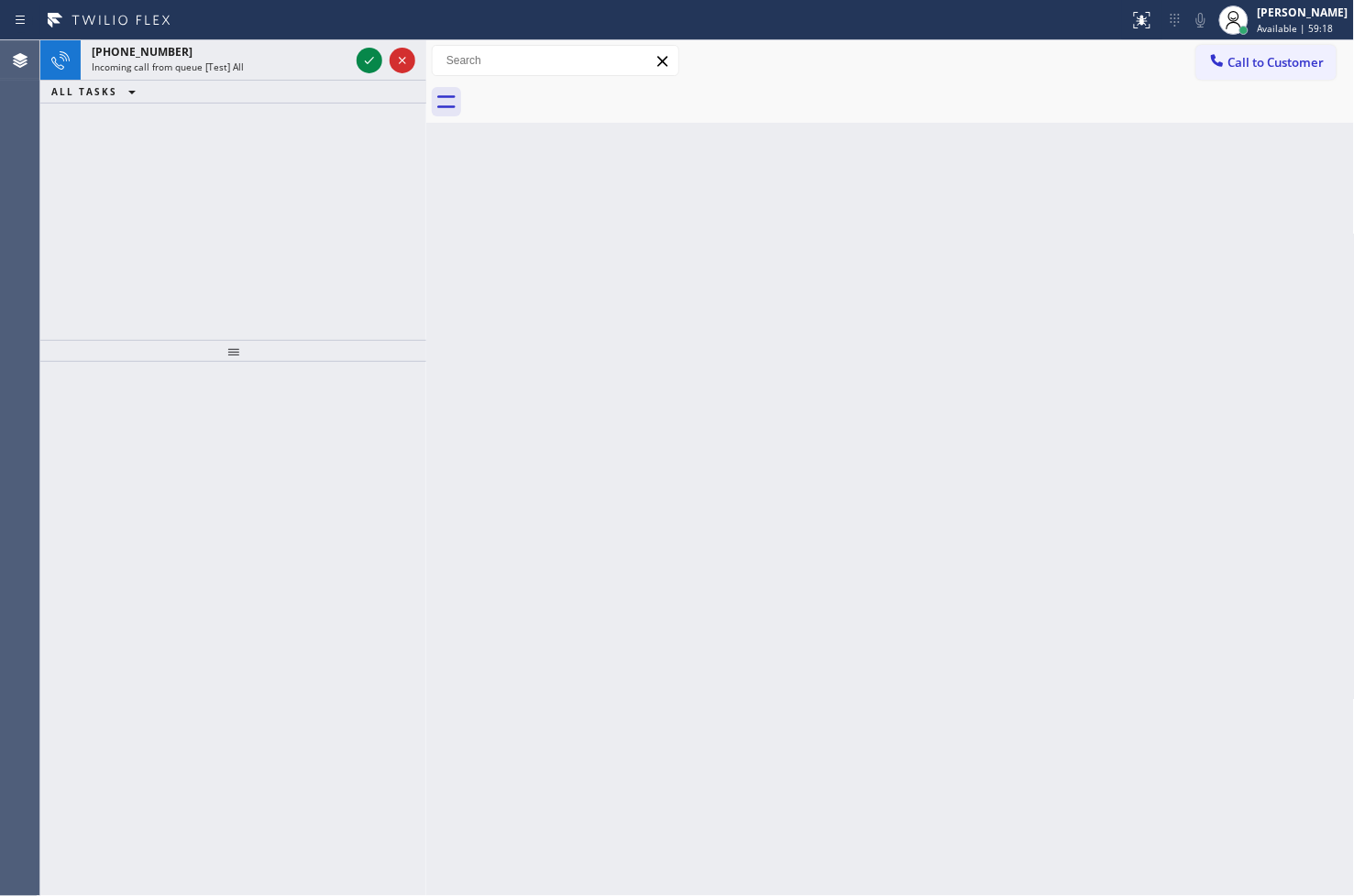
click at [850, 425] on div "Back to Dashboard Change Sender ID Customers Technicians Select a contact Outbo…" at bounding box center [889, 468] width 928 height 855
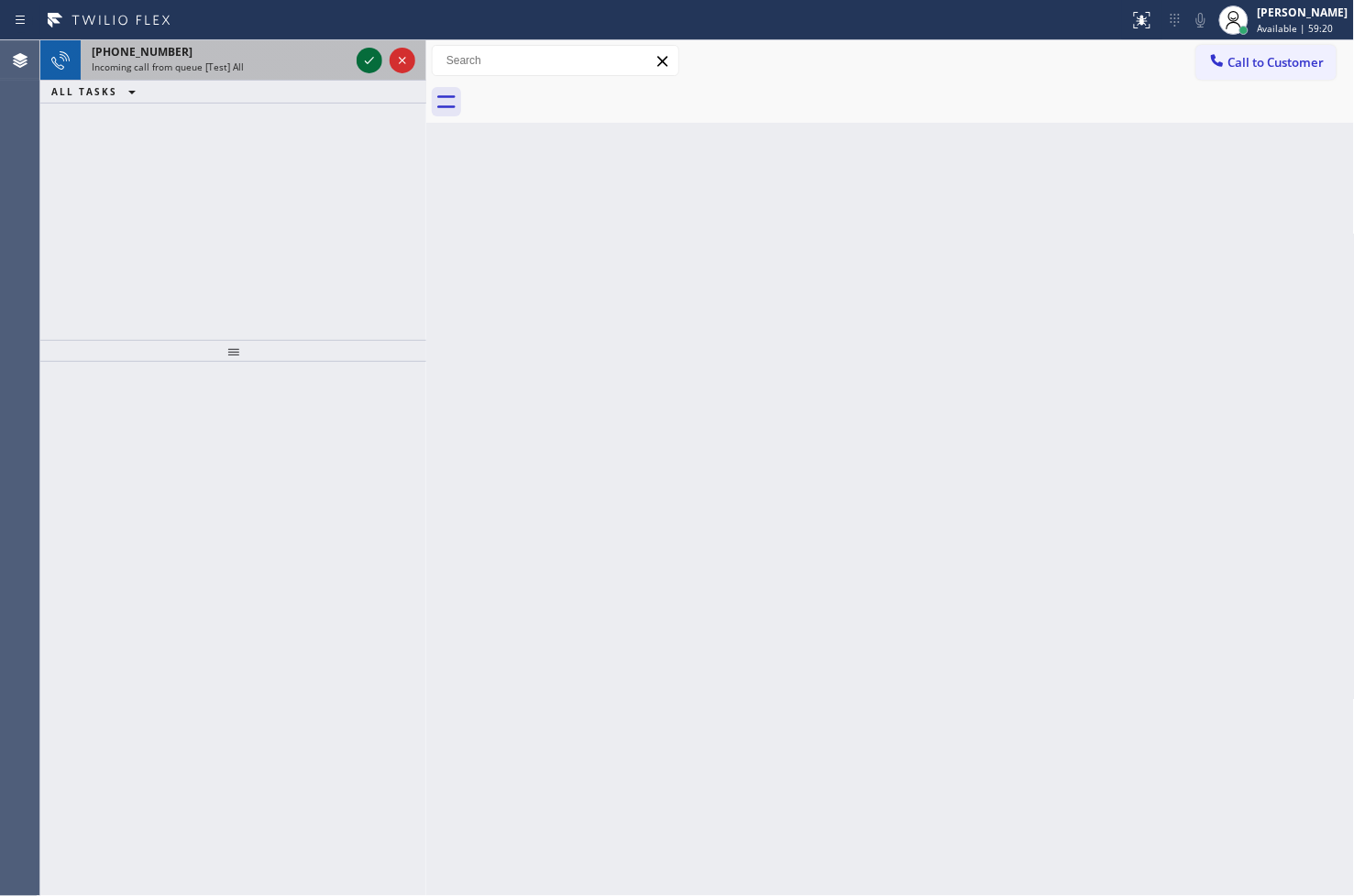
click at [362, 57] on icon at bounding box center [368, 60] width 22 height 22
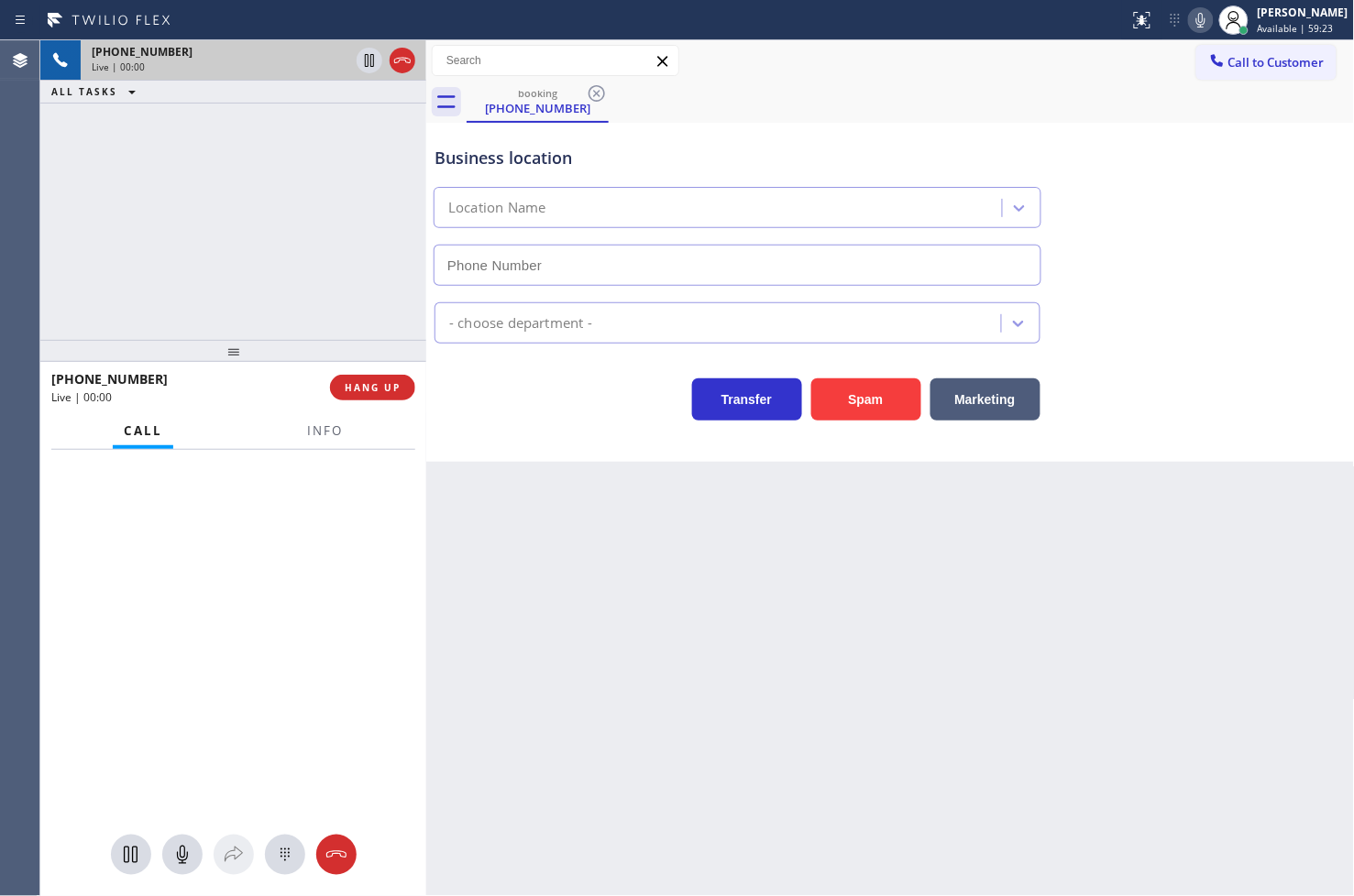
type input "[PHONE_NUMBER]"
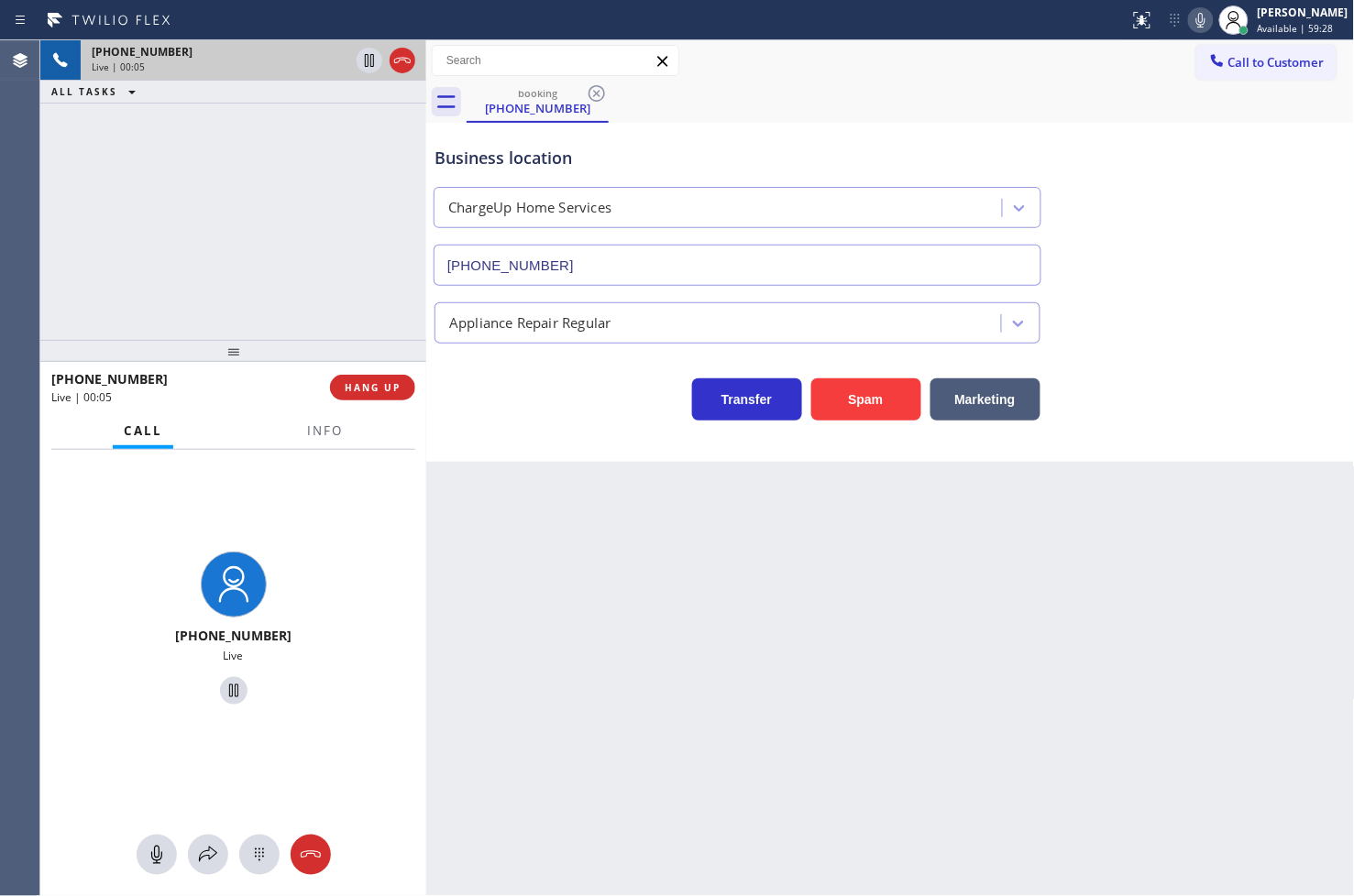
click at [736, 597] on div "Back to Dashboard Change Sender ID Customers Technicians Select a contact Outbo…" at bounding box center [889, 468] width 928 height 855
click at [504, 427] on div "Business location ChargeUp Home Services [PHONE_NUMBER] Appliance Repair Regula…" at bounding box center [889, 292] width 928 height 339
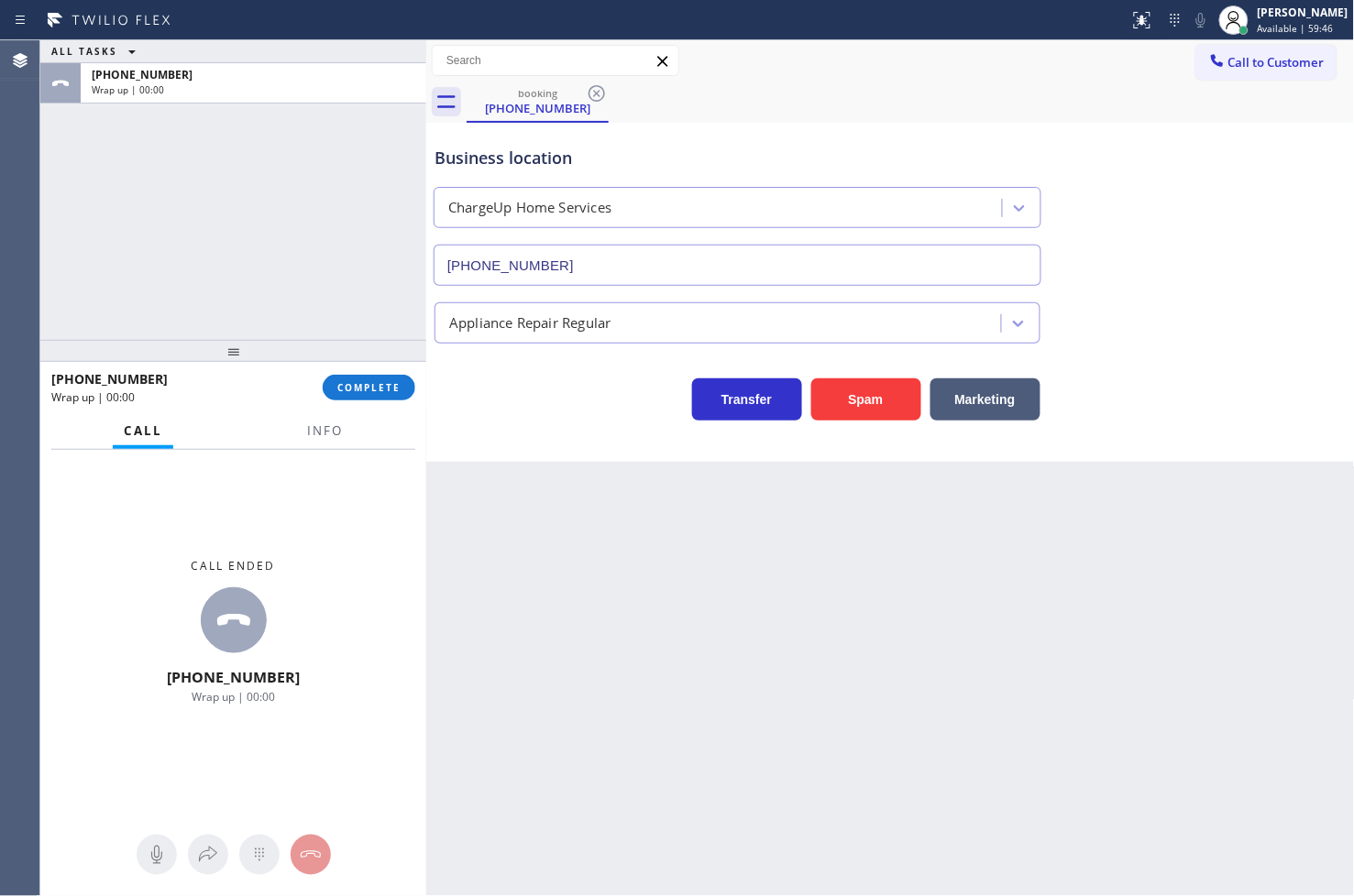
click at [352, 400] on div "[PHONE_NUMBER] Wrap up | 00:00 COMPLETE" at bounding box center [233, 387] width 364 height 48
click at [355, 391] on span "COMPLETE" at bounding box center [368, 388] width 63 height 13
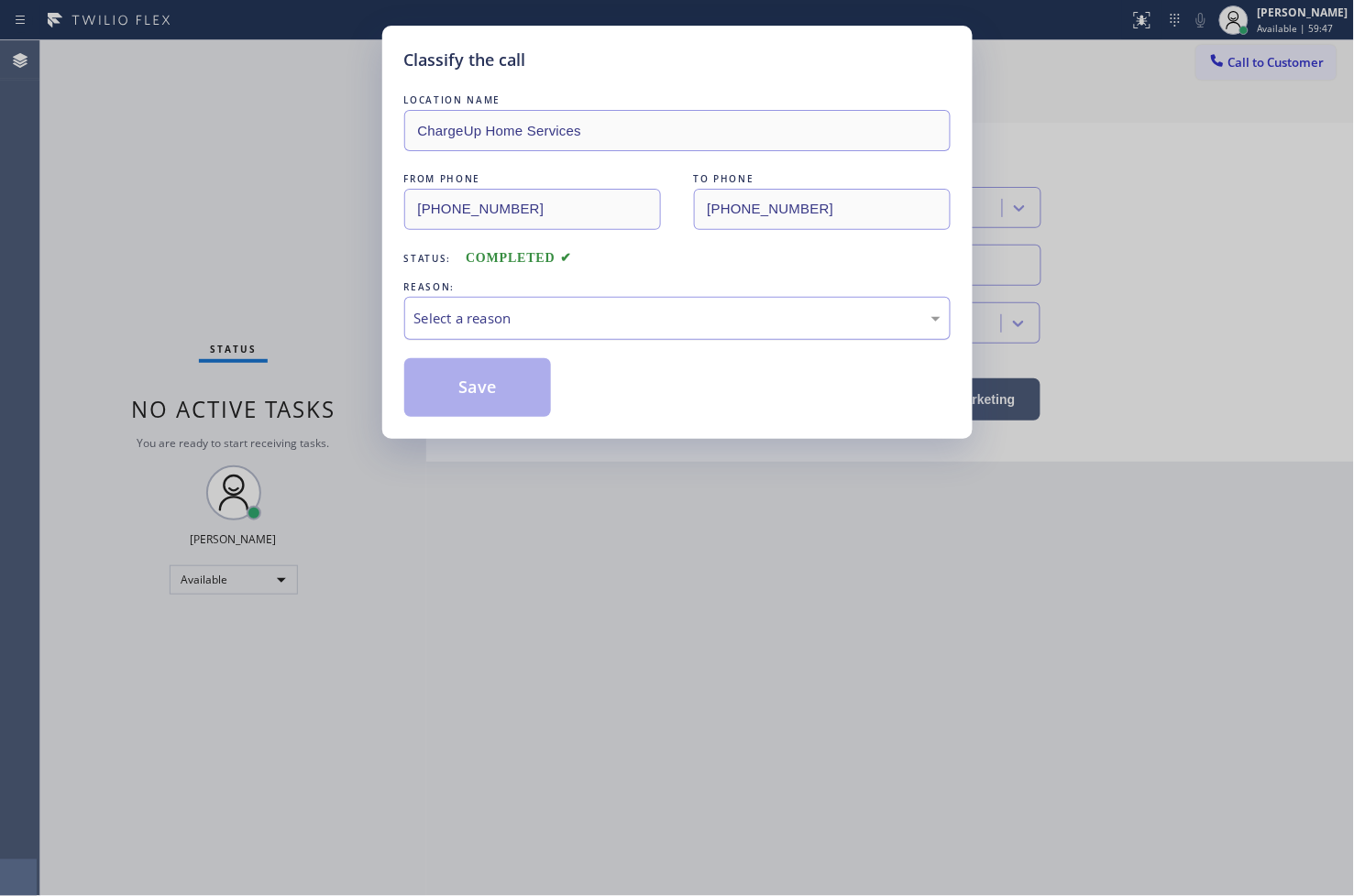
click at [515, 312] on div "Select a reason" at bounding box center [677, 318] width 526 height 21
click at [491, 383] on button "Save" at bounding box center [478, 387] width 148 height 58
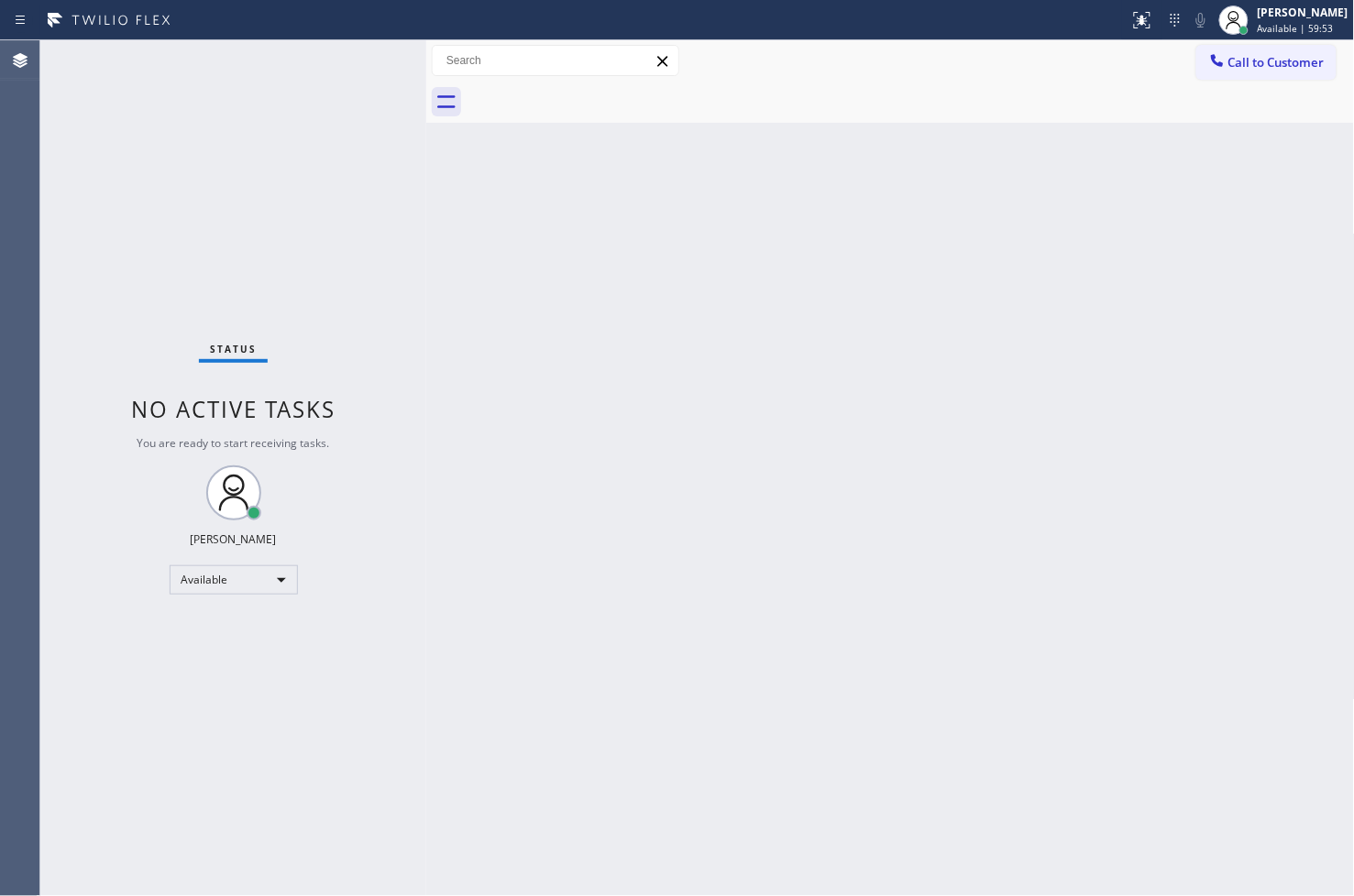
click at [354, 60] on div "Status No active tasks You are ready to start receiving tasks. [PERSON_NAME]" at bounding box center [233, 468] width 385 height 855
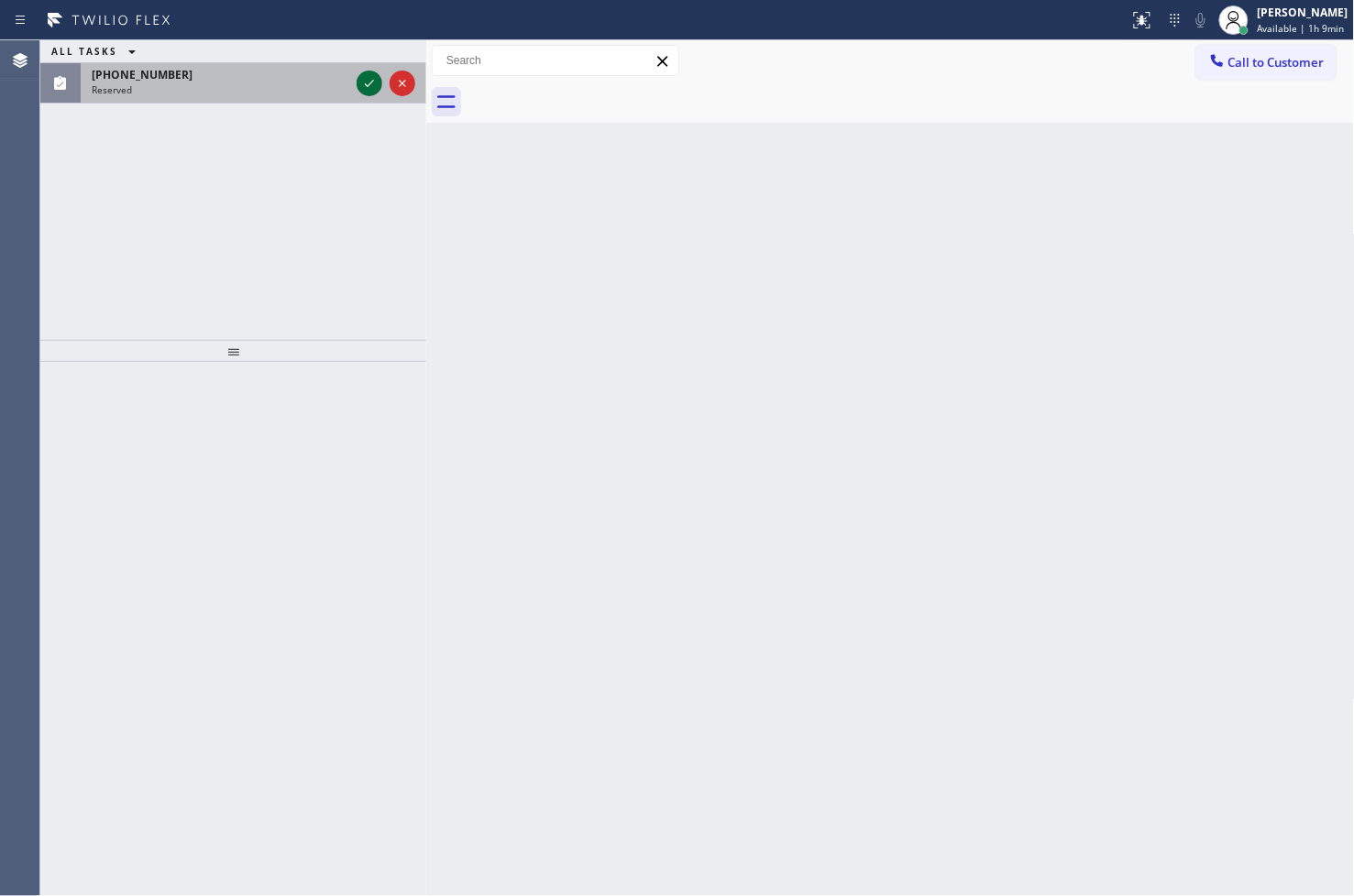
click at [374, 78] on icon at bounding box center [368, 83] width 22 height 22
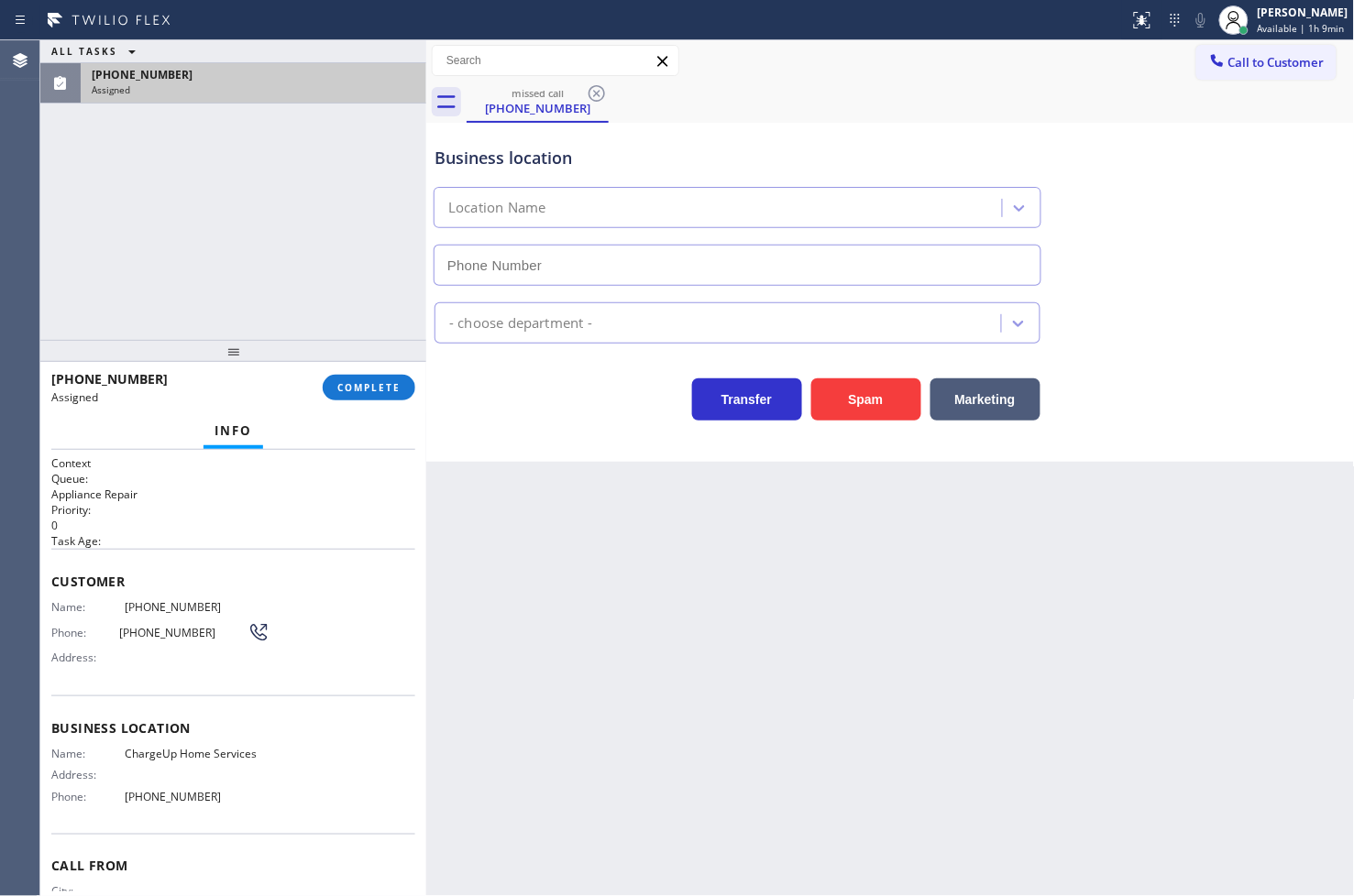
type input "[PHONE_NUMBER]"
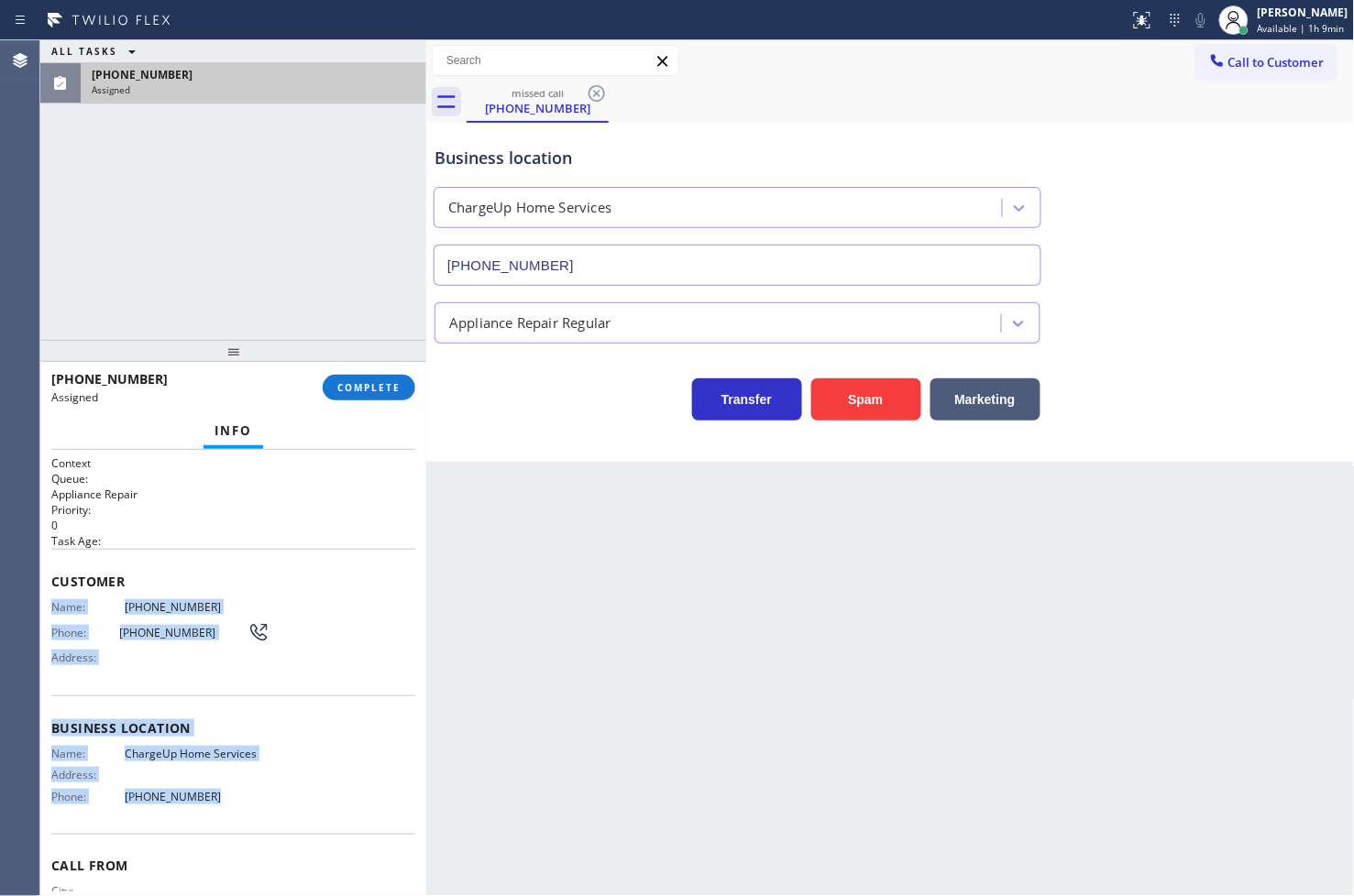
drag, startPoint x: 50, startPoint y: 603, endPoint x: 251, endPoint y: 801, distance: 282.1
click at [248, 804] on div "Context Queue: Appliance Repair Priority: 0 Task Age: Customer Name: [PHONE_NUM…" at bounding box center [233, 674] width 385 height 448
copy div "Name: [PHONE_NUMBER] Phone: [PHONE_NUMBER] Address: Business location Name: Cha…"
click at [360, 378] on button "COMPLETE" at bounding box center [368, 387] width 92 height 25
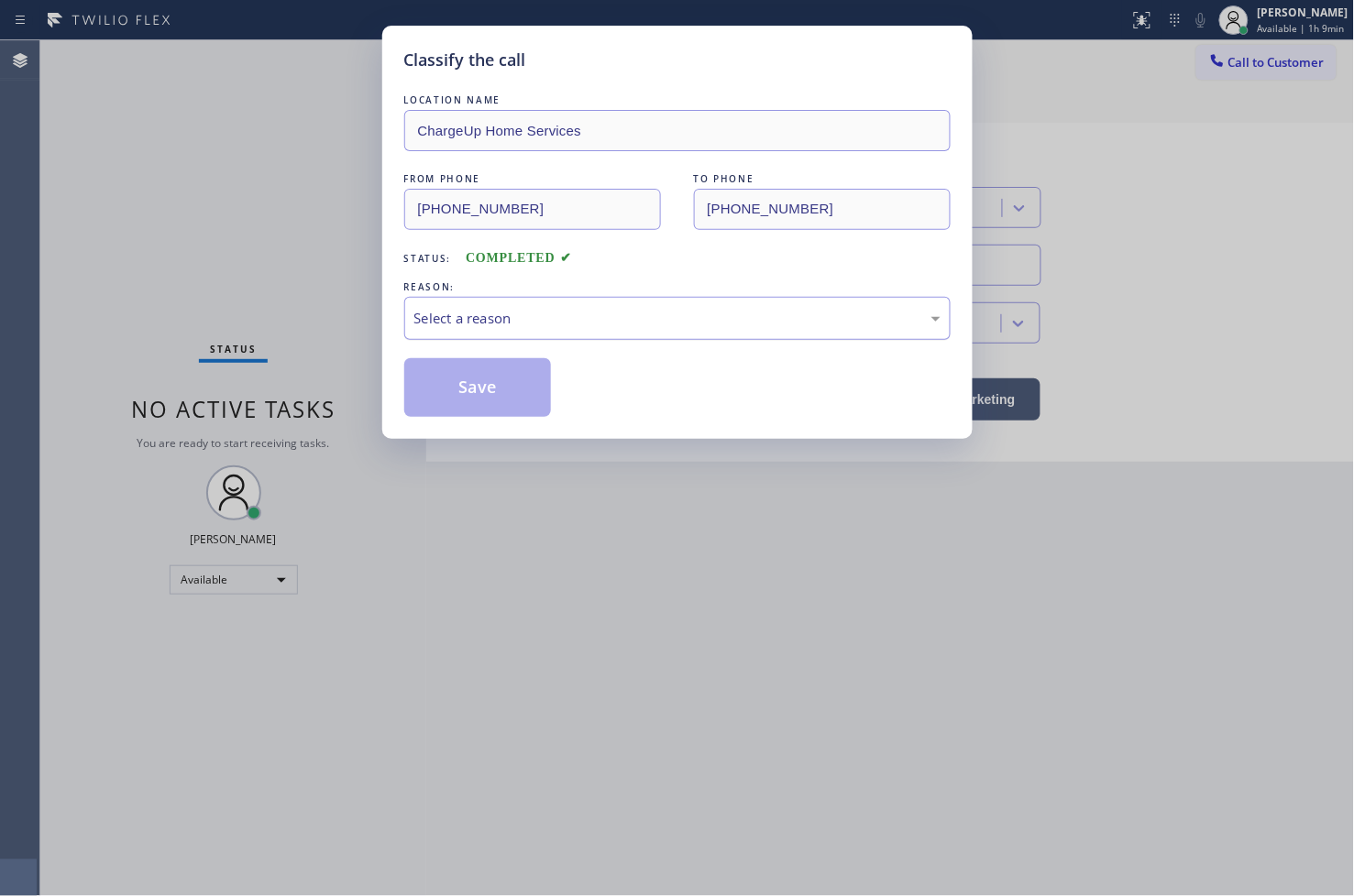
click at [469, 326] on div "Select a reason" at bounding box center [677, 318] width 526 height 21
click at [501, 399] on button "Save" at bounding box center [478, 387] width 148 height 58
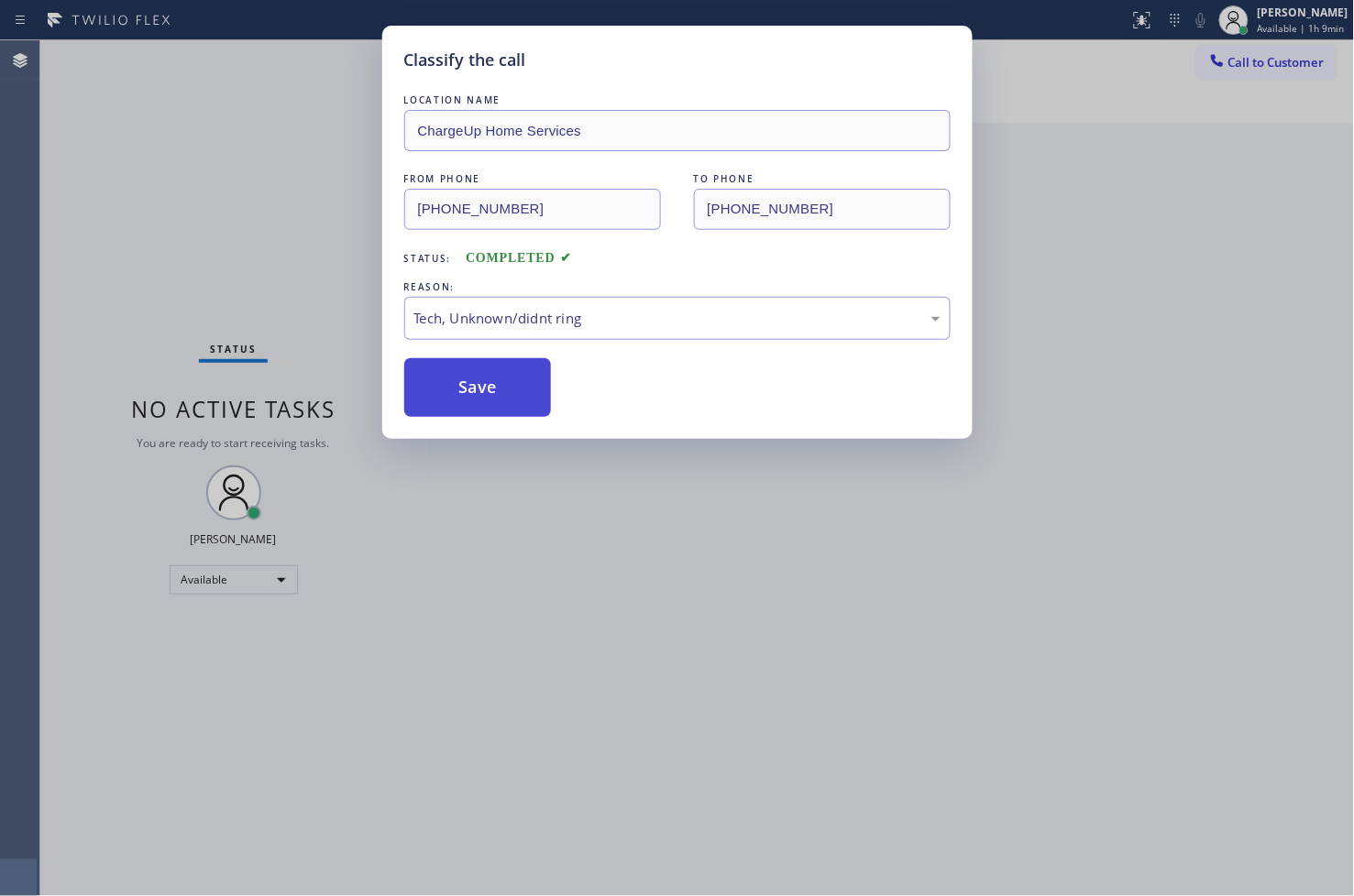
click at [501, 399] on button "Save" at bounding box center [478, 387] width 148 height 58
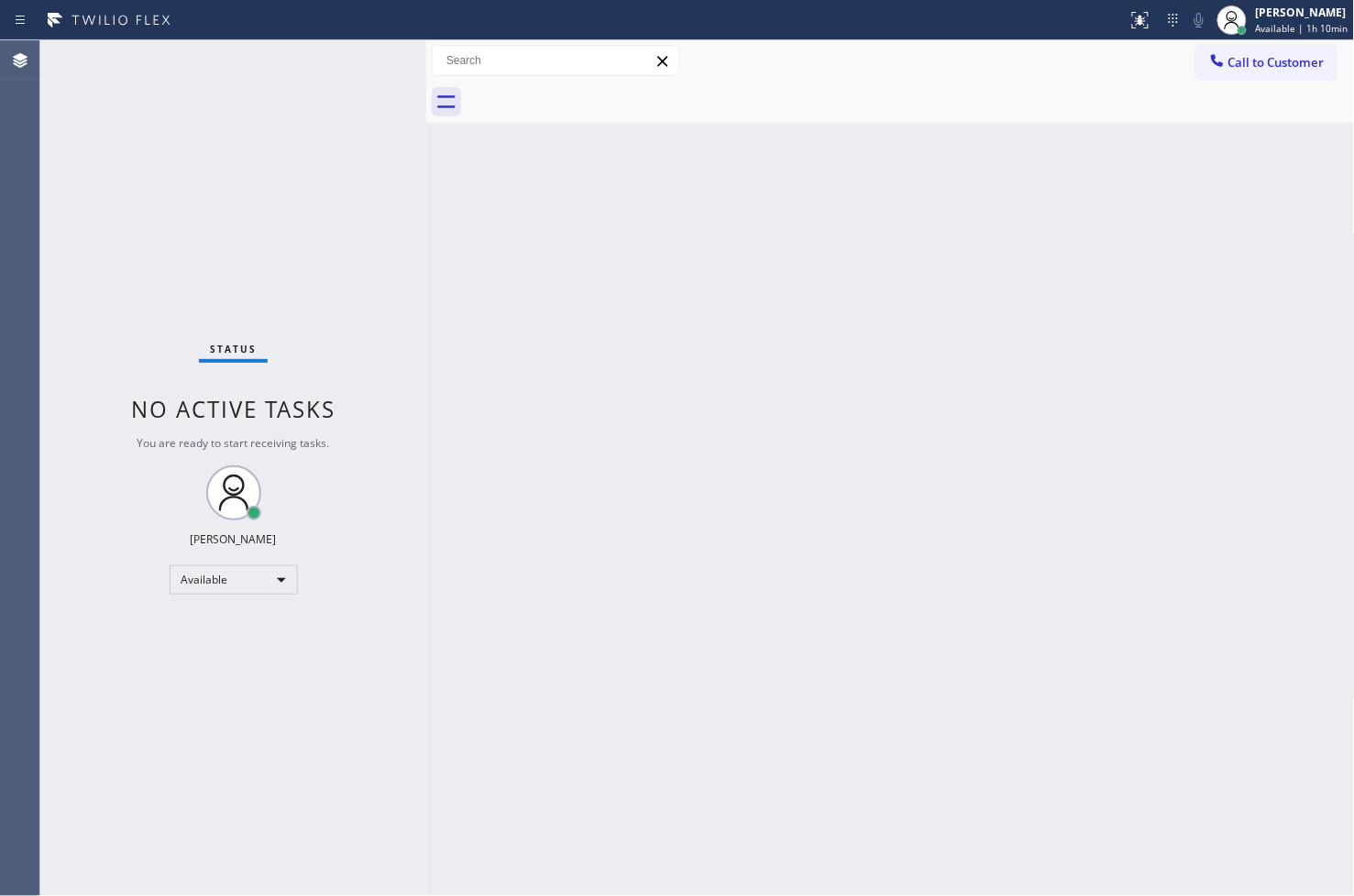
click at [359, 97] on div "Status No active tasks You are ready to start receiving tasks. [PERSON_NAME]" at bounding box center [233, 468] width 385 height 855
click at [351, 59] on div "Status No active tasks You are ready to start receiving tasks. [PERSON_NAME]" at bounding box center [233, 468] width 385 height 855
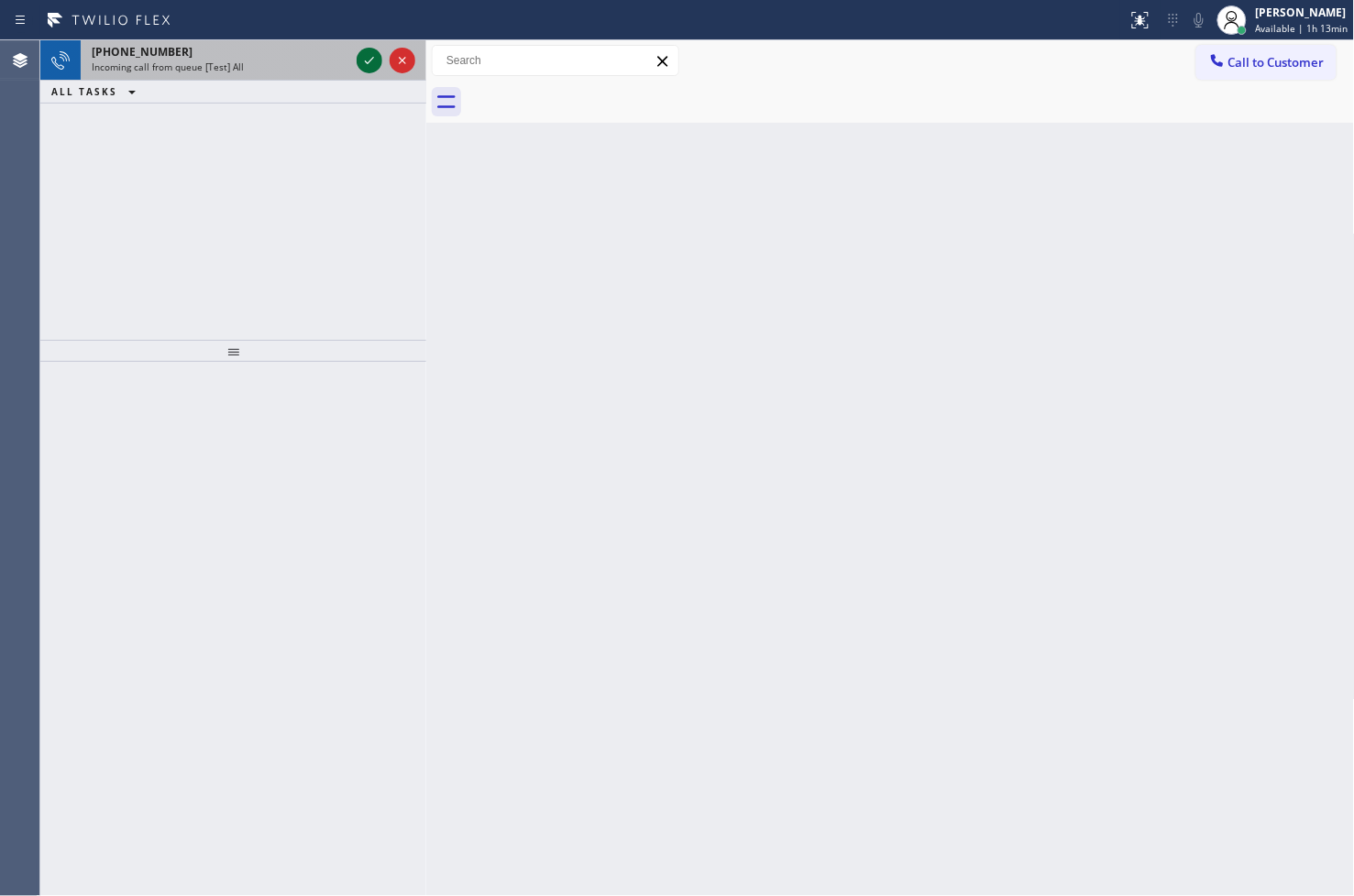
click at [365, 67] on icon at bounding box center [368, 60] width 22 height 22
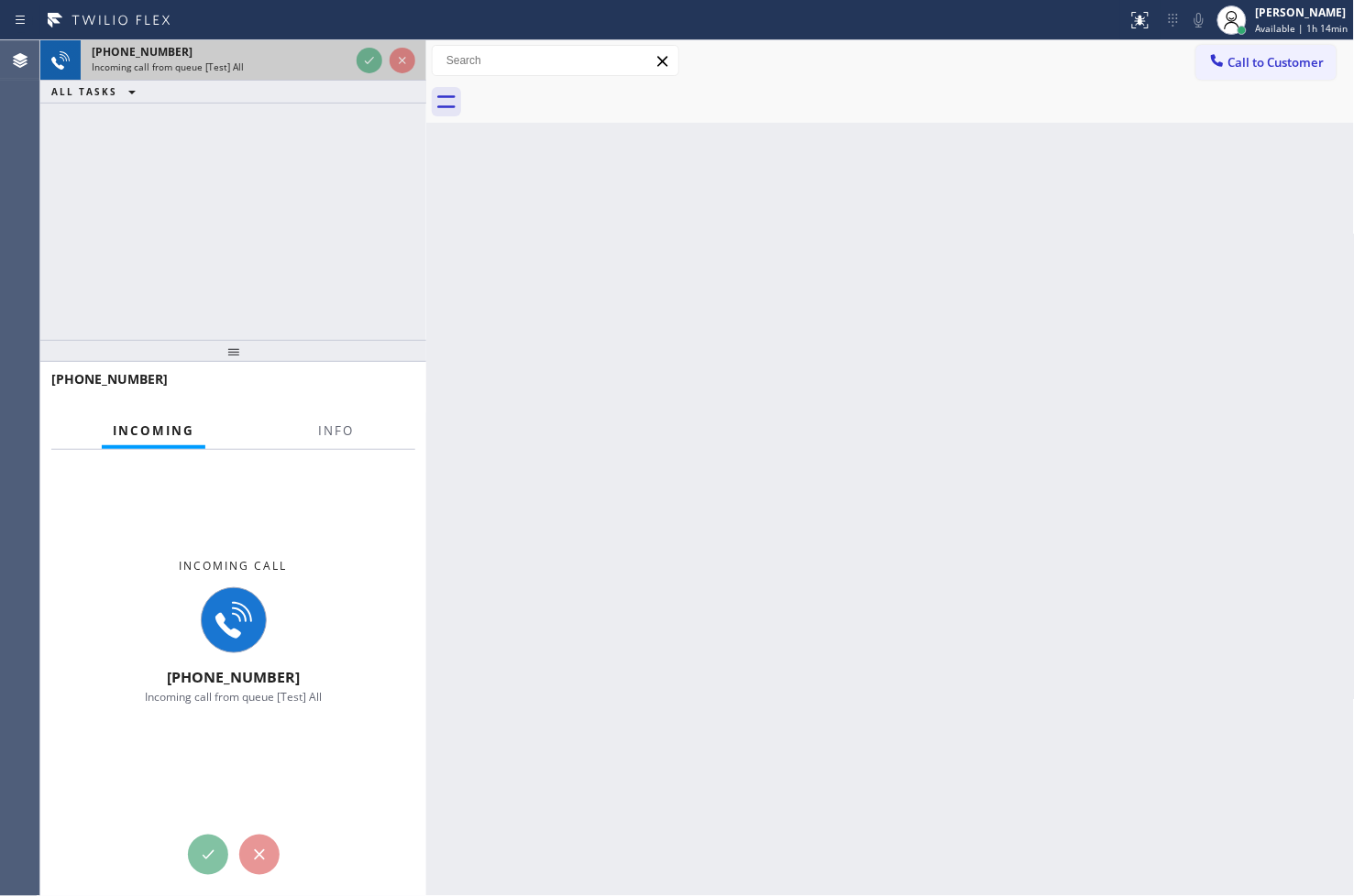
click at [241, 69] on div "Incoming call from queue [Test] All" at bounding box center [220, 67] width 257 height 13
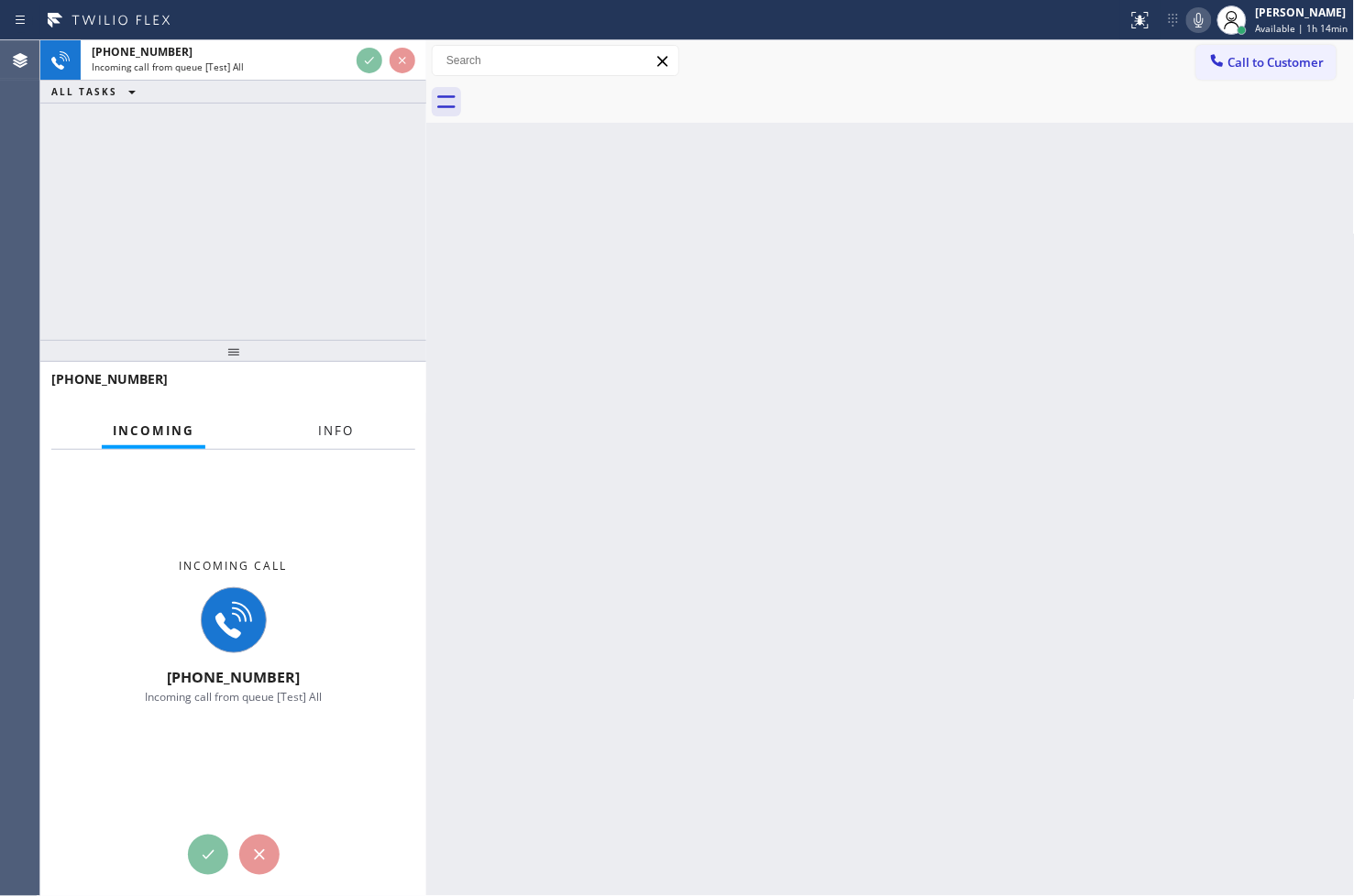
click at [318, 431] on span "Info" at bounding box center [335, 431] width 36 height 17
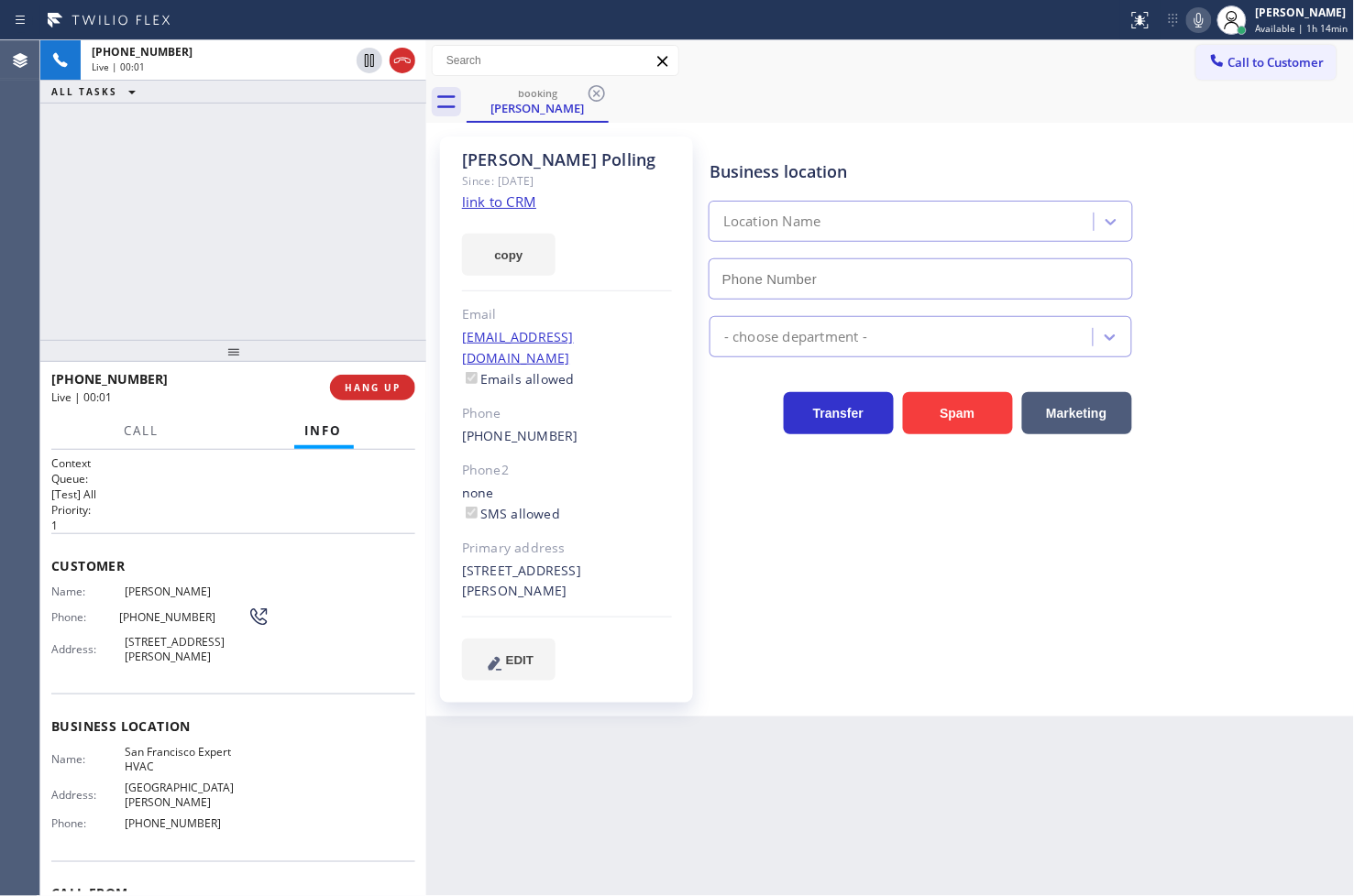
type input "[PHONE_NUMBER]"
click at [259, 285] on div "[PHONE_NUMBER] Live | 00:04 ALL TASKS ALL TASKS ACTIVE TASKS TASKS IN WRAP UP" at bounding box center [233, 190] width 385 height 300
click at [281, 252] on div "[PHONE_NUMBER] Live | 00:06 ALL TASKS ALL TASKS ACTIVE TASKS TASKS IN WRAP UP" at bounding box center [233, 190] width 385 height 300
click at [220, 263] on div "[PHONE_NUMBER] Live | 00:24 ALL TASKS ALL TASKS ACTIVE TASKS TASKS IN WRAP UP" at bounding box center [233, 190] width 385 height 300
click at [200, 342] on div at bounding box center [233, 350] width 385 height 22
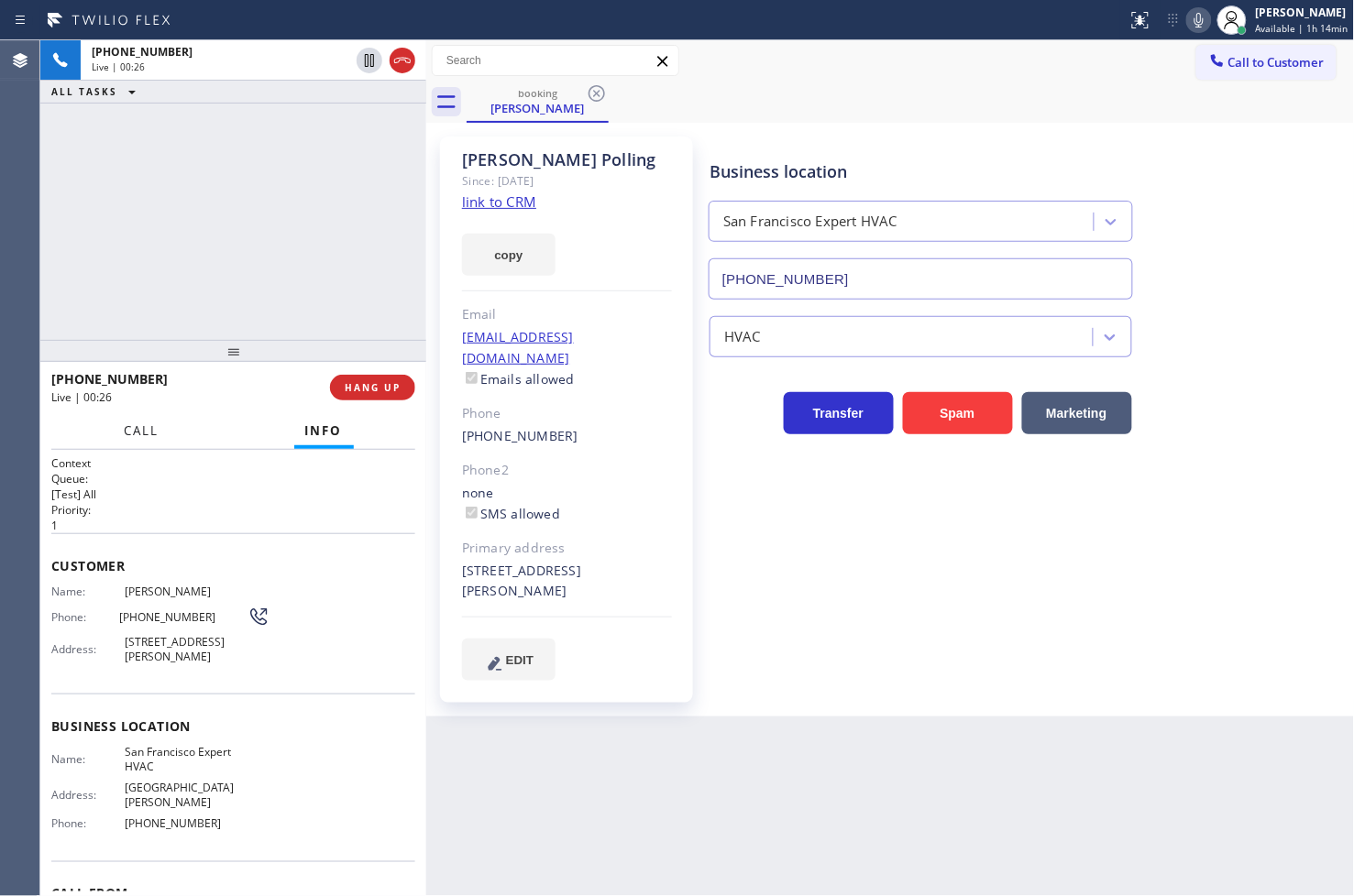
click at [133, 422] on span "Call" at bounding box center [141, 431] width 35 height 17
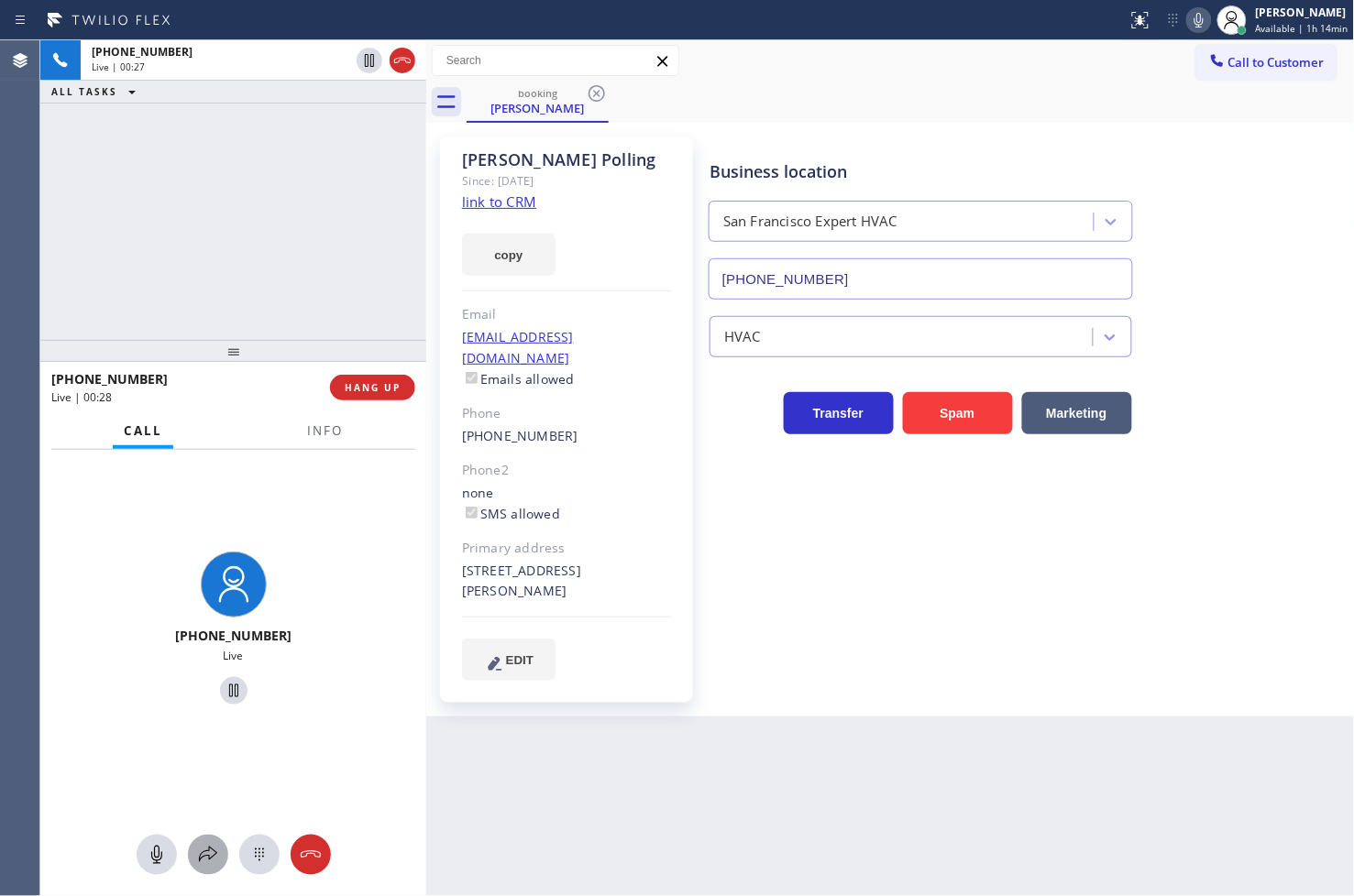
click at [206, 845] on icon at bounding box center [207, 855] width 22 height 22
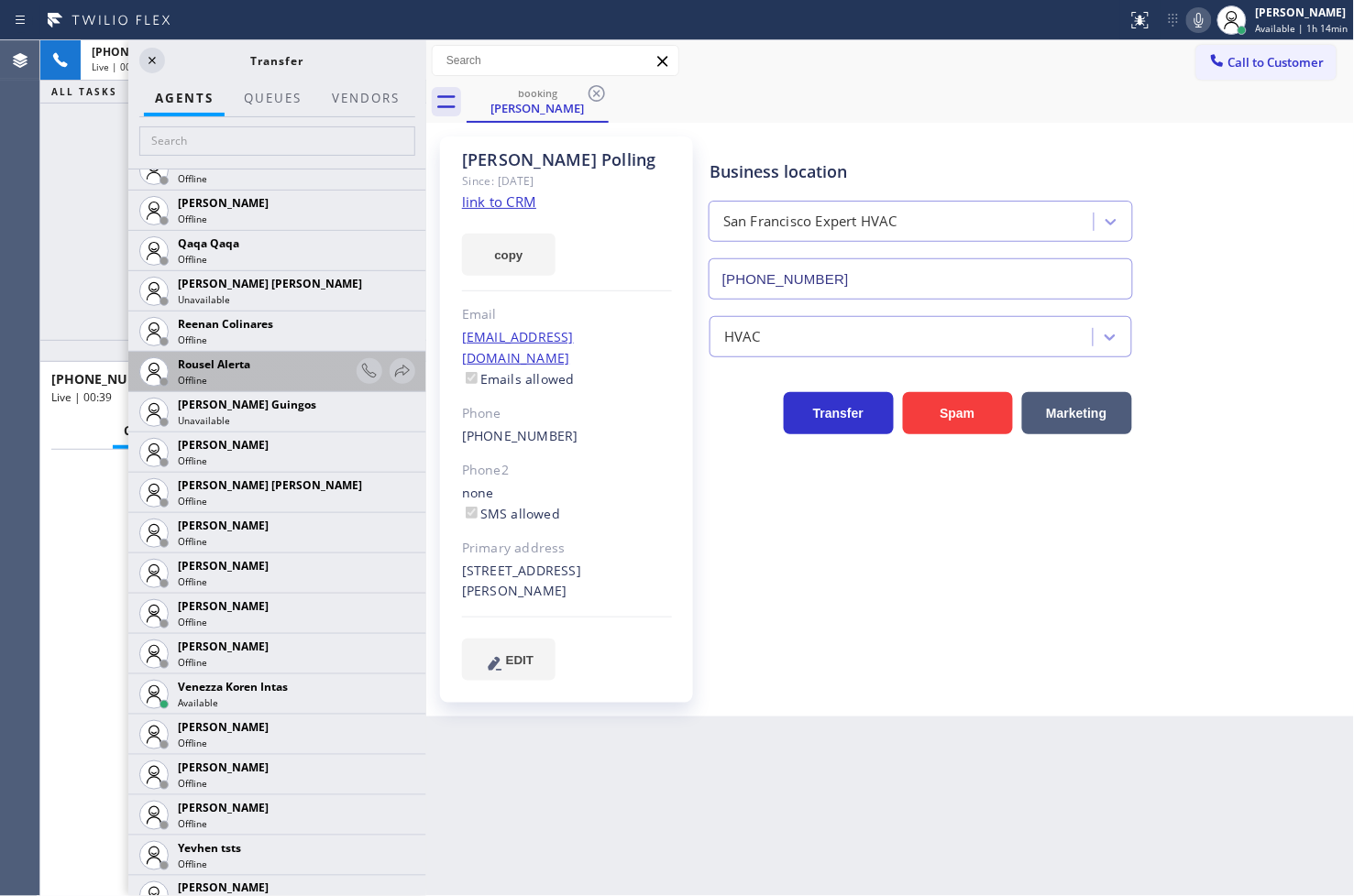
scroll to position [3625, 0]
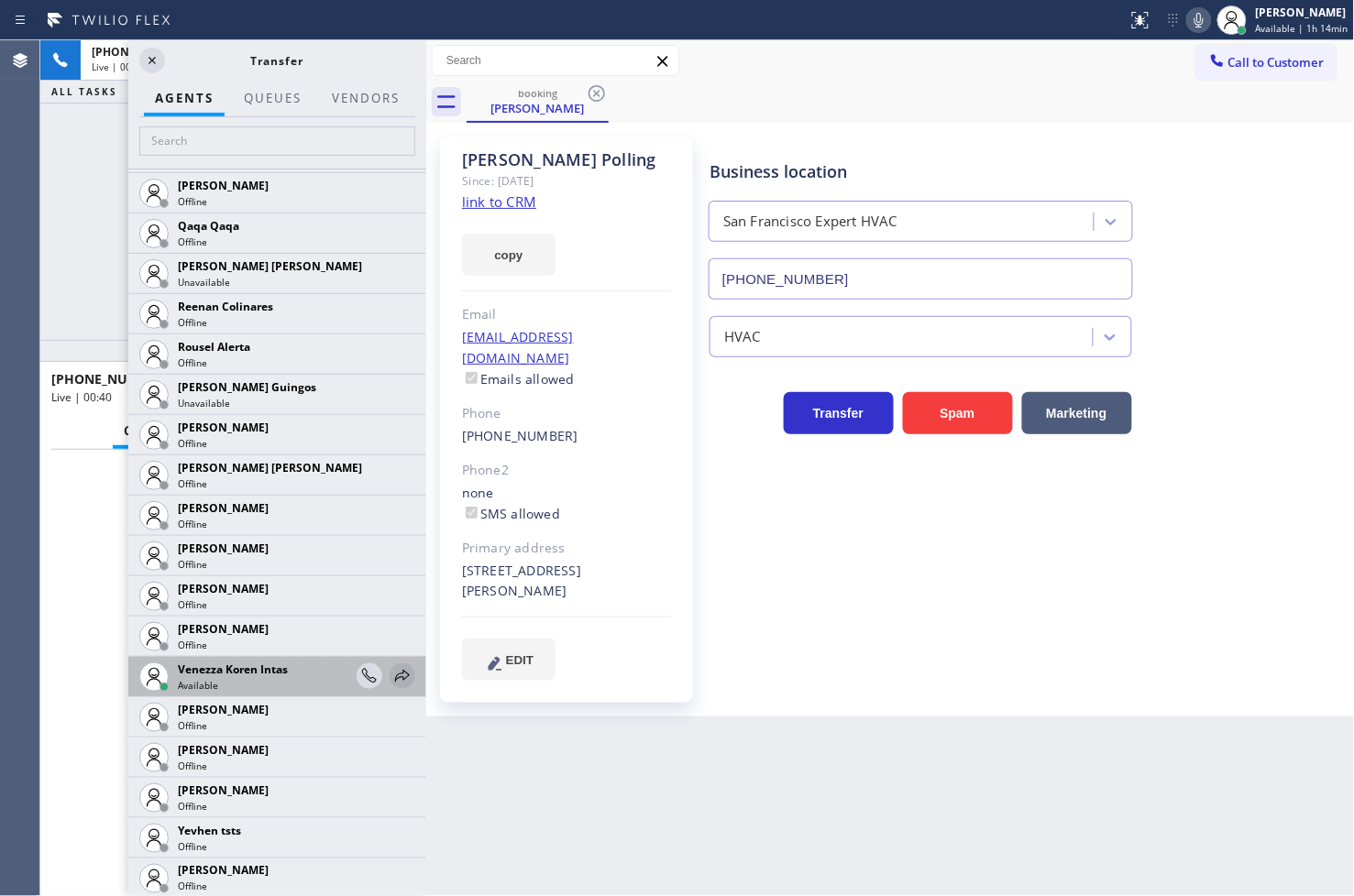
click at [391, 675] on icon at bounding box center [401, 676] width 22 height 22
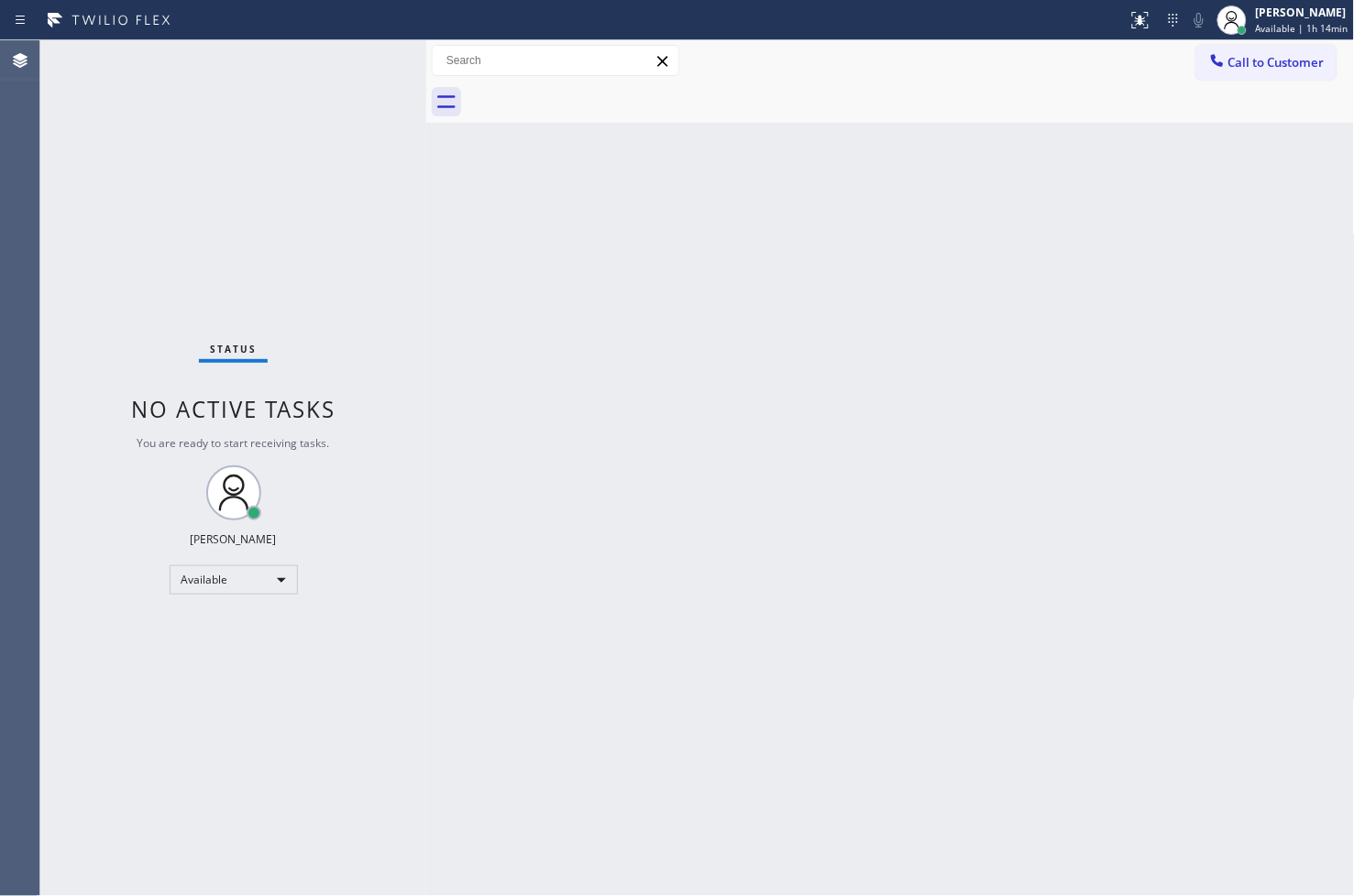
click at [367, 123] on div "Status No active tasks You are ready to start receiving tasks. [PERSON_NAME]" at bounding box center [233, 468] width 385 height 855
click at [368, 62] on div "Status No active tasks You are ready to start receiving tasks. [PERSON_NAME]" at bounding box center [233, 468] width 385 height 855
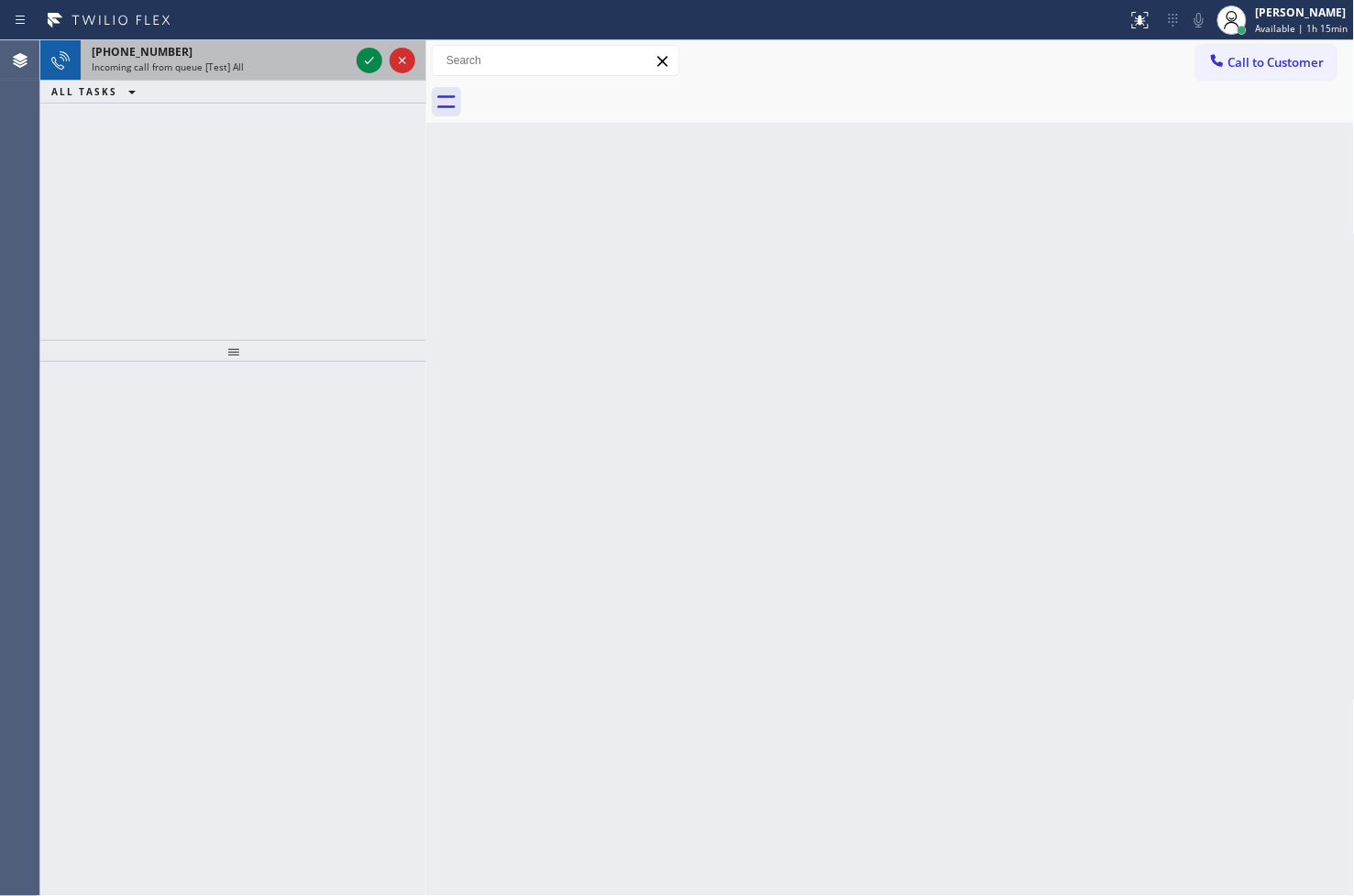
click at [296, 51] on div "[PHONE_NUMBER]" at bounding box center [220, 52] width 257 height 16
click at [262, 71] on div "Incoming call from queue [Test] All" at bounding box center [220, 67] width 257 height 13
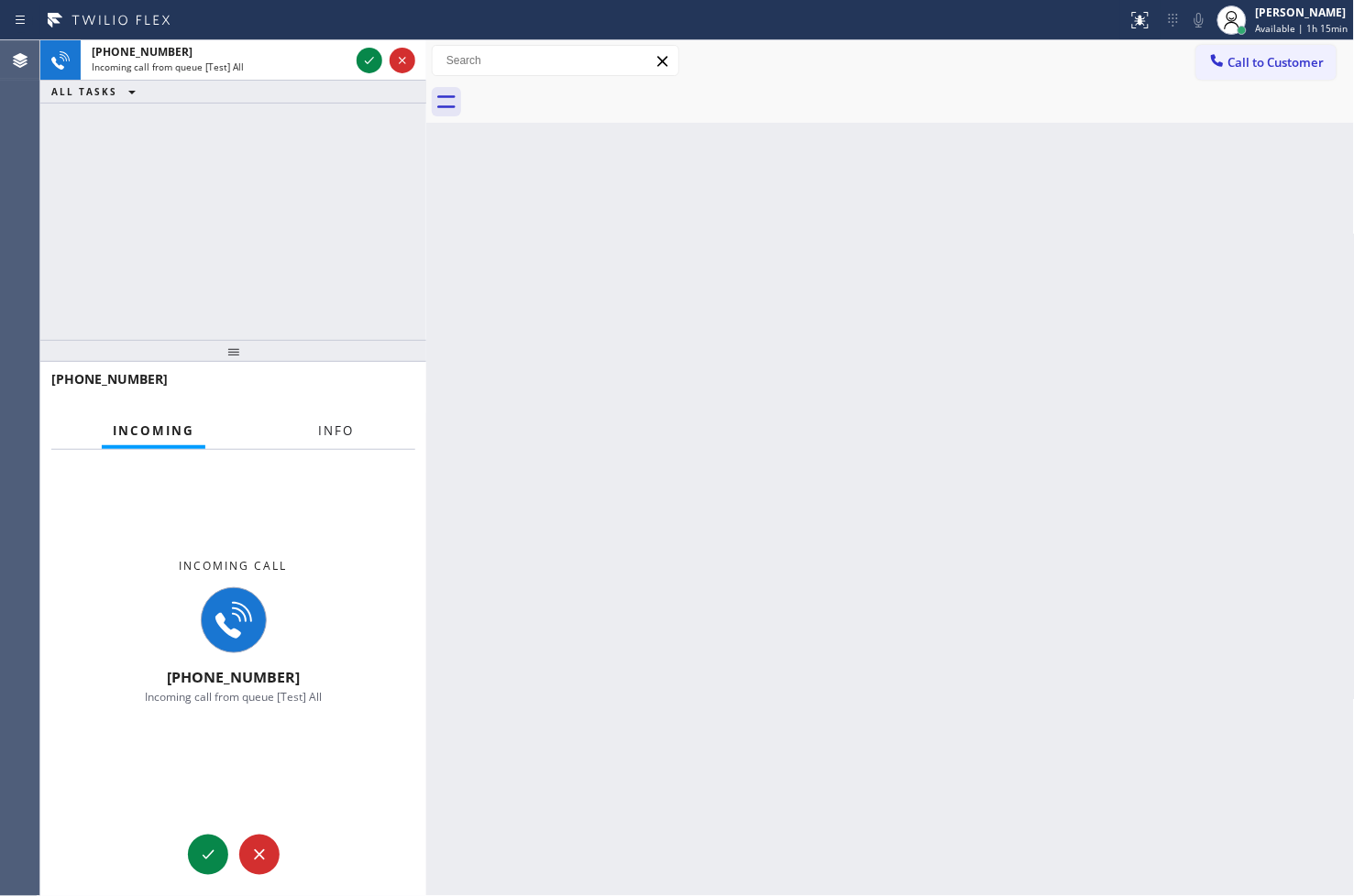
click at [346, 433] on span "Info" at bounding box center [335, 431] width 36 height 17
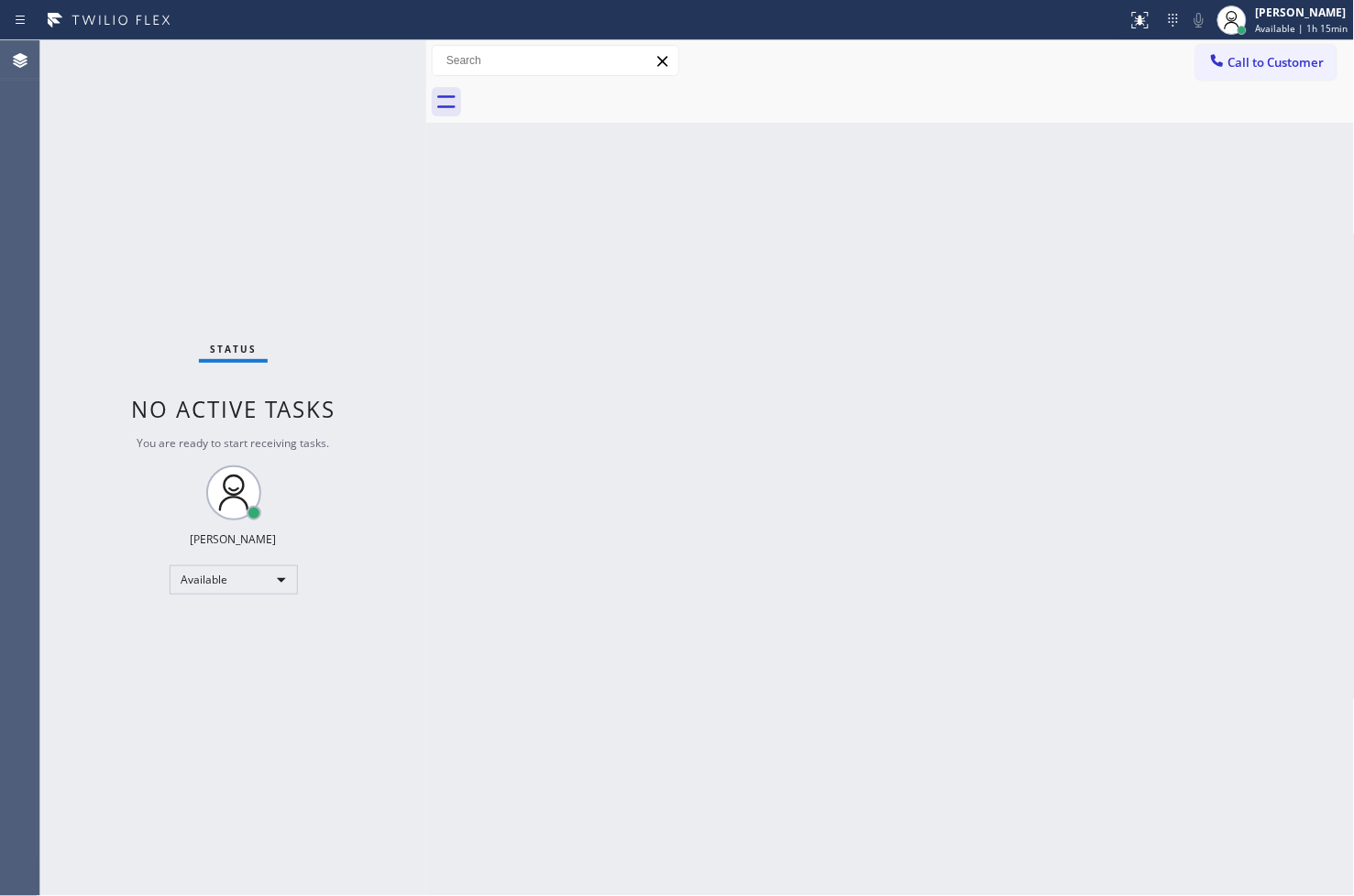
click at [386, 66] on div "Status No active tasks You are ready to start receiving tasks. [PERSON_NAME]" at bounding box center [233, 468] width 385 height 855
click at [370, 57] on div "Status No active tasks You are ready to start receiving tasks. [PERSON_NAME]" at bounding box center [233, 468] width 385 height 855
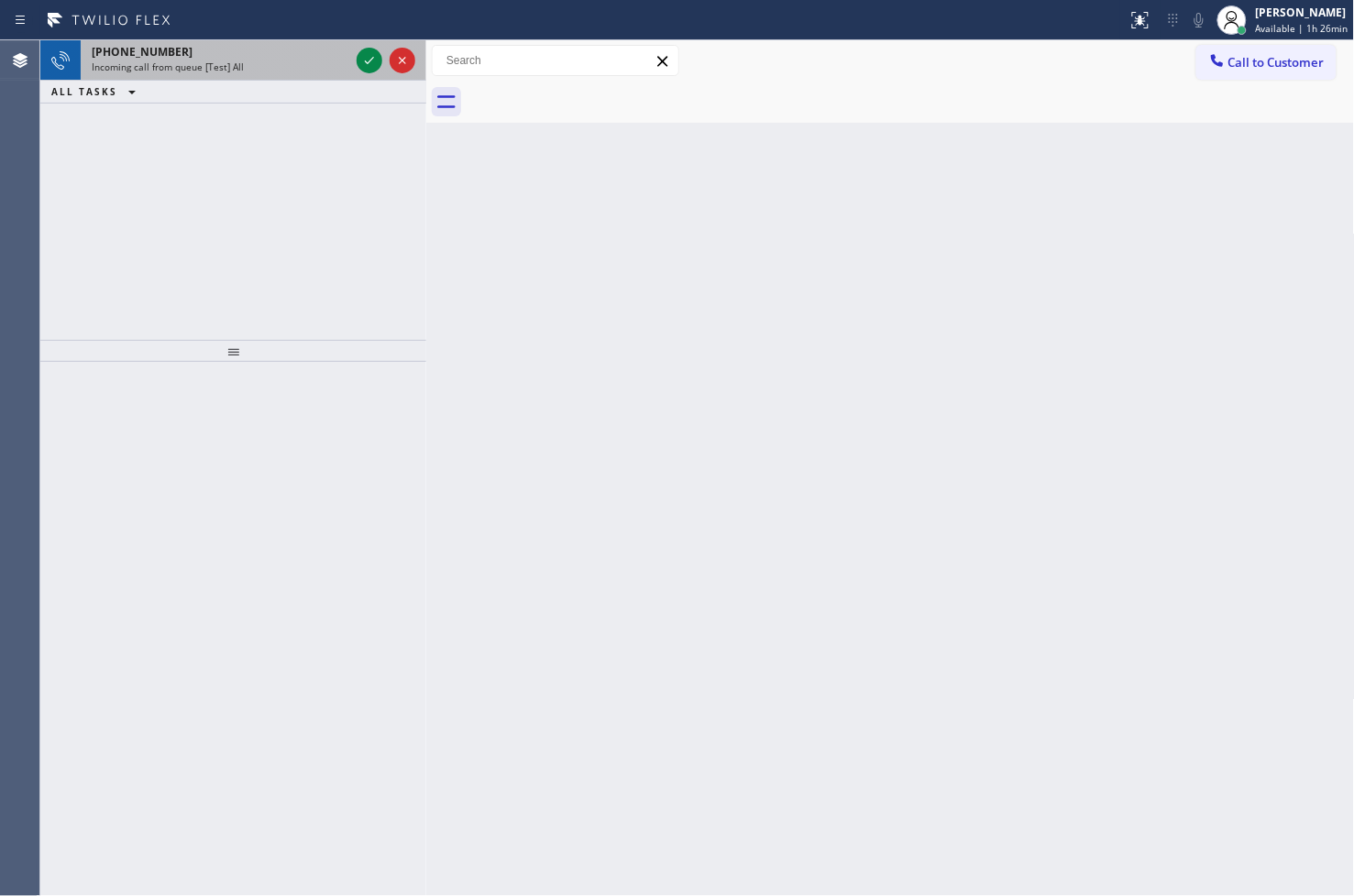
click at [283, 70] on div "Incoming call from queue [Test] All" at bounding box center [220, 67] width 257 height 13
click at [273, 56] on div "[PHONE_NUMBER]" at bounding box center [220, 52] width 257 height 16
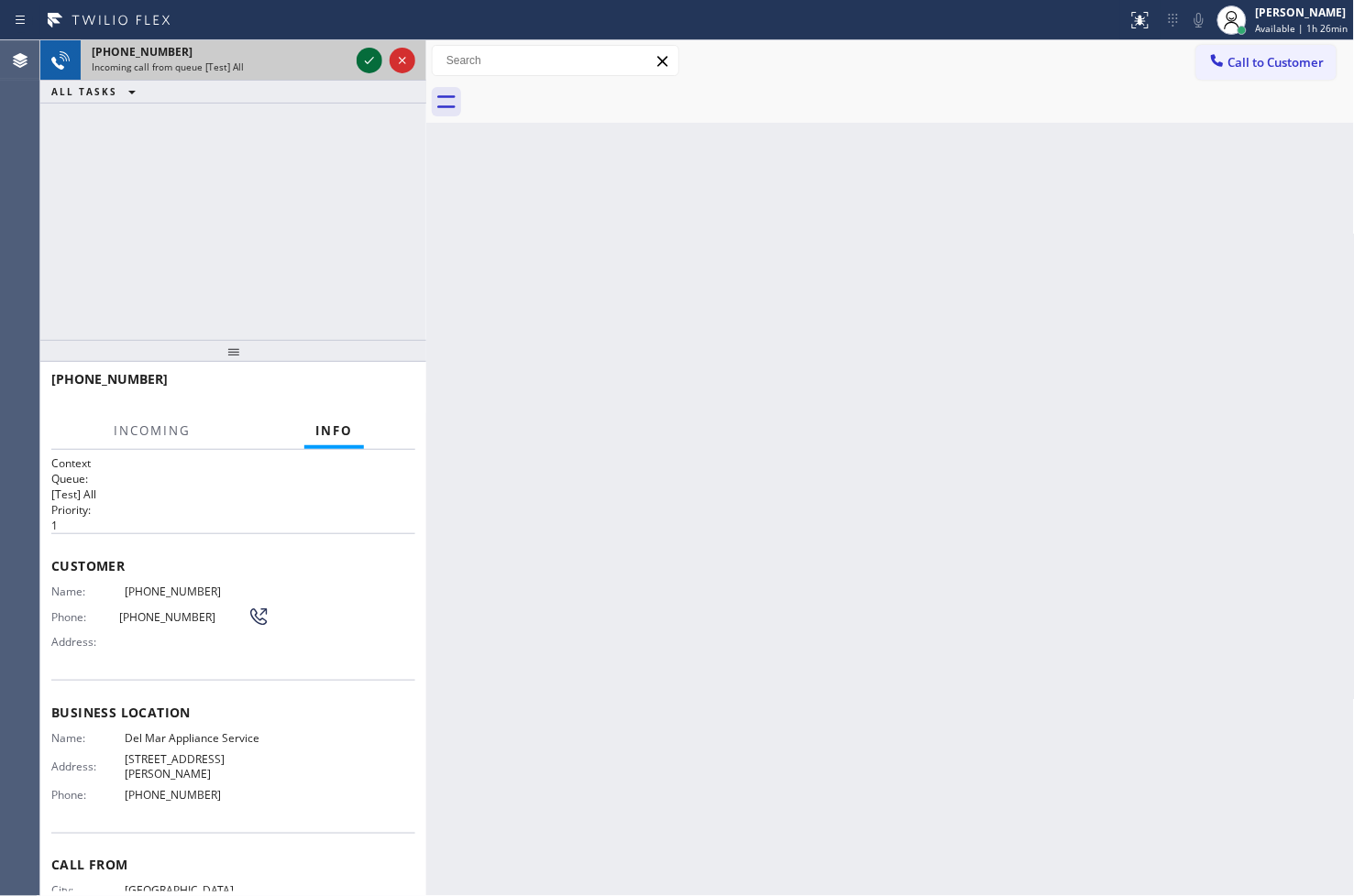
click at [367, 66] on icon at bounding box center [368, 60] width 22 height 22
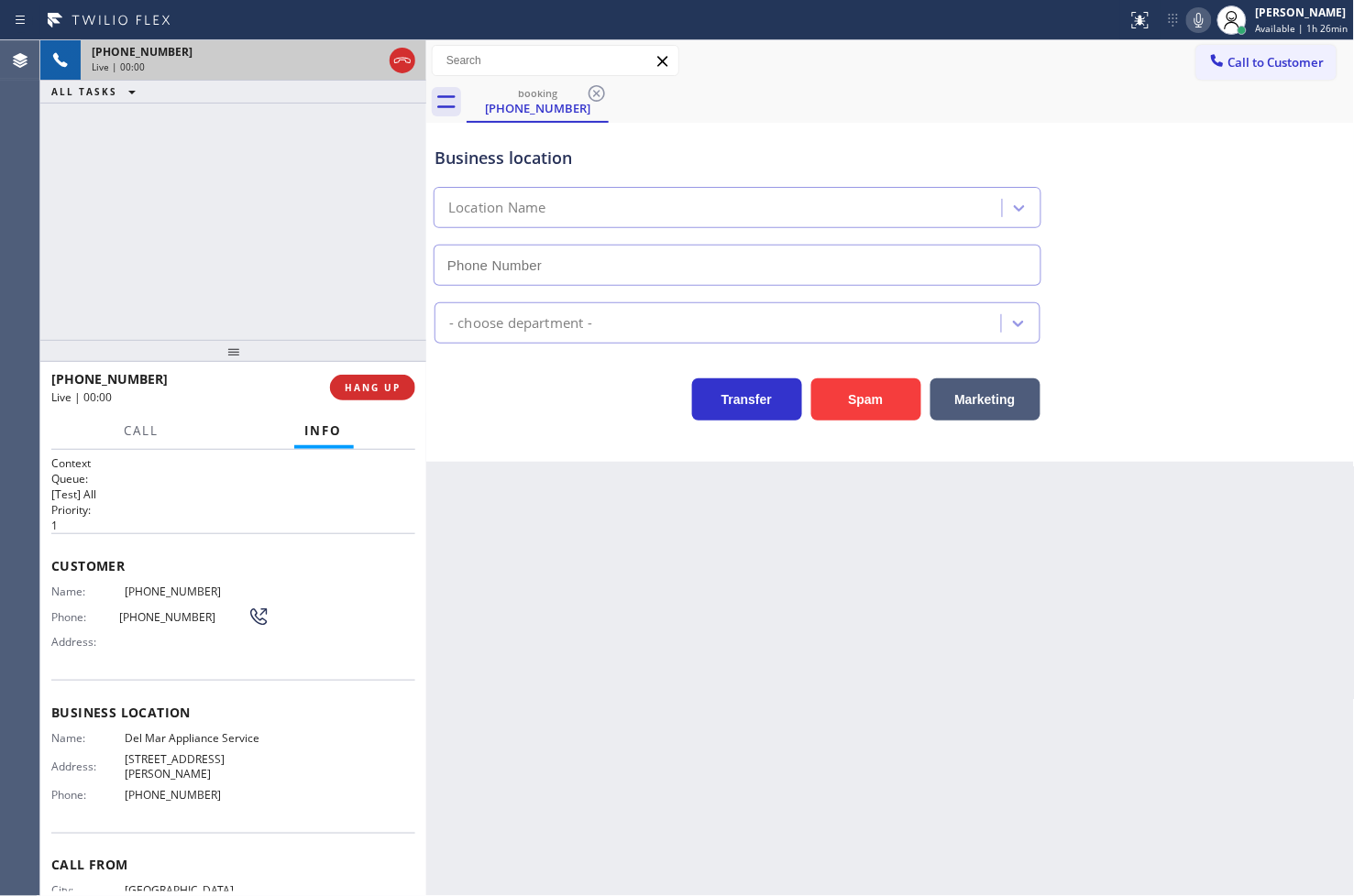
type input "[PHONE_NUMBER]"
click at [456, 436] on div "Business location Del Mar Appliance Service [PHONE_NUMBER] Appliance Repair Reg…" at bounding box center [889, 292] width 928 height 339
click at [188, 418] on div "Call Info" at bounding box center [233, 432] width 364 height 37
click at [514, 403] on div "Transfer Spam Marketing" at bounding box center [737, 395] width 613 height 51
click at [320, 323] on div "[PHONE_NUMBER] Live | 00:56 ALL TASKS ALL TASKS ACTIVE TASKS TASKS IN WRAP UP" at bounding box center [233, 190] width 385 height 300
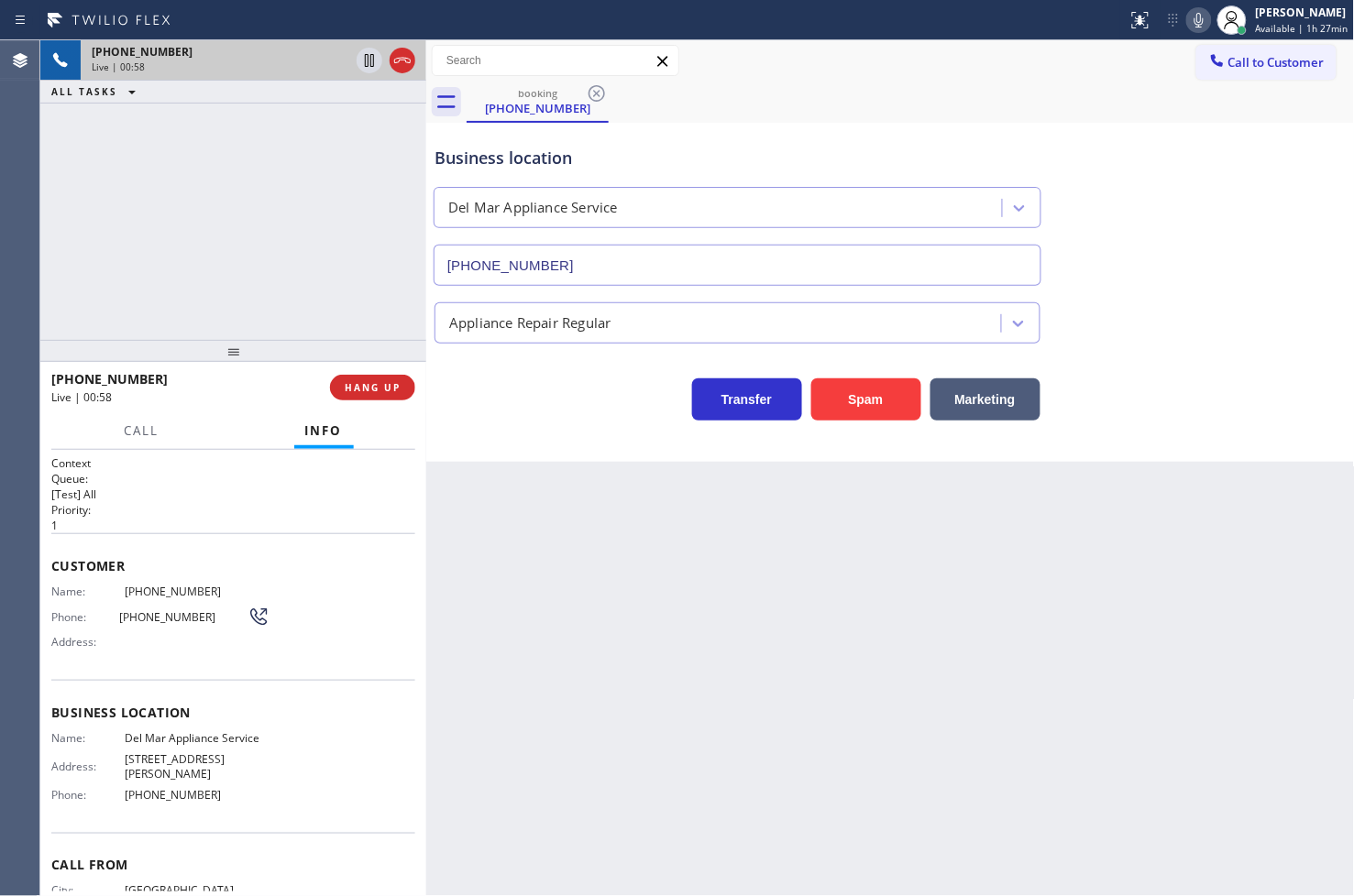
click at [1252, 187] on div "Business location Del Mar Appliance Service [PHONE_NUMBER]" at bounding box center [890, 203] width 920 height 166
click at [326, 268] on div "[PHONE_NUMBER] Live | 00:59 ALL TASKS ALL TASKS ACTIVE TASKS TASKS IN WRAP UP" at bounding box center [233, 190] width 385 height 300
click at [481, 386] on div "Transfer Spam Marketing" at bounding box center [737, 395] width 613 height 51
click at [351, 283] on div "[PHONE_NUMBER] Live | 01:01 ALL TASKS ALL TASKS ACTIVE TASKS TASKS IN WRAP UP" at bounding box center [233, 190] width 385 height 300
click at [244, 405] on div "[PHONE_NUMBER] Live | 01:01" at bounding box center [190, 387] width 279 height 48
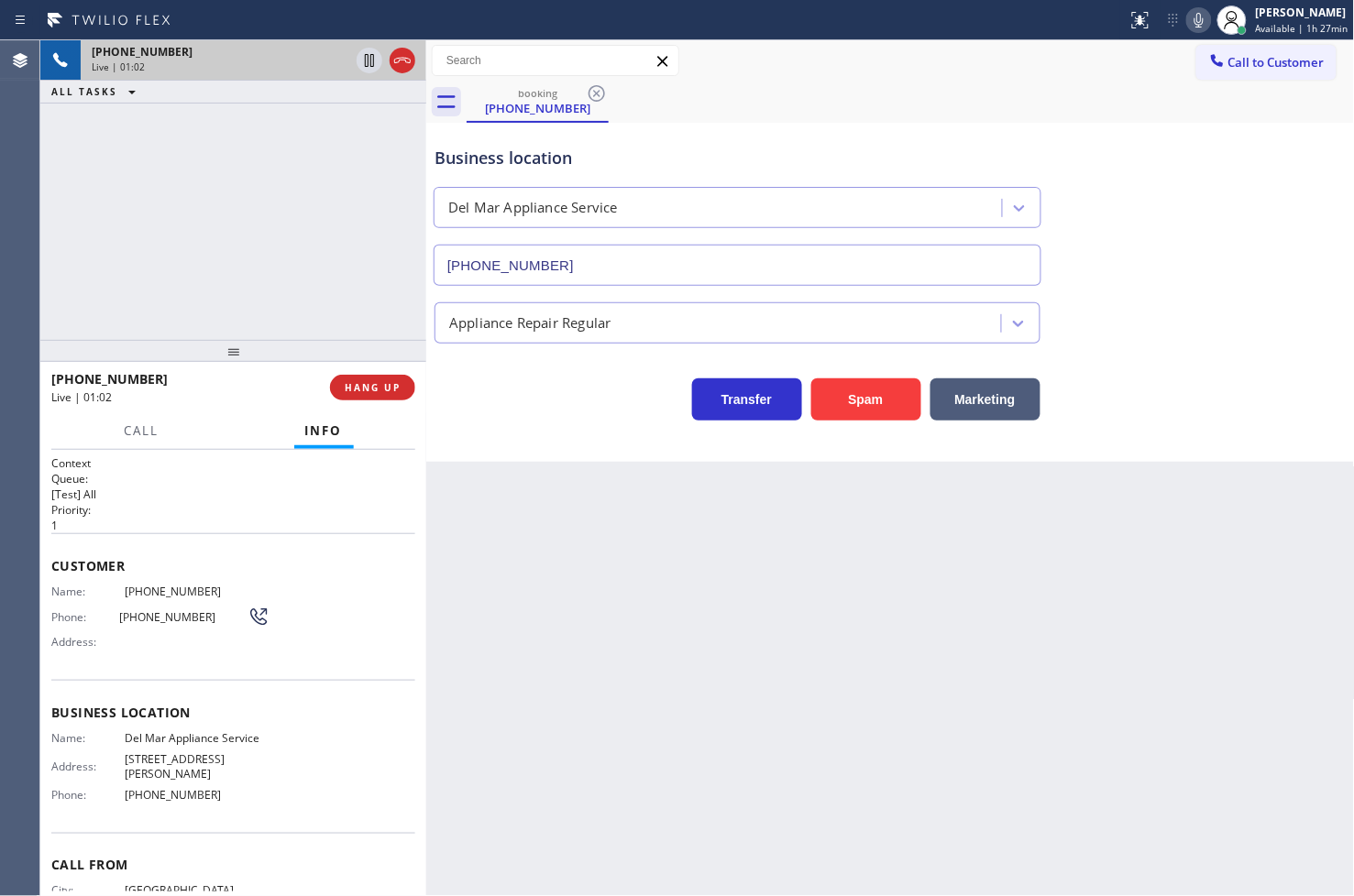
click at [243, 205] on div "[PHONE_NUMBER] Live | 01:02 ALL TASKS ALL TASKS ACTIVE TASKS TASKS IN WRAP UP" at bounding box center [233, 190] width 385 height 300
click at [808, 98] on div "booking [PHONE_NUMBER]" at bounding box center [910, 103] width 888 height 41
click at [1187, 12] on icon at bounding box center [1198, 20] width 22 height 22
click at [308, 187] on div "[PHONE_NUMBER] Live | 01:05 ALL TASKS ALL TASKS ACTIVE TASKS TASKS IN WRAP UP" at bounding box center [233, 190] width 385 height 300
click at [364, 57] on icon at bounding box center [368, 60] width 22 height 22
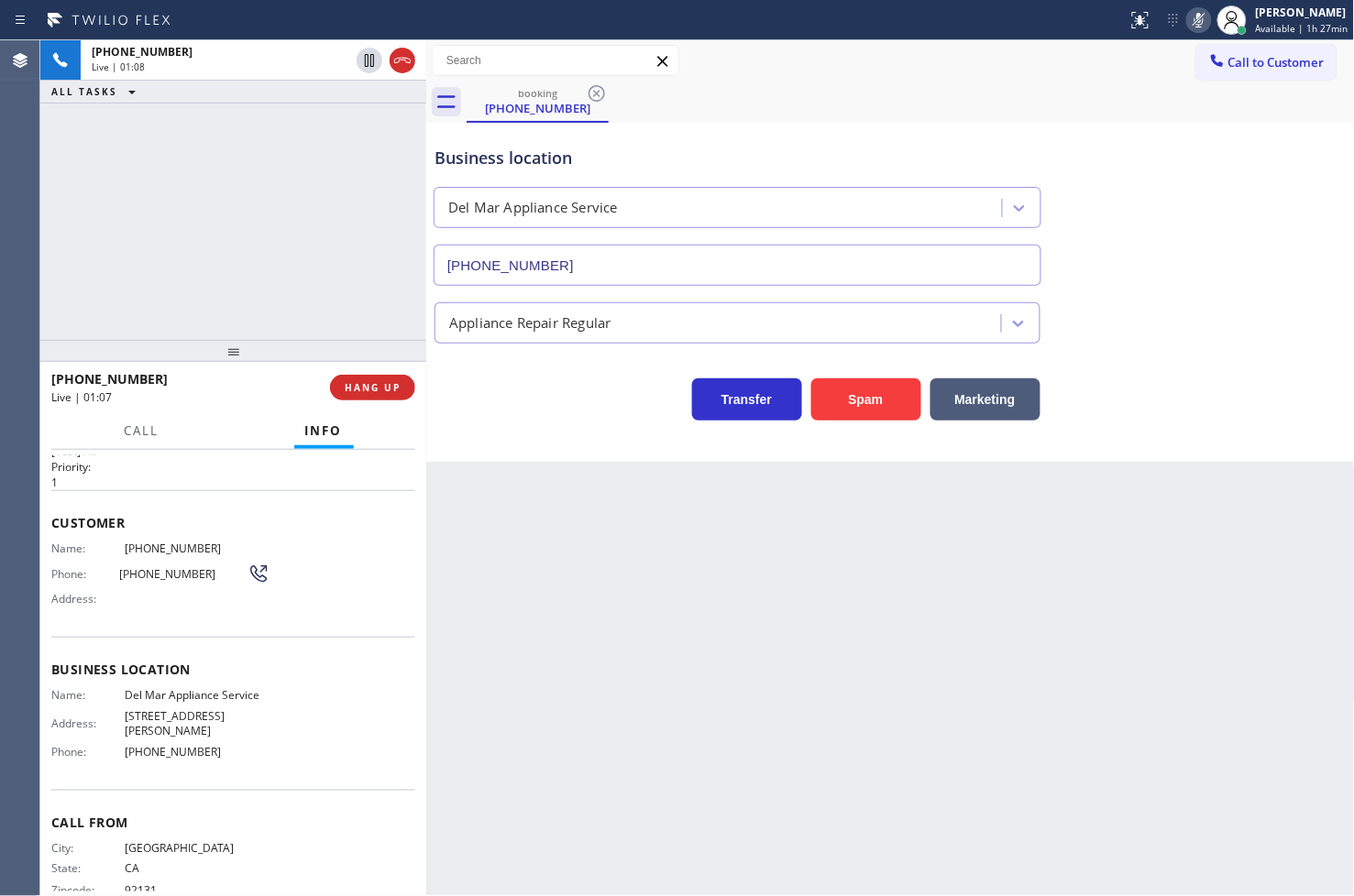
scroll to position [64, 0]
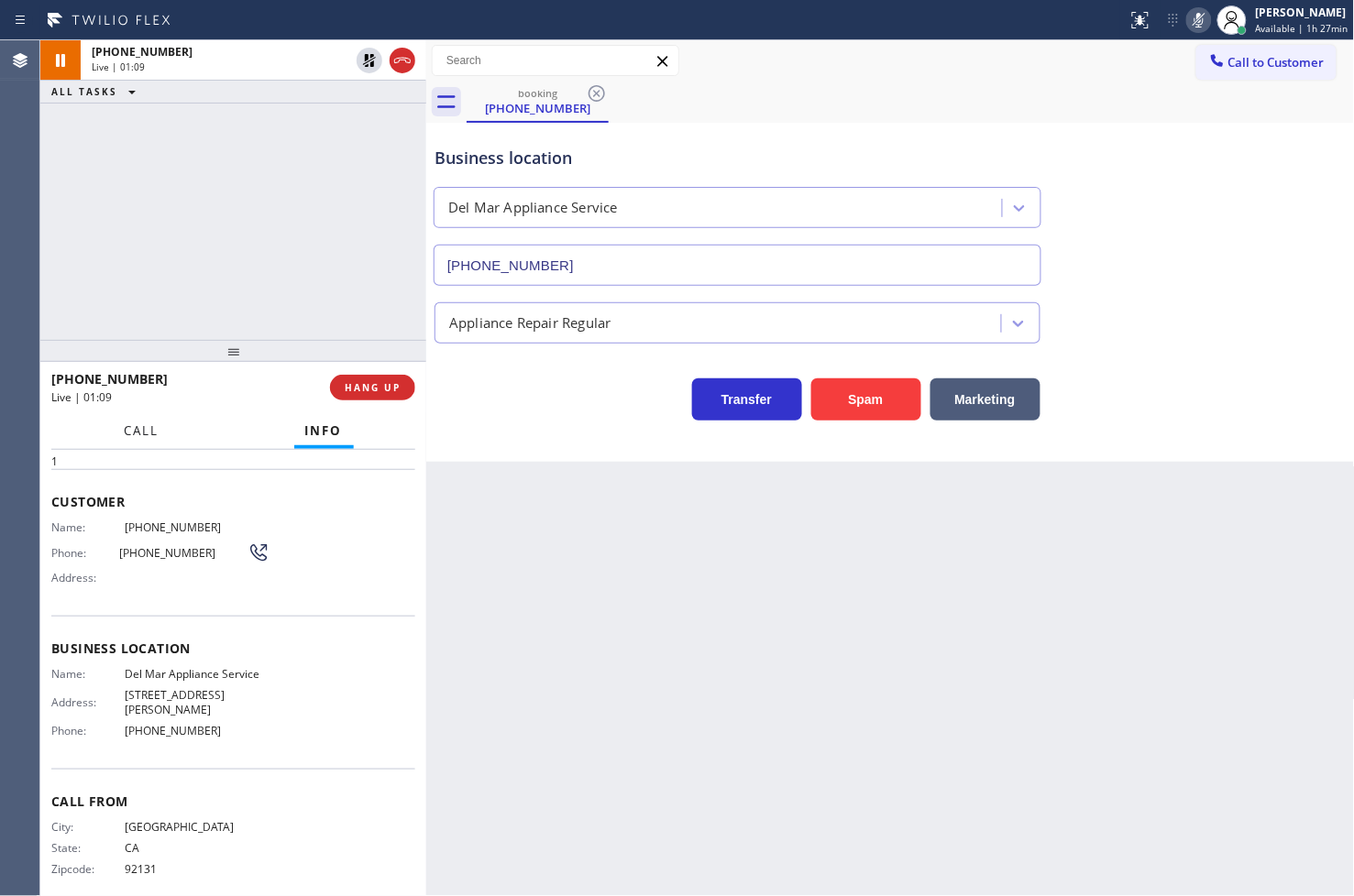
click at [152, 435] on span "Call" at bounding box center [141, 431] width 35 height 17
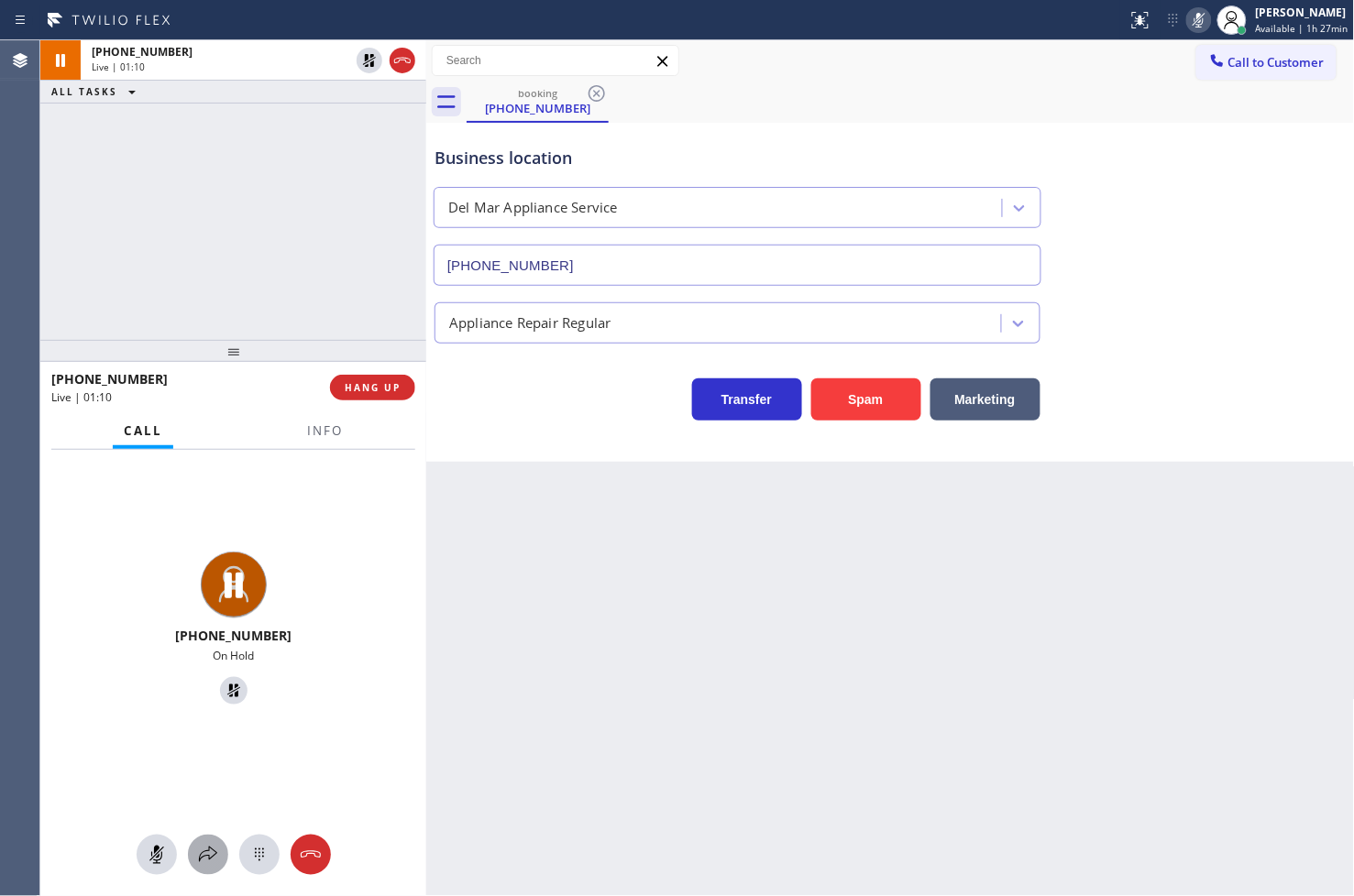
click at [211, 850] on icon at bounding box center [207, 855] width 22 height 22
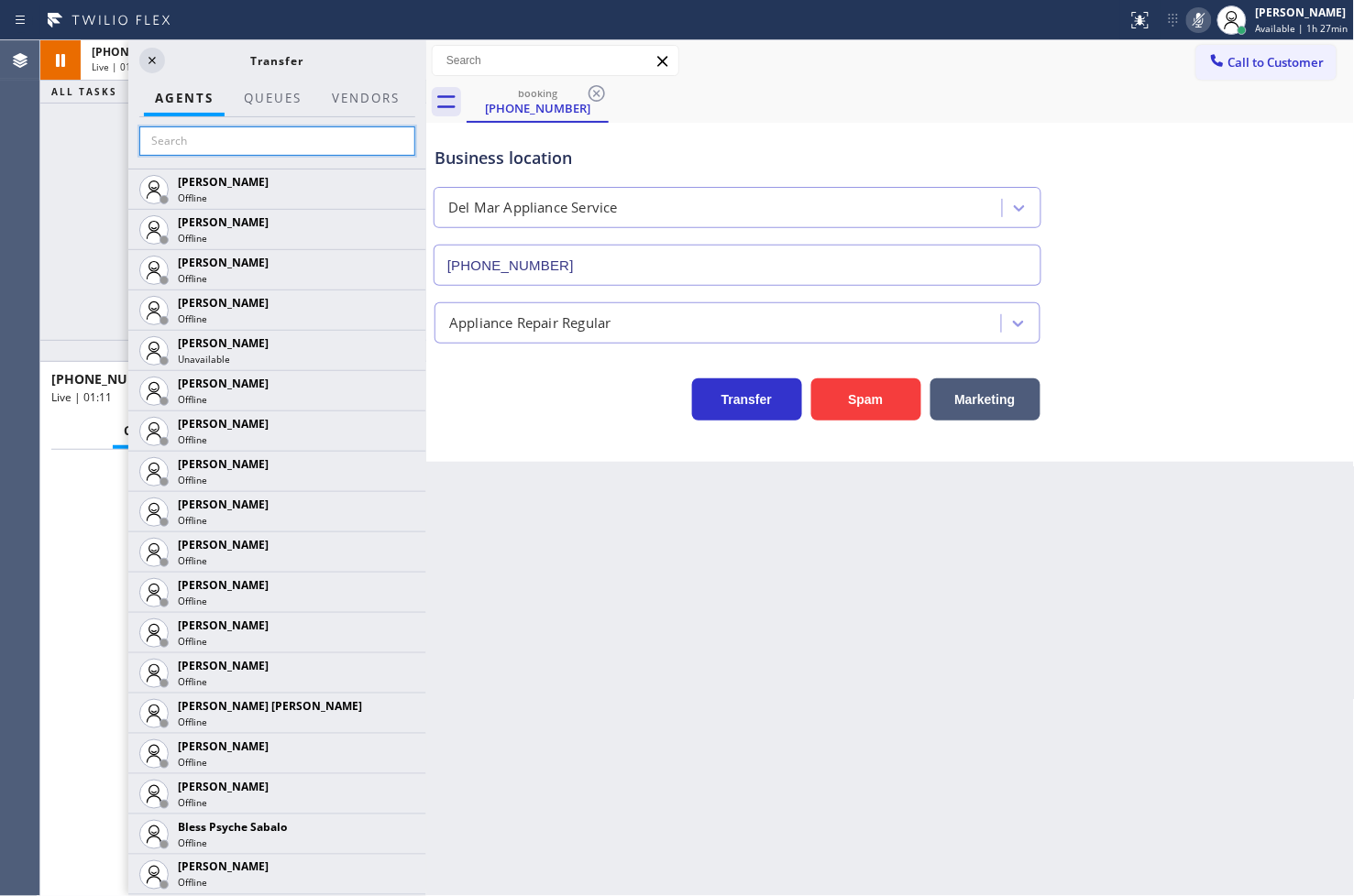
click at [243, 145] on input "text" at bounding box center [277, 140] width 276 height 29
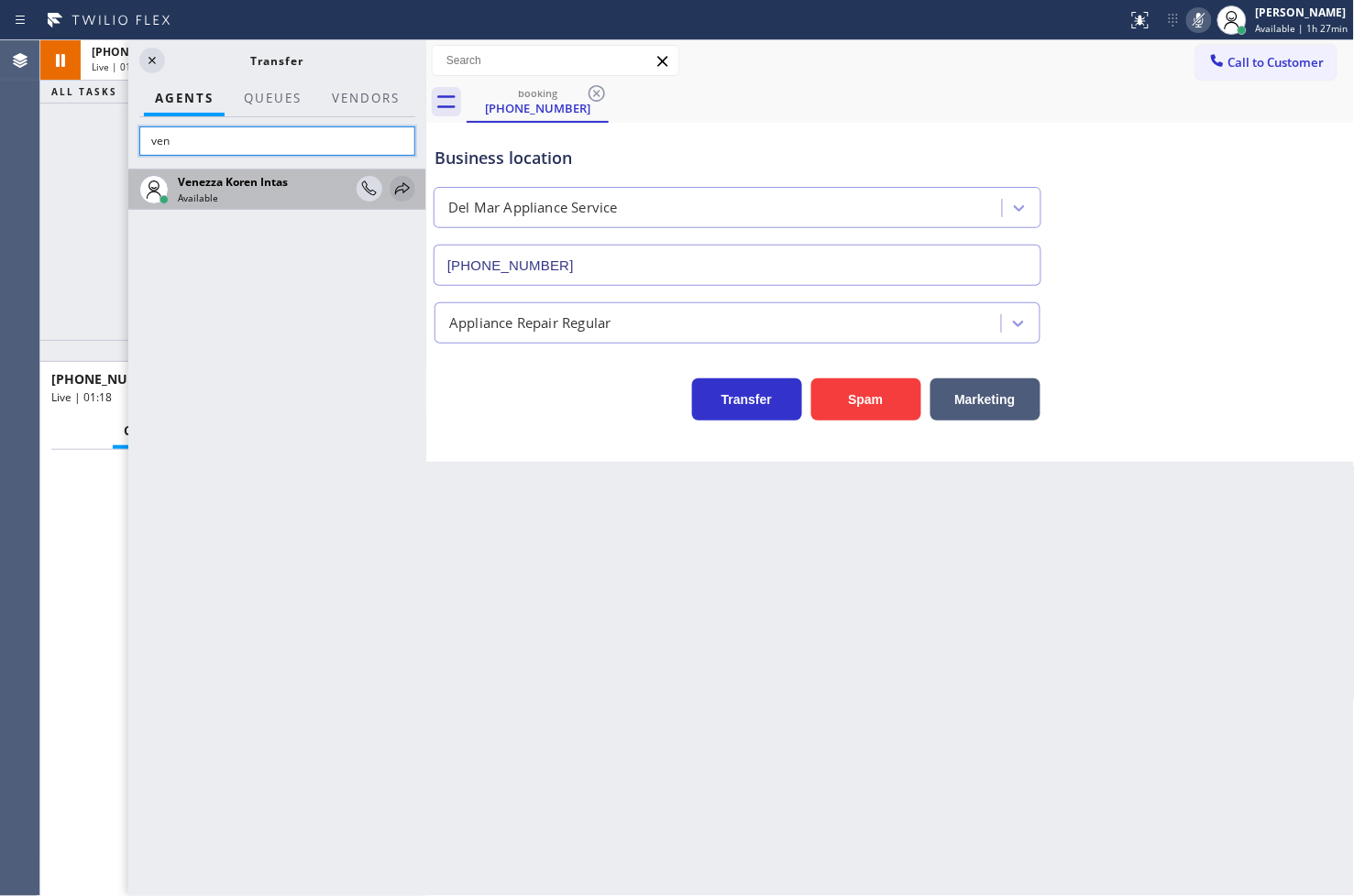
type input "ven"
click at [398, 190] on icon at bounding box center [402, 188] width 15 height 12
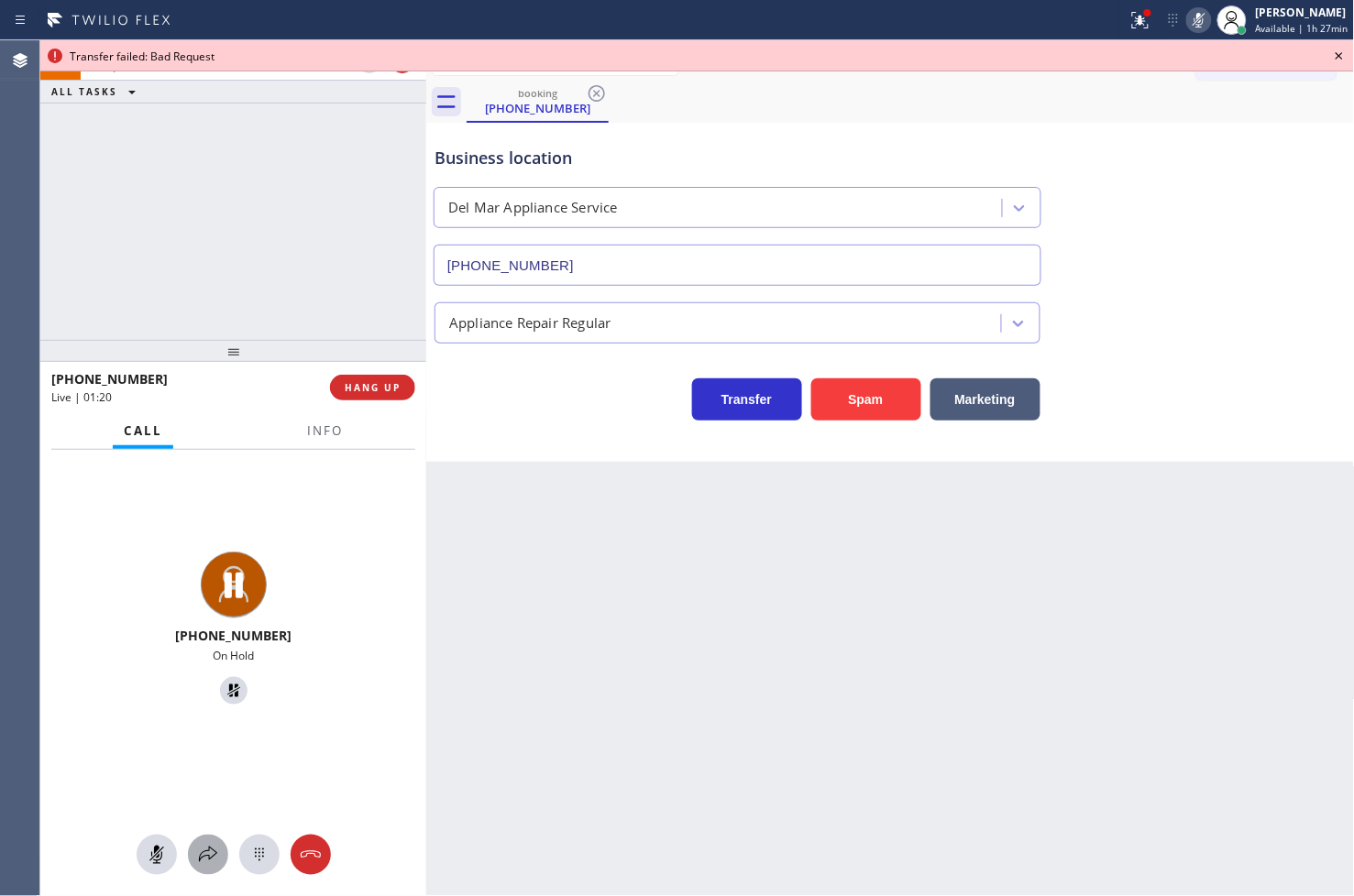
click at [204, 855] on icon at bounding box center [207, 855] width 18 height 16
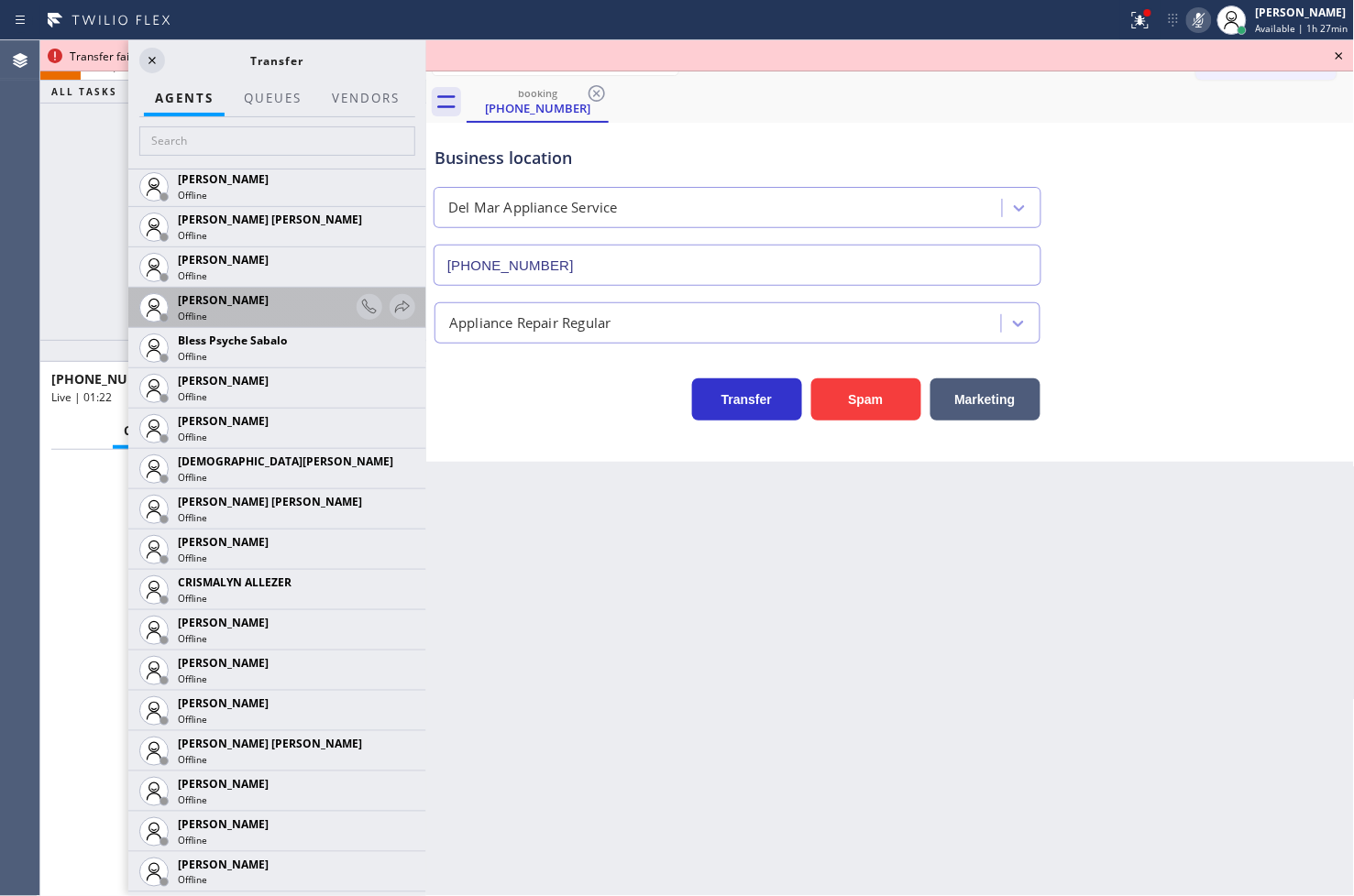
scroll to position [611, 0]
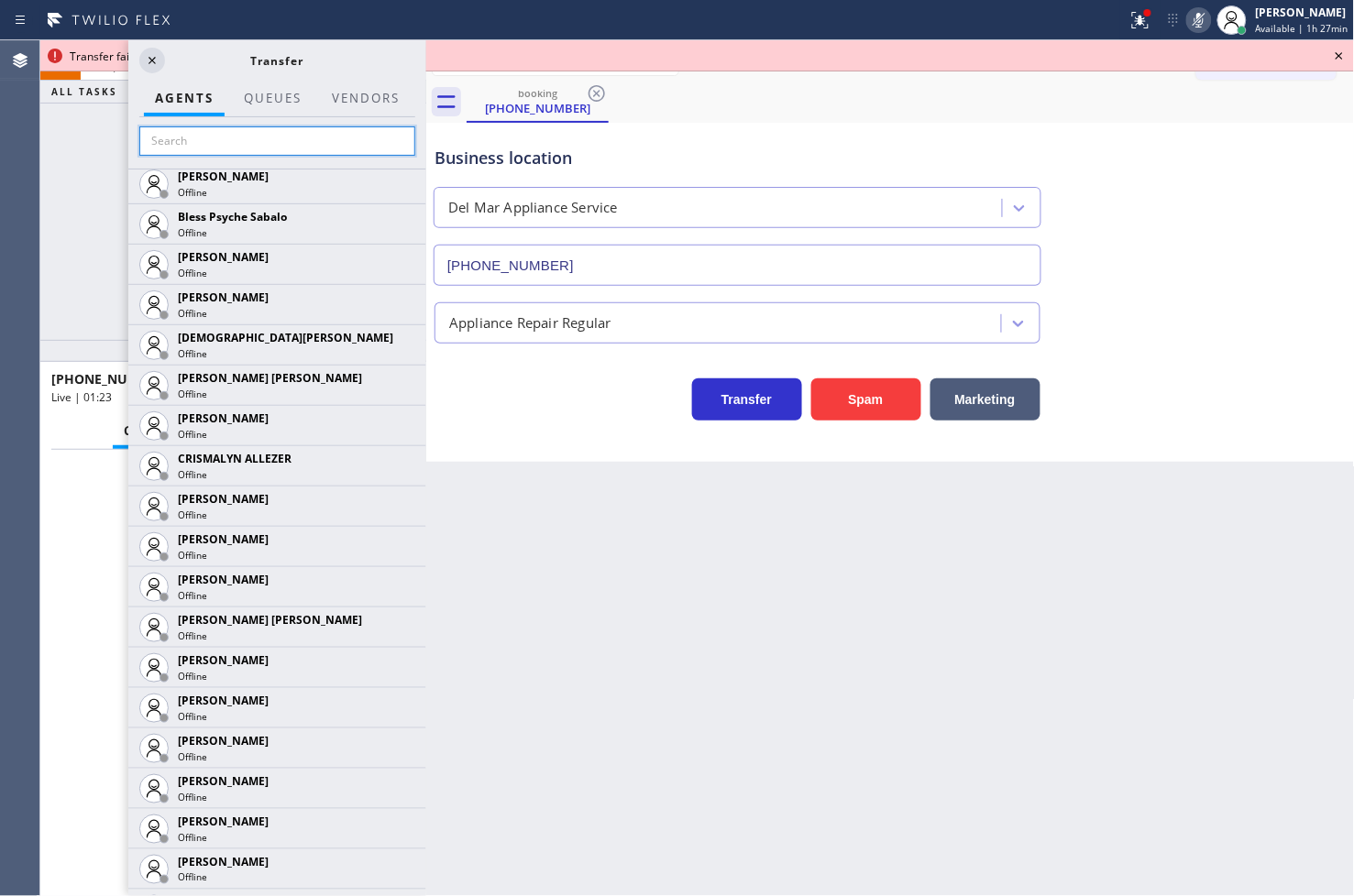
click at [251, 152] on input "text" at bounding box center [277, 140] width 276 height 29
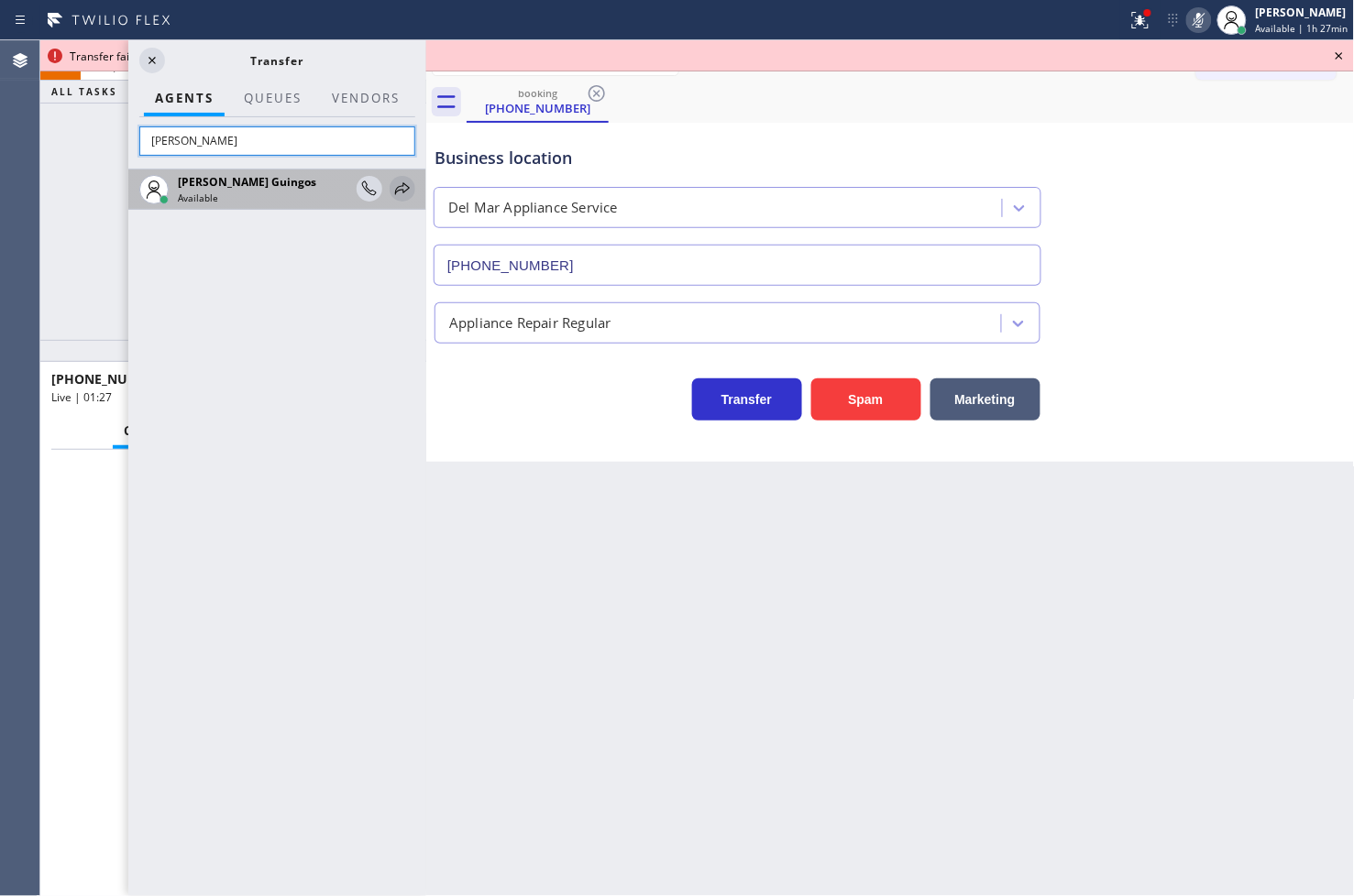
type input "[PERSON_NAME]"
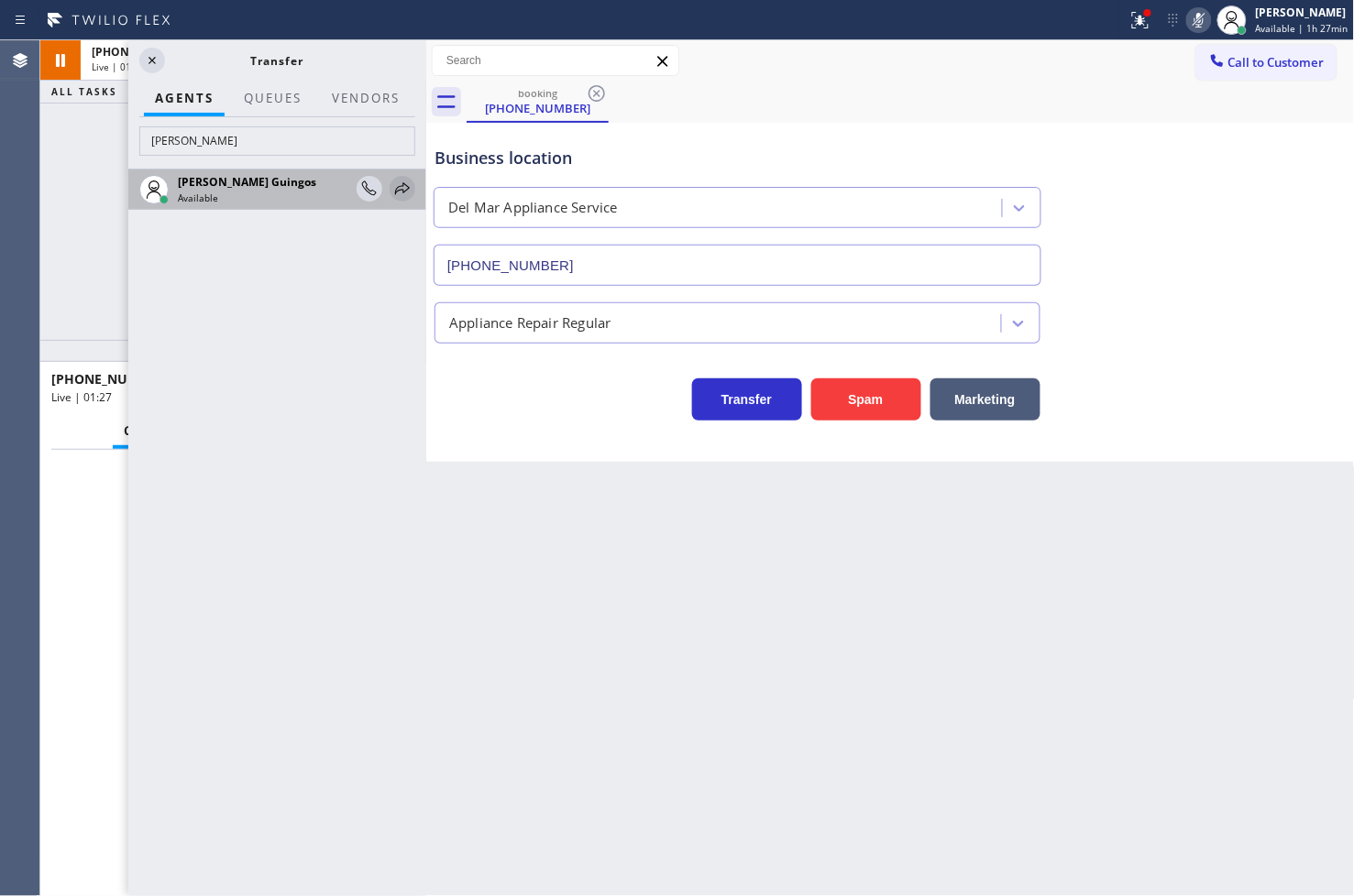
click at [400, 184] on icon at bounding box center [401, 188] width 22 height 22
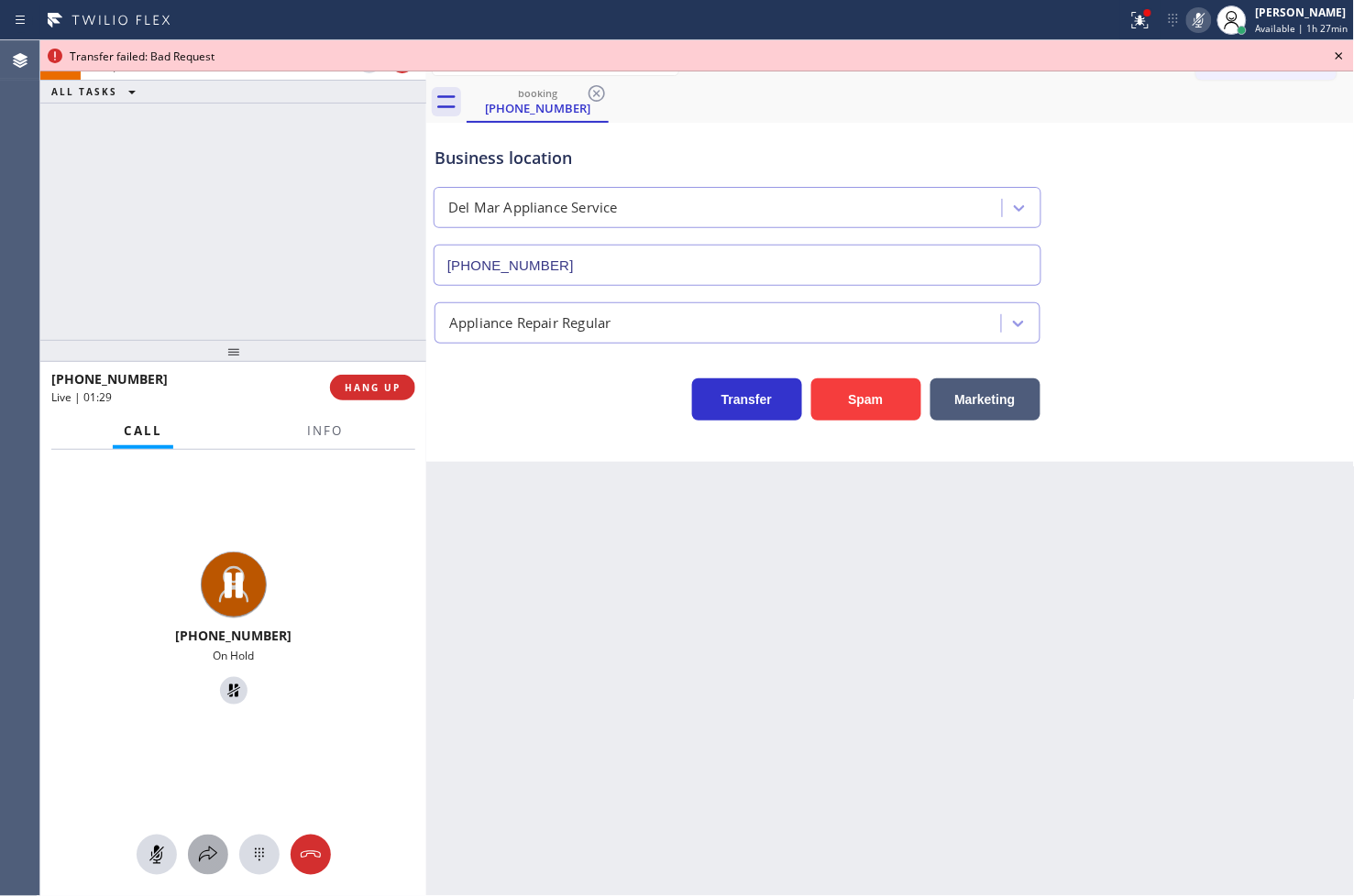
click at [223, 855] on div at bounding box center [207, 855] width 41 height 22
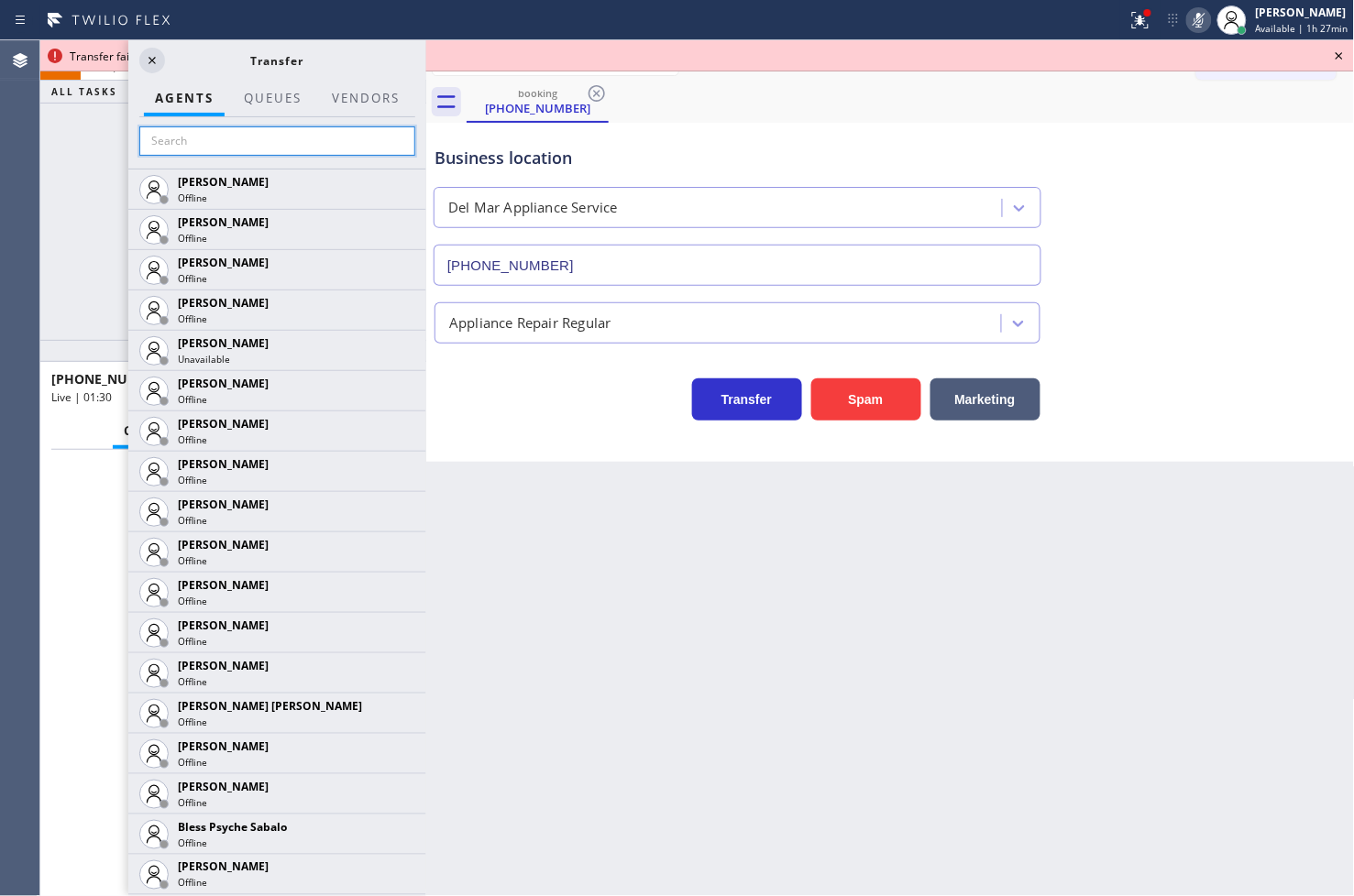
click at [264, 145] on input "text" at bounding box center [277, 140] width 276 height 29
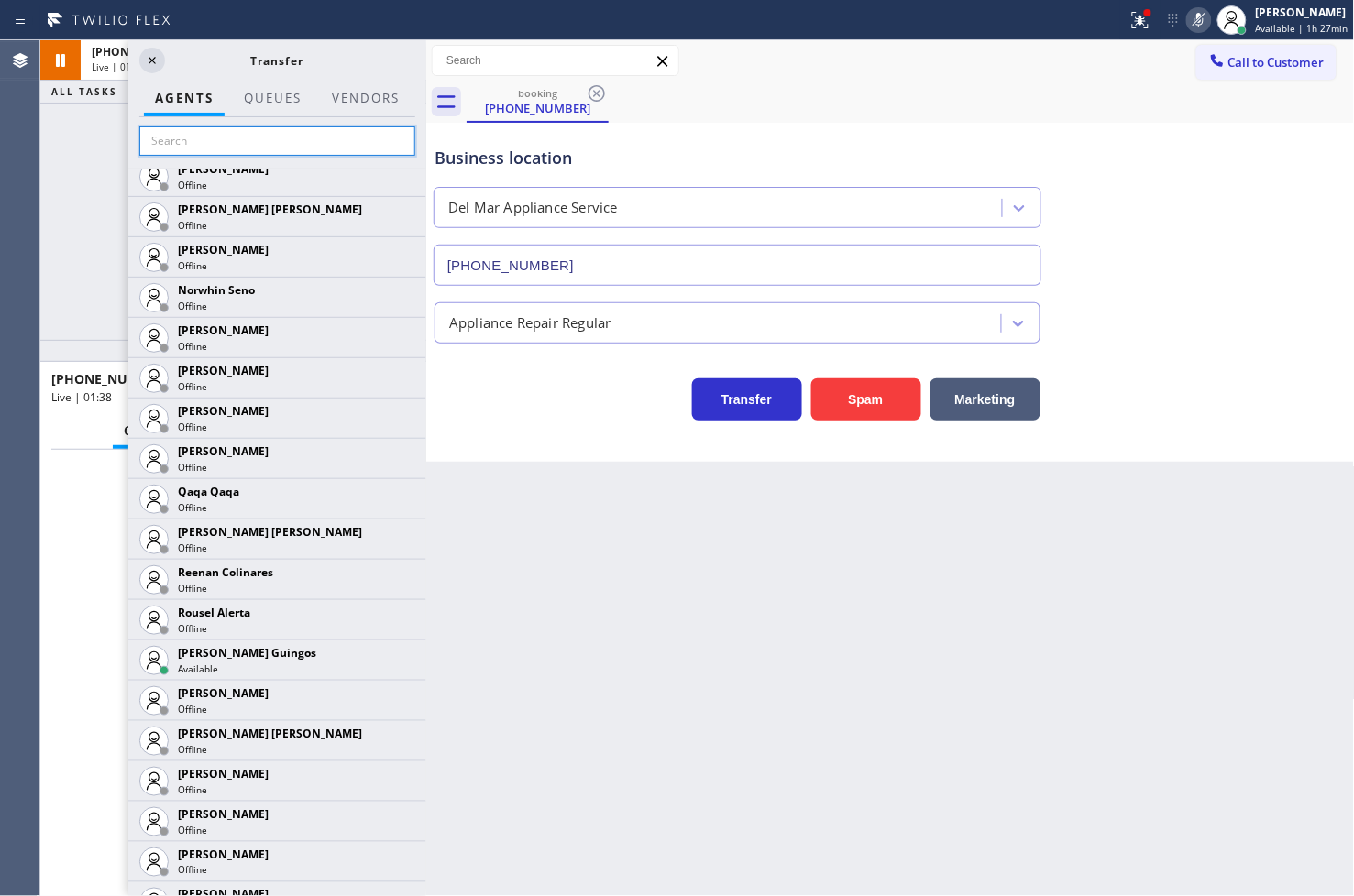
scroll to position [3625, 0]
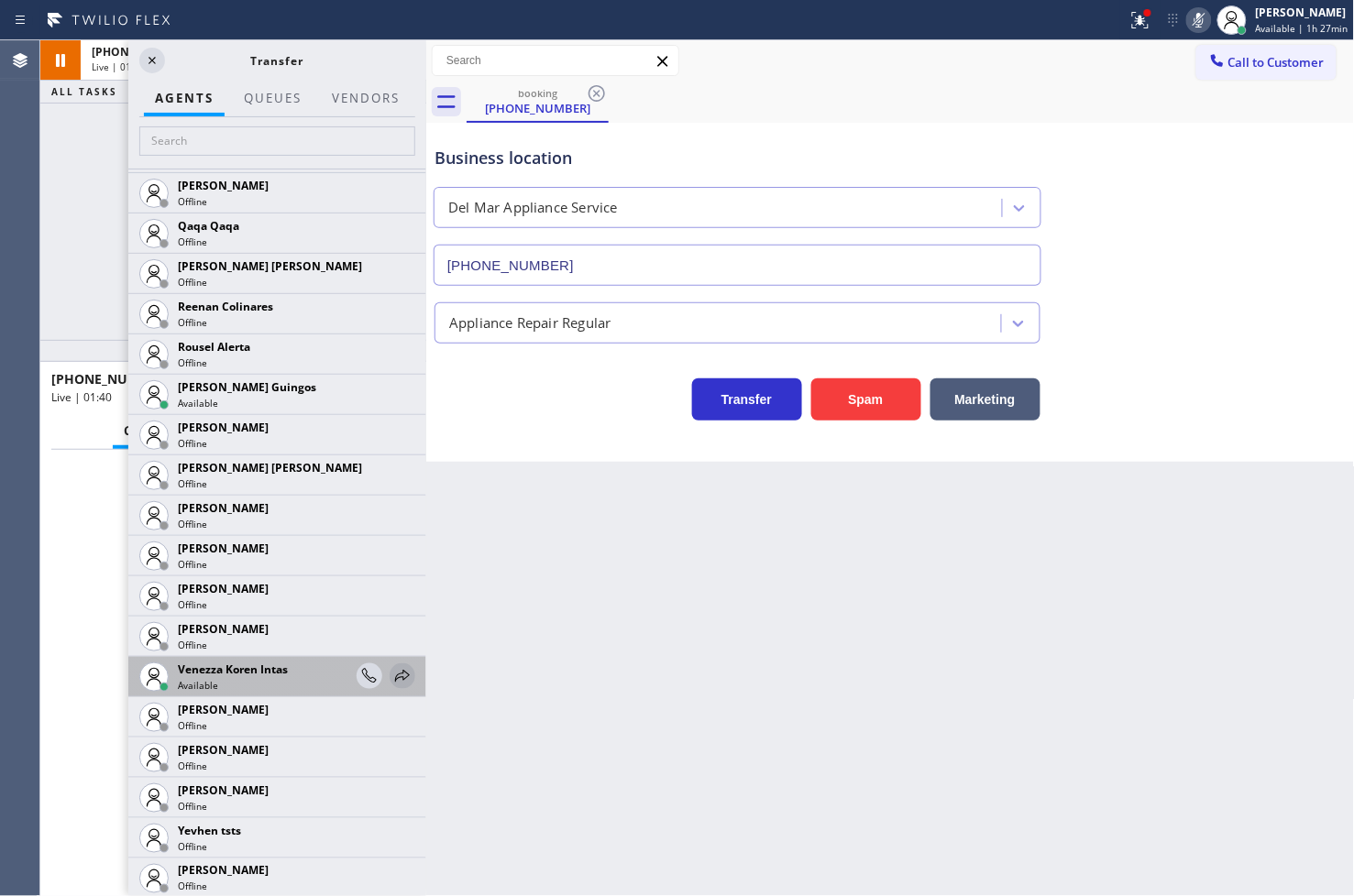
click at [395, 673] on icon at bounding box center [402, 676] width 15 height 12
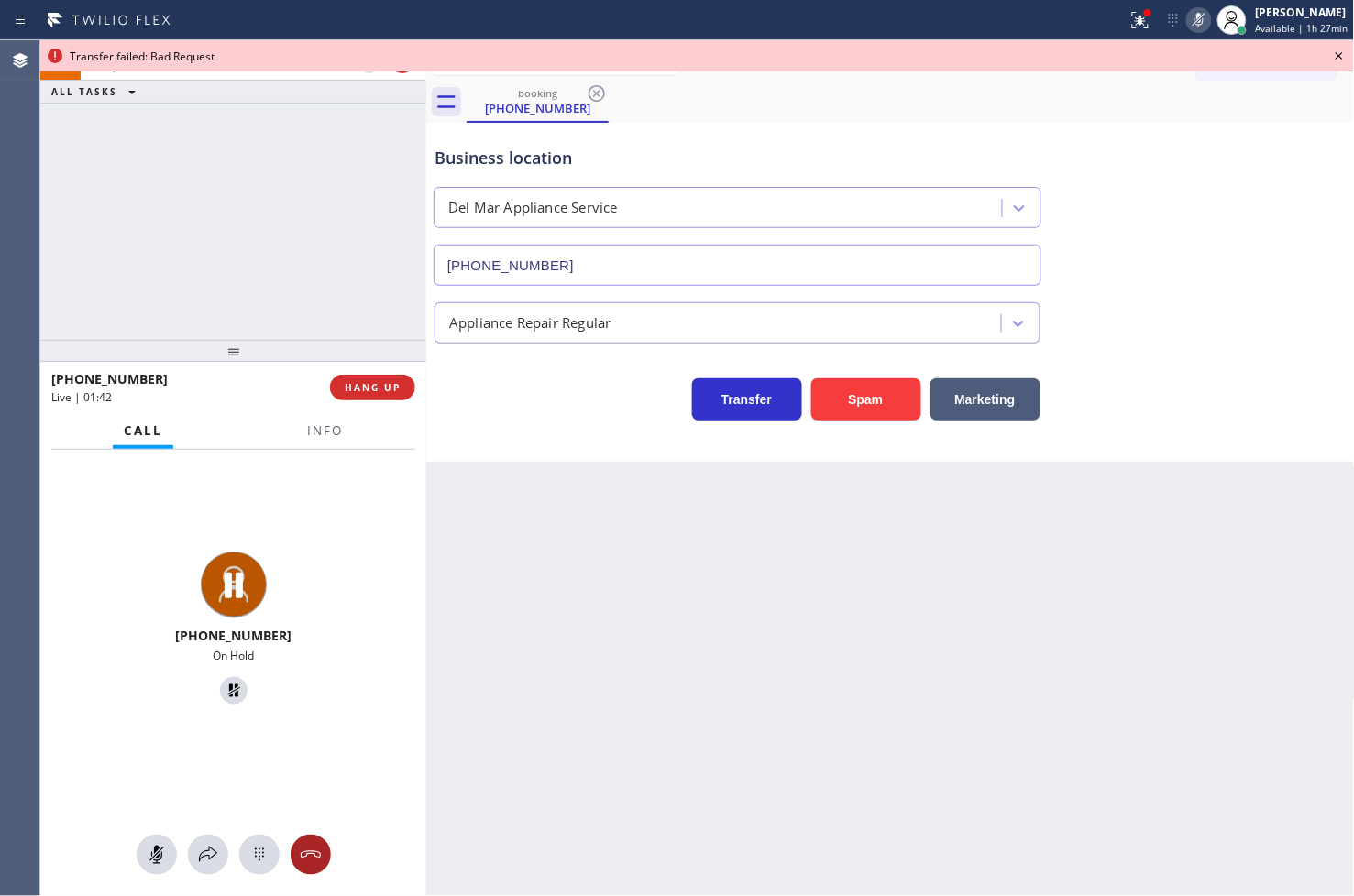
click at [320, 854] on icon at bounding box center [310, 855] width 22 height 22
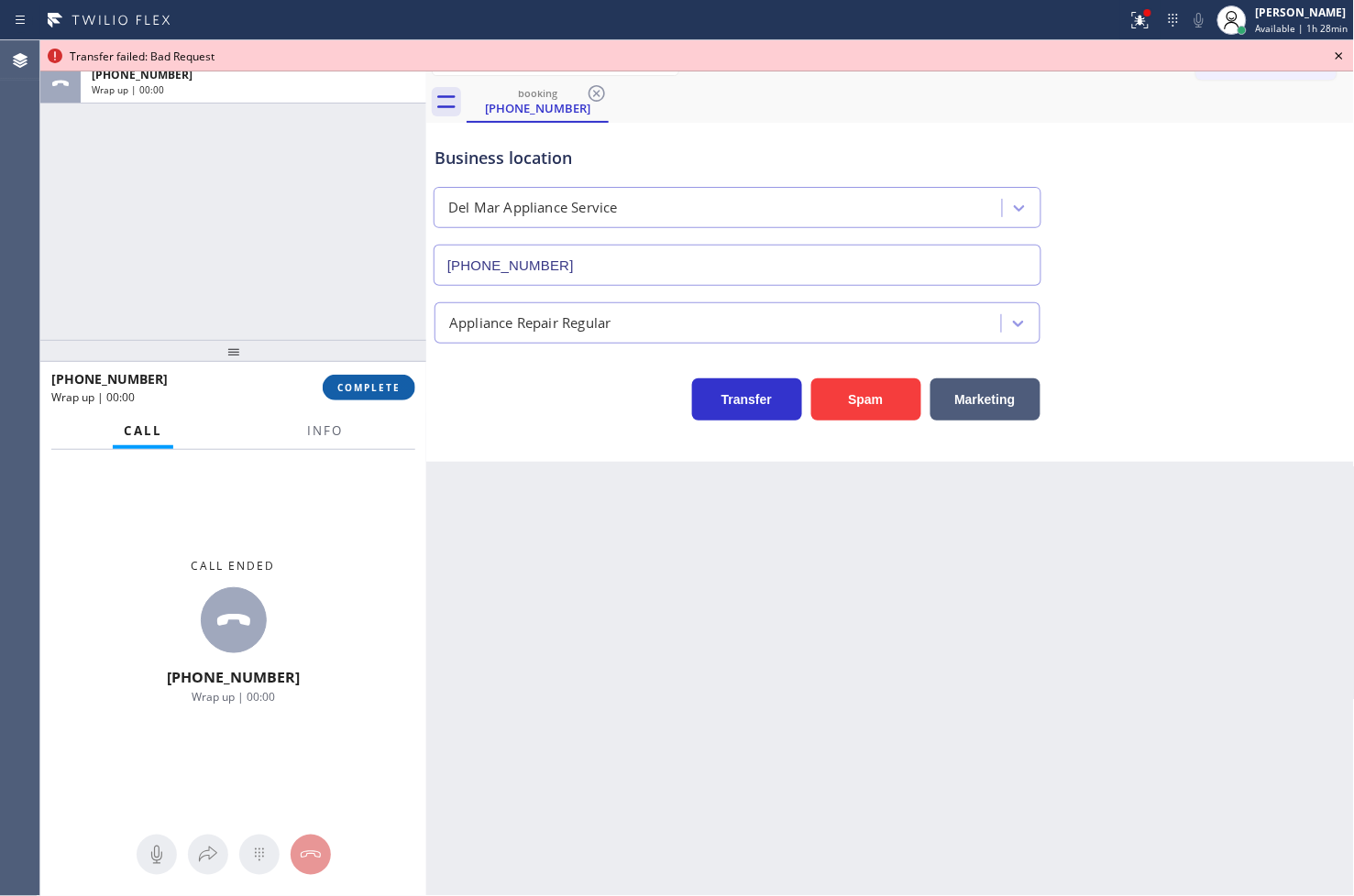
click at [368, 386] on span "COMPLETE" at bounding box center [368, 388] width 63 height 13
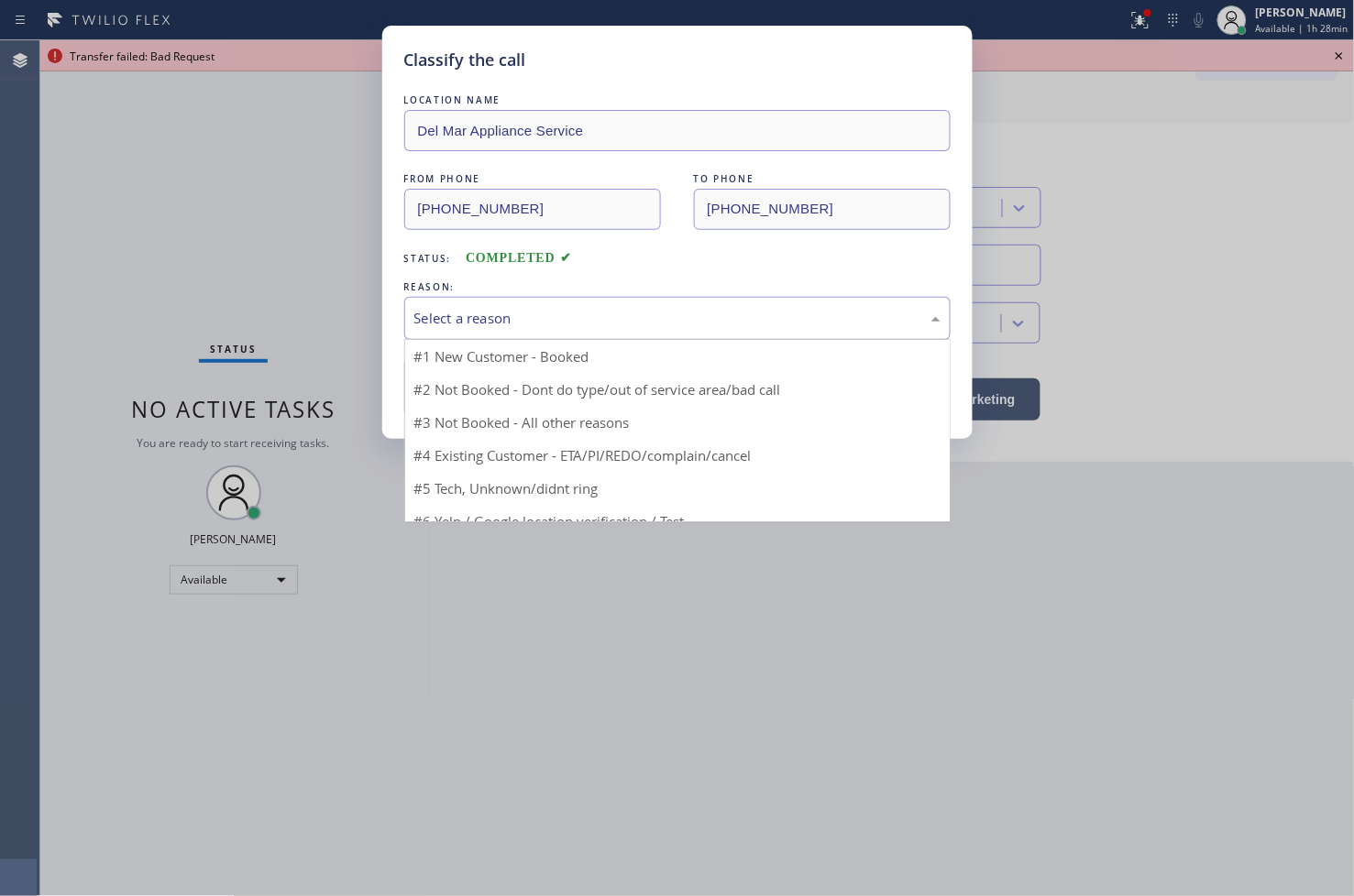
click at [498, 324] on div "Select a reason" at bounding box center [677, 318] width 526 height 21
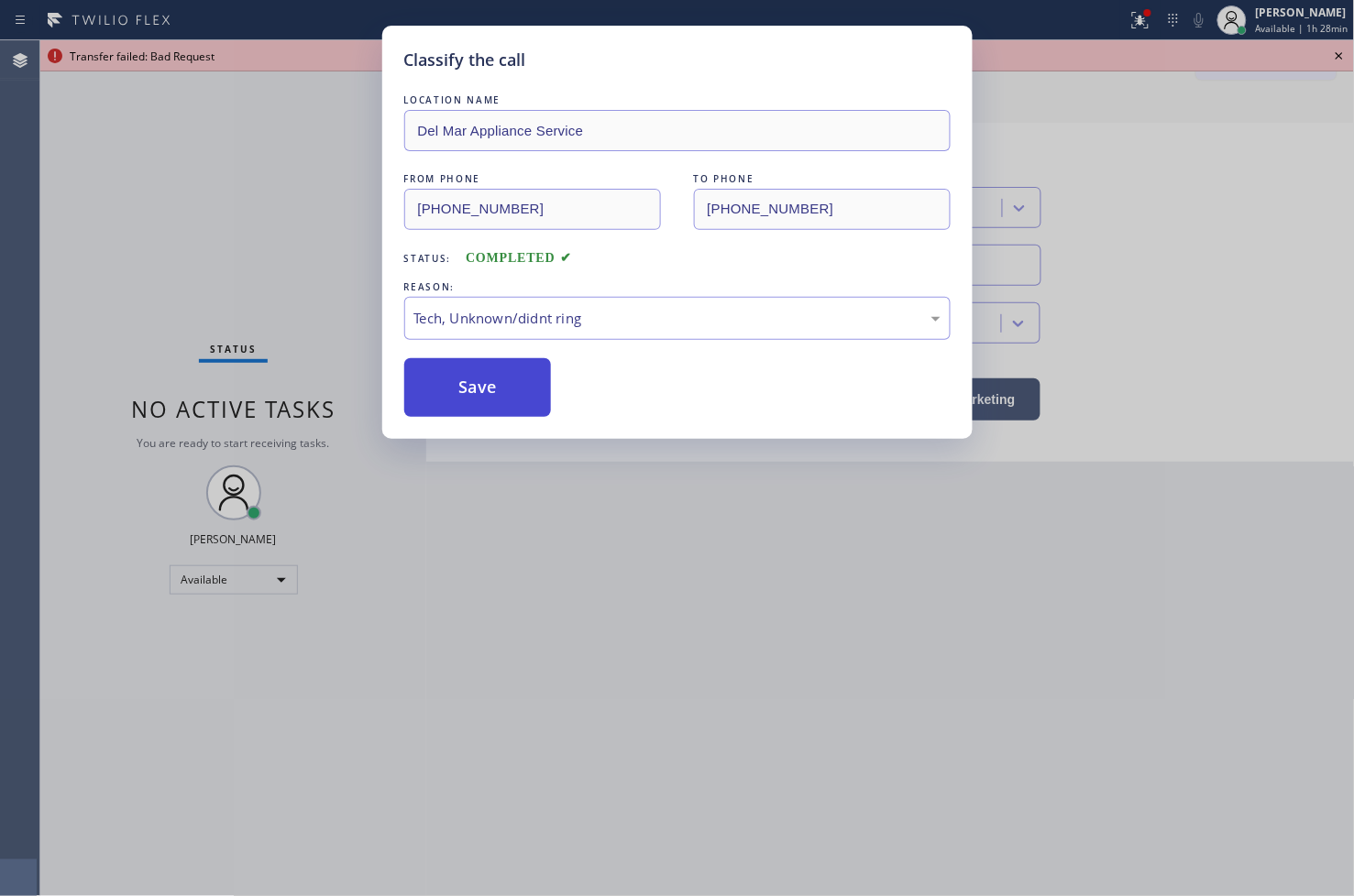
click at [479, 407] on button "Save" at bounding box center [478, 387] width 148 height 58
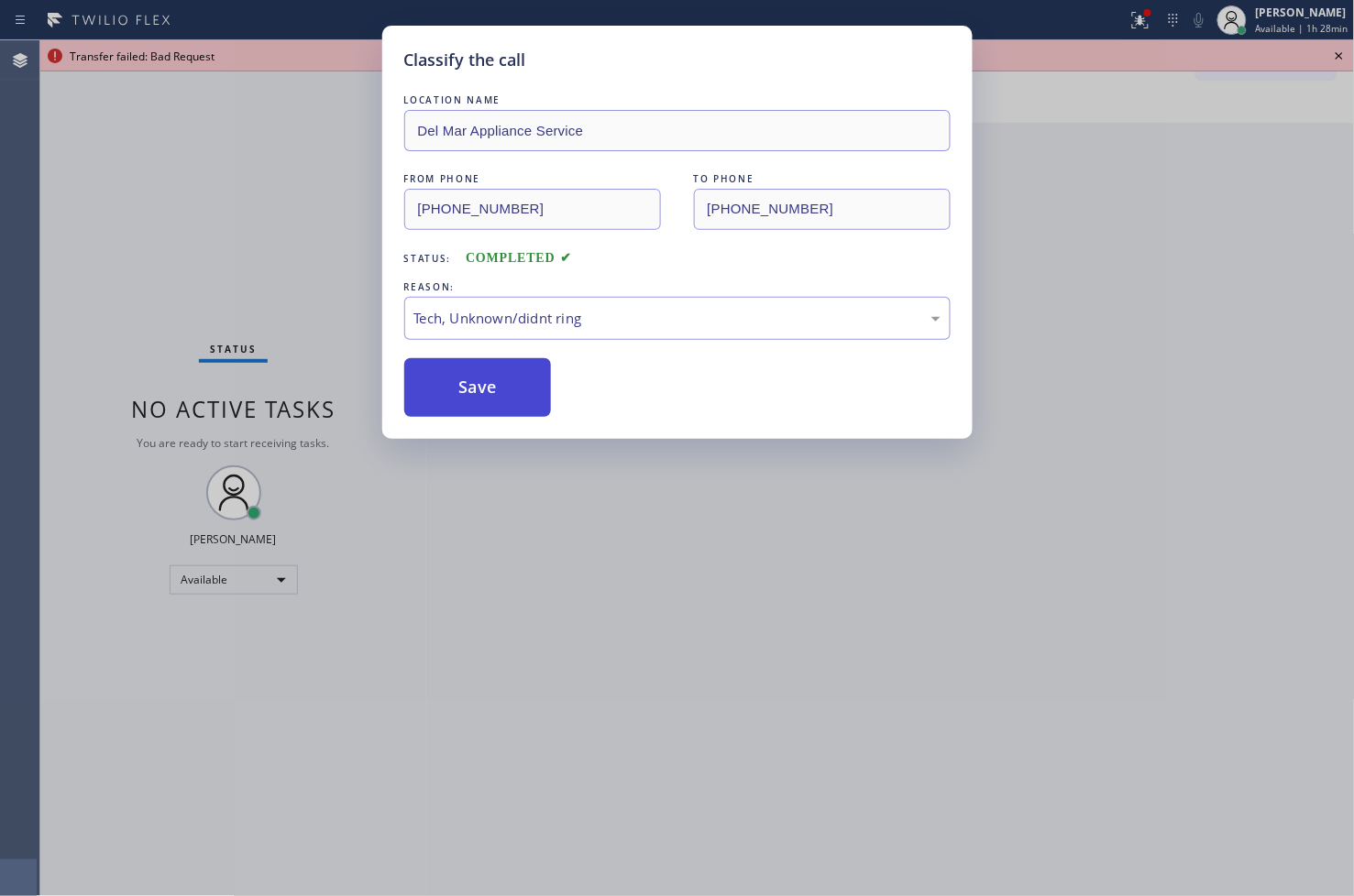
click at [480, 404] on button "Save" at bounding box center [478, 387] width 148 height 58
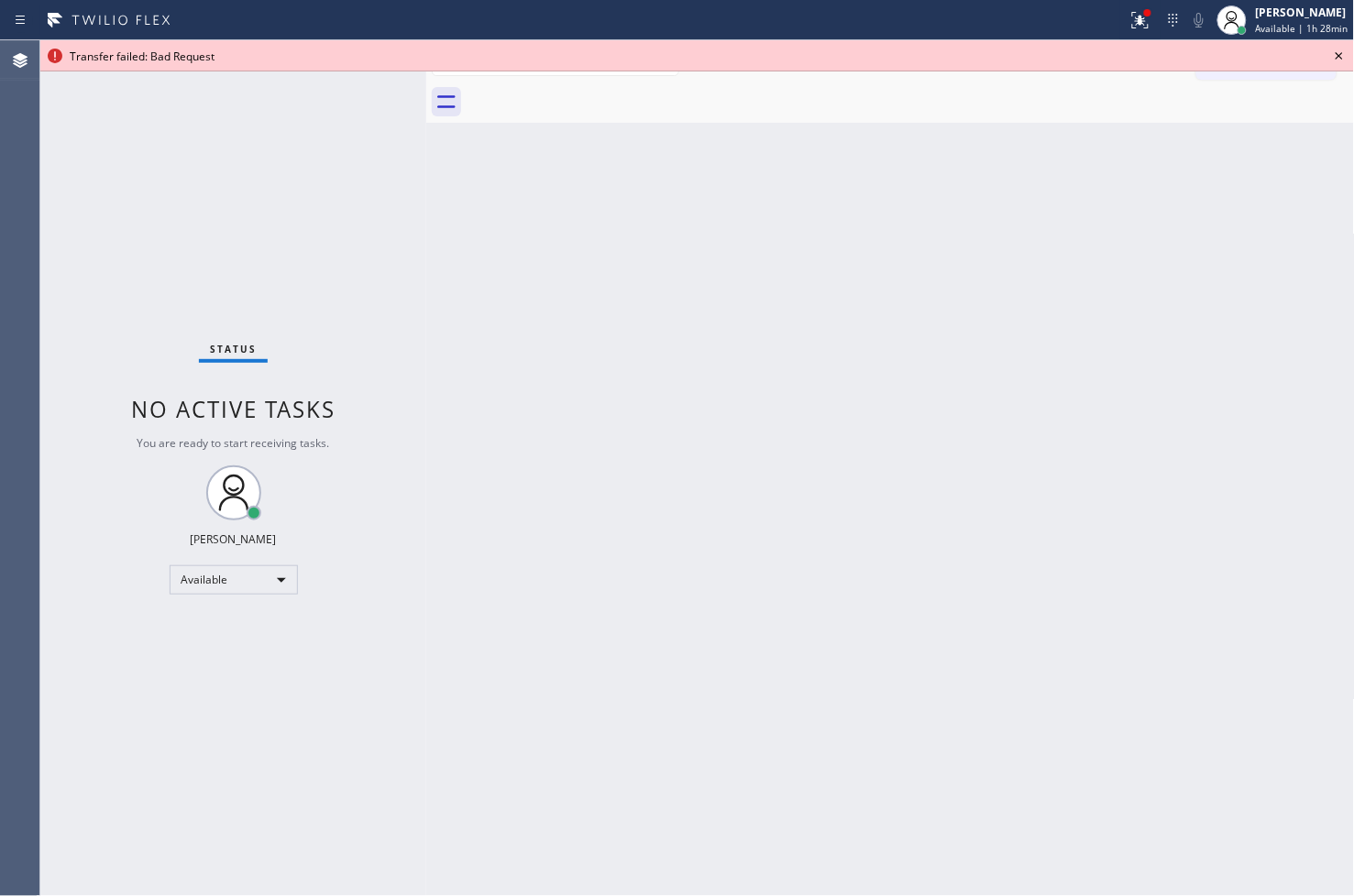
click at [1332, 53] on icon at bounding box center [1338, 56] width 22 height 22
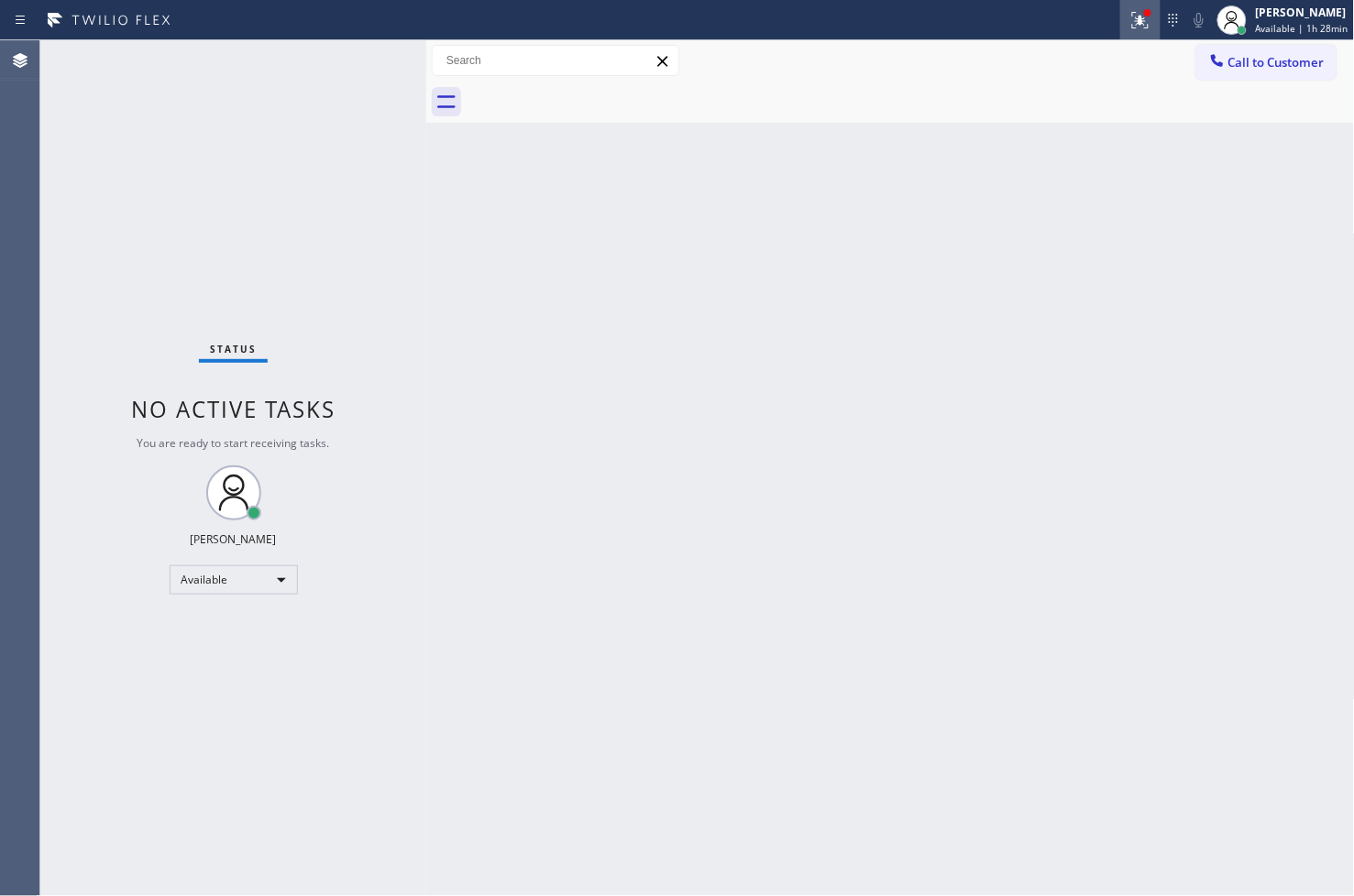
click at [1129, 19] on icon at bounding box center [1139, 20] width 22 height 22
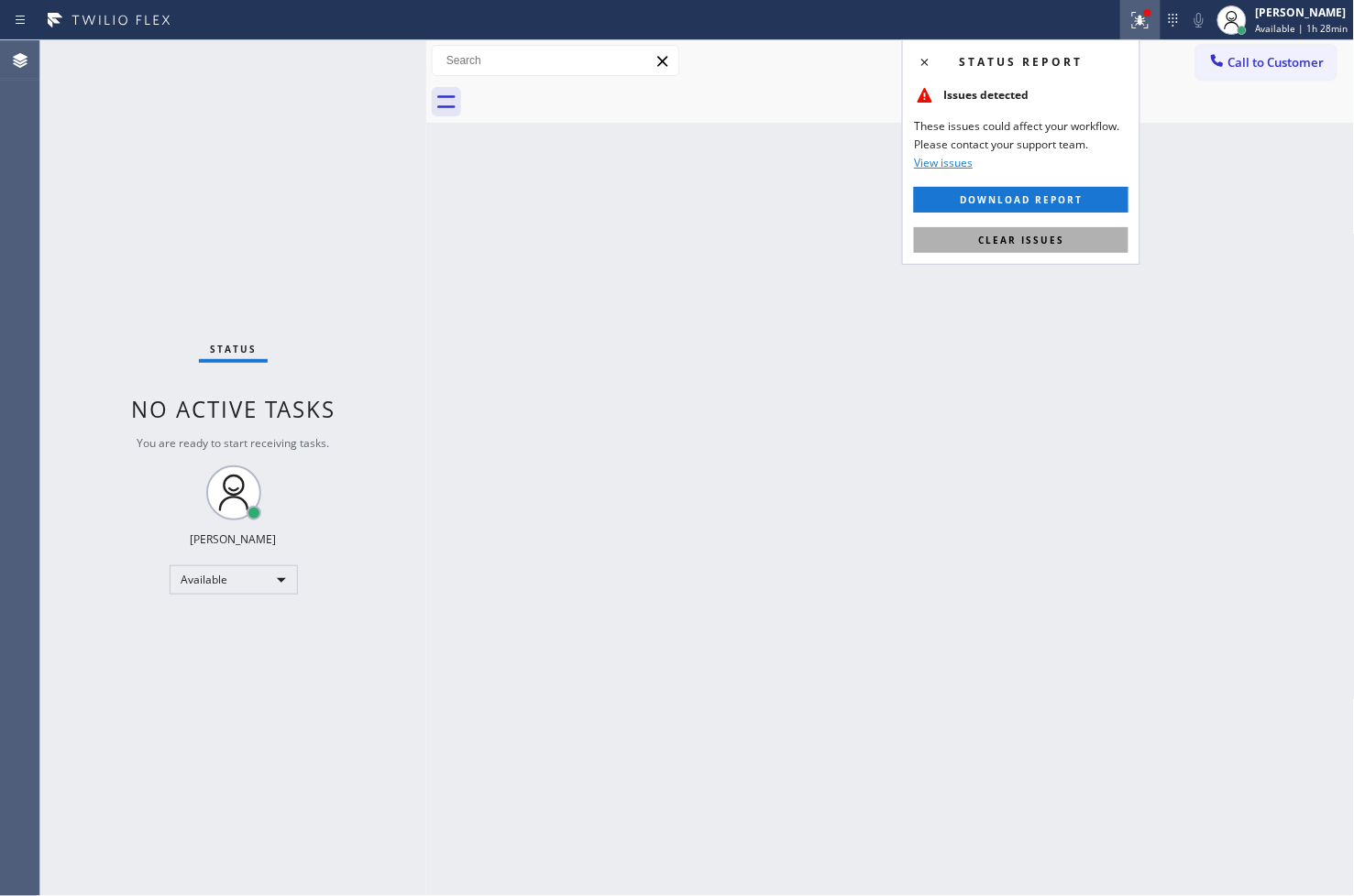
click at [1069, 251] on button "Clear issues" at bounding box center [1021, 239] width 215 height 25
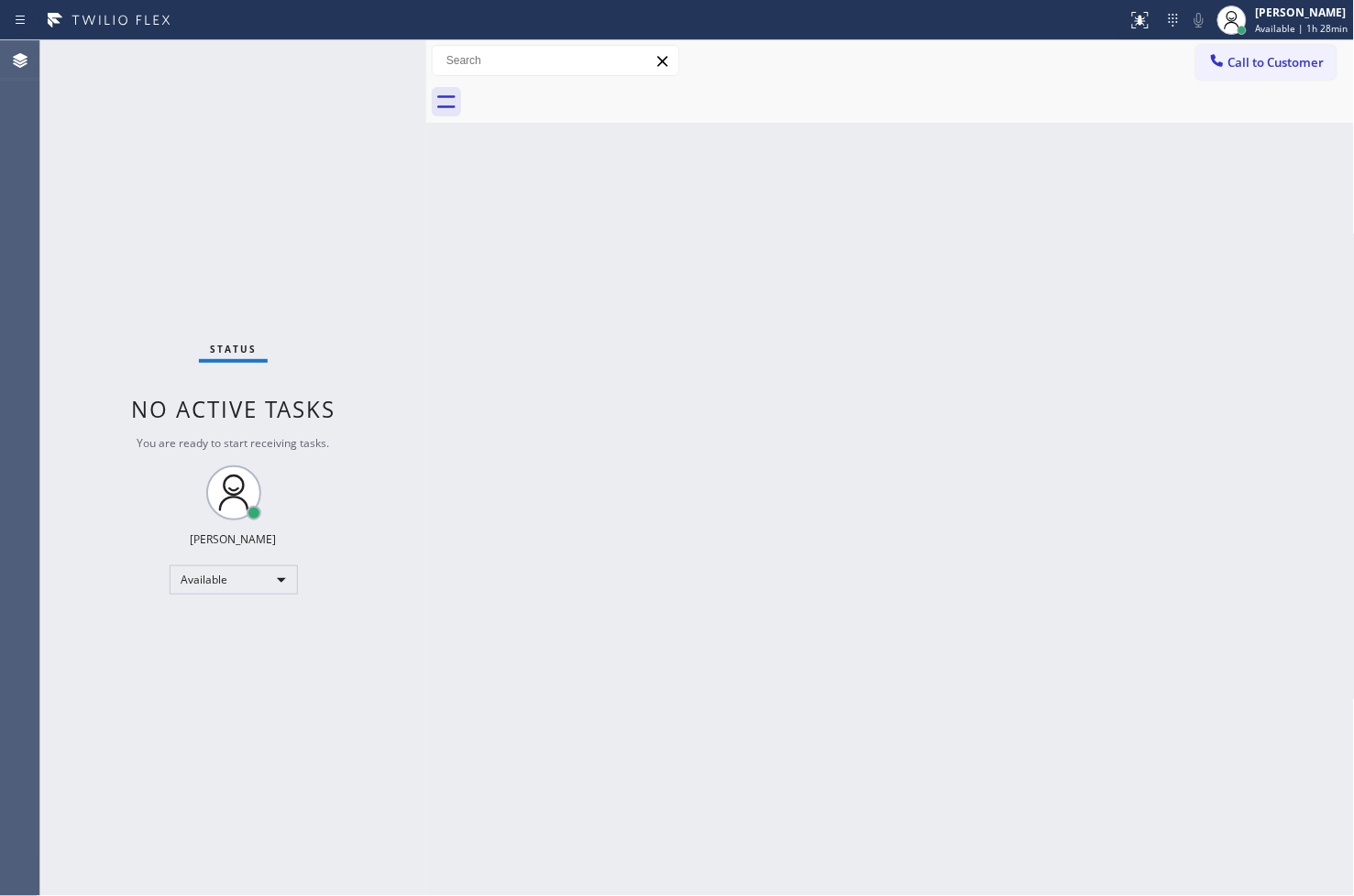
click at [436, 220] on div "Back to Dashboard Change Sender ID Customers Technicians Select a contact Outbo…" at bounding box center [889, 468] width 928 height 855
click at [397, 96] on div "Status No active tasks You are ready to start receiving tasks. [PERSON_NAME]" at bounding box center [233, 468] width 385 height 855
click at [1034, 305] on div "Back to Dashboard Change Sender ID Customers Technicians Select a contact Outbo…" at bounding box center [889, 468] width 928 height 855
click at [343, 153] on div "Status No active tasks You are ready to start receiving tasks. [PERSON_NAME]" at bounding box center [233, 468] width 385 height 855
click at [352, 61] on div "Status No active tasks You are ready to start receiving tasks. [PERSON_NAME]" at bounding box center [233, 468] width 385 height 855
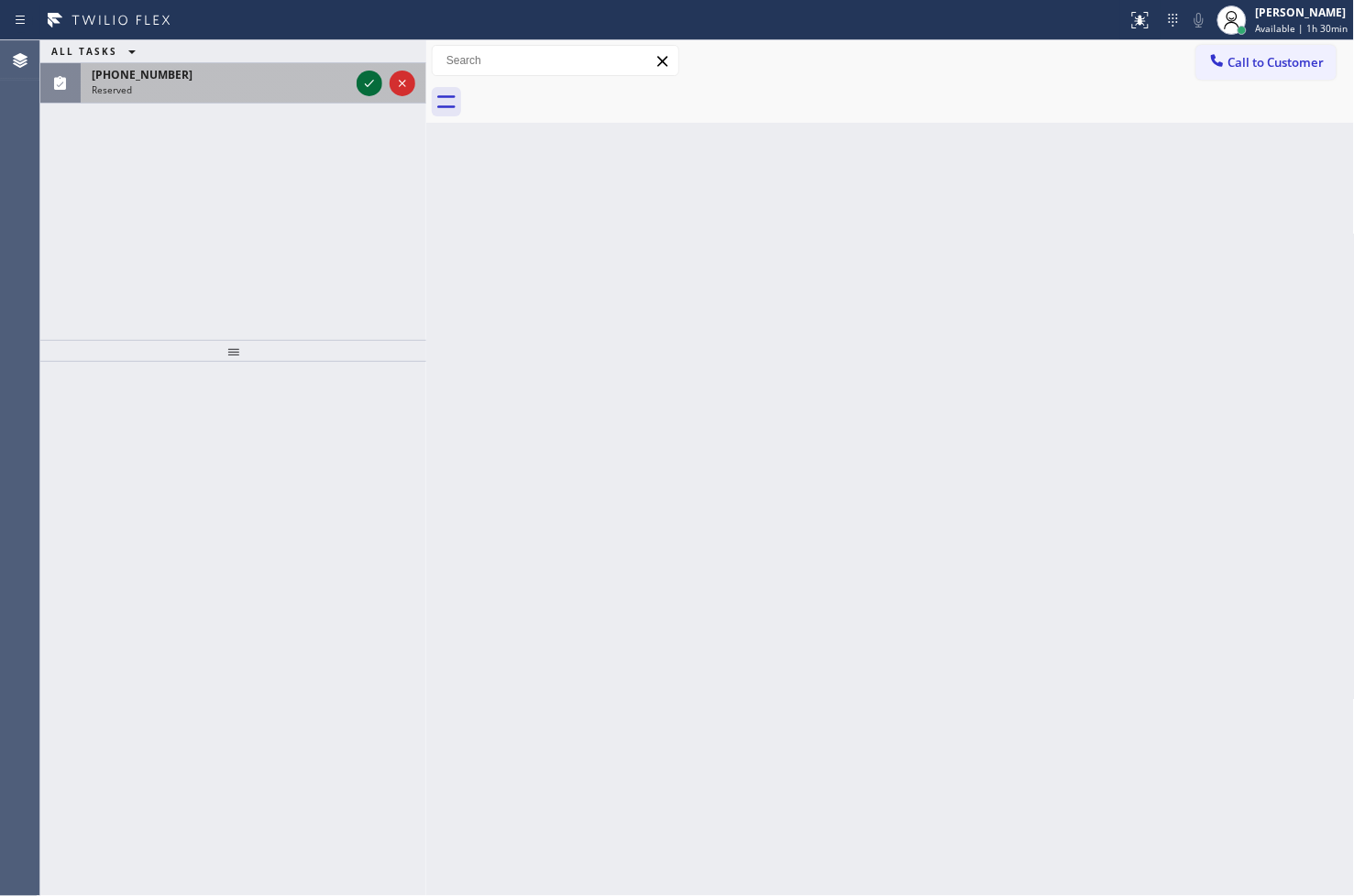
click at [364, 79] on icon at bounding box center [368, 83] width 22 height 22
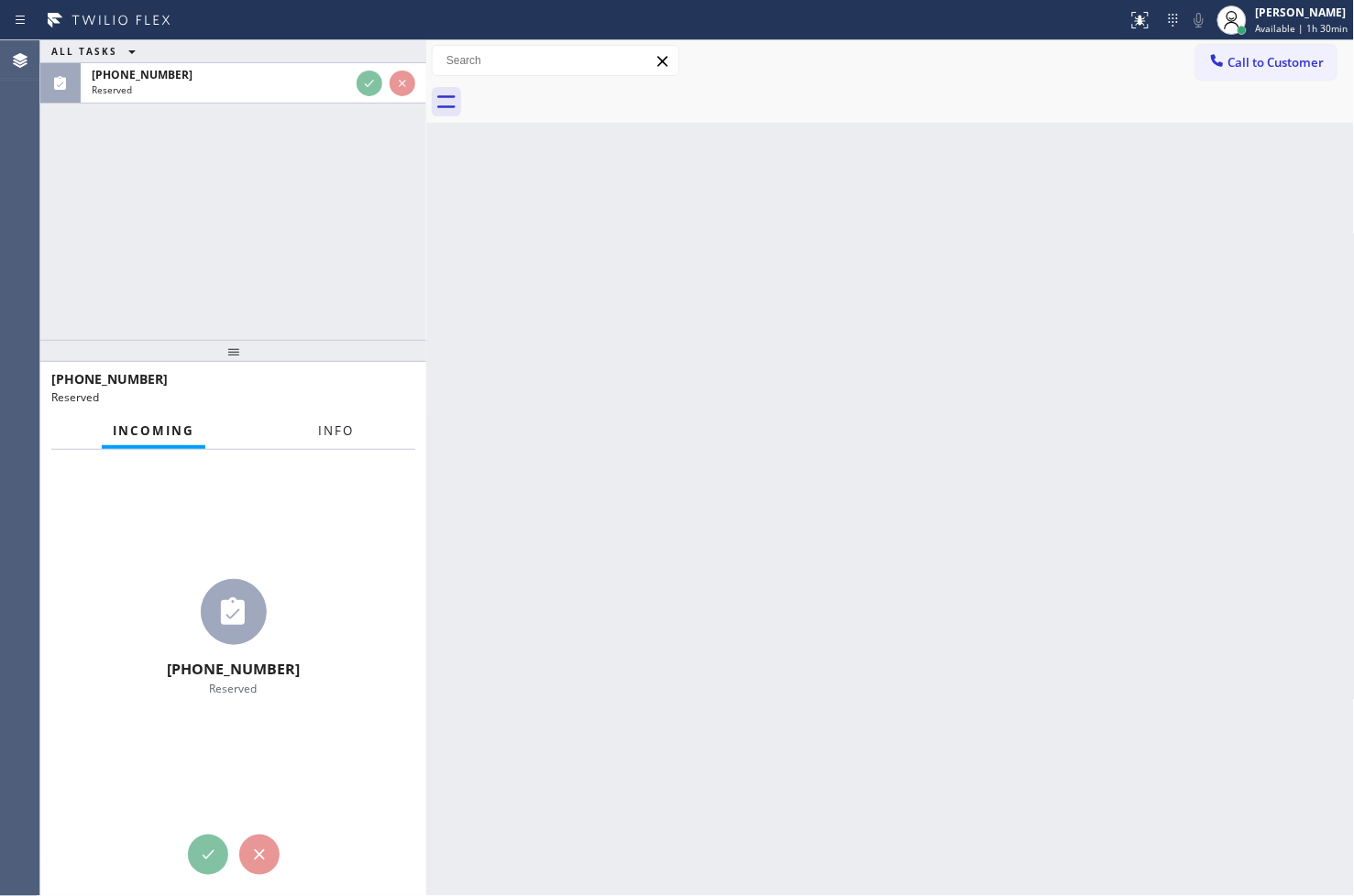
click at [355, 438] on button "Info" at bounding box center [335, 432] width 57 height 36
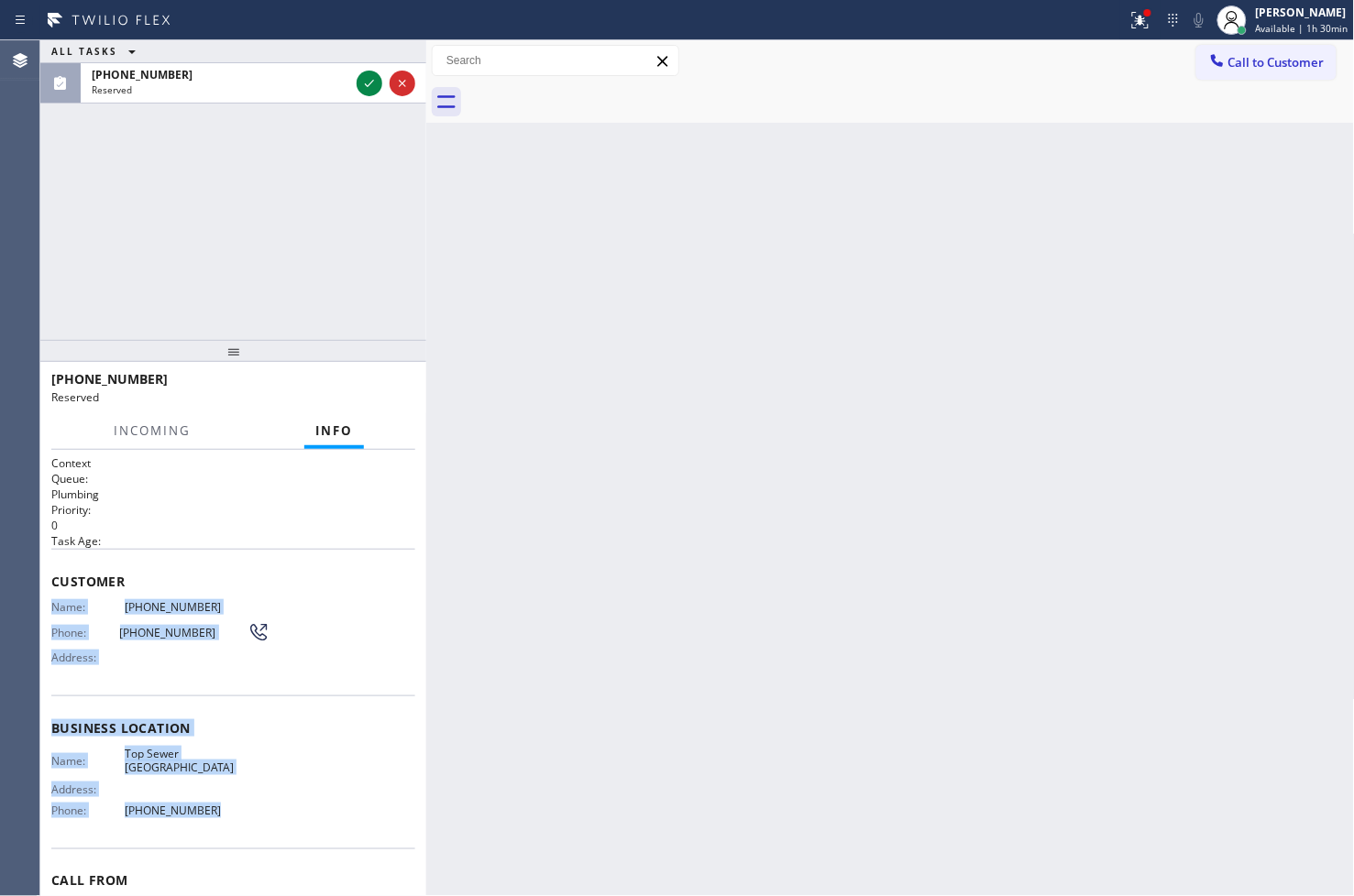
drag, startPoint x: 52, startPoint y: 609, endPoint x: 244, endPoint y: 814, distance: 280.9
click at [244, 814] on div "Context Queue: Plumbing Priority: 0 Task Age: Customer Name: [PHONE_NUMBER] Pho…" at bounding box center [233, 721] width 364 height 531
copy div "Name: [PHONE_NUMBER] Phone: [PHONE_NUMBER] Address: Business location Name: Top…"
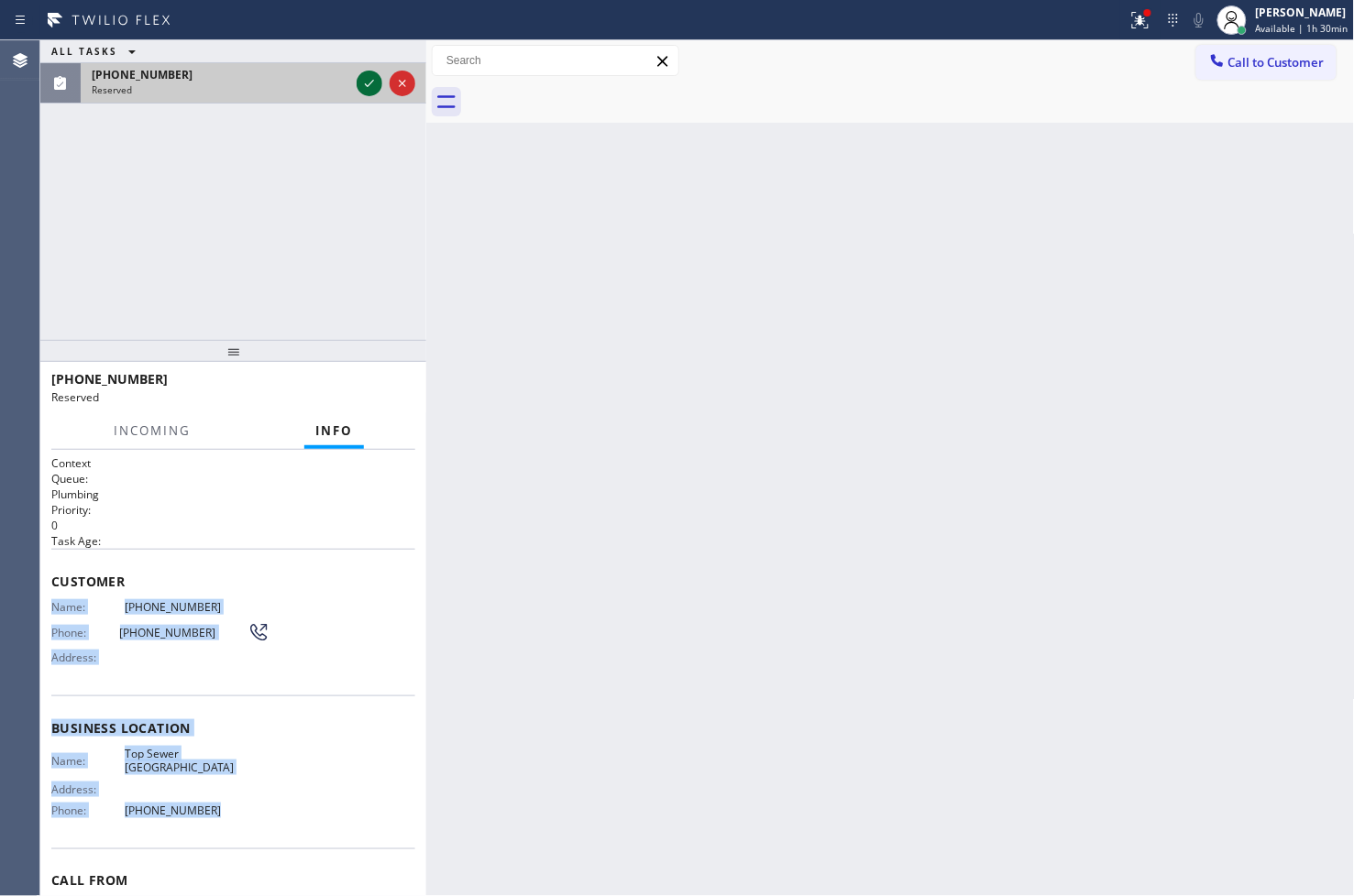
click at [362, 81] on icon at bounding box center [368, 83] width 22 height 22
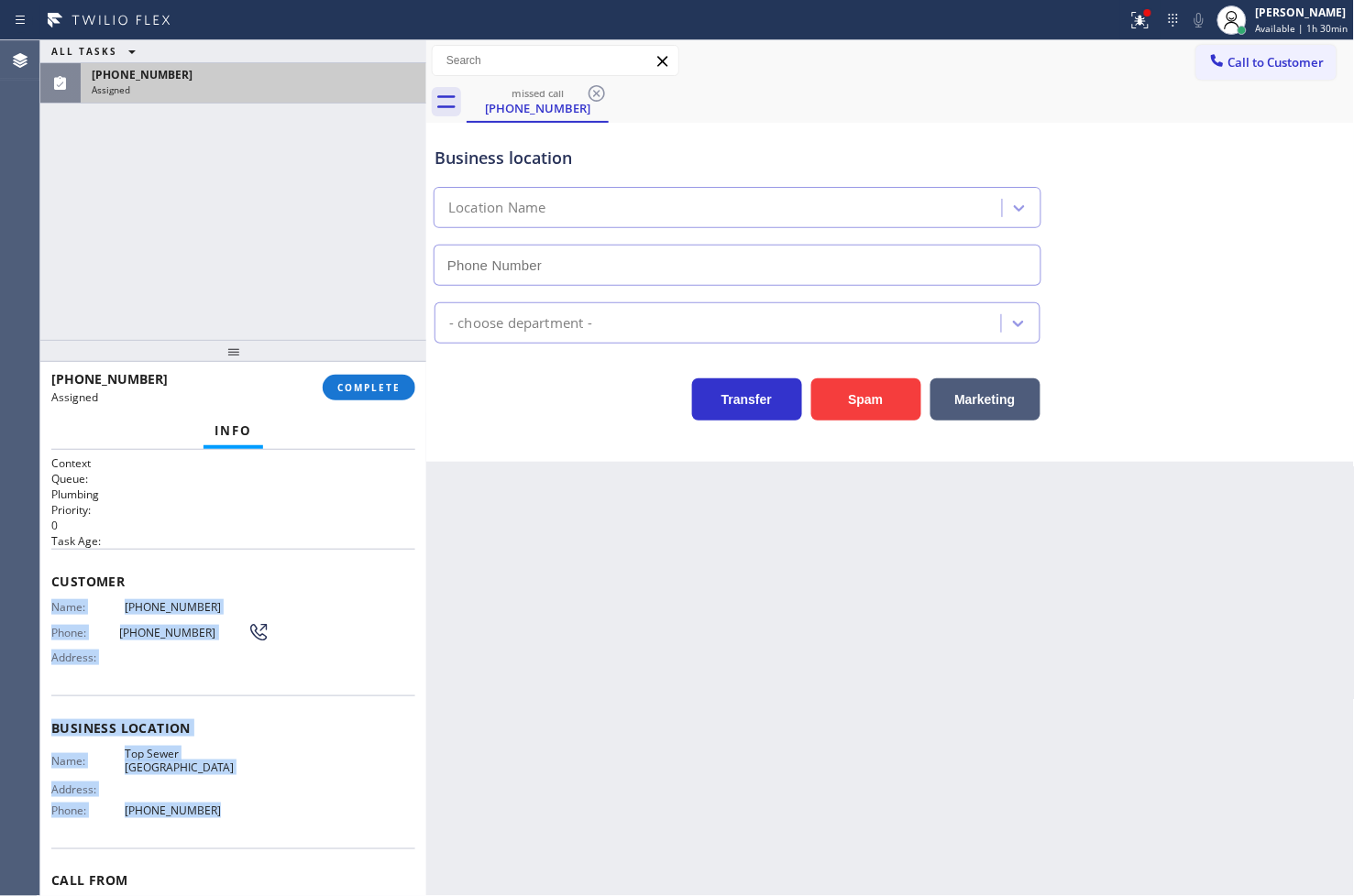
type input "[PHONE_NUMBER]"
click at [353, 387] on span "COMPLETE" at bounding box center [368, 388] width 63 height 13
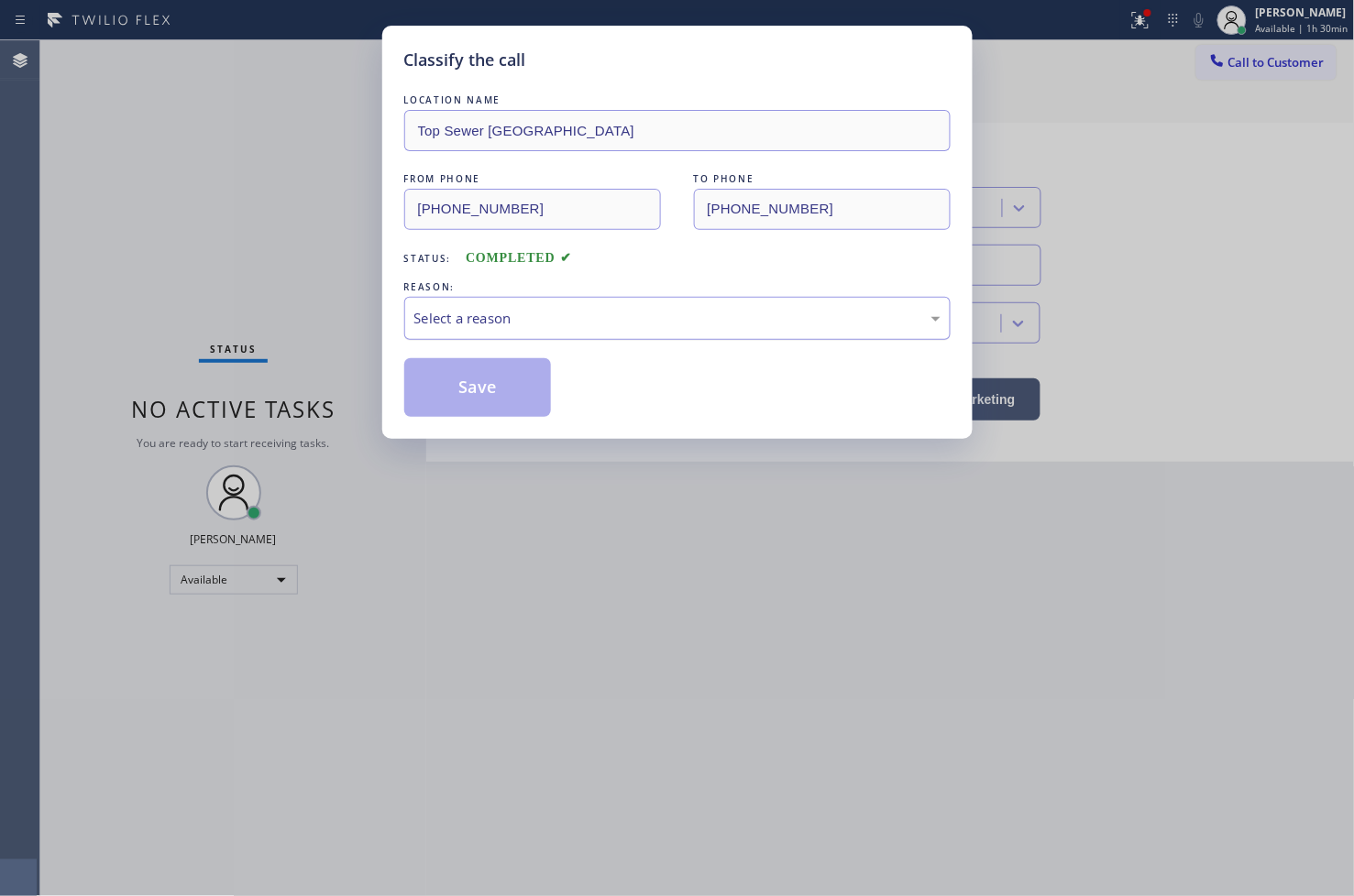
click at [493, 324] on div "Select a reason" at bounding box center [677, 318] width 526 height 21
click at [481, 398] on button "Save" at bounding box center [478, 387] width 148 height 58
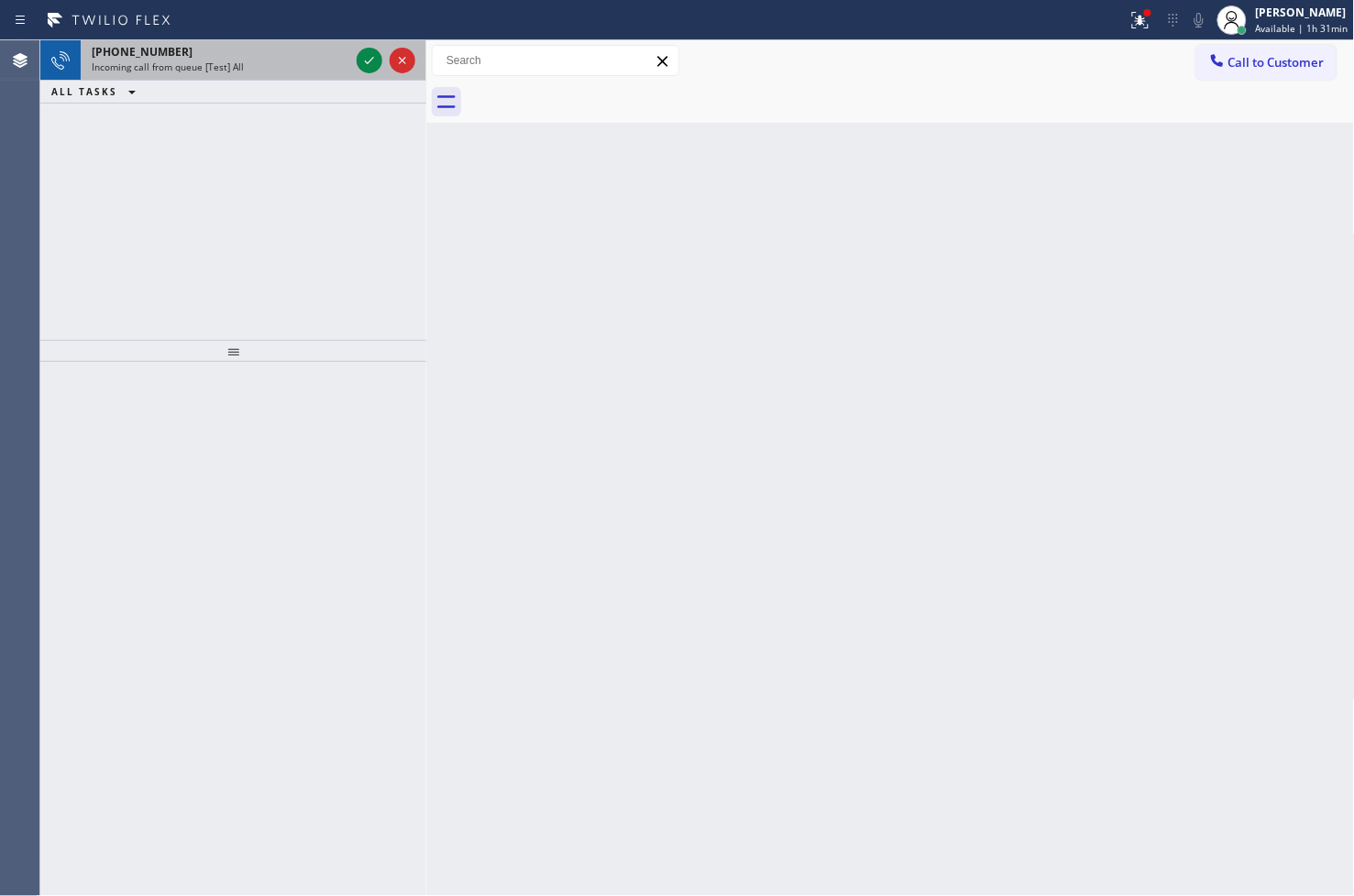
click at [199, 56] on div "[PHONE_NUMBER]" at bounding box center [220, 52] width 257 height 16
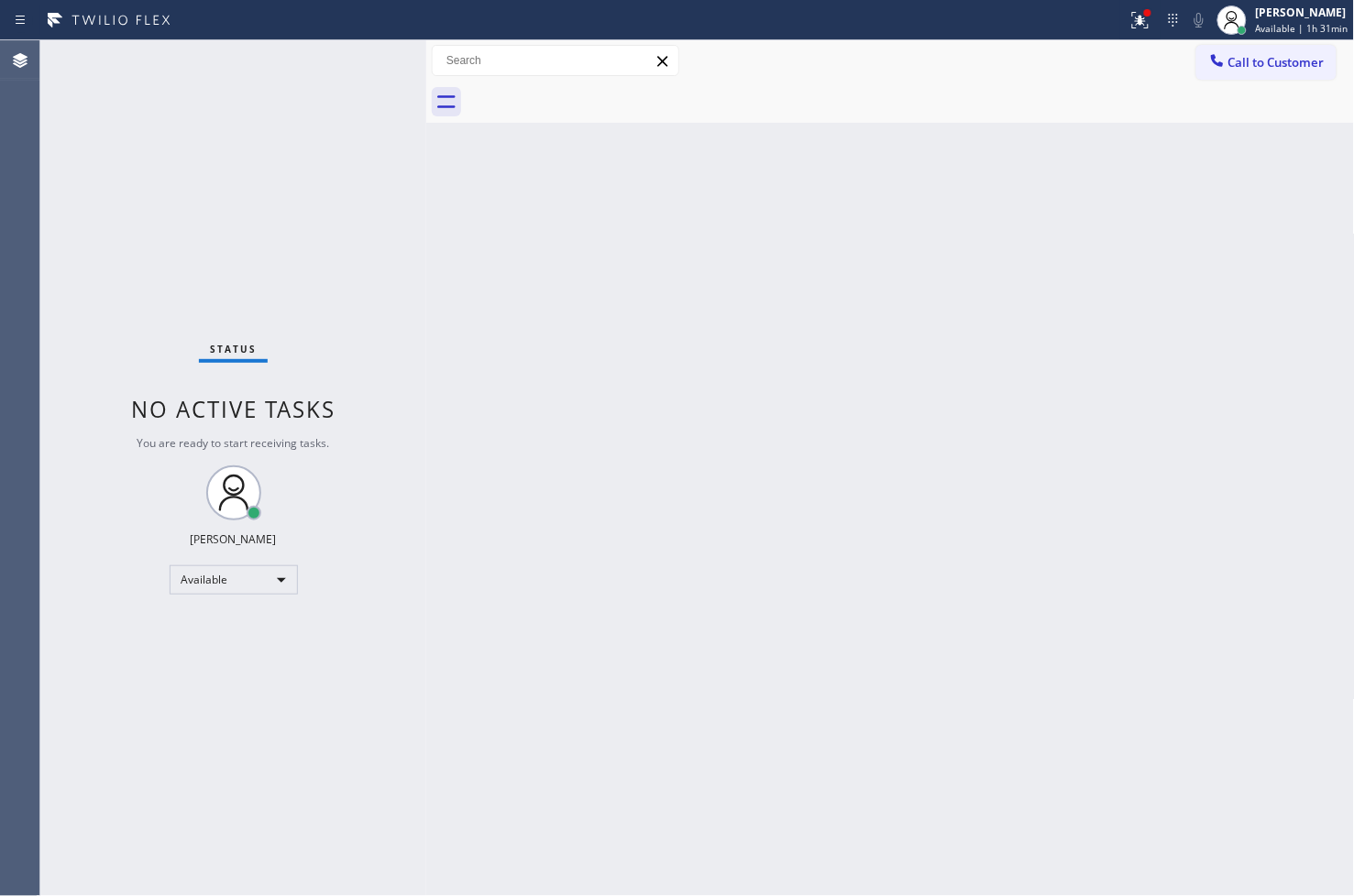
click at [361, 57] on div "Status No active tasks You are ready to start receiving tasks. [PERSON_NAME]" at bounding box center [233, 468] width 385 height 855
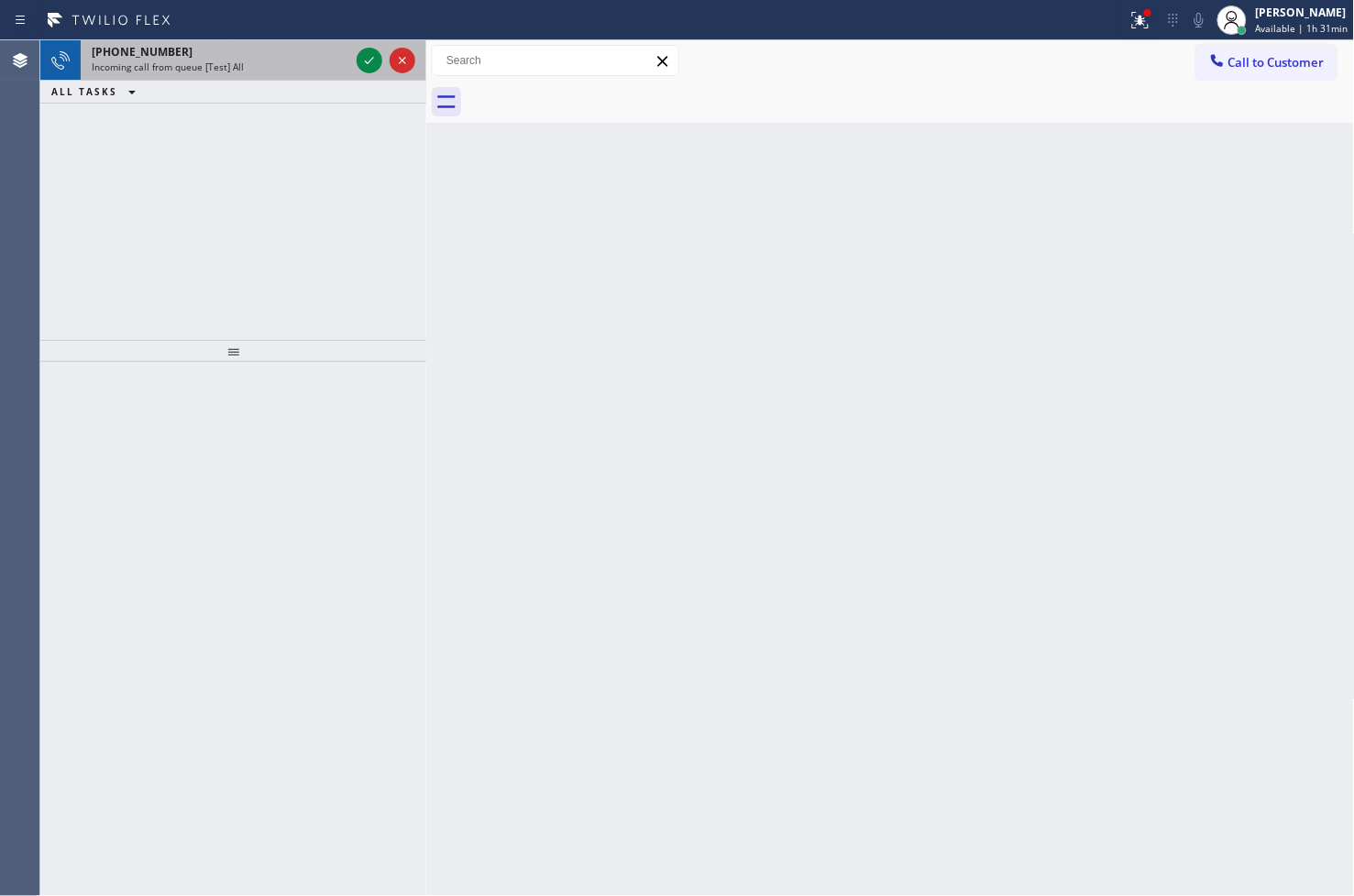
click at [216, 60] on span "Incoming call from queue [Test] All" at bounding box center [167, 67] width 152 height 13
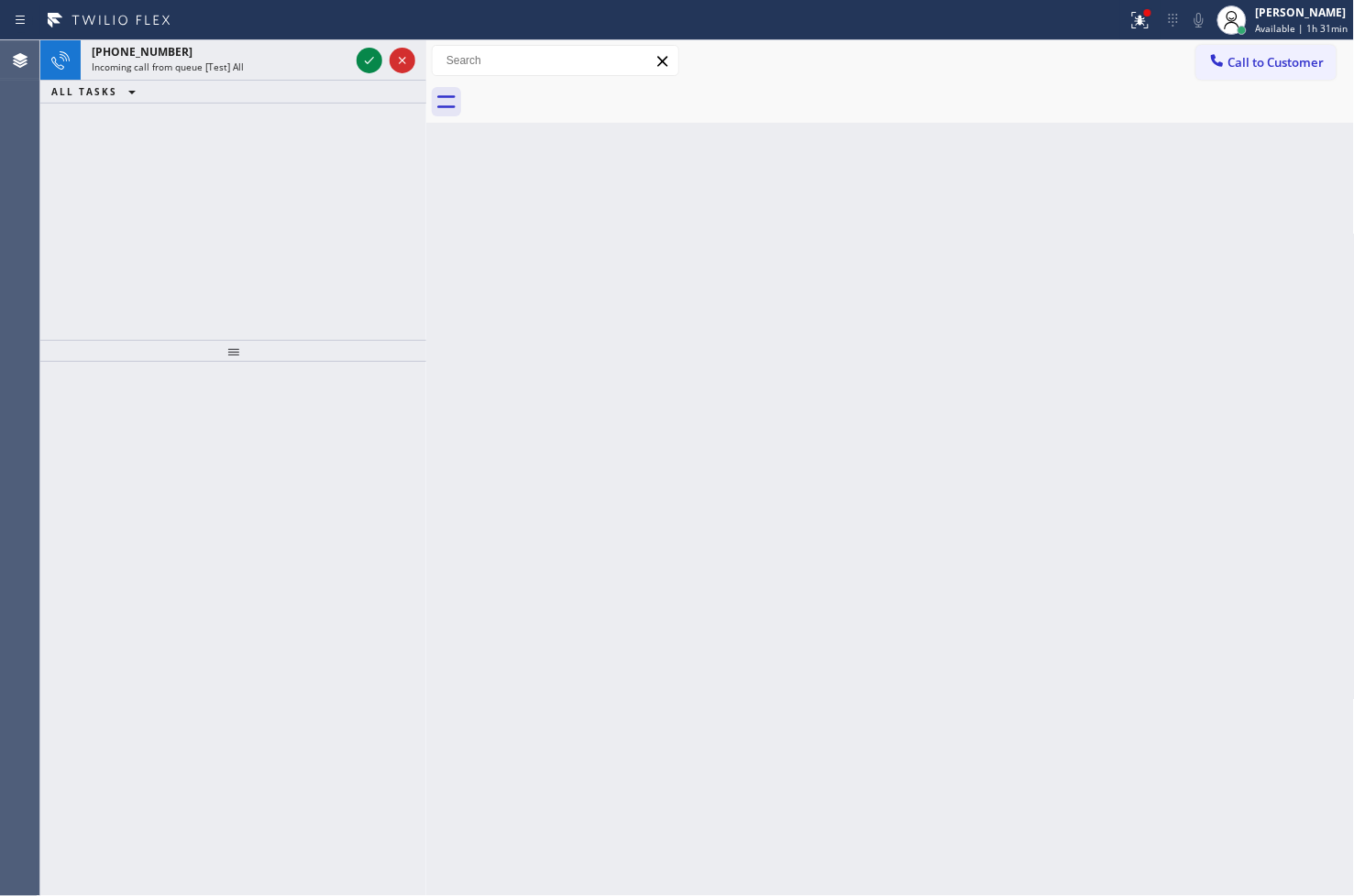
click at [216, 60] on span "Incoming call from queue [Test] All" at bounding box center [167, 67] width 152 height 13
click at [1132, 18] on icon at bounding box center [1140, 21] width 17 height 17
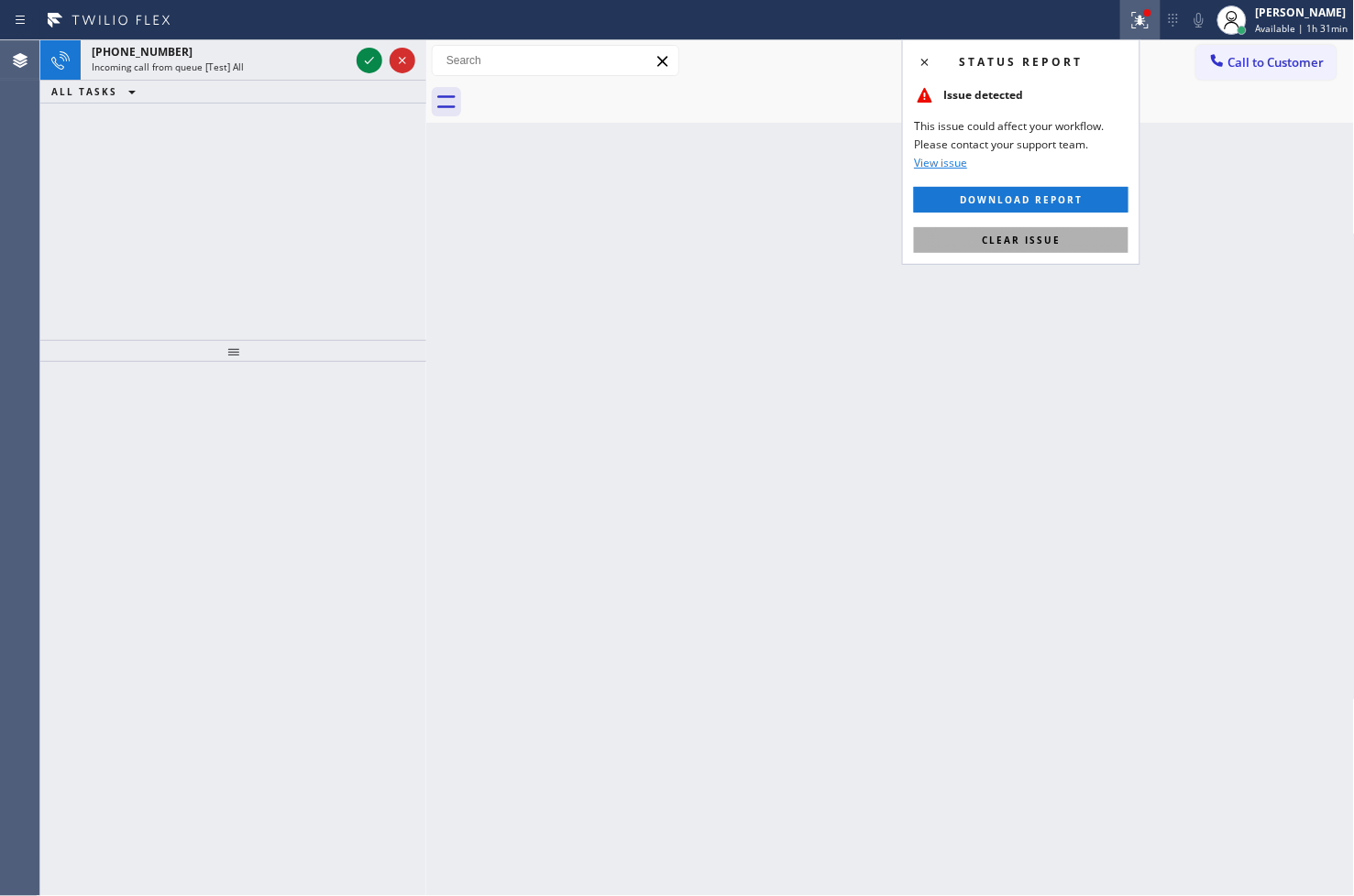
click at [1026, 236] on span "Clear issue" at bounding box center [1021, 240] width 79 height 13
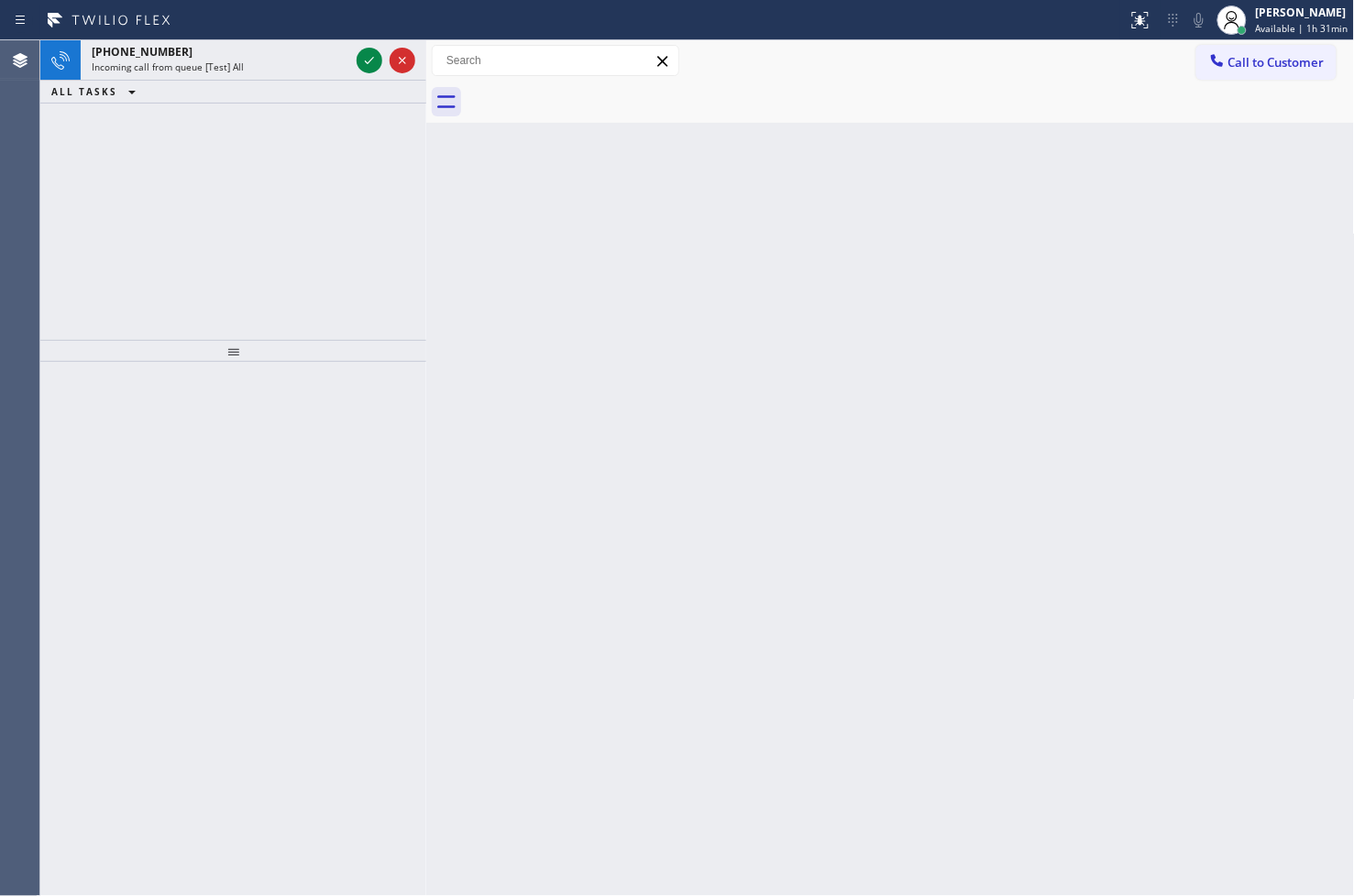
click at [188, 182] on div "[PHONE_NUMBER] Incoming call from queue [Test] All ALL TASKS ALL TASKS ACTIVE T…" at bounding box center [233, 190] width 385 height 300
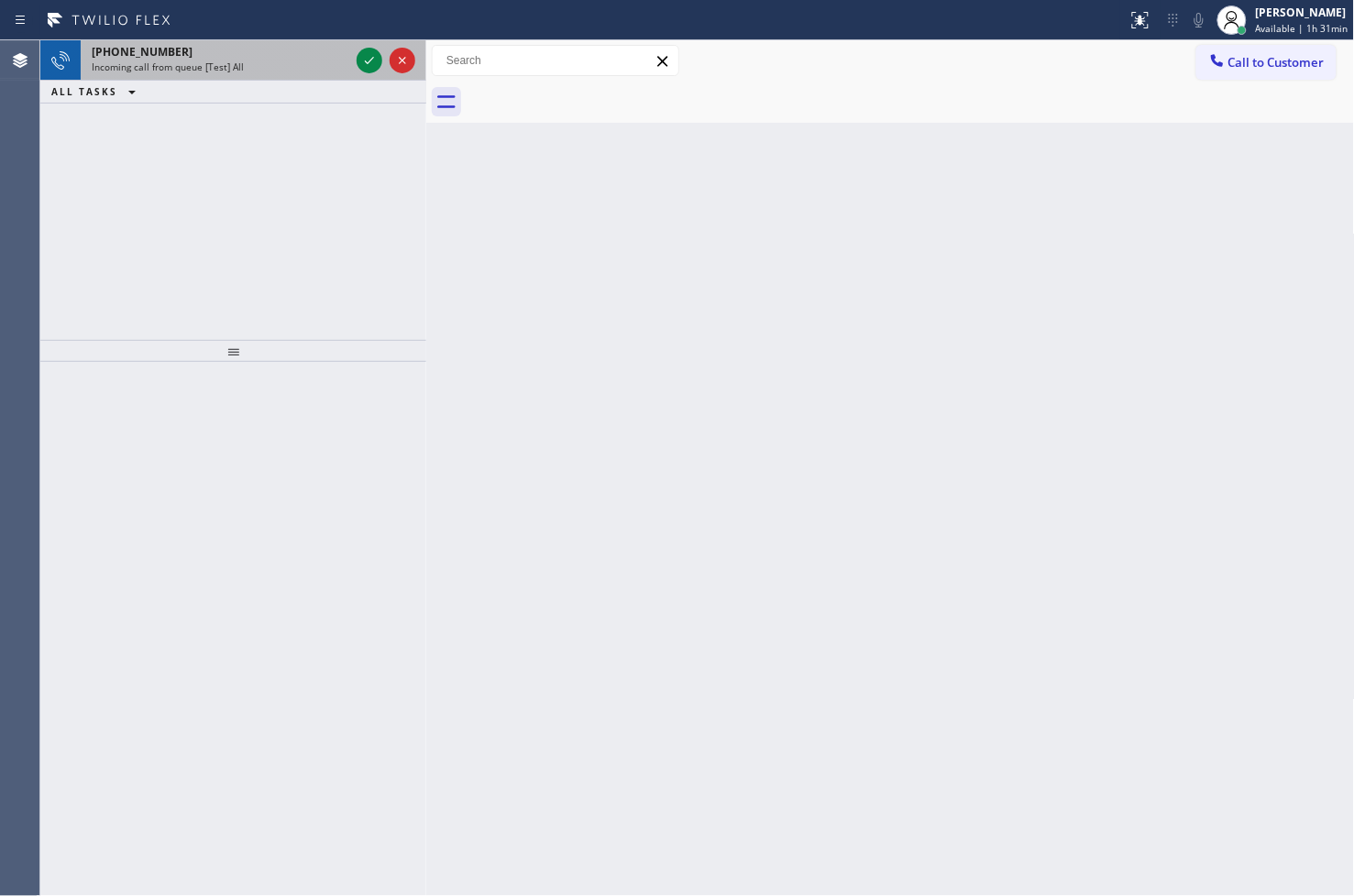
click at [266, 57] on div "[PHONE_NUMBER]" at bounding box center [220, 52] width 257 height 16
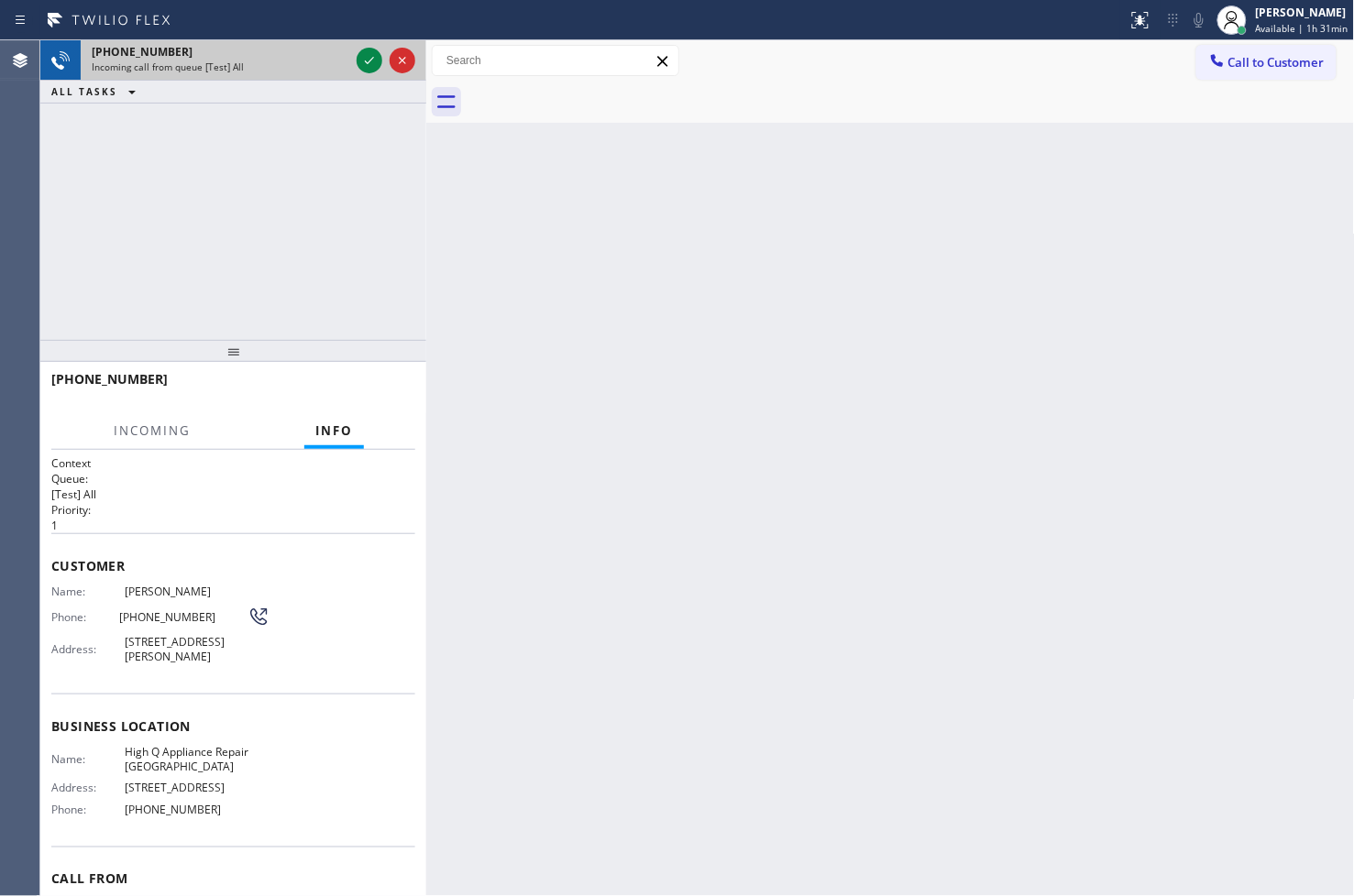
click at [266, 57] on div "[PHONE_NUMBER]" at bounding box center [220, 52] width 257 height 16
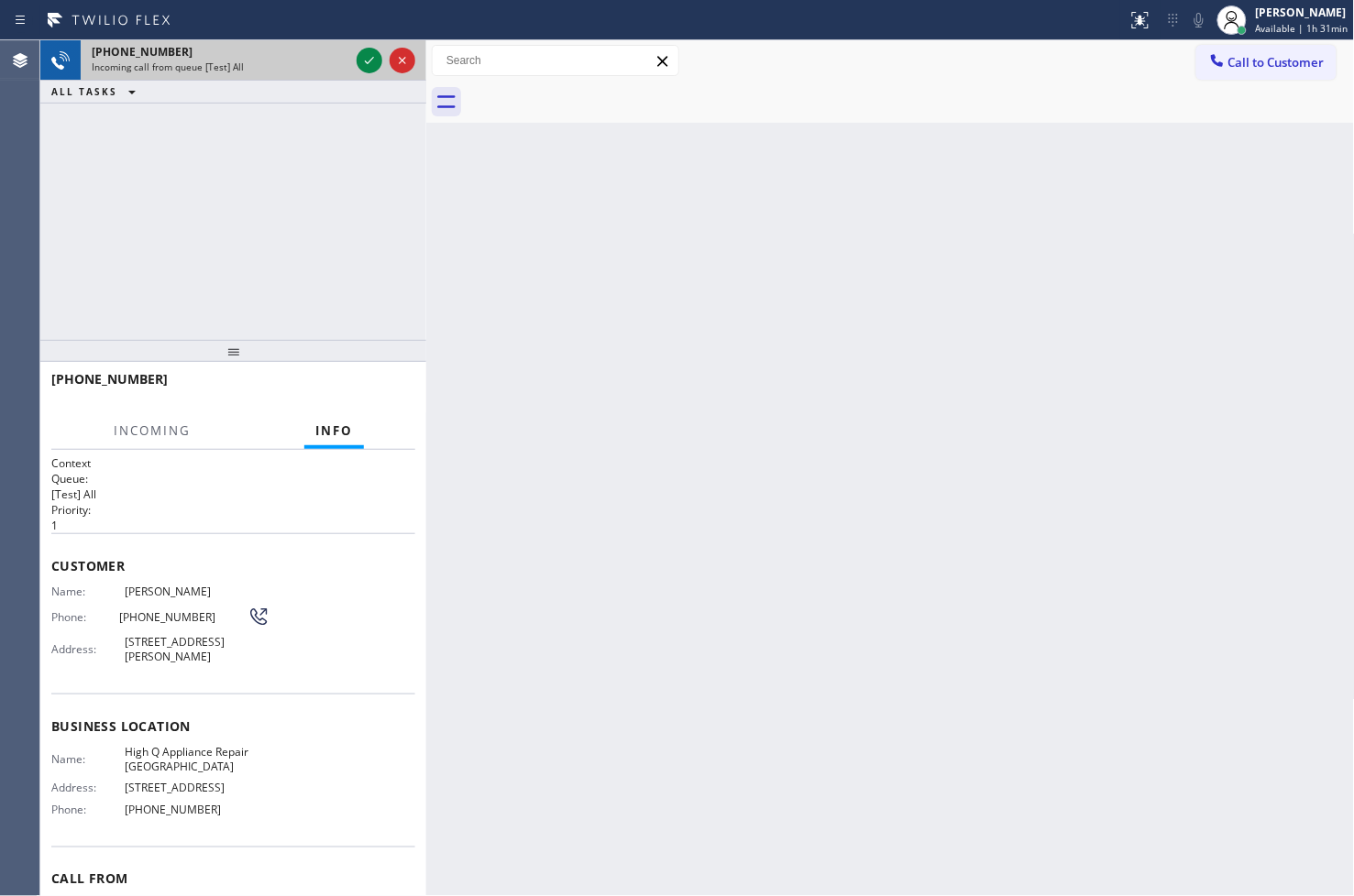
click at [266, 57] on div "[PHONE_NUMBER]" at bounding box center [220, 52] width 257 height 16
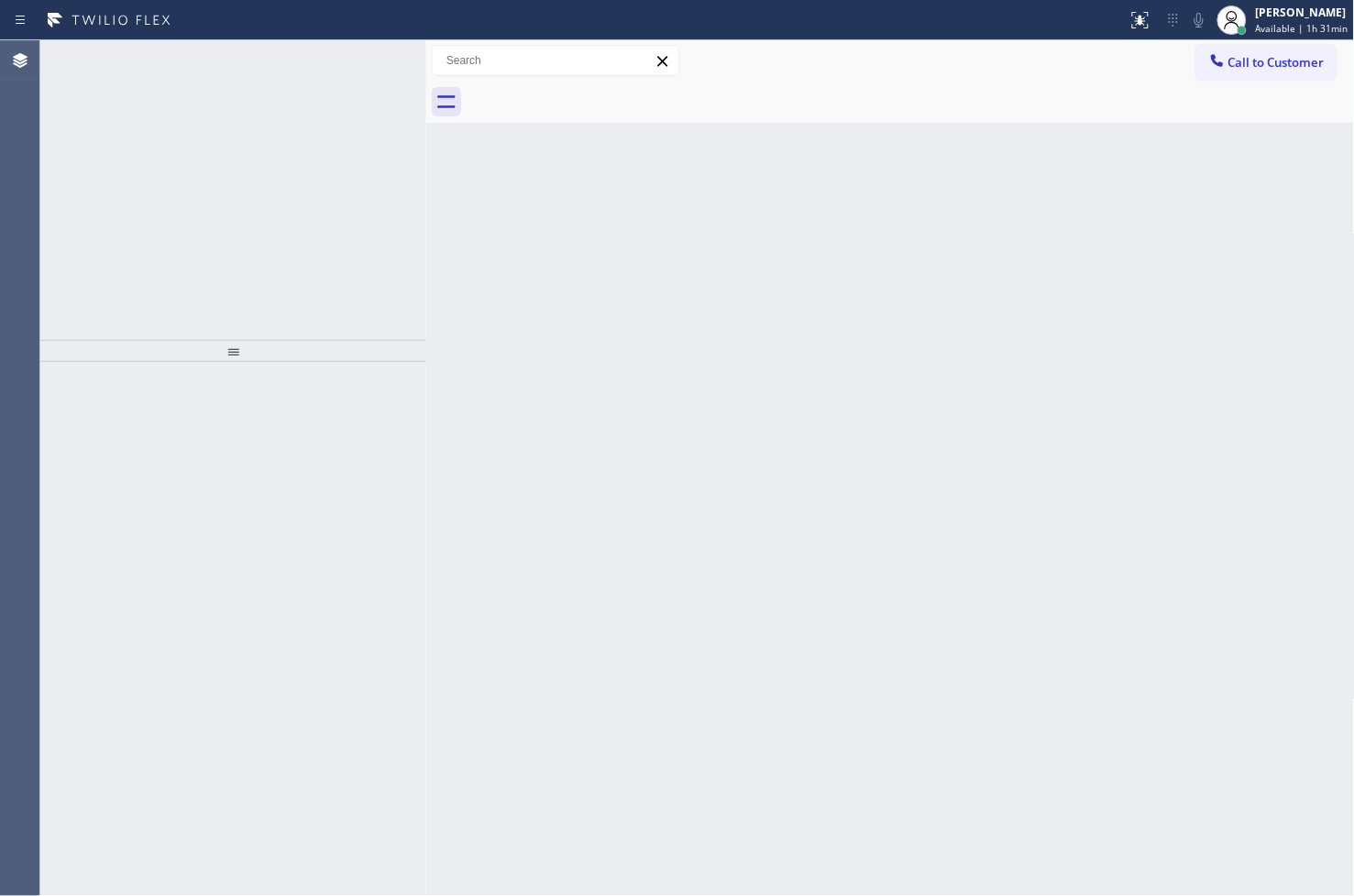
click at [266, 57] on div "[PHONE_NUMBER]" at bounding box center [220, 52] width 257 height 16
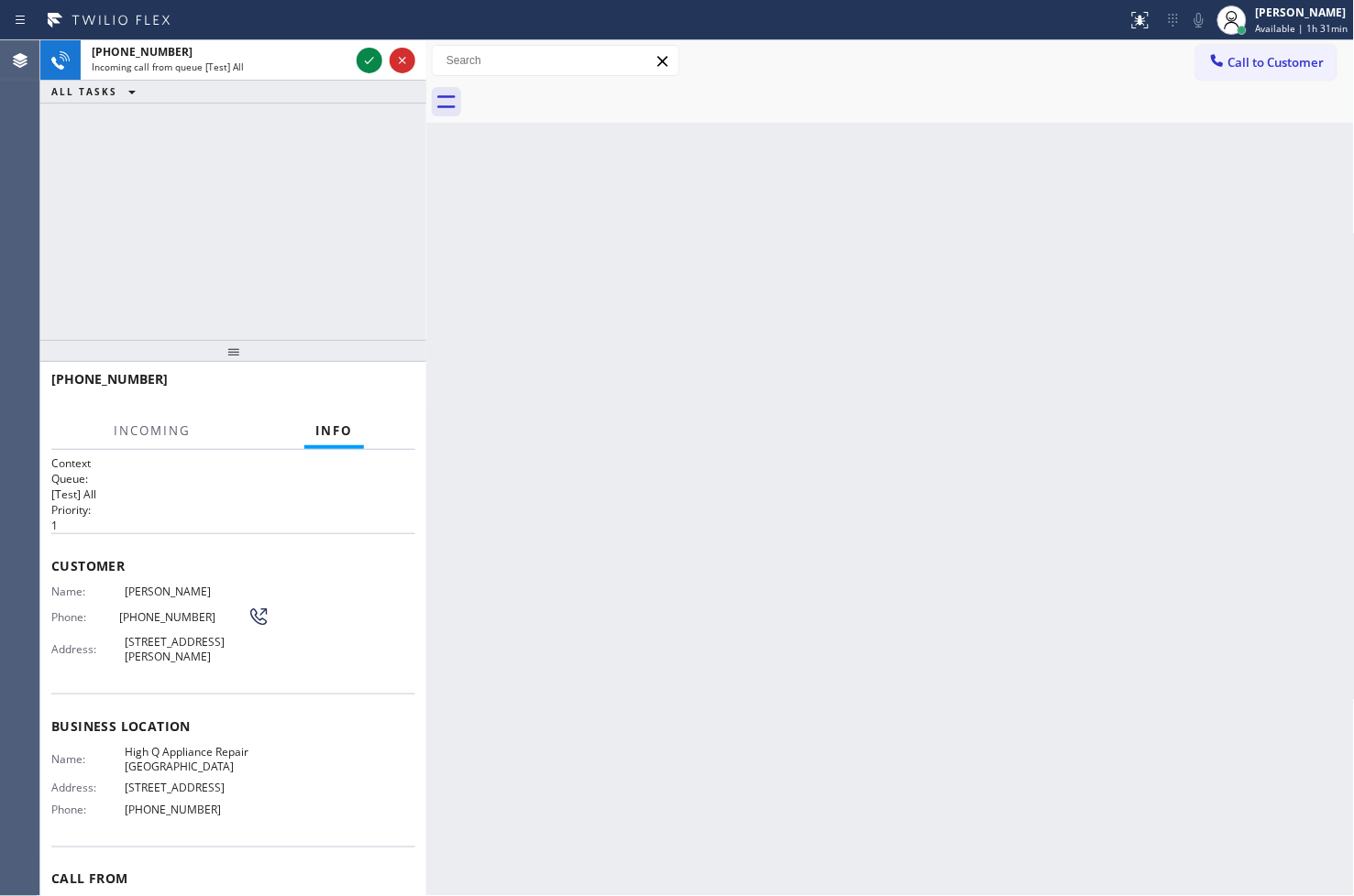
click at [266, 57] on div "[PHONE_NUMBER]" at bounding box center [220, 52] width 257 height 16
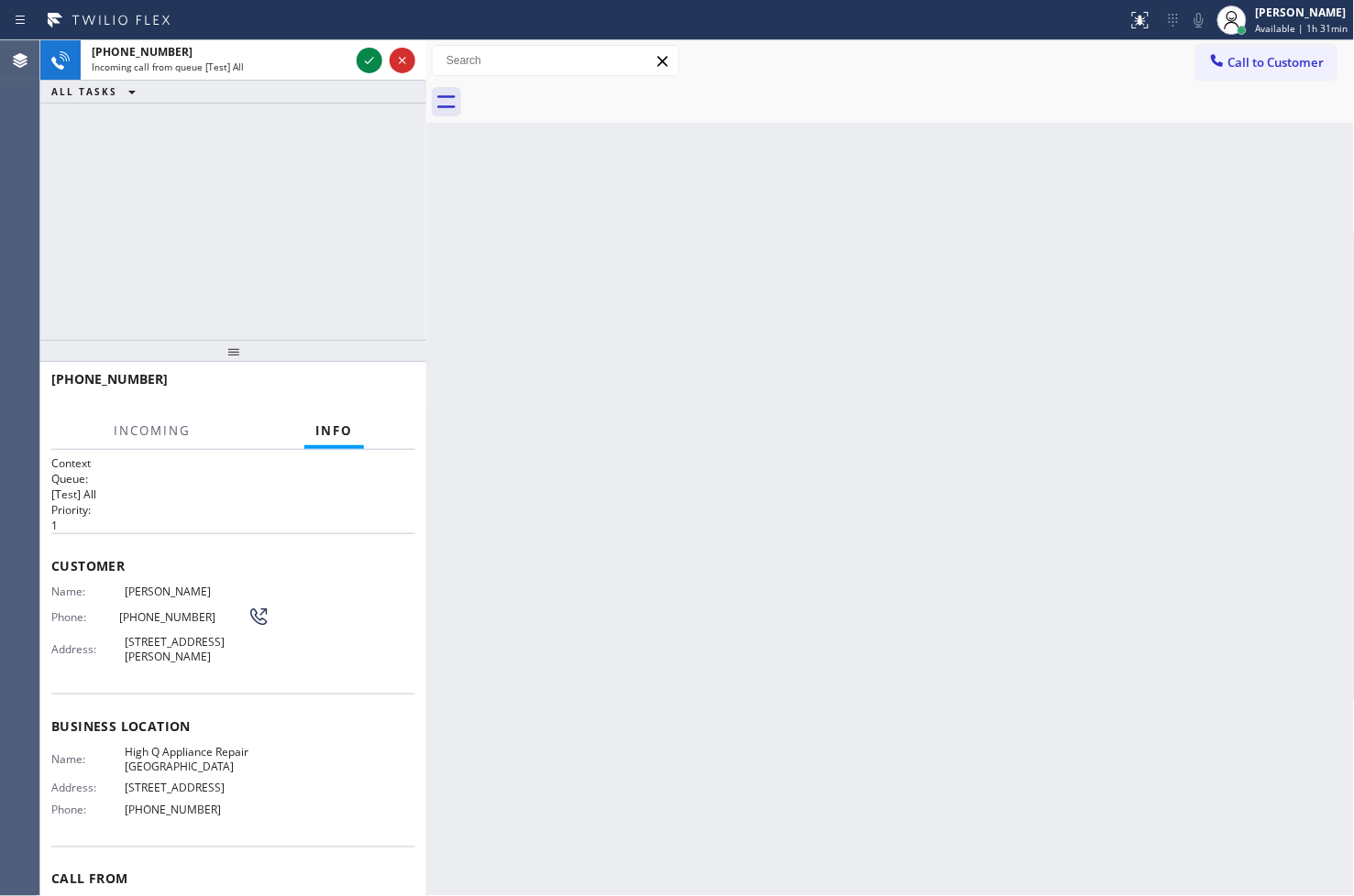
click at [266, 57] on div "[PHONE_NUMBER]" at bounding box center [220, 52] width 257 height 16
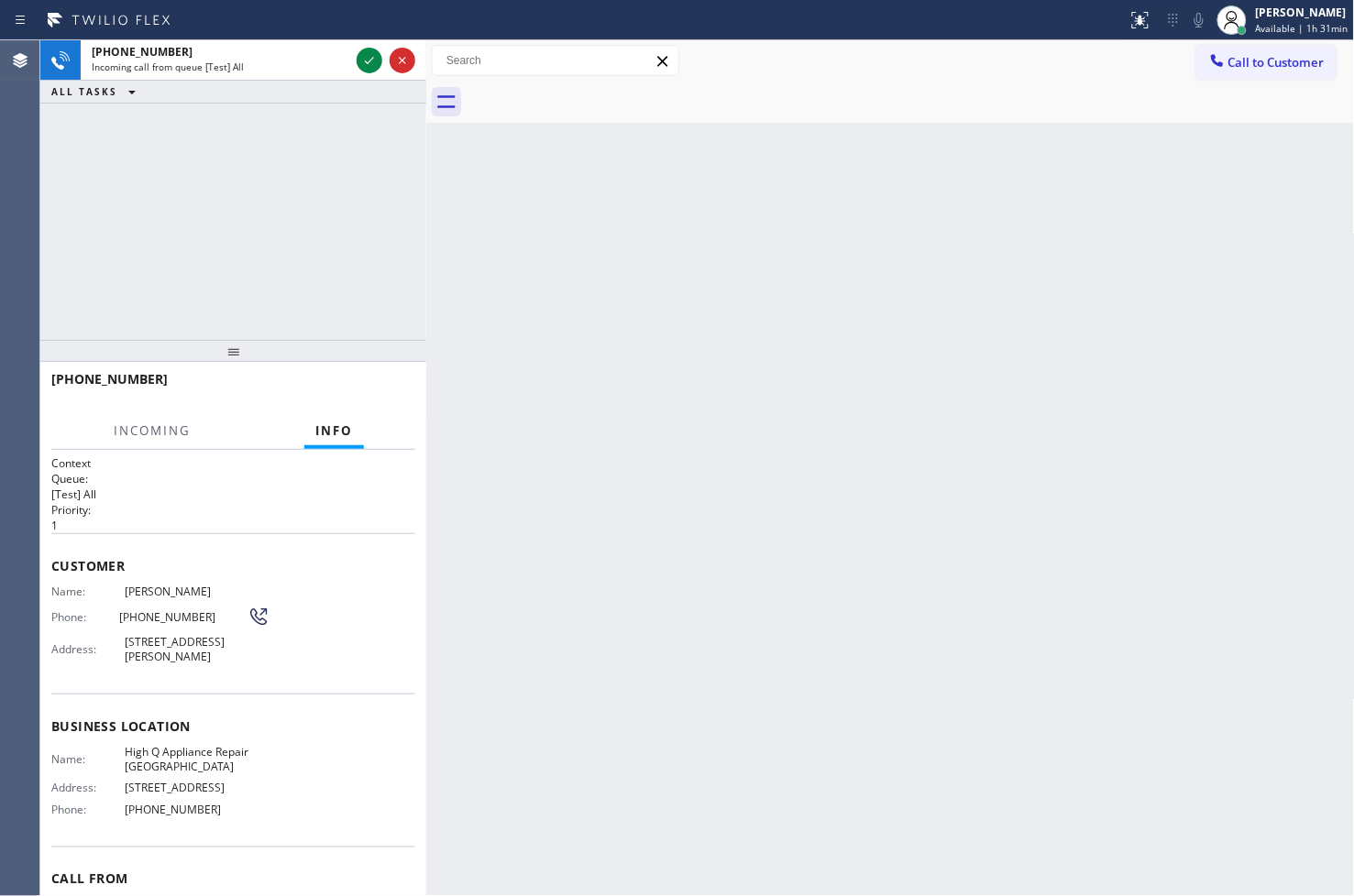
click at [266, 57] on div "[PHONE_NUMBER]" at bounding box center [220, 52] width 257 height 16
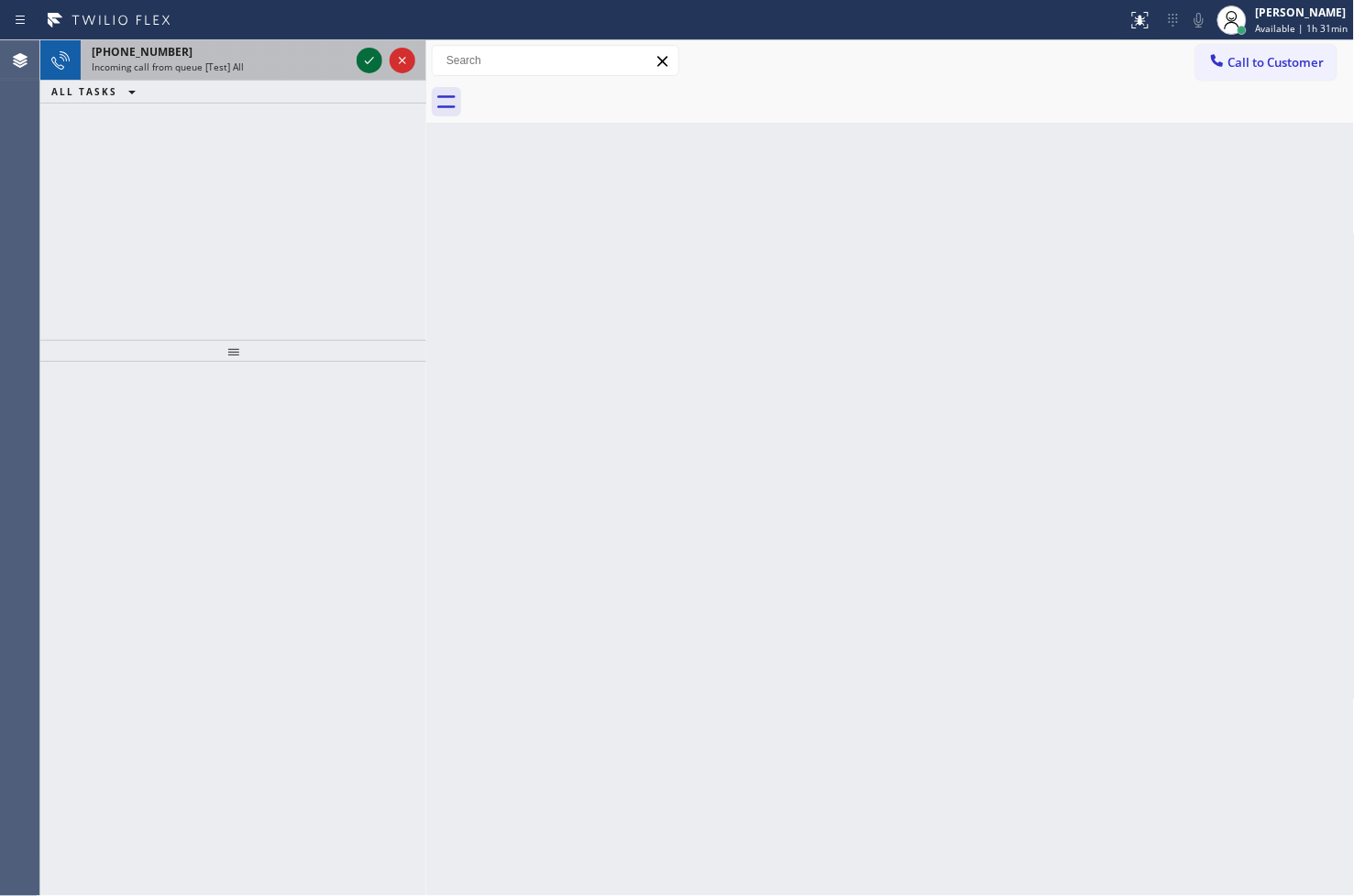
click at [367, 59] on icon at bounding box center [368, 60] width 22 height 22
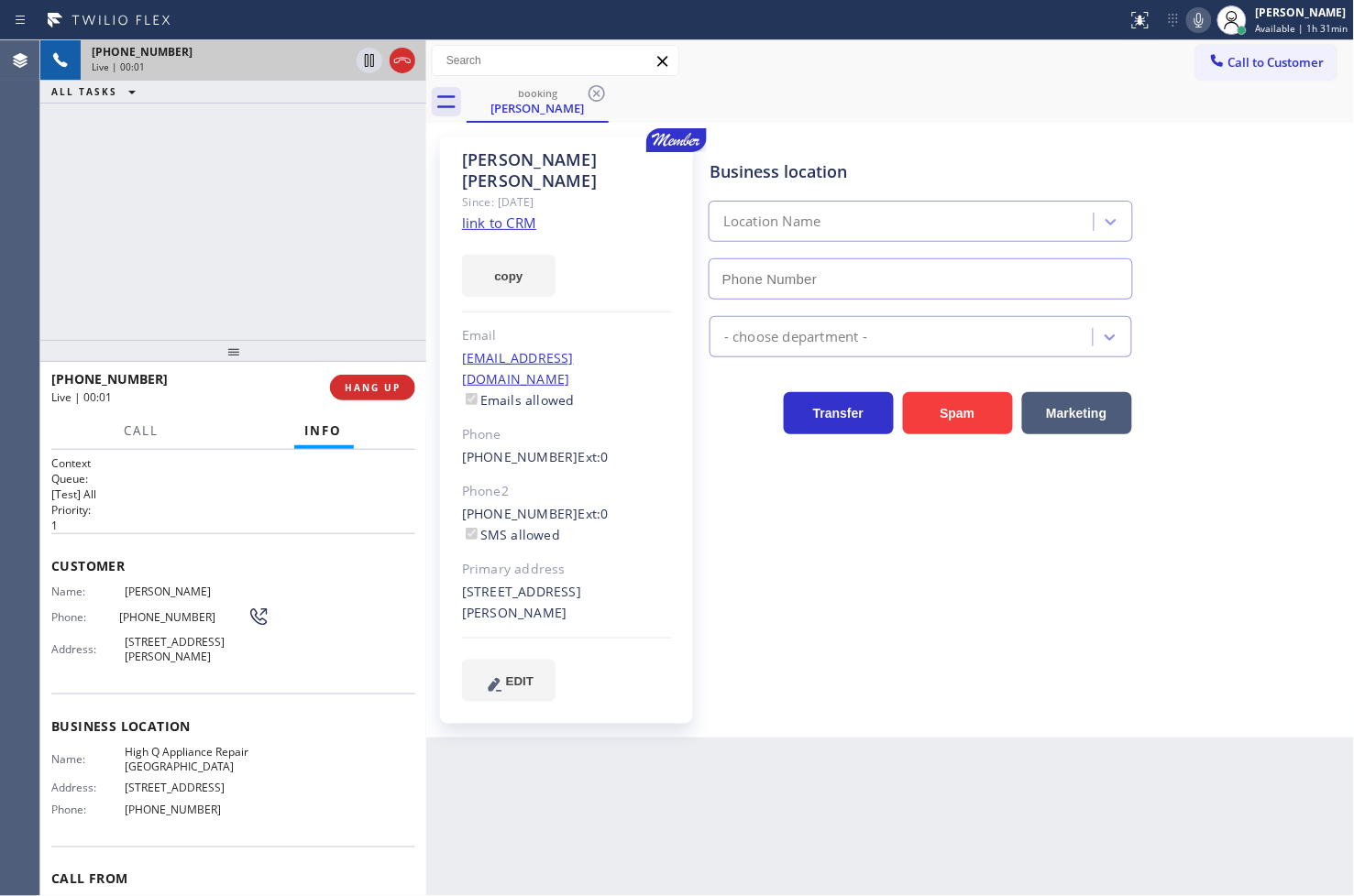
type input "[PHONE_NUMBER]"
click at [499, 214] on link "link to CRM" at bounding box center [498, 222] width 74 height 18
click at [234, 217] on div "[PHONE_NUMBER] Live | 00:42 ALL TASKS ALL TASKS ACTIVE TASKS TASKS IN WRAP UP" at bounding box center [233, 190] width 385 height 300
click at [251, 172] on div "[PHONE_NUMBER] Live | 00:45 ALL TASKS ALL TASKS ACTIVE TASKS TASKS IN WRAP UP" at bounding box center [233, 190] width 385 height 300
click at [243, 232] on div "[PHONE_NUMBER] Live | 00:46 ALL TASKS ALL TASKS ACTIVE TASKS TASKS IN WRAP UP" at bounding box center [233, 190] width 385 height 300
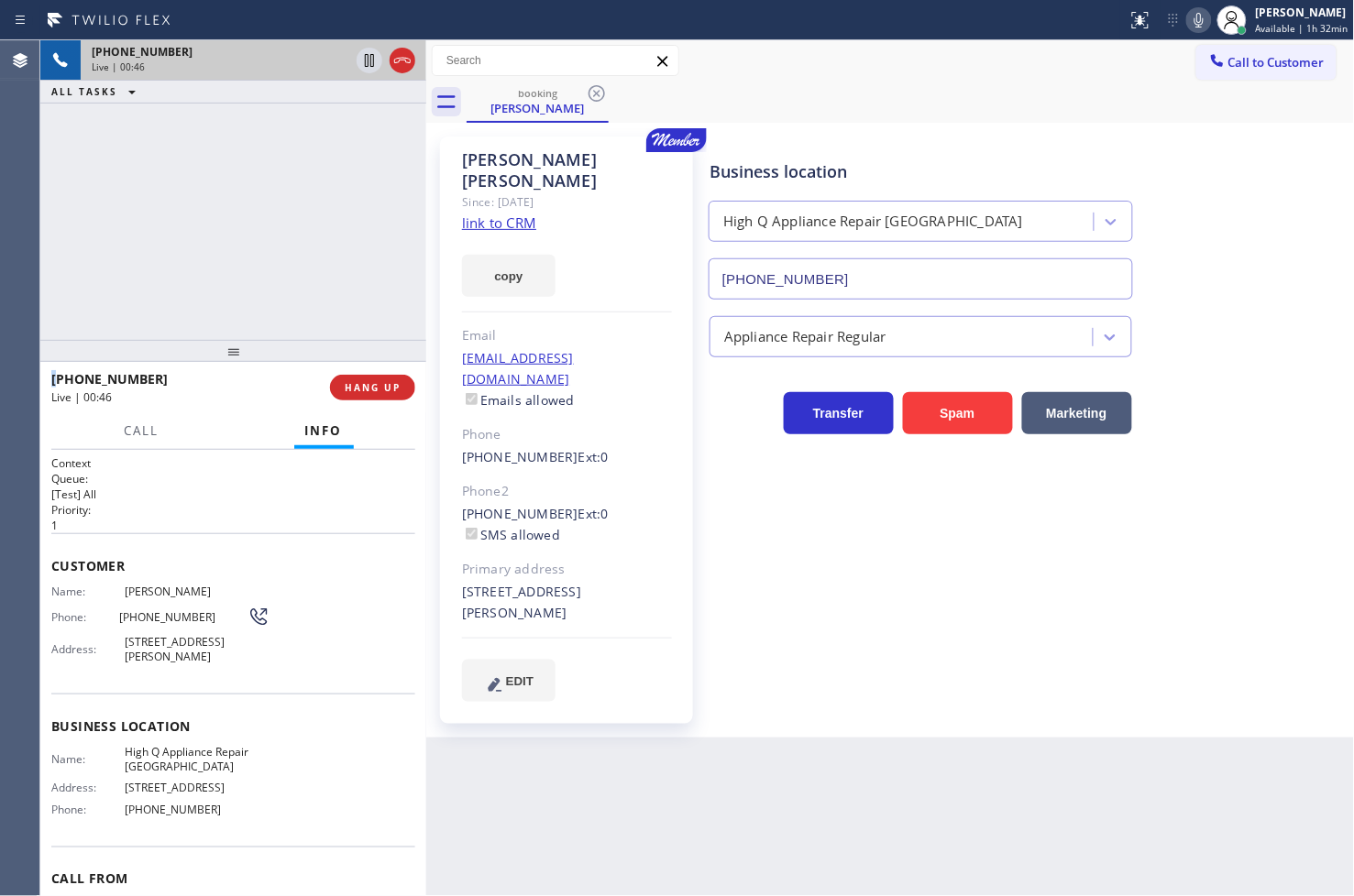
click at [243, 232] on div "[PHONE_NUMBER] Live | 00:46 ALL TASKS ALL TASKS ACTIVE TASKS TASKS IN WRAP UP" at bounding box center [233, 190] width 385 height 300
click at [364, 57] on icon at bounding box center [368, 60] width 22 height 22
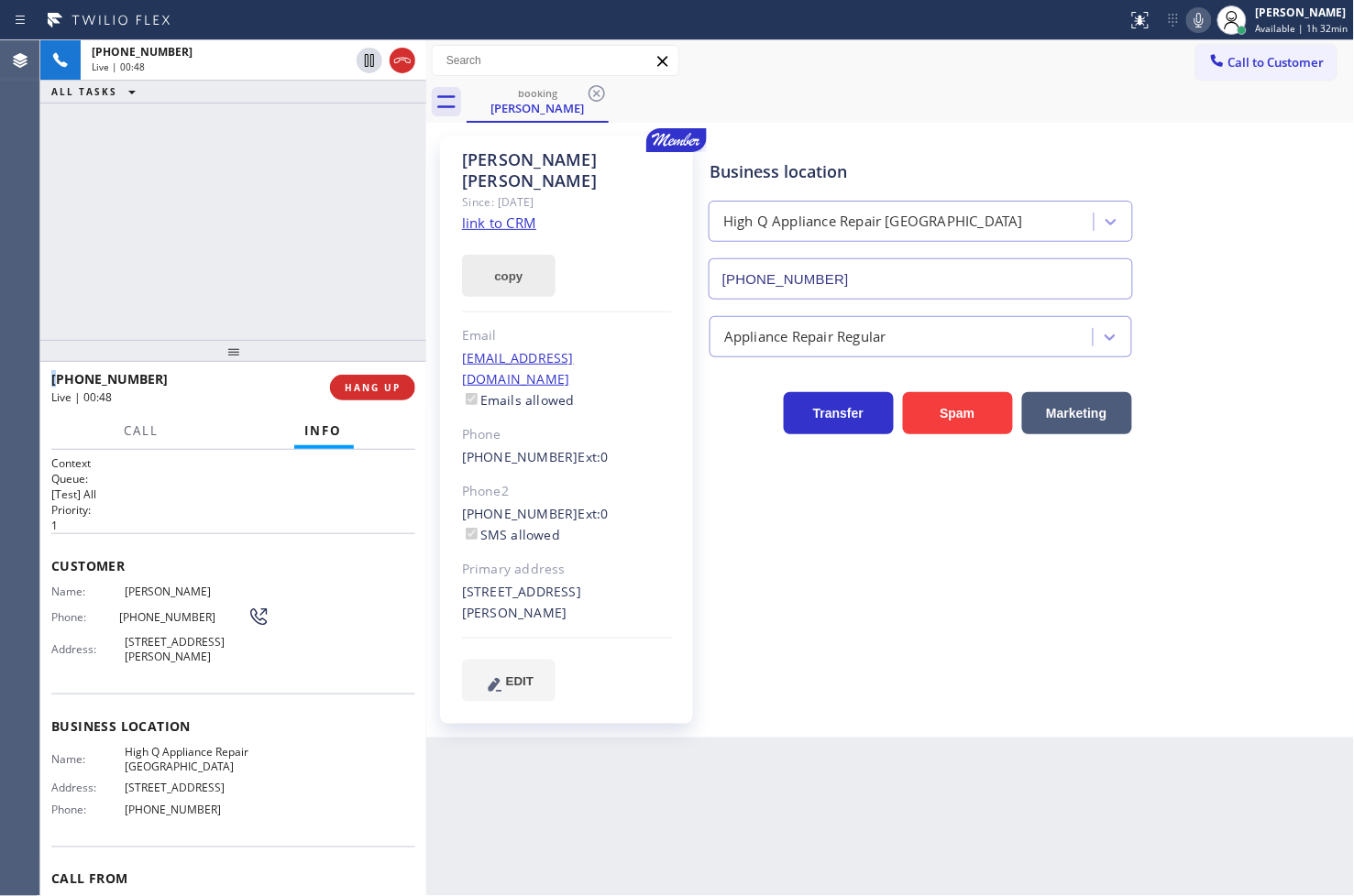
click at [507, 257] on button "copy" at bounding box center [508, 275] width 93 height 42
click at [344, 153] on div "[PHONE_NUMBER] Live | 01:37 ALL TASKS ALL TASKS ACTIVE TASKS TASKS IN WRAP UP" at bounding box center [233, 190] width 385 height 300
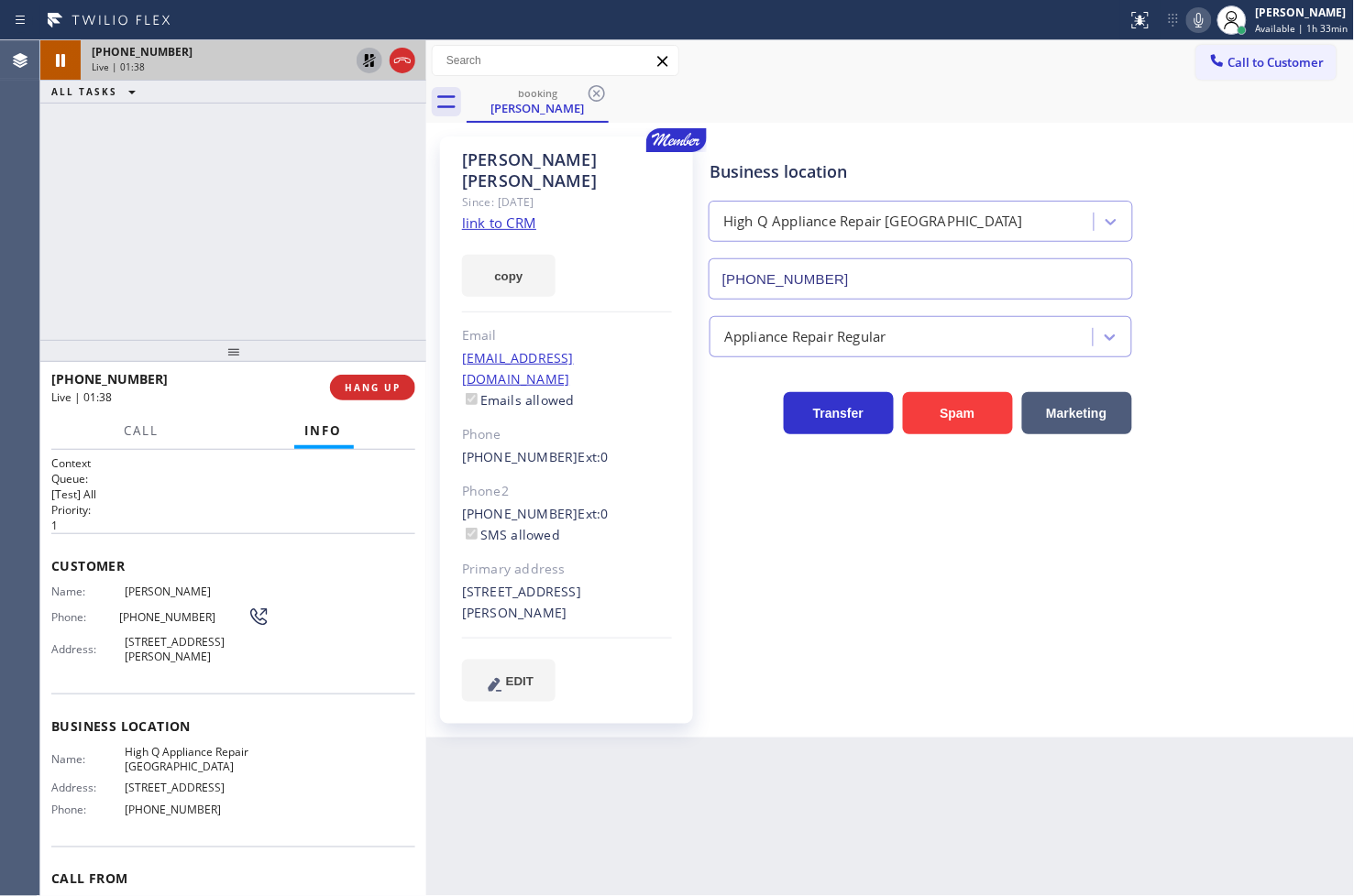
click at [373, 64] on icon at bounding box center [369, 60] width 13 height 13
click at [280, 260] on div "[PHONE_NUMBER] Live | 01:40 ALL TASKS ALL TASKS ACTIVE TASKS TASKS IN WRAP UP" at bounding box center [233, 190] width 385 height 300
click at [237, 283] on div "[PHONE_NUMBER] Live | 02:06 ALL TASKS ALL TASKS ACTIVE TASKS TASKS IN WRAP UP" at bounding box center [233, 190] width 385 height 300
click at [253, 455] on h1 "Context" at bounding box center [233, 463] width 364 height 16
click at [238, 306] on div "[PHONE_NUMBER] Live | 02:10 ALL TASKS ALL TASKS ACTIVE TASKS TASKS IN WRAP UP" at bounding box center [233, 190] width 385 height 300
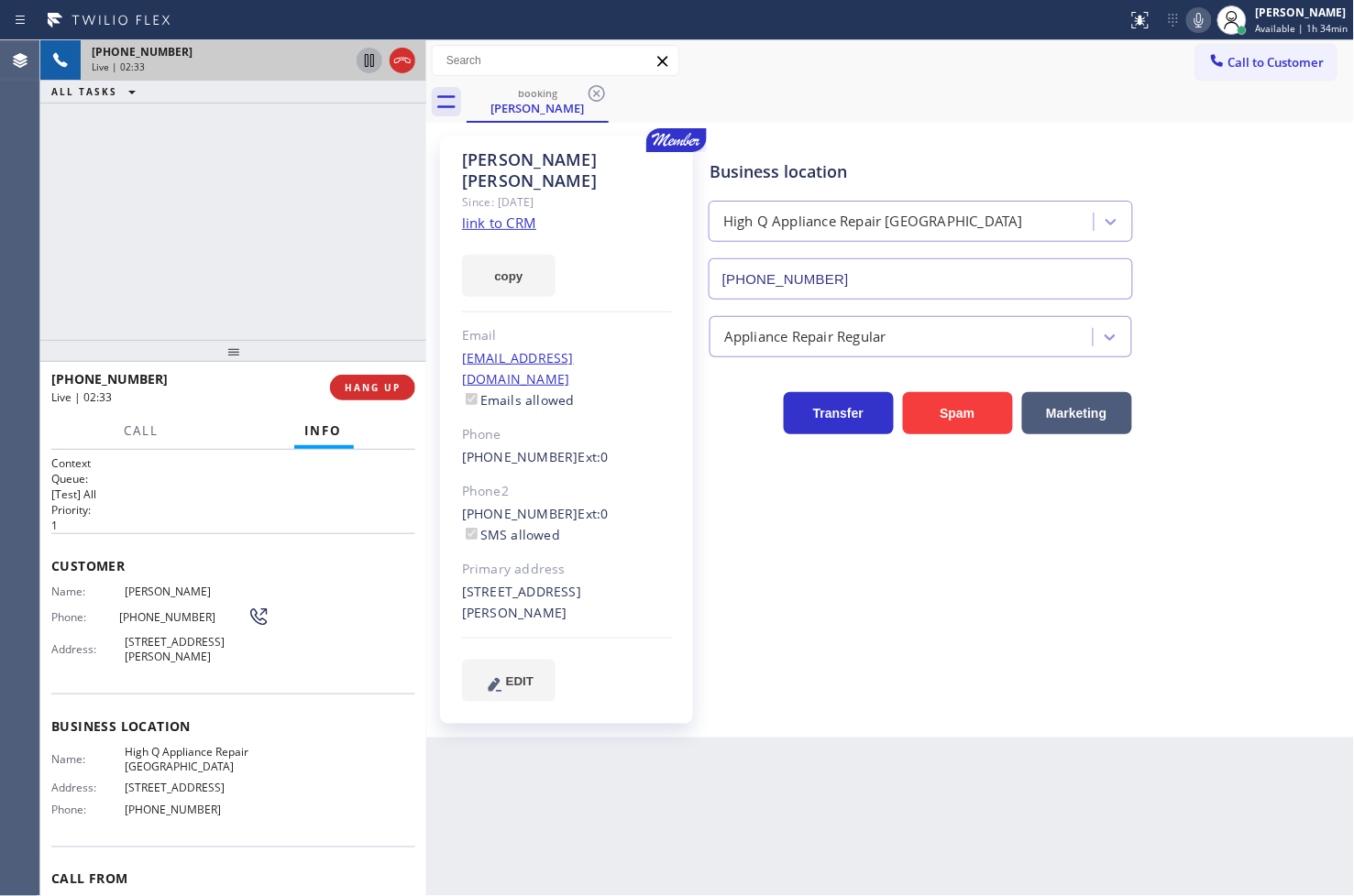
click at [282, 273] on div "[PHONE_NUMBER] Live | 02:33 ALL TASKS ALL TASKS ACTIVE TASKS TASKS IN WRAP UP" at bounding box center [233, 190] width 385 height 300
click at [646, 832] on div "Back to Dashboard Change Sender ID Customers Technicians Select a contact Outbo…" at bounding box center [889, 468] width 928 height 855
click at [220, 498] on p "[Test] All" at bounding box center [233, 494] width 364 height 16
click at [241, 331] on div "[PHONE_NUMBER] Live | 04:03 ALL TASKS ALL TASKS ACTIVE TASKS TASKS IN WRAP UP" at bounding box center [233, 190] width 385 height 300
click at [512, 863] on div "Back to Dashboard Change Sender ID Customers Technicians Select a contact Outbo…" at bounding box center [889, 468] width 928 height 855
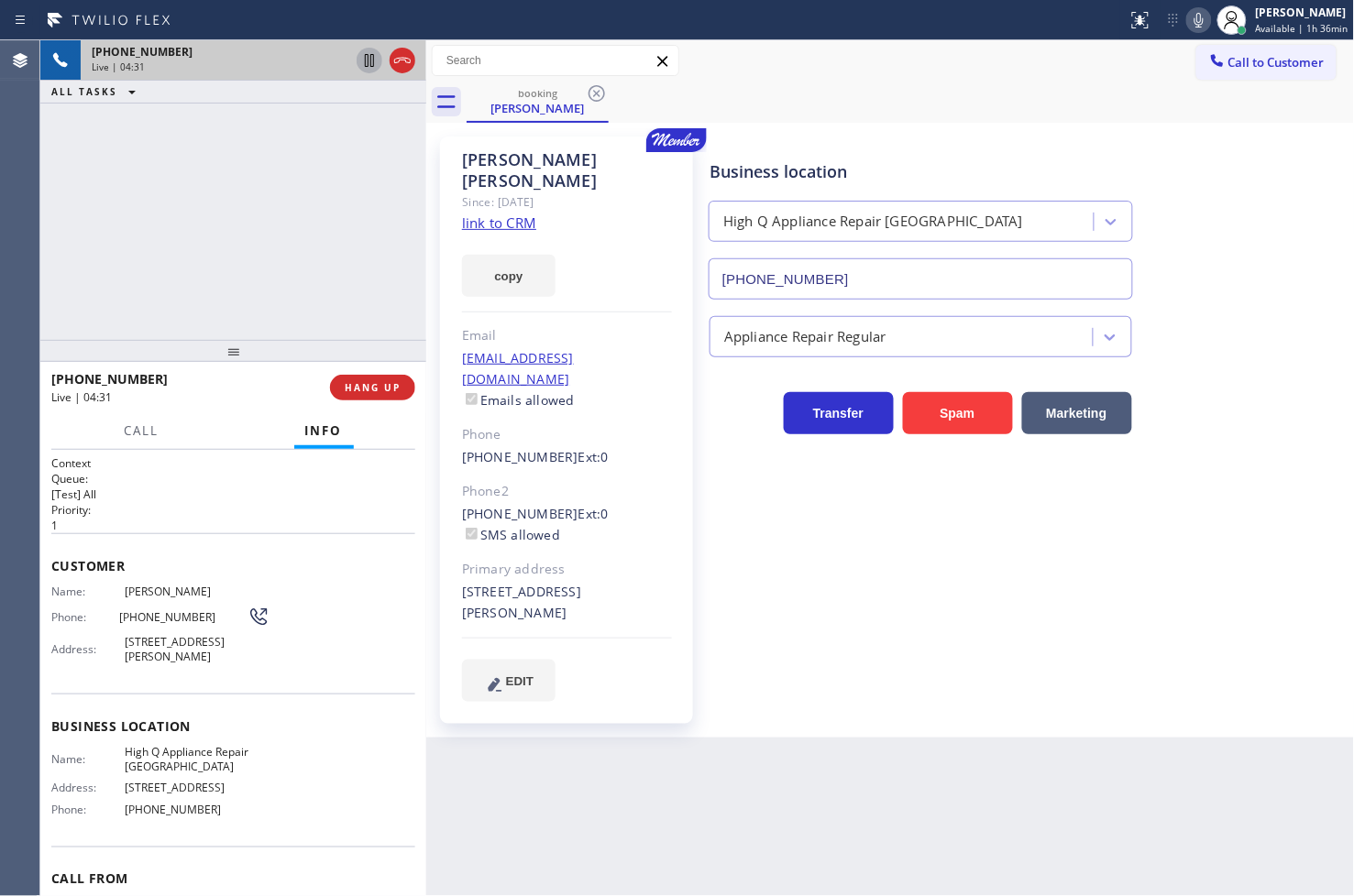
click at [244, 236] on div "[PHONE_NUMBER] Live | 04:31 ALL TASKS ALL TASKS ACTIVE TASKS TASKS IN WRAP UP" at bounding box center [233, 190] width 385 height 300
click at [263, 283] on div "[PHONE_NUMBER] Live | 04:36 ALL TASKS ALL TASKS ACTIVE TASKS TASKS IN WRAP UP" at bounding box center [233, 190] width 385 height 300
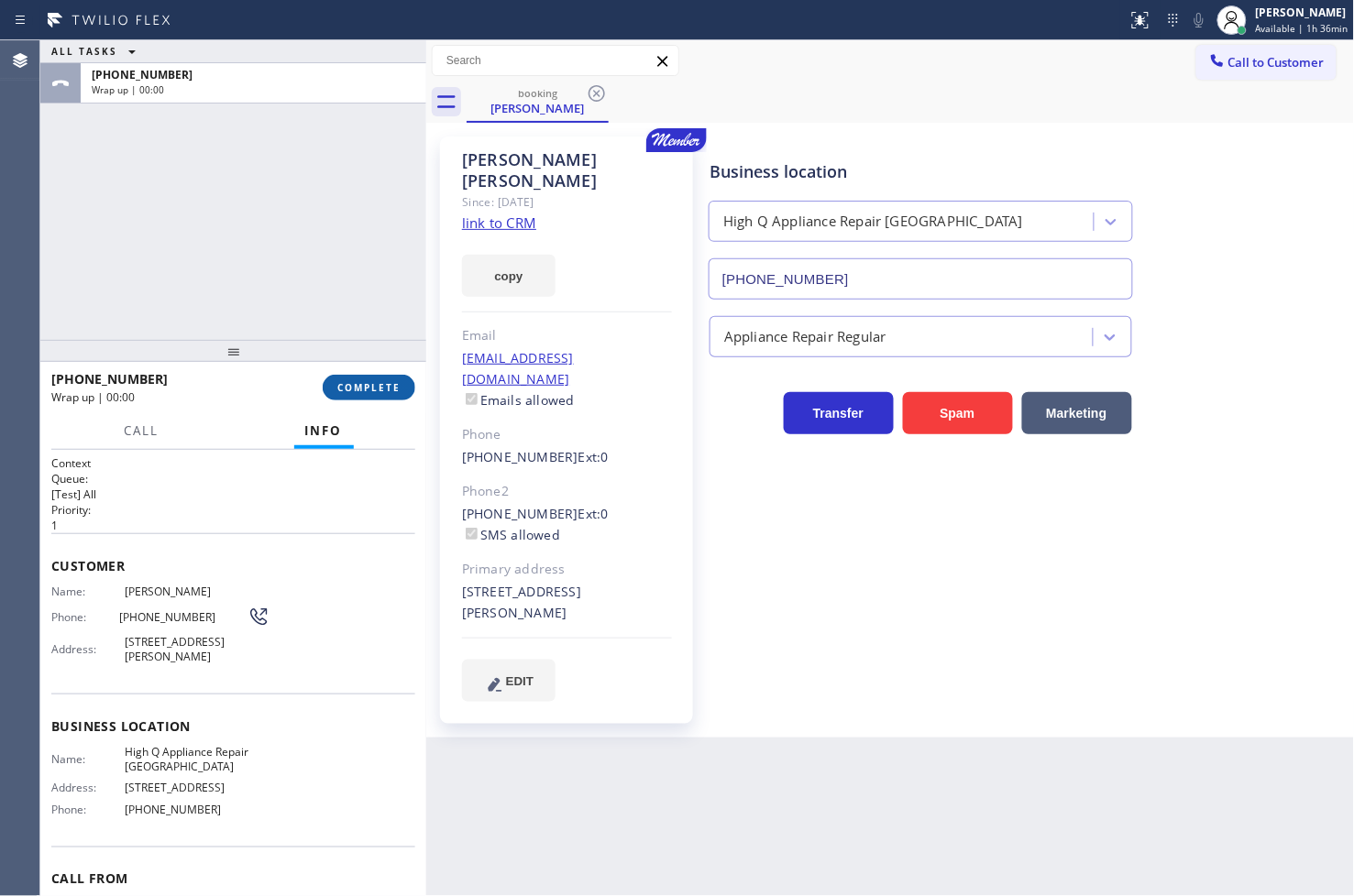
click at [384, 396] on button "COMPLETE" at bounding box center [368, 387] width 92 height 25
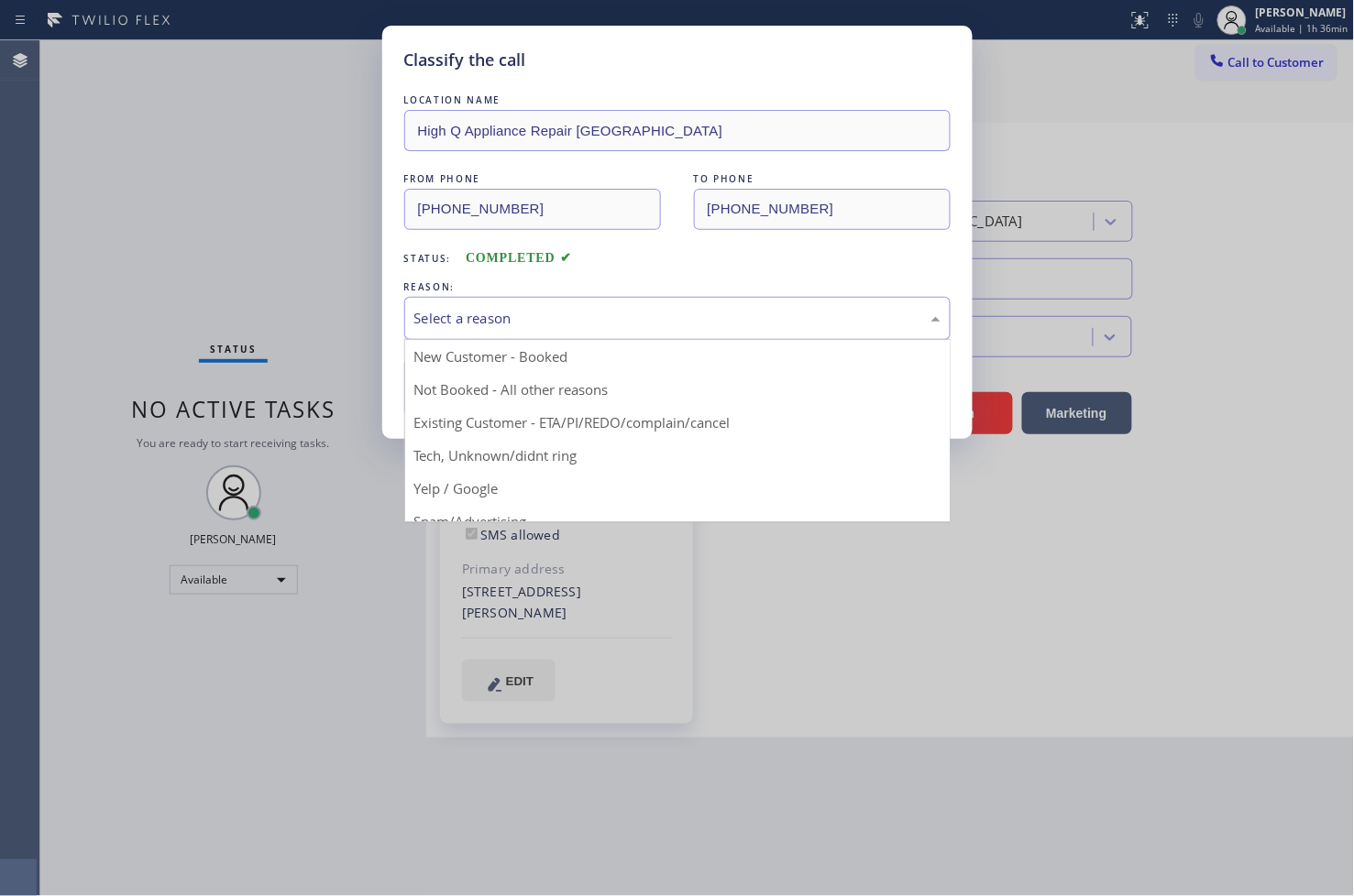
click at [506, 309] on div "Select a reason" at bounding box center [677, 318] width 526 height 21
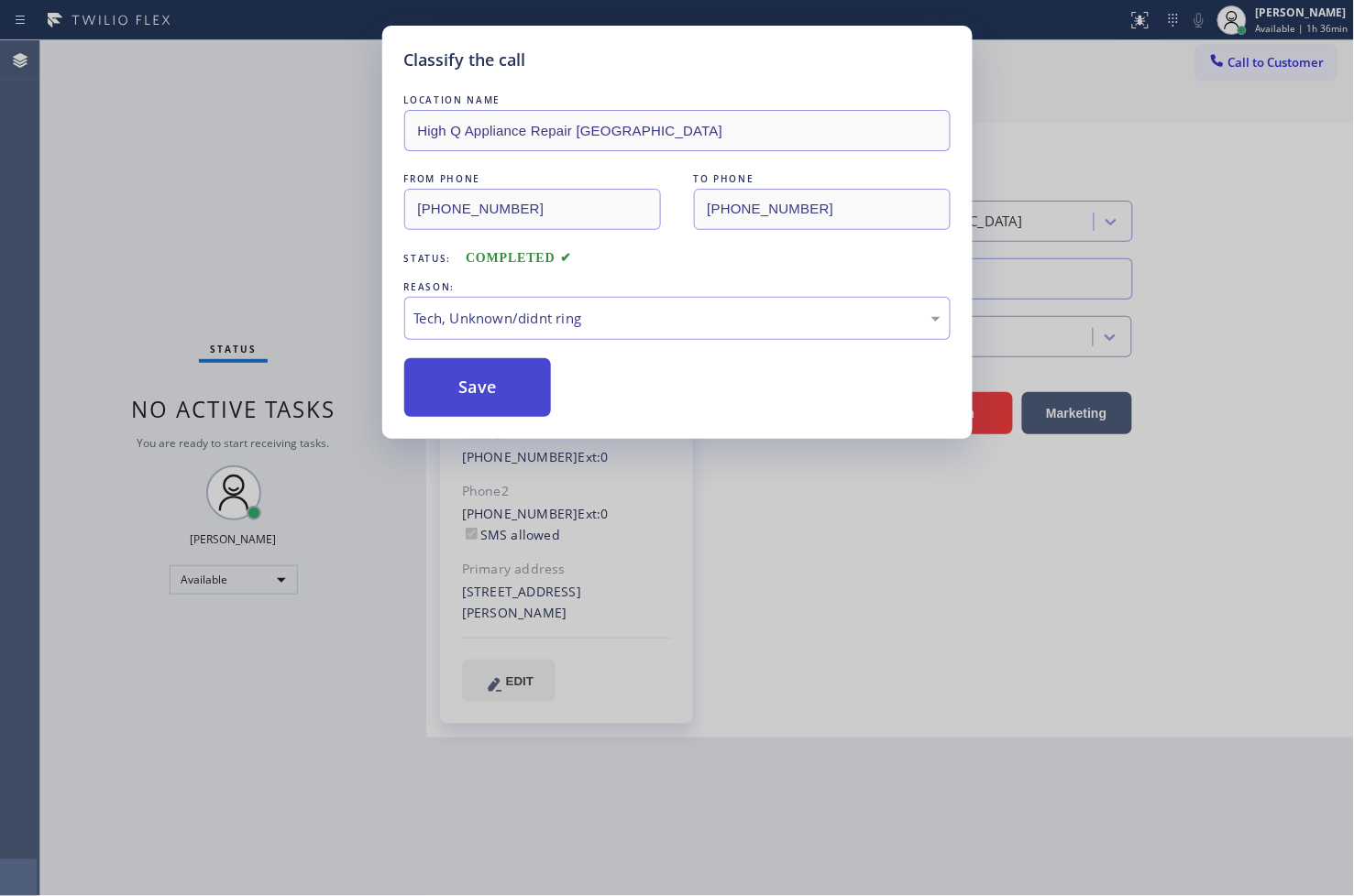
click at [497, 382] on button "Save" at bounding box center [478, 387] width 148 height 58
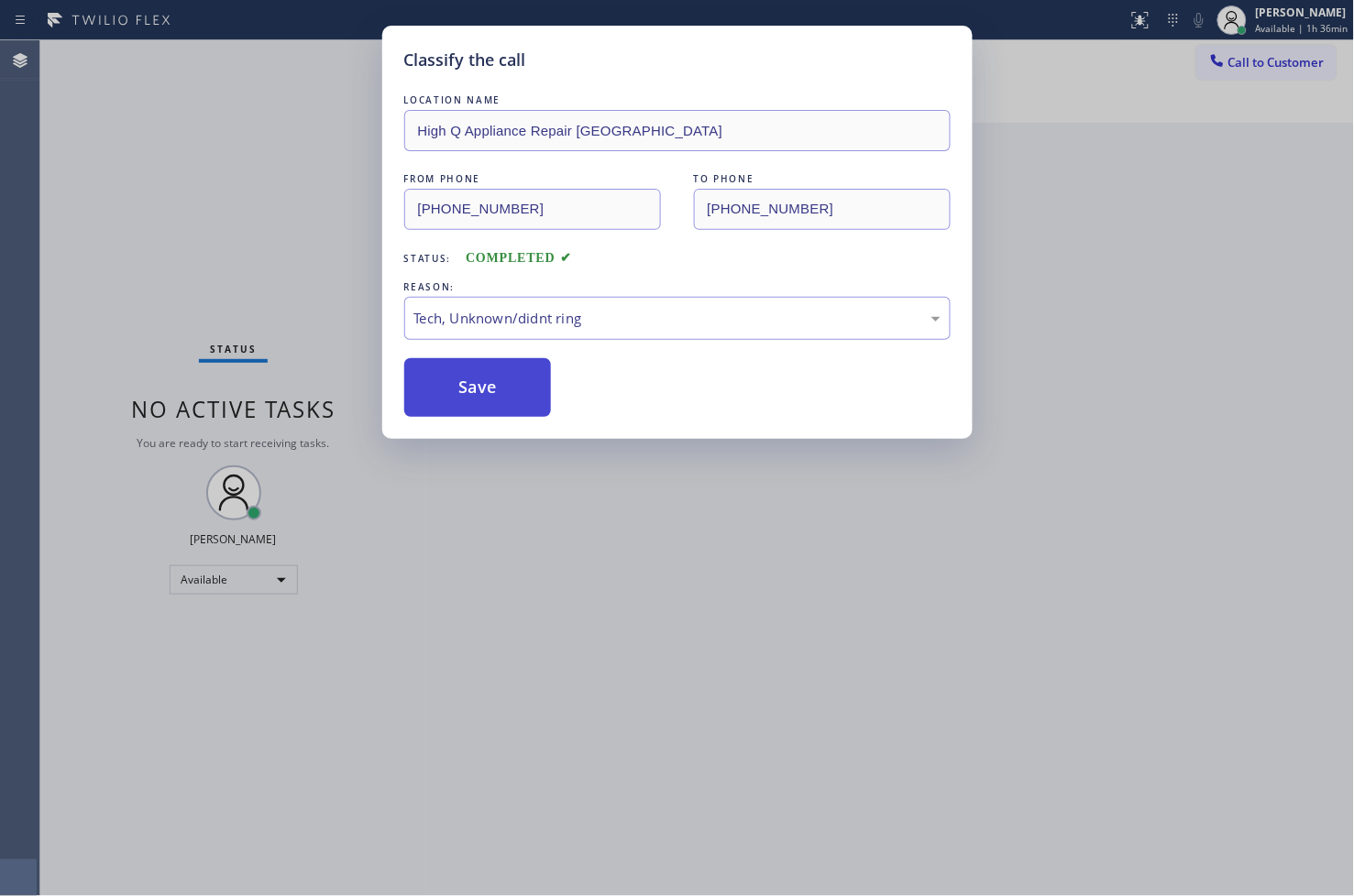
click at [497, 382] on button "Save" at bounding box center [478, 387] width 148 height 58
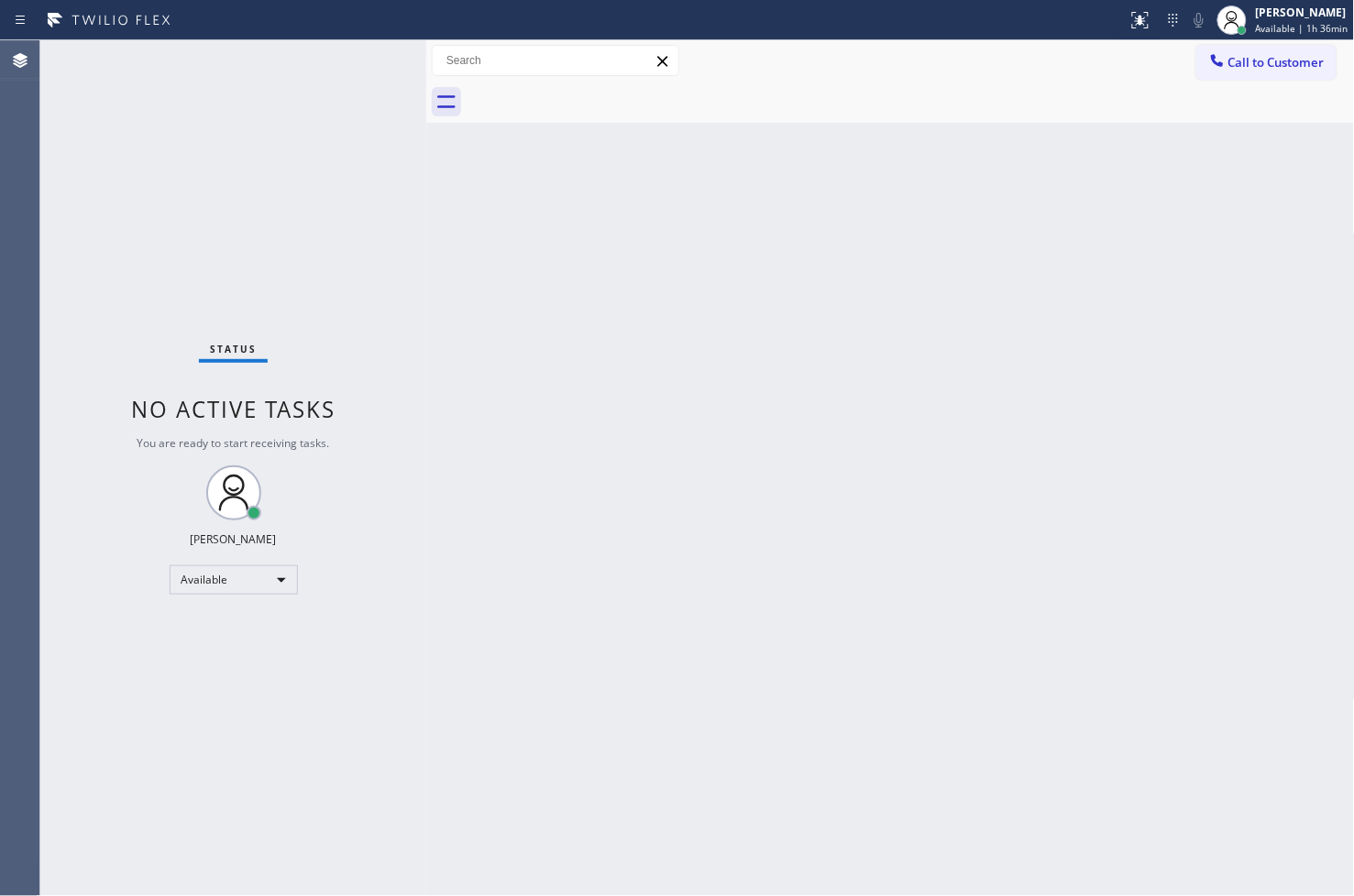
drag, startPoint x: 334, startPoint y: 77, endPoint x: 327, endPoint y: 57, distance: 21.2
click at [334, 77] on div "Status No active tasks You are ready to start receiving tasks. [PERSON_NAME]" at bounding box center [233, 468] width 385 height 855
click at [489, 326] on div "Back to Dashboard Change Sender ID Customers Technicians Select a contact Outbo…" at bounding box center [889, 468] width 928 height 855
click at [1298, 12] on div "[PERSON_NAME]" at bounding box center [1301, 12] width 92 height 16
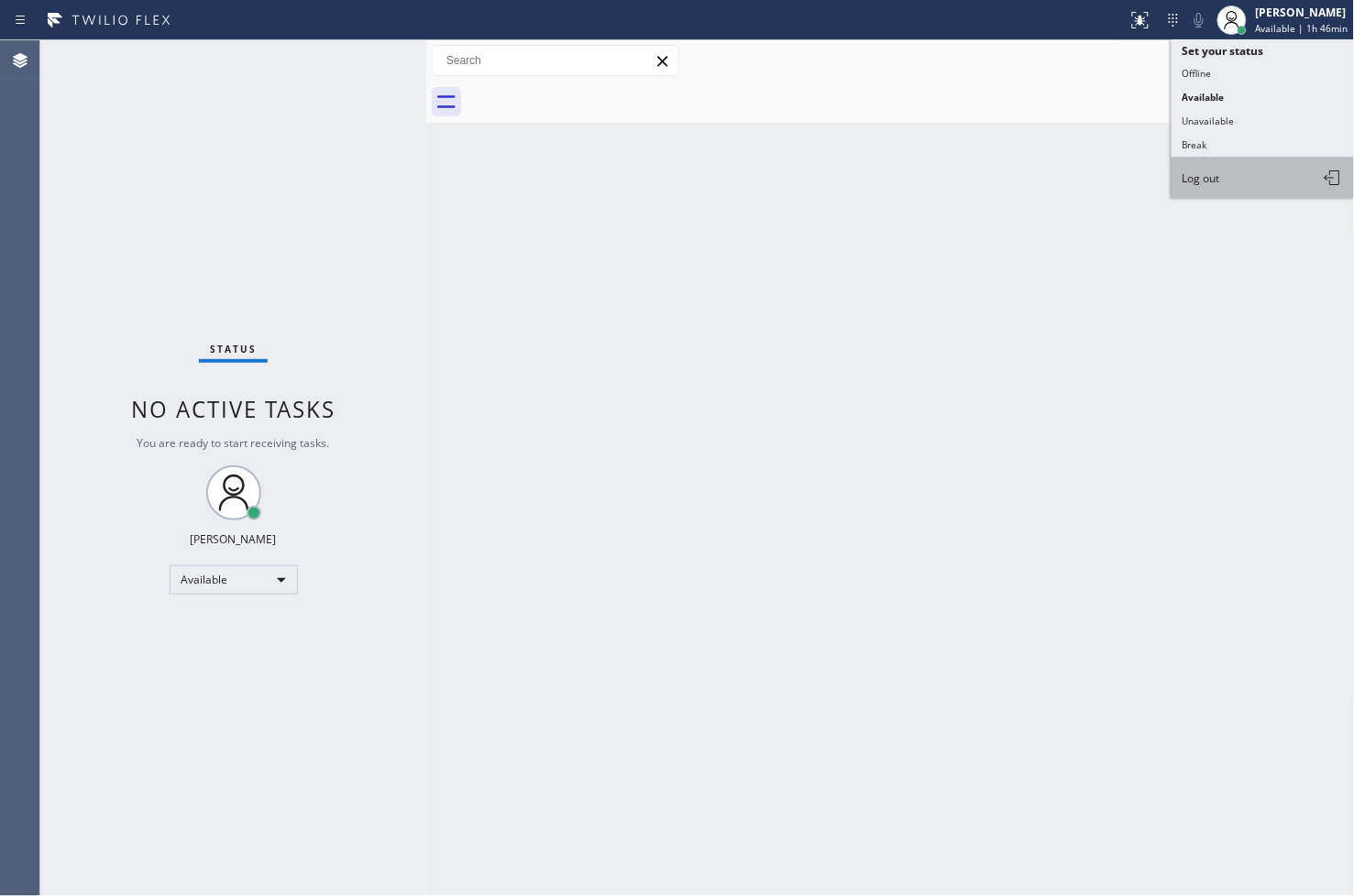
click at [1220, 178] on span "Log out" at bounding box center [1201, 178] width 38 height 16
